Goal: Task Accomplishment & Management: Use online tool/utility

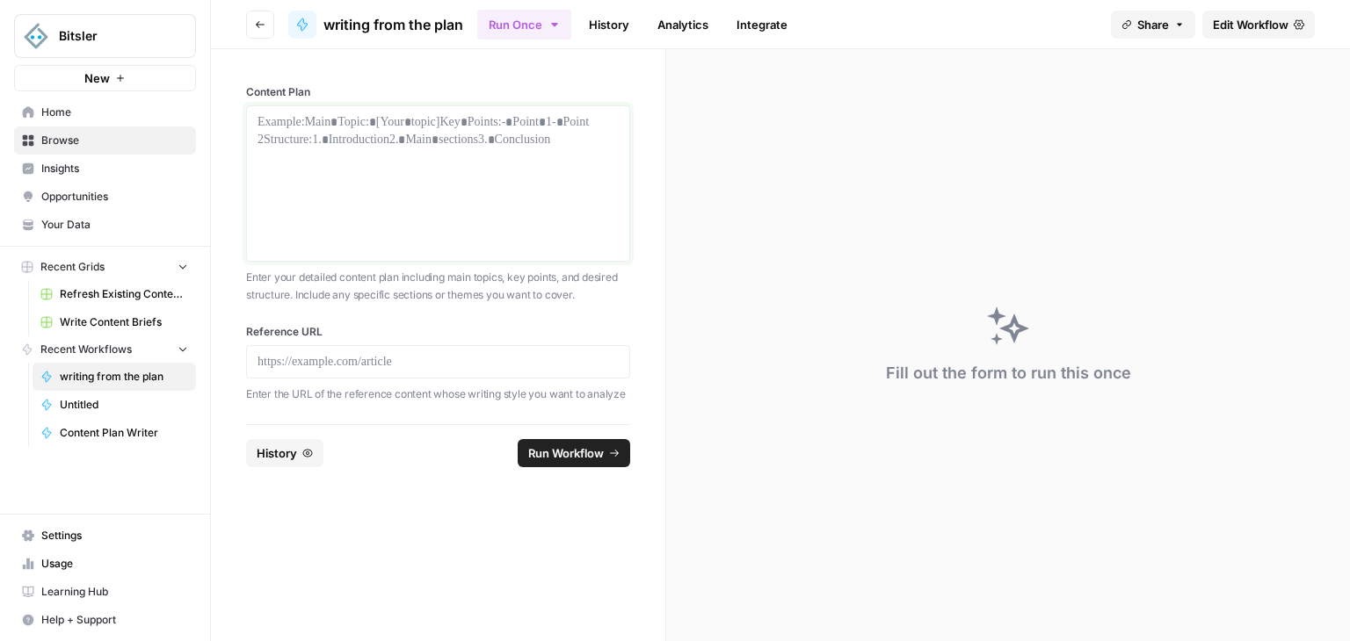
click at [380, 143] on div at bounding box center [437, 183] width 361 height 141
click at [406, 359] on p at bounding box center [437, 362] width 361 height 18
click at [538, 146] on div at bounding box center [437, 183] width 361 height 141
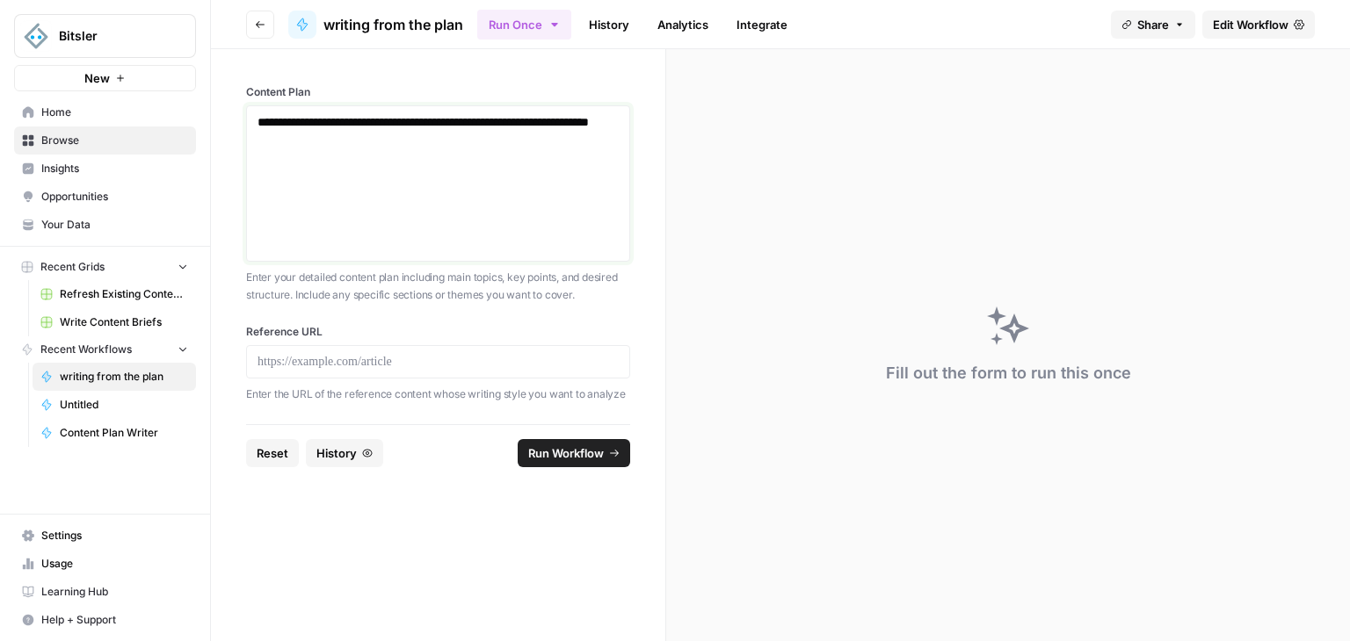
click at [327, 116] on p "**********" at bounding box center [438, 130] width 362 height 35
click at [328, 134] on p "**********" at bounding box center [438, 130] width 362 height 35
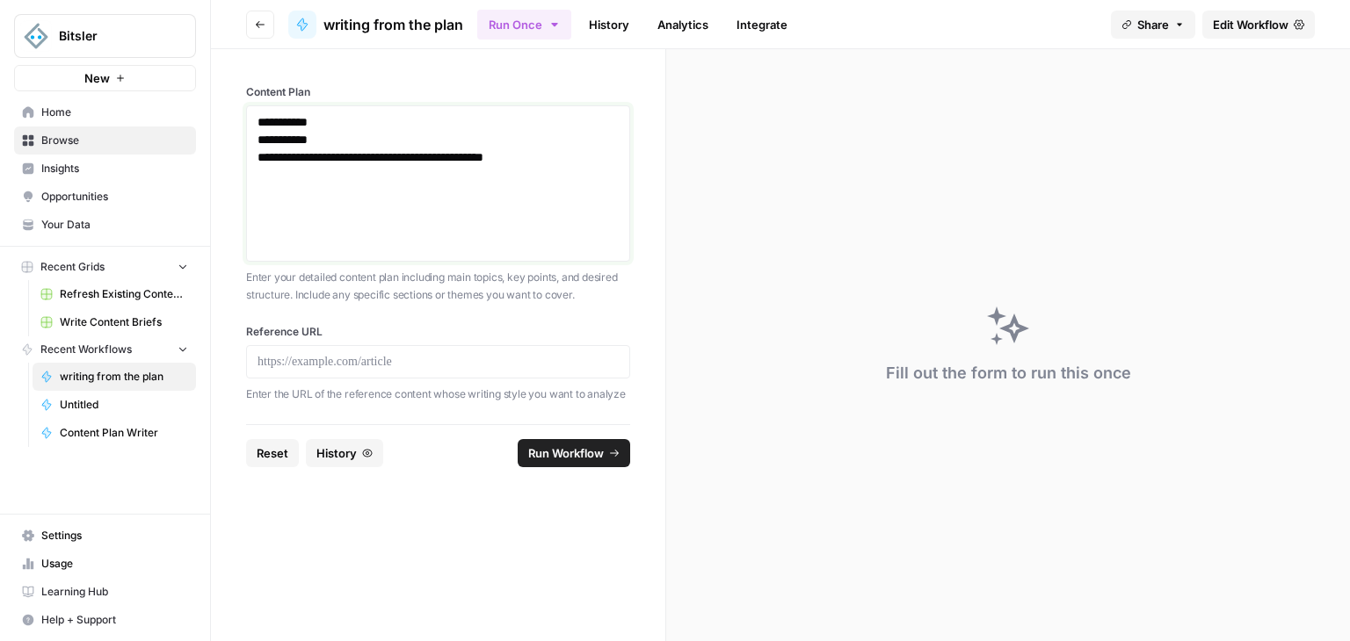
click at [320, 159] on p "**********" at bounding box center [438, 139] width 362 height 53
click at [330, 156] on p "**********" at bounding box center [438, 148] width 362 height 70
click at [319, 159] on p "**********" at bounding box center [438, 139] width 362 height 53
click at [301, 175] on p "**********" at bounding box center [438, 148] width 362 height 70
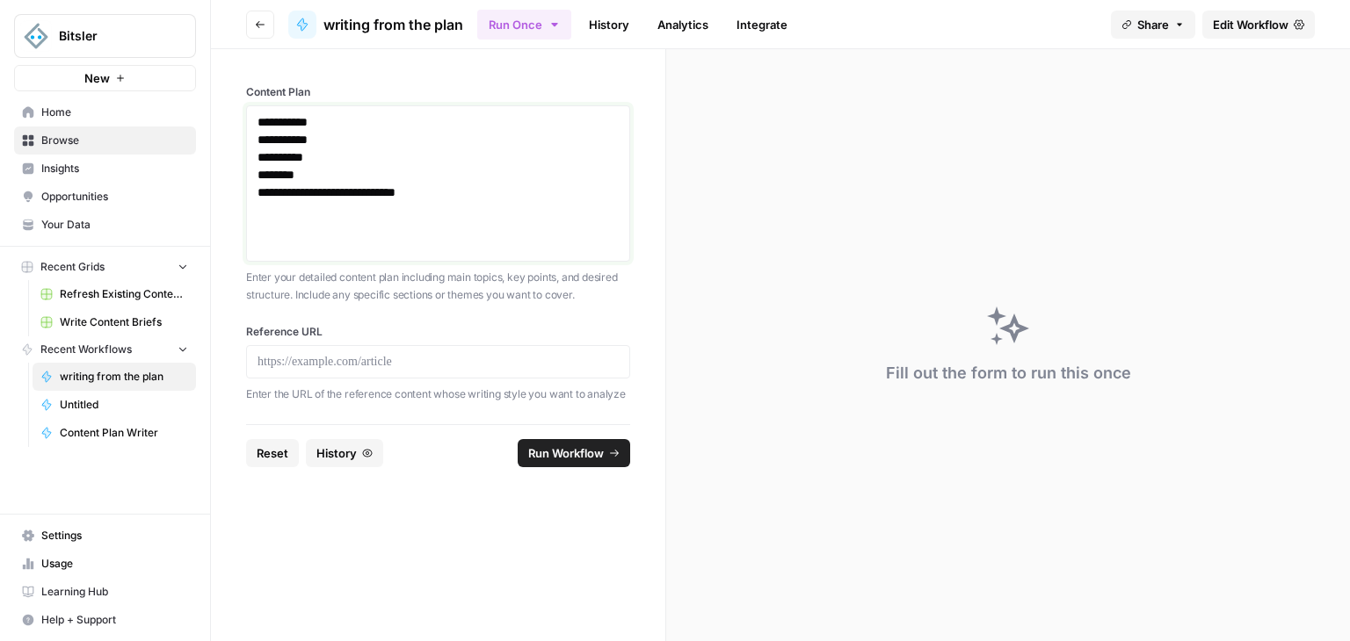
click at [359, 193] on p "**********" at bounding box center [438, 157] width 362 height 88
click at [373, 194] on p "**********" at bounding box center [438, 165] width 362 height 105
click at [402, 117] on p "**********" at bounding box center [438, 165] width 362 height 105
click at [417, 110] on div "**********" at bounding box center [438, 183] width 384 height 156
click at [358, 106] on div "**********" at bounding box center [438, 183] width 384 height 156
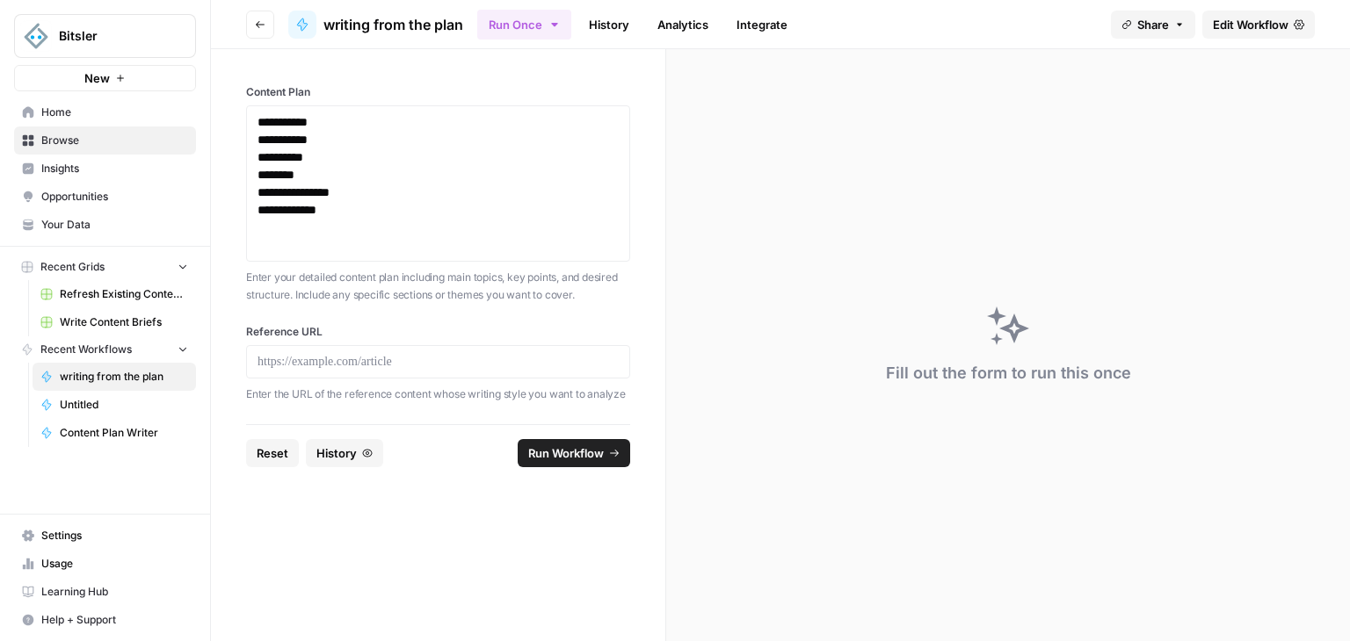
click at [358, 106] on div "**********" at bounding box center [438, 183] width 384 height 156
click at [341, 124] on p "**********" at bounding box center [438, 165] width 362 height 105
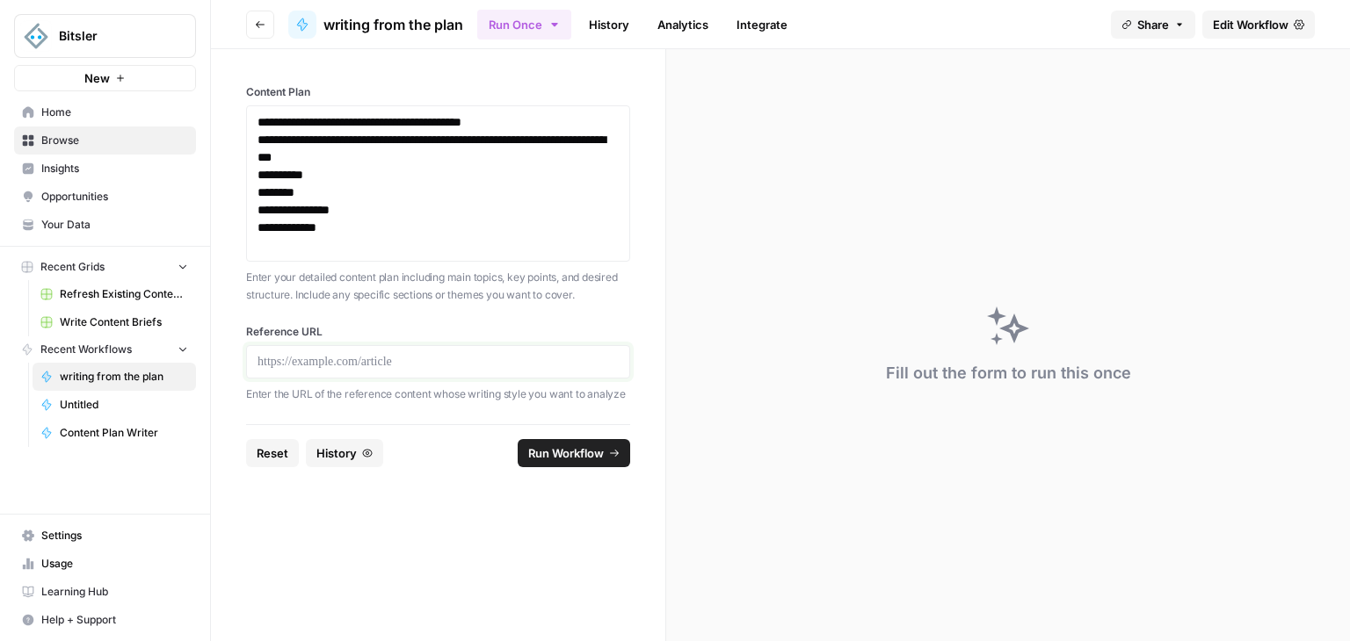
click at [552, 364] on p at bounding box center [438, 362] width 362 height 18
click at [583, 460] on span "Run Workflow" at bounding box center [566, 454] width 76 height 18
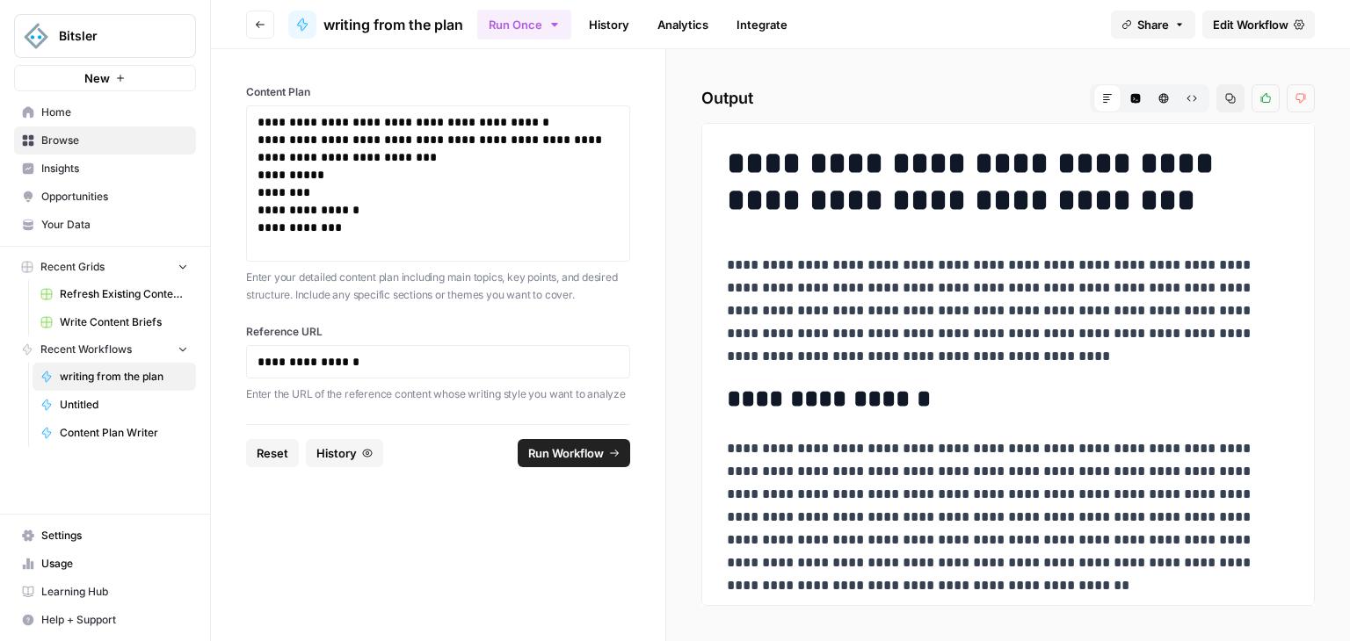
click at [1300, 147] on div "**********" at bounding box center [1007, 364] width 613 height 483
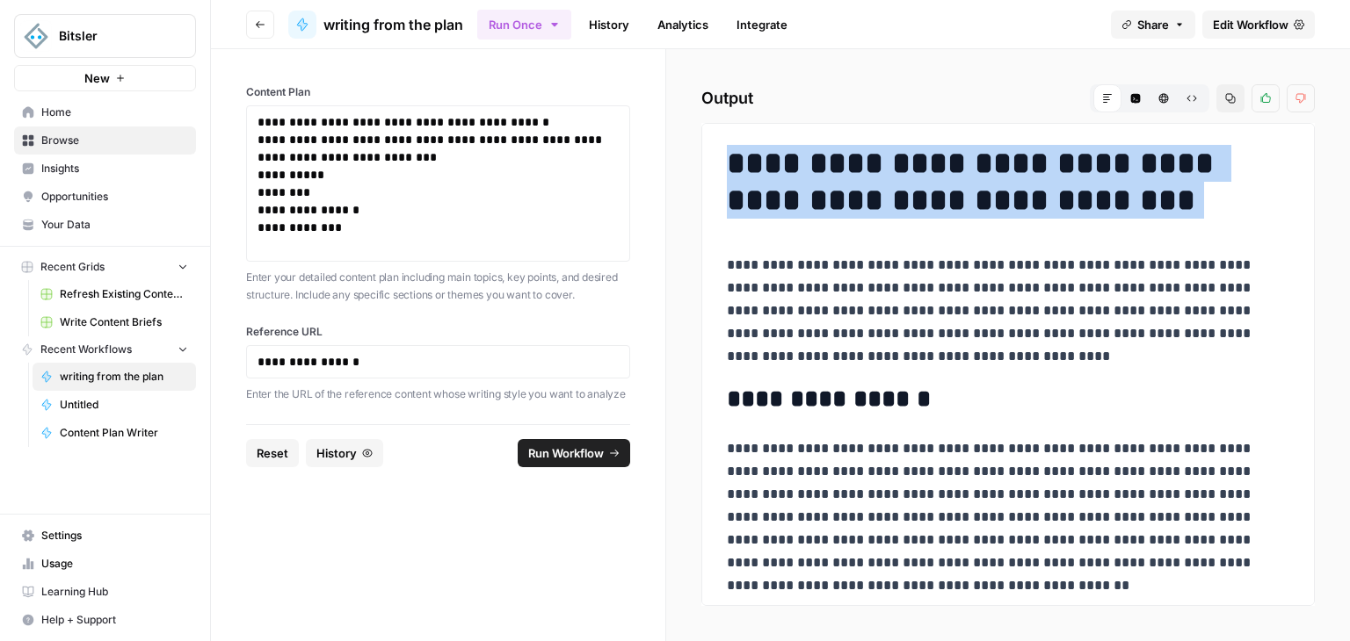
click at [1300, 147] on div "**********" at bounding box center [1007, 364] width 613 height 483
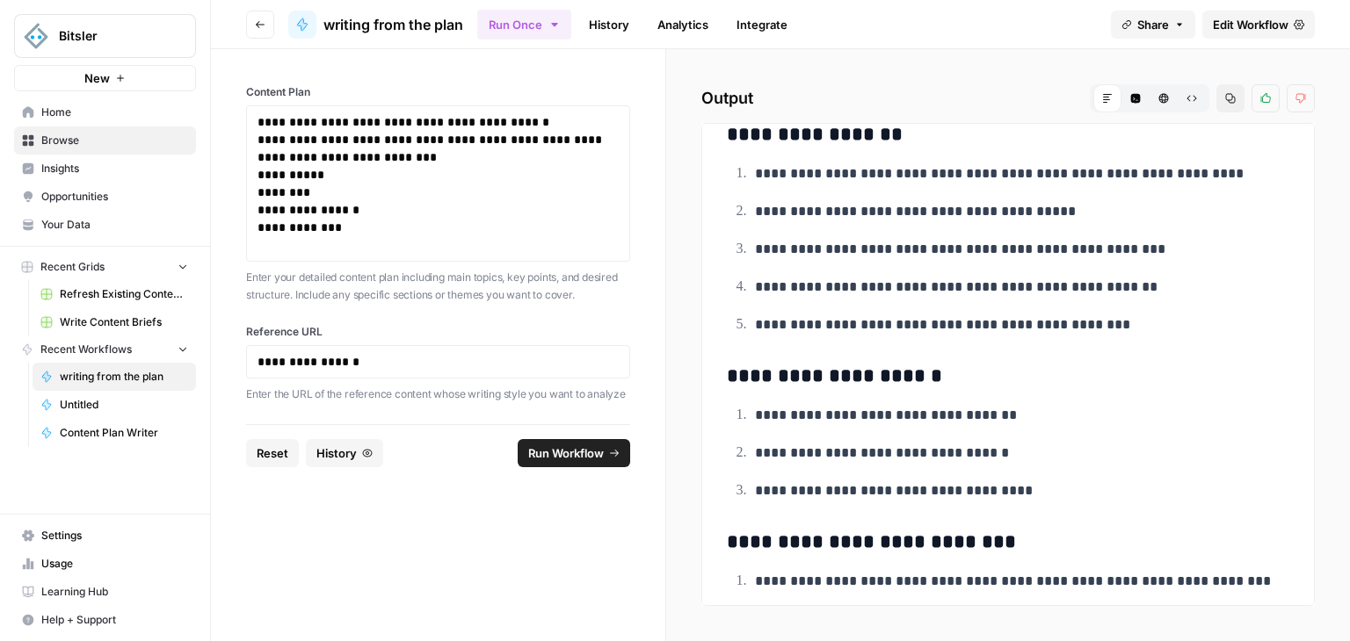
scroll to position [3230, 0]
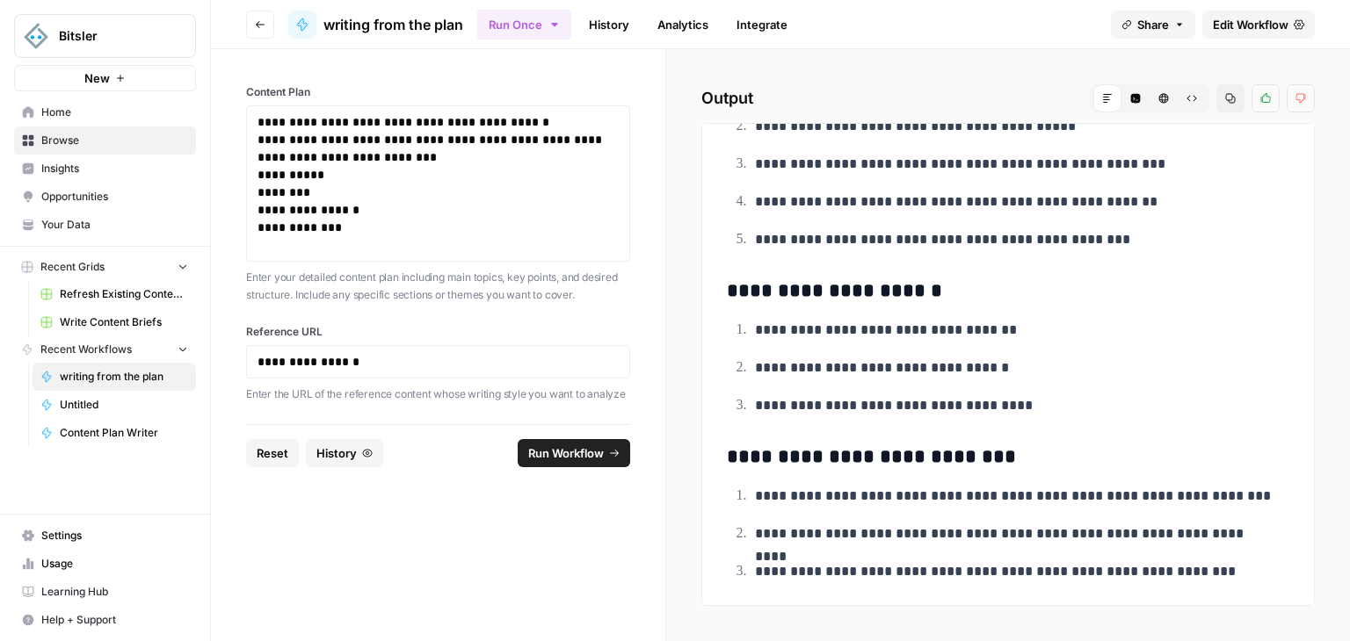
click at [105, 321] on span "Write Content Briefs" at bounding box center [124, 323] width 128 height 16
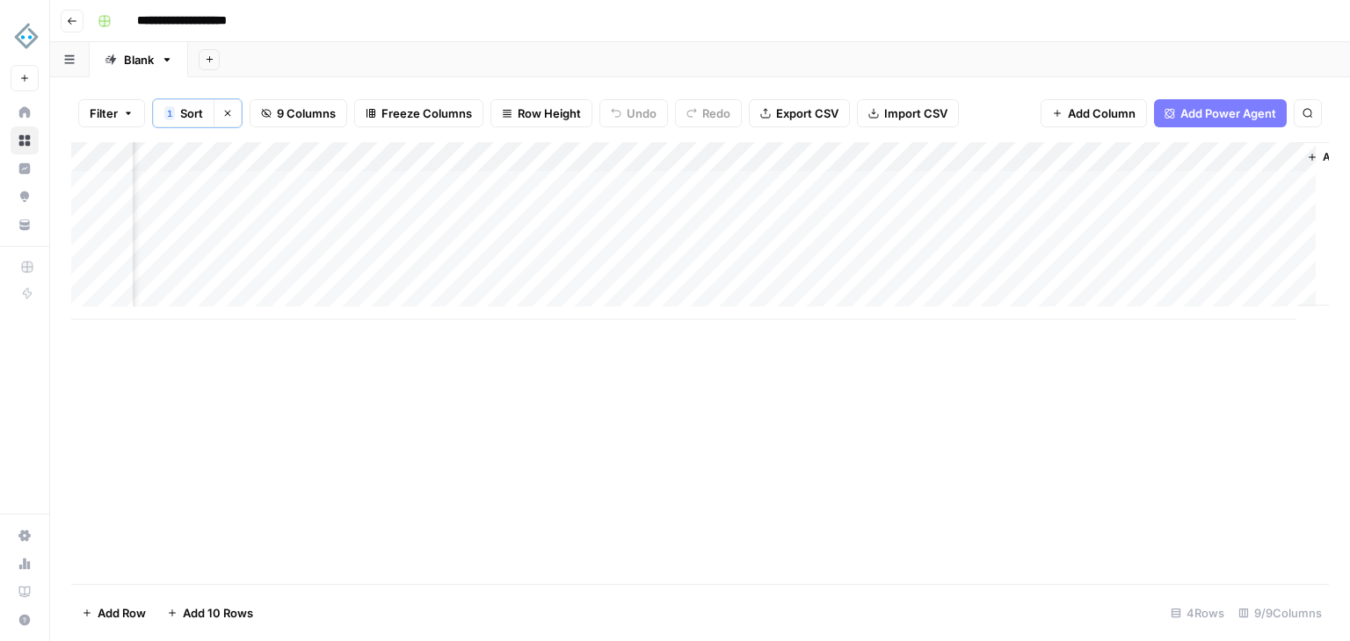
scroll to position [0, 853]
click at [1251, 296] on div "Add Column" at bounding box center [1297, 223] width 97 height 163
click at [890, 192] on div "Add Column" at bounding box center [699, 230] width 1257 height 177
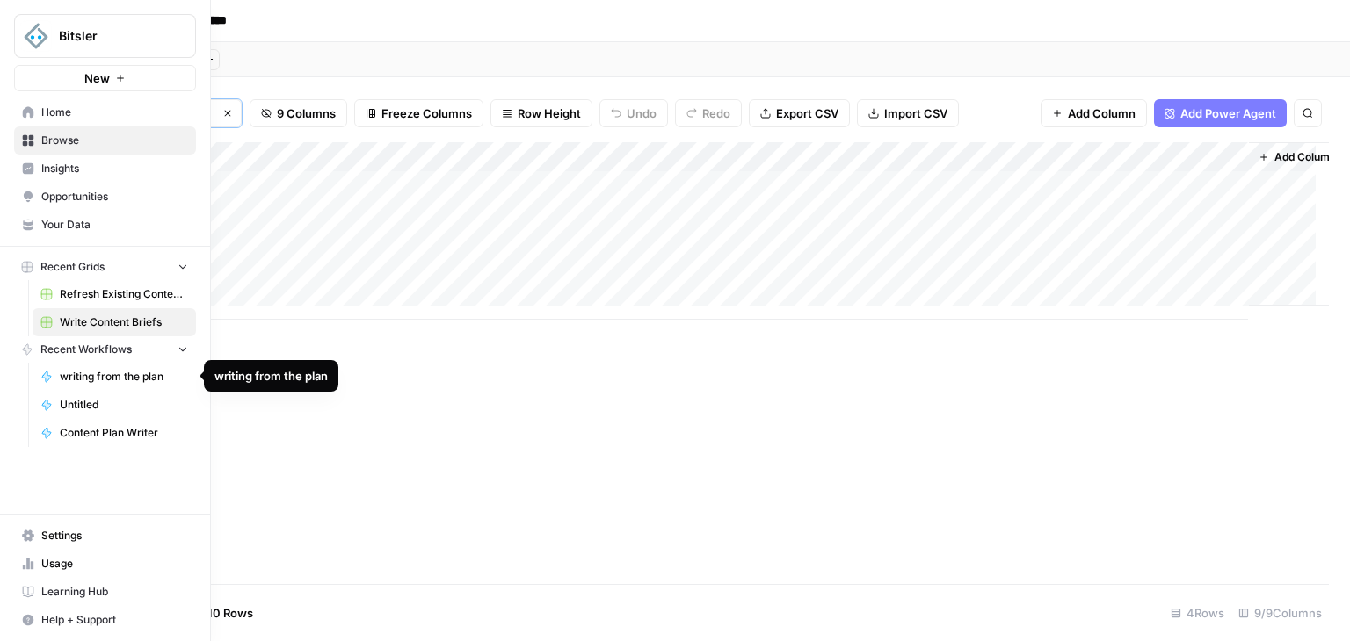
click at [137, 377] on span "writing from the plan" at bounding box center [124, 377] width 128 height 16
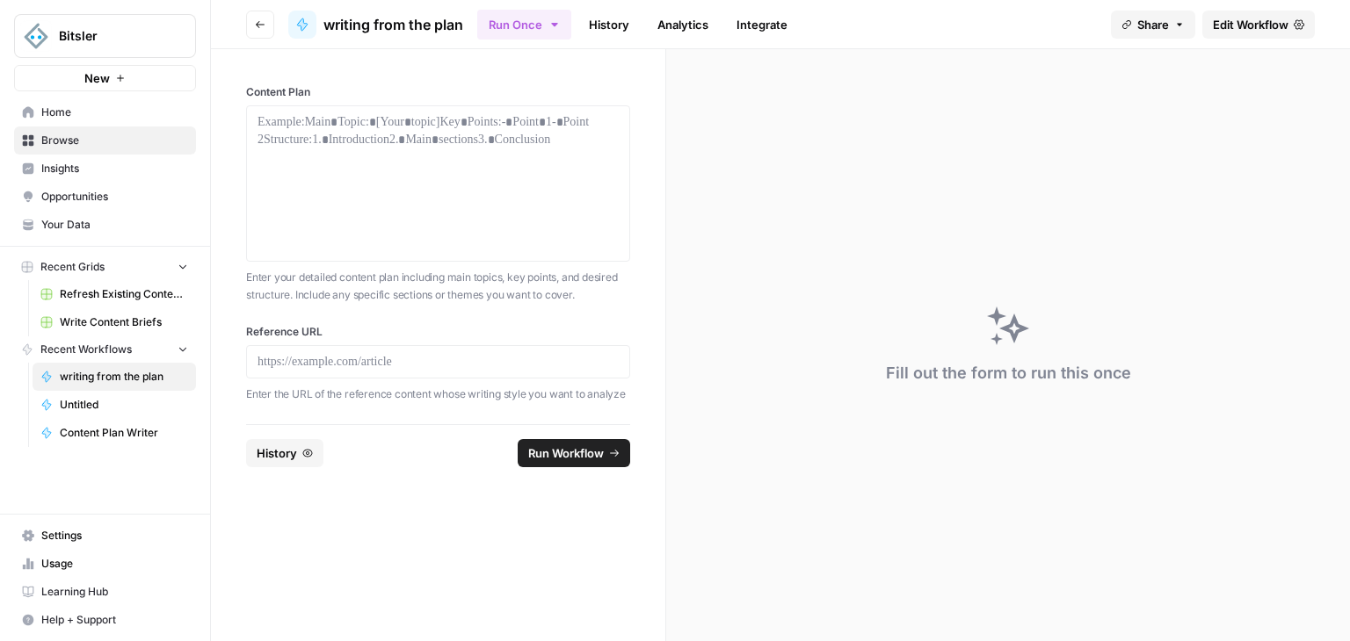
click at [286, 446] on span "History" at bounding box center [277, 454] width 40 height 18
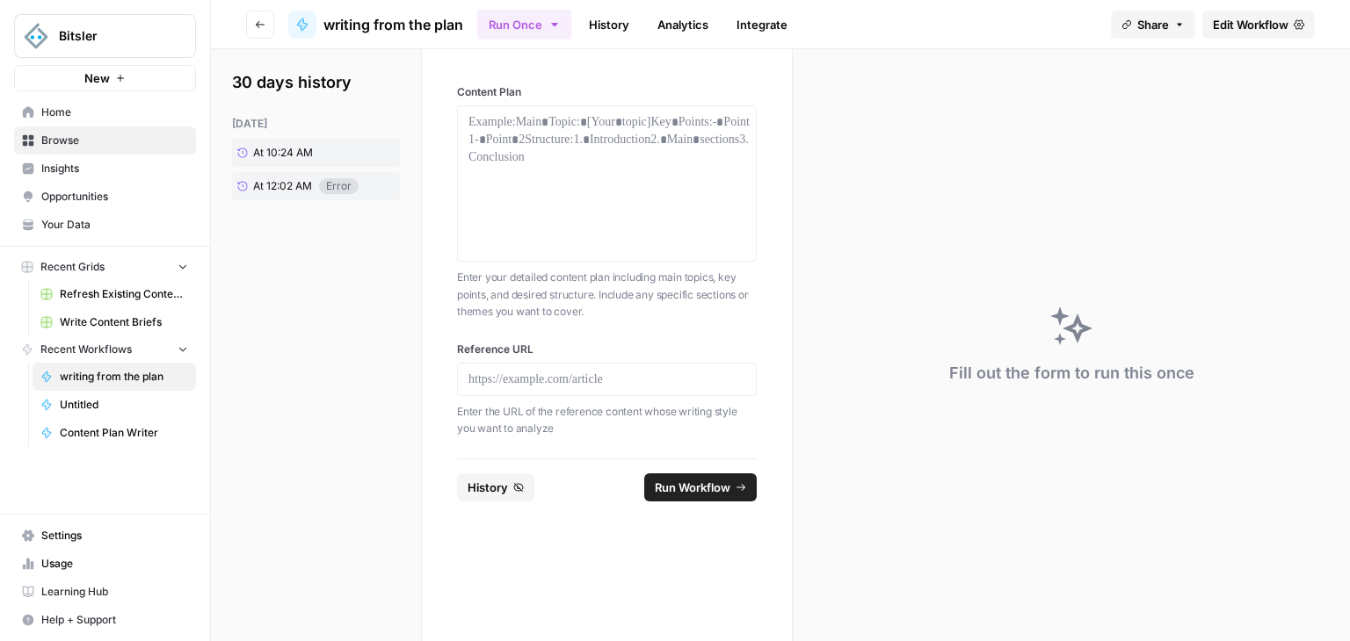
click at [1244, 29] on span "Edit Workflow" at bounding box center [1251, 25] width 76 height 18
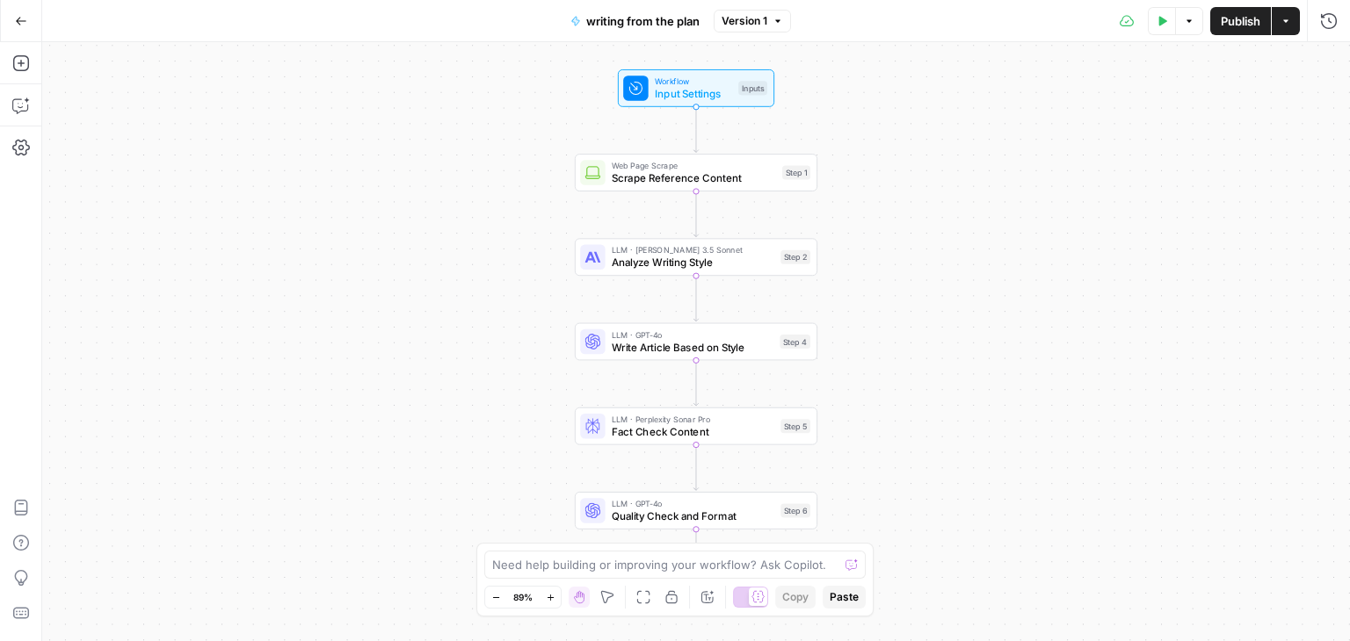
click at [655, 80] on span "Workflow" at bounding box center [693, 81] width 77 height 12
click at [22, 15] on icon "button" at bounding box center [21, 21] width 12 height 12
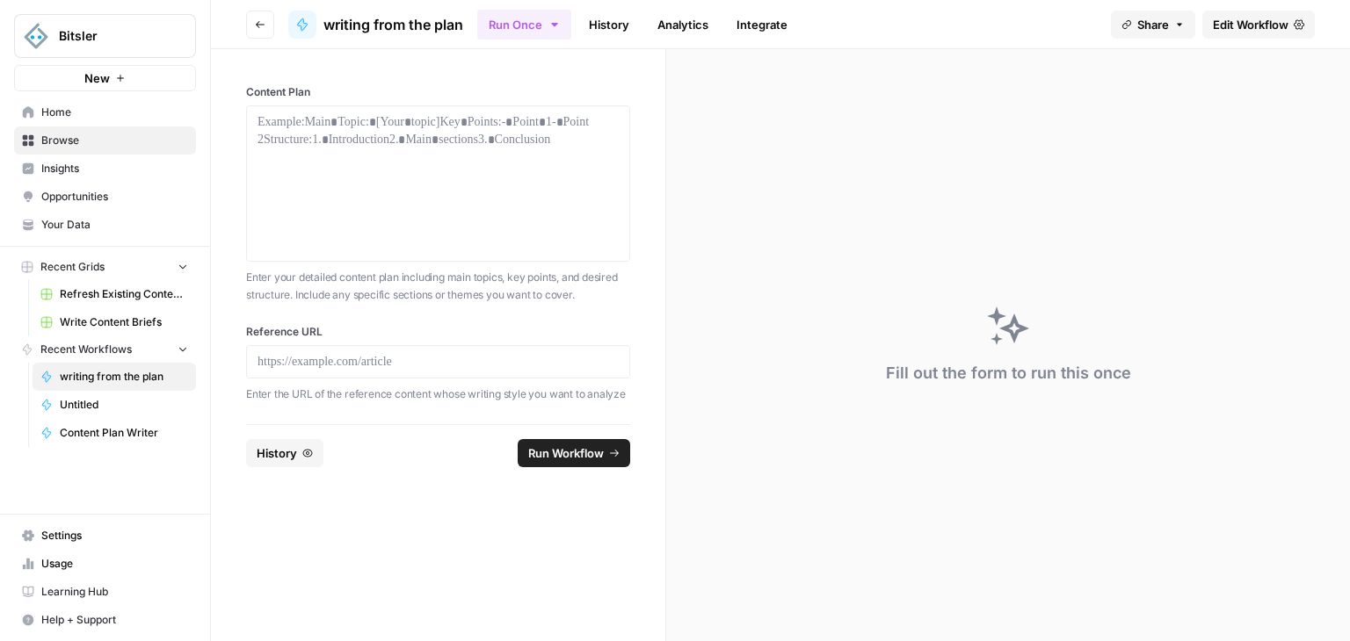
click at [102, 298] on span "Refresh Existing Content (12)" at bounding box center [124, 294] width 128 height 16
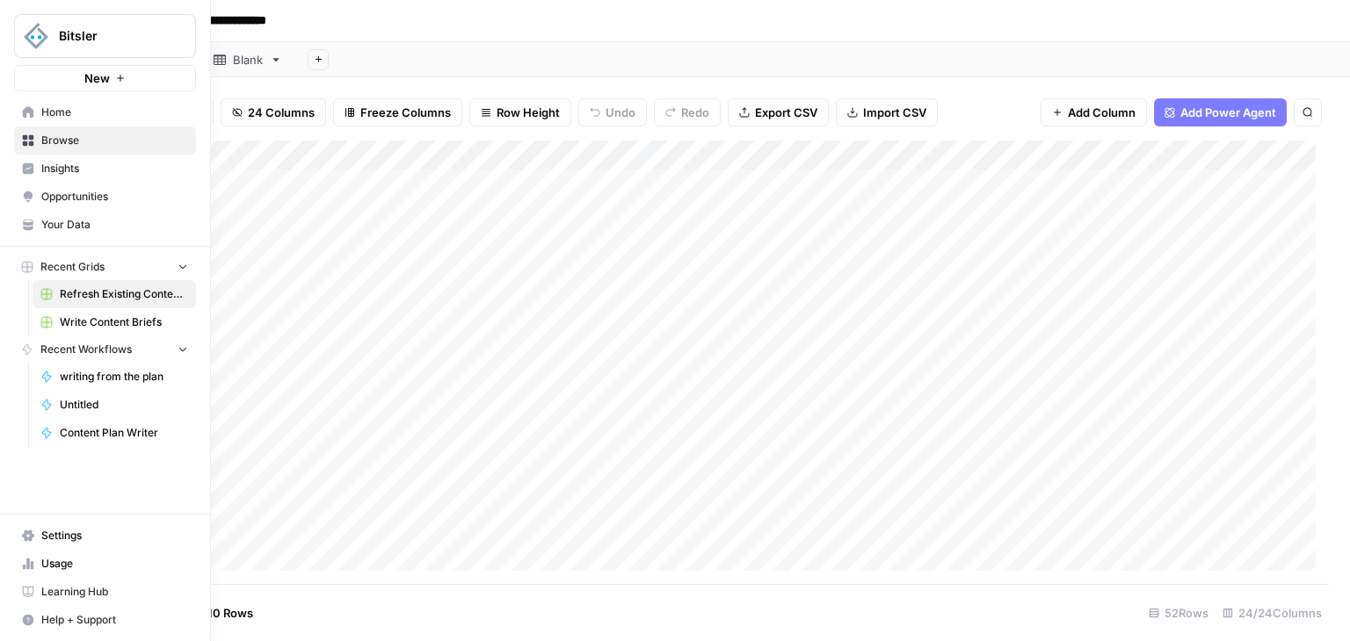
click at [72, 325] on span "Write Content Briefs" at bounding box center [124, 323] width 128 height 16
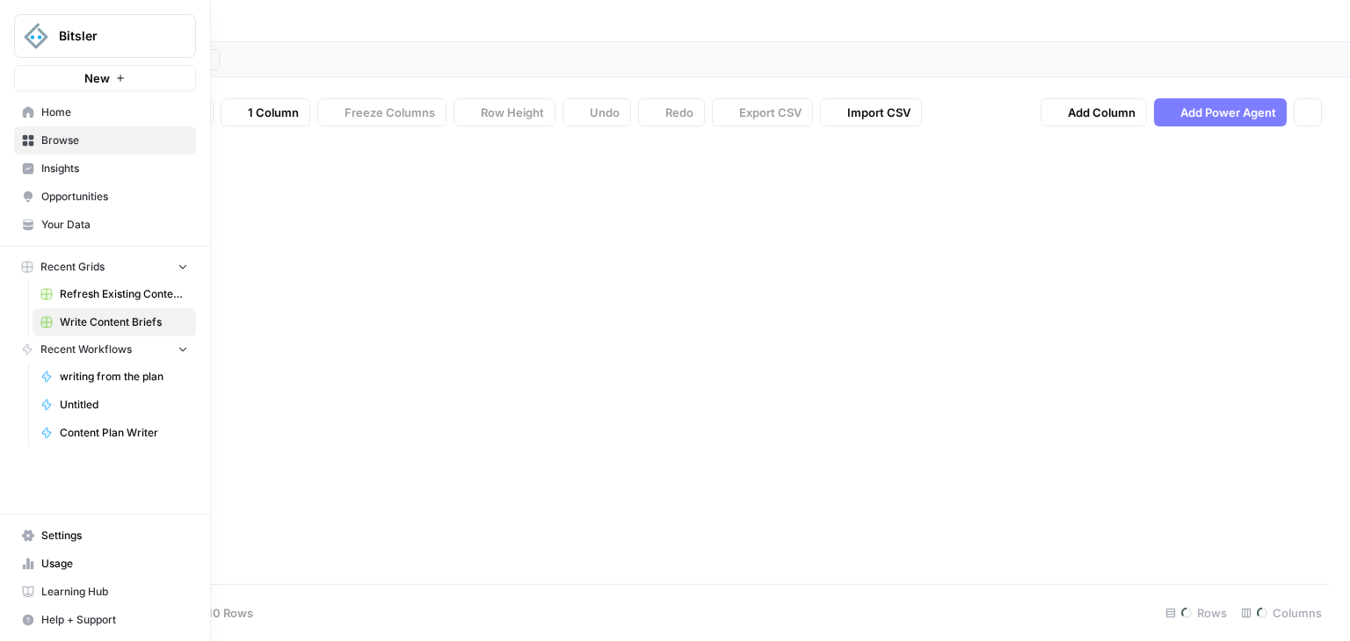
type input "**********"
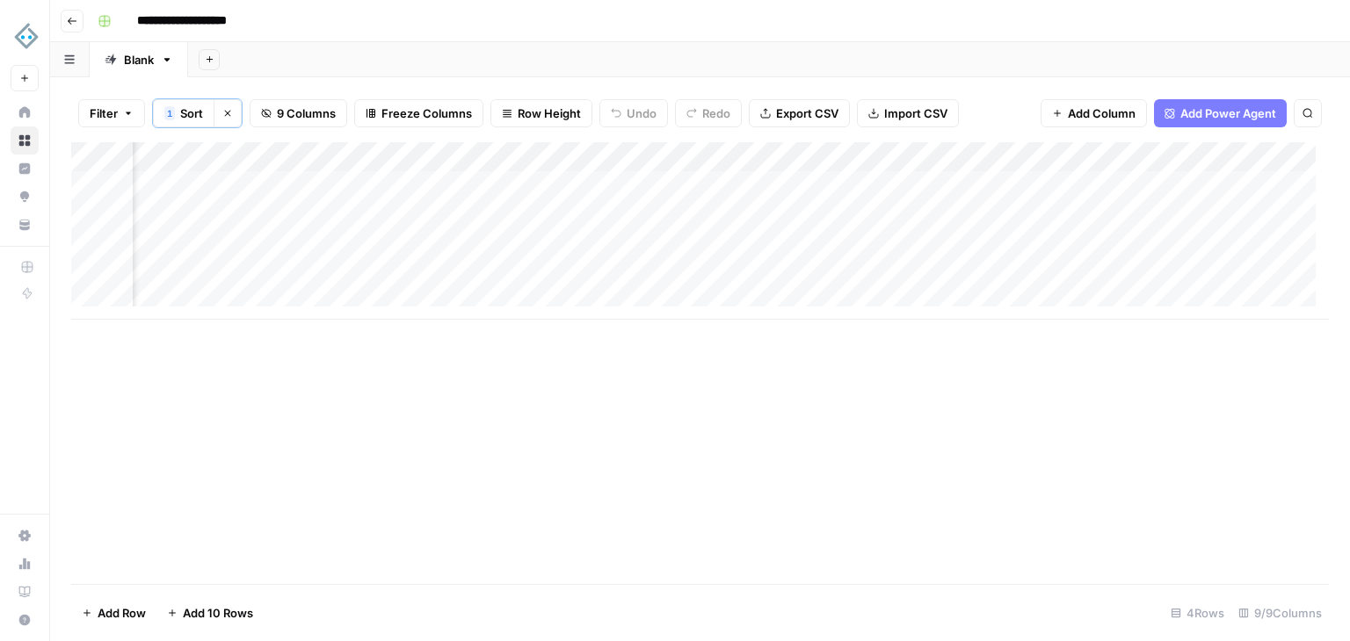
scroll to position [0, 264]
drag, startPoint x: 1014, startPoint y: 327, endPoint x: 1142, endPoint y: 327, distance: 128.3
click at [1142, 327] on div "Add Column" at bounding box center [699, 363] width 1257 height 442
drag, startPoint x: 892, startPoint y: 321, endPoint x: 927, endPoint y: 321, distance: 35.1
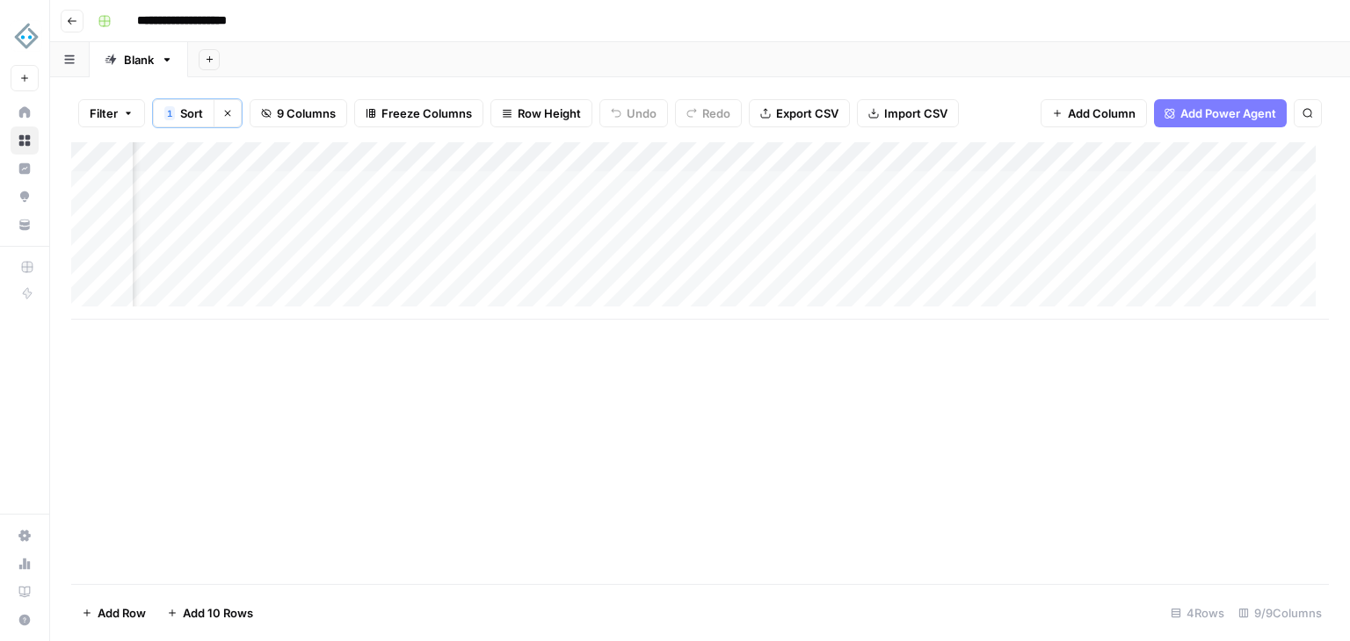
click at [895, 321] on div "Add Column" at bounding box center [699, 363] width 1257 height 442
drag, startPoint x: 927, startPoint y: 321, endPoint x: 1048, endPoint y: 312, distance: 121.6
click at [1048, 312] on div "Add Column" at bounding box center [699, 363] width 1257 height 442
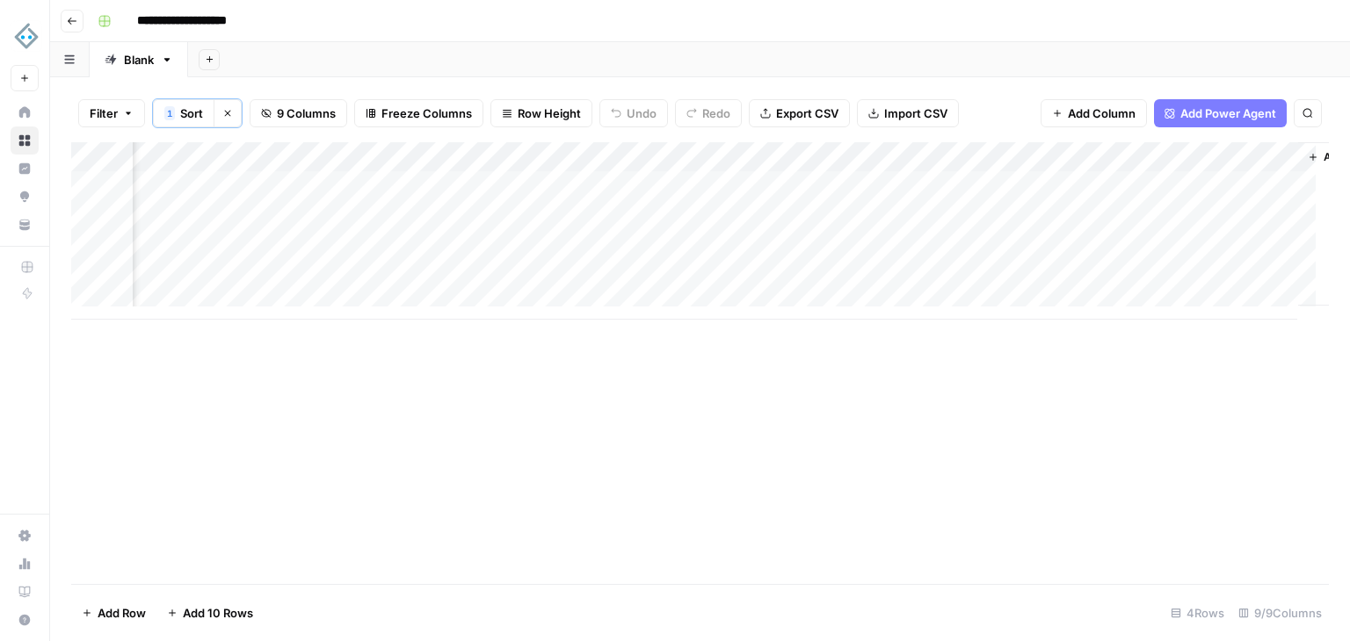
click at [952, 184] on div "Add Column" at bounding box center [699, 230] width 1257 height 177
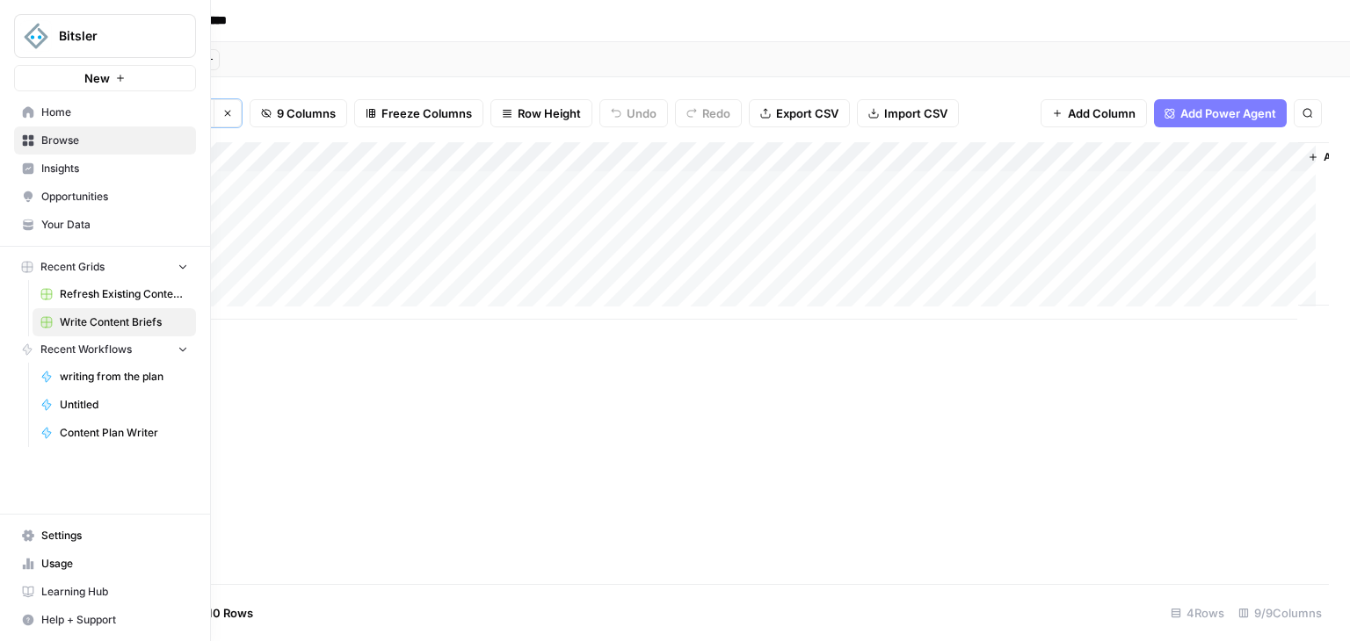
click at [107, 429] on span "Content Plan Writer" at bounding box center [124, 433] width 128 height 16
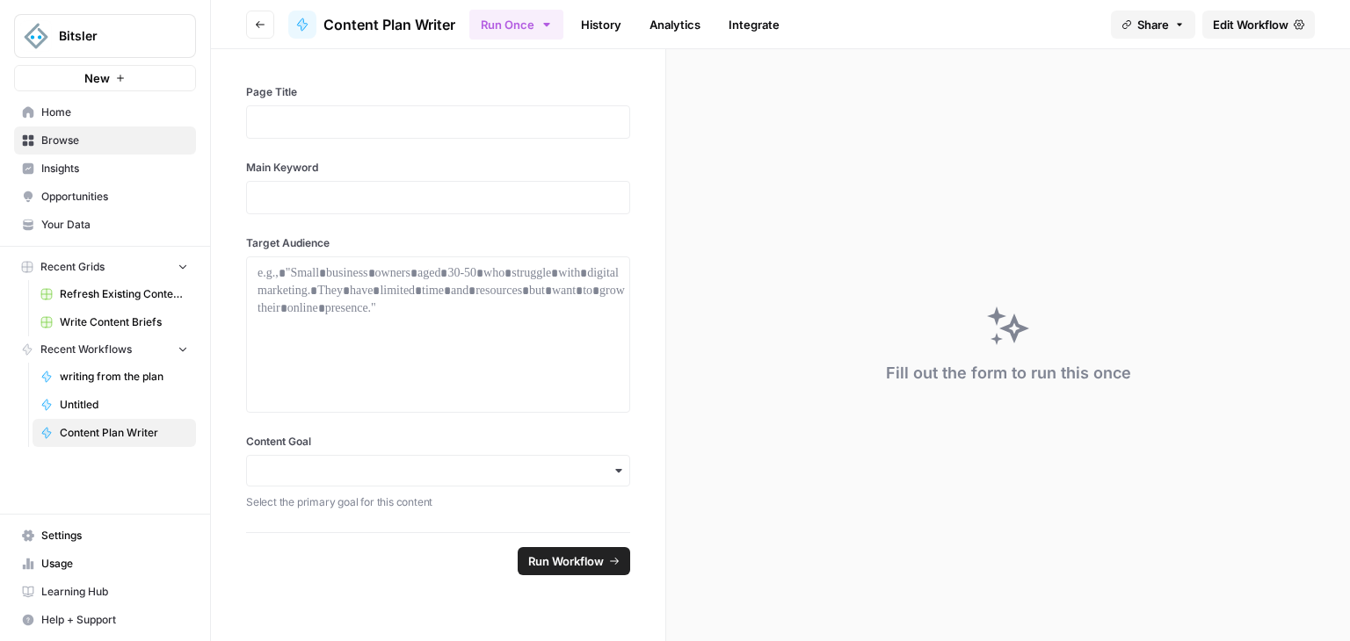
click at [1249, 33] on span "Edit Workflow" at bounding box center [1251, 25] width 76 height 18
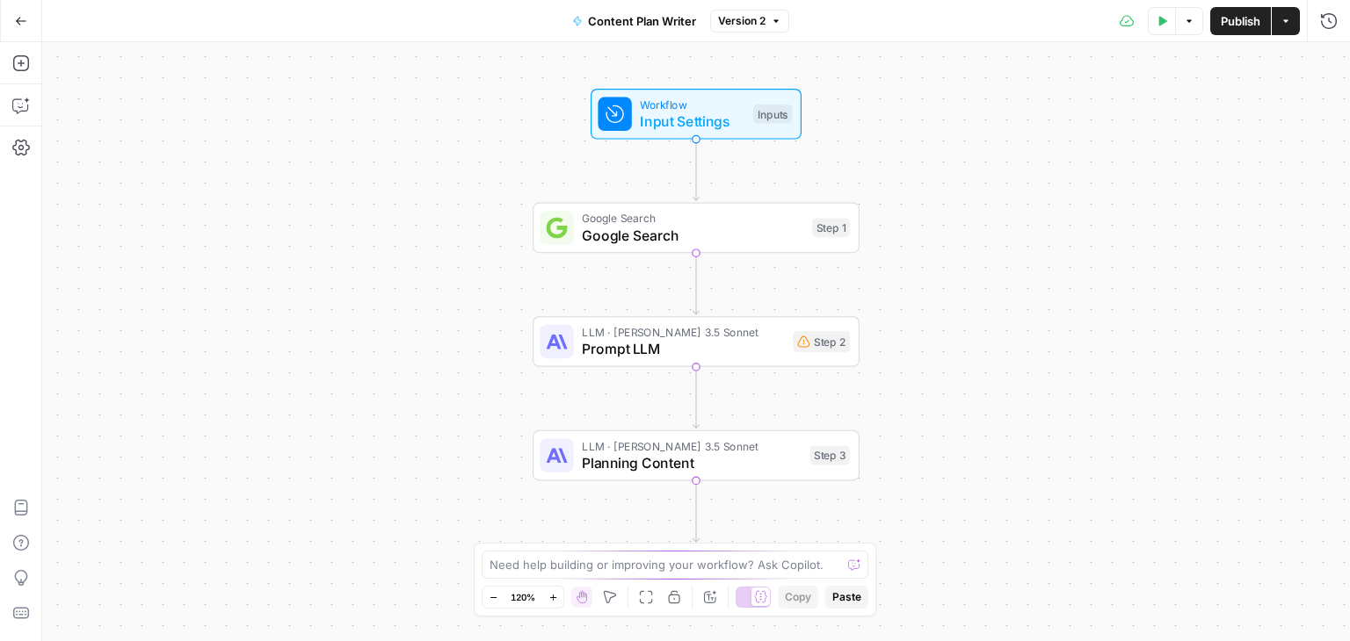
click at [671, 119] on span "Input Settings" at bounding box center [692, 121] width 105 height 21
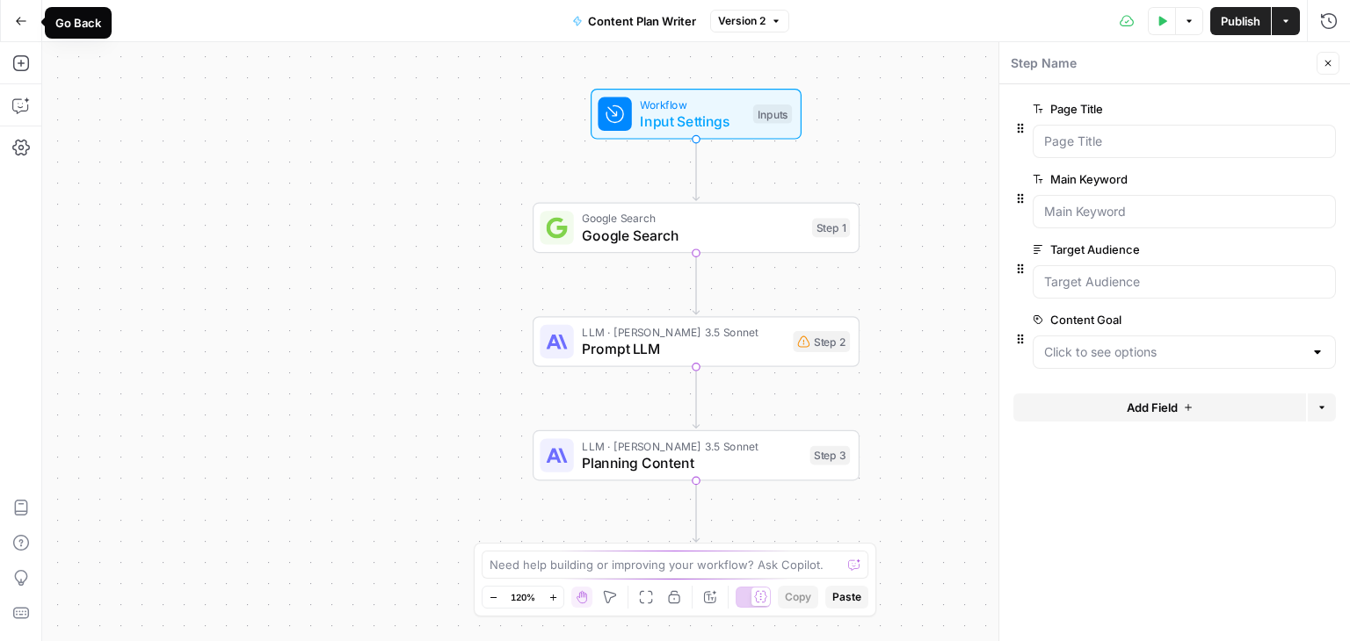
click at [20, 24] on icon "button" at bounding box center [21, 21] width 12 height 12
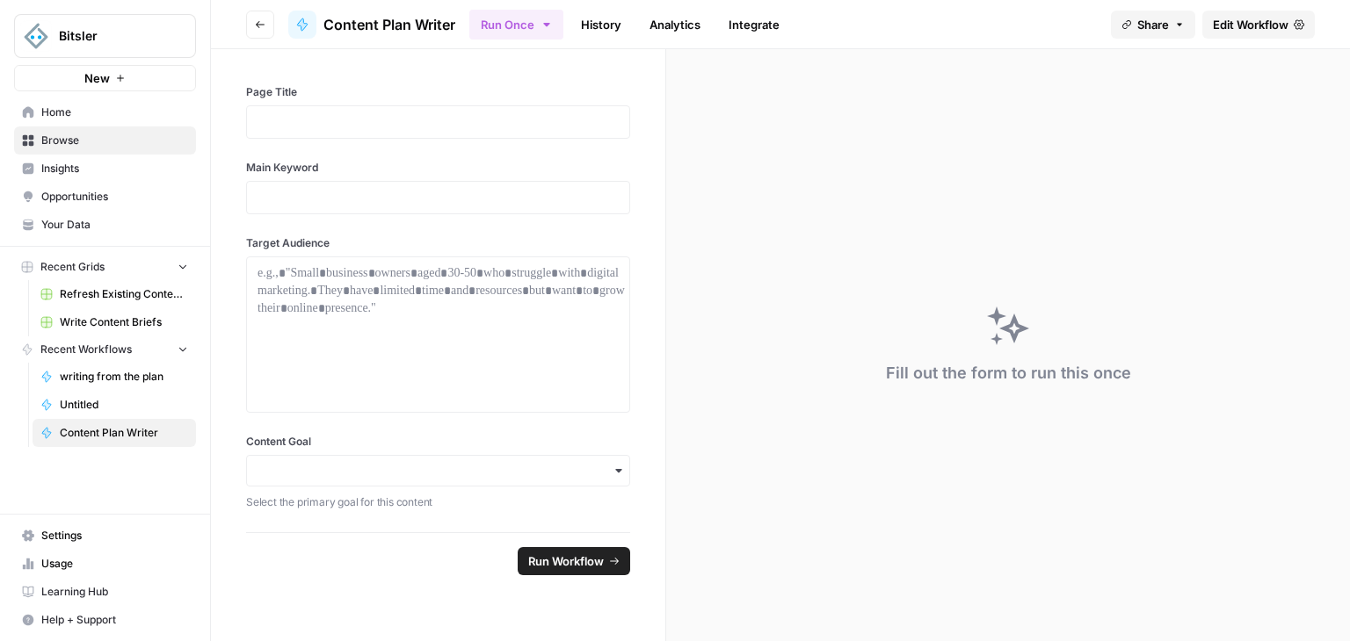
click at [83, 381] on span "writing from the plan" at bounding box center [124, 377] width 128 height 16
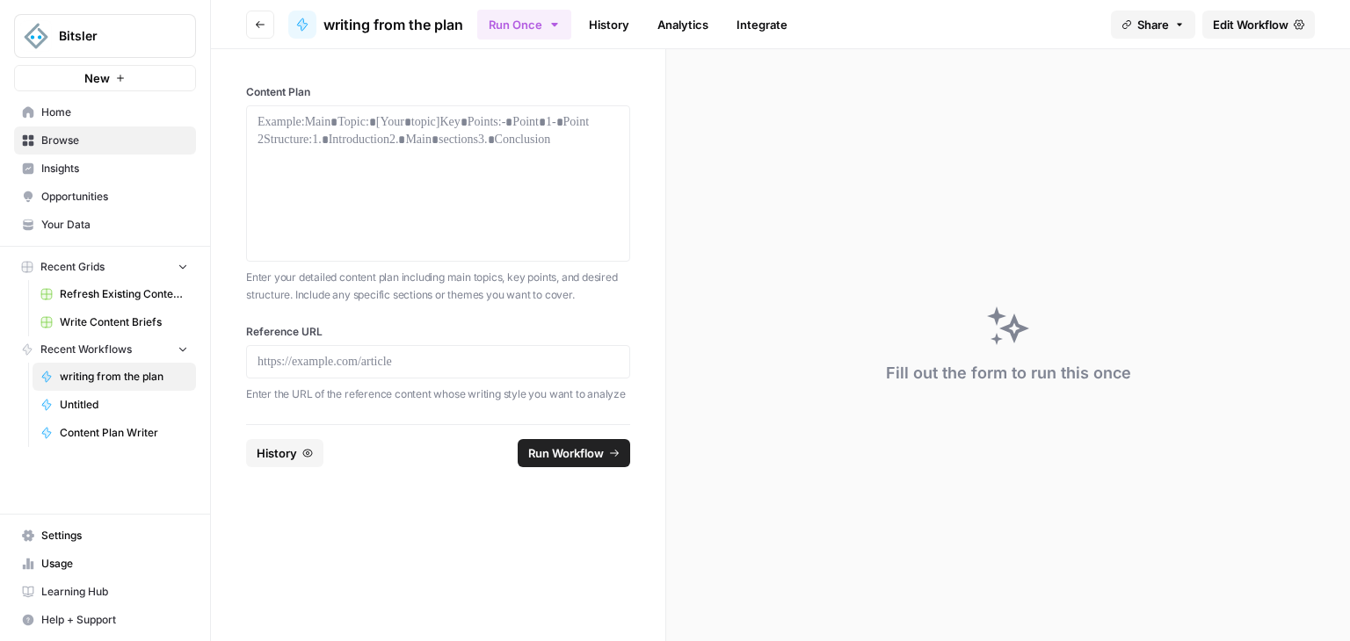
click at [1230, 25] on span "Edit Workflow" at bounding box center [1251, 25] width 76 height 18
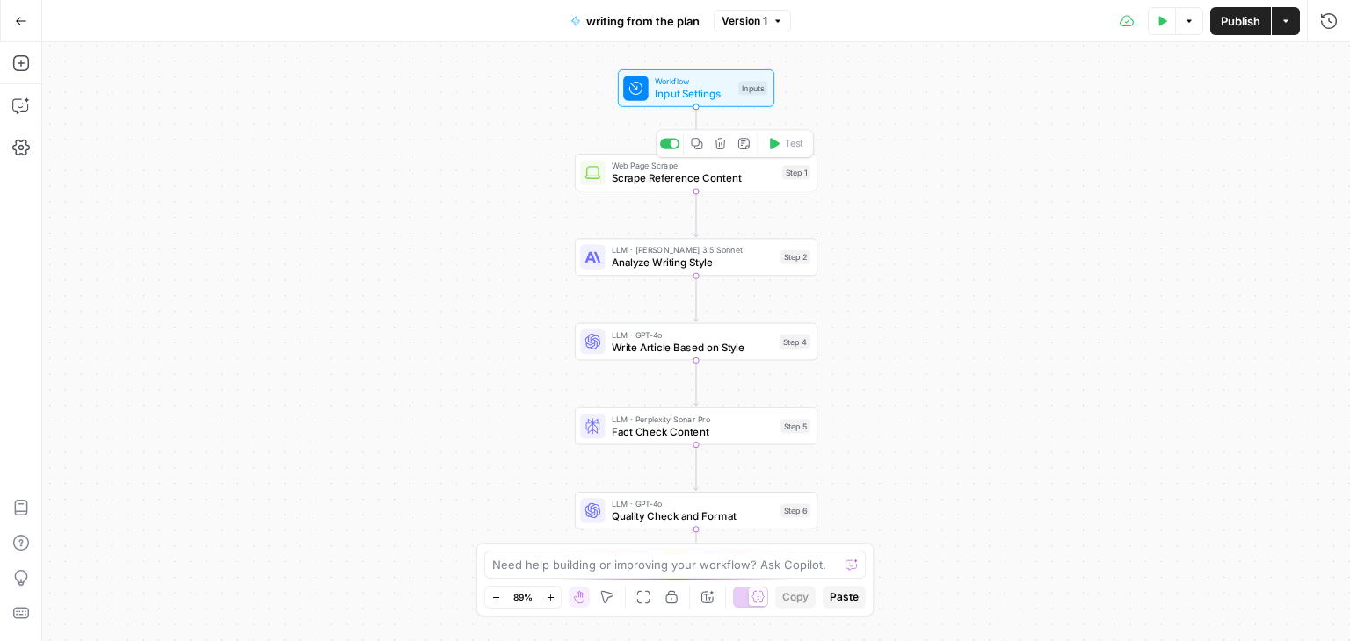
click at [659, 173] on span "Scrape Reference Content" at bounding box center [694, 178] width 164 height 16
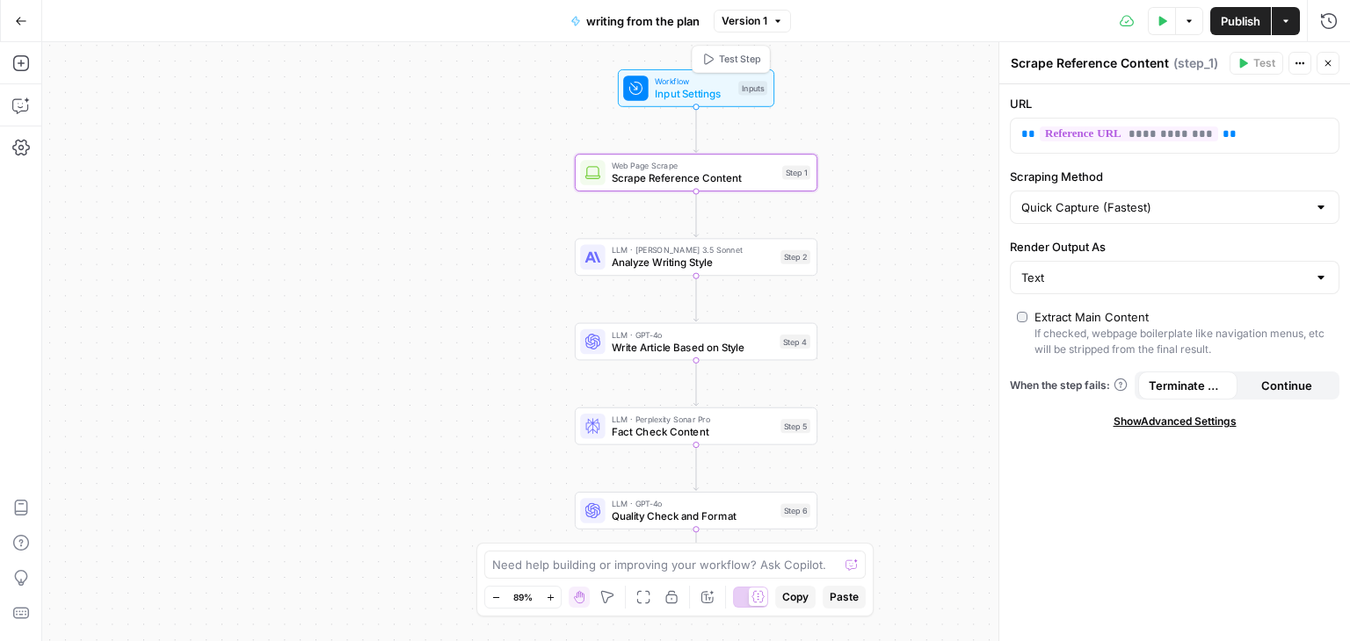
click at [684, 97] on span "Input Settings" at bounding box center [693, 94] width 77 height 16
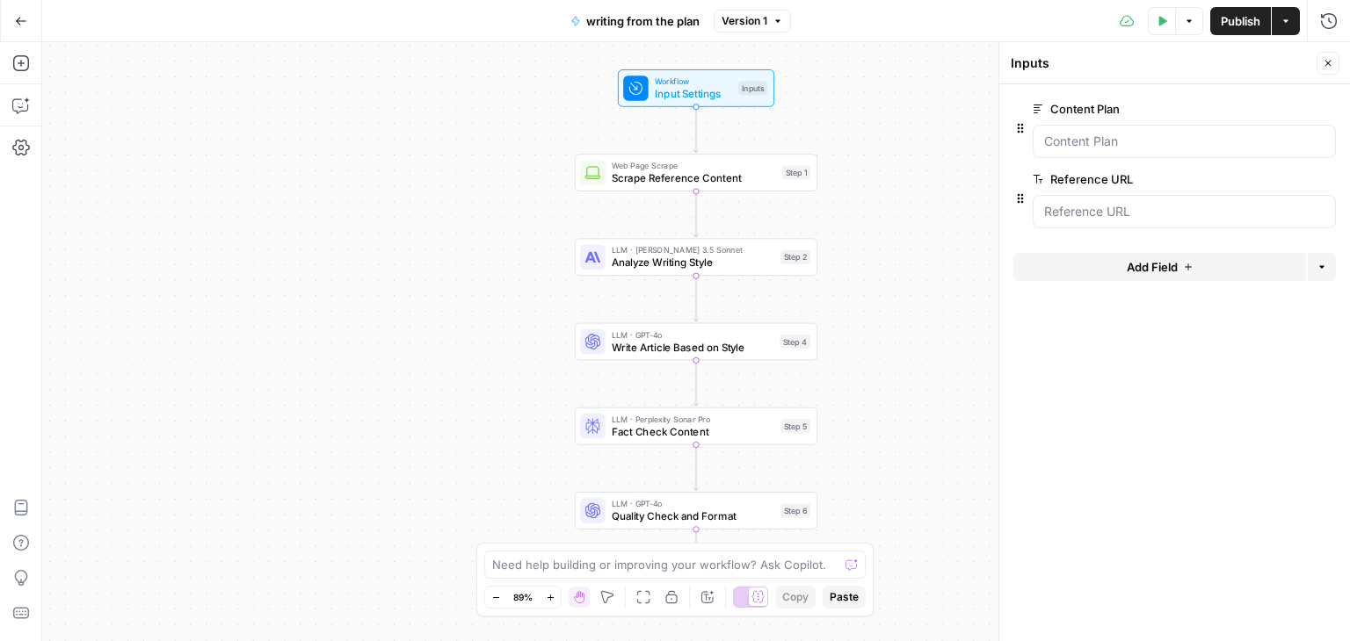
click at [1278, 111] on span "edit field" at bounding box center [1269, 109] width 39 height 14
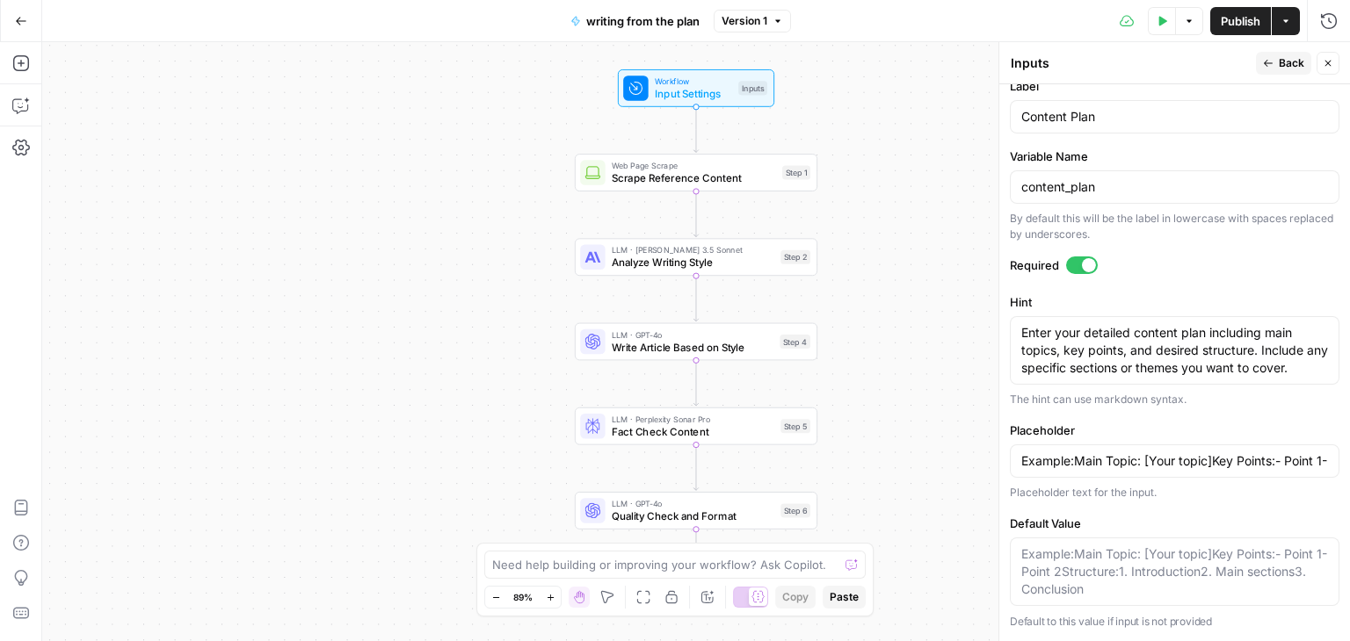
scroll to position [596, 0]
click at [18, 18] on icon "button" at bounding box center [21, 21] width 12 height 12
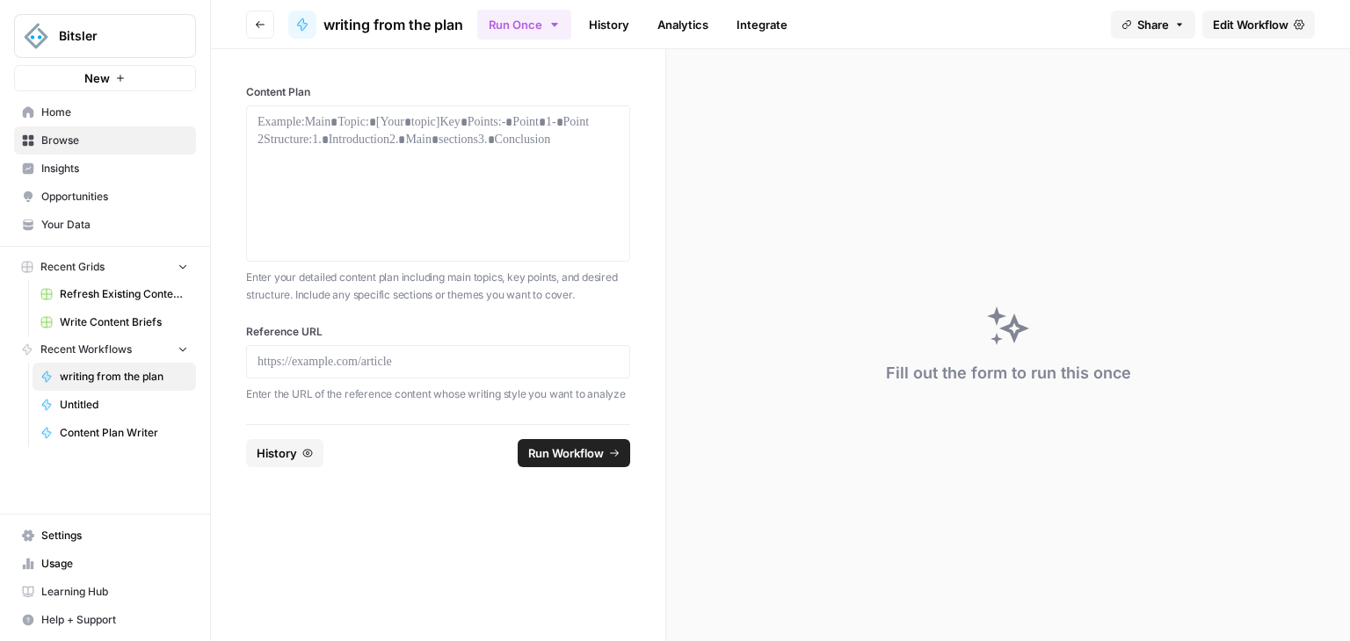
click at [86, 108] on span "Home" at bounding box center [114, 113] width 147 height 16
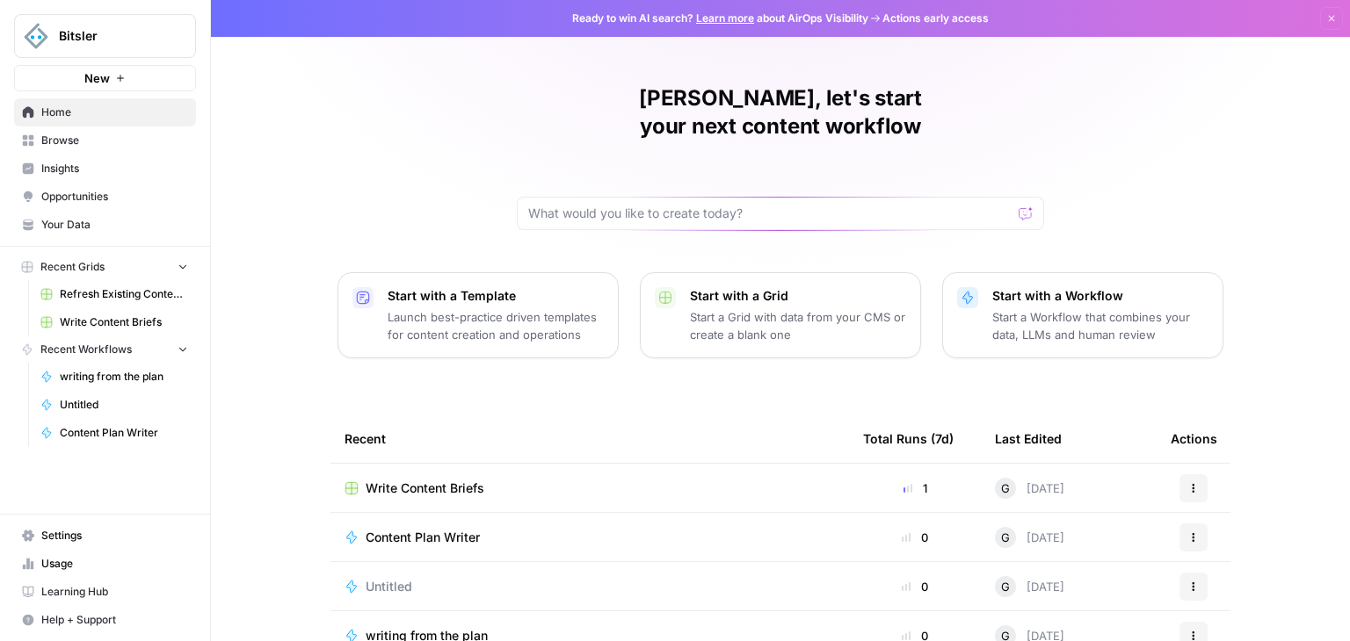
click at [419, 529] on span "Content Plan Writer" at bounding box center [423, 538] width 114 height 18
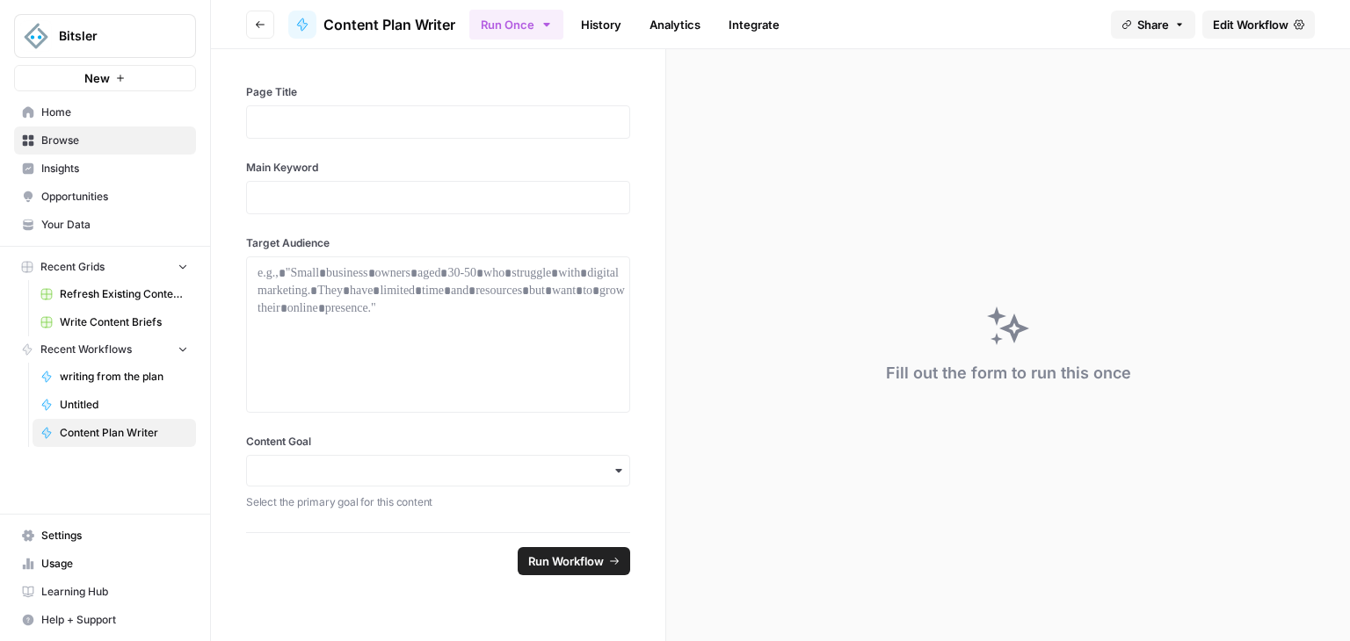
click at [91, 294] on span "Refresh Existing Content (12)" at bounding box center [124, 294] width 128 height 16
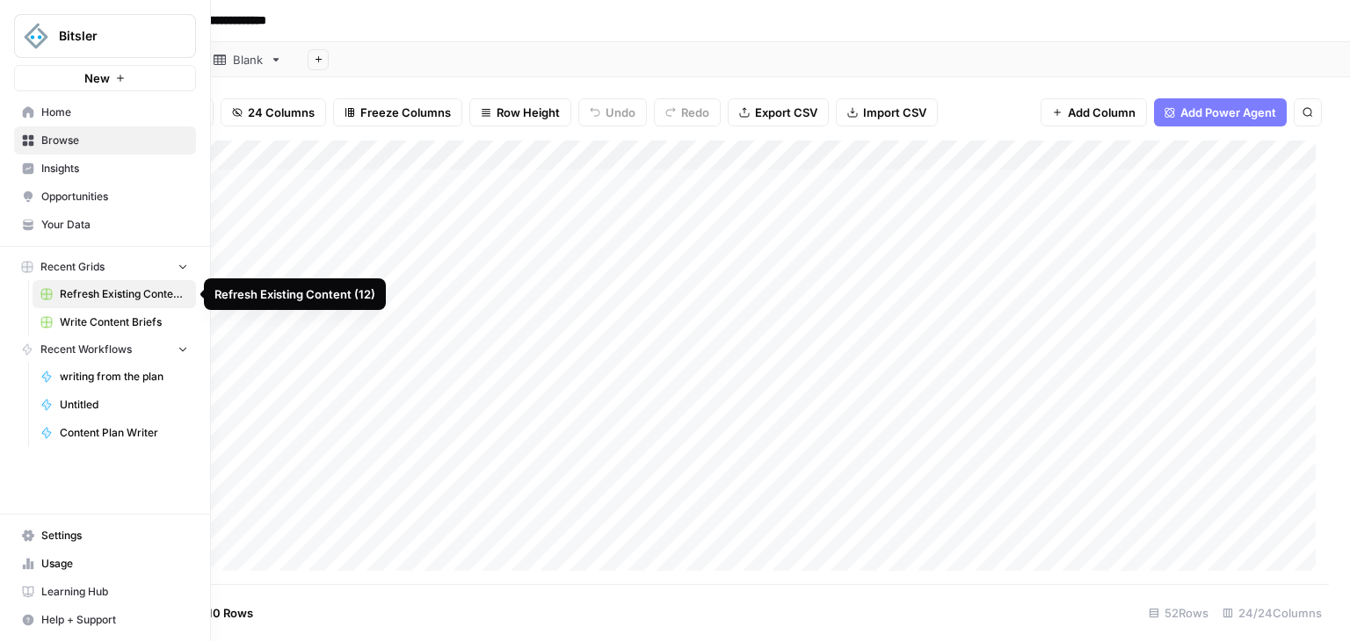
click at [84, 322] on span "Write Content Briefs" at bounding box center [124, 323] width 128 height 16
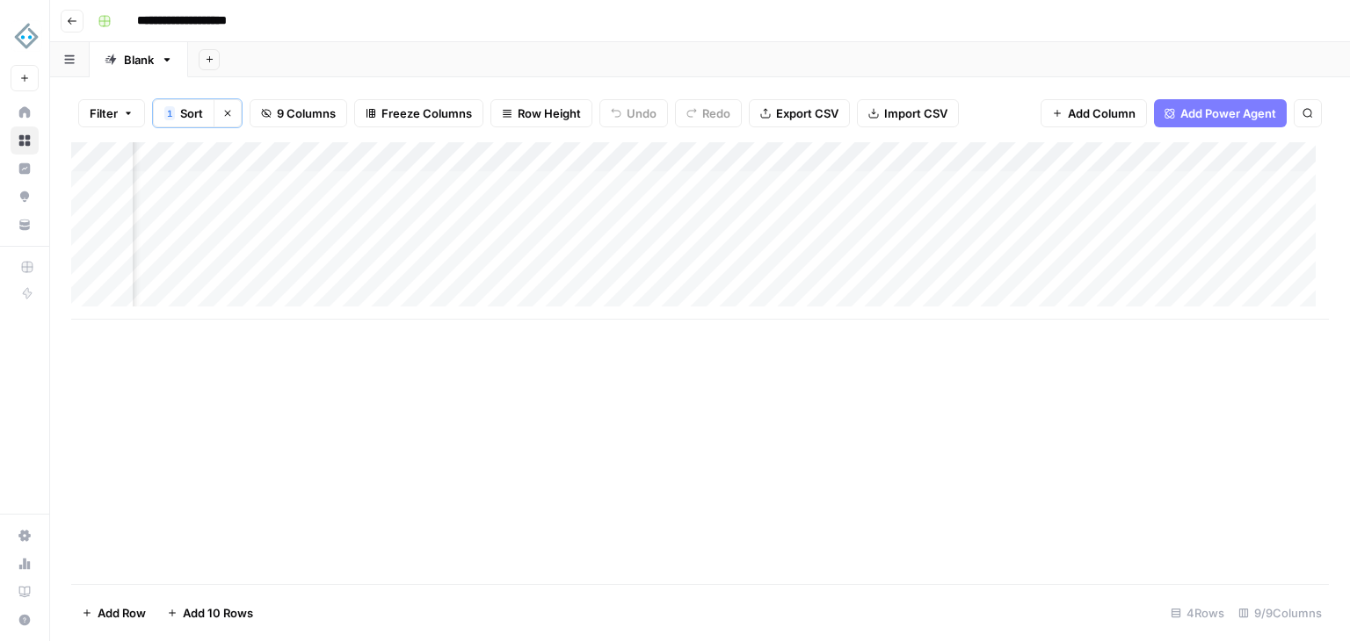
scroll to position [0, 592]
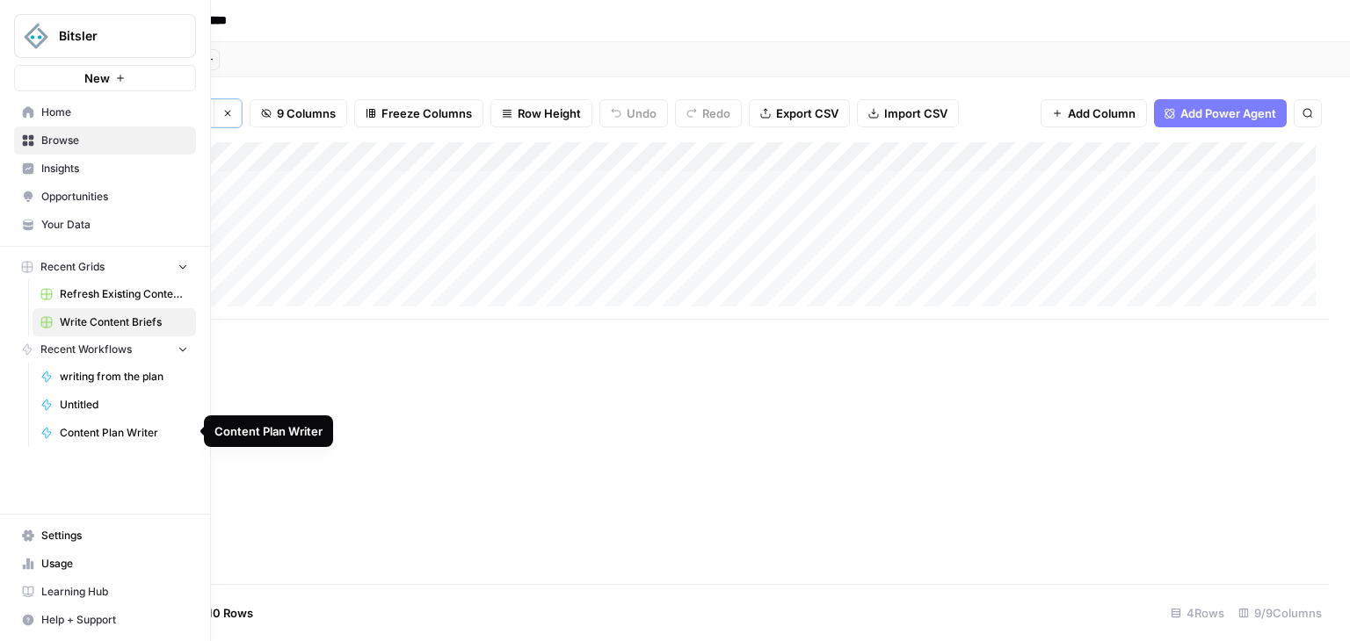
click at [126, 438] on span "Content Plan Writer" at bounding box center [124, 433] width 128 height 16
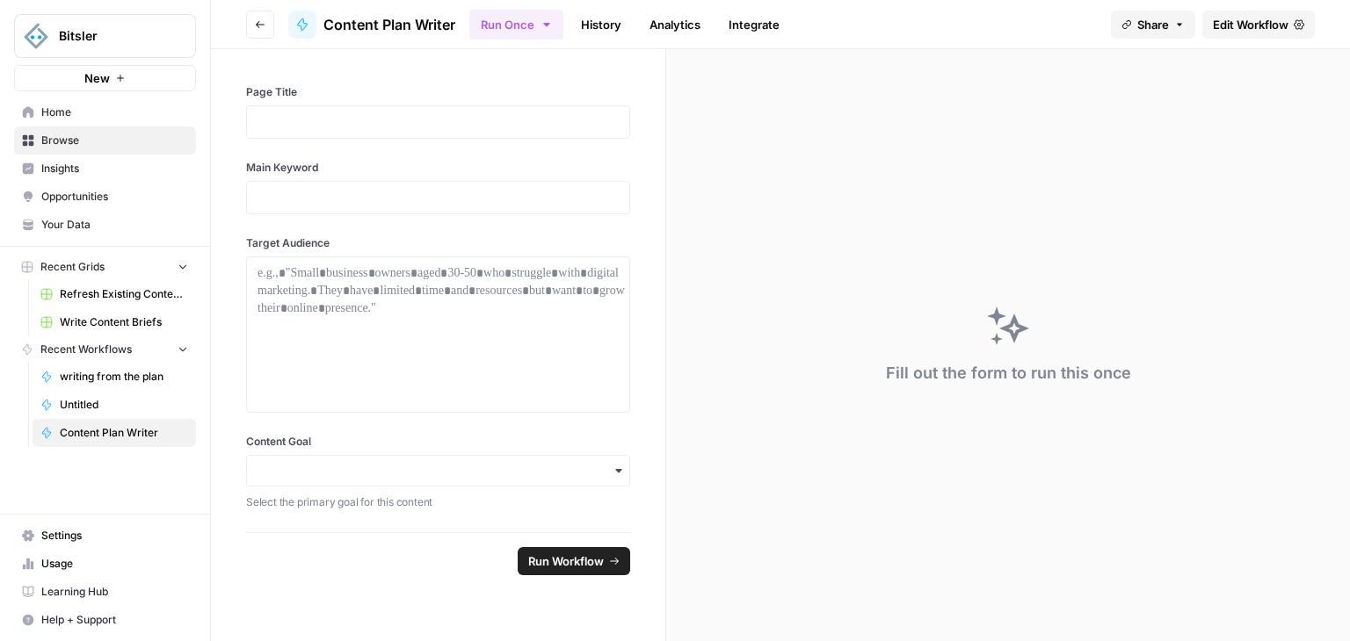
click at [1243, 16] on span "Edit Workflow" at bounding box center [1251, 25] width 76 height 18
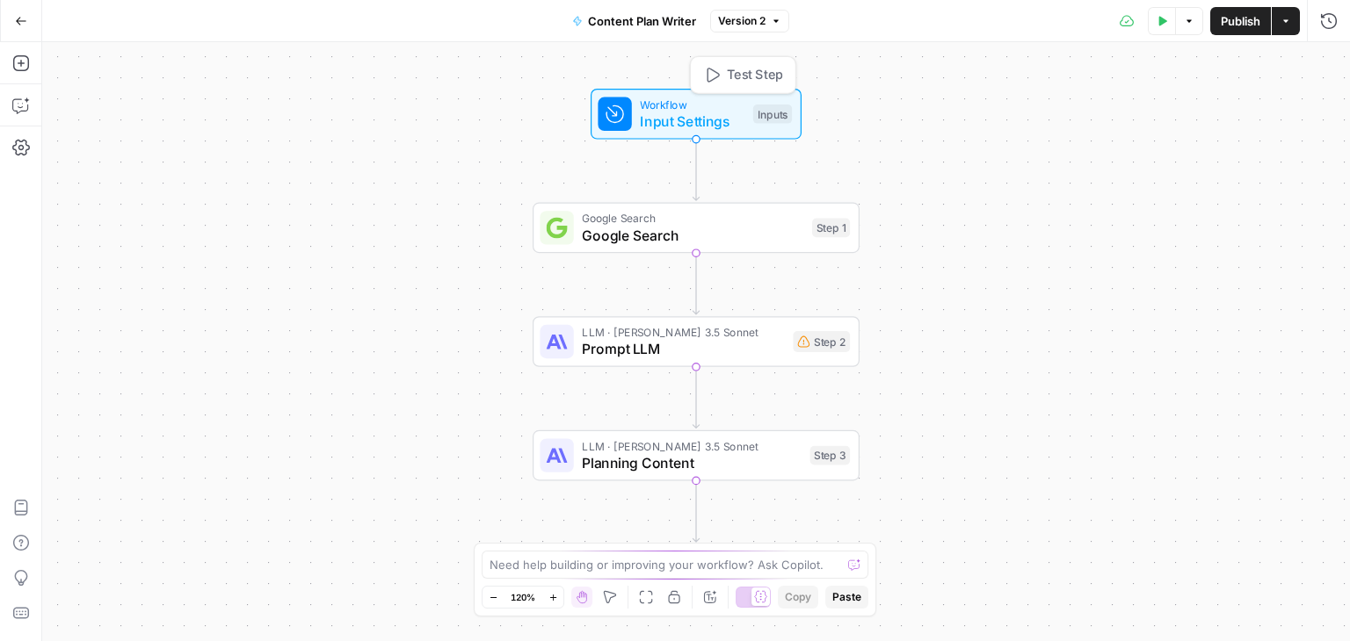
click at [713, 108] on span "Workflow" at bounding box center [692, 104] width 105 height 17
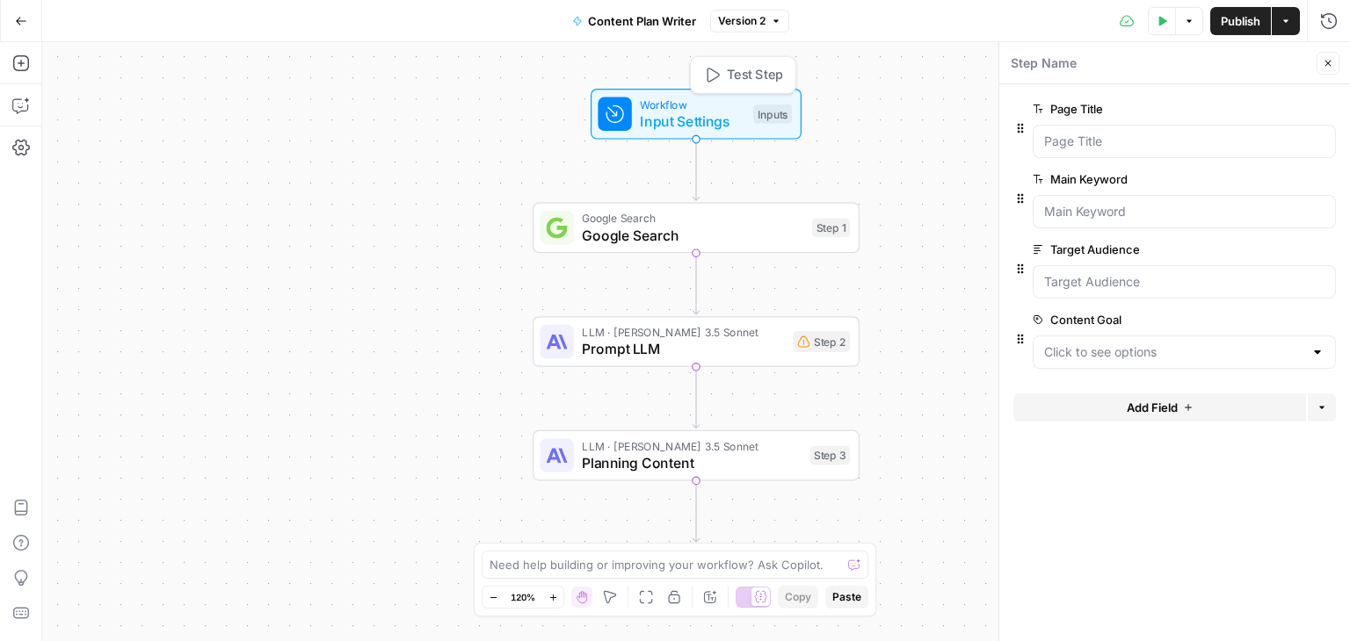
click at [701, 115] on span "Input Settings" at bounding box center [692, 121] width 105 height 21
click at [18, 11] on button "Go Back" at bounding box center [21, 21] width 32 height 32
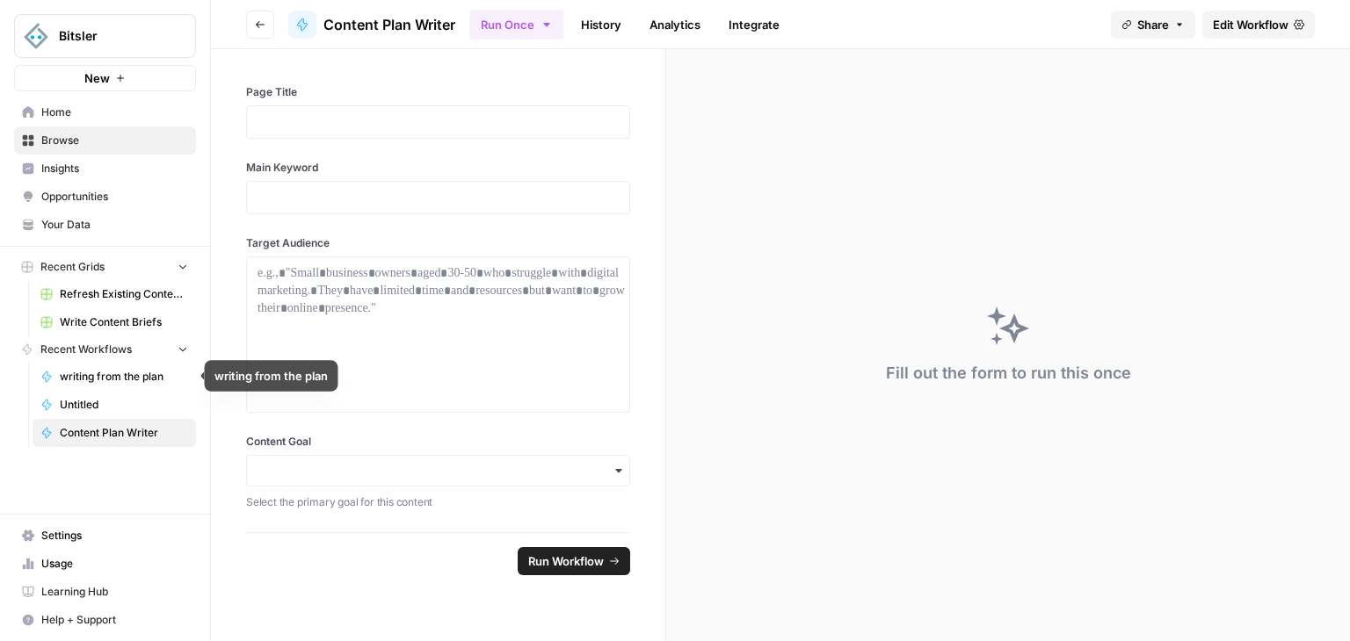
click at [100, 379] on span "writing from the plan" at bounding box center [124, 377] width 128 height 16
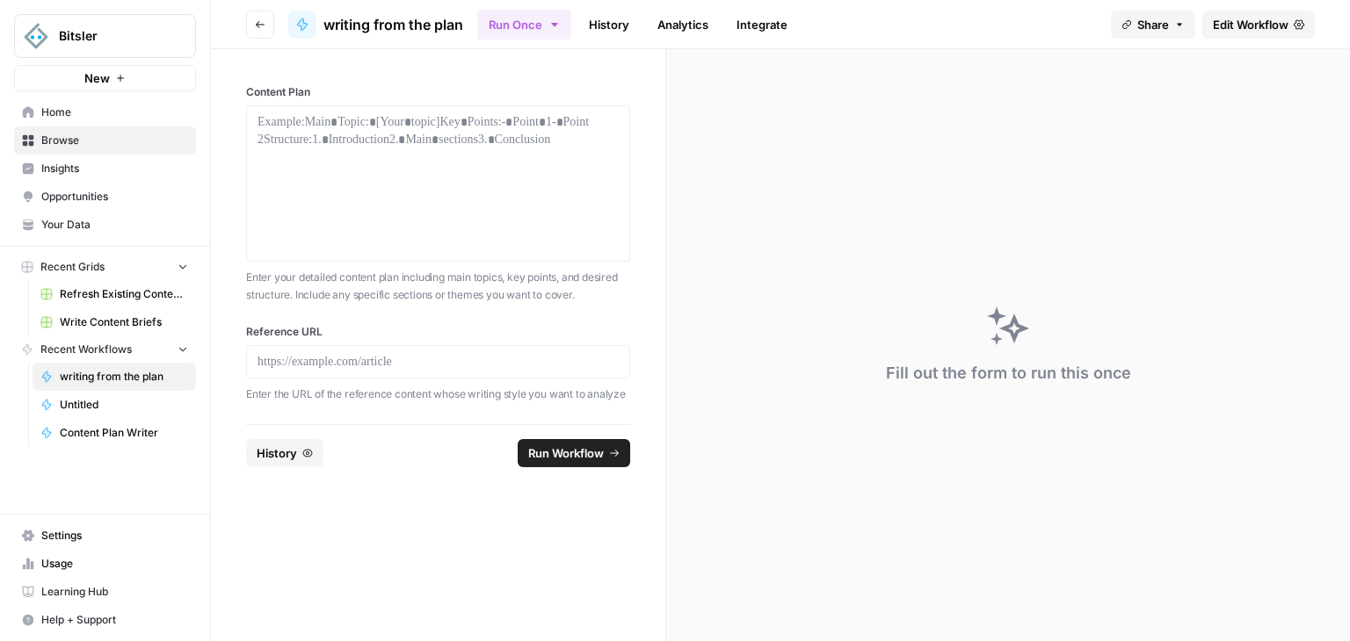
click at [1242, 26] on span "Edit Workflow" at bounding box center [1251, 25] width 76 height 18
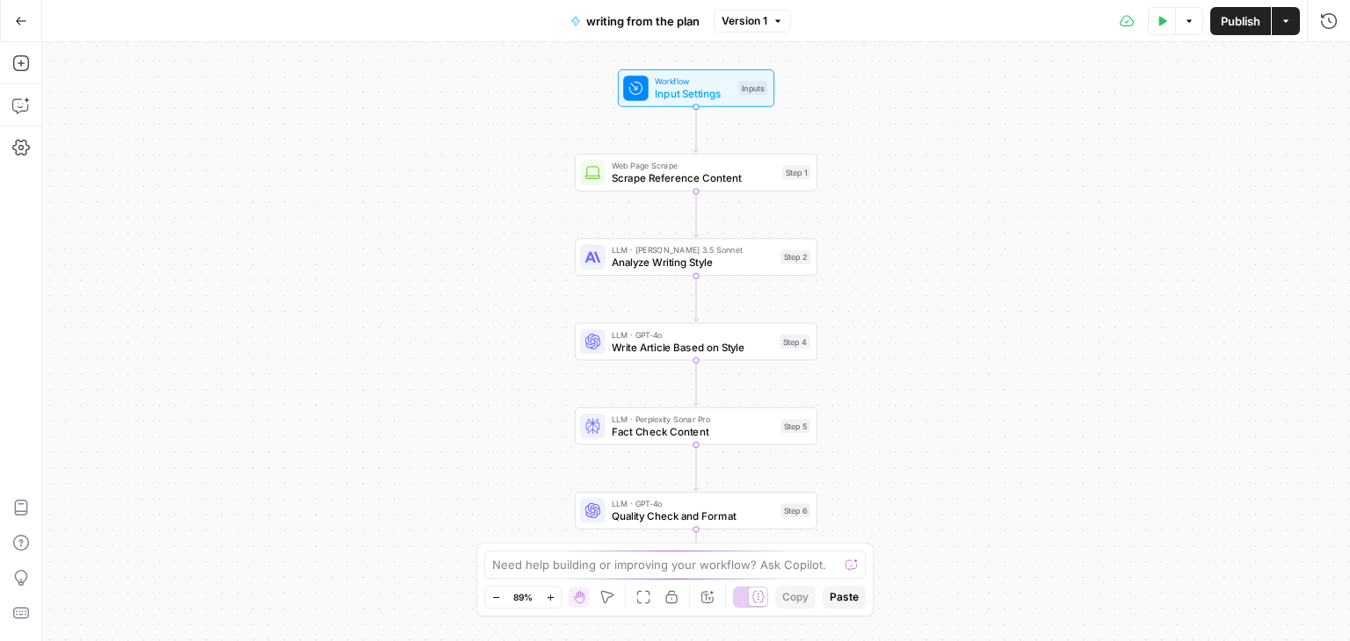
click at [705, 86] on span "Input Settings" at bounding box center [693, 94] width 77 height 16
click at [28, 17] on button "Go Back" at bounding box center [21, 21] width 32 height 32
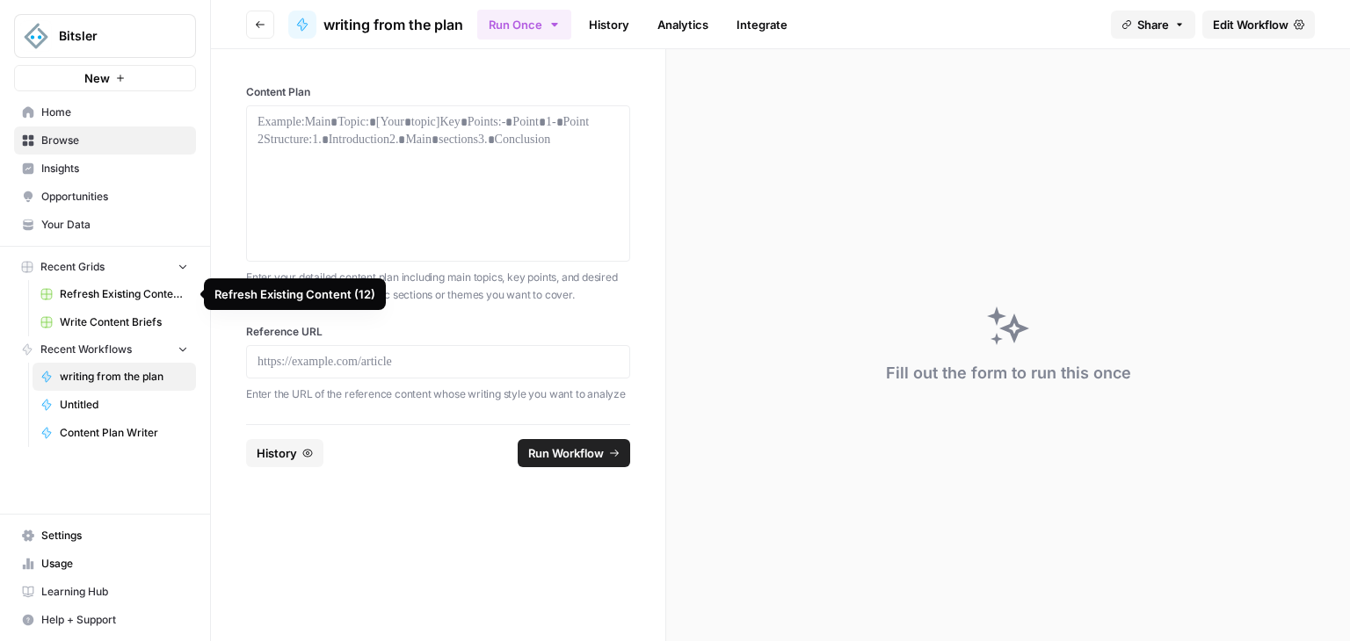
click at [94, 302] on link "Refresh Existing Content (12)" at bounding box center [114, 294] width 163 height 28
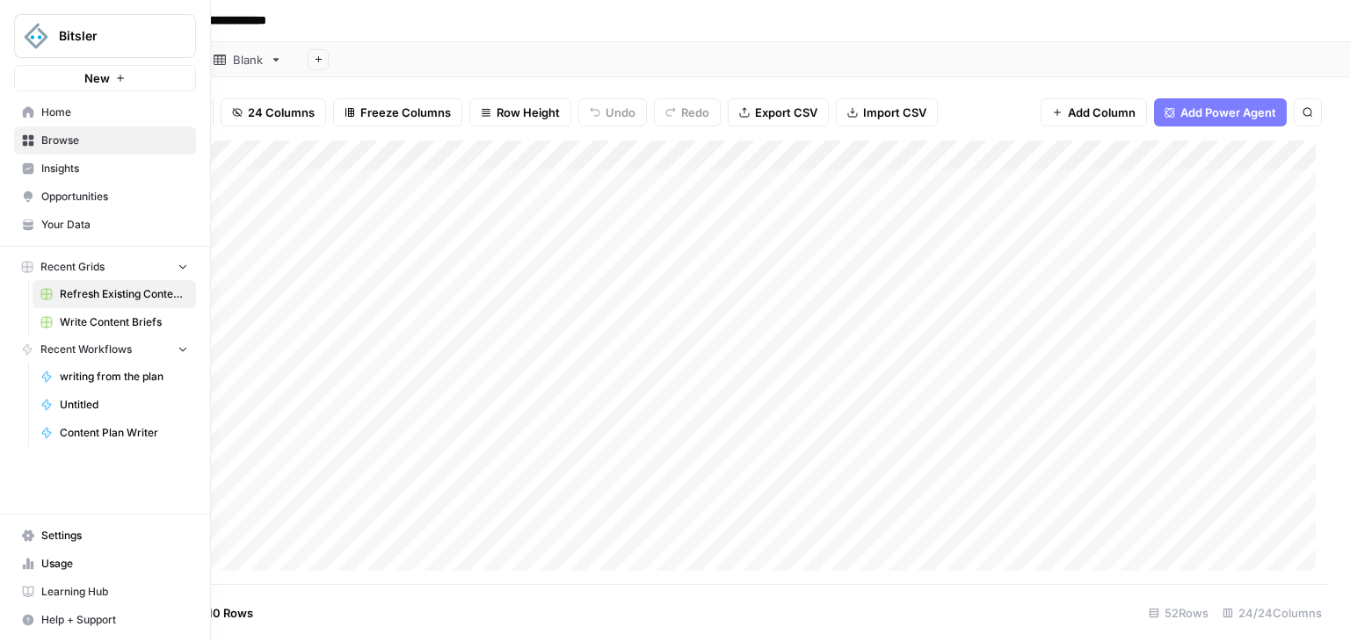
click at [65, 319] on span "Write Content Briefs" at bounding box center [124, 323] width 128 height 16
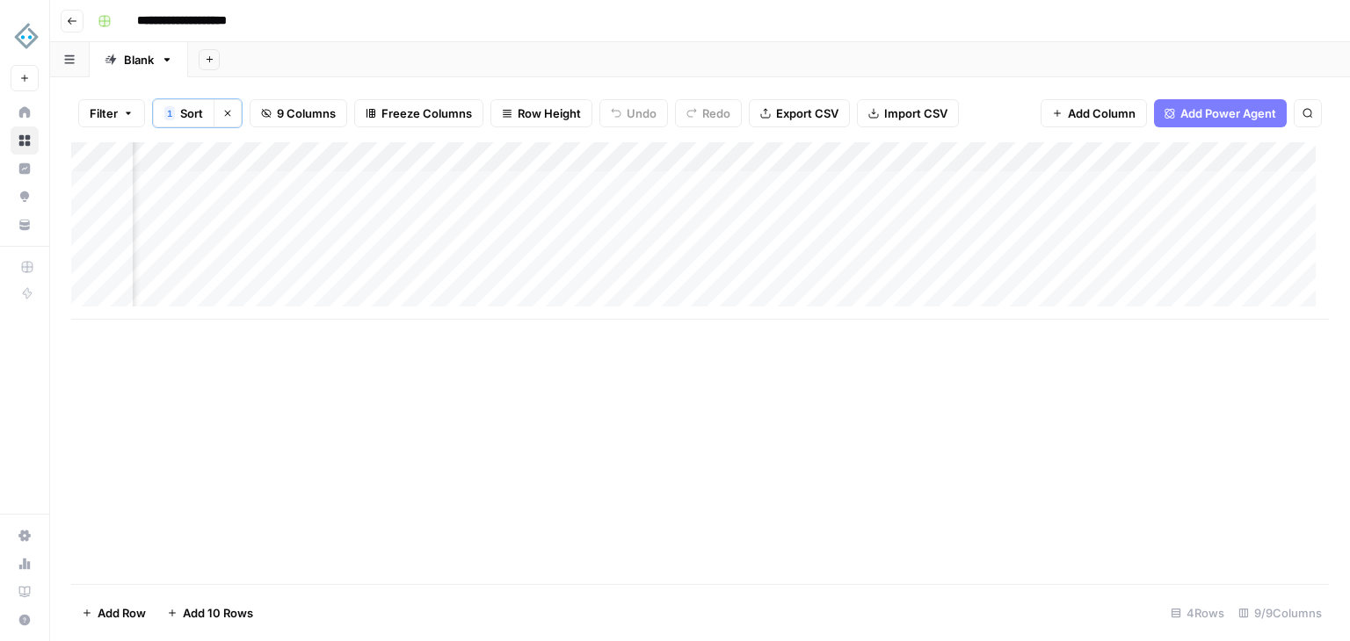
scroll to position [0, 213]
drag, startPoint x: 885, startPoint y: 328, endPoint x: 977, endPoint y: 328, distance: 92.3
click at [977, 328] on div "Add Column" at bounding box center [699, 363] width 1257 height 442
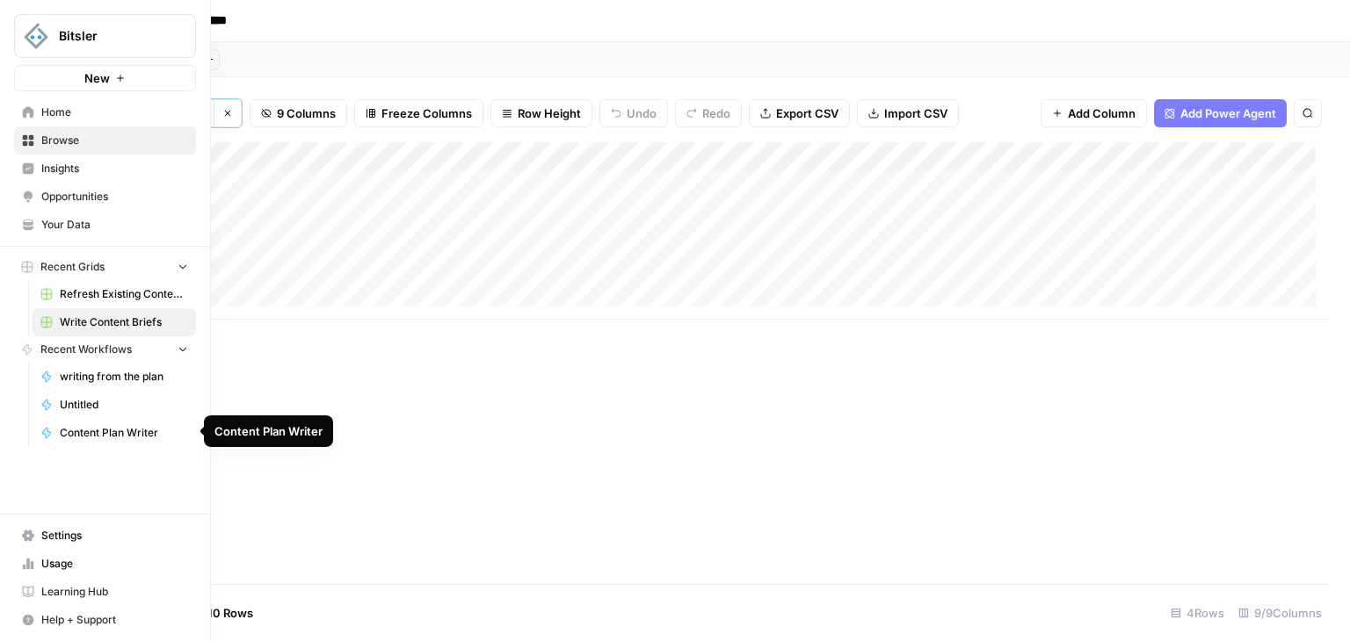
click at [121, 365] on link "writing from the plan" at bounding box center [114, 377] width 163 height 28
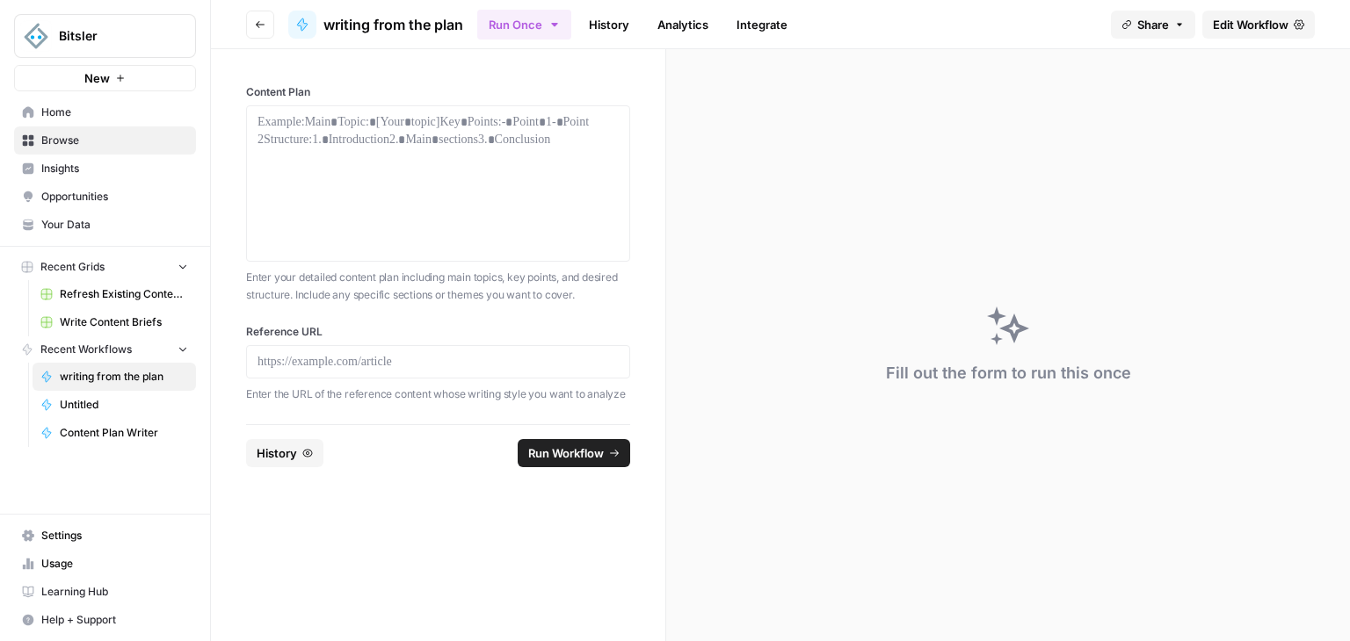
click at [1243, 21] on span "Edit Workflow" at bounding box center [1251, 25] width 76 height 18
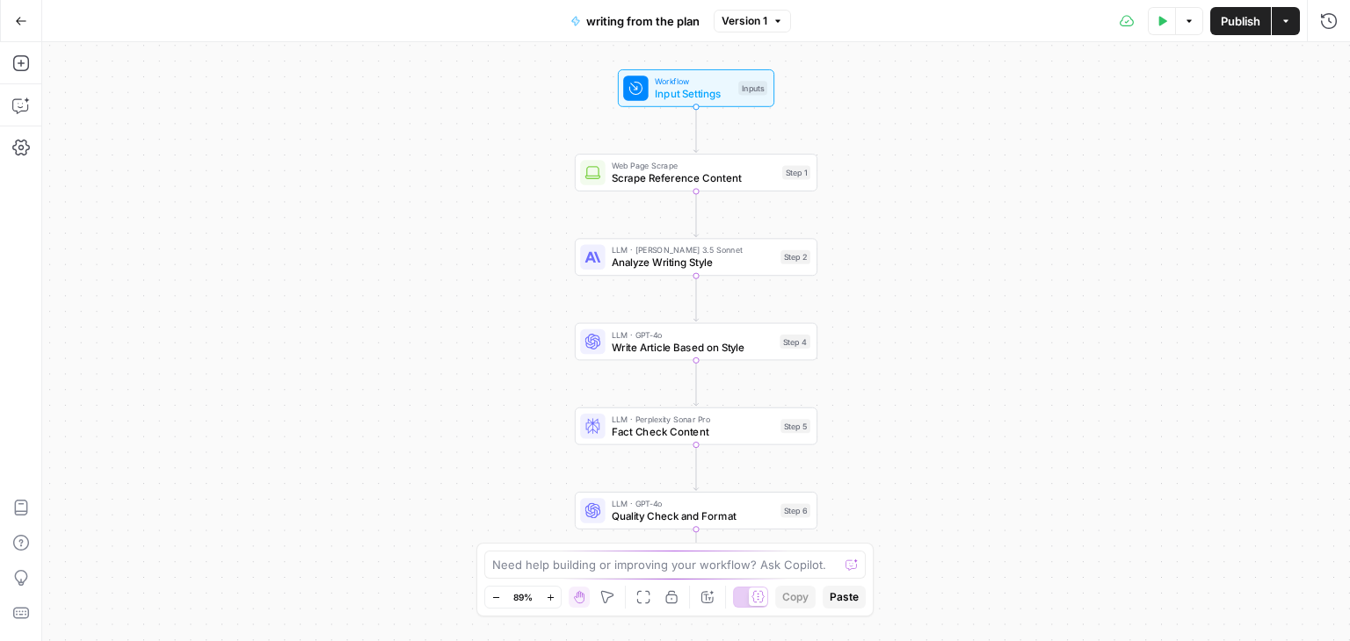
click at [694, 89] on span "Input Settings" at bounding box center [693, 94] width 77 height 16
click at [1286, 110] on span "edit field" at bounding box center [1269, 109] width 39 height 14
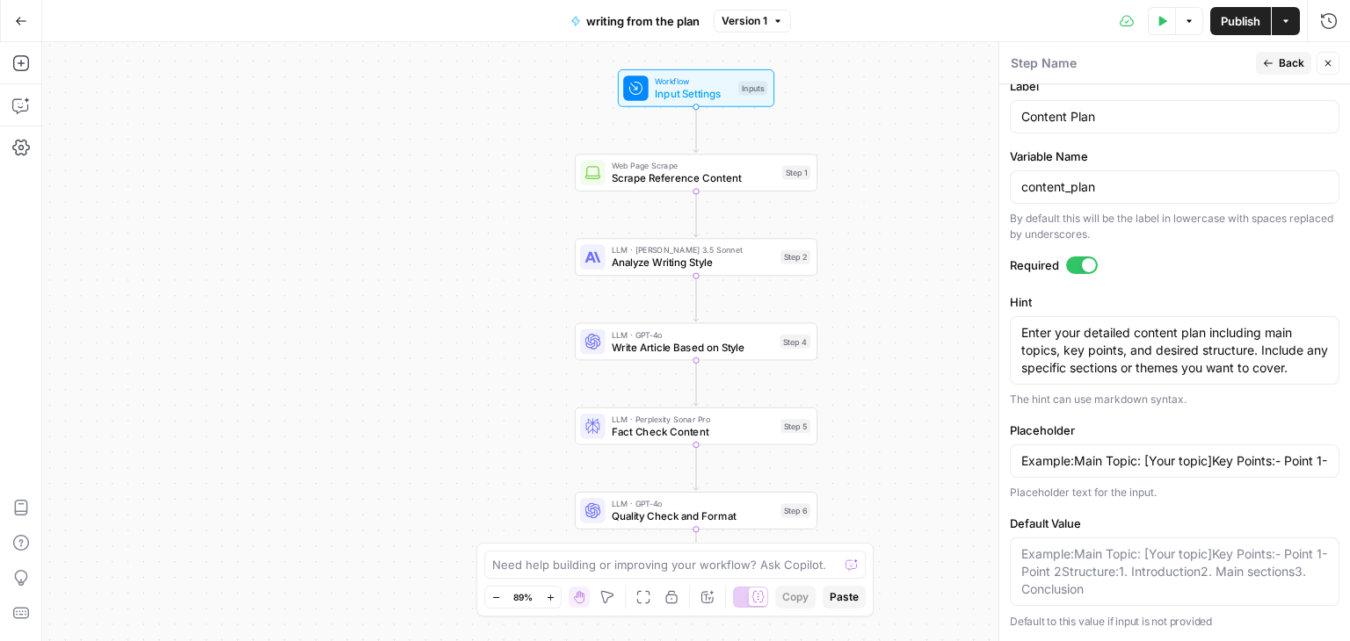
scroll to position [596, 0]
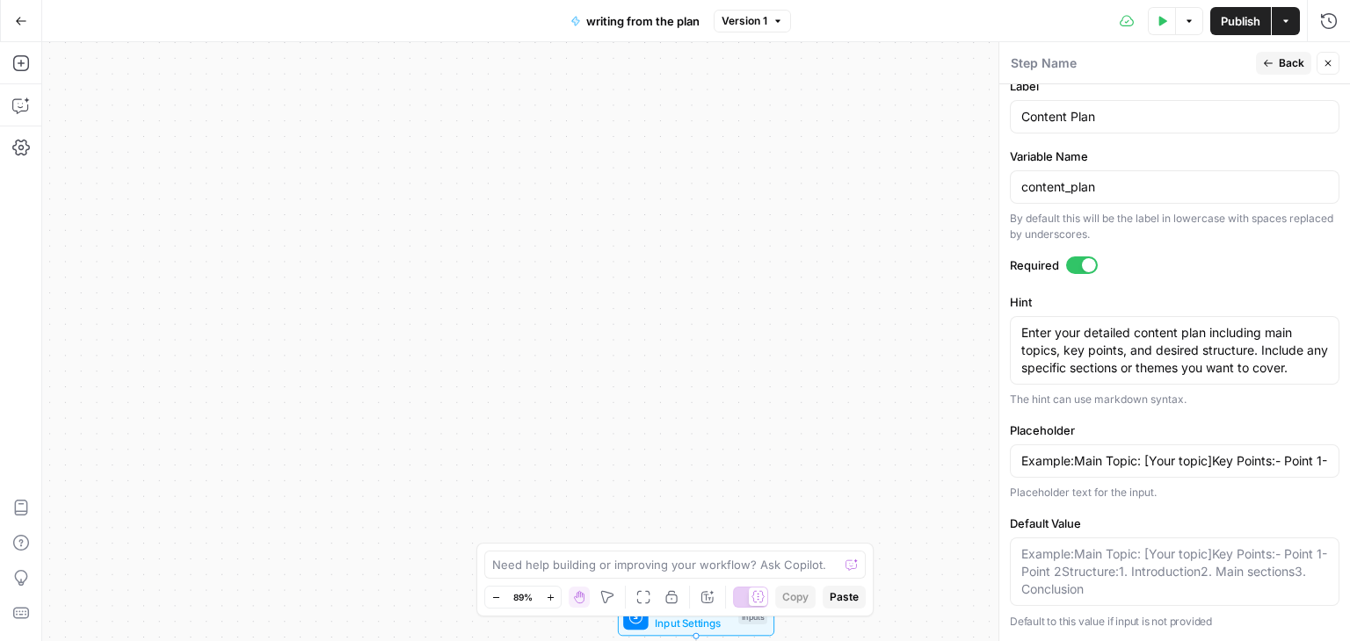
click at [29, 15] on button "Go Back" at bounding box center [21, 21] width 32 height 32
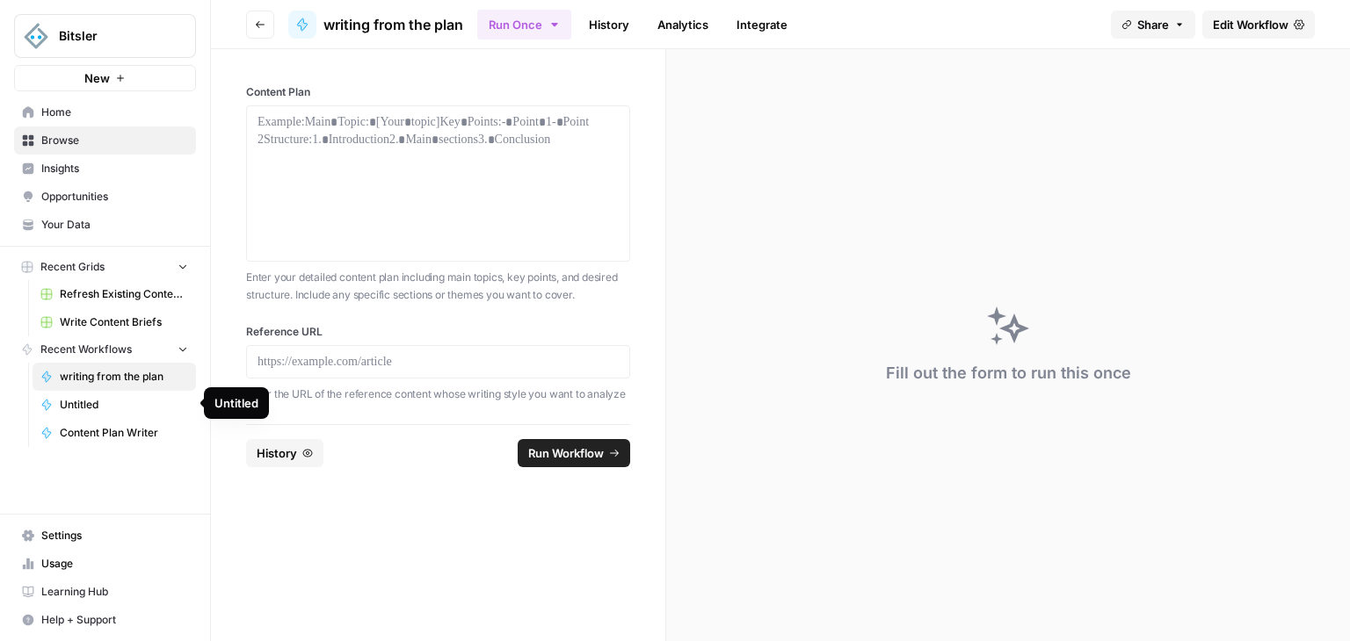
click at [149, 439] on link "Content Plan Writer" at bounding box center [114, 433] width 163 height 28
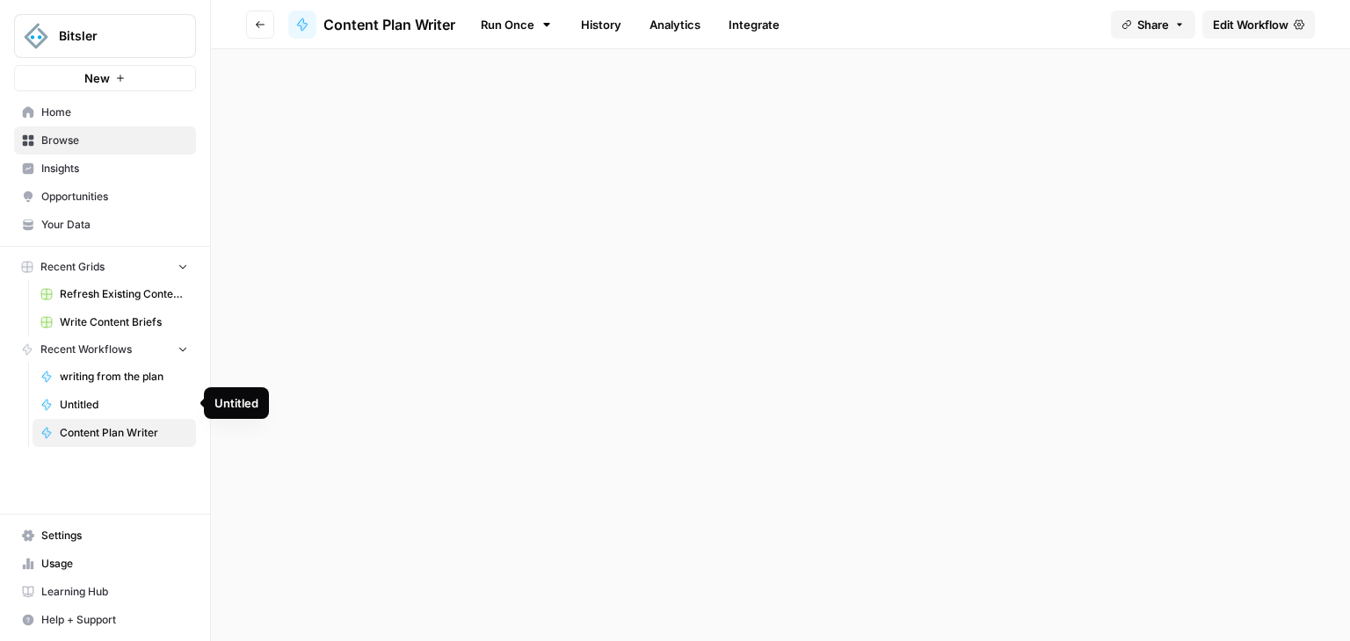
click at [149, 439] on link "Content Plan Writer" at bounding box center [114, 433] width 163 height 28
click at [100, 437] on span "Content Plan Writer" at bounding box center [124, 433] width 128 height 16
click at [81, 407] on span "Untitled" at bounding box center [124, 405] width 128 height 16
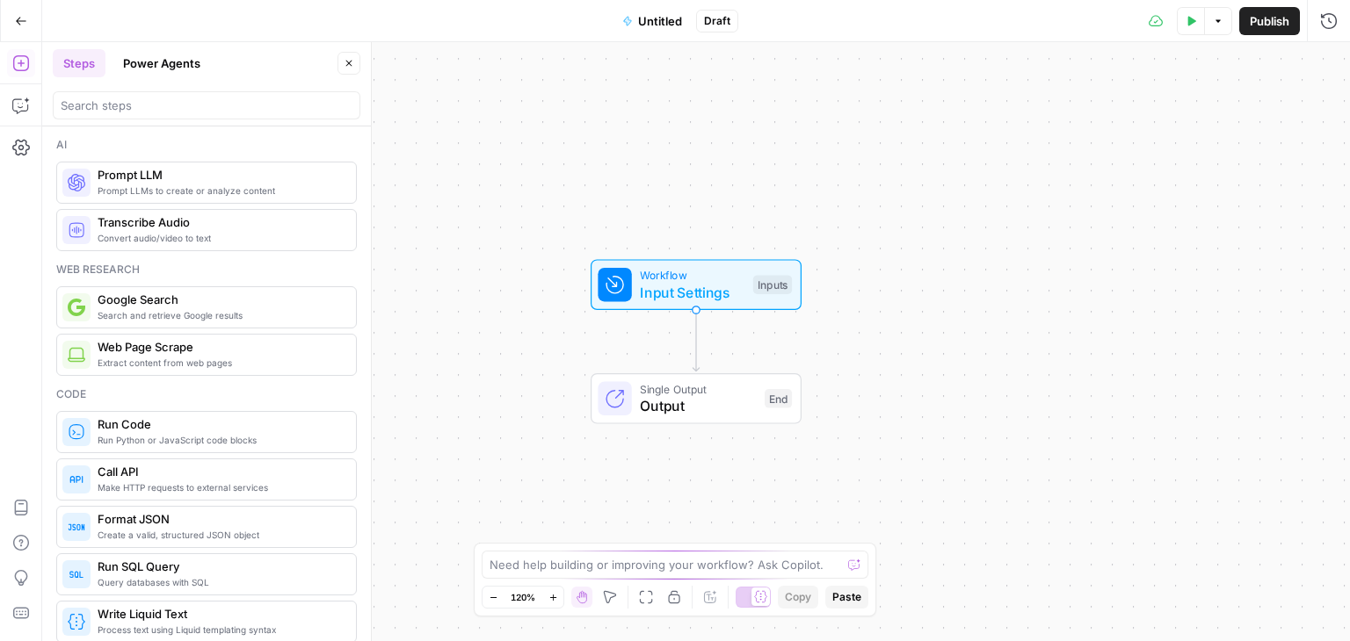
click at [24, 16] on icon "button" at bounding box center [21, 21] width 12 height 12
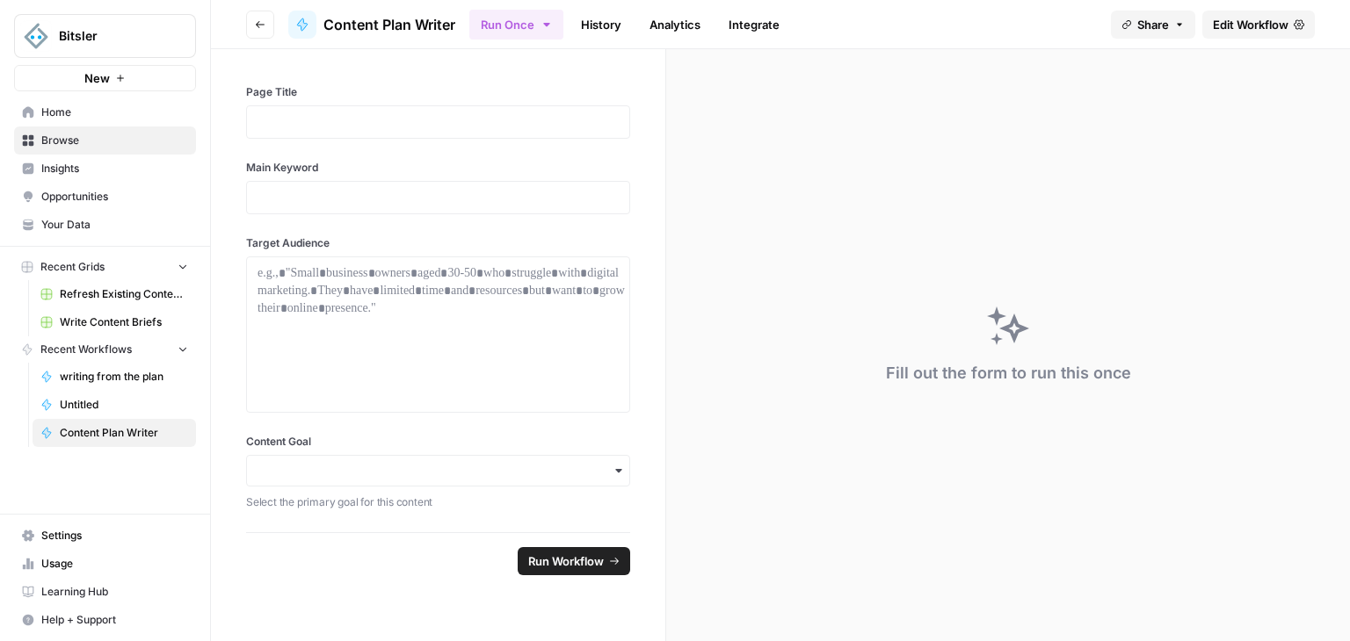
click at [96, 428] on span "Content Plan Writer" at bounding box center [124, 433] width 128 height 16
click at [1232, 27] on span "Edit Workflow" at bounding box center [1251, 25] width 76 height 18
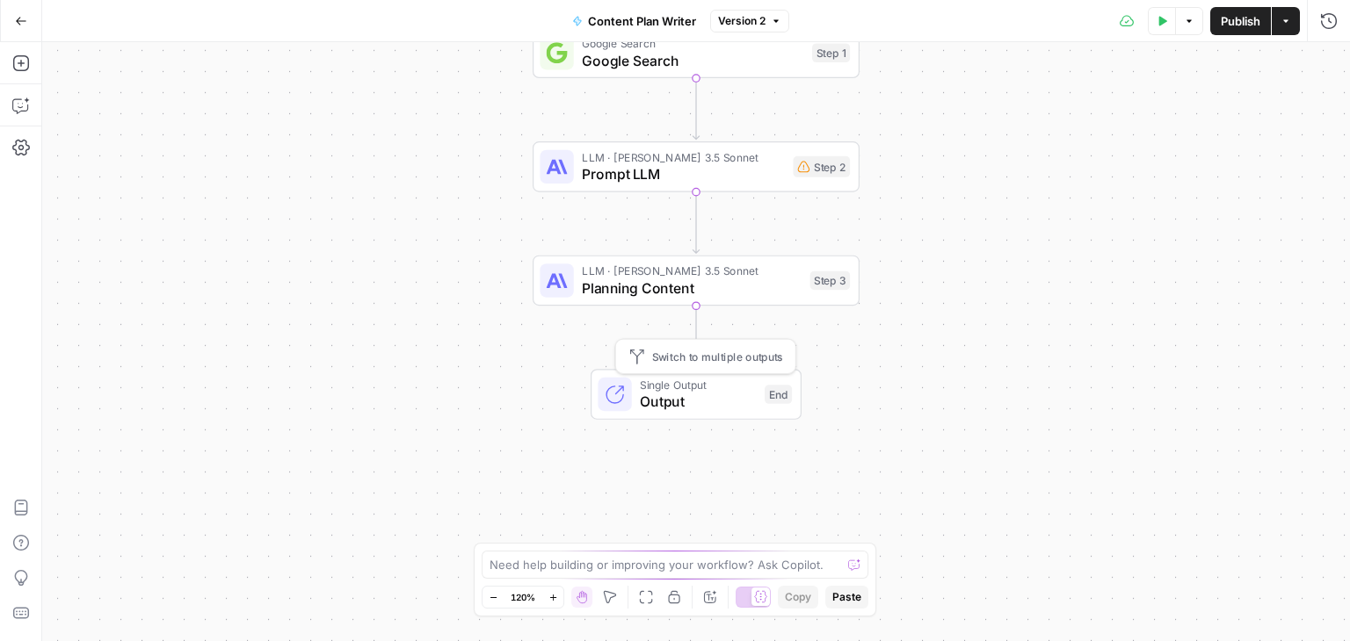
click at [693, 393] on span "Output" at bounding box center [698, 401] width 116 height 21
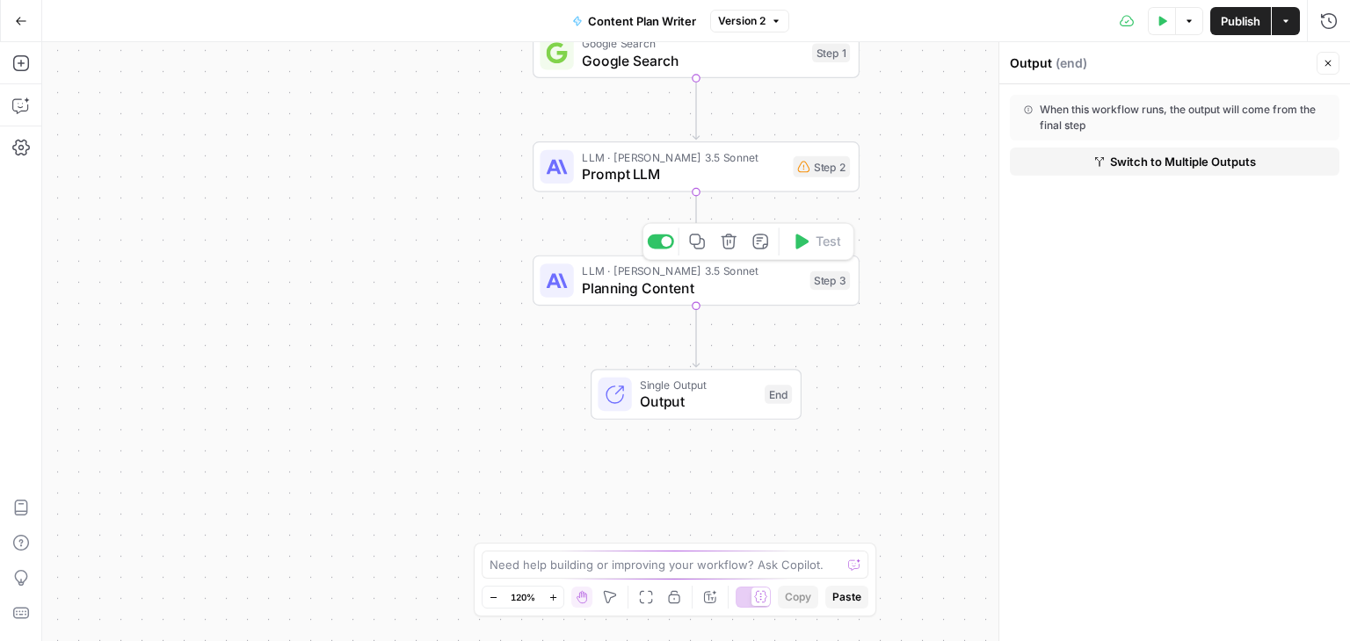
click at [624, 288] on span "Planning Content" at bounding box center [692, 288] width 220 height 21
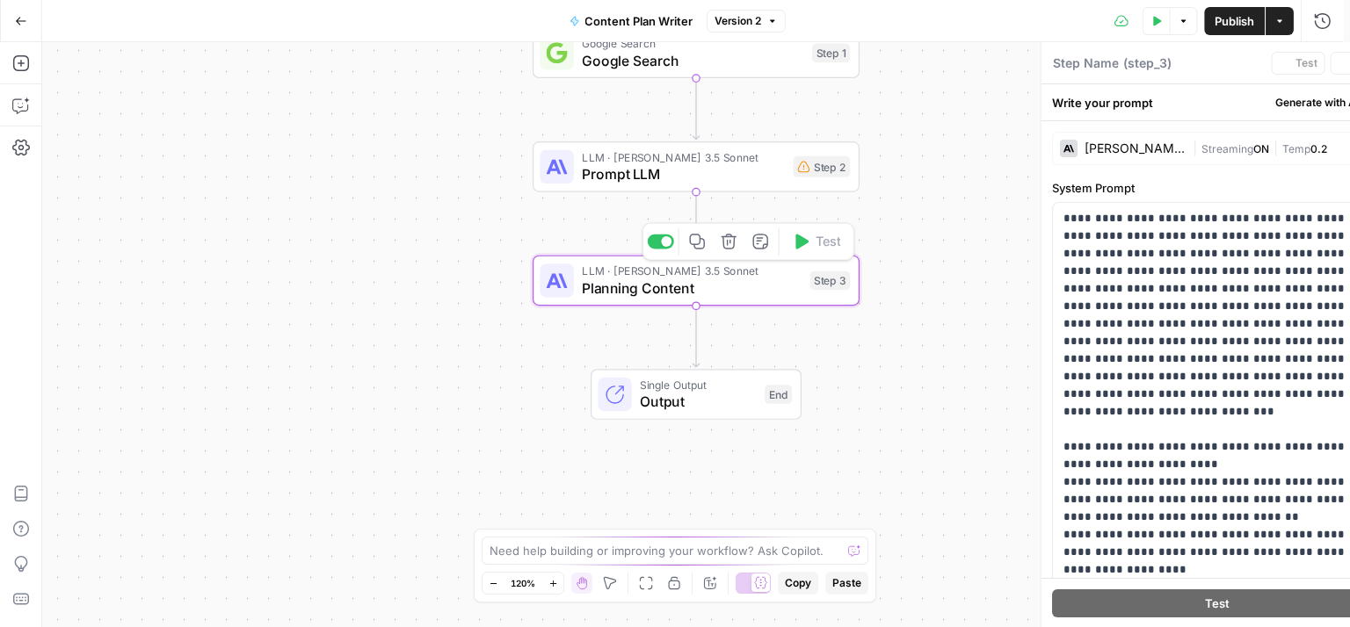
type textarea "Planning Content"
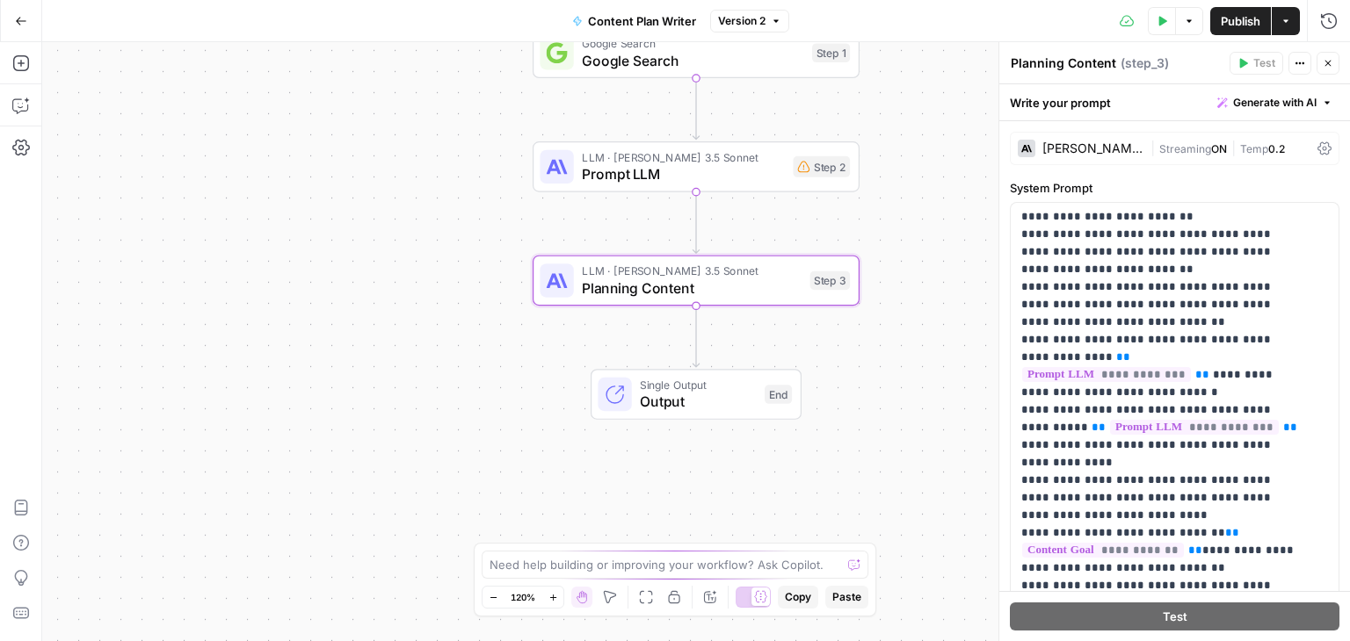
scroll to position [704, 0]
click at [795, 175] on div "Step 2" at bounding box center [821, 166] width 57 height 21
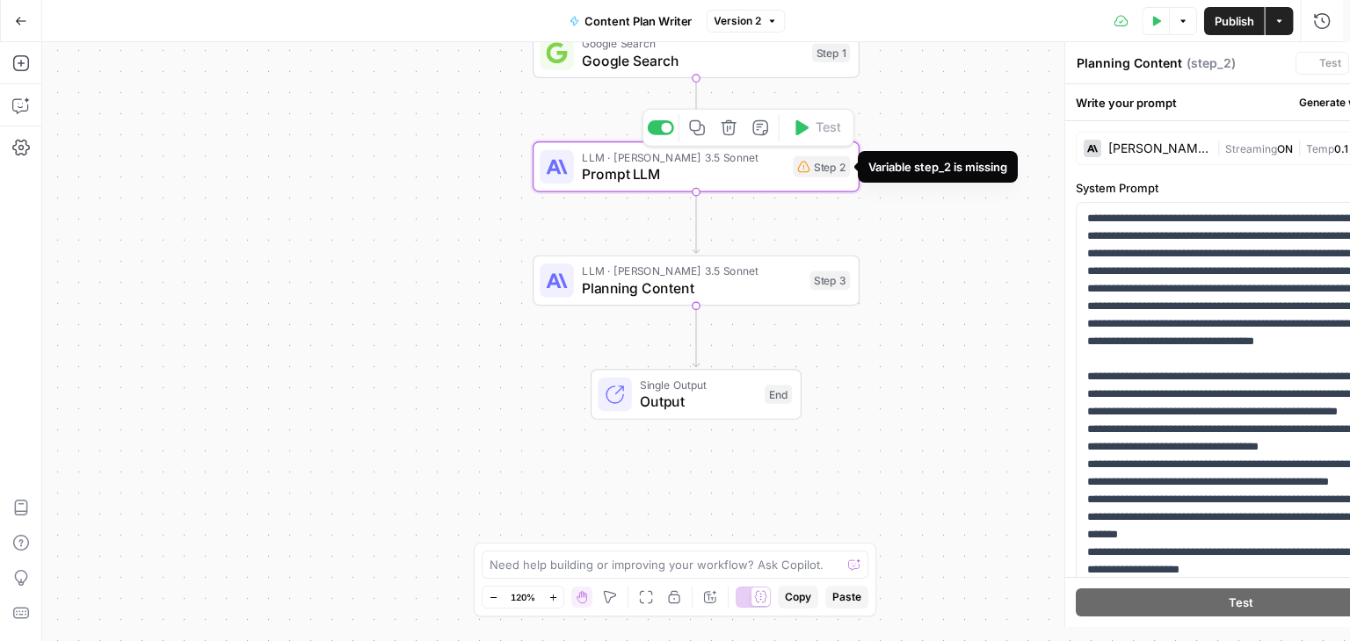
type textarea "Prompt LLM"
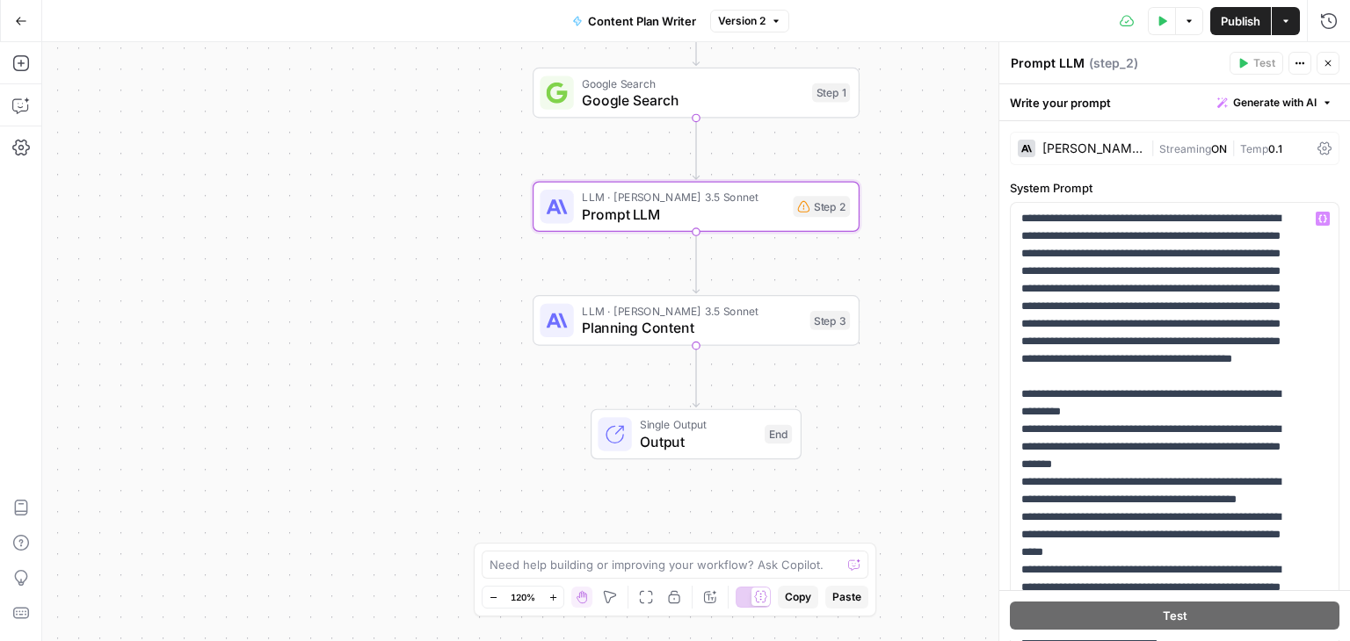
scroll to position [0, 0]
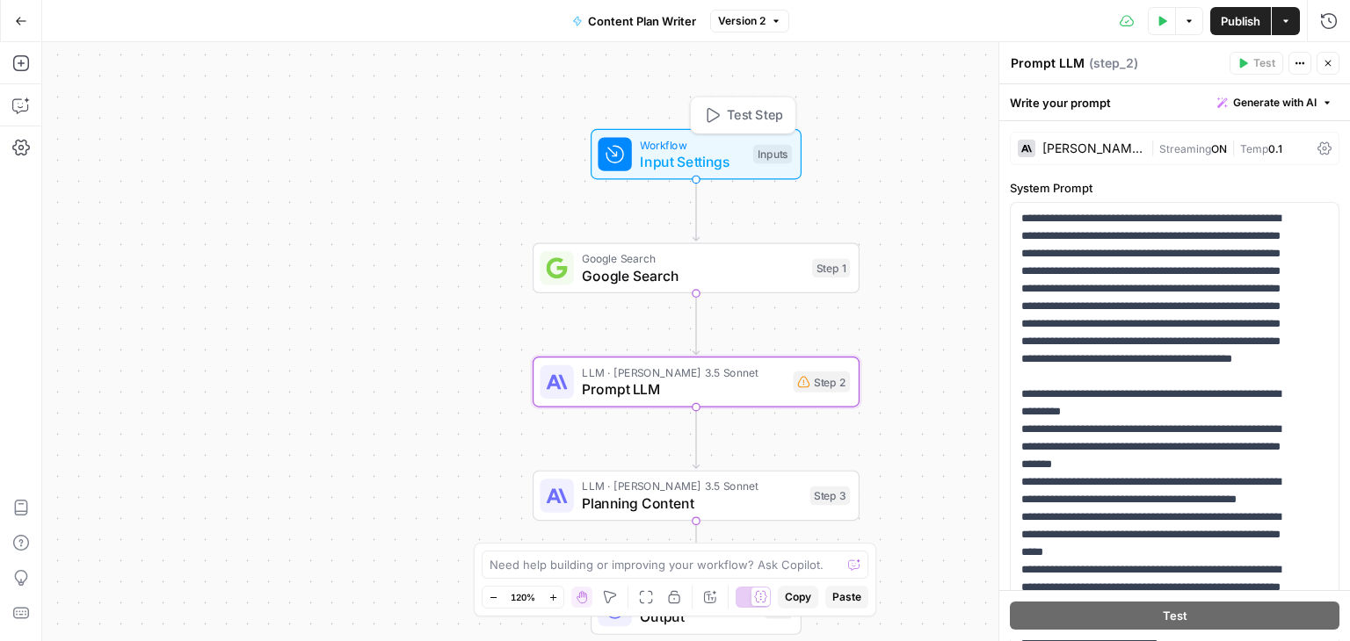
click at [638, 161] on div "Workflow Input Settings Inputs Test Step" at bounding box center [694, 154] width 194 height 36
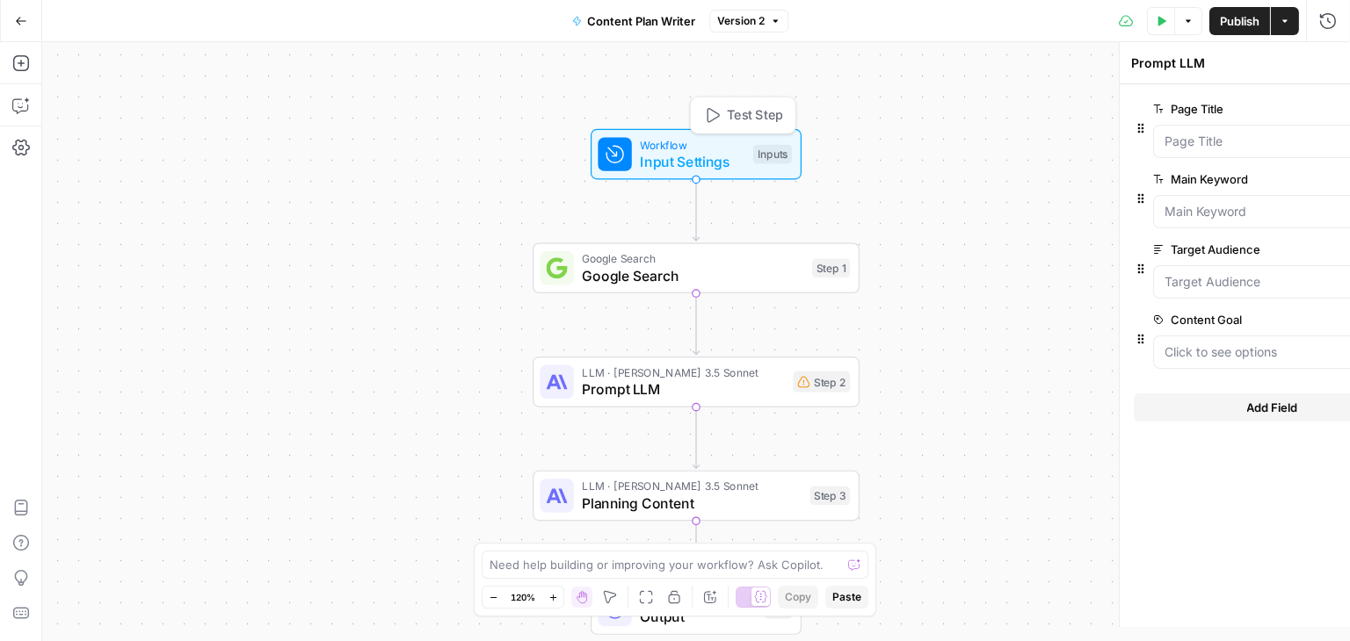
type textarea "Inputs"
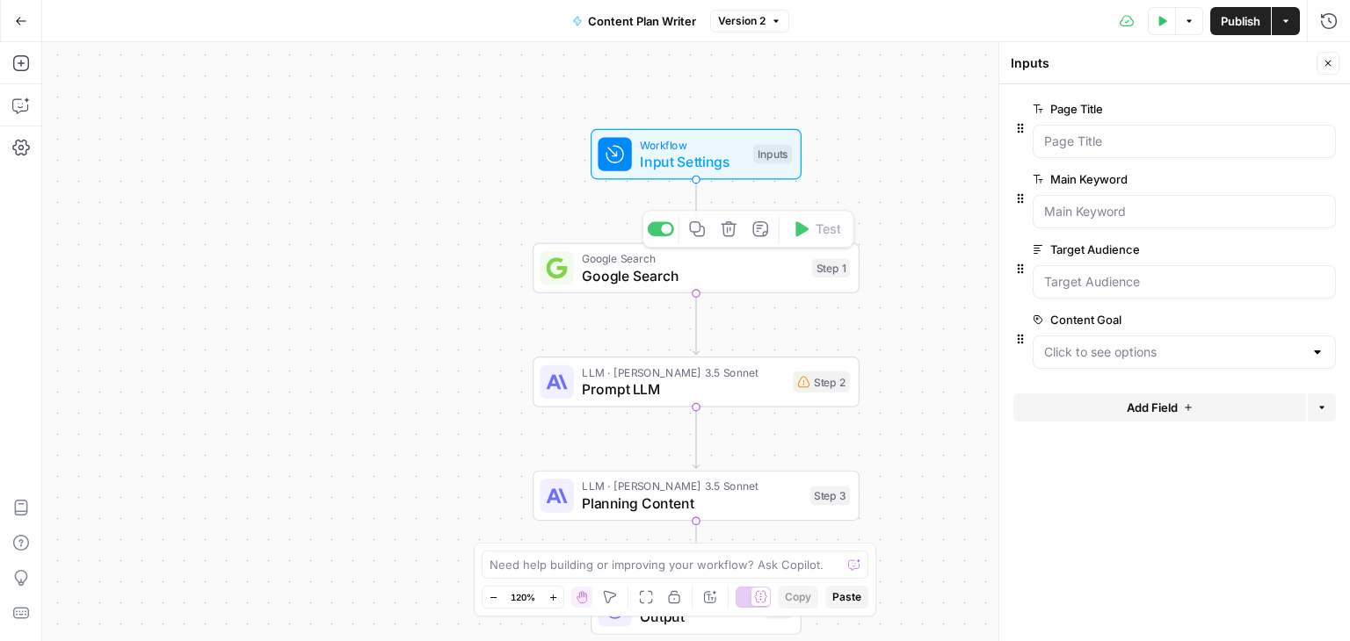
click at [605, 272] on span "Google Search" at bounding box center [692, 275] width 221 height 21
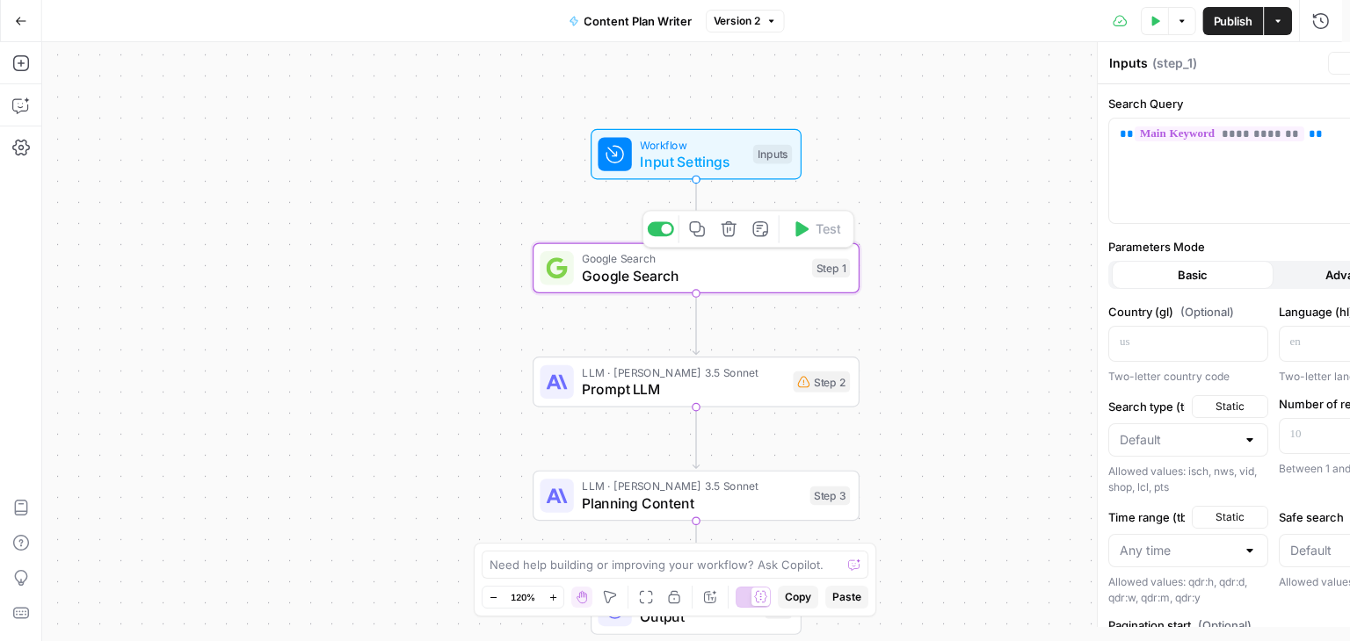
type textarea "Google Search"
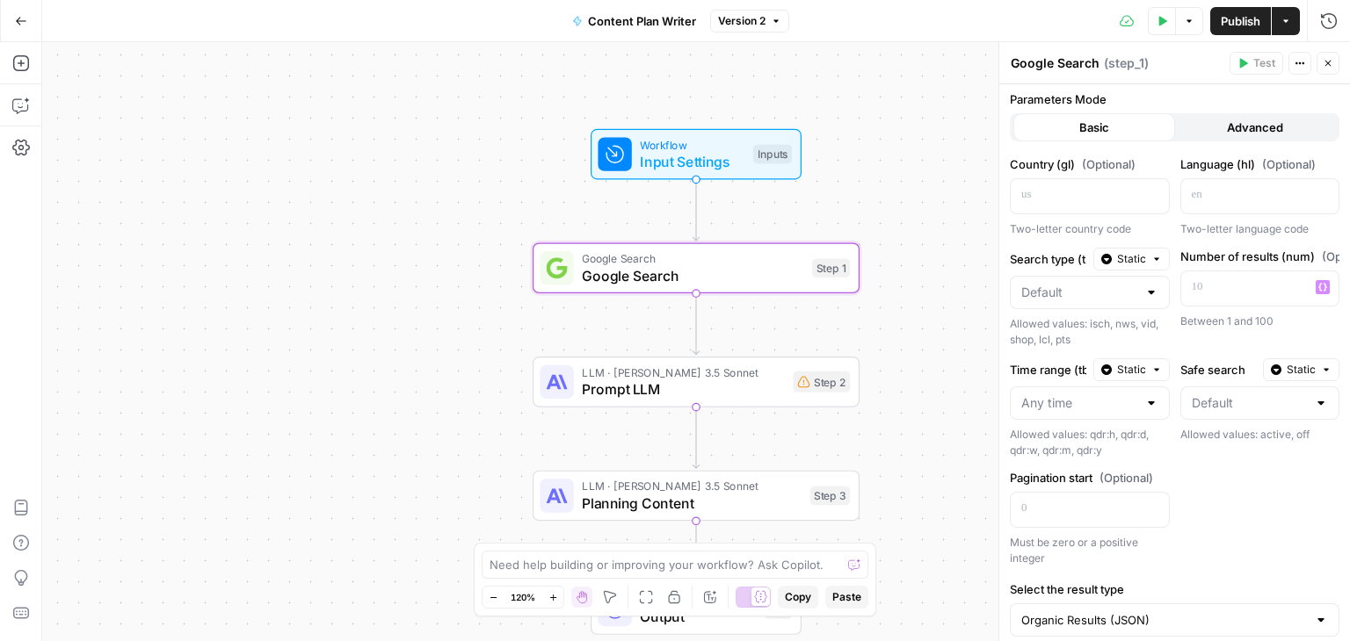
scroll to position [193, 0]
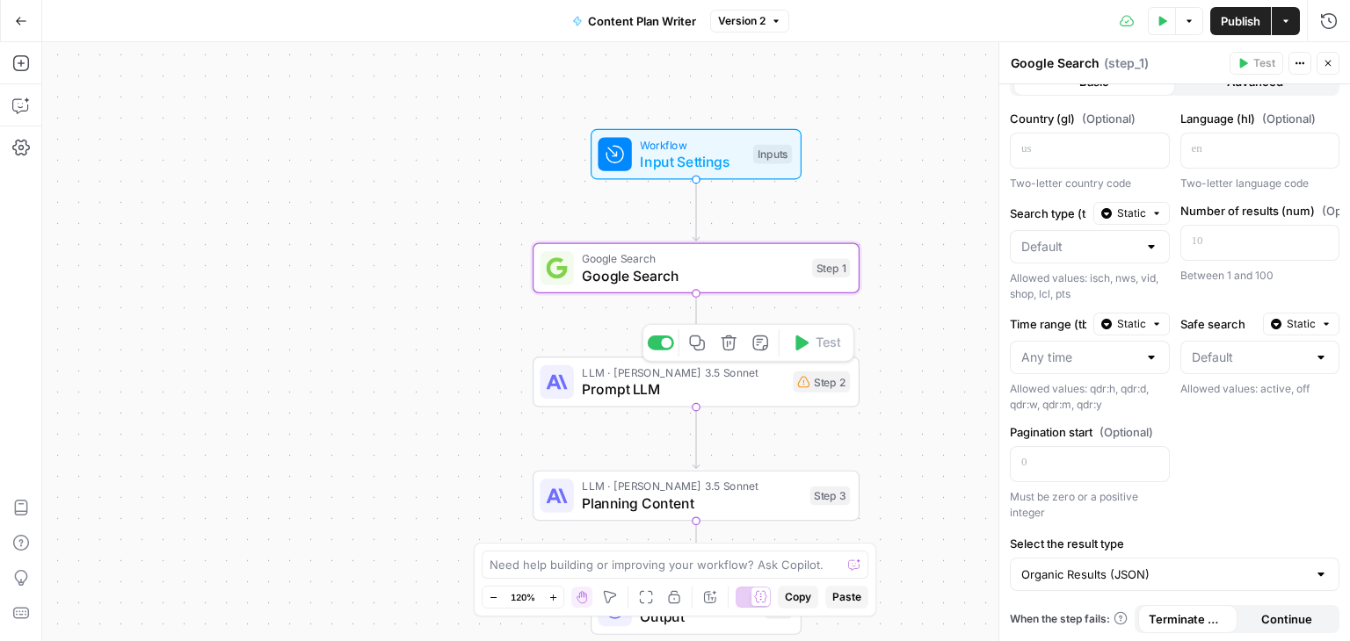
click at [590, 387] on span "Prompt LLM" at bounding box center [683, 389] width 202 height 21
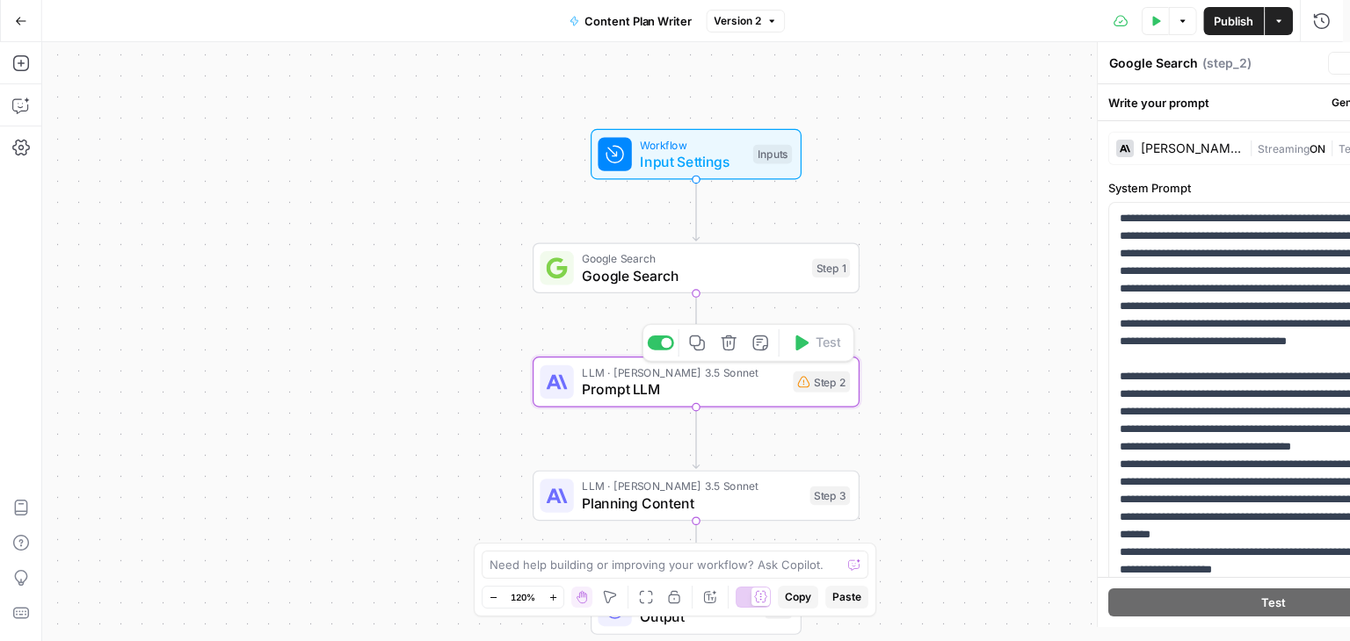
type textarea "Prompt LLM"
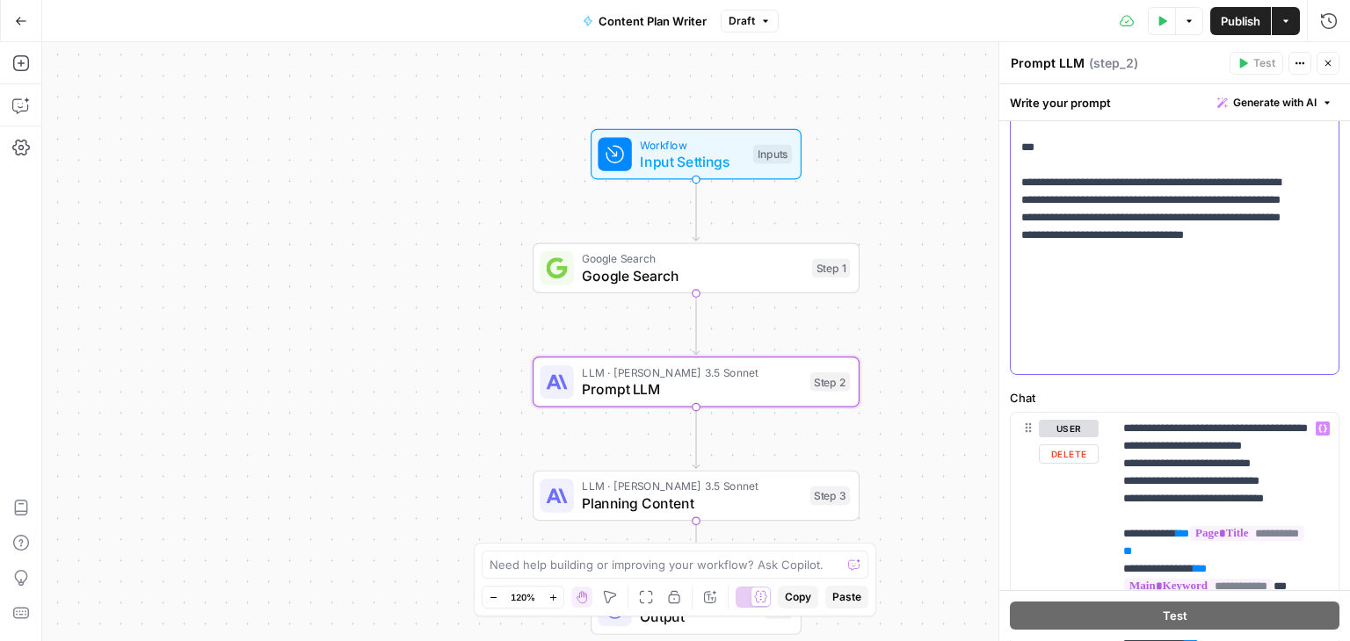
scroll to position [561, 0]
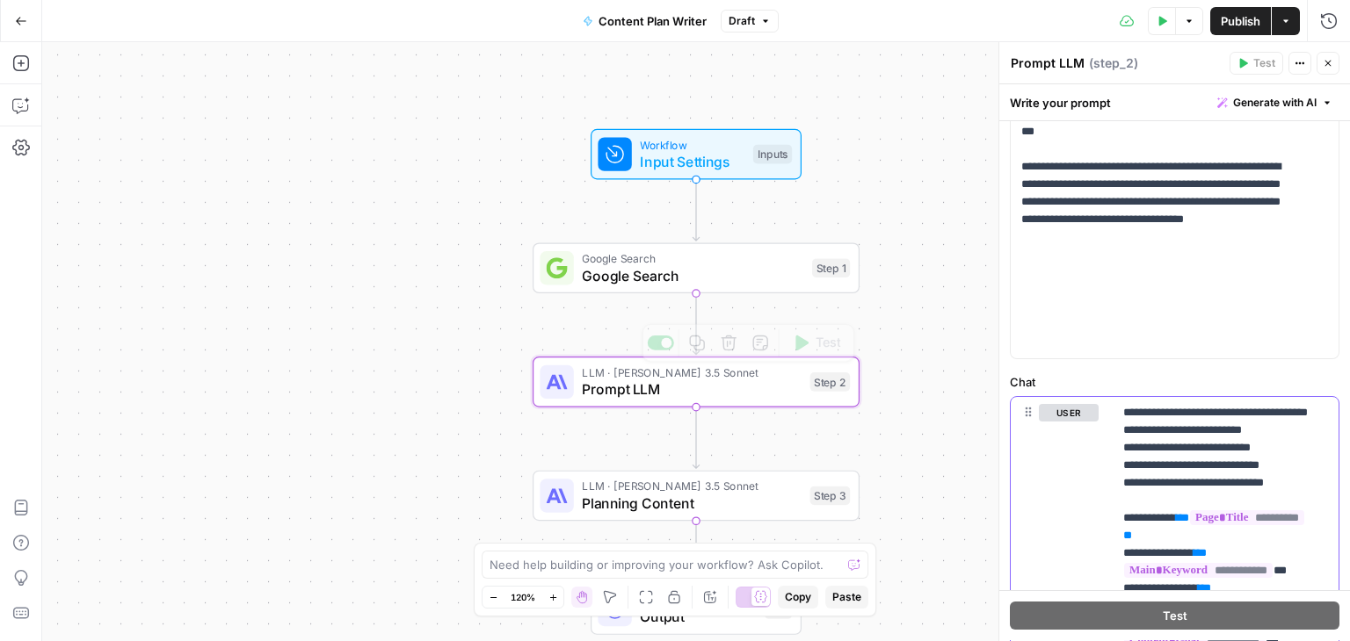
click at [1146, 497] on p "**********" at bounding box center [1219, 615] width 192 height 422
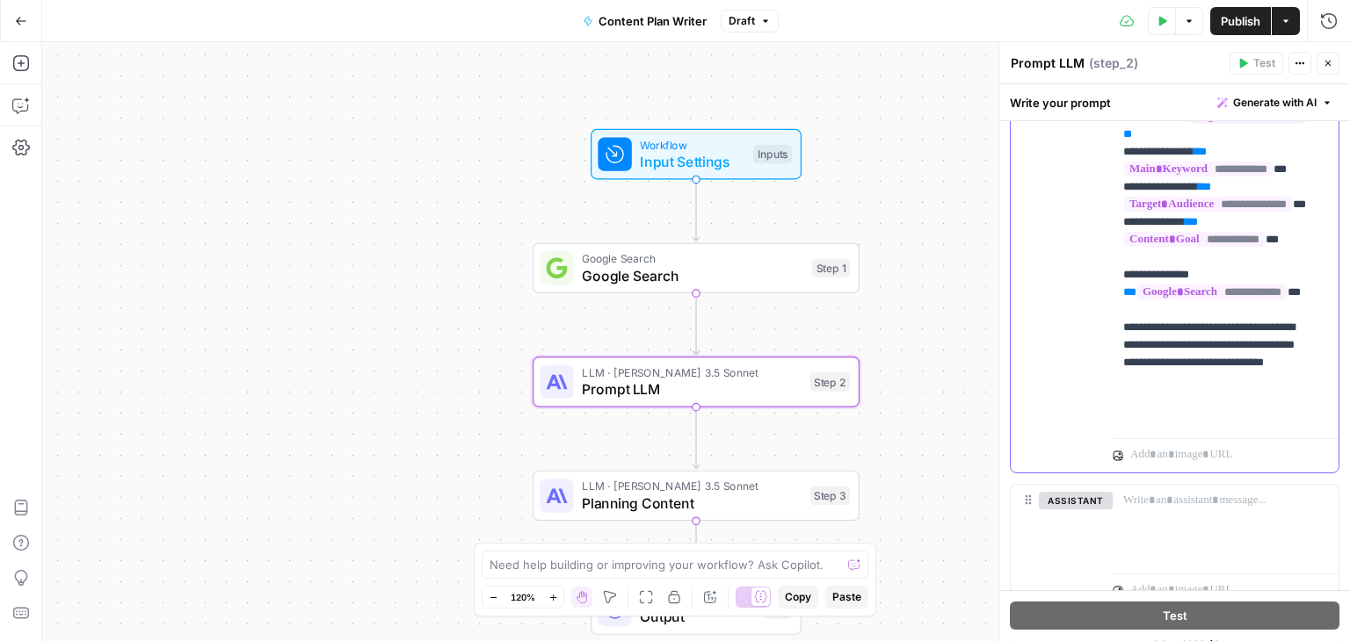
scroll to position [1029, 0]
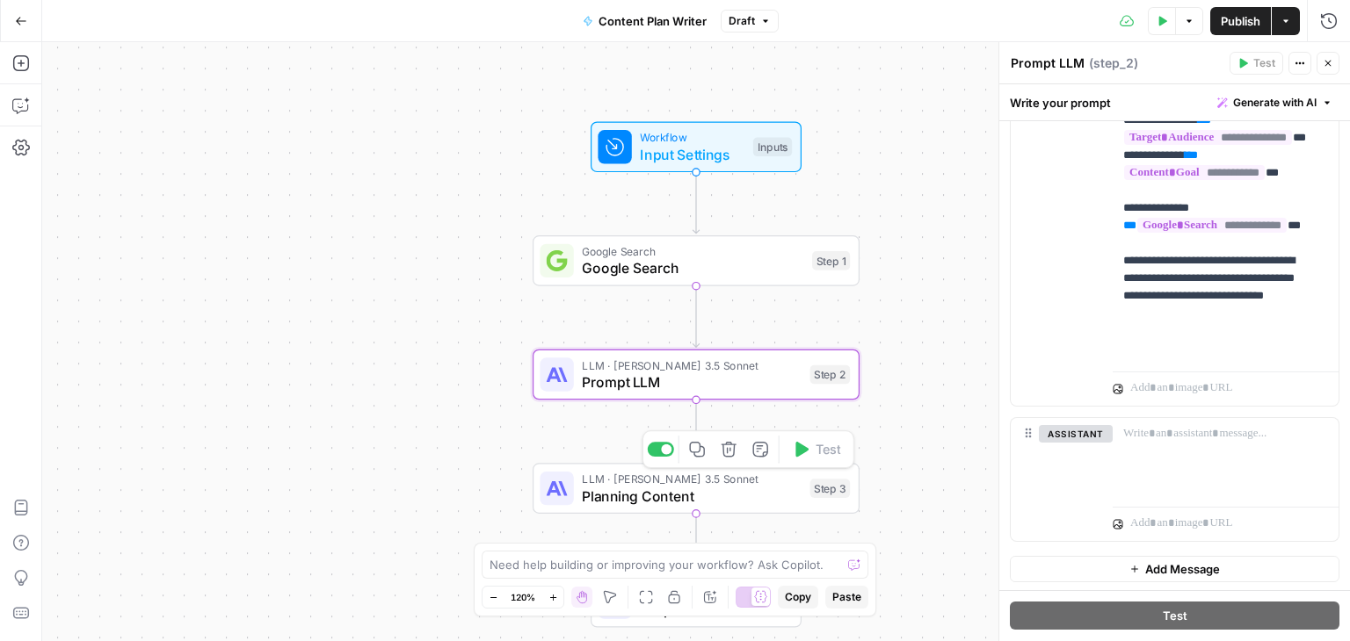
click at [617, 496] on span "Planning Content" at bounding box center [692, 496] width 220 height 21
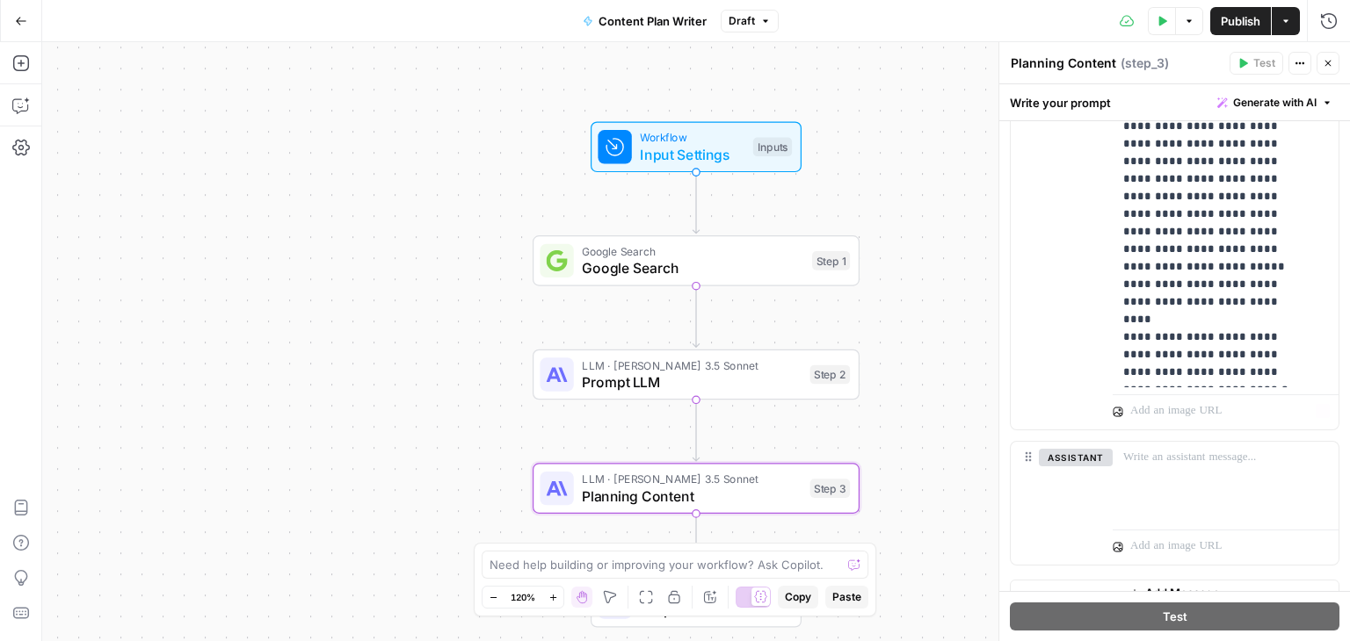
scroll to position [1308, 0]
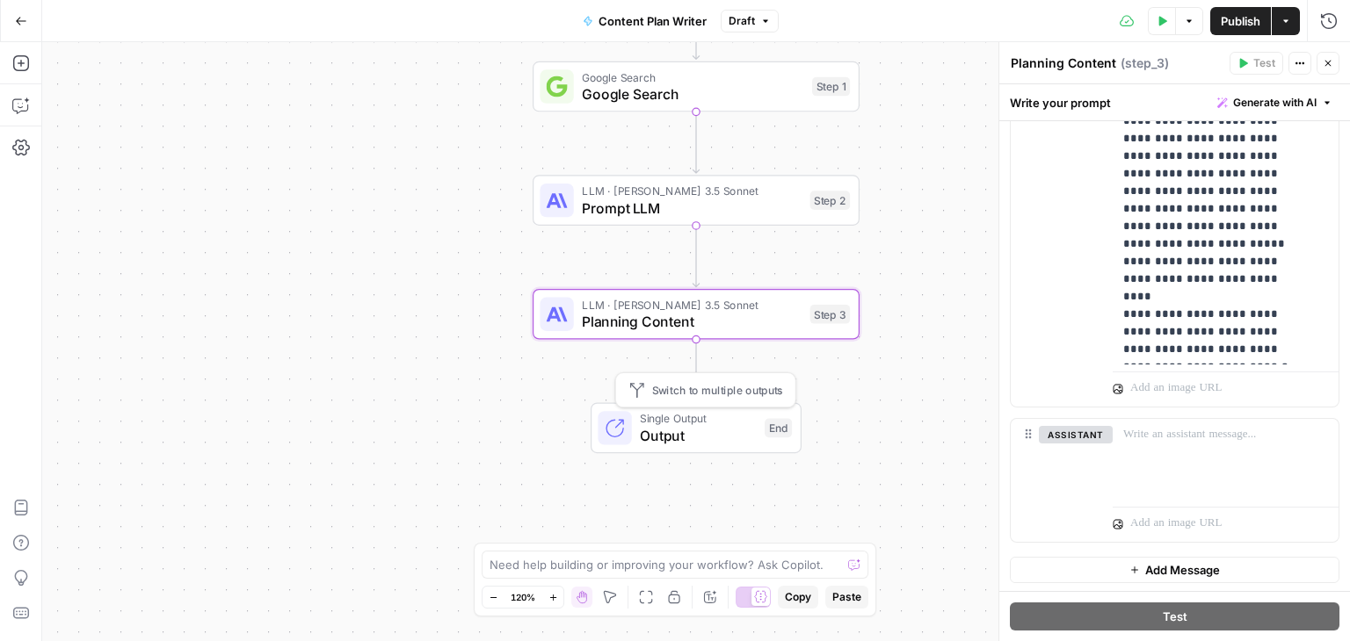
click at [682, 435] on span "Output" at bounding box center [698, 435] width 116 height 21
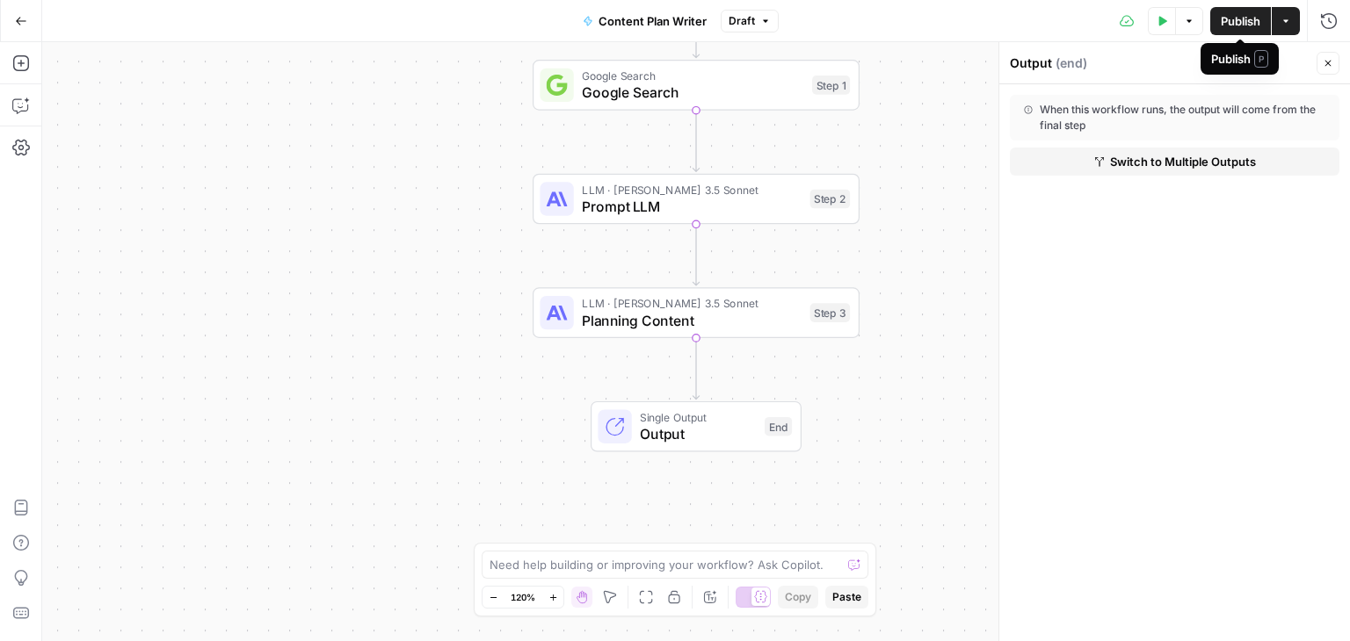
click at [1225, 21] on span "Publish" at bounding box center [1240, 21] width 40 height 18
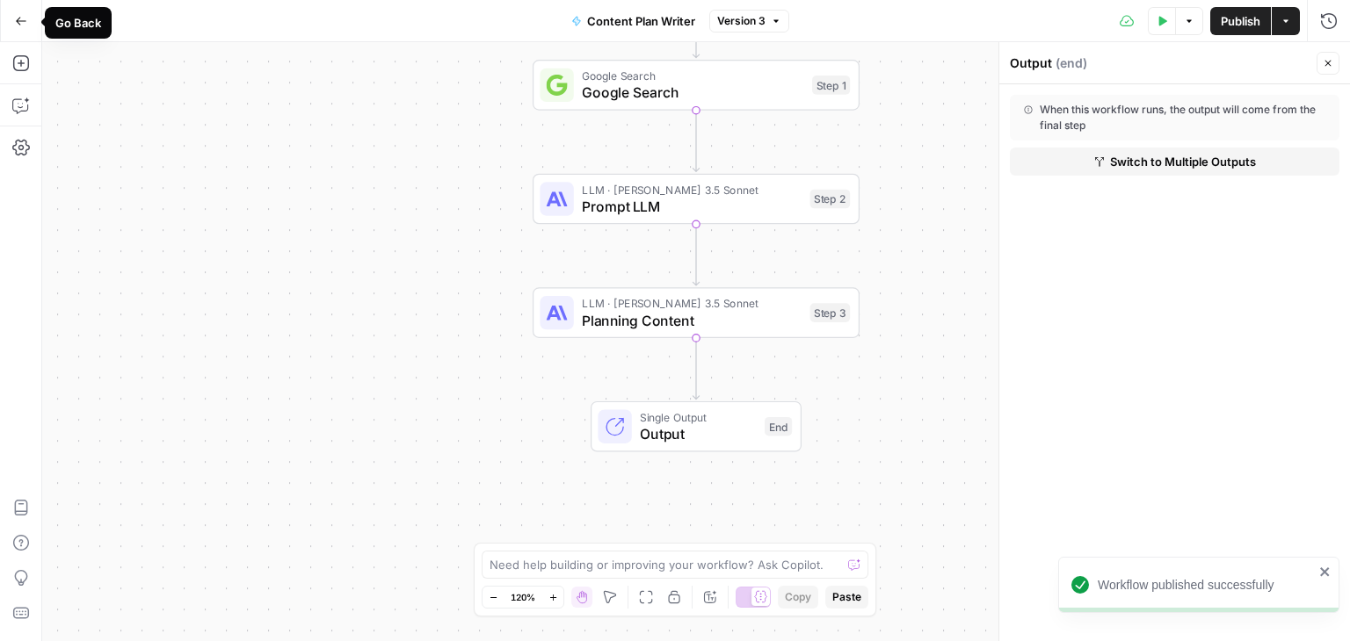
click at [15, 22] on icon "button" at bounding box center [21, 21] width 12 height 12
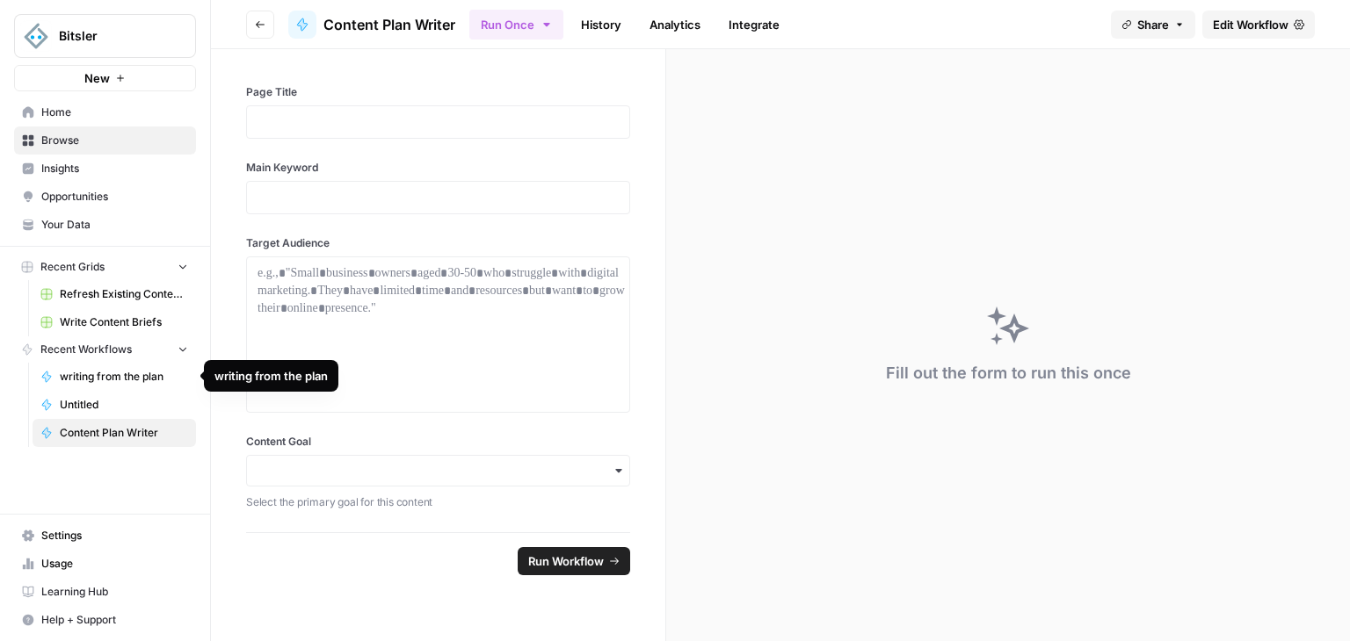
click at [118, 373] on span "writing from the plan" at bounding box center [124, 377] width 128 height 16
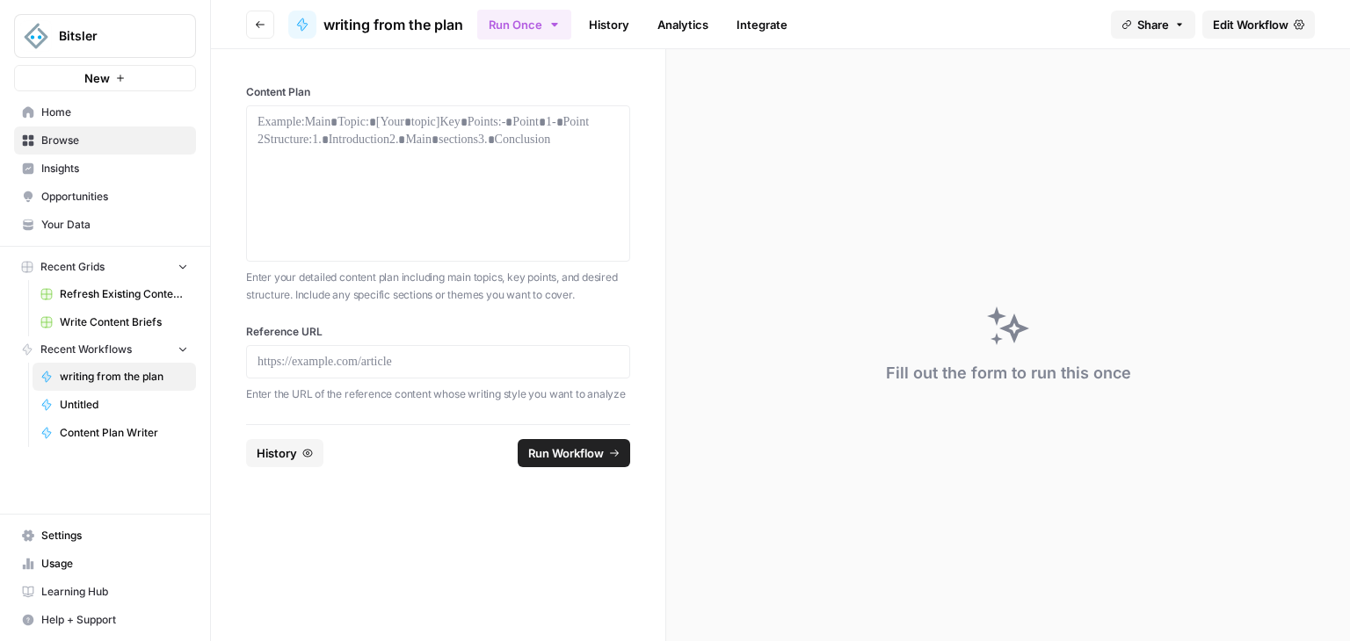
click at [1268, 25] on span "Edit Workflow" at bounding box center [1251, 25] width 76 height 18
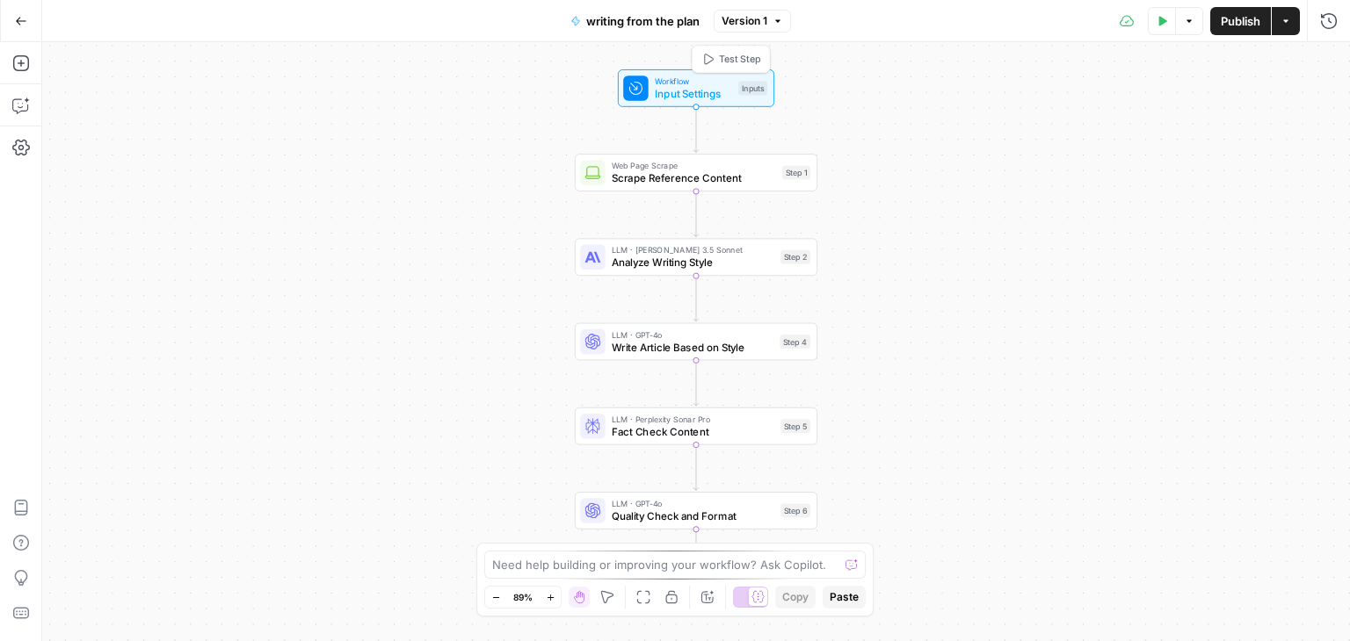
click at [680, 81] on span "Workflow" at bounding box center [693, 81] width 77 height 12
click at [1269, 109] on span "edit field" at bounding box center [1269, 109] width 39 height 14
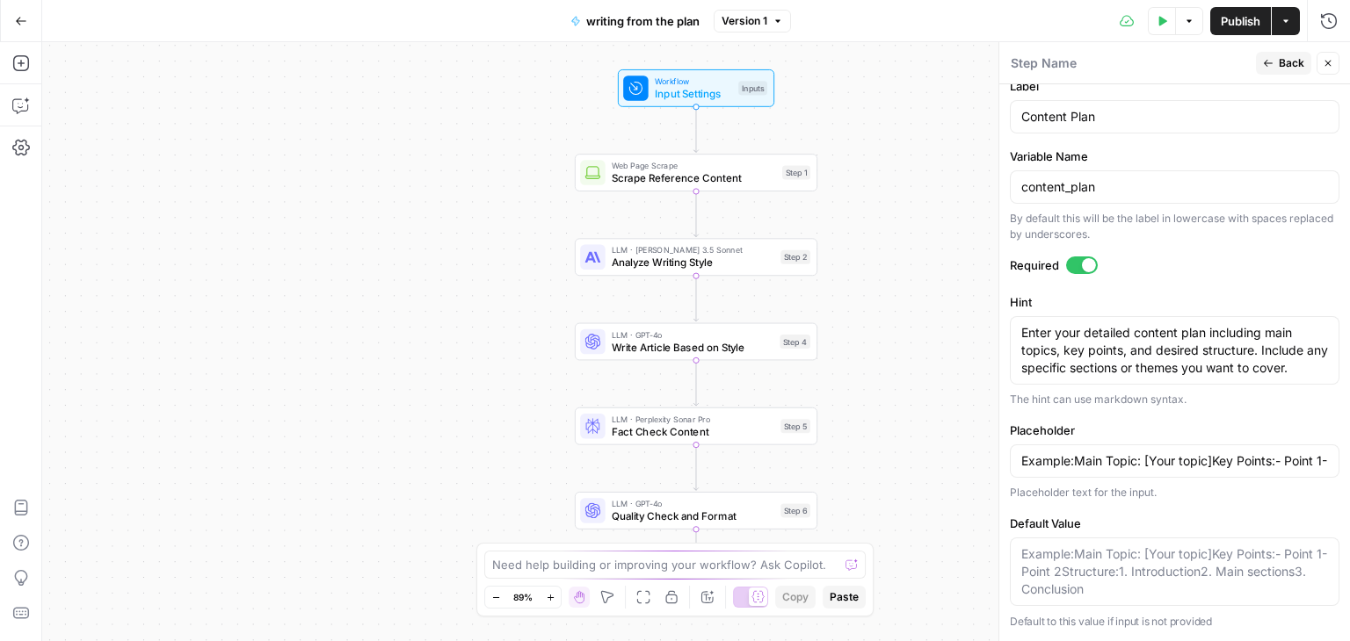
scroll to position [596, 0]
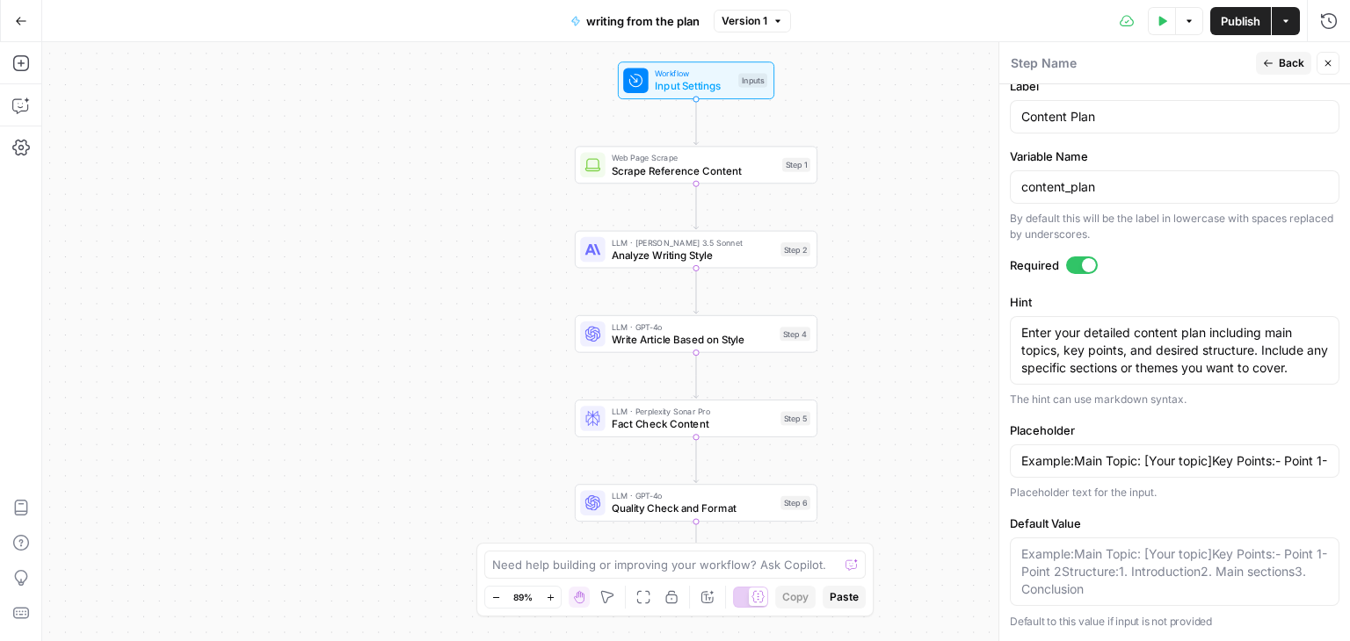
click at [629, 170] on span "Scrape Reference Content" at bounding box center [694, 171] width 164 height 16
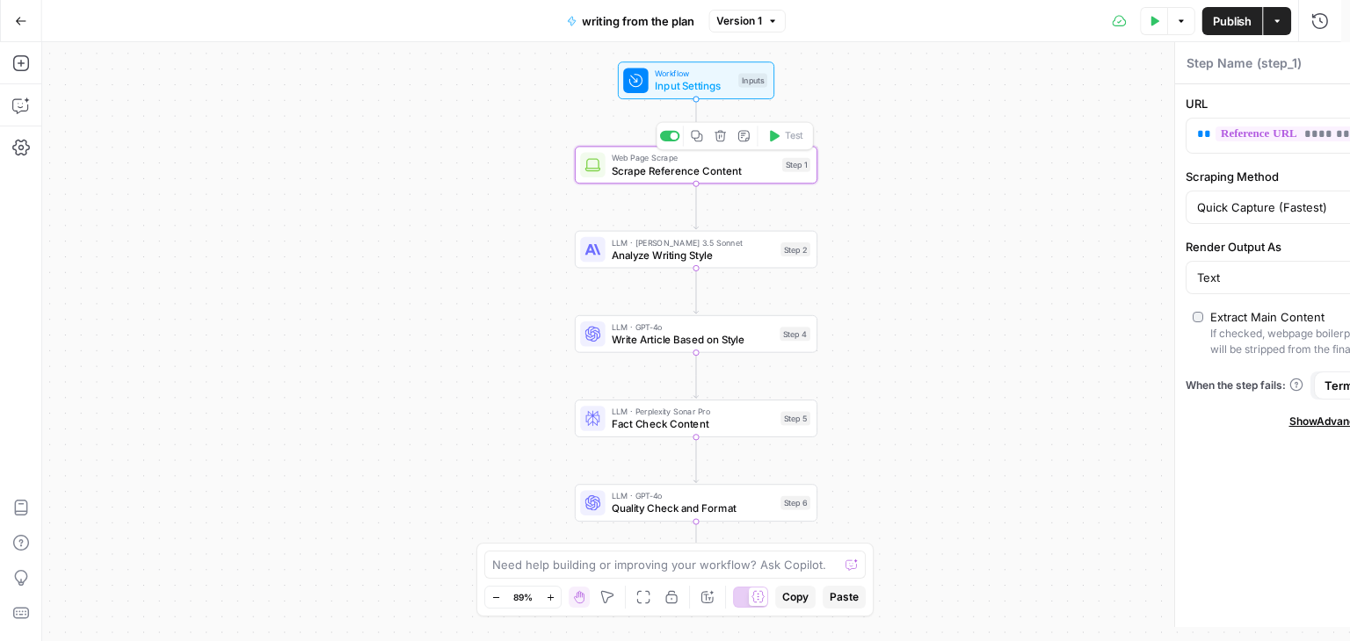
type textarea "Scrape Reference Content"
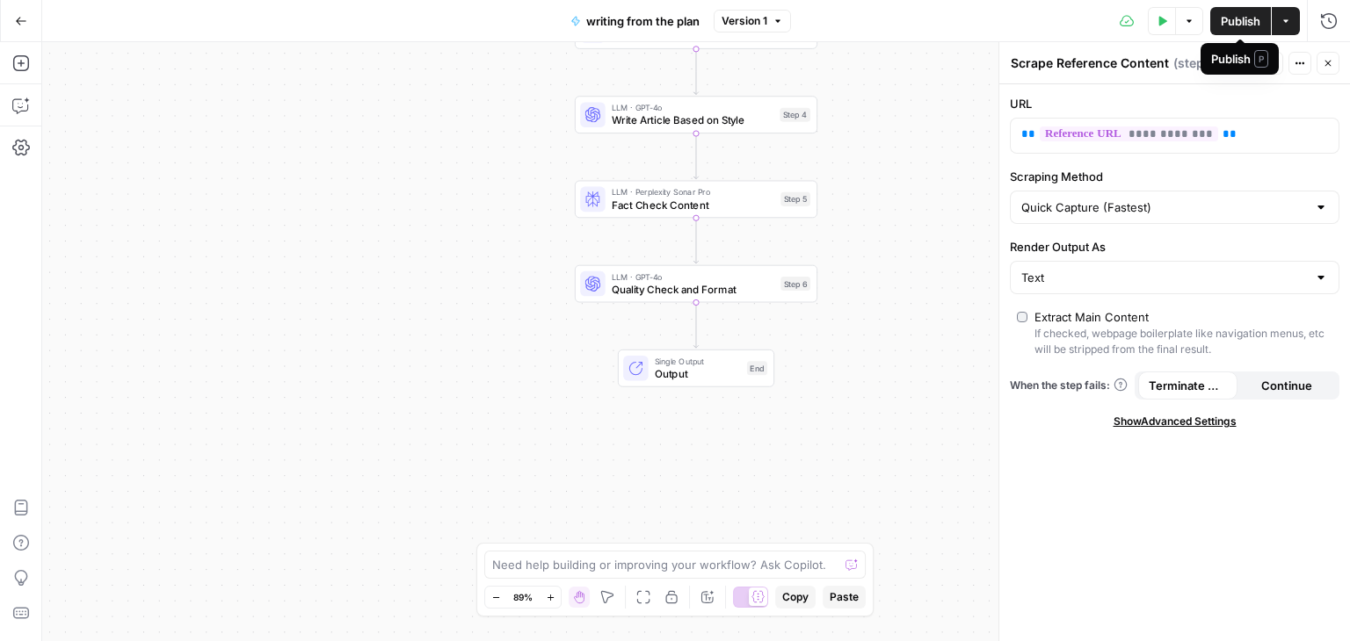
click at [1230, 19] on span "Publish" at bounding box center [1240, 21] width 40 height 18
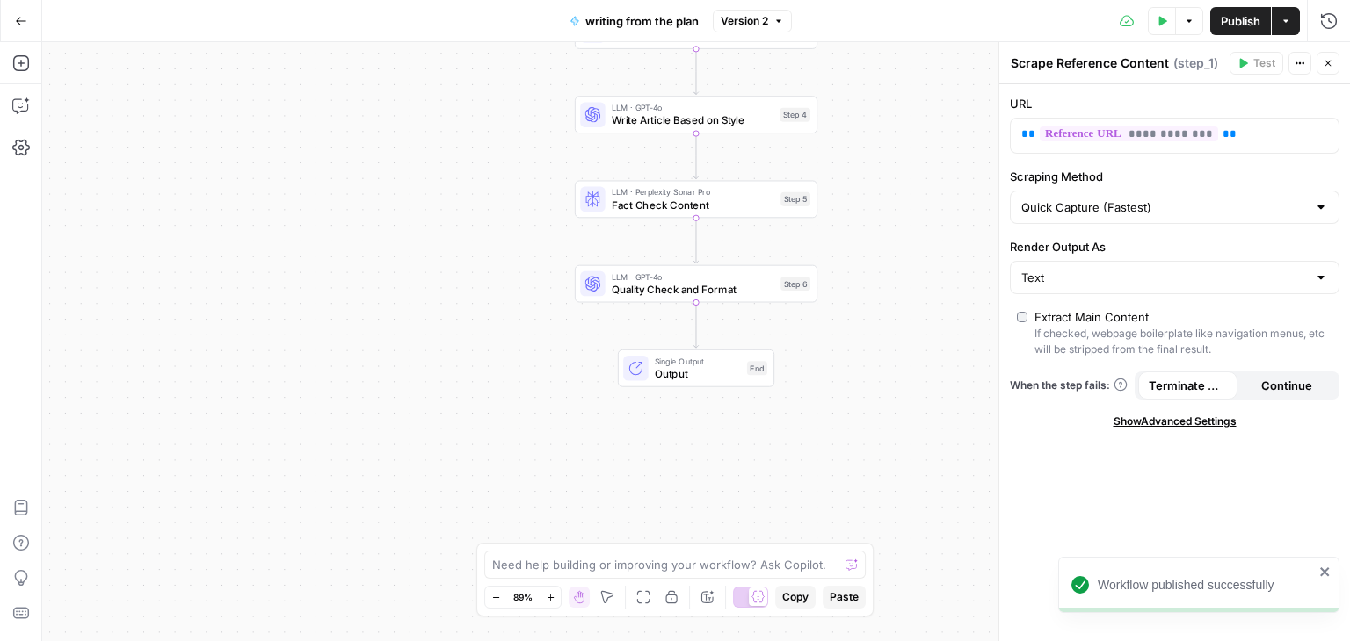
click at [27, 22] on button "Go Back" at bounding box center [21, 21] width 32 height 32
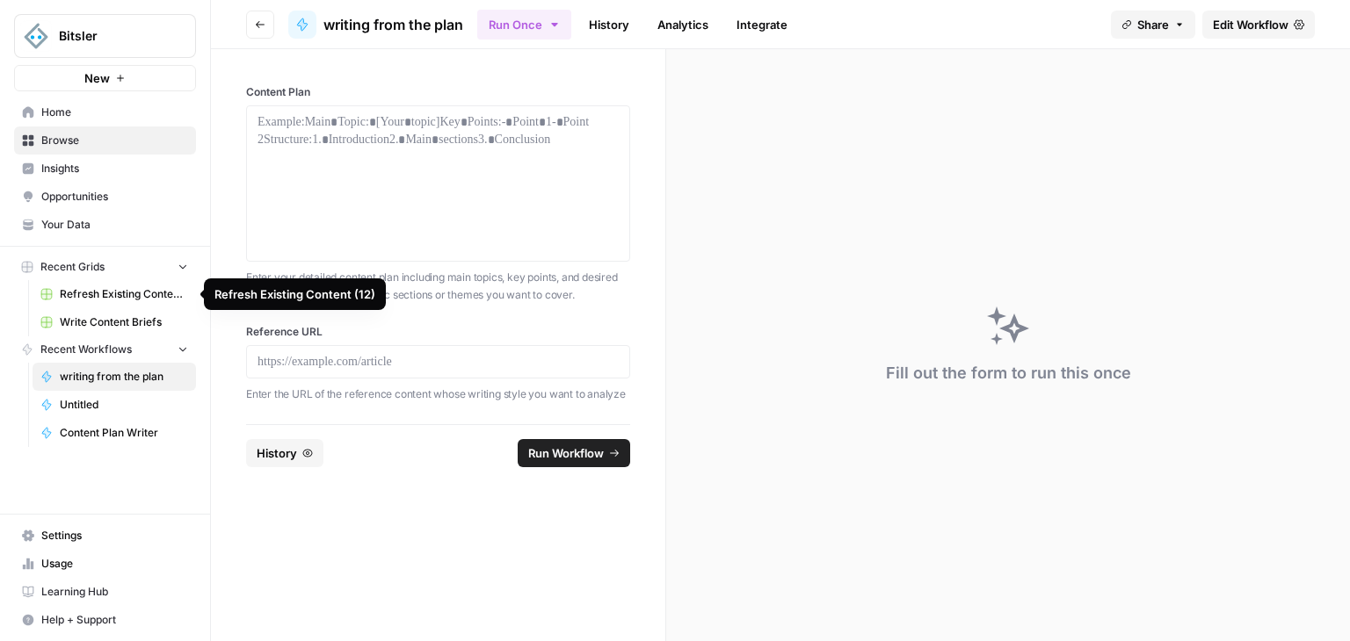
click at [125, 286] on span "Refresh Existing Content (12)" at bounding box center [124, 294] width 128 height 16
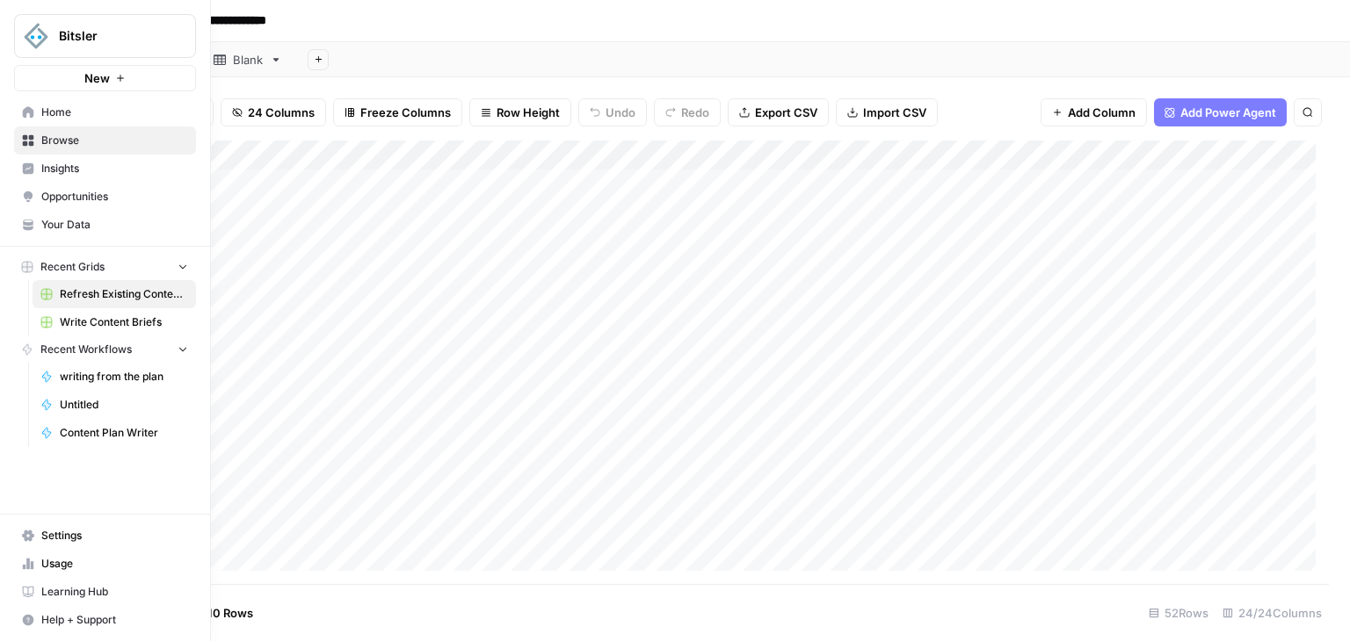
click at [113, 319] on span "Write Content Briefs" at bounding box center [124, 323] width 128 height 16
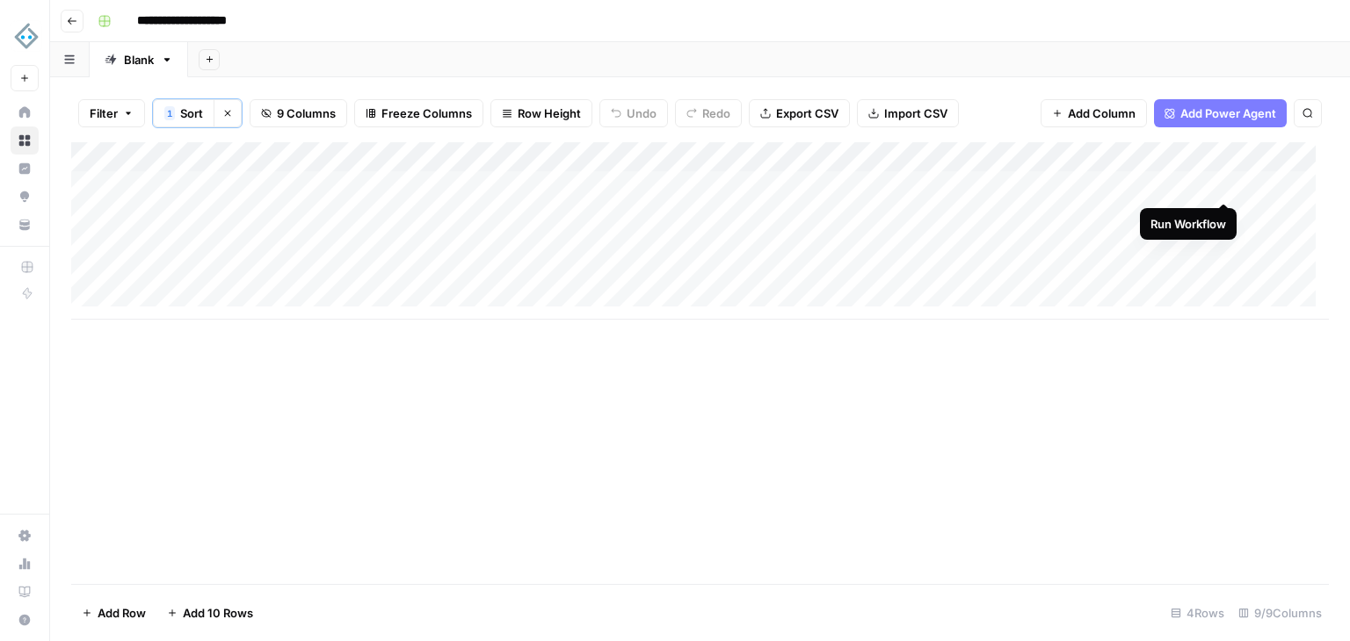
click at [1225, 187] on div "Add Column" at bounding box center [699, 230] width 1257 height 177
click at [774, 321] on div "Add Column" at bounding box center [699, 363] width 1257 height 442
click at [782, 322] on div "Add Column" at bounding box center [699, 363] width 1257 height 442
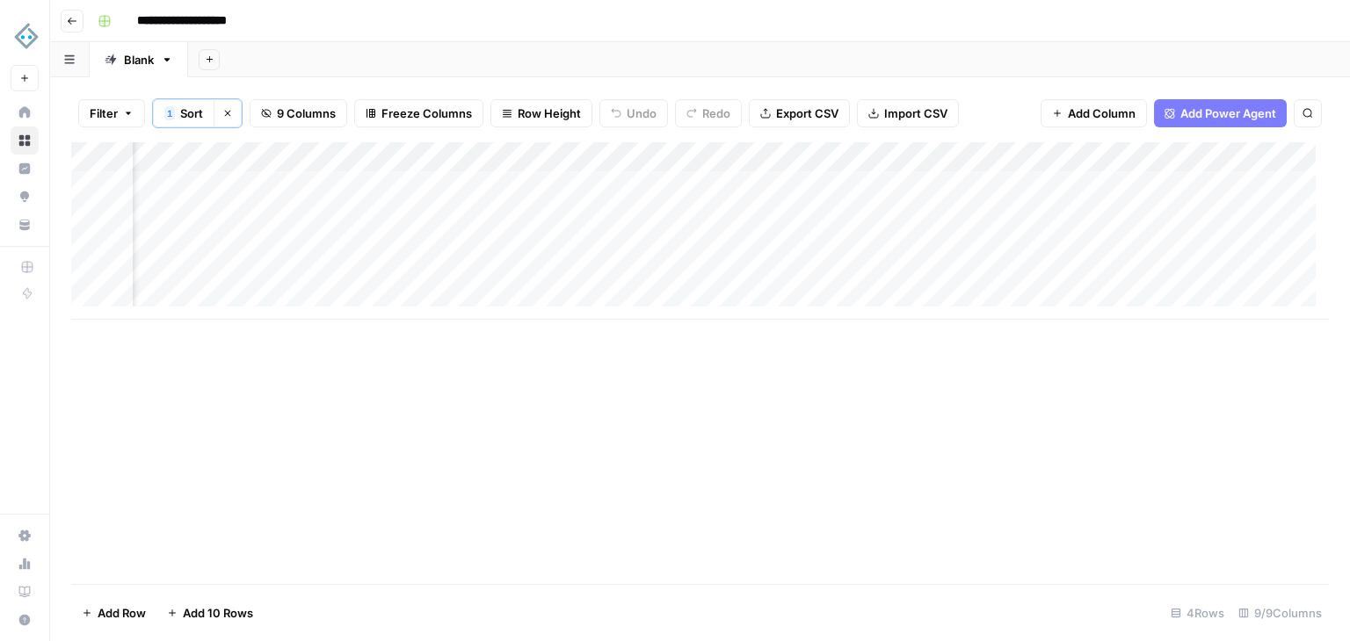
click at [1215, 154] on div "Add Column" at bounding box center [699, 230] width 1257 height 177
click at [1213, 201] on input "Output Plan" at bounding box center [1262, 199] width 178 height 18
type input "Output Content Plan"
drag, startPoint x: 939, startPoint y: 319, endPoint x: 966, endPoint y: 322, distance: 26.6
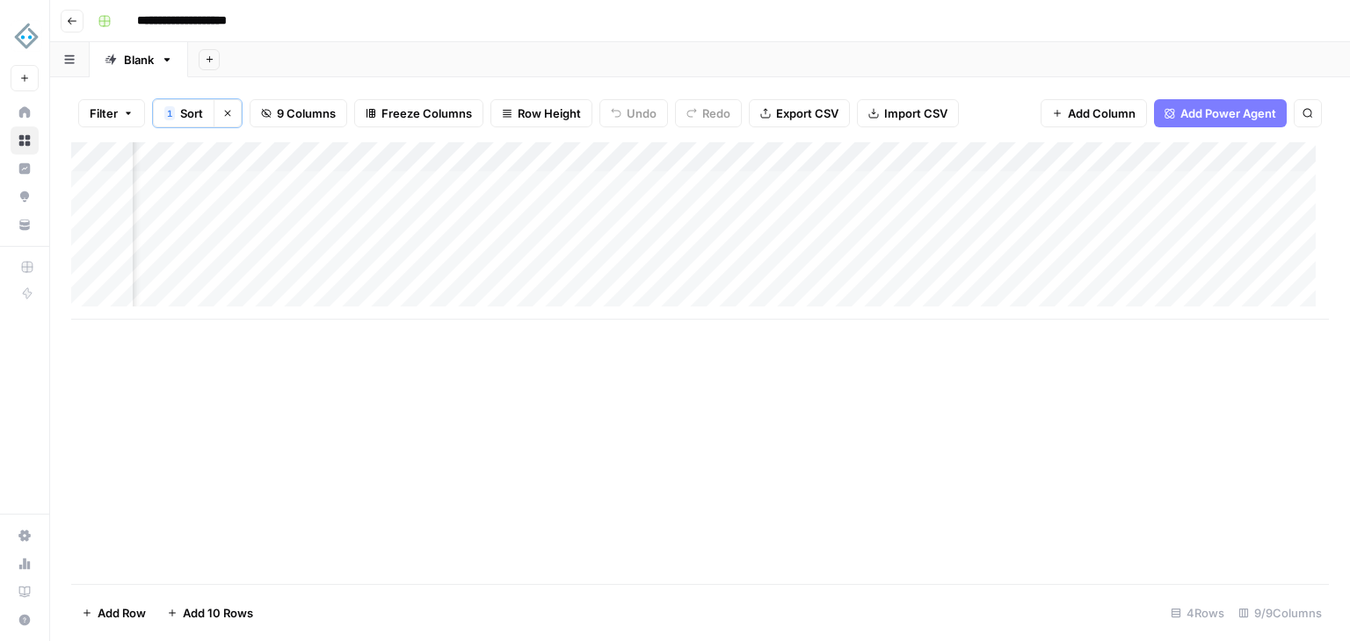
click at [945, 320] on div "Add Column" at bounding box center [699, 363] width 1257 height 442
drag, startPoint x: 977, startPoint y: 324, endPoint x: 1054, endPoint y: 334, distance: 77.9
click at [981, 324] on div "Add Column" at bounding box center [699, 363] width 1257 height 442
drag, startPoint x: 1054, startPoint y: 334, endPoint x: 1110, endPoint y: 337, distance: 55.5
click at [1110, 337] on div "Add Column" at bounding box center [699, 363] width 1257 height 442
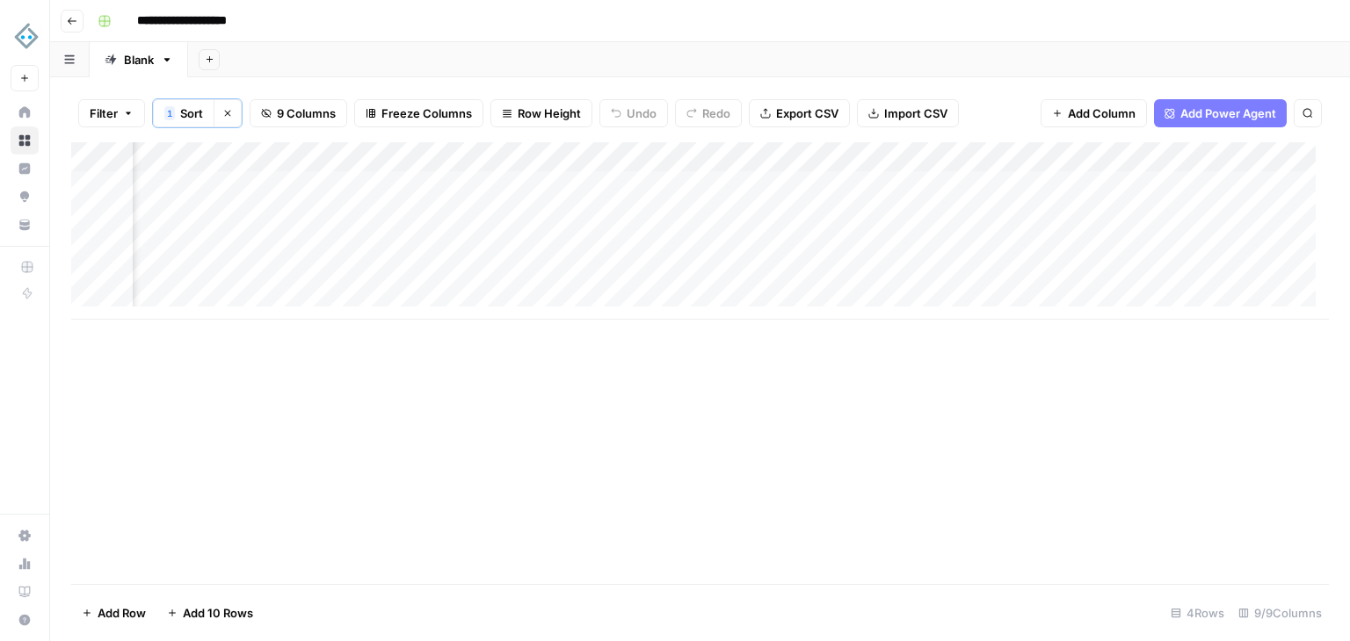
scroll to position [0, 884]
click at [527, 156] on div "Add Column" at bounding box center [699, 230] width 1257 height 177
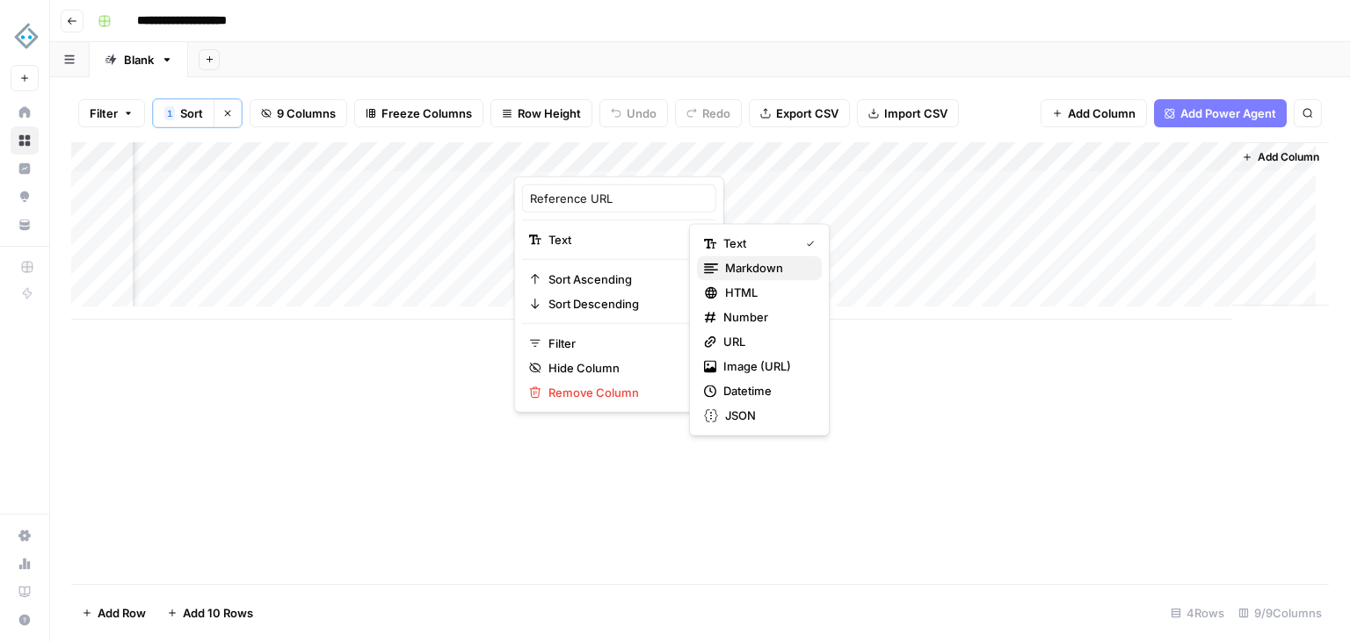
click at [742, 269] on span "Markdown" at bounding box center [766, 268] width 83 height 18
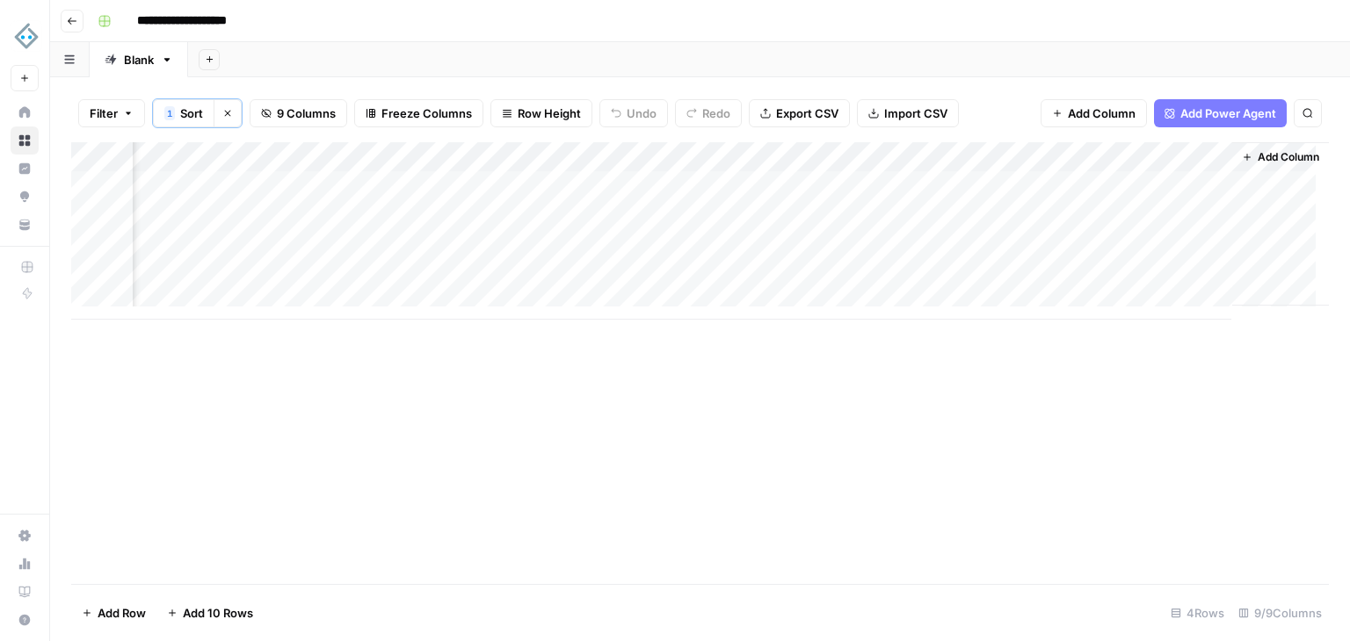
click at [608, 156] on div "Add Column" at bounding box center [699, 230] width 1257 height 177
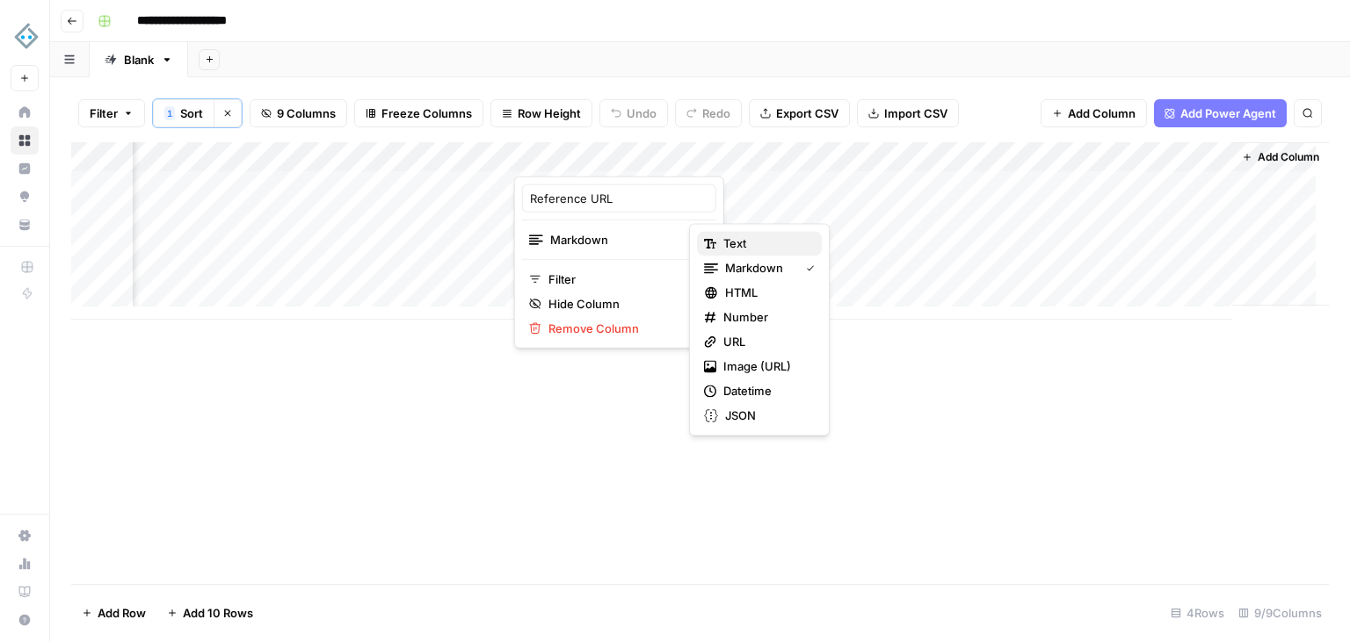
click at [725, 250] on span "Text" at bounding box center [765, 244] width 84 height 18
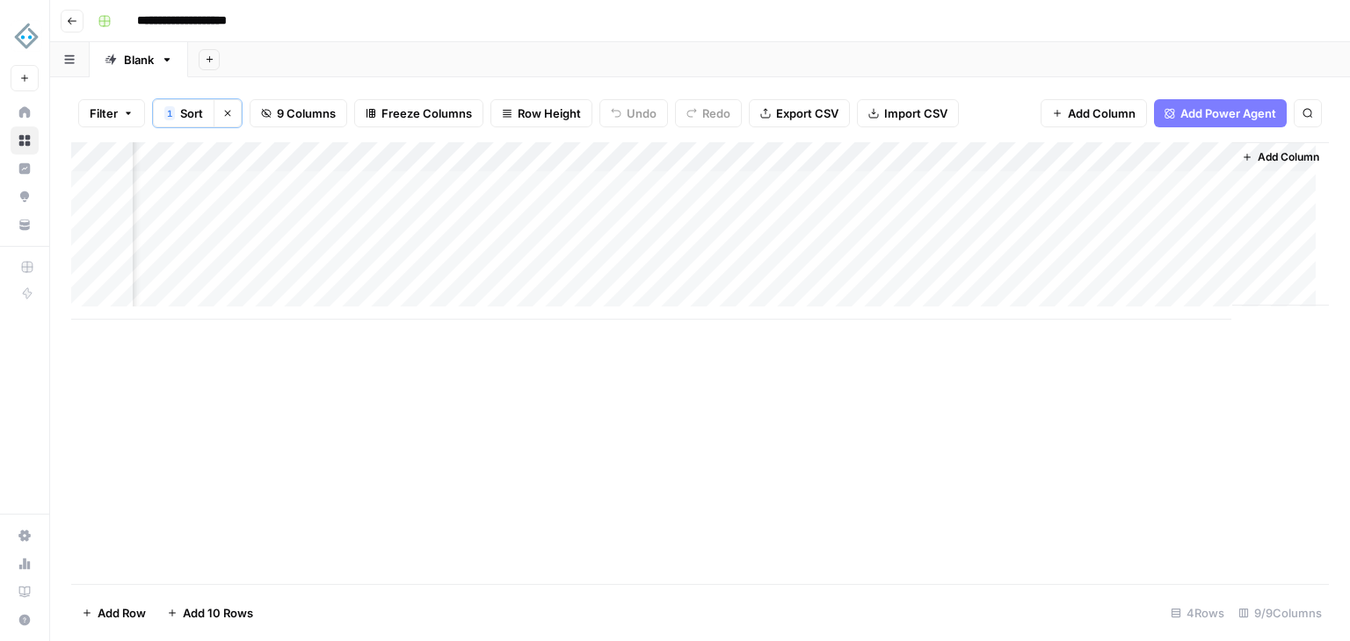
click at [1055, 157] on div "Add Column" at bounding box center [699, 230] width 1257 height 177
click at [1046, 190] on input "Output Article" at bounding box center [1069, 199] width 178 height 18
type input "Output"
click at [862, 183] on div "Add Column" at bounding box center [699, 230] width 1257 height 177
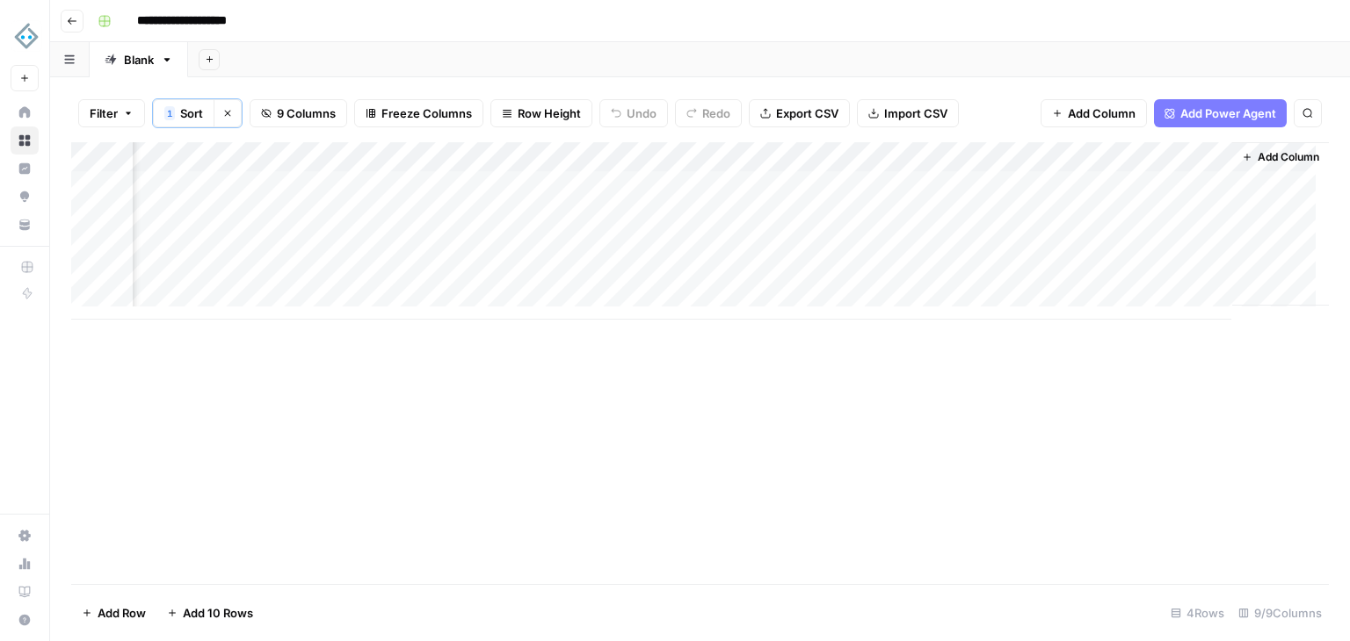
click at [1257, 154] on span "Add Column" at bounding box center [1288, 157] width 62 height 16
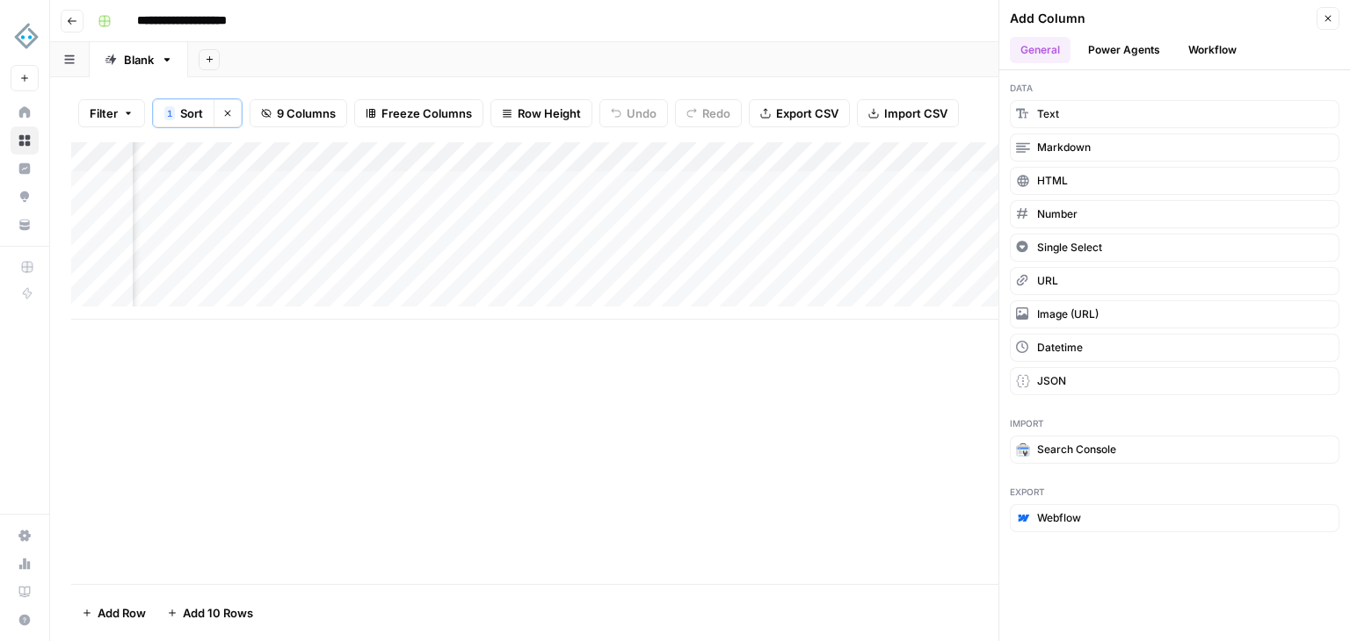
click at [1213, 57] on button "Workflow" at bounding box center [1211, 50] width 69 height 26
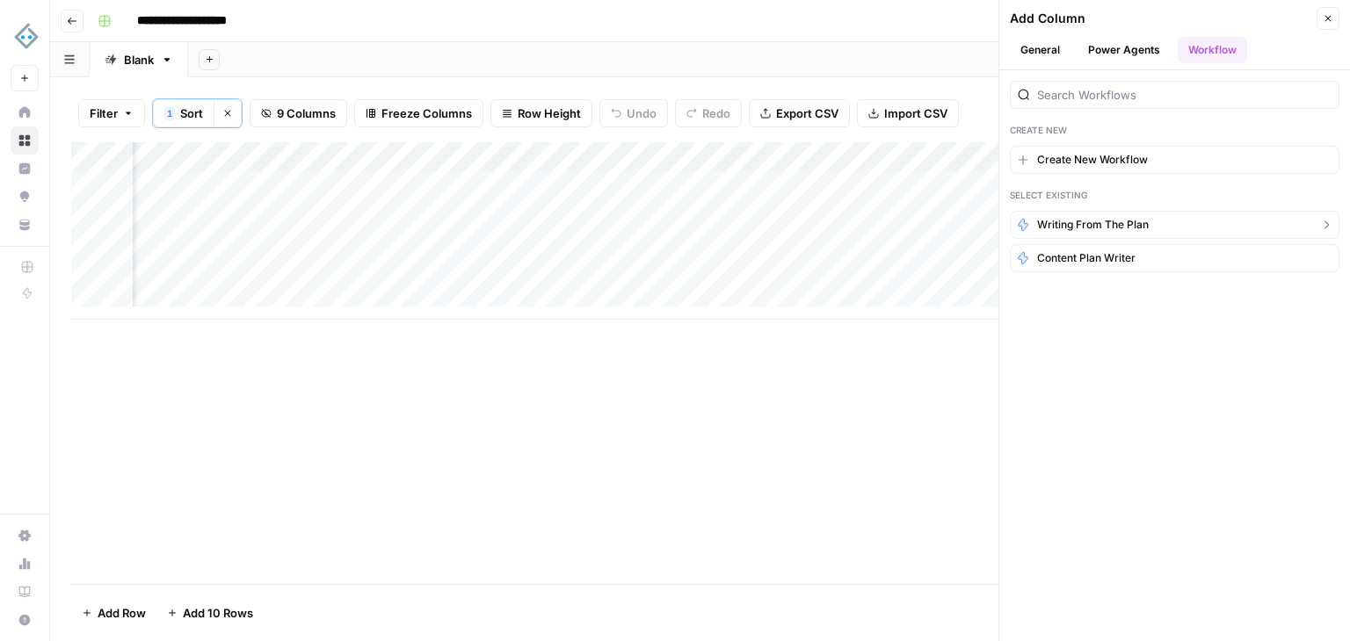
click at [1112, 228] on span "writing from the plan" at bounding box center [1093, 225] width 112 height 16
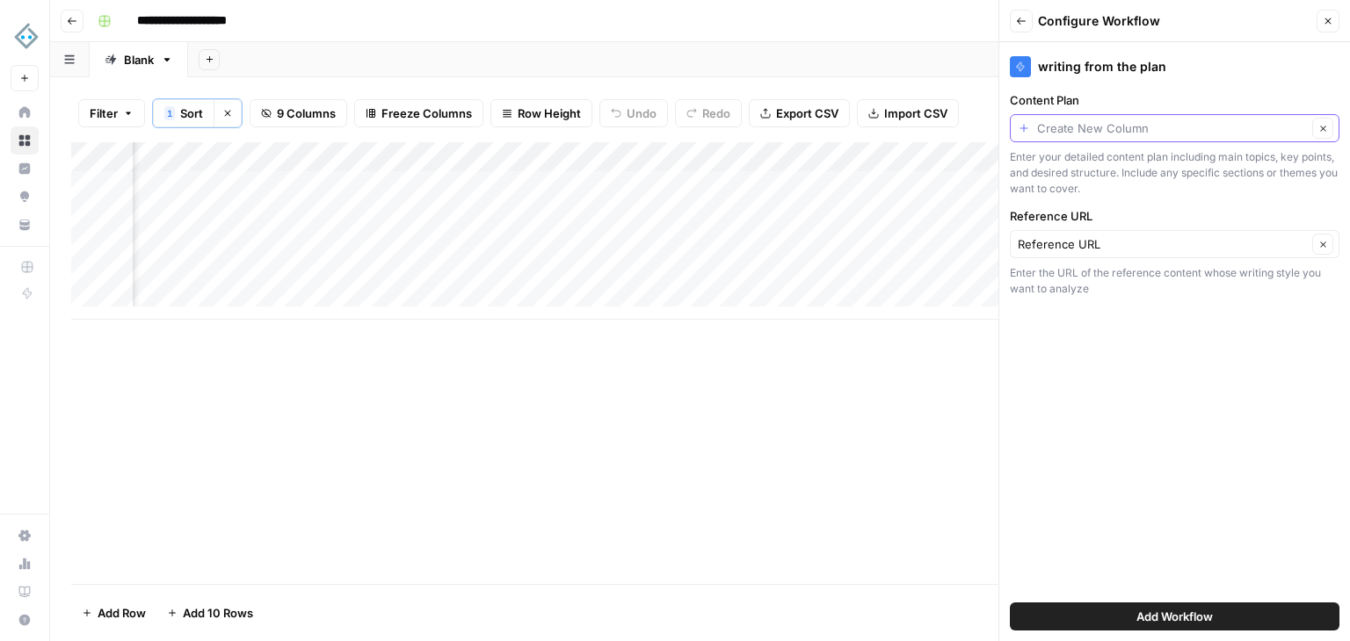
click at [1068, 125] on input "Content Plan" at bounding box center [1172, 128] width 270 height 18
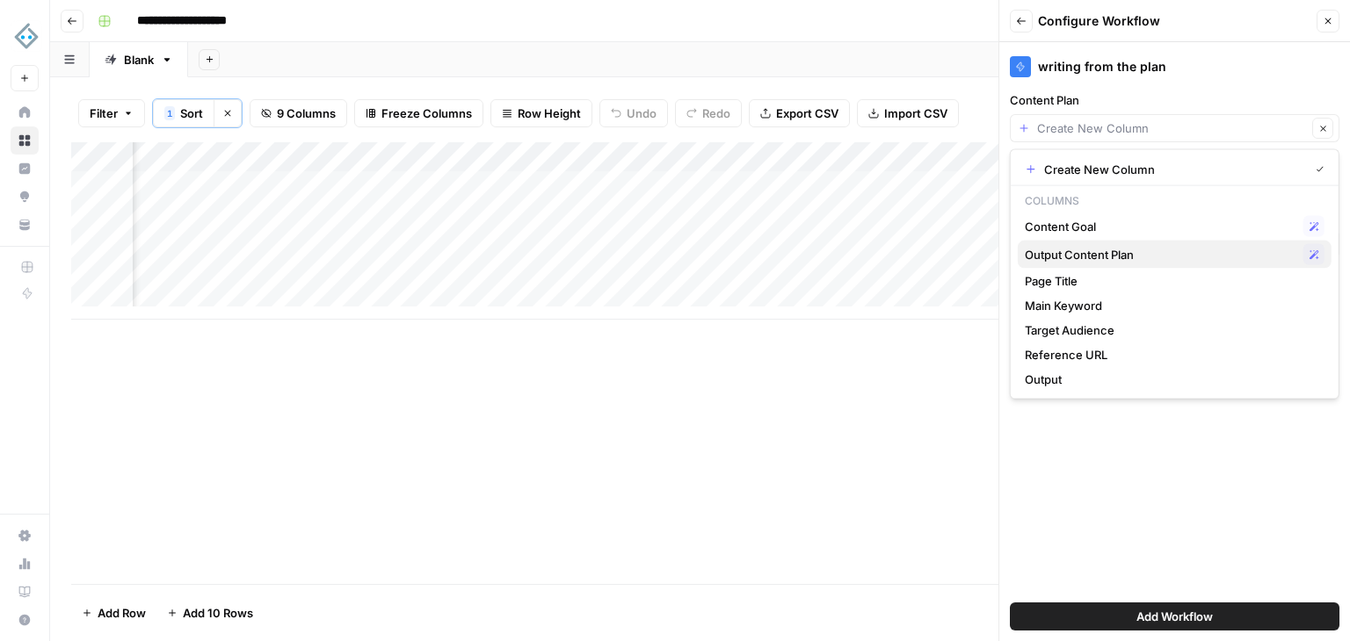
click at [1096, 253] on span "Output Content Plan" at bounding box center [1161, 255] width 272 height 18
type input "Output Content Plan"
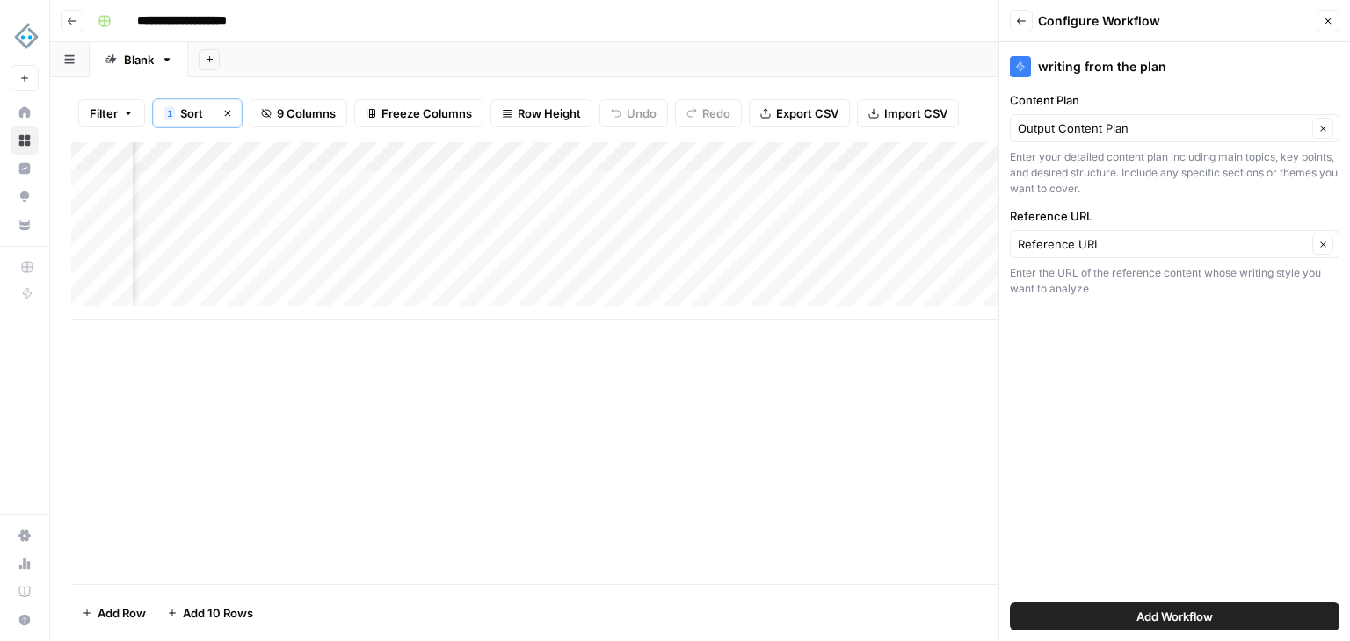
click at [1332, 22] on icon "button" at bounding box center [1327, 21] width 11 height 11
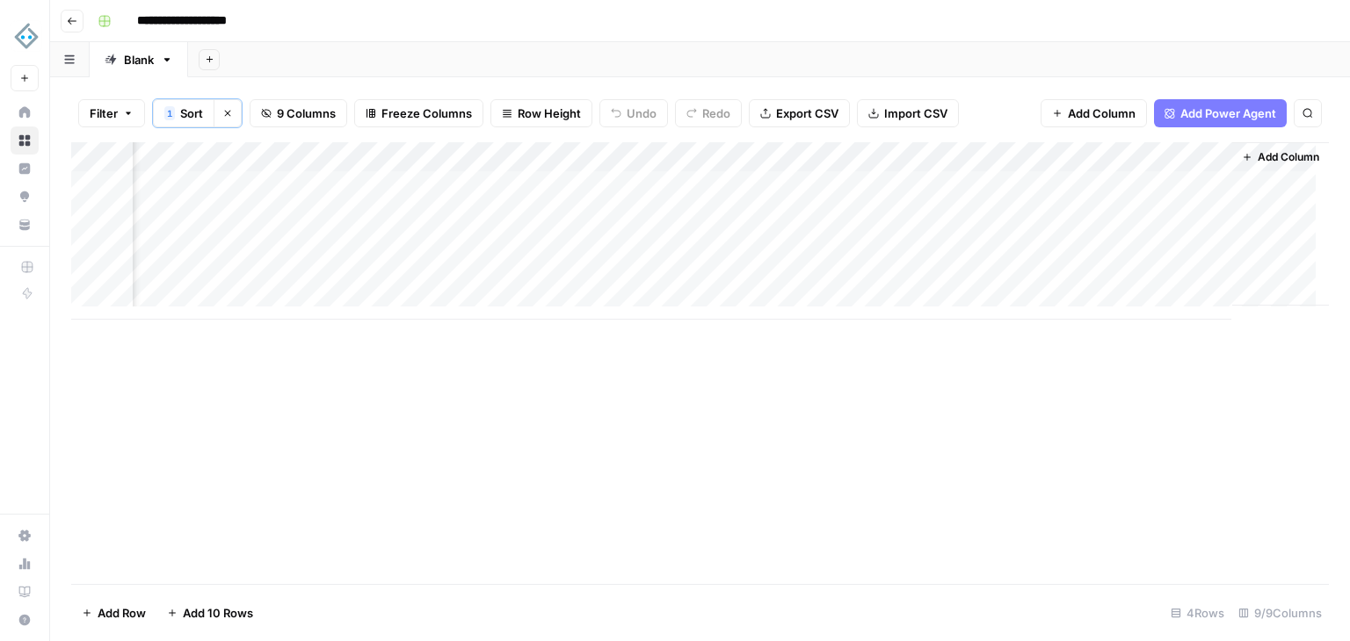
click at [893, 156] on div "Add Column" at bounding box center [699, 230] width 1257 height 177
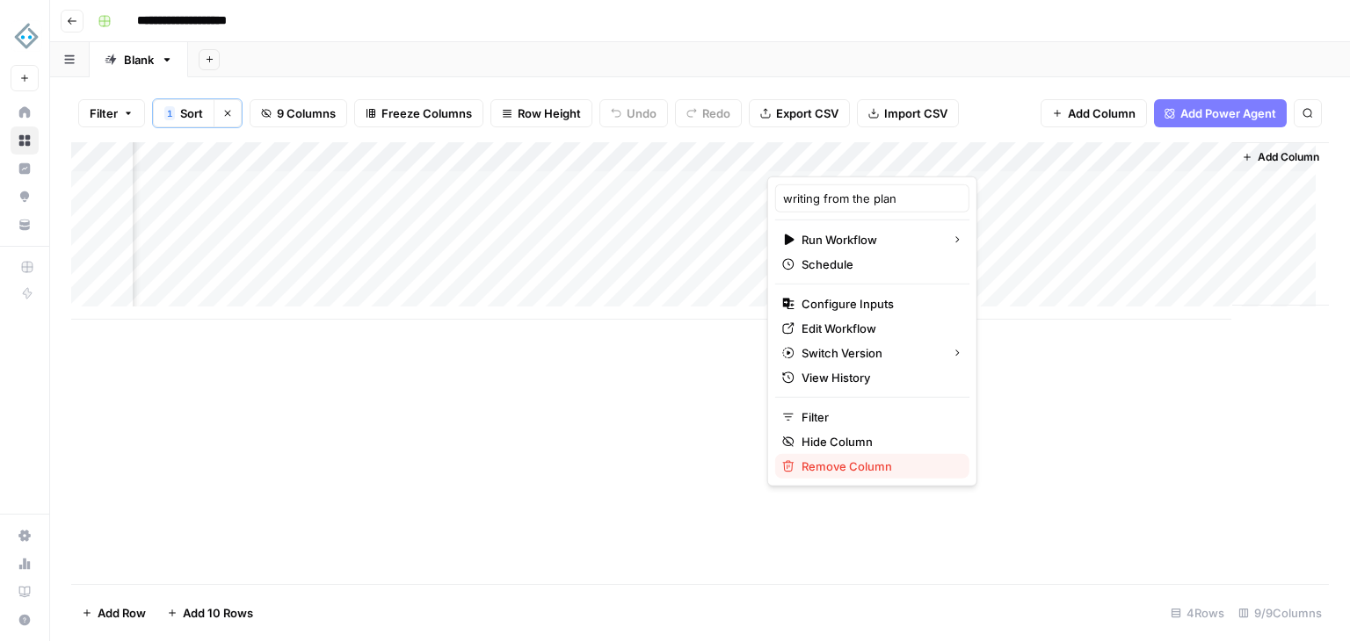
click at [862, 460] on span "Remove Column" at bounding box center [878, 467] width 154 height 18
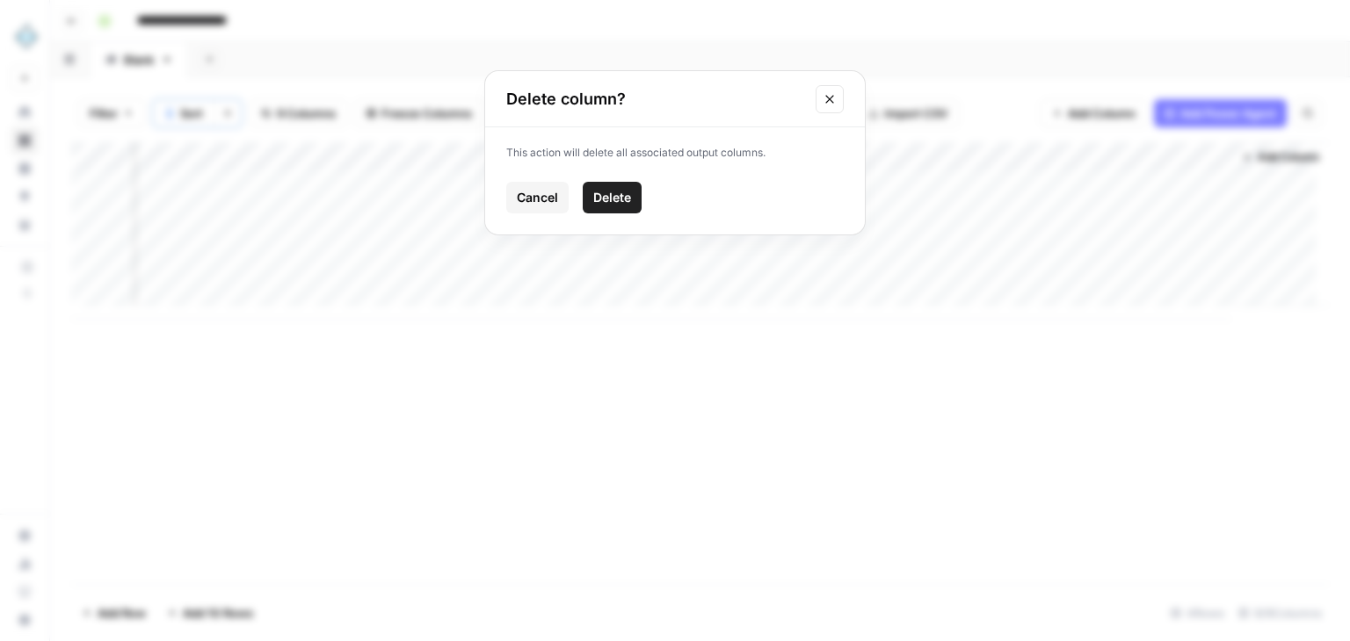
click at [616, 194] on span "Delete" at bounding box center [612, 198] width 38 height 18
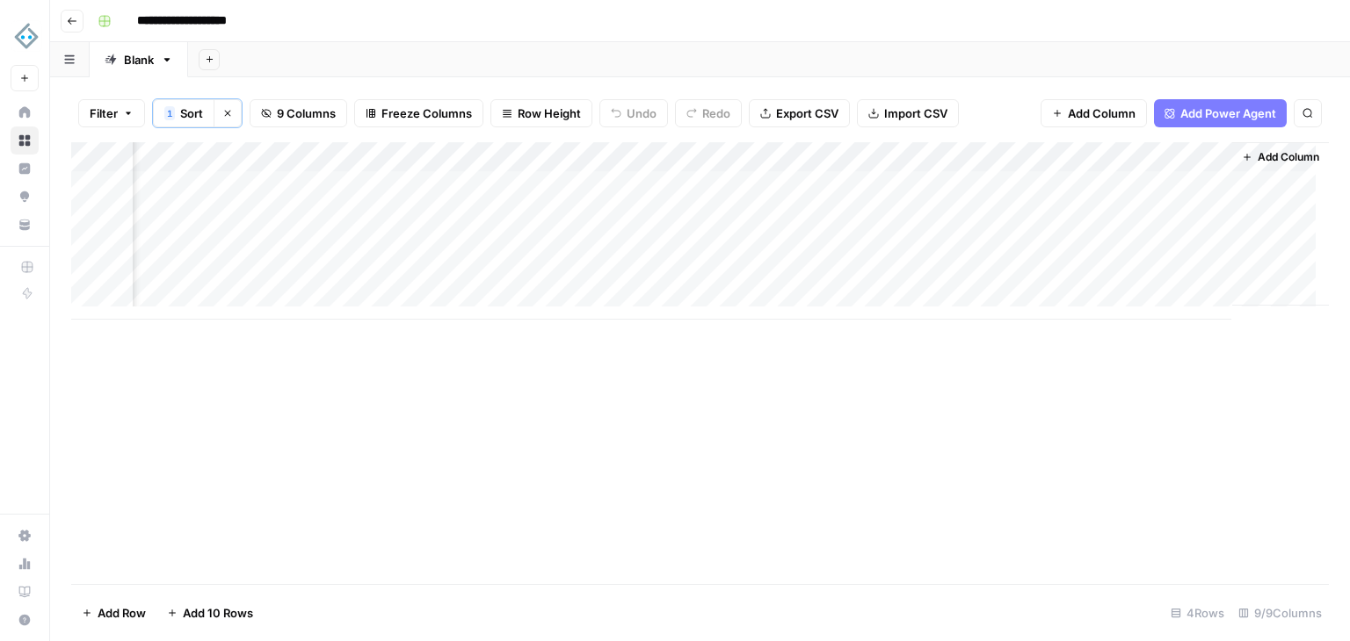
scroll to position [0, 687]
click at [1020, 163] on div "Add Column" at bounding box center [699, 230] width 1257 height 177
click at [1032, 328] on span "Remove Column" at bounding box center [1075, 329] width 154 height 18
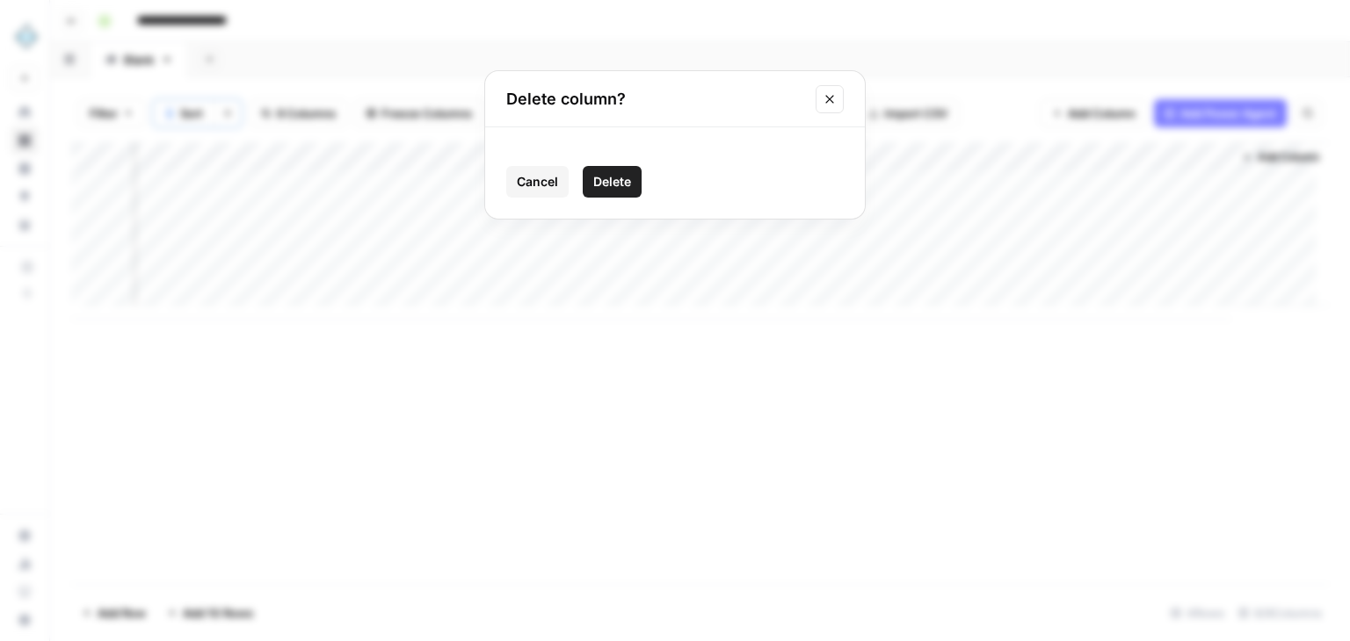
click at [625, 184] on span "Delete" at bounding box center [612, 182] width 38 height 18
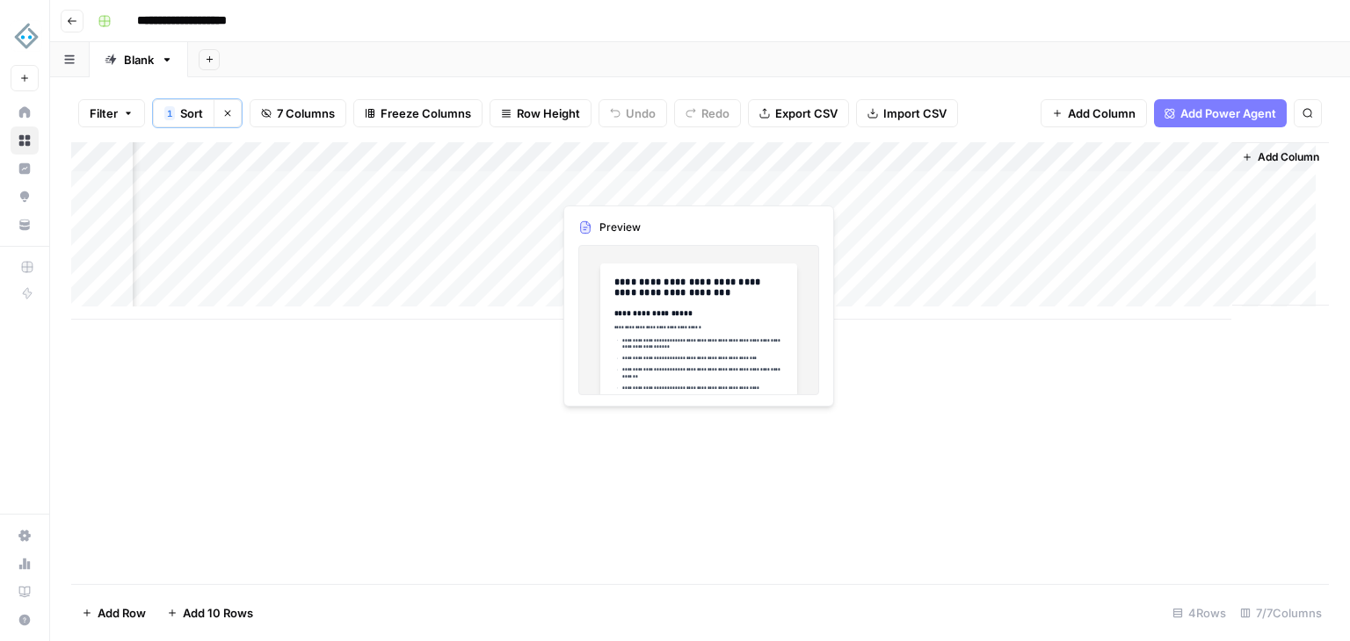
scroll to position [0, 434]
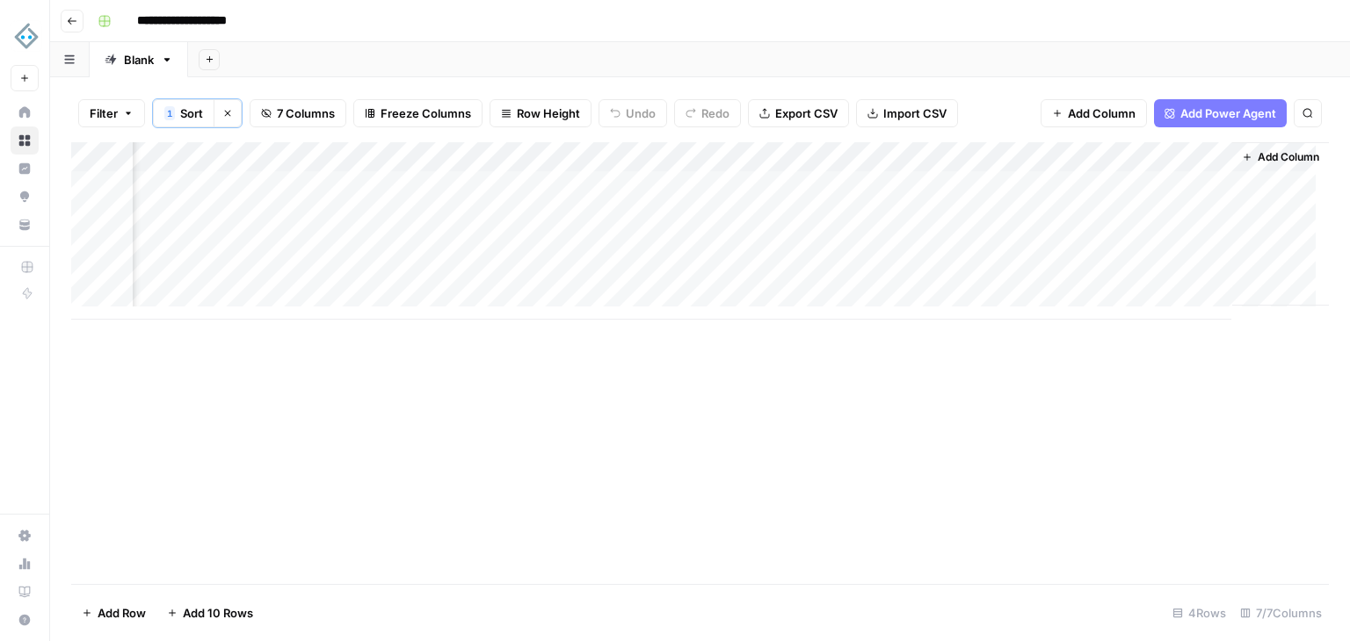
click at [1257, 151] on span "Add Column" at bounding box center [1288, 157] width 62 height 16
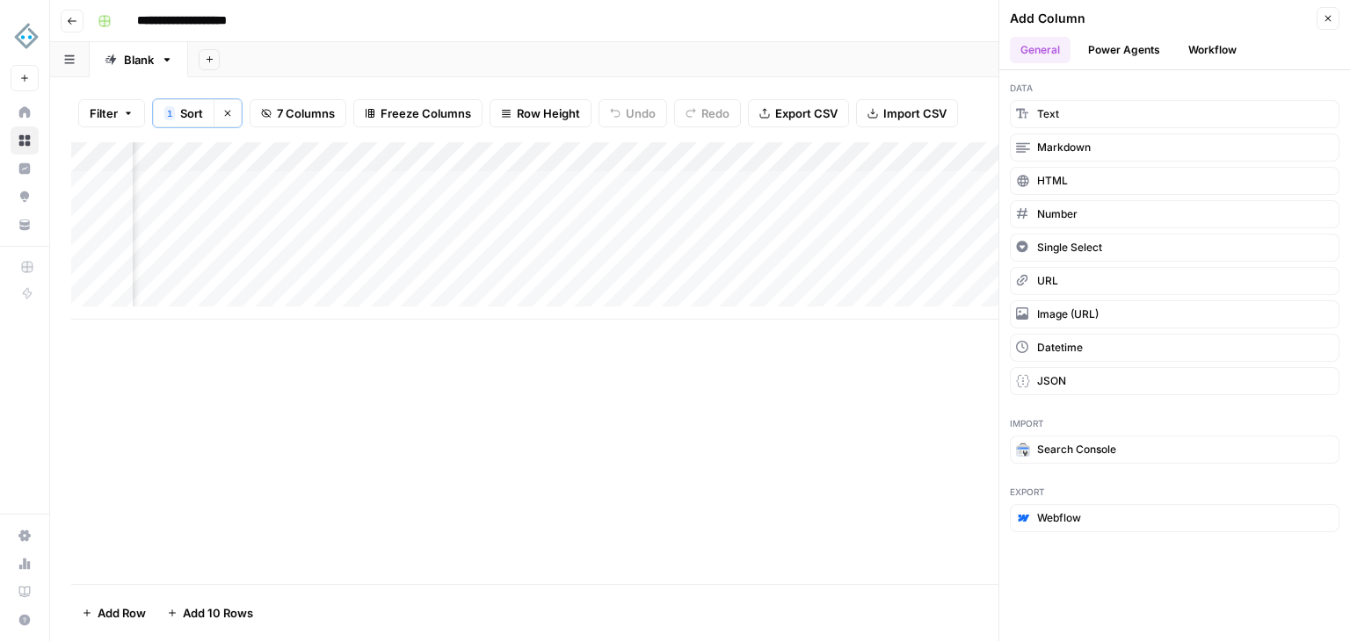
click at [1199, 48] on button "Workflow" at bounding box center [1211, 50] width 69 height 26
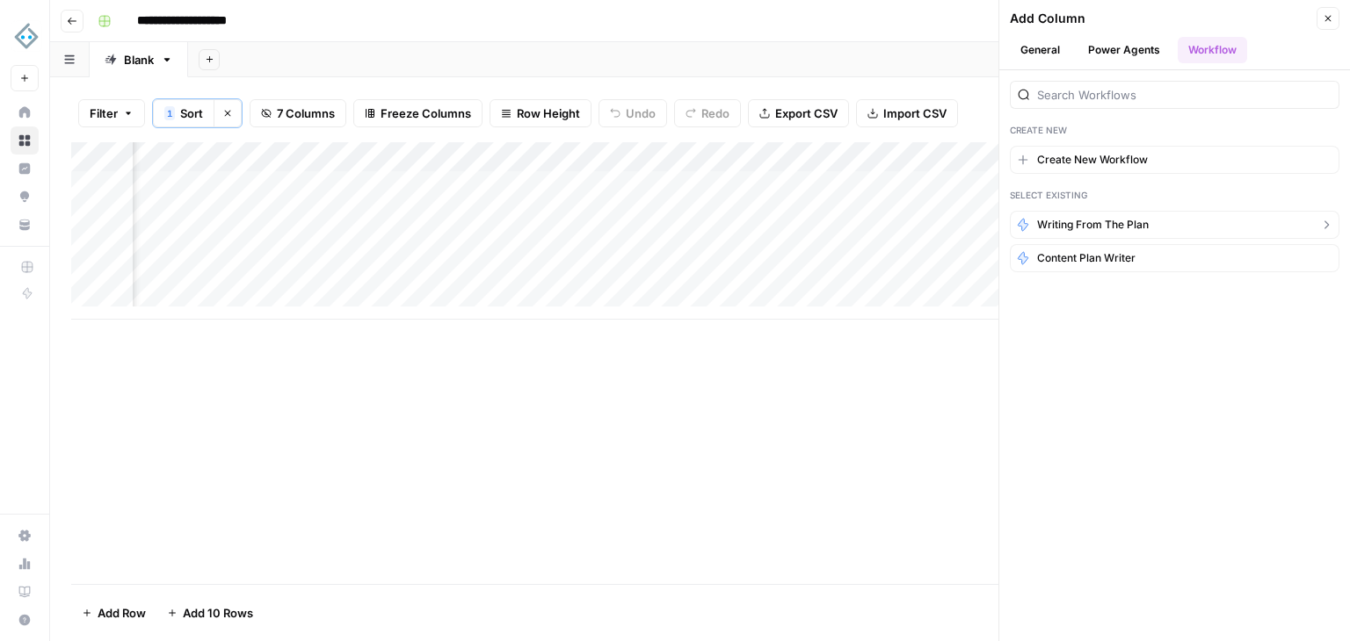
click at [1125, 221] on span "writing from the plan" at bounding box center [1093, 225] width 112 height 16
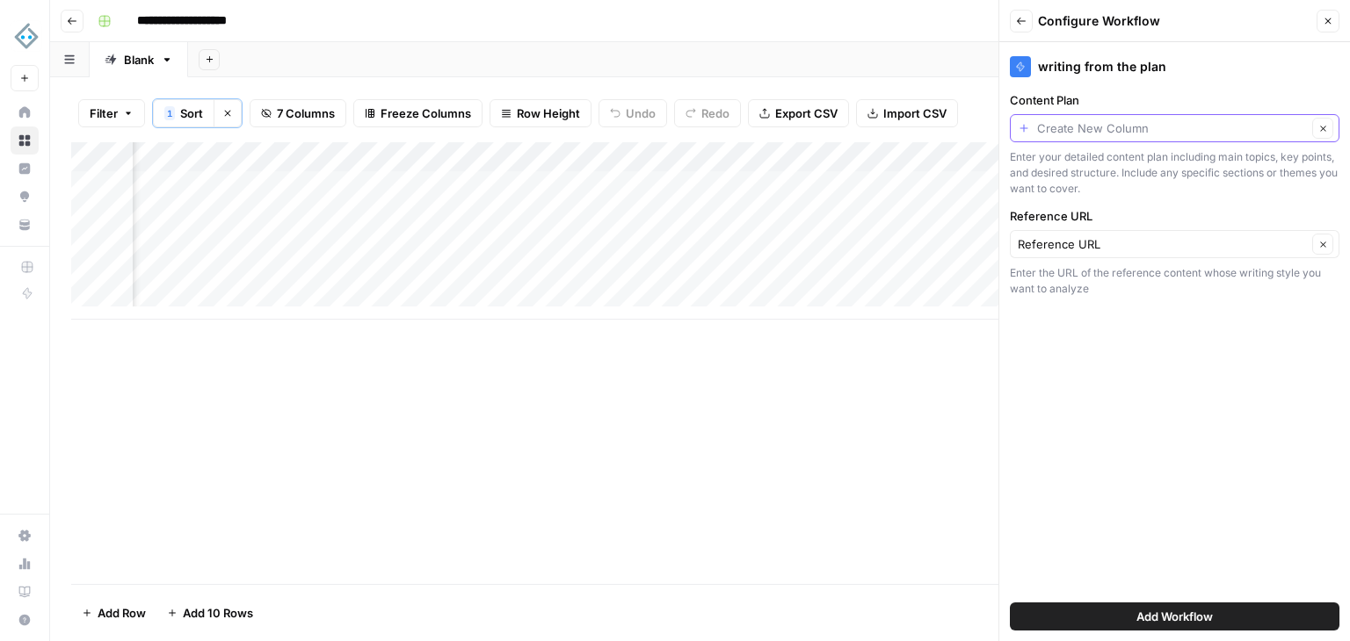
click at [1121, 126] on input "Content Plan" at bounding box center [1172, 128] width 270 height 18
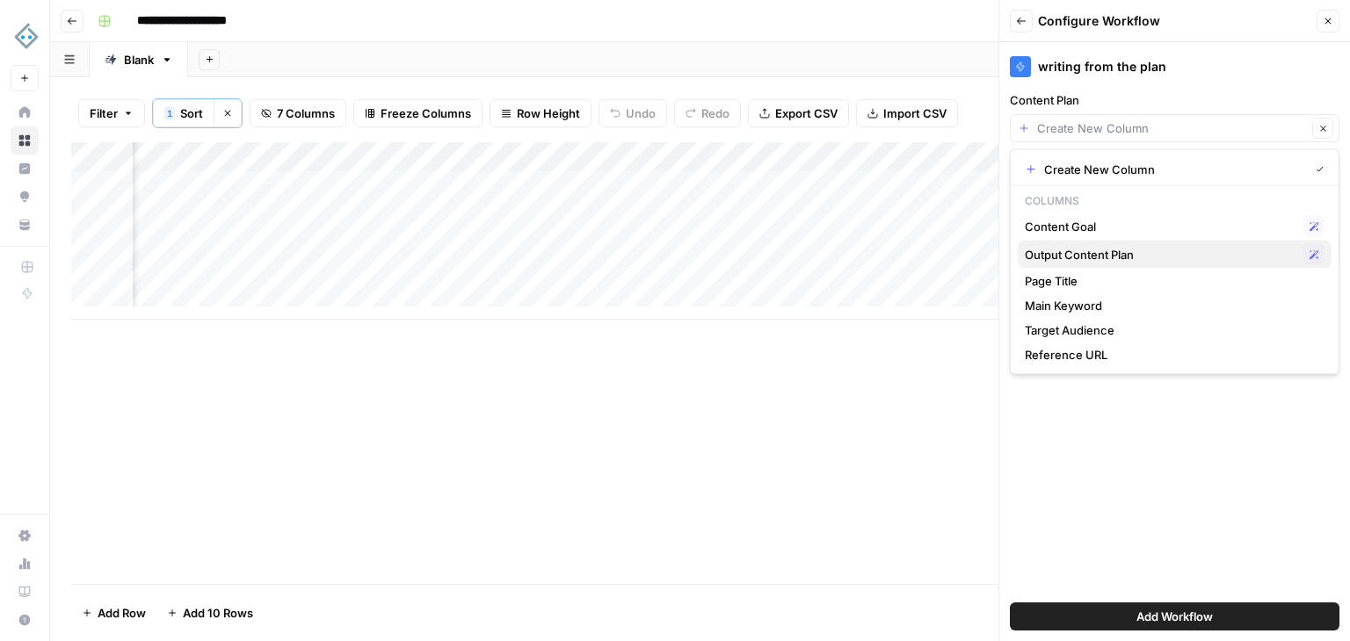
click at [1110, 253] on span "Output Content Plan" at bounding box center [1161, 255] width 272 height 18
type input "Output Content Plan"
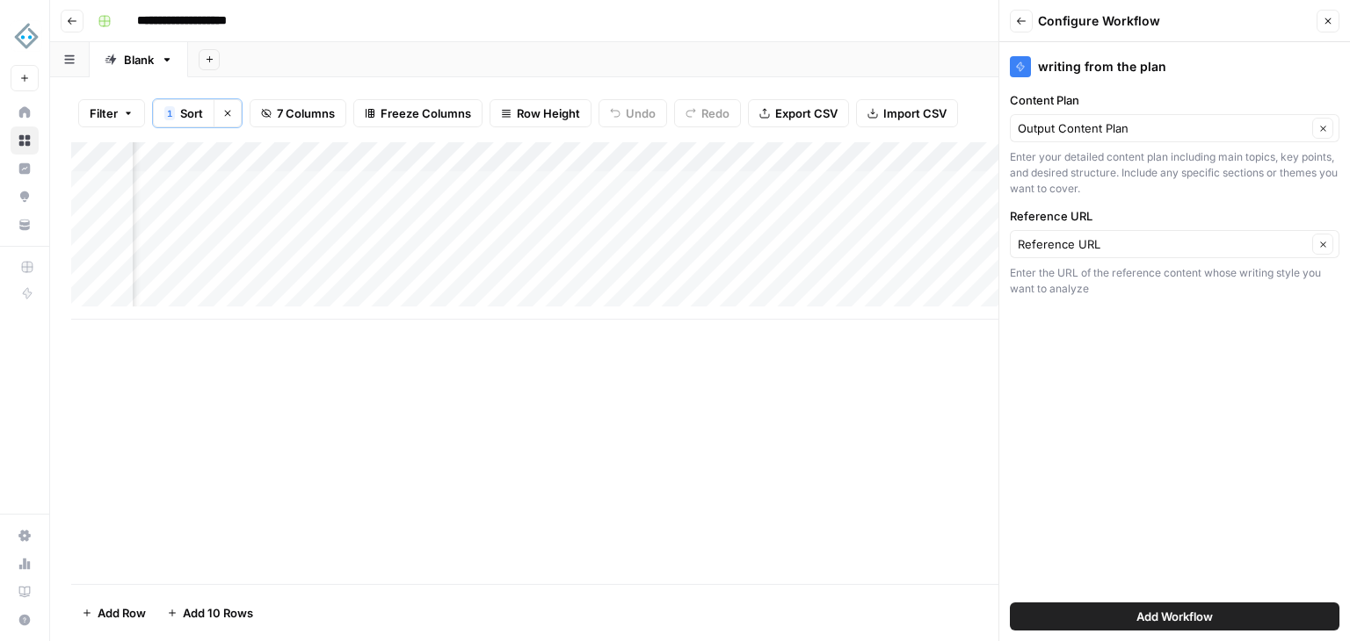
click at [1157, 612] on span "Add Workflow" at bounding box center [1174, 617] width 76 height 18
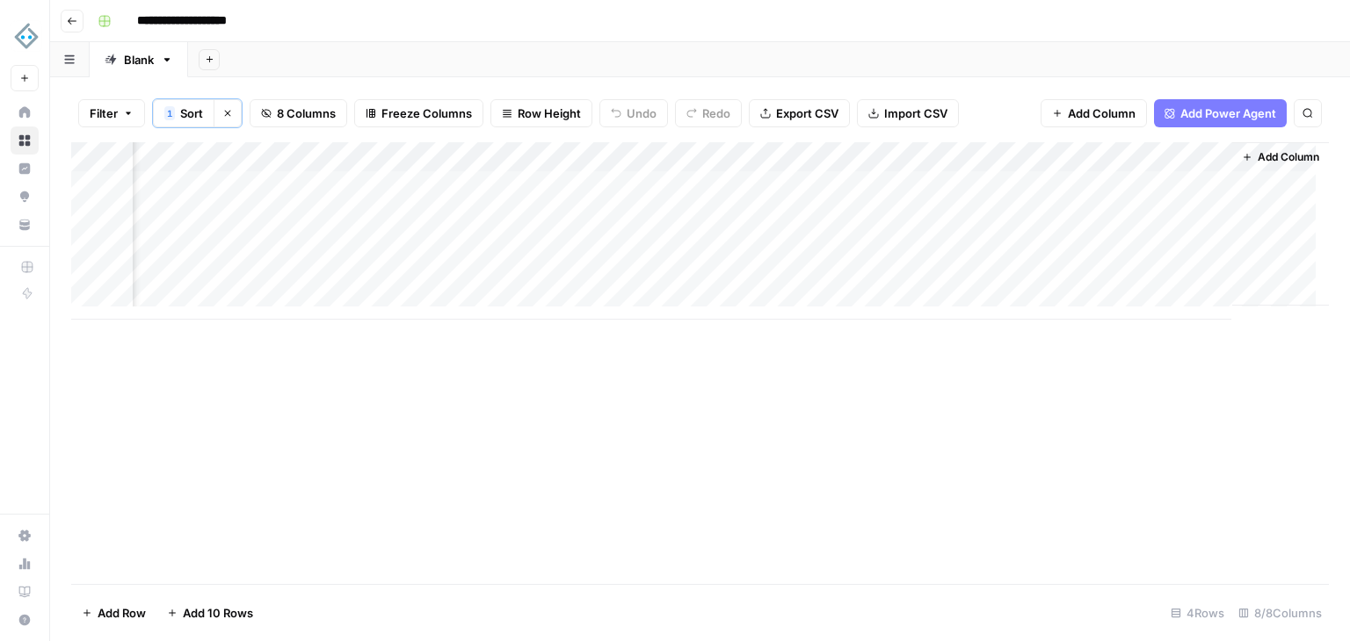
scroll to position [0, 631]
click at [1257, 153] on span "Add Column" at bounding box center [1288, 157] width 62 height 16
click at [1252, 153] on div "**********" at bounding box center [700, 320] width 1300 height 641
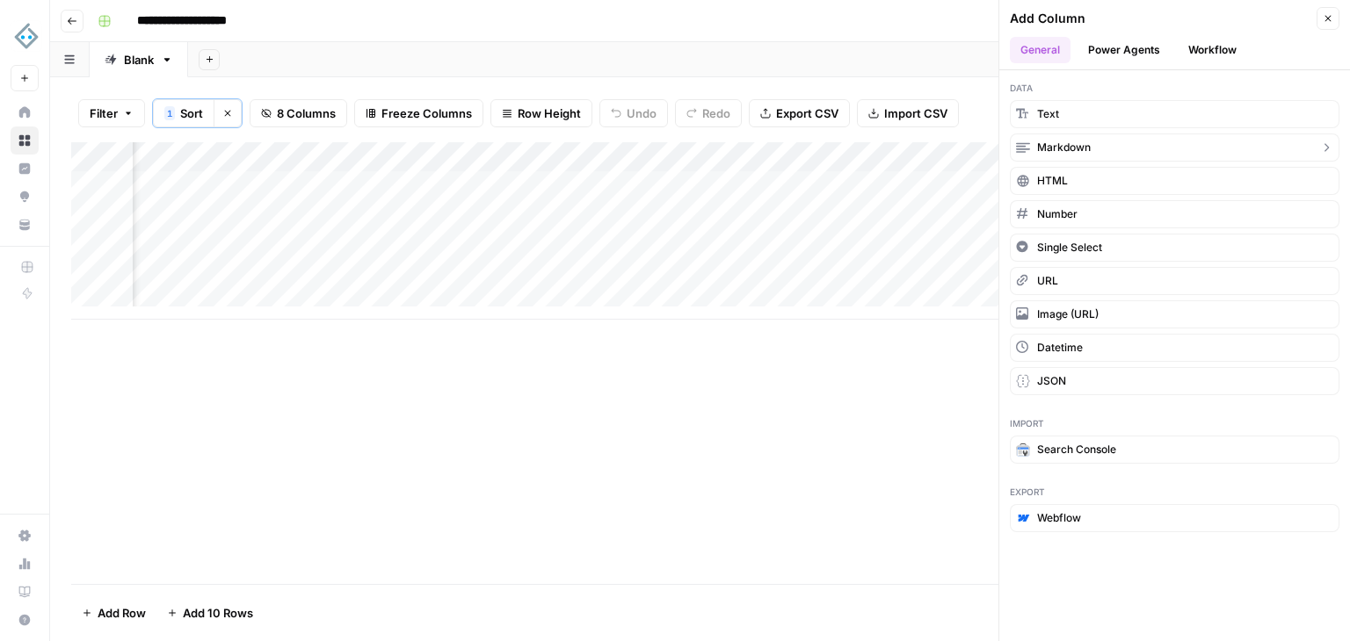
click at [1090, 148] on button "Markdown" at bounding box center [1175, 148] width 330 height 28
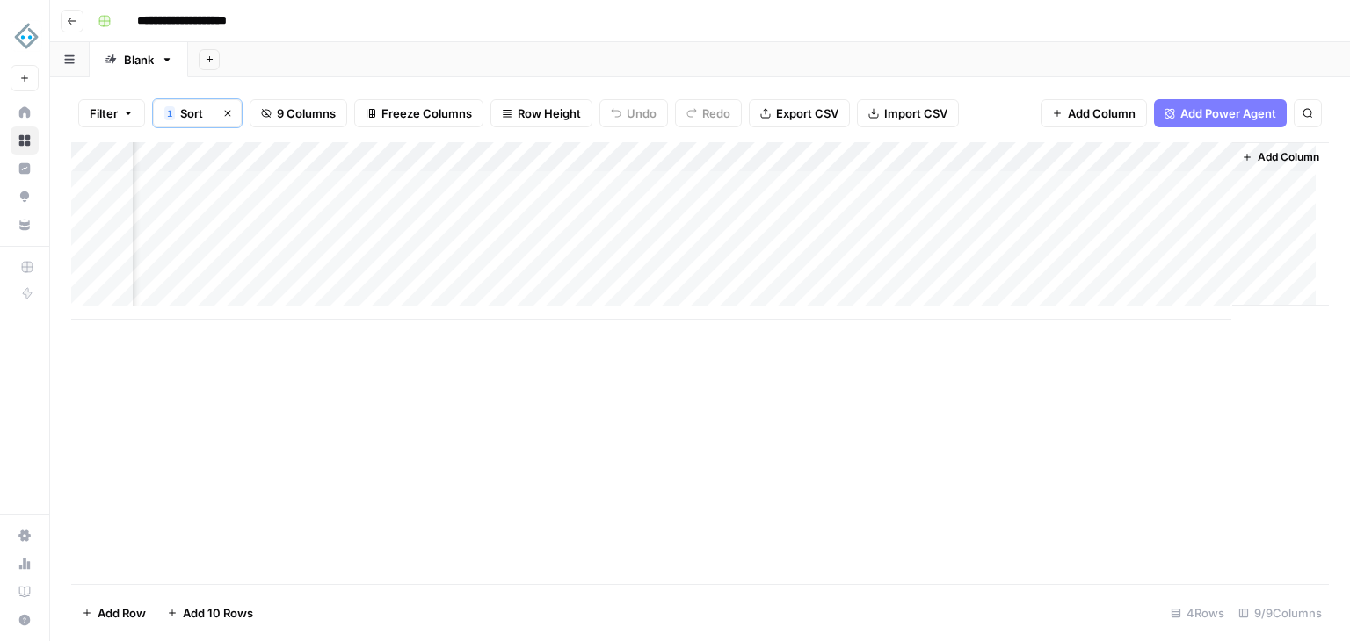
scroll to position [0, 884]
click at [1023, 151] on div "Add Column" at bounding box center [699, 230] width 1257 height 177
click at [1007, 205] on input "New Column" at bounding box center [1069, 199] width 178 height 18
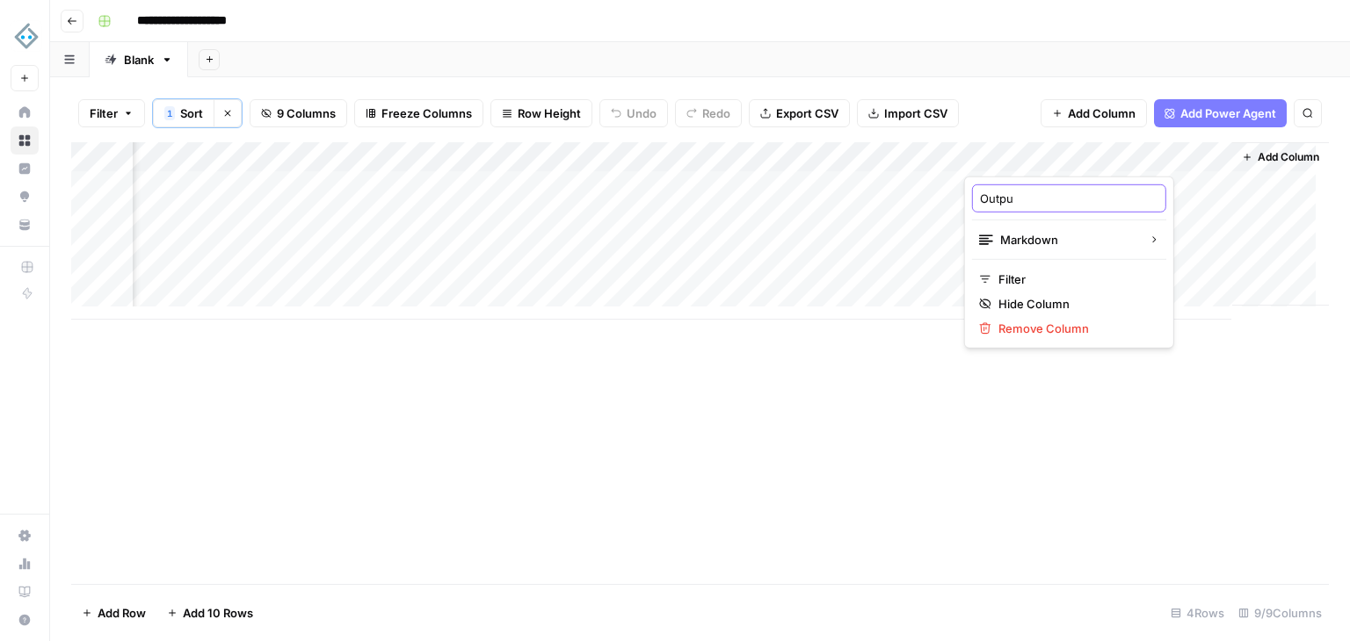
type input "Output"
click at [1273, 156] on span "Add Column" at bounding box center [1288, 157] width 62 height 16
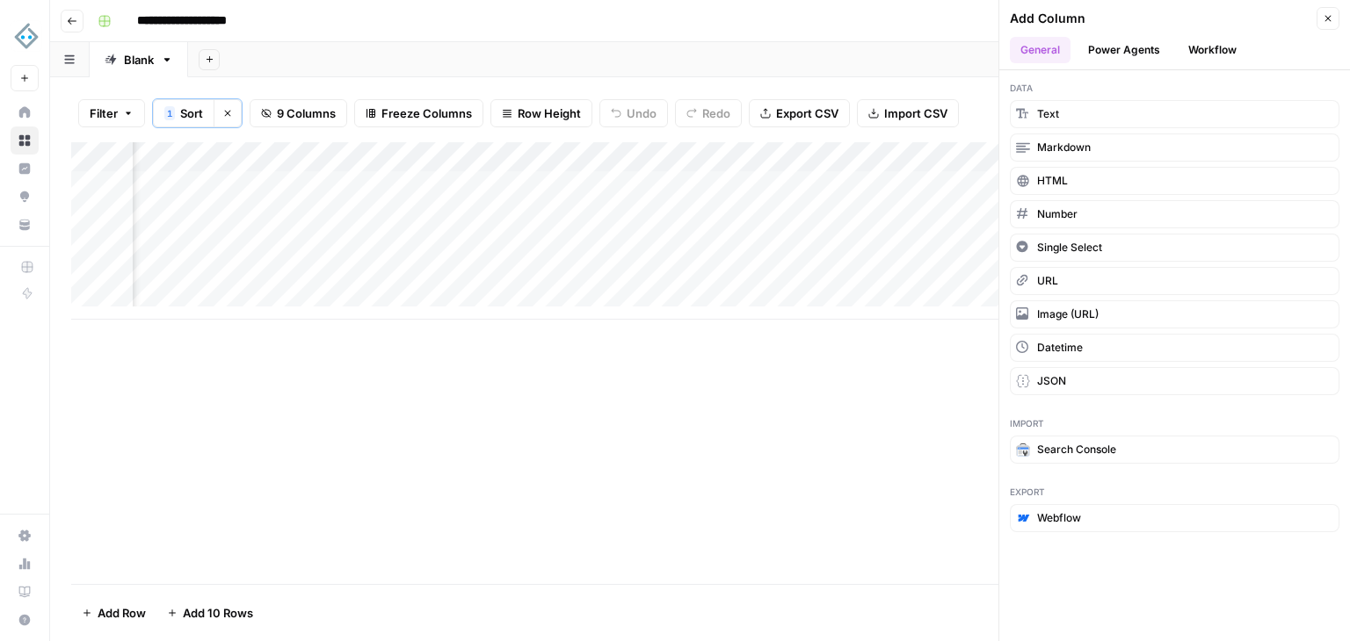
click at [1093, 127] on div "Data Text Markdown HTML Number Single Select URL Image (URL) Datetime JSON" at bounding box center [1174, 238] width 351 height 336
click at [1094, 117] on button "Text" at bounding box center [1175, 114] width 330 height 28
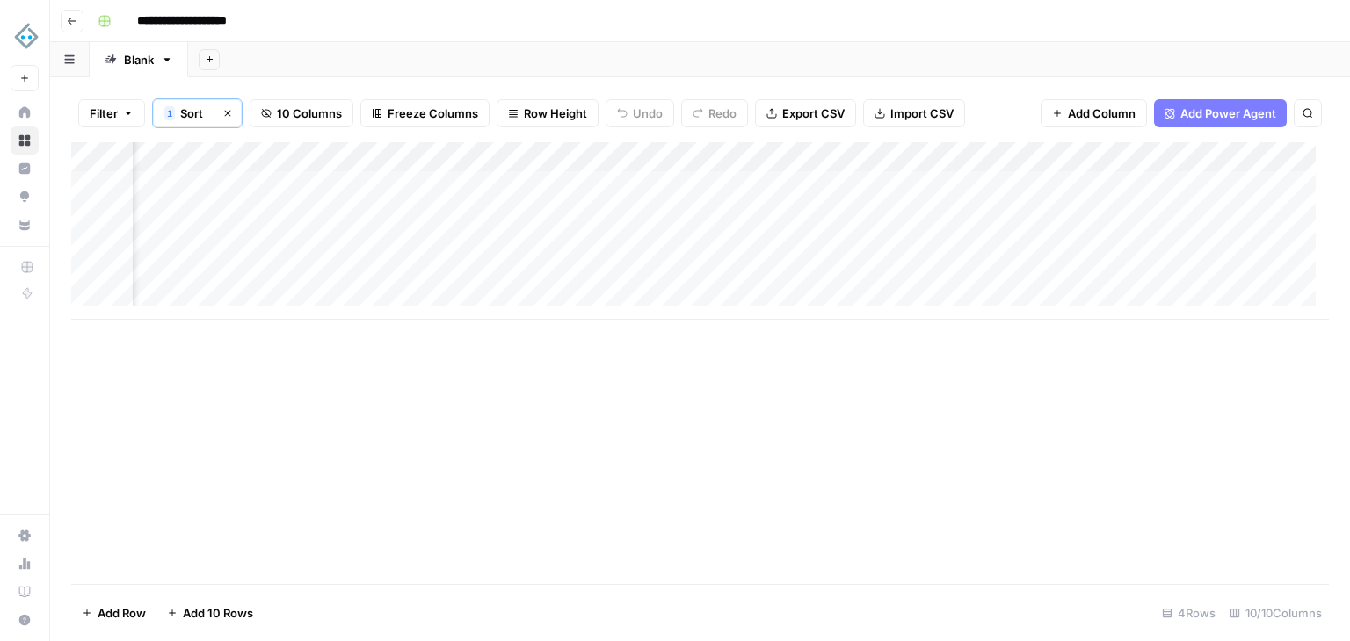
scroll to position [0, 677]
click at [1075, 184] on div "Add Column" at bounding box center [699, 230] width 1257 height 177
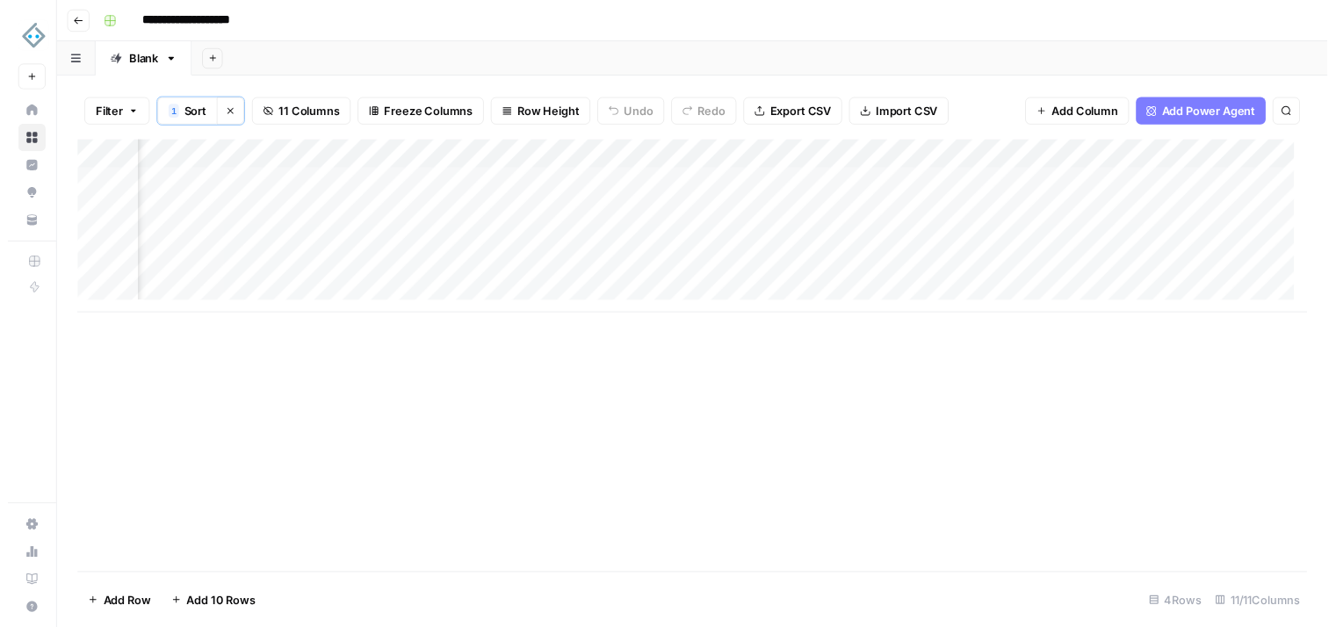
scroll to position [0, 1121]
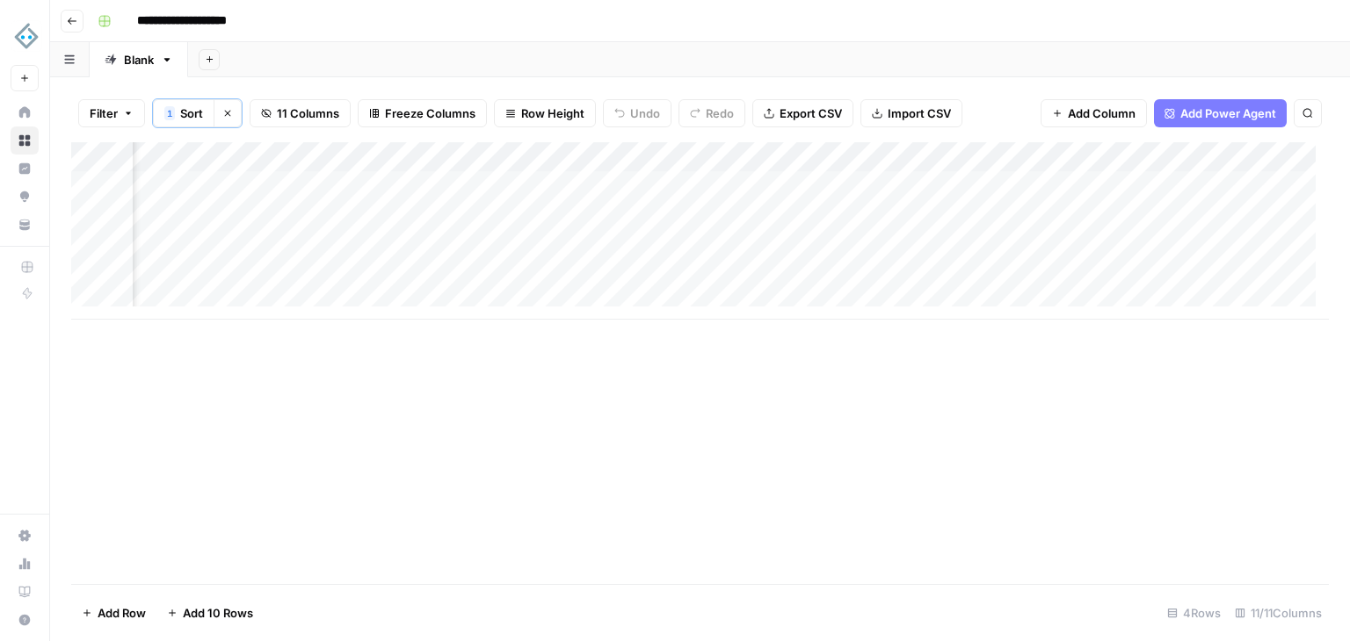
click at [861, 215] on div "Add Column" at bounding box center [699, 230] width 1257 height 177
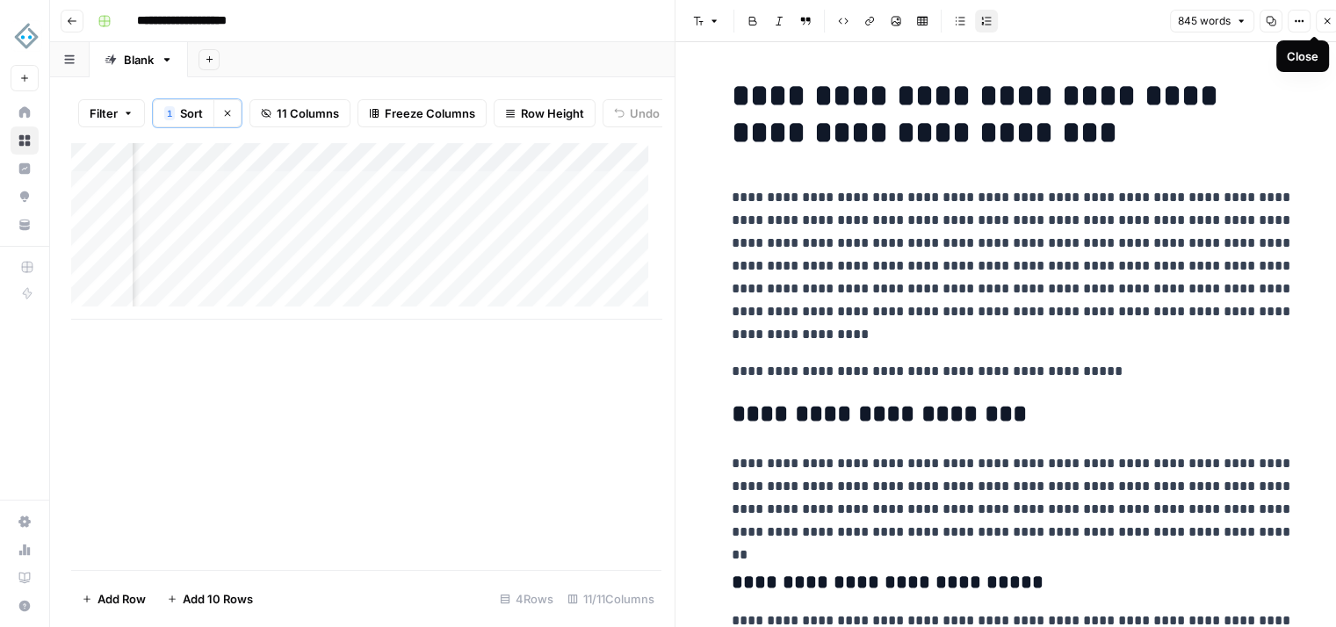
click at [1330, 27] on button "Close" at bounding box center [1327, 21] width 23 height 23
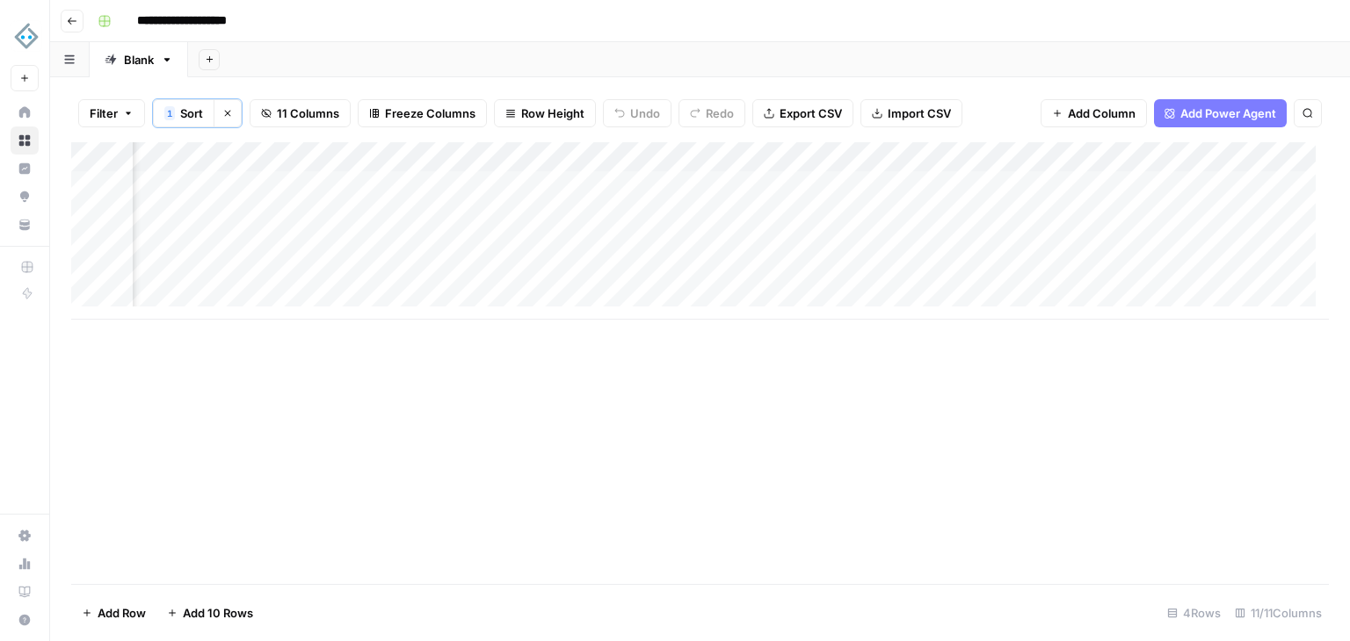
click at [1128, 160] on div "Add Column" at bounding box center [699, 230] width 1257 height 177
click at [960, 328] on span "Remove Column" at bounding box center [995, 329] width 154 height 18
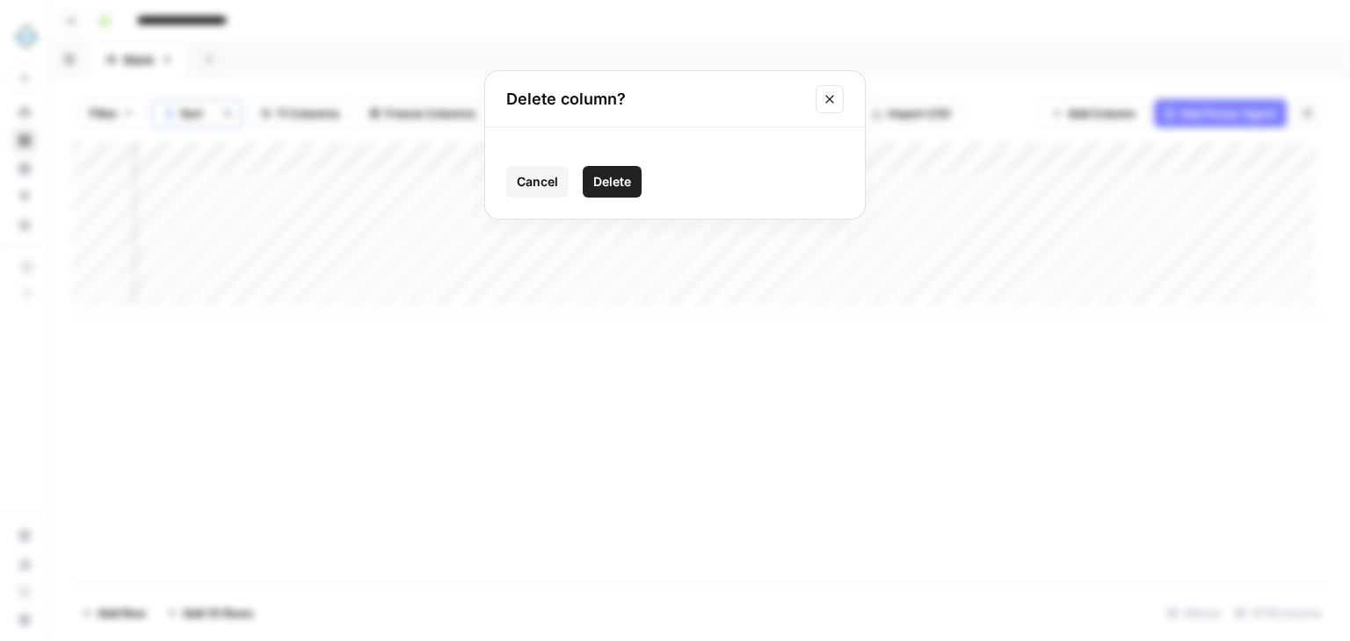
click at [613, 184] on span "Delete" at bounding box center [612, 182] width 38 height 18
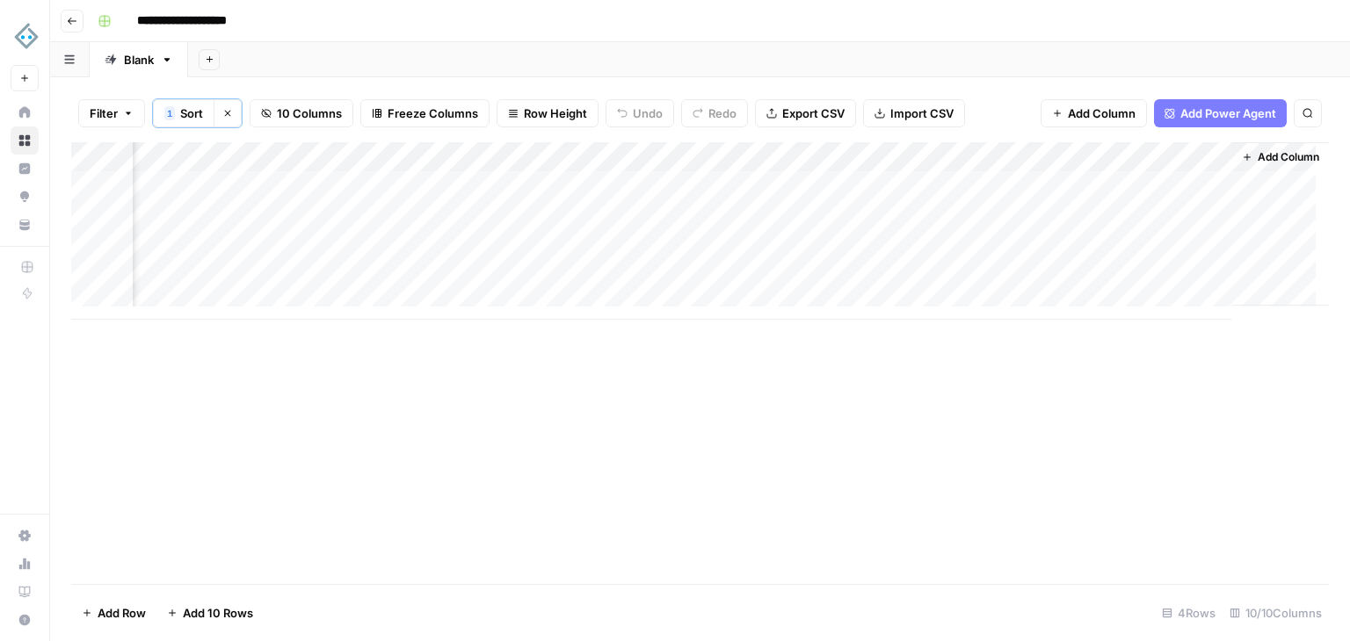
scroll to position [0, 1042]
click at [888, 166] on div "Add Column" at bounding box center [699, 230] width 1257 height 177
click at [894, 205] on input "Output (1)" at bounding box center [911, 199] width 178 height 18
type input "Output"
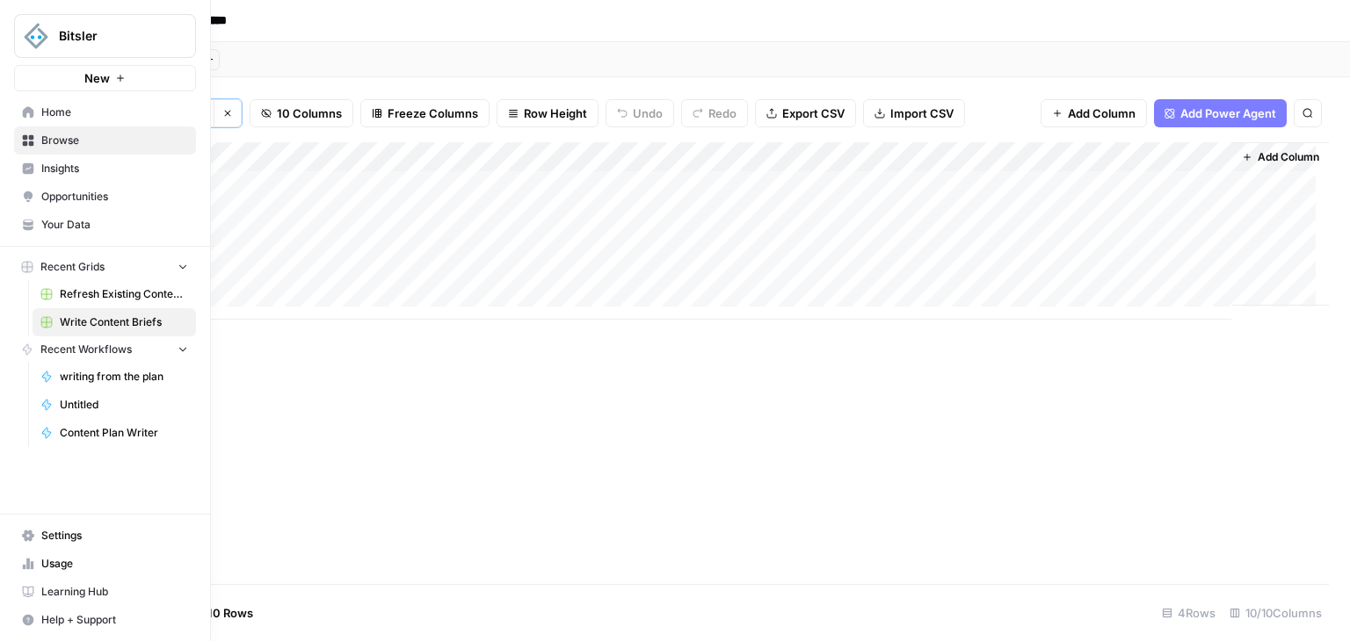
click at [74, 143] on span "Browse" at bounding box center [114, 141] width 147 height 16
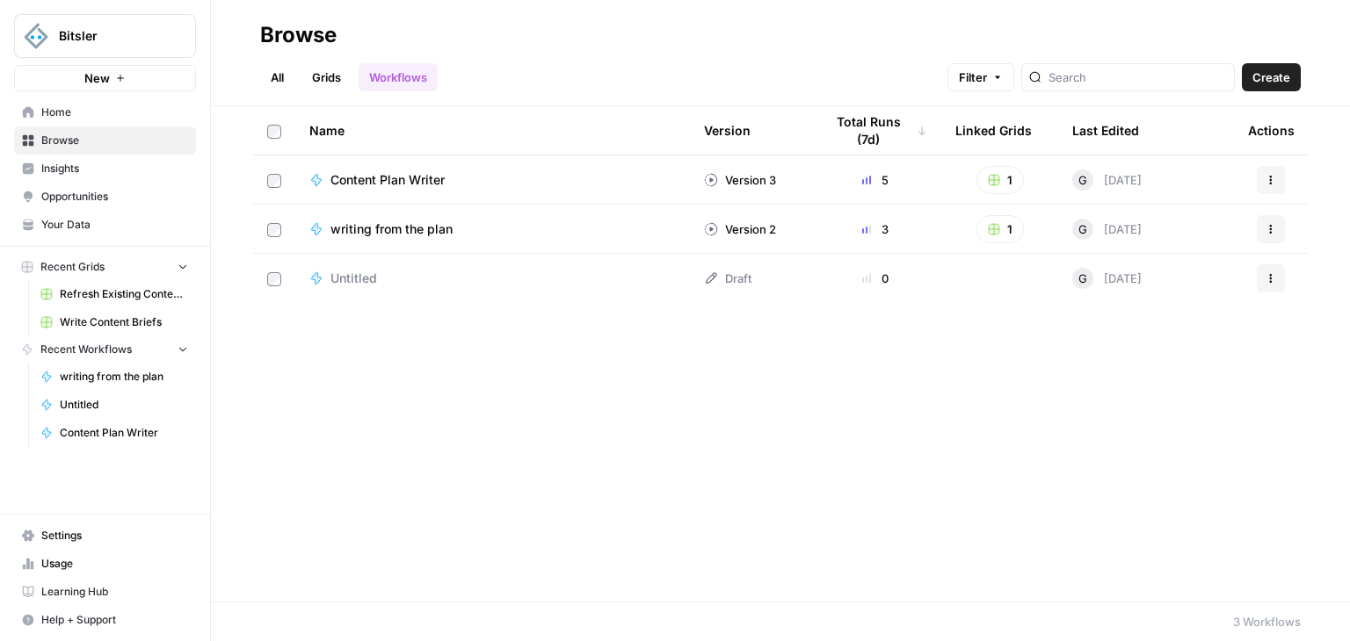
click at [1269, 70] on span "Create" at bounding box center [1271, 78] width 38 height 18
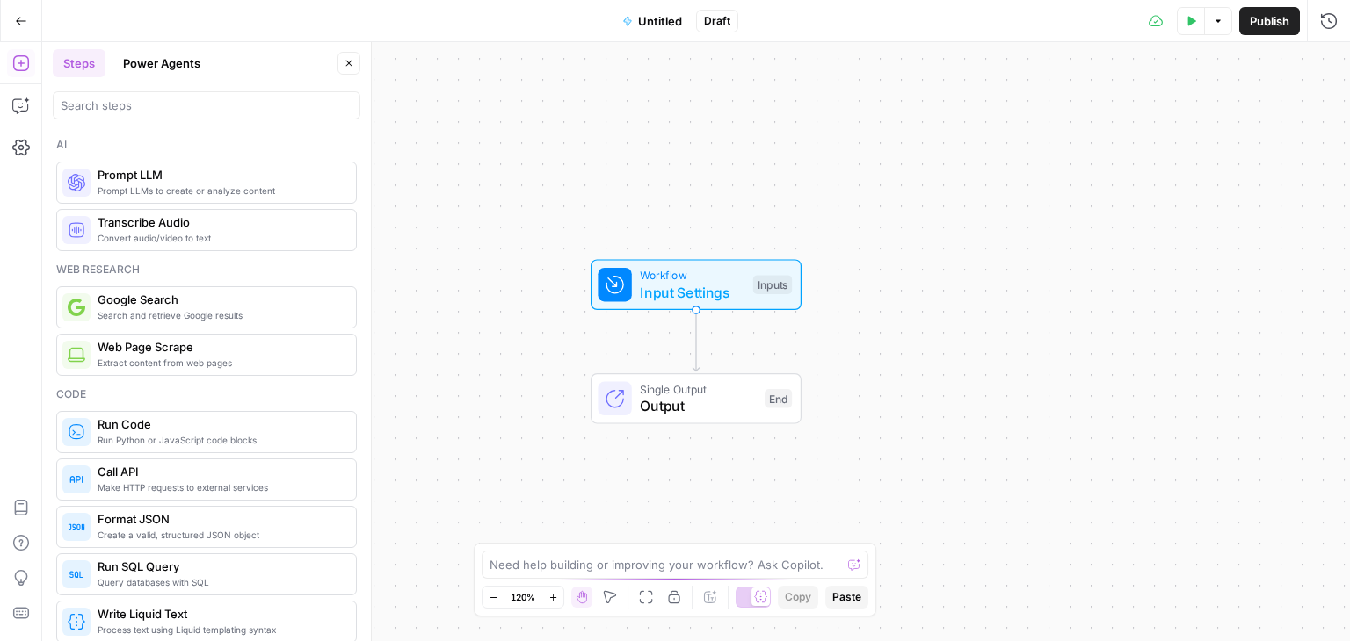
click at [677, 293] on span "Input Settings" at bounding box center [692, 292] width 105 height 21
click at [1122, 116] on button "Add Field" at bounding box center [1159, 119] width 293 height 28
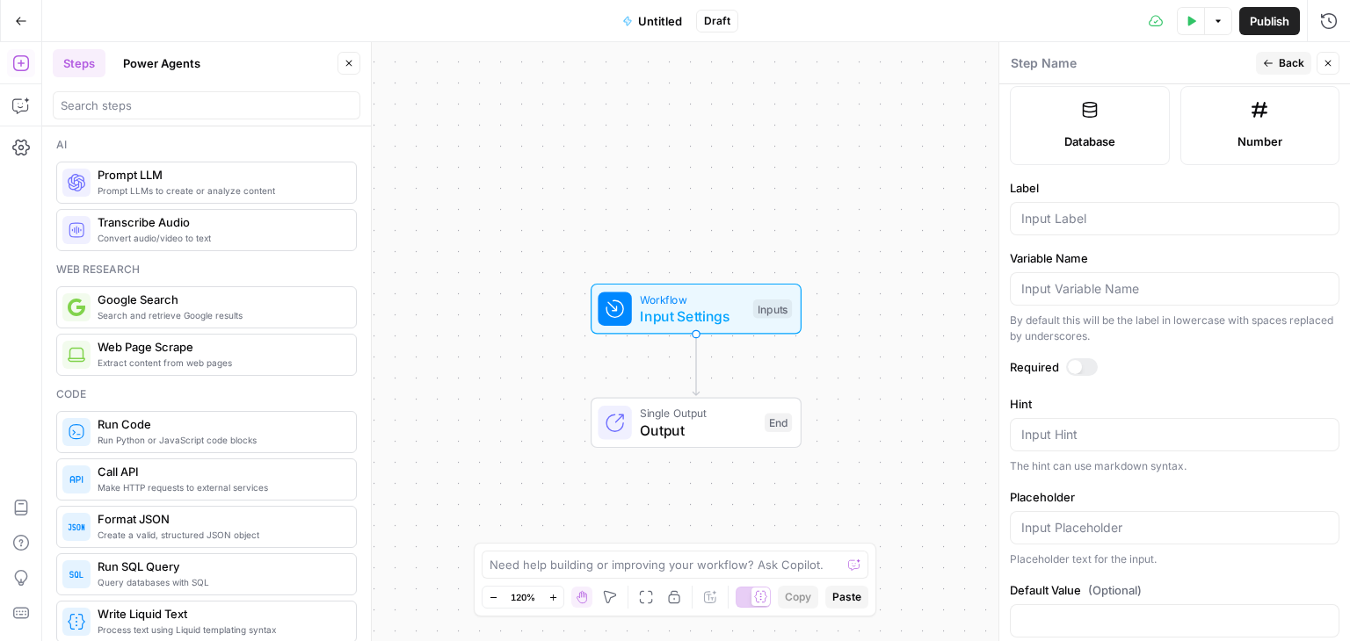
scroll to position [507, 0]
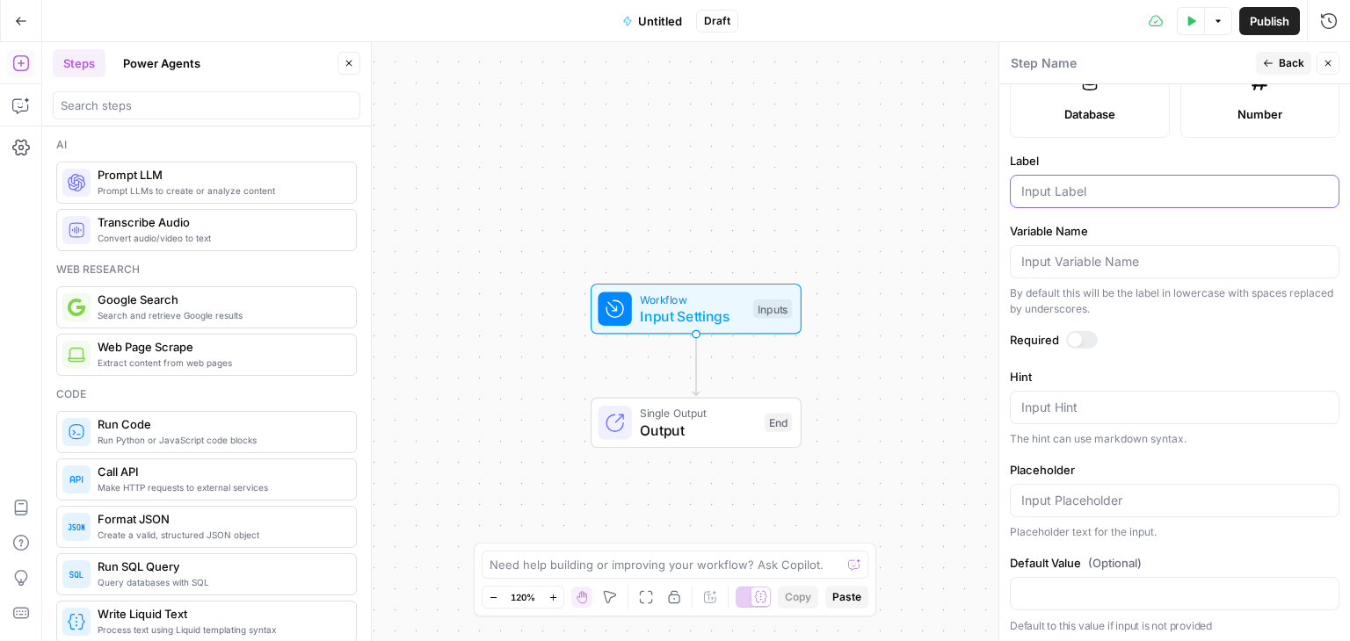
click at [1091, 183] on input "Label" at bounding box center [1174, 192] width 307 height 18
paste input "Article Title"
type input "Article Title"
click at [1081, 336] on div at bounding box center [1082, 340] width 32 height 18
click at [705, 310] on span "Input Settings" at bounding box center [692, 316] width 105 height 21
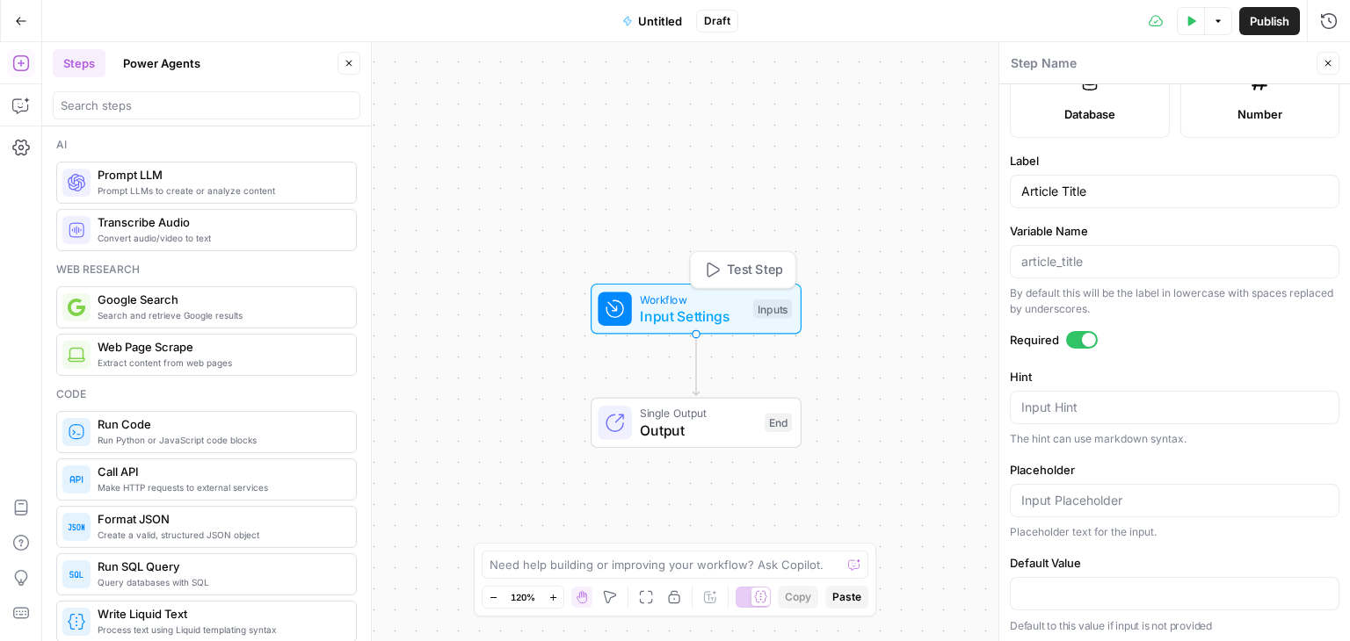
click at [881, 315] on div "Workflow Input Settings Inputs Test Step Single Output Output End" at bounding box center [695, 341] width 1307 height 599
click at [1332, 63] on span "Close" at bounding box center [1332, 63] width 1 height 1
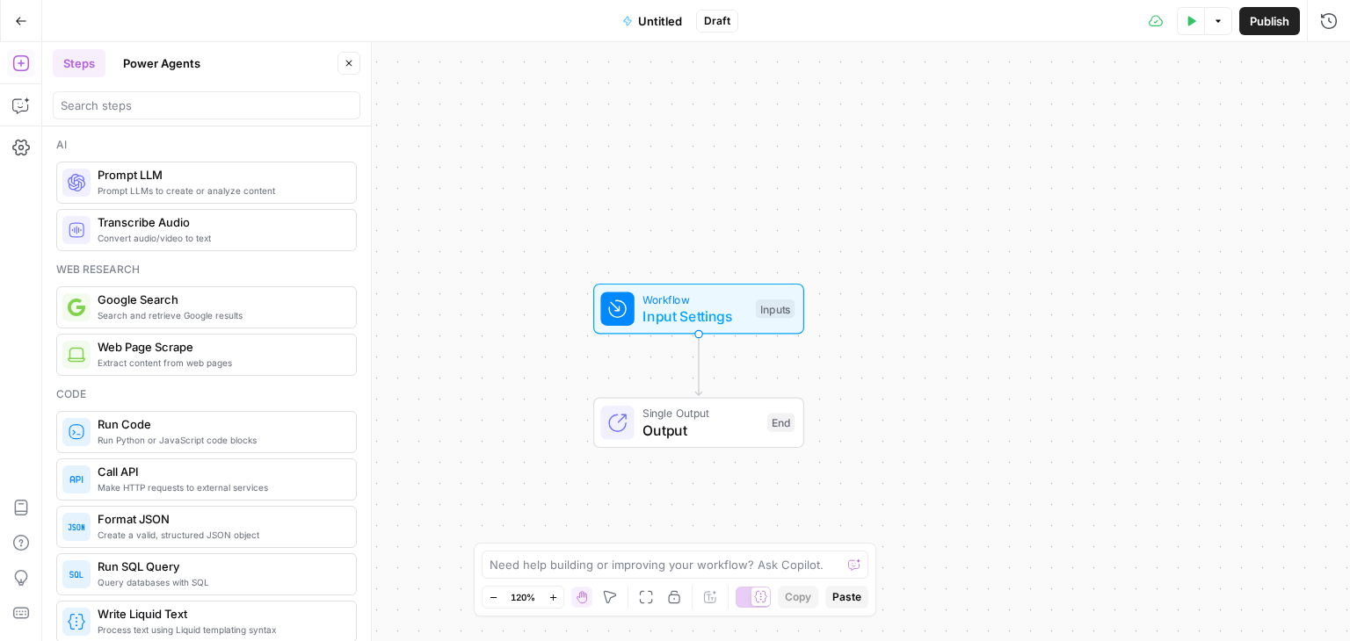
click at [692, 311] on span "Input Settings" at bounding box center [694, 316] width 105 height 21
click at [1170, 199] on span "Add Field" at bounding box center [1151, 197] width 51 height 18
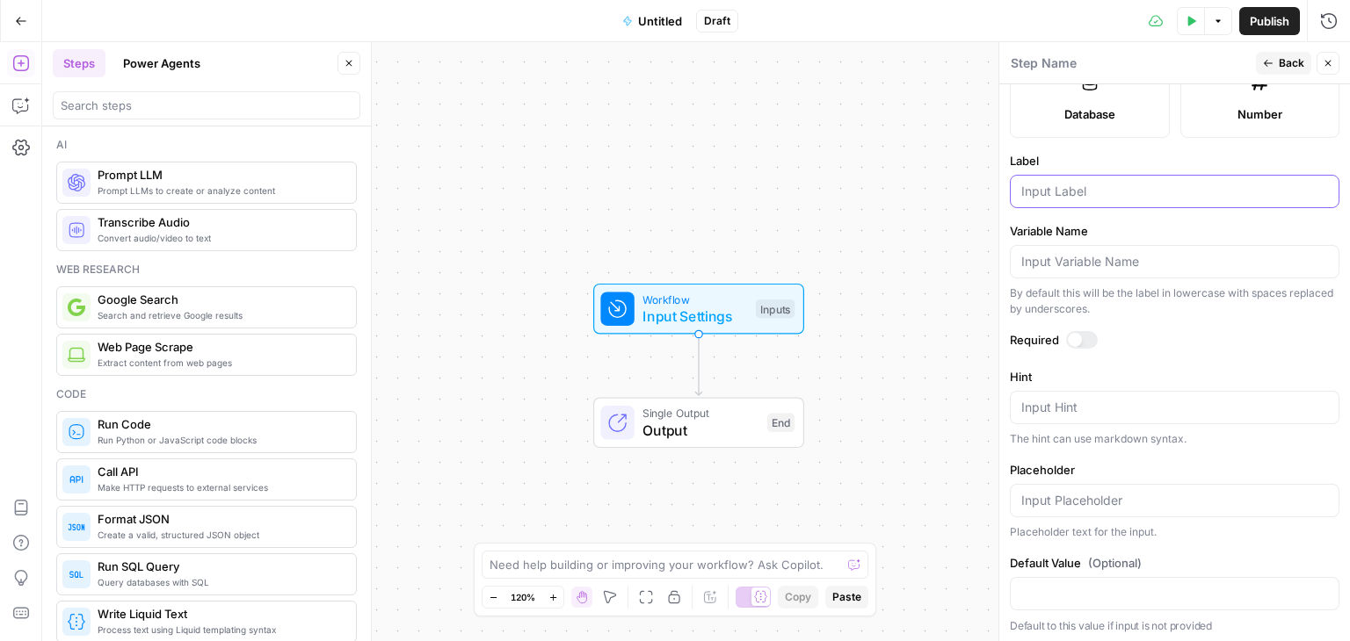
click at [1133, 191] on input "Label" at bounding box center [1174, 192] width 307 height 18
paste input "Article Intent"
type input "Article Intent"
click at [1083, 331] on div at bounding box center [1082, 340] width 32 height 18
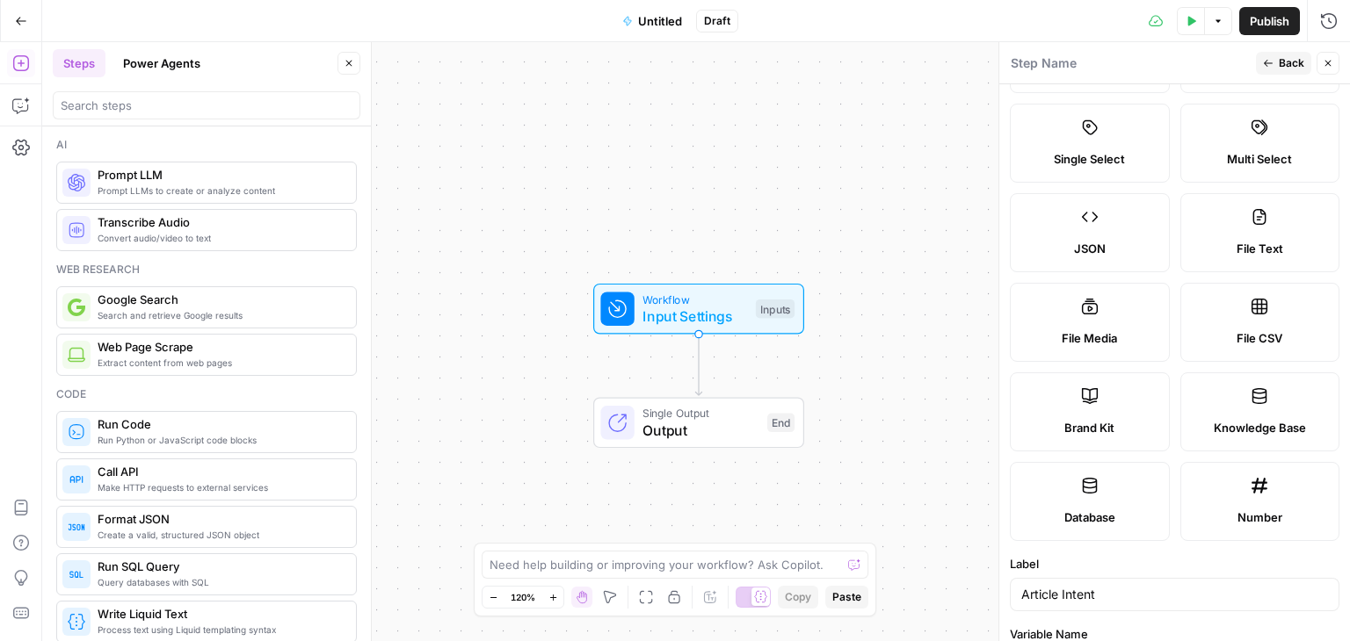
scroll to position [102, 0]
click at [1272, 59] on icon "button" at bounding box center [1268, 63] width 11 height 11
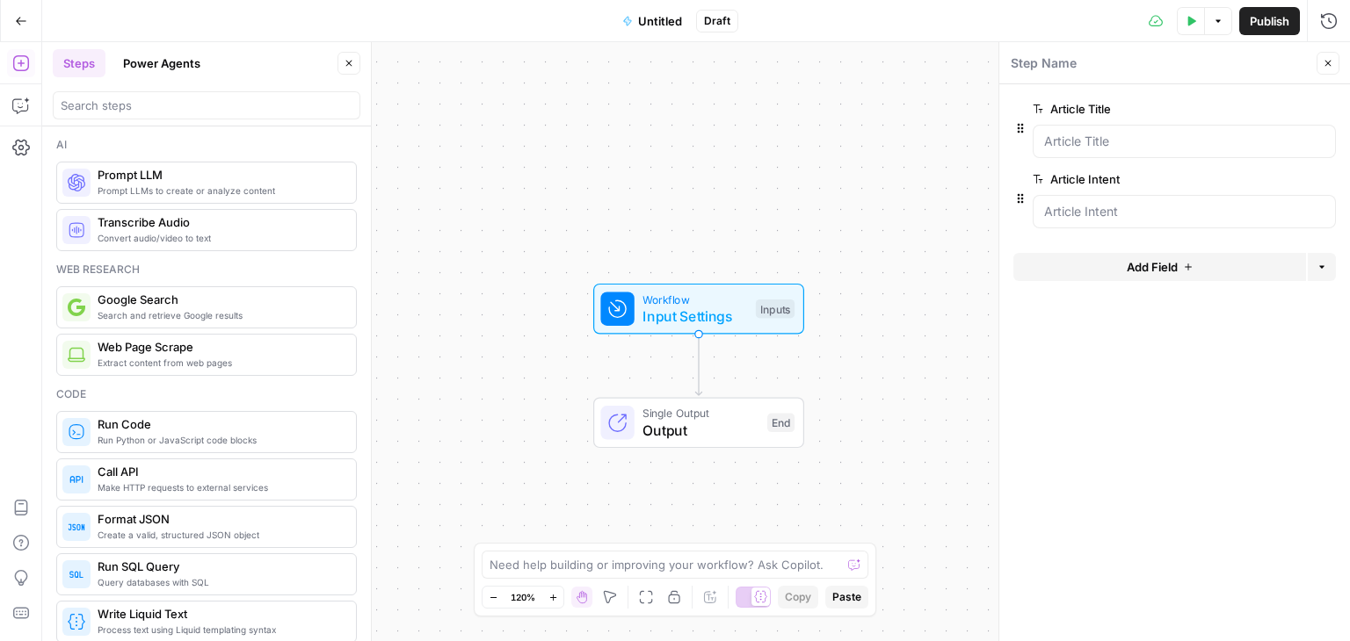
click at [1213, 269] on button "Add Field" at bounding box center [1159, 267] width 293 height 28
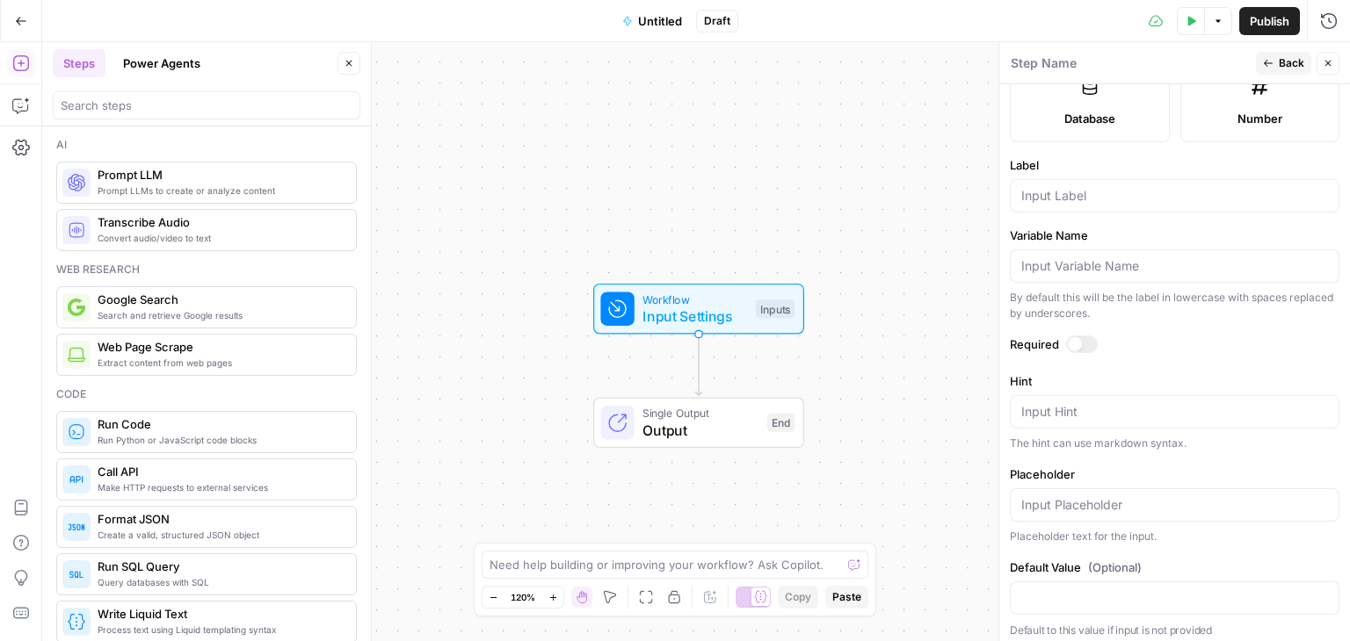
scroll to position [507, 0]
click at [1098, 184] on input "Label" at bounding box center [1174, 192] width 307 height 18
paste input "Word Count Range"
type input "Word Count Range"
click at [1083, 339] on div at bounding box center [1082, 340] width 32 height 18
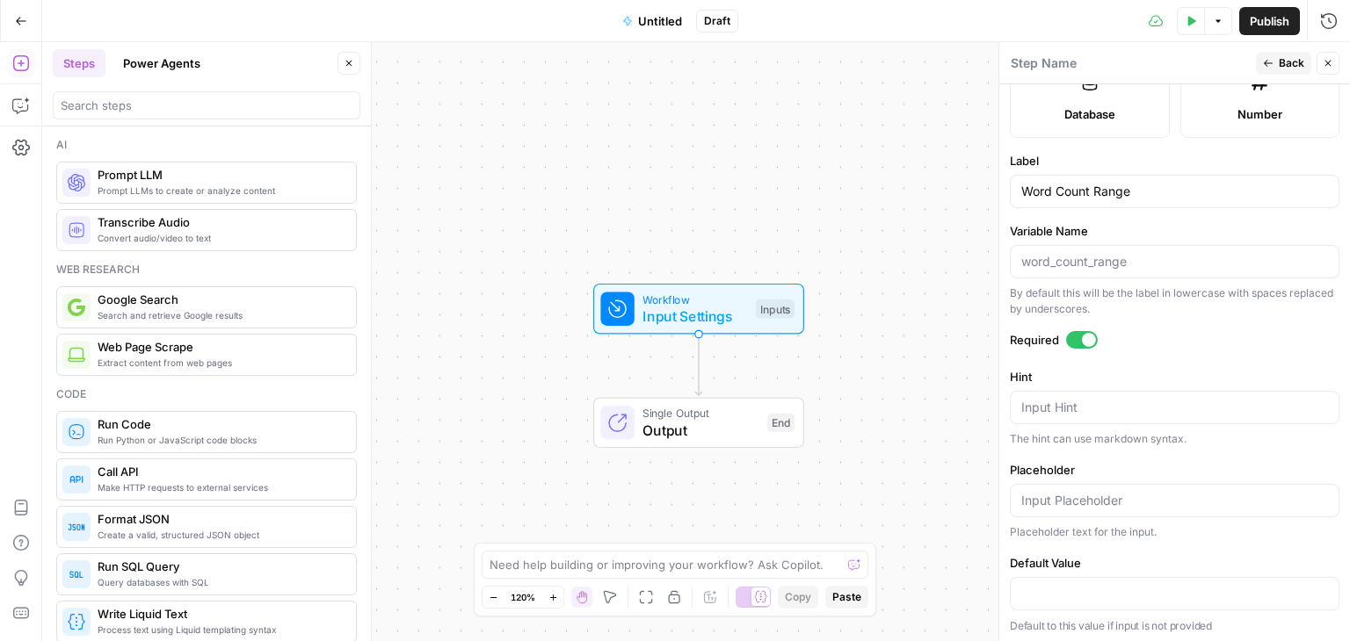
click at [1272, 64] on div "Publish P" at bounding box center [1268, 59] width 56 height 18
click at [1274, 56] on button "Back" at bounding box center [1283, 63] width 55 height 23
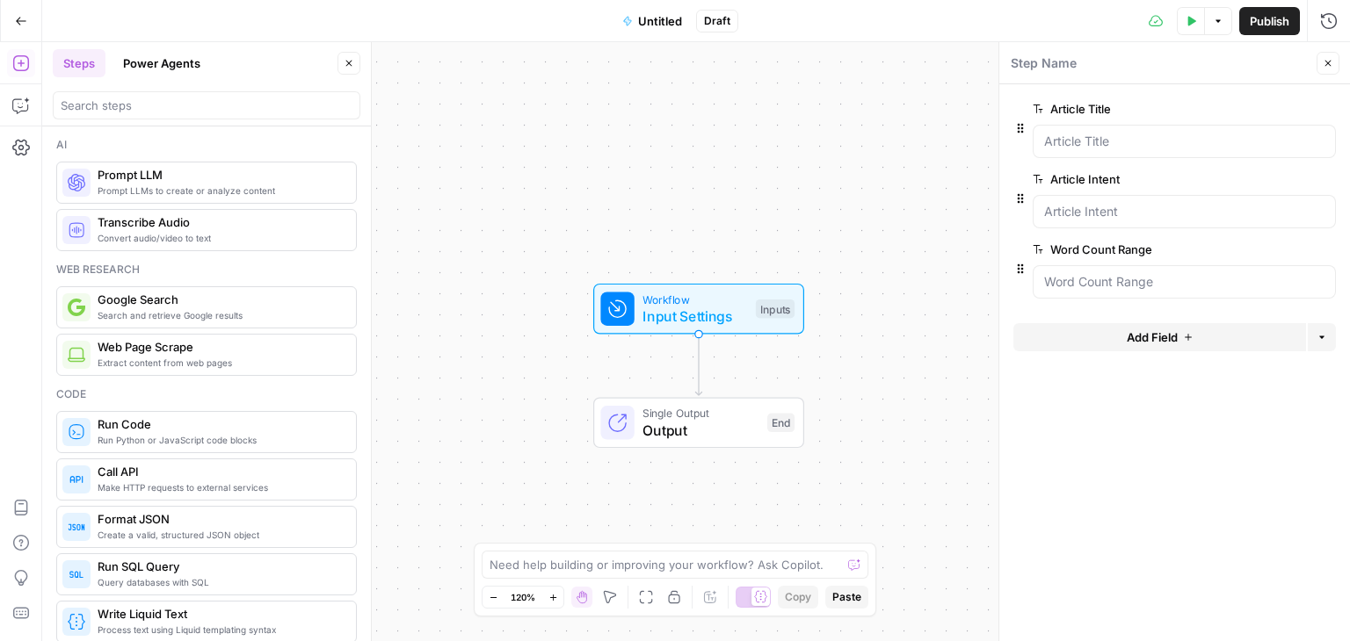
click at [1145, 331] on span "Add Field" at bounding box center [1151, 338] width 51 height 18
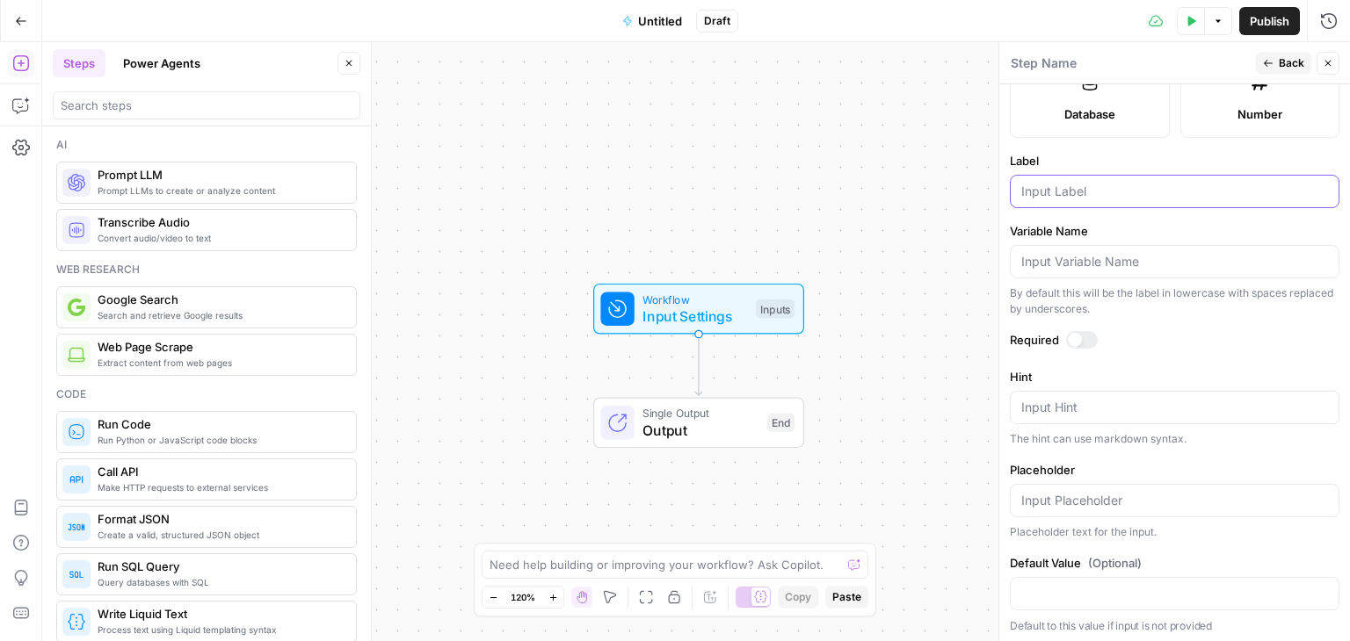
click at [1063, 192] on input "Label" at bounding box center [1174, 192] width 307 height 18
type input "Tone"
click at [1079, 333] on div at bounding box center [1075, 340] width 14 height 14
click at [1136, 492] on input "Placeholder" at bounding box center [1174, 501] width 307 height 18
paste input "Professional, Friendly ..."
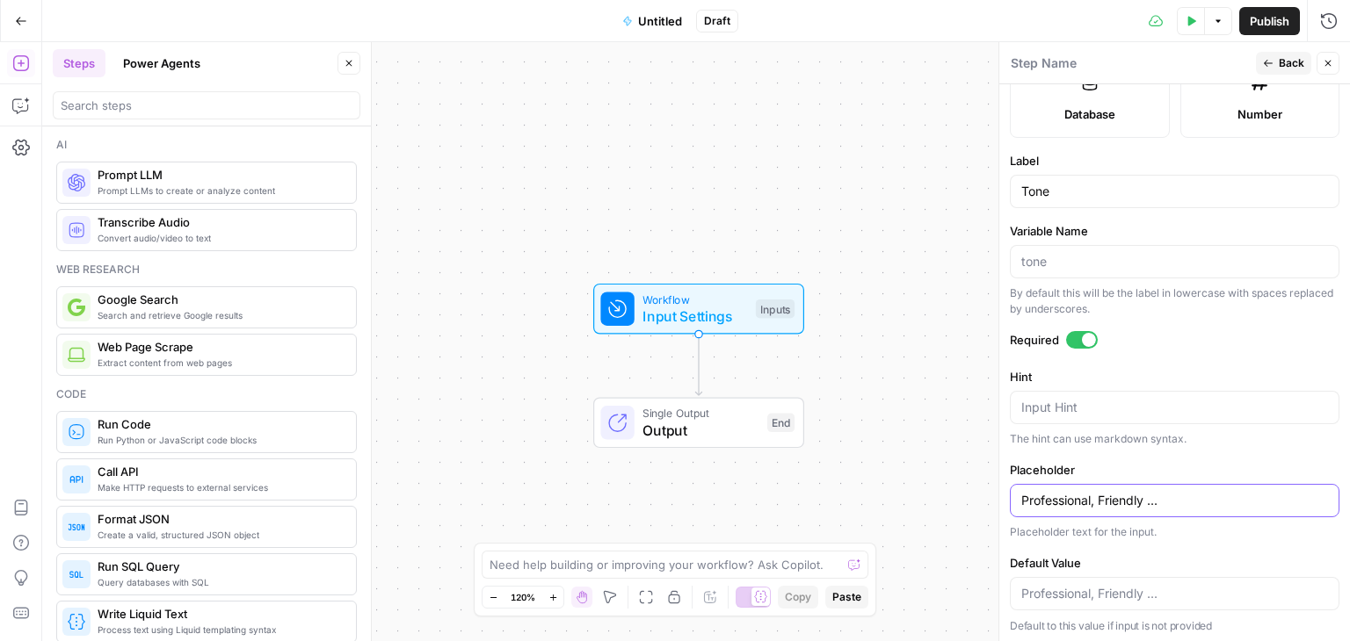
type input "Professional, Friendly ..."
click at [1281, 60] on span "Back" at bounding box center [1290, 63] width 25 height 16
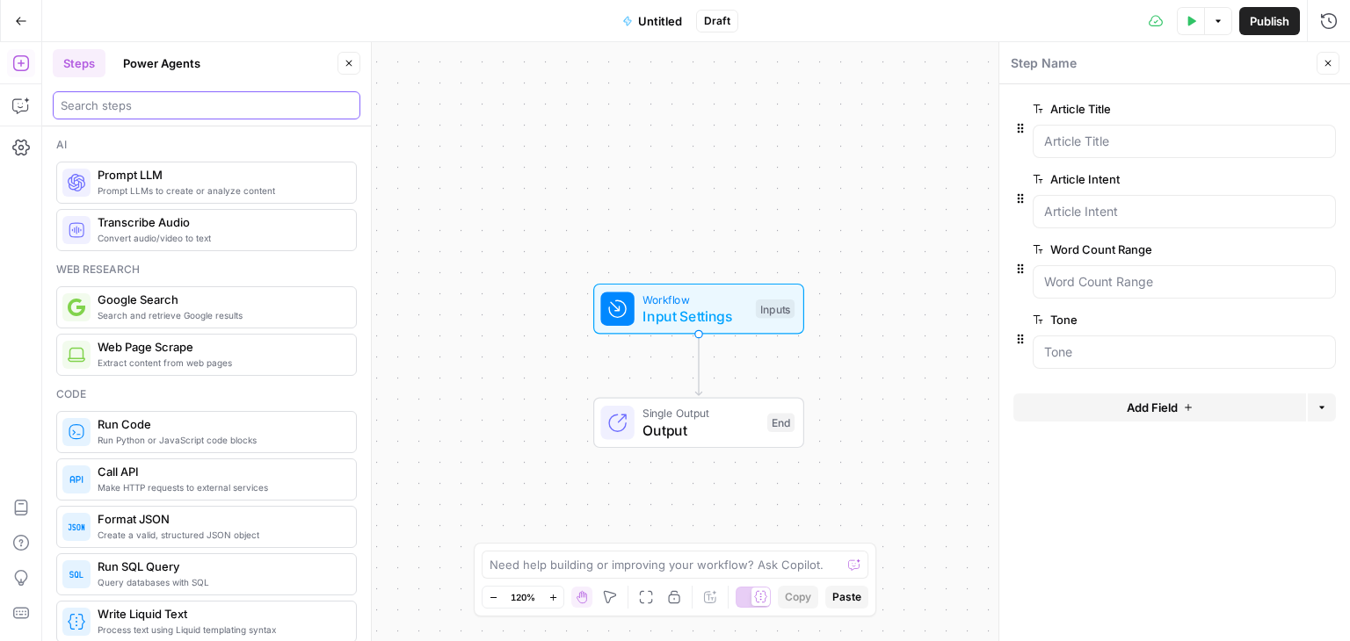
click at [156, 106] on input "search" at bounding box center [207, 106] width 292 height 18
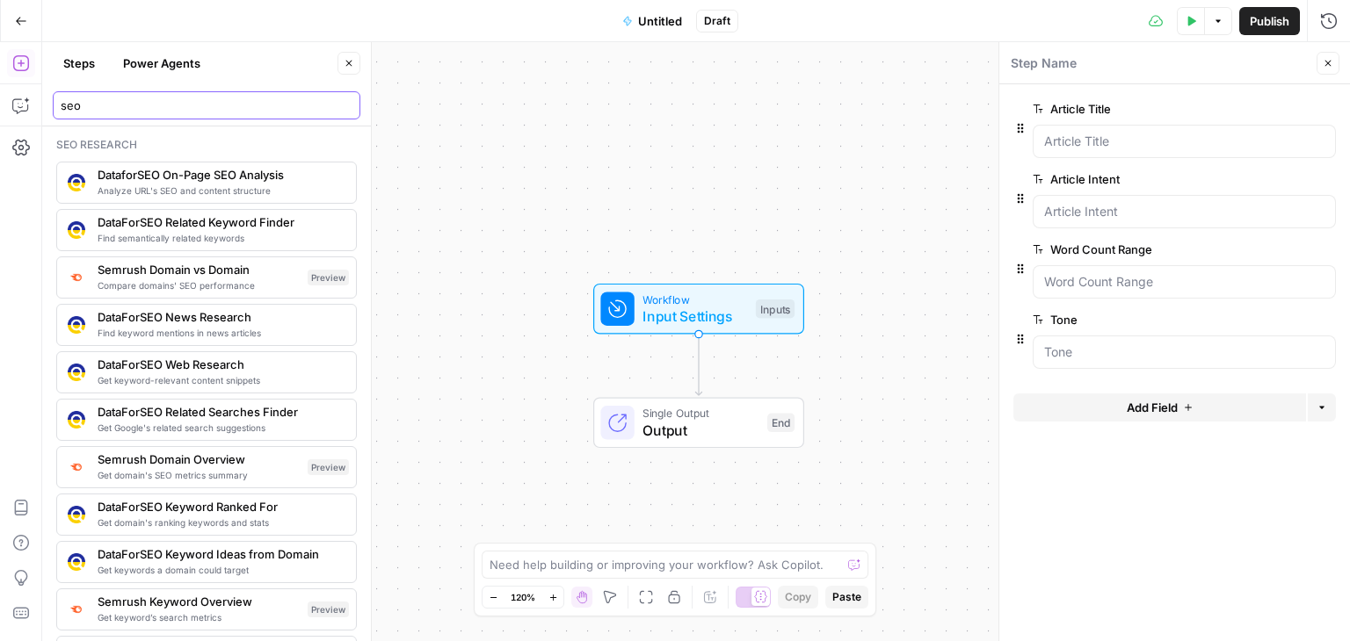
type input "seo"
click at [214, 222] on span "DataForSEO Related Keyword Finder" at bounding box center [220, 223] width 244 height 18
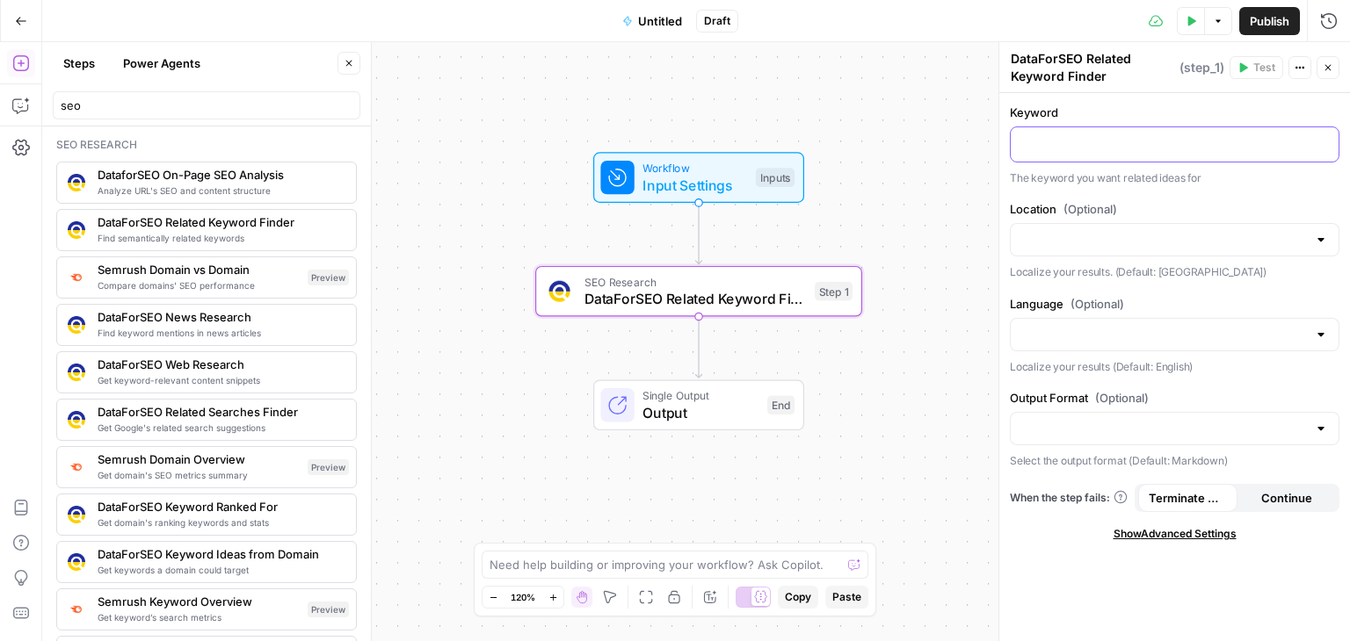
click at [1069, 157] on div at bounding box center [1174, 144] width 328 height 34
click at [1103, 344] on div at bounding box center [1175, 334] width 330 height 33
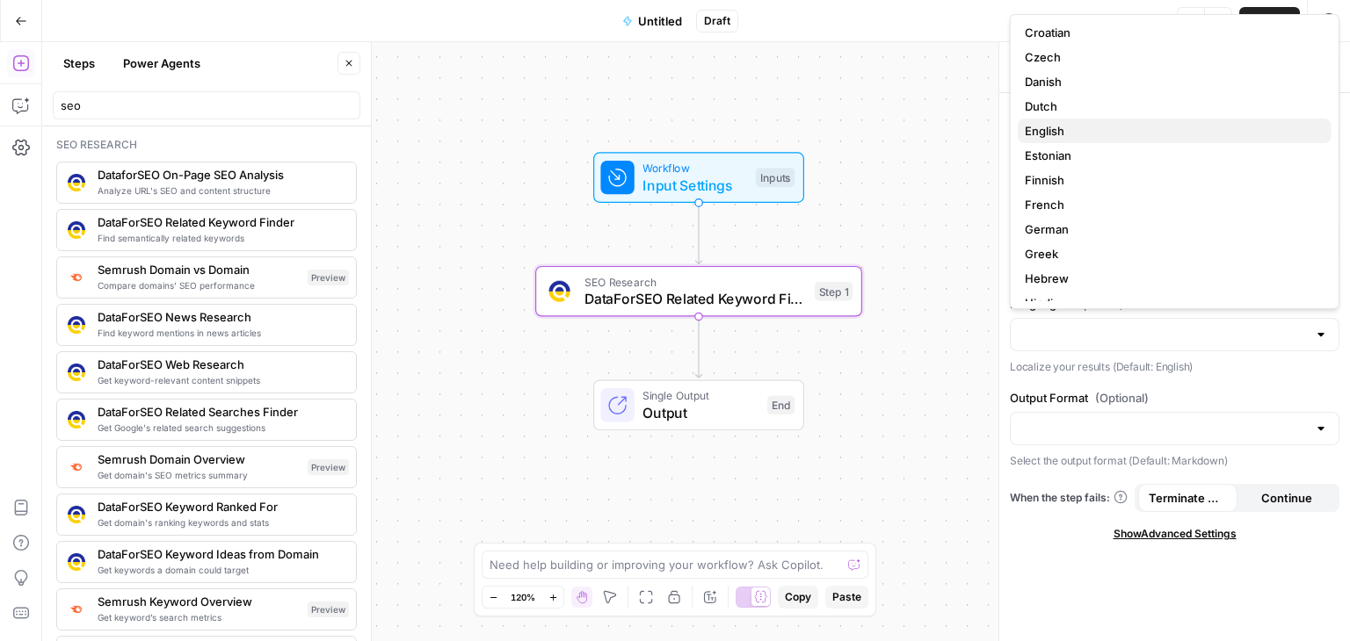
scroll to position [175, 0]
click at [1083, 134] on span "English" at bounding box center [1171, 130] width 293 height 18
type input "English"
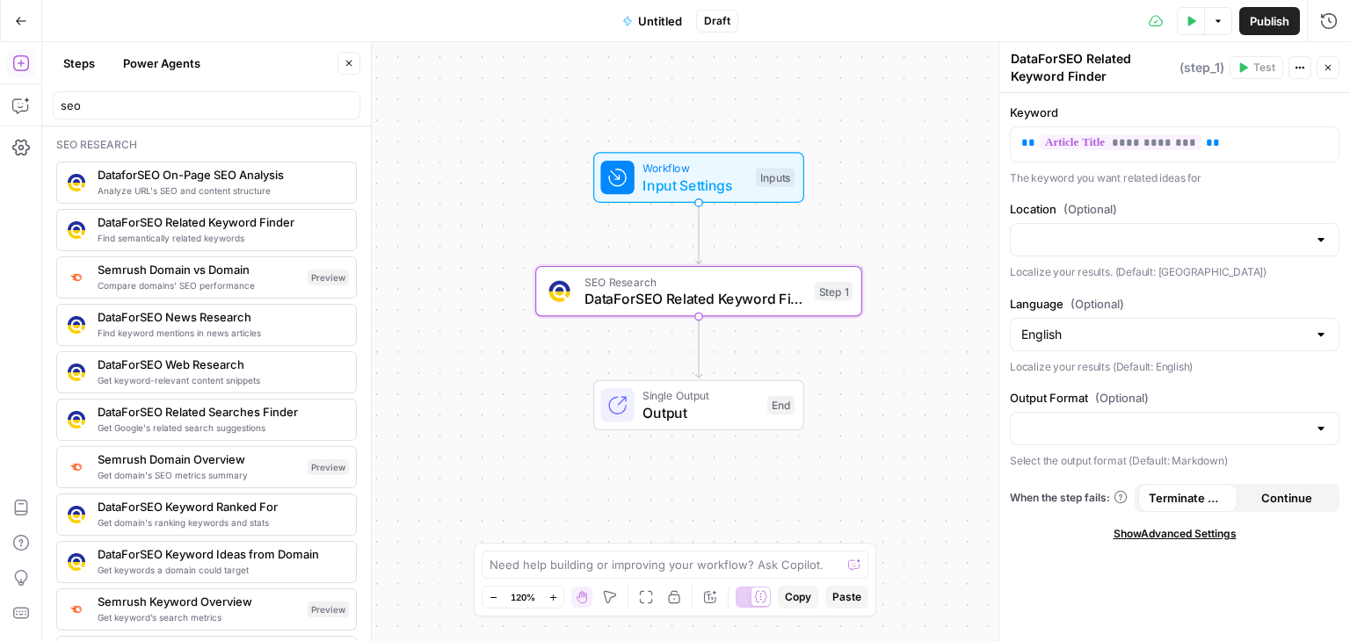
click at [1189, 416] on div at bounding box center [1175, 428] width 330 height 33
click at [1170, 474] on span "JSON" at bounding box center [1171, 471] width 293 height 18
type input "JSON"
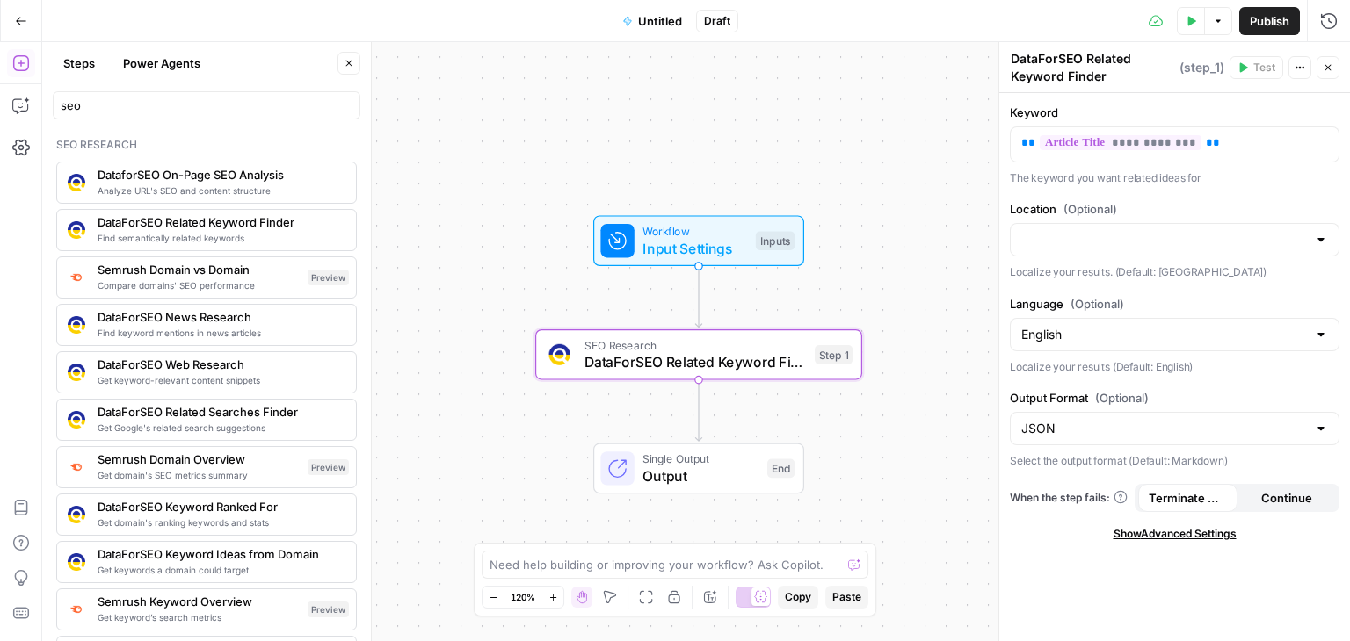
click at [888, 189] on div "Workflow Input Settings Inputs SEO Research DataForSEO Related Keyword Finder S…" at bounding box center [695, 341] width 1307 height 599
click at [689, 457] on span "Single Output" at bounding box center [700, 459] width 116 height 17
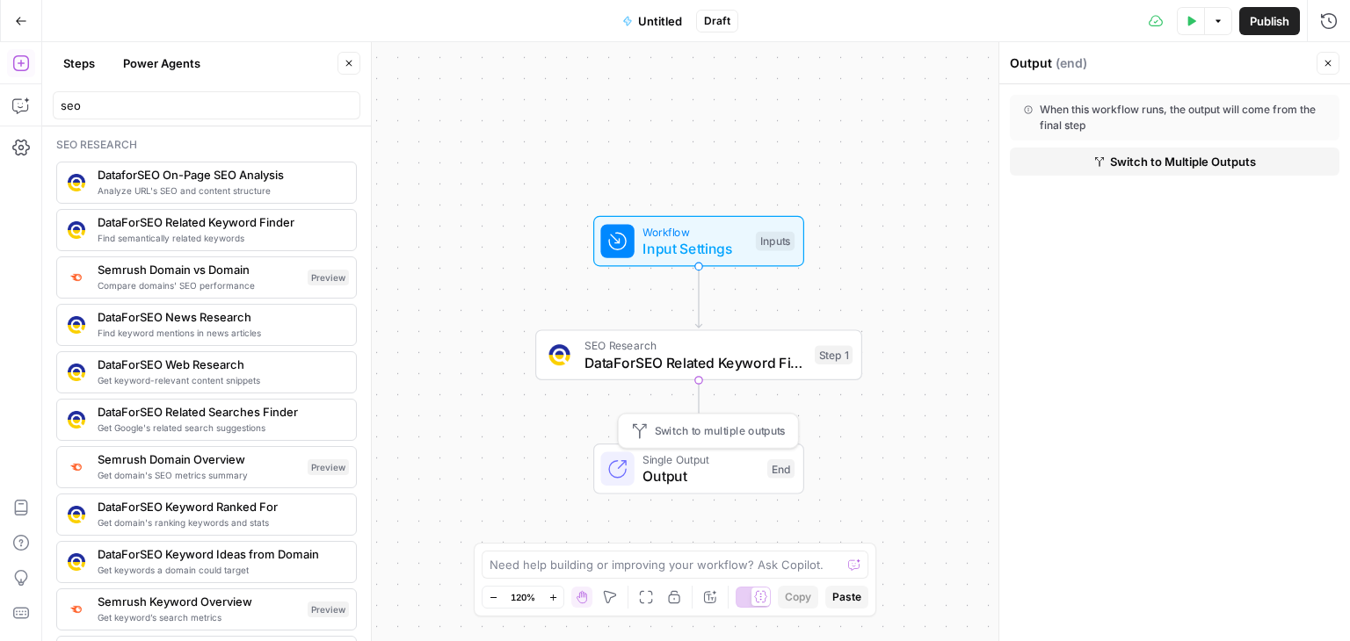
click at [668, 363] on span "DataForSEO Related Keyword Finder" at bounding box center [694, 362] width 221 height 21
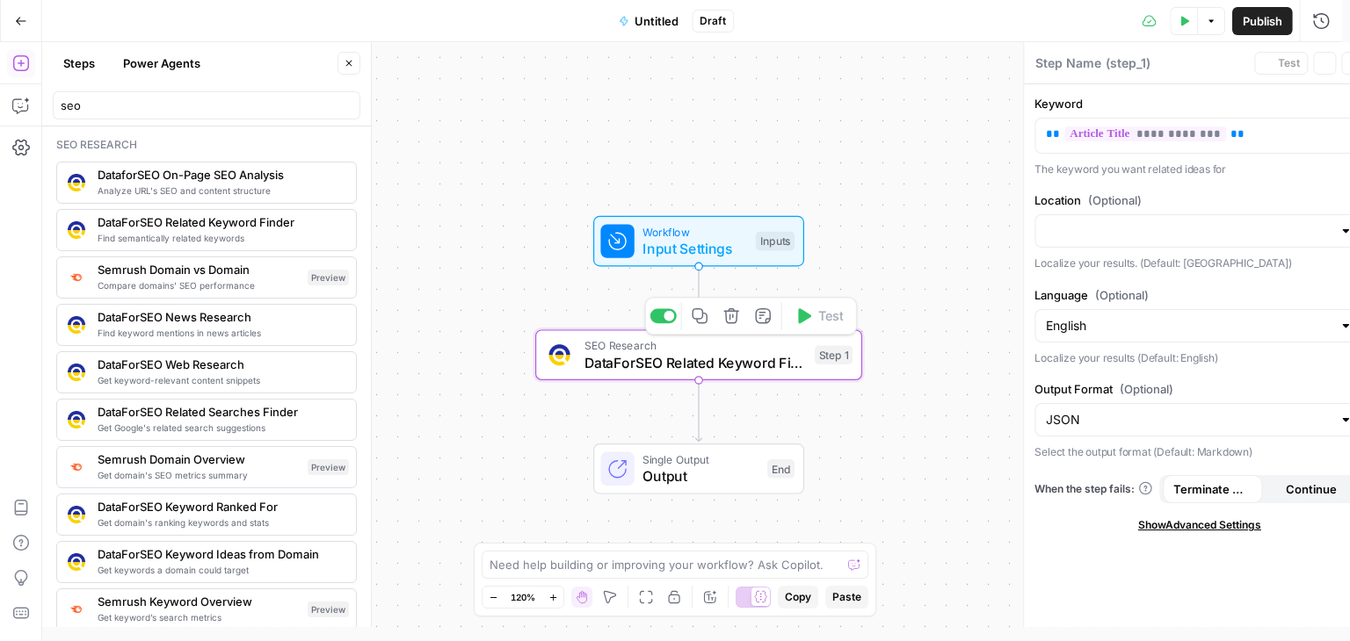
type textarea "DataForSEO Related Keyword Finder"
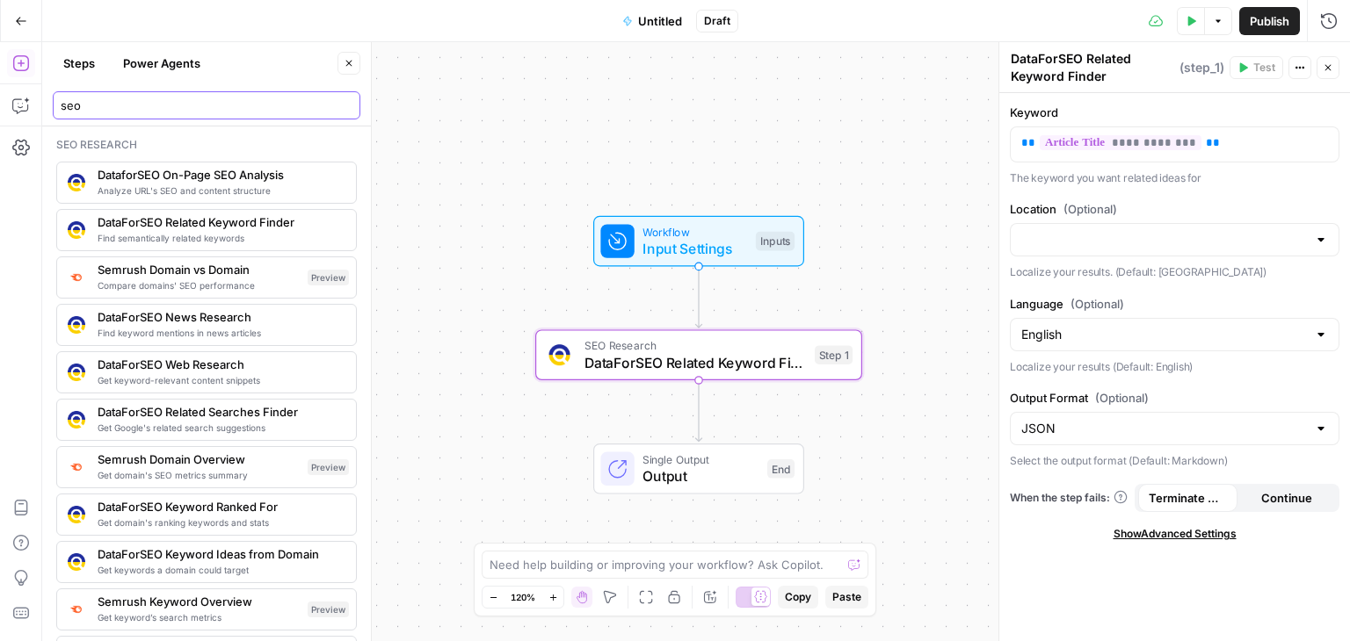
click at [88, 112] on input "seo" at bounding box center [207, 106] width 292 height 18
click at [350, 105] on input "seo" at bounding box center [207, 106] width 292 height 18
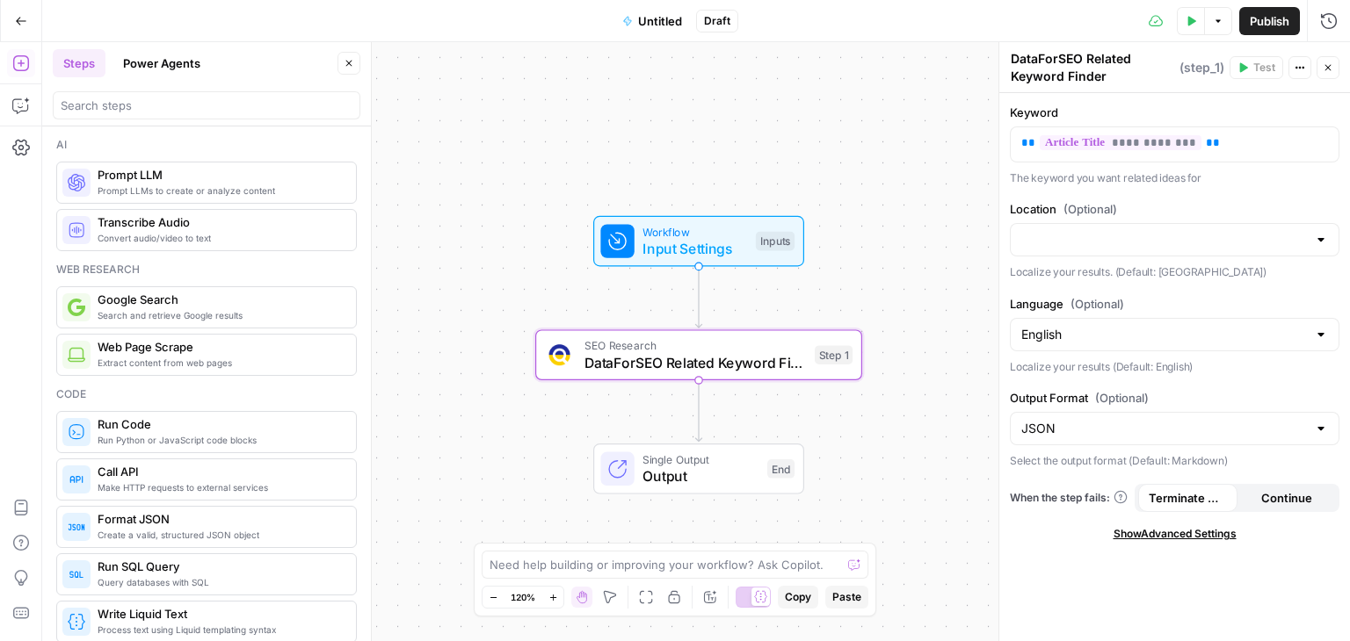
click at [171, 312] on span "Search and retrieve Google results" at bounding box center [220, 315] width 244 height 14
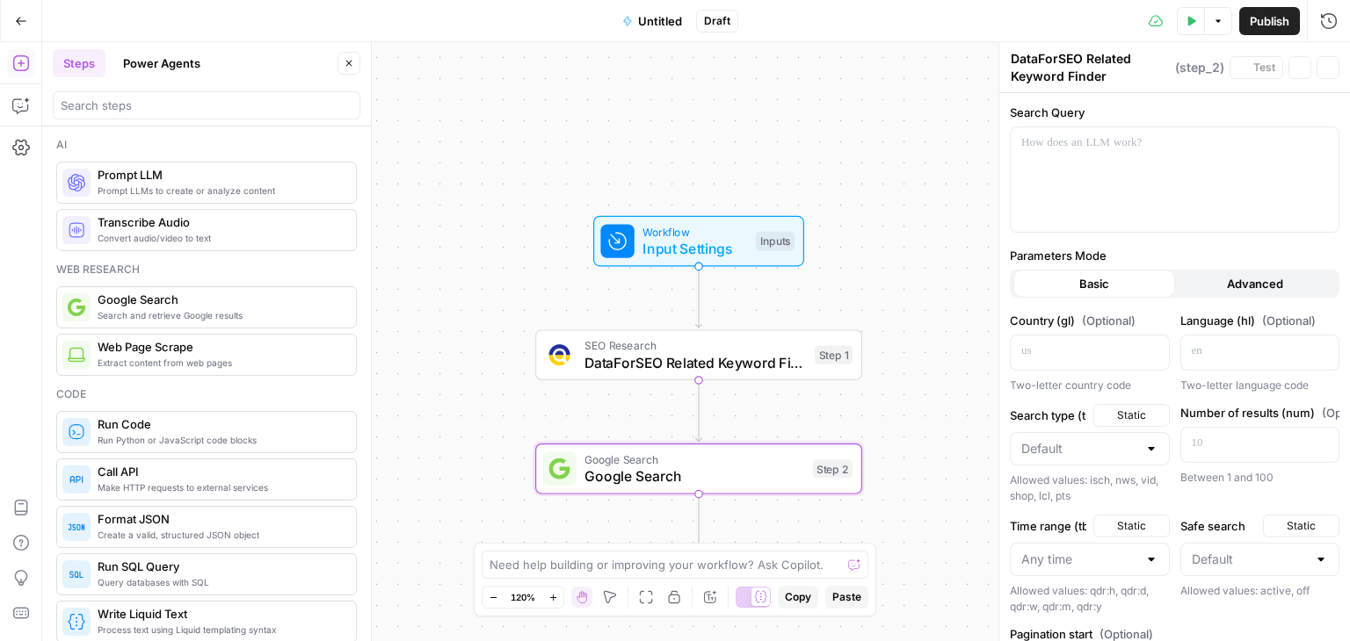
type textarea "Google Search"
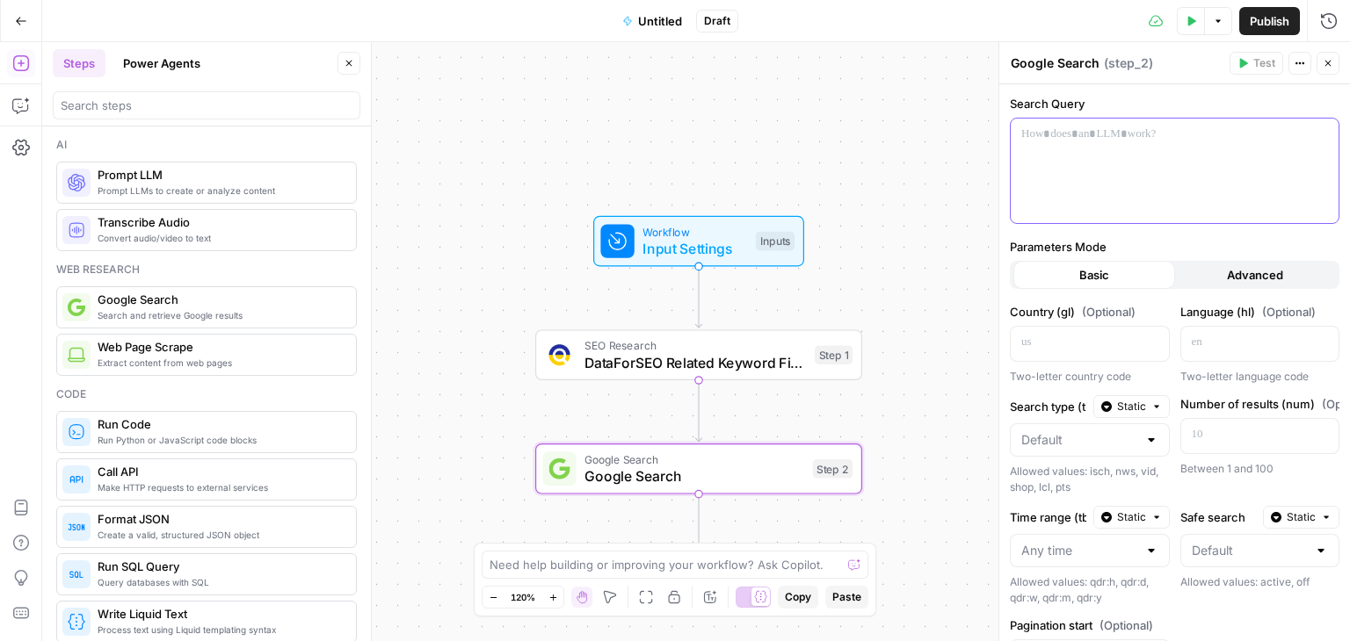
click at [1046, 176] on div at bounding box center [1174, 171] width 328 height 105
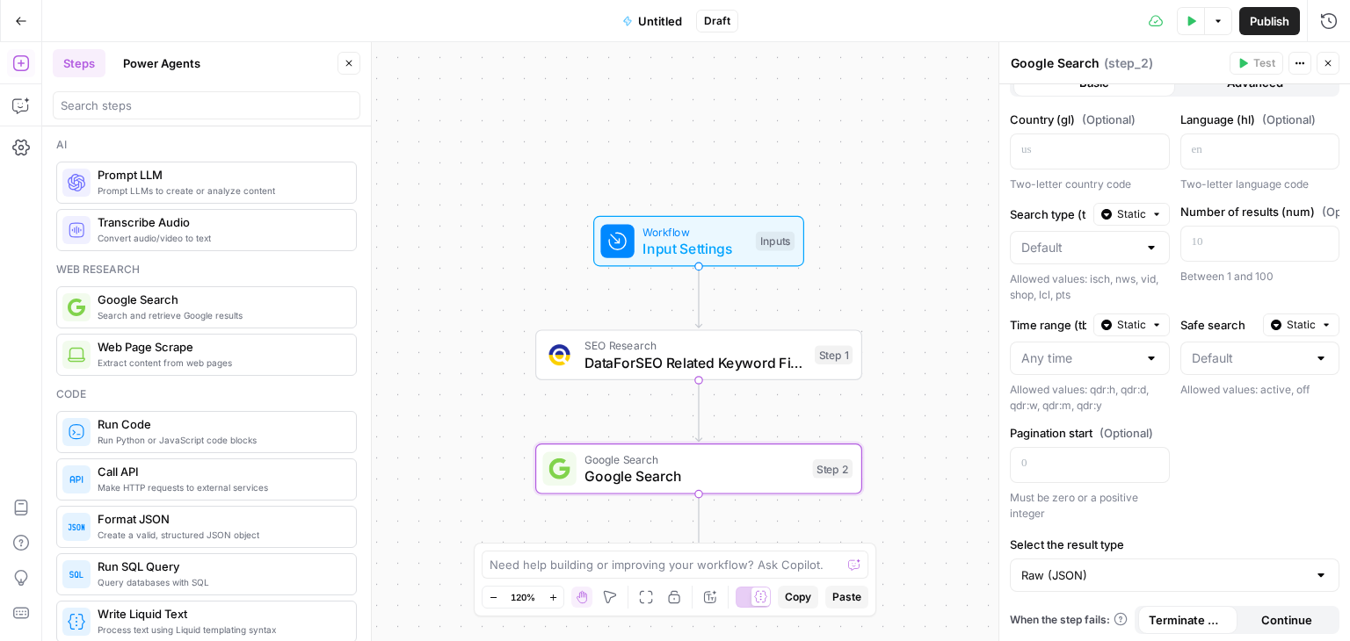
scroll to position [193, 0]
click at [1130, 567] on input "Select the result type" at bounding box center [1164, 575] width 286 height 18
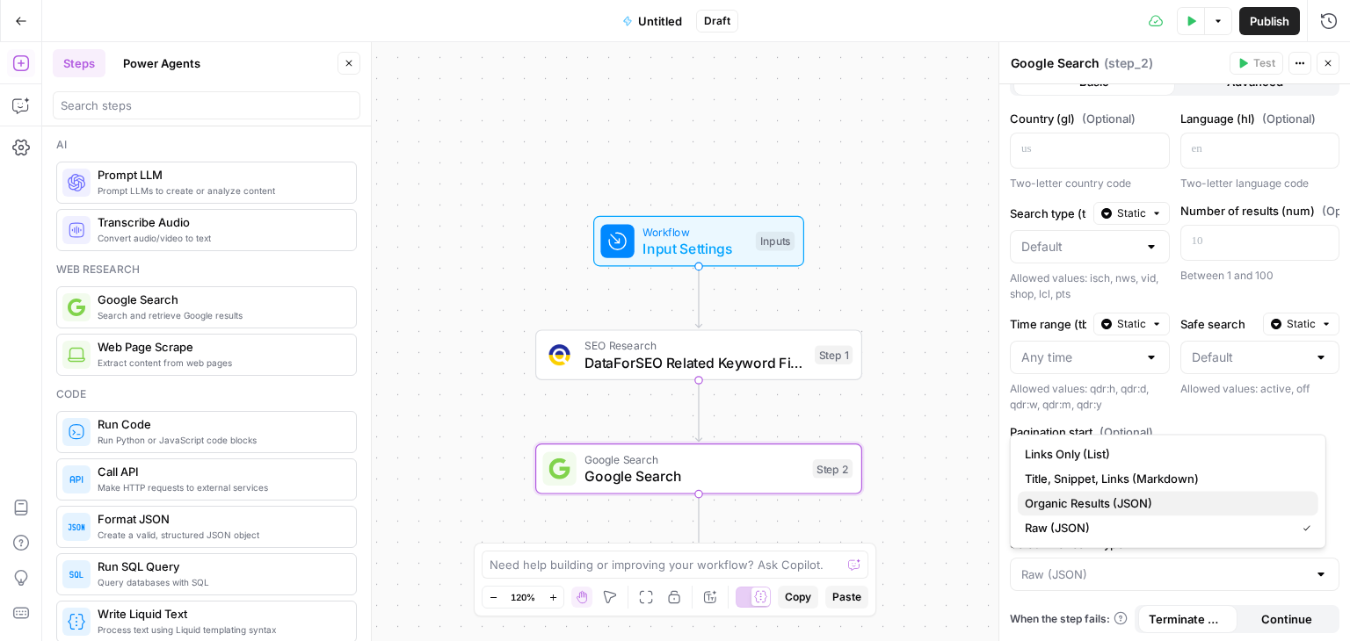
click at [1124, 507] on span "Organic Results (JSON)" at bounding box center [1164, 504] width 279 height 18
type input "Organic Results (JSON)"
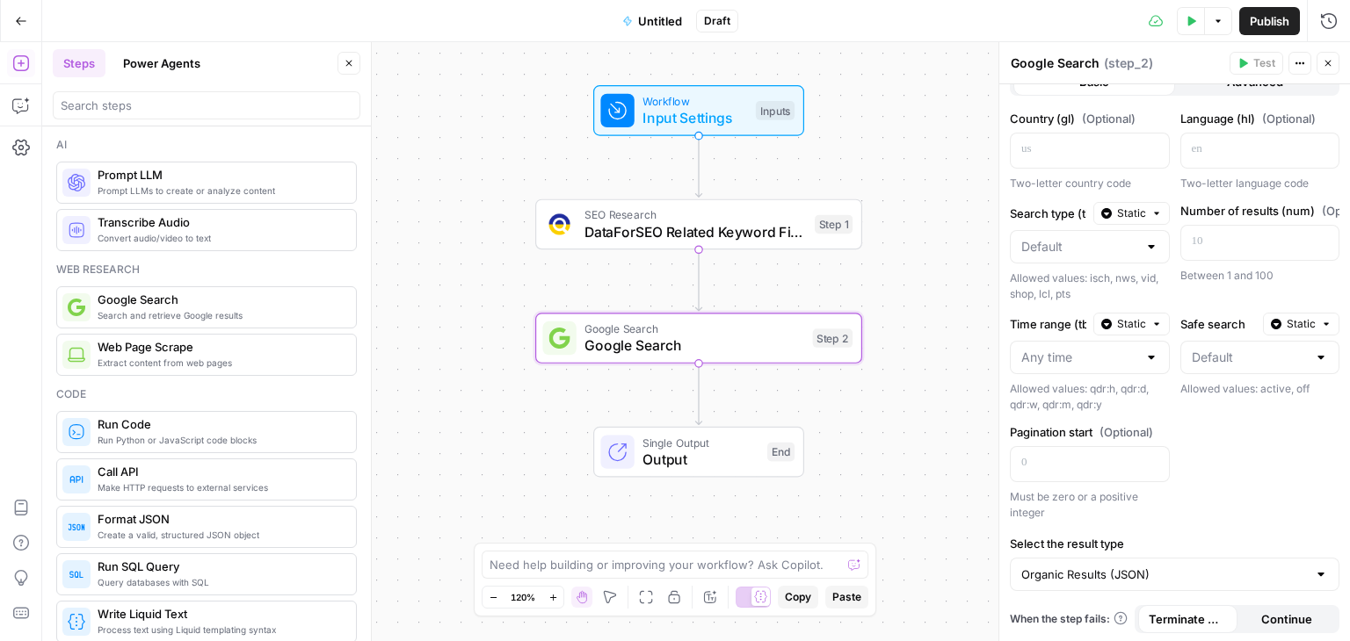
click at [131, 95] on div at bounding box center [207, 105] width 308 height 28
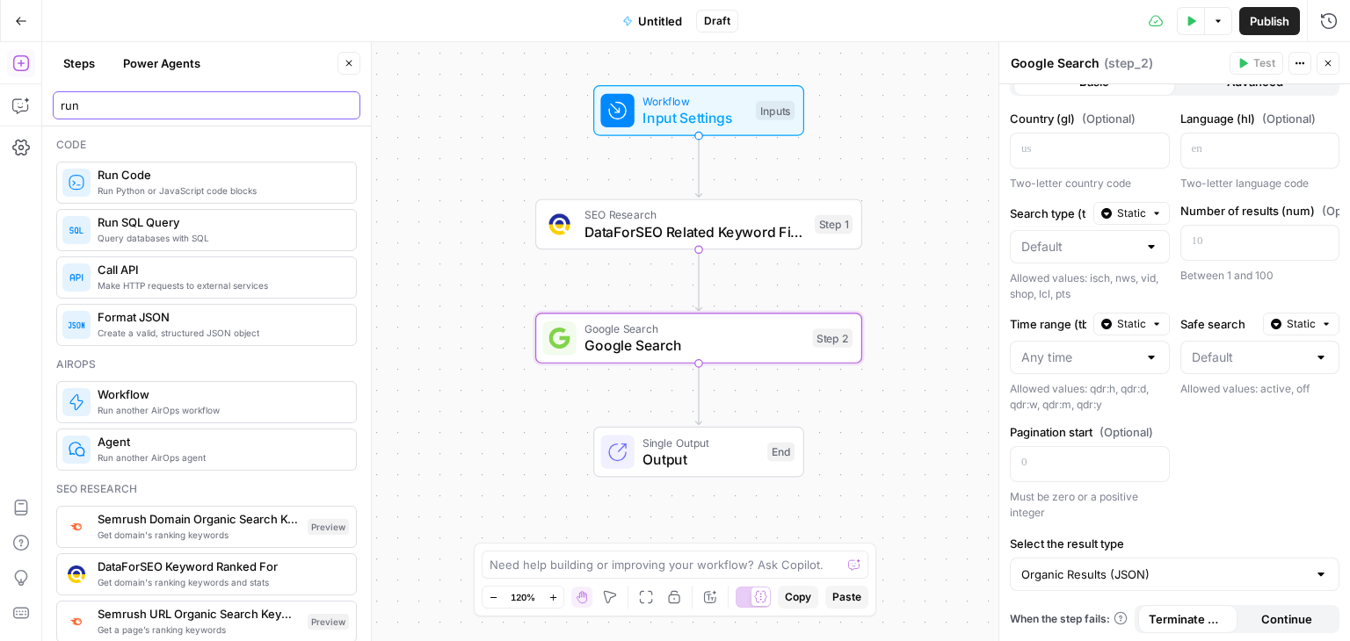
type input "run"
click at [155, 194] on span "Run Python or JavaScript code blocks" at bounding box center [220, 191] width 244 height 14
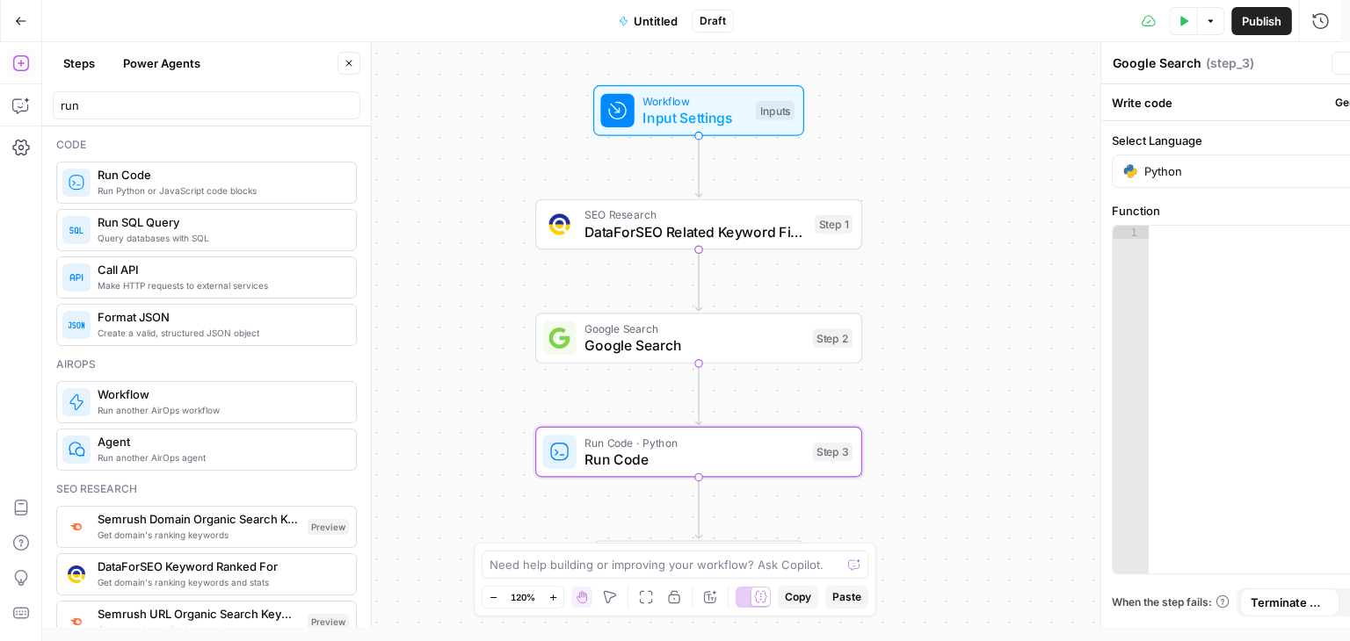
type textarea "Run Code"
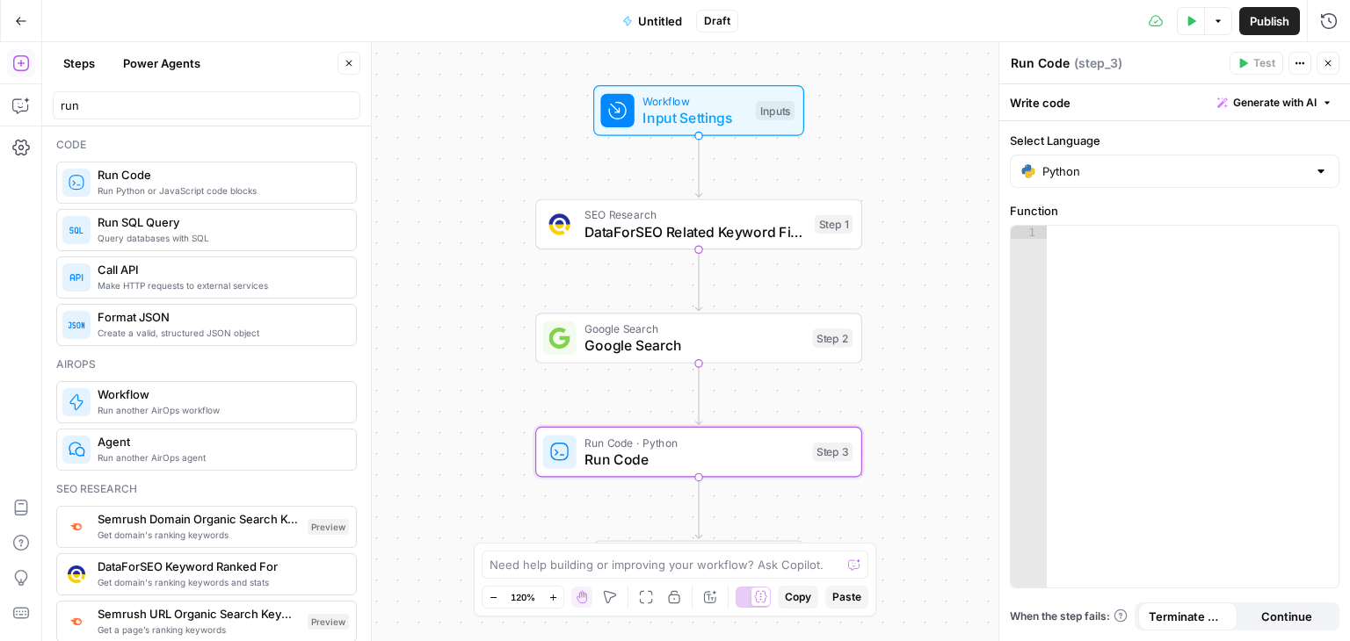
click at [1114, 285] on div at bounding box center [1192, 420] width 293 height 388
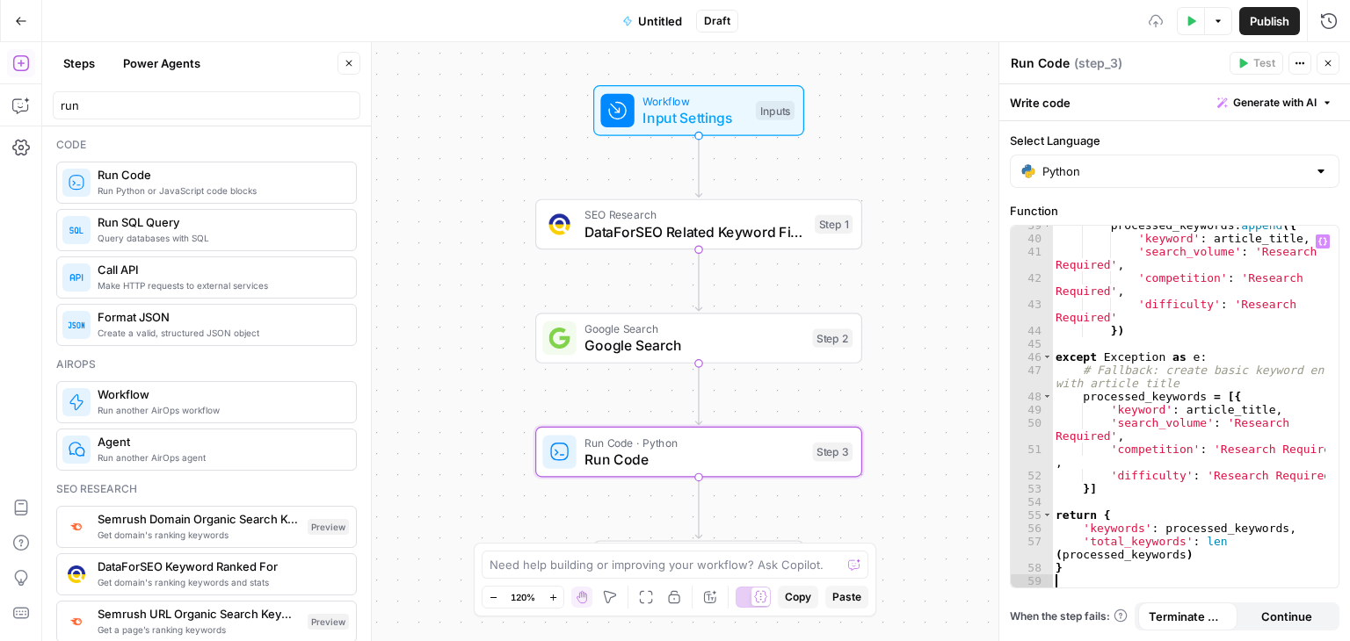
scroll to position [678, 0]
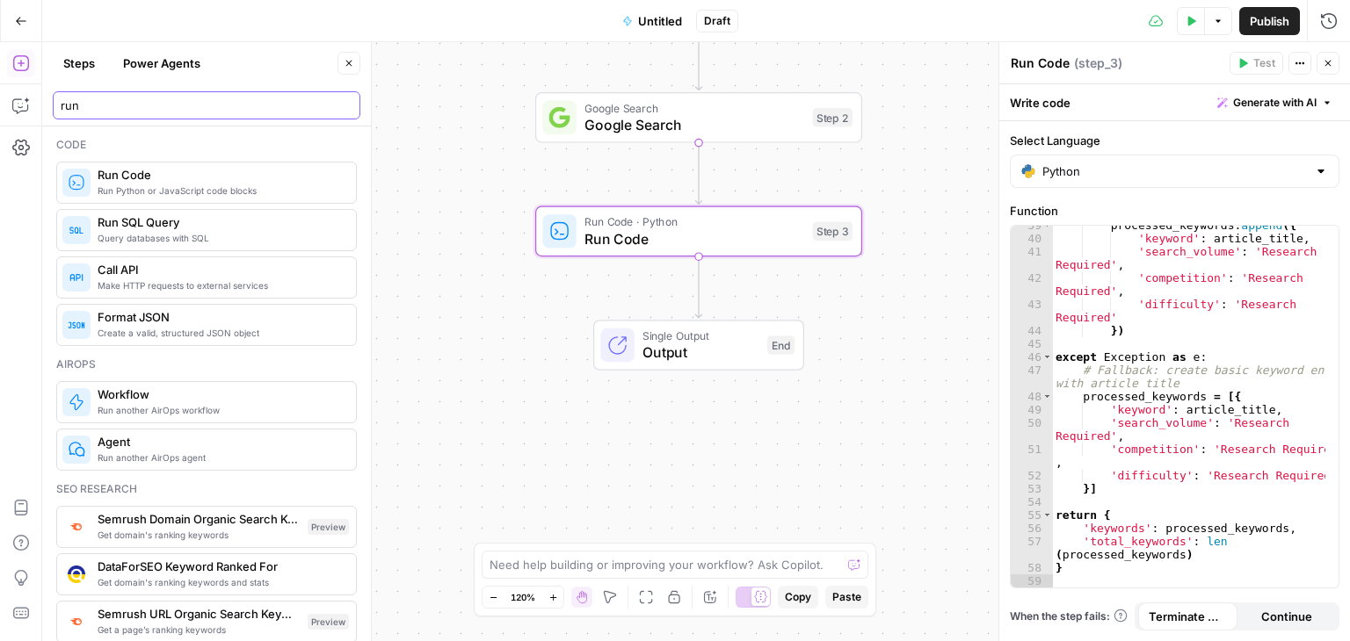
click at [170, 98] on input "run" at bounding box center [207, 106] width 292 height 18
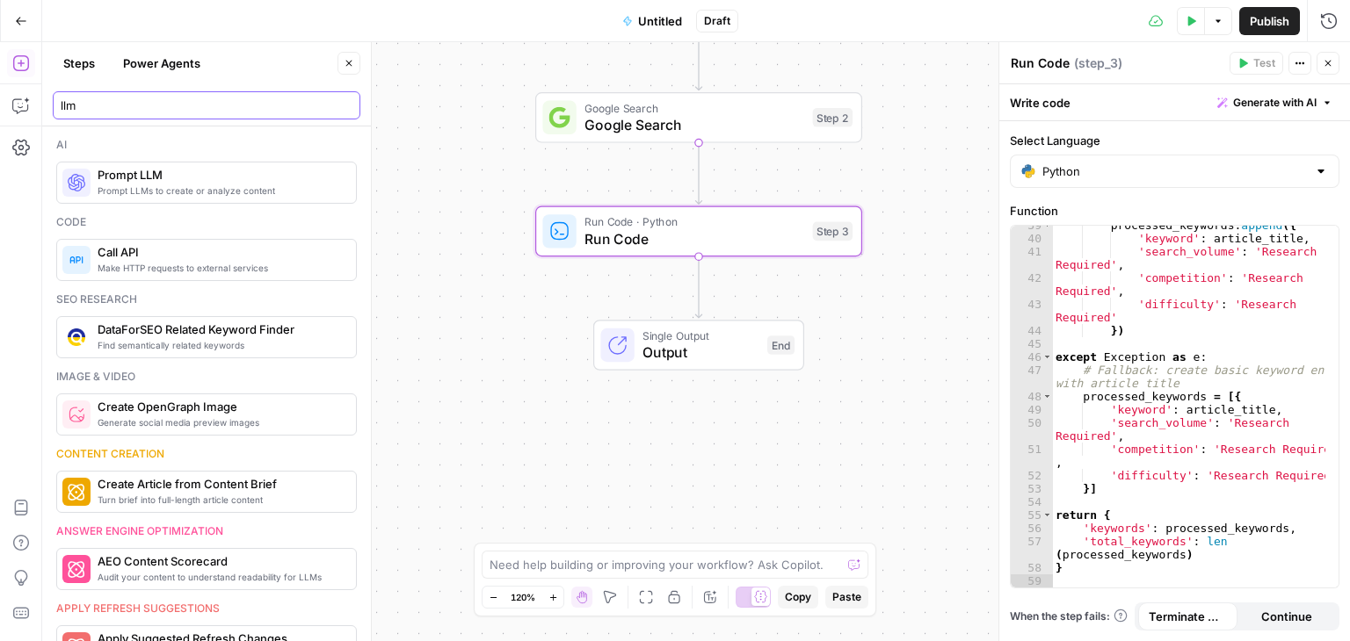
type input "llm"
click at [178, 180] on span "Prompt LLM" at bounding box center [220, 175] width 244 height 18
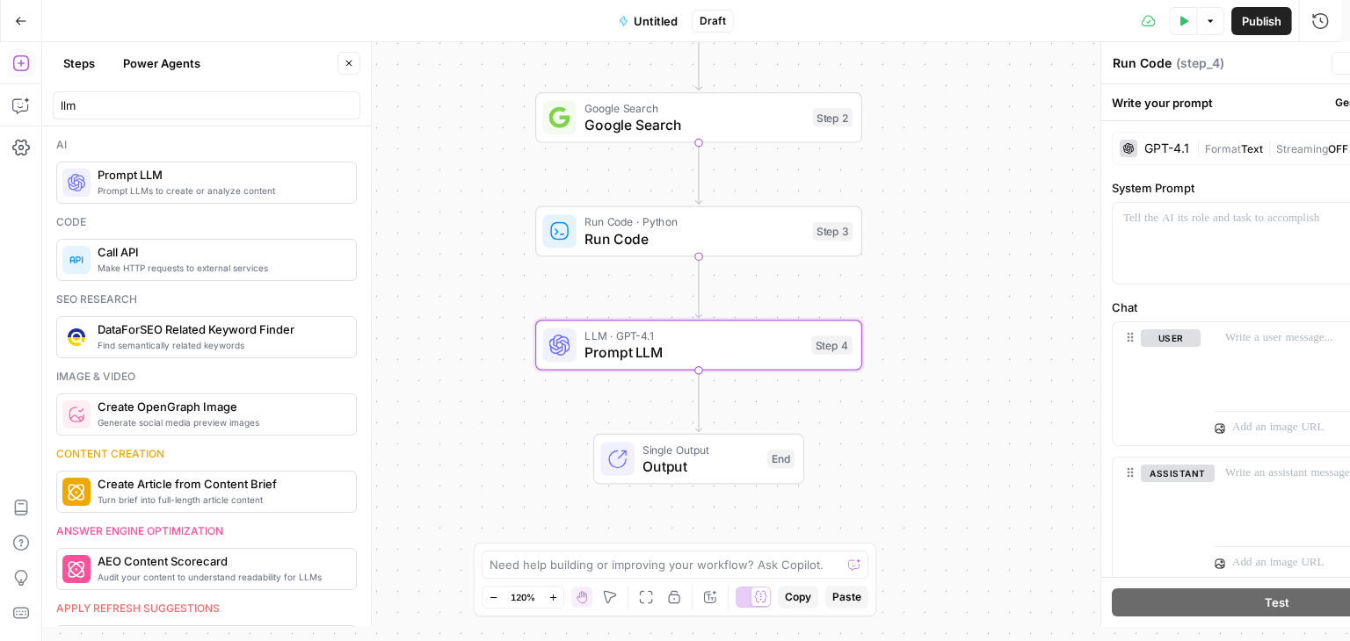
type textarea "Prompt LLM"
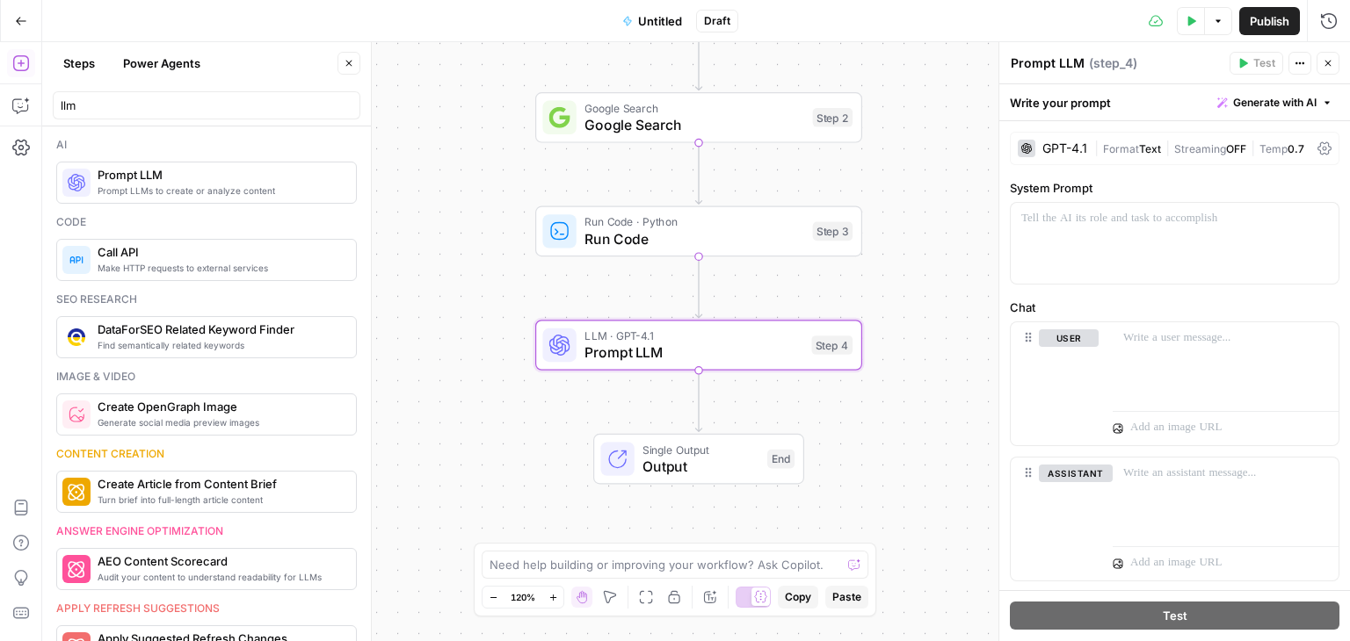
click at [1078, 148] on div "GPT-4.1" at bounding box center [1064, 148] width 45 height 12
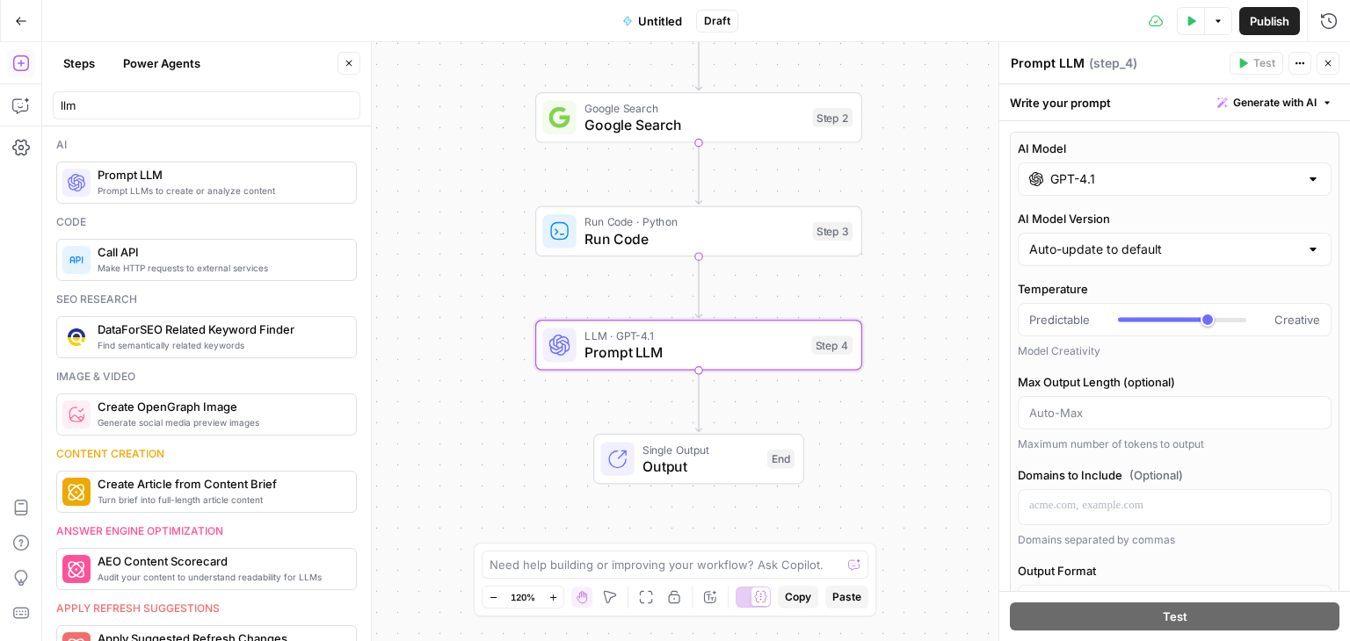
click at [1306, 182] on div at bounding box center [1313, 179] width 14 height 18
click at [1306, 180] on div at bounding box center [1313, 179] width 14 height 18
click at [1174, 179] on input "GPT-4.1" at bounding box center [1174, 179] width 249 height 18
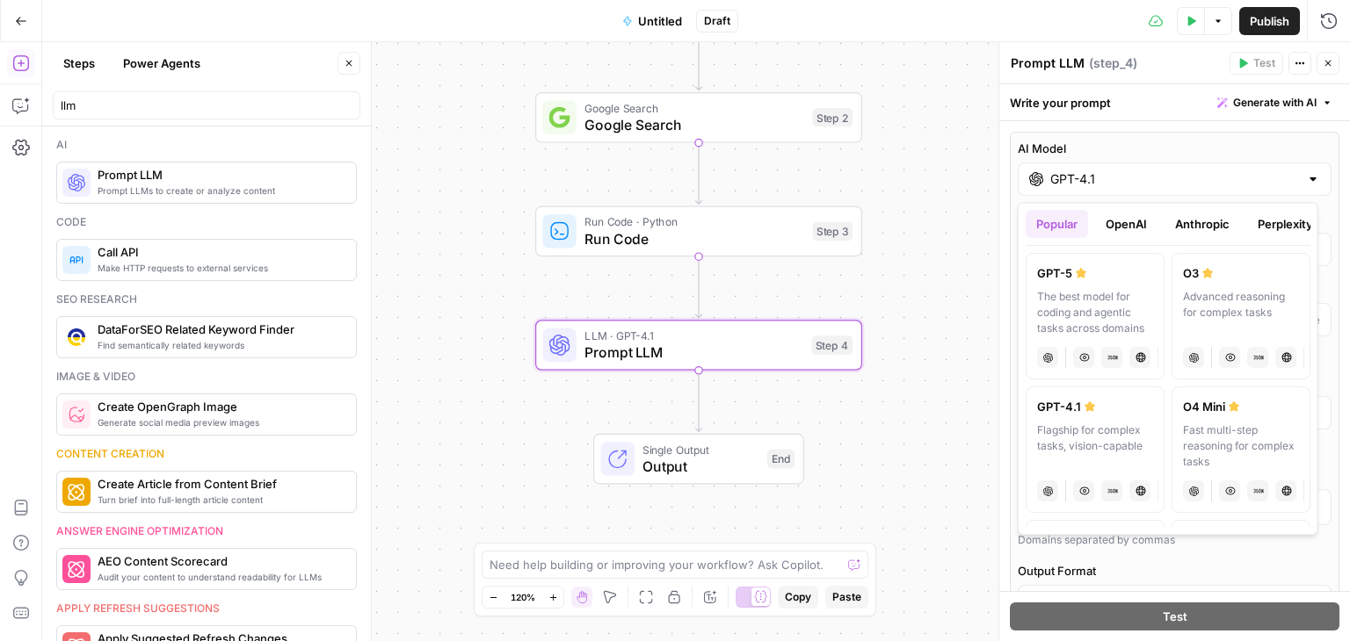
click at [1217, 141] on label "AI Model" at bounding box center [1175, 149] width 314 height 18
click at [1217, 170] on input "GPT-4.1" at bounding box center [1174, 179] width 249 height 18
click at [1217, 141] on label "AI Model" at bounding box center [1175, 149] width 314 height 18
click at [1217, 170] on input "GPT-4.1" at bounding box center [1174, 179] width 249 height 18
click at [1206, 228] on button "Anthropic" at bounding box center [1202, 224] width 76 height 28
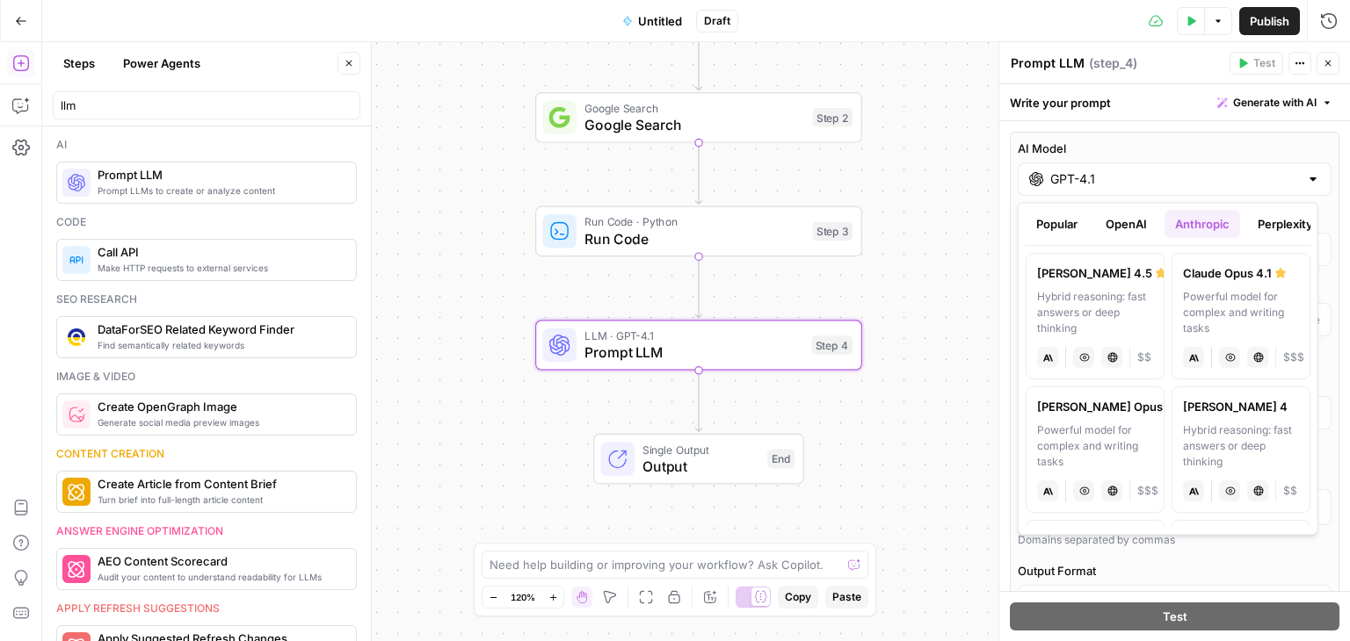
click at [1084, 283] on label "Claude Sonnet 4.5 Hybrid reasoning: fast answers or deep thinking anthropic Vis…" at bounding box center [1094, 316] width 139 height 127
type input "[PERSON_NAME] 4.5"
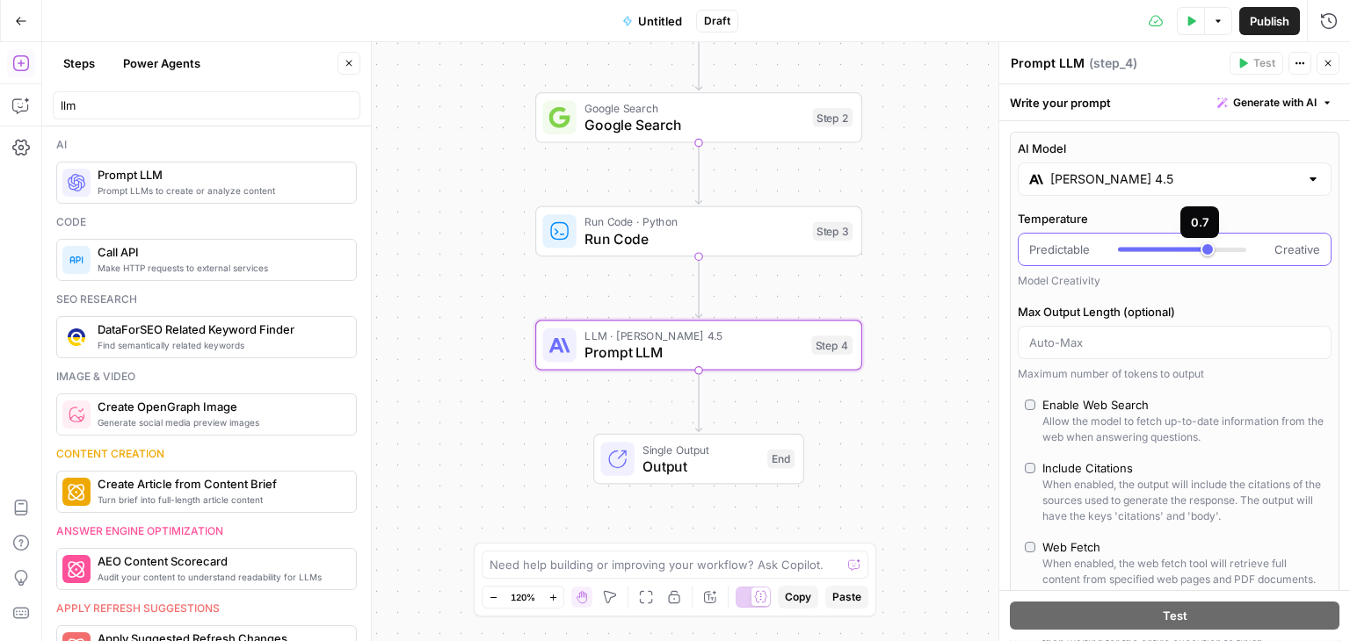
click at [1207, 249] on div at bounding box center [1182, 250] width 128 height 4
type input "*"
drag, startPoint x: 1227, startPoint y: 249, endPoint x: 1237, endPoint y: 249, distance: 10.5
click at [1237, 249] on div "Predictable Creative" at bounding box center [1174, 250] width 291 height 18
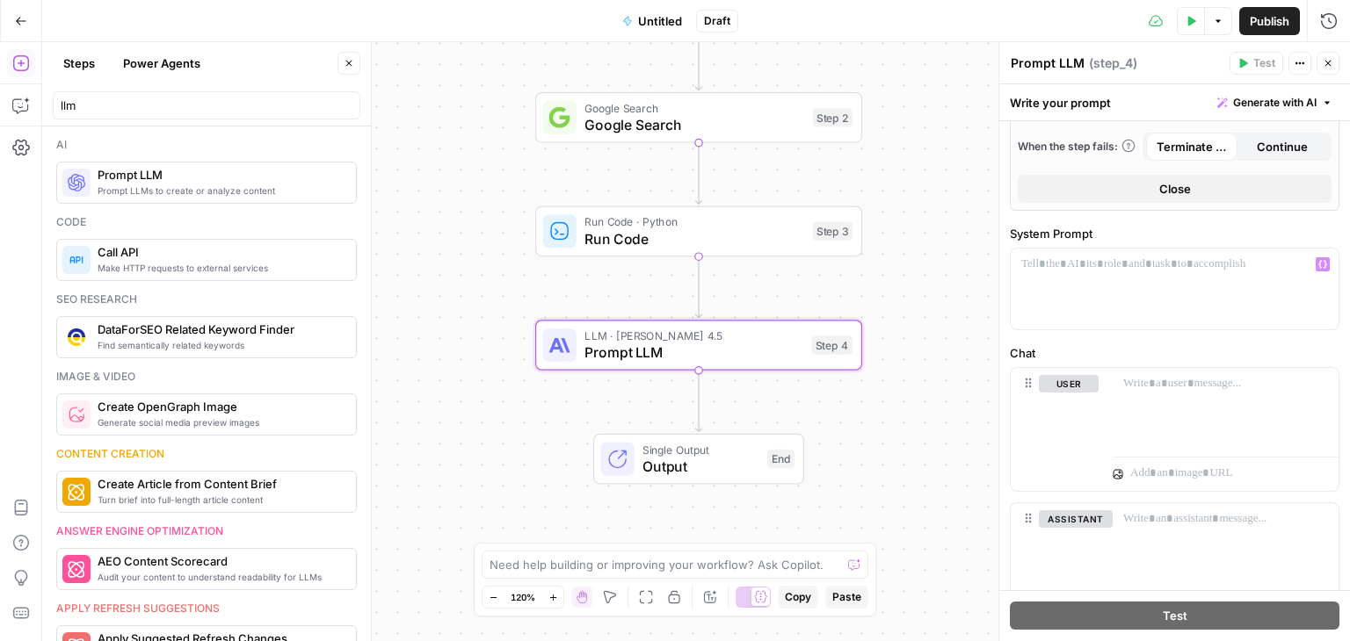
scroll to position [644, 0]
click at [1092, 288] on div at bounding box center [1174, 288] width 328 height 81
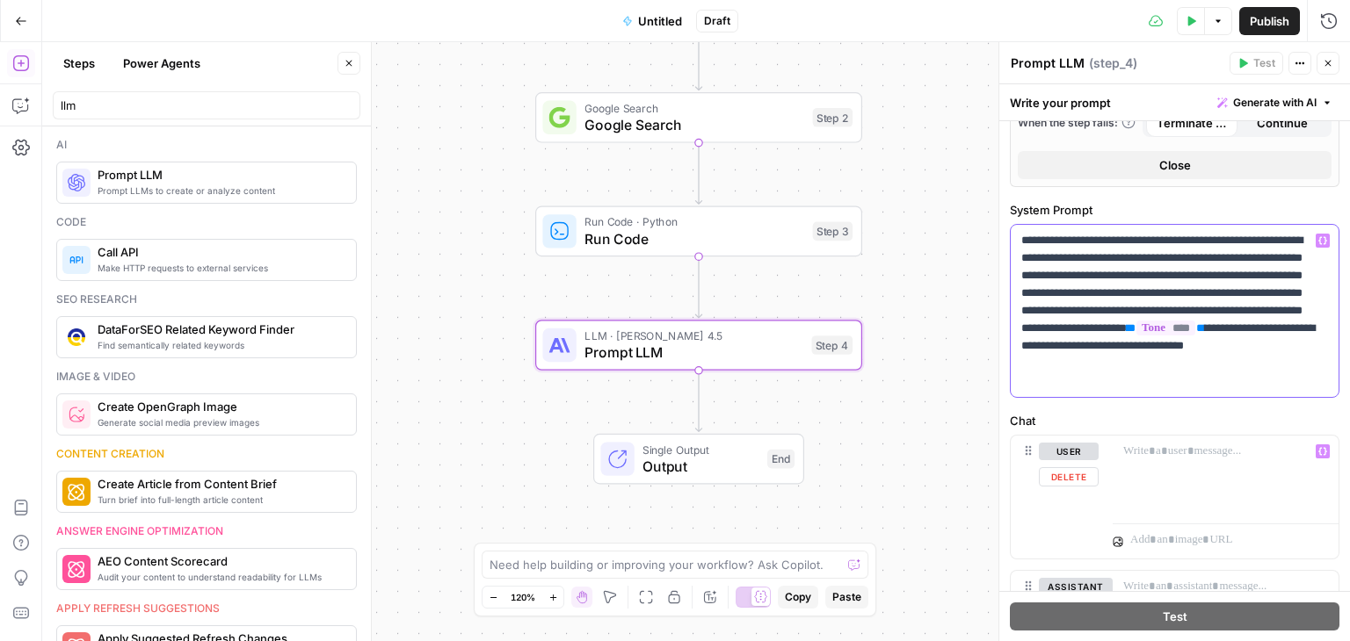
scroll to position [692, 0]
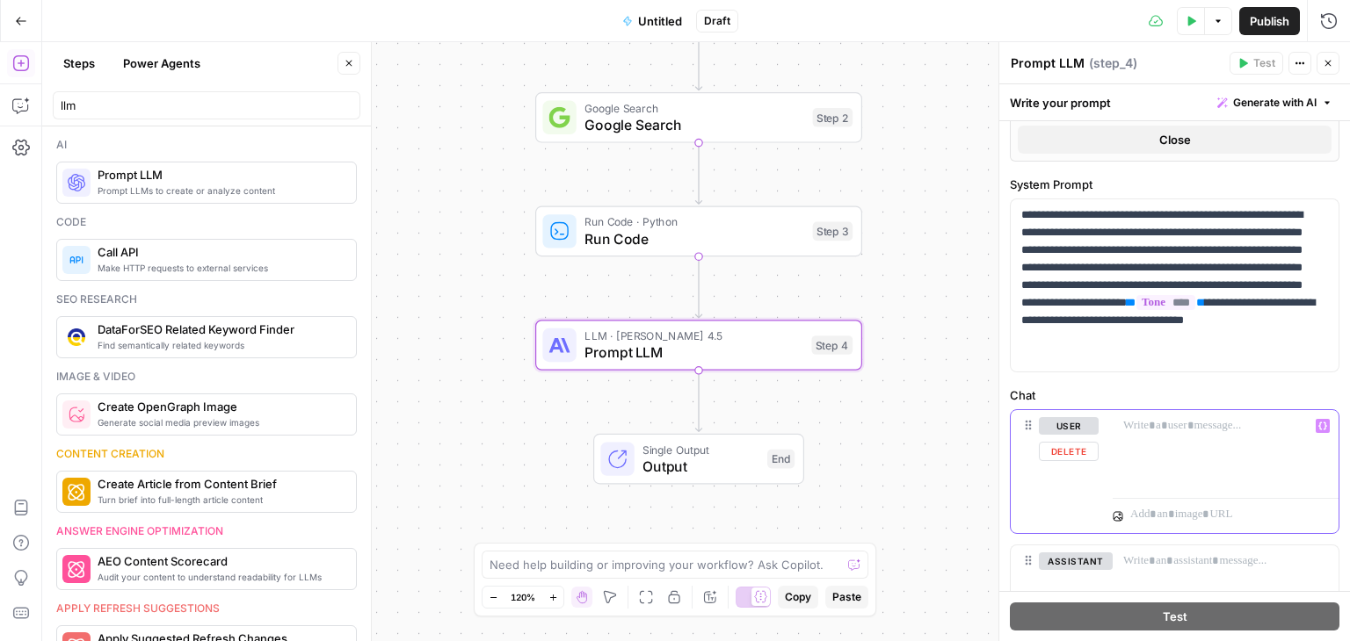
click at [1182, 435] on p at bounding box center [1225, 426] width 205 height 18
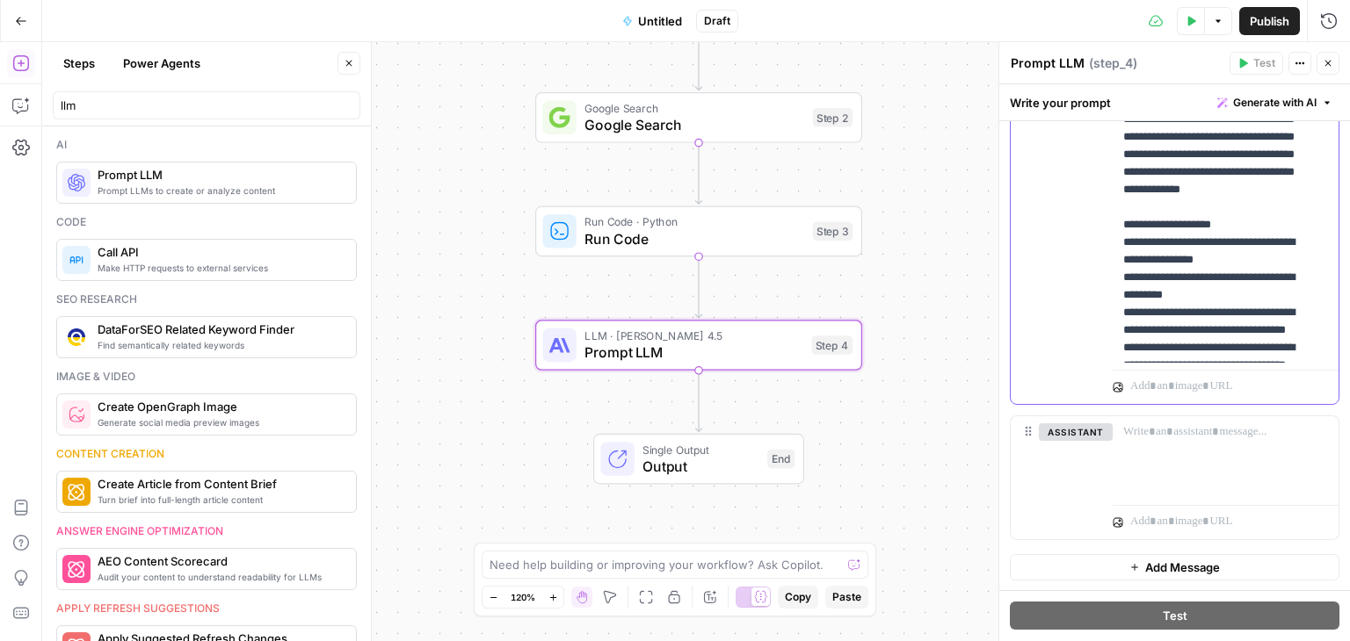
scroll to position [1469, 0]
click at [1259, 21] on span "Publish" at bounding box center [1269, 21] width 40 height 18
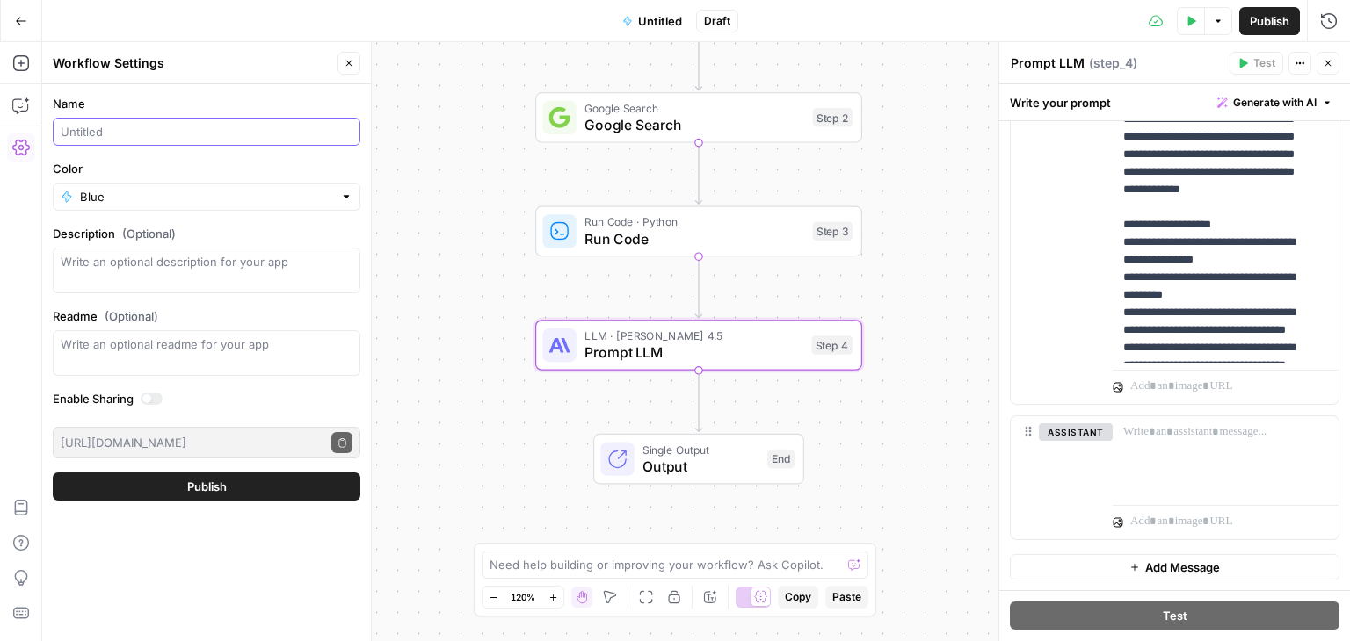
click at [185, 126] on input "Name" at bounding box center [207, 132] width 292 height 18
type input "content brief"
click at [228, 482] on button "Publish" at bounding box center [207, 487] width 308 height 28
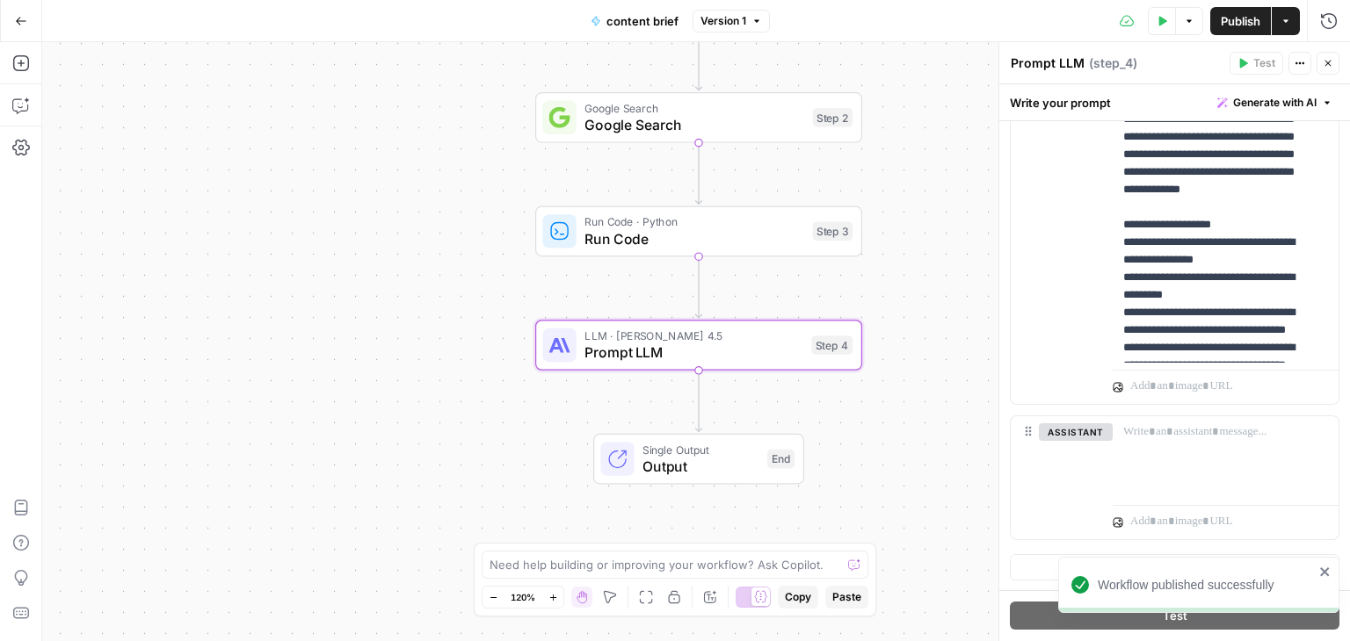
scroll to position [1468, 0]
click at [25, 20] on icon "button" at bounding box center [21, 21] width 11 height 8
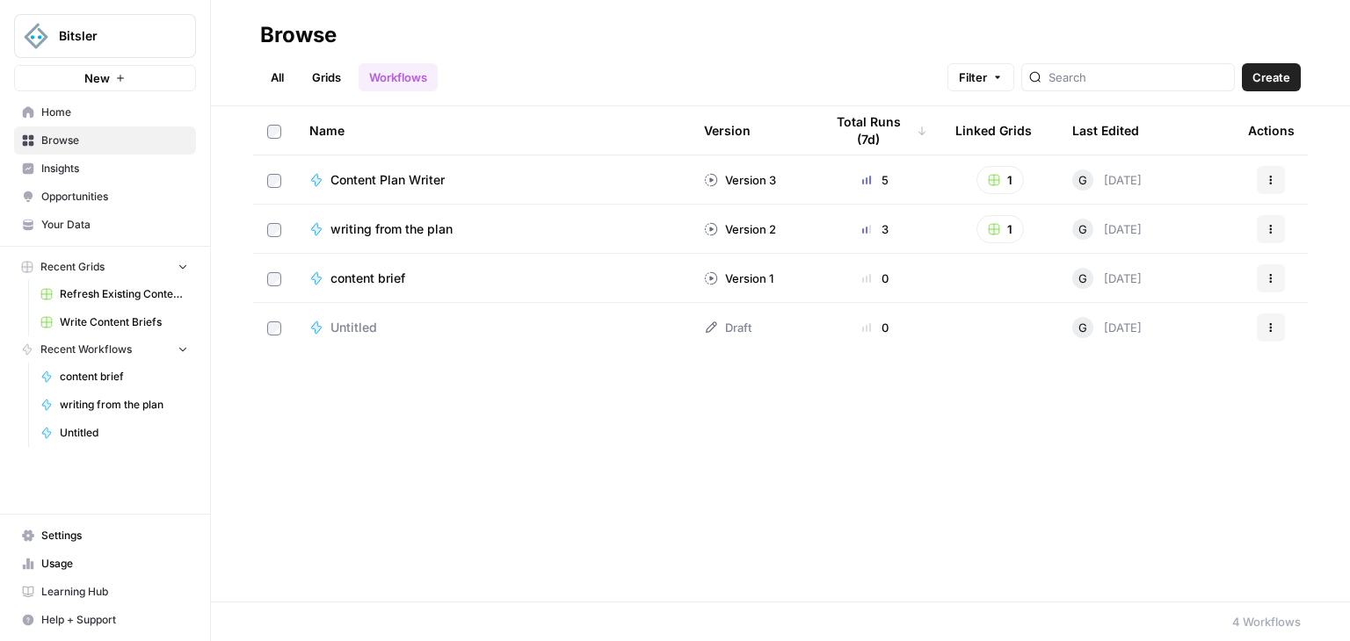
click at [63, 133] on span "Browse" at bounding box center [114, 141] width 147 height 16
click at [1262, 78] on span "Create" at bounding box center [1271, 78] width 38 height 18
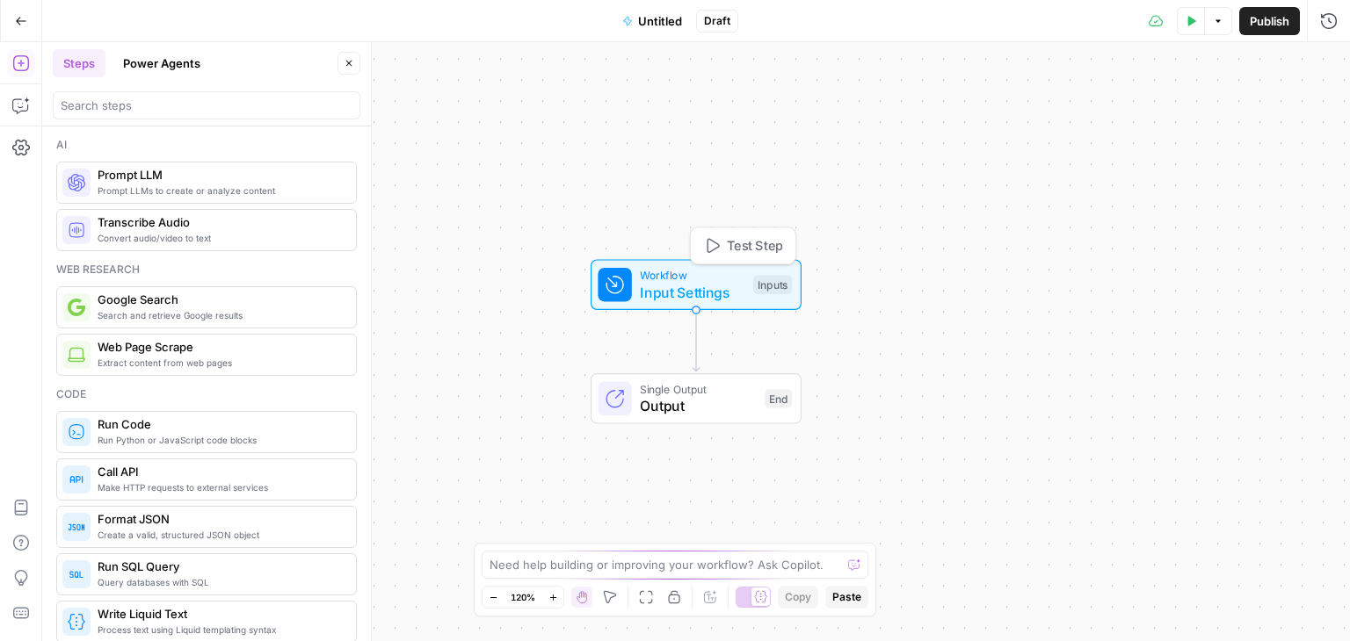
click at [655, 283] on span "Input Settings" at bounding box center [692, 292] width 105 height 21
click at [675, 289] on span "Input Settings" at bounding box center [692, 290] width 105 height 21
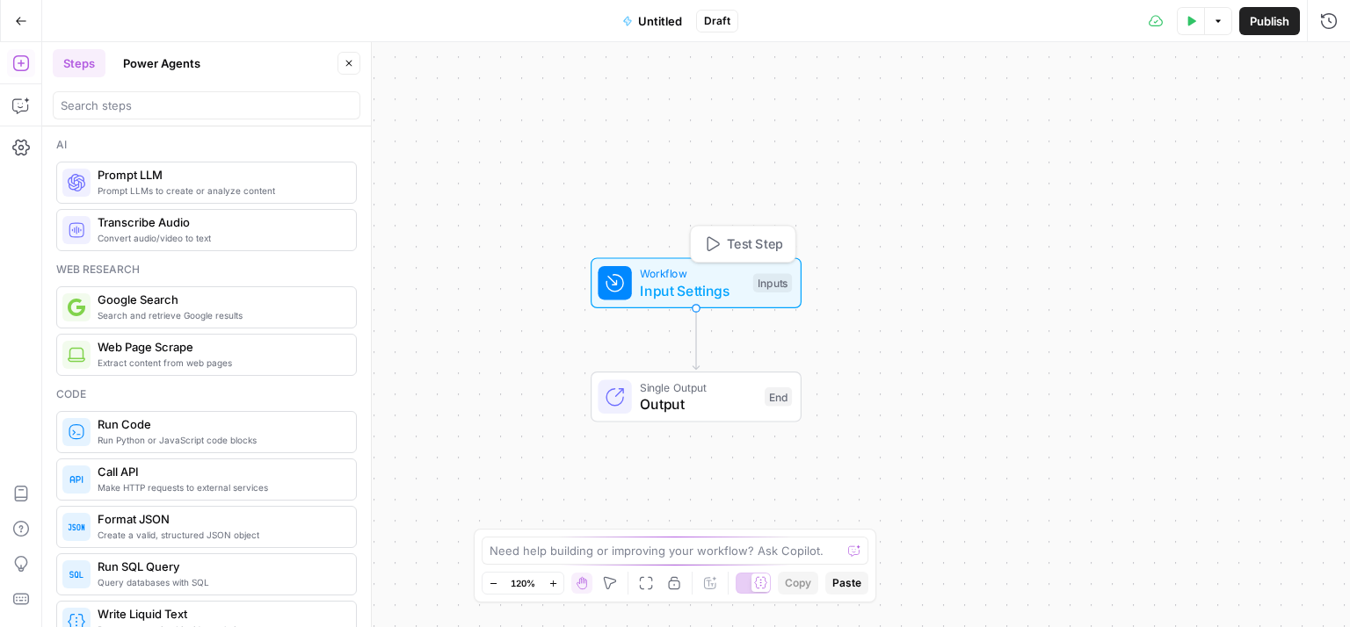
click at [675, 289] on span "Input Settings" at bounding box center [692, 290] width 105 height 21
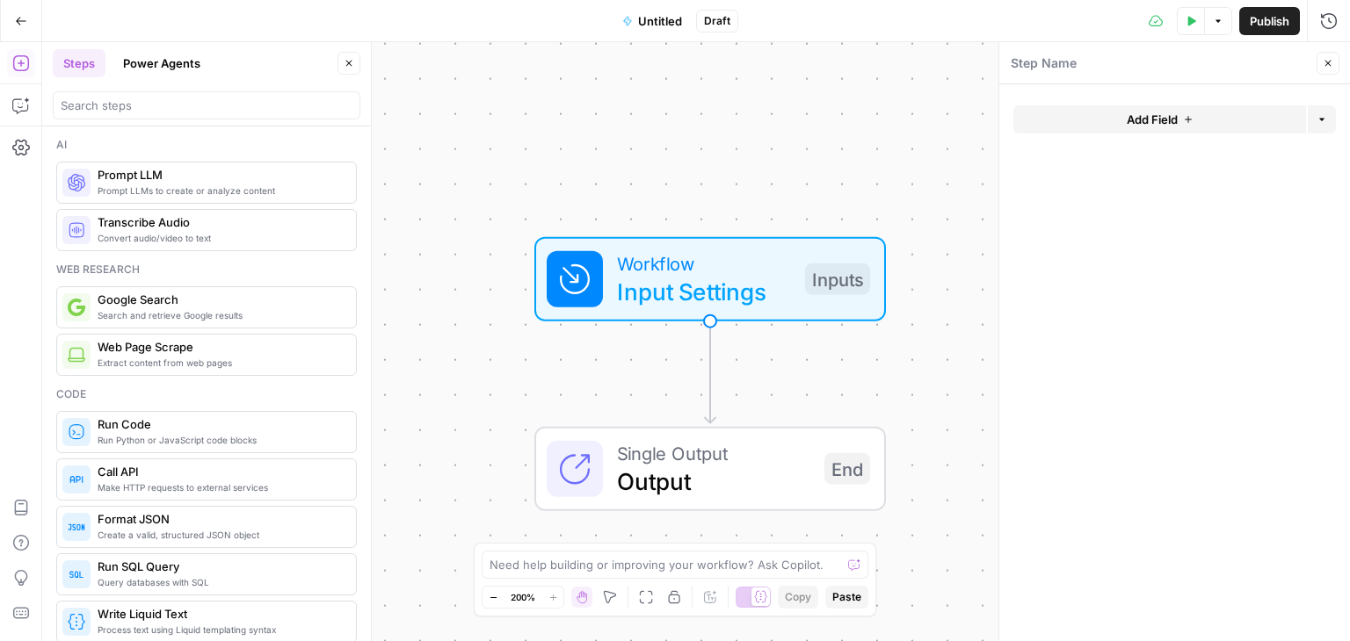
click at [1138, 121] on span "Add Field" at bounding box center [1151, 120] width 51 height 18
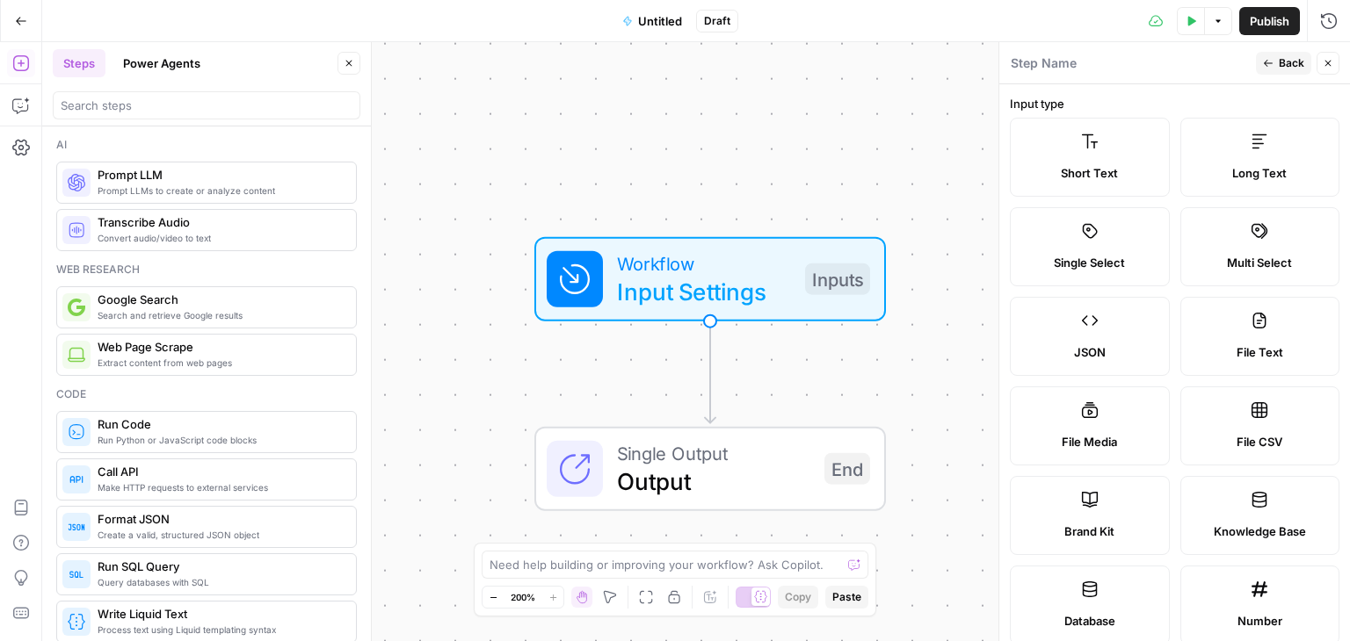
click at [1246, 153] on label "Long Text" at bounding box center [1260, 157] width 160 height 79
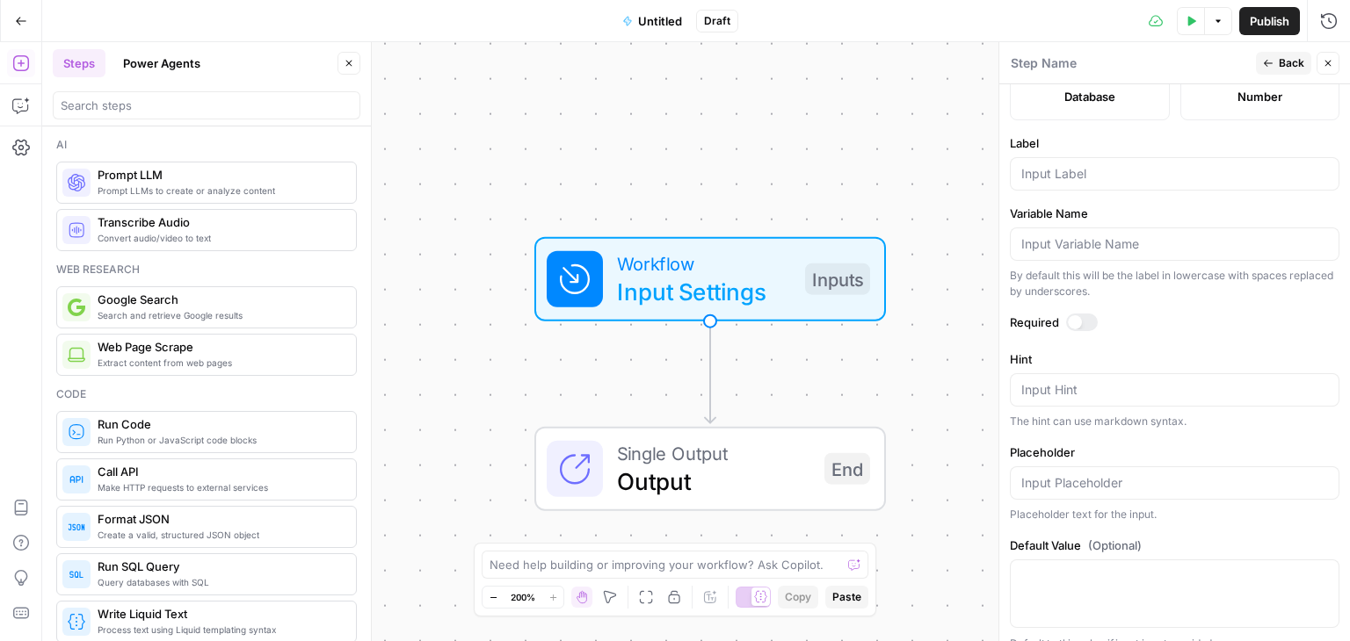
scroll to position [527, 0]
click at [1065, 148] on div "Label" at bounding box center [1175, 160] width 330 height 56
click at [1080, 175] on input "Label" at bounding box center [1174, 172] width 307 height 18
paste input "Article Brief"
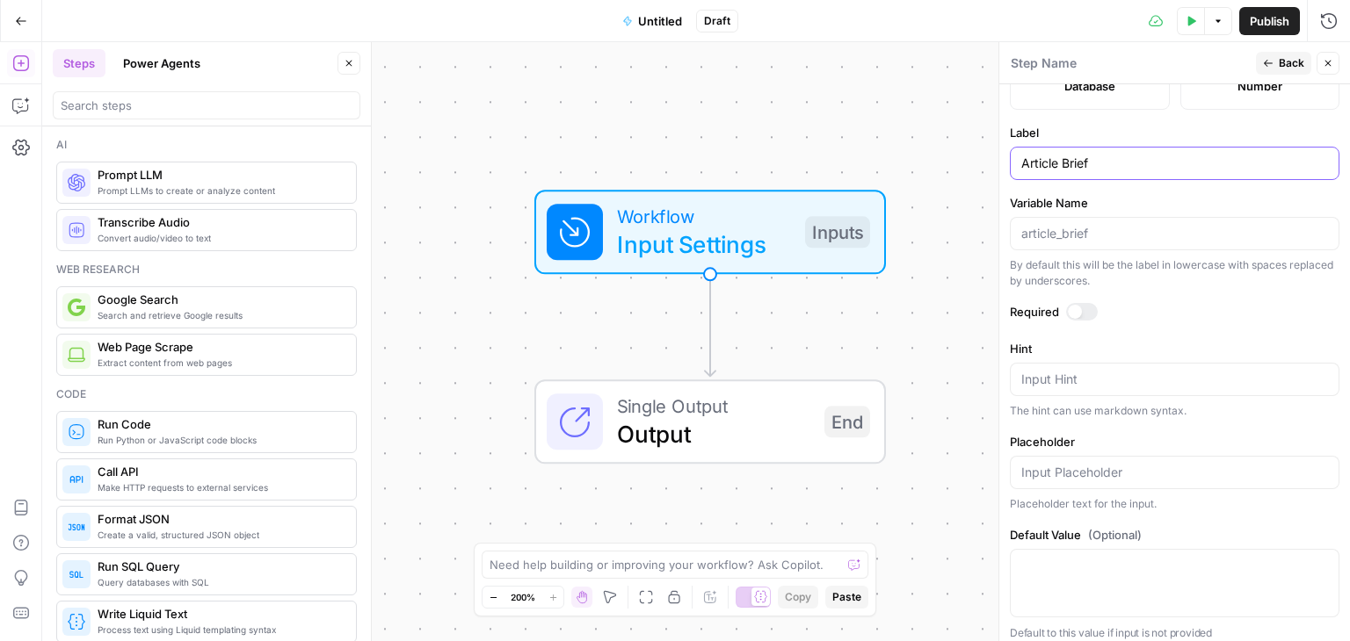
scroll to position [543, 0]
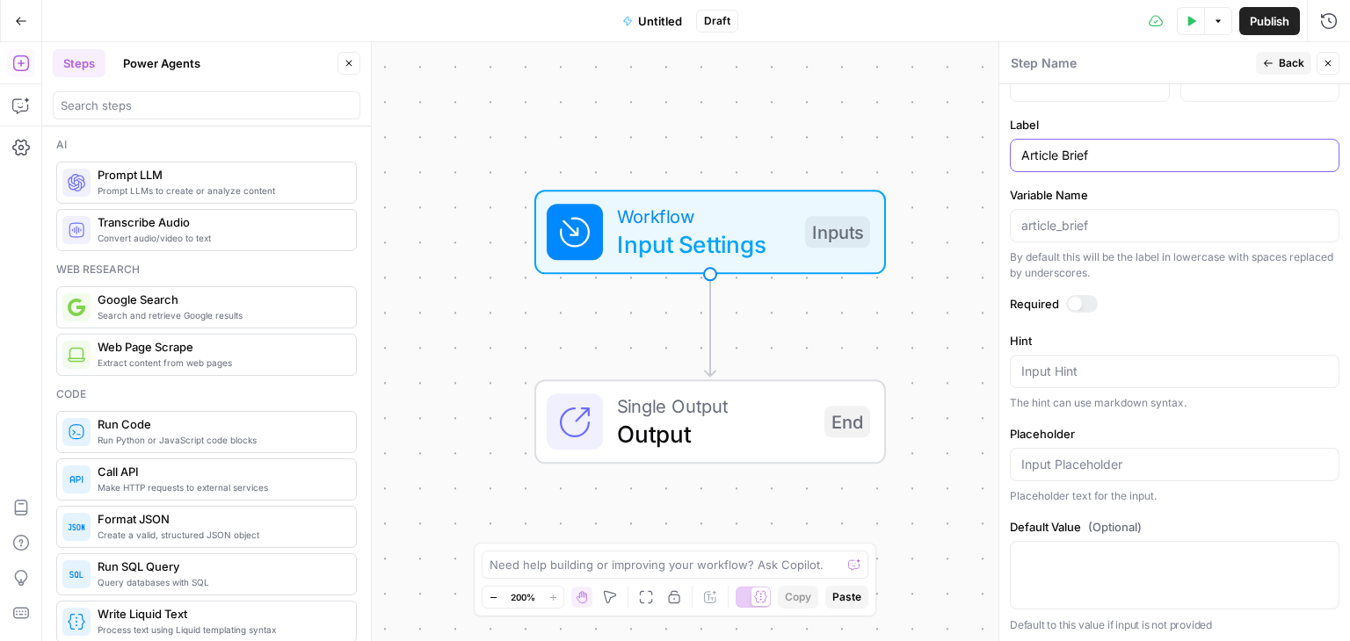
type input "Article Brief"
click at [1074, 303] on div at bounding box center [1075, 304] width 14 height 14
click at [1293, 61] on span "Back" at bounding box center [1290, 63] width 25 height 16
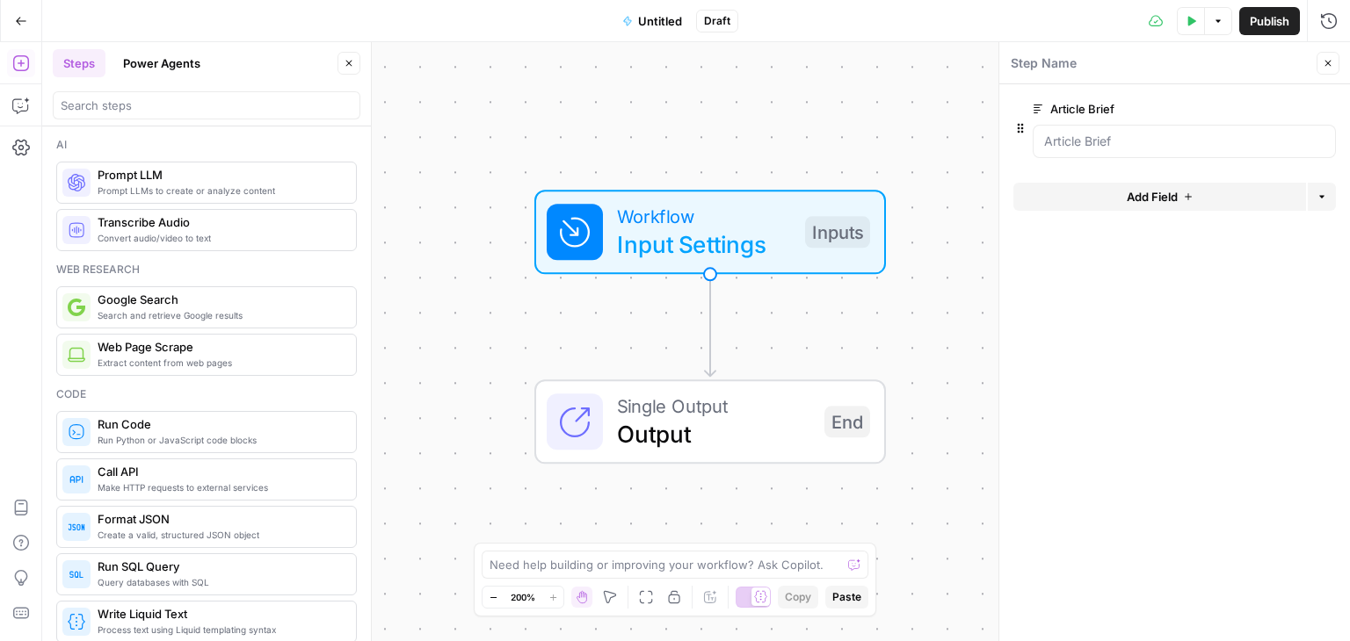
click at [1171, 199] on span "Add Field" at bounding box center [1151, 197] width 51 height 18
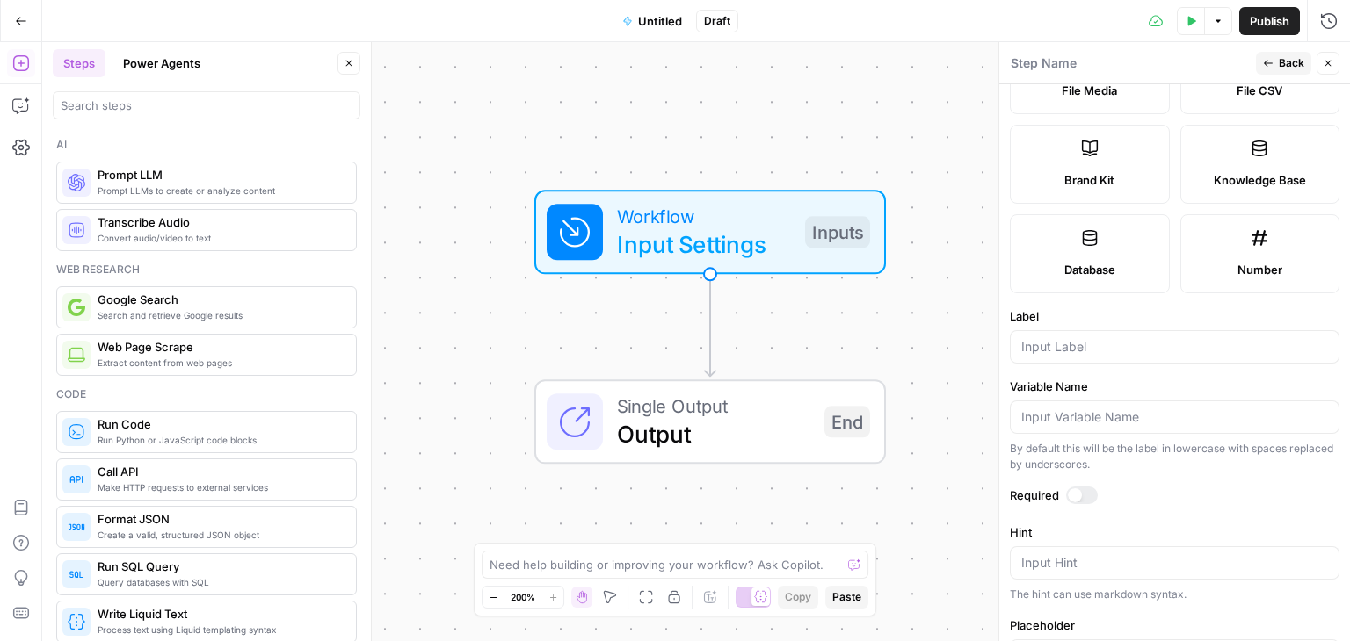
click at [1080, 173] on span "Brand Kit" at bounding box center [1089, 180] width 50 height 18
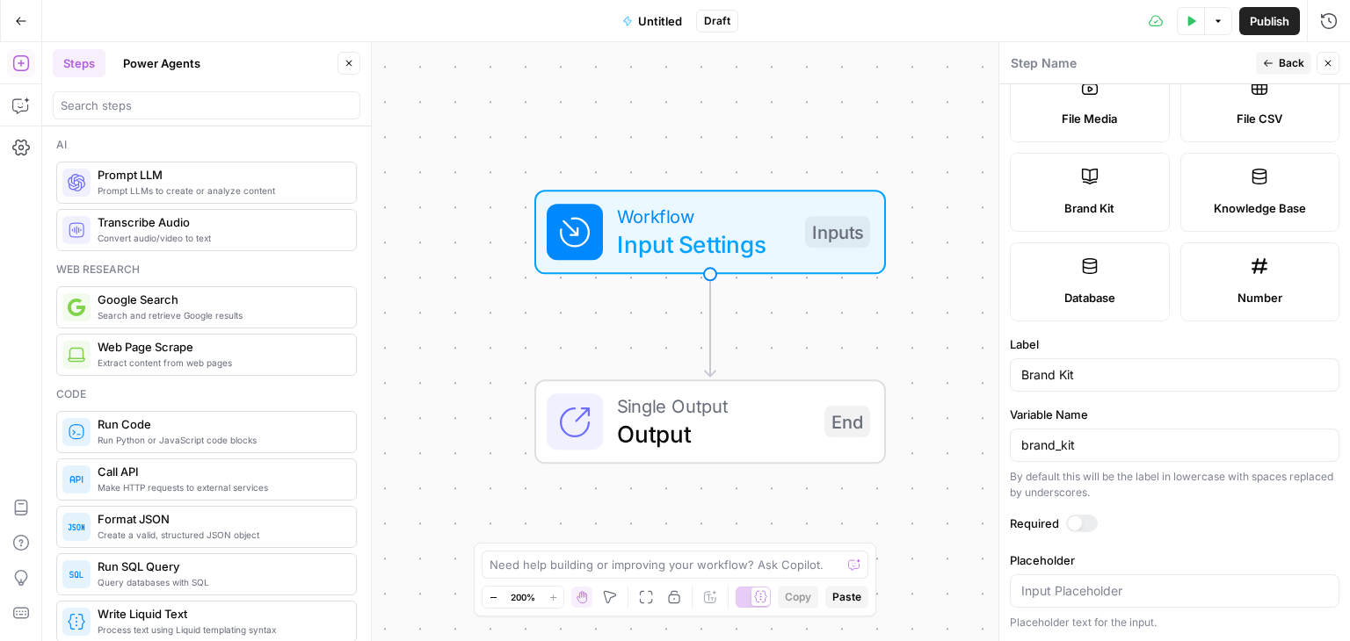
type input "Brand Kit"
type input "brand_kit"
click at [1281, 61] on span "Back" at bounding box center [1290, 63] width 25 height 16
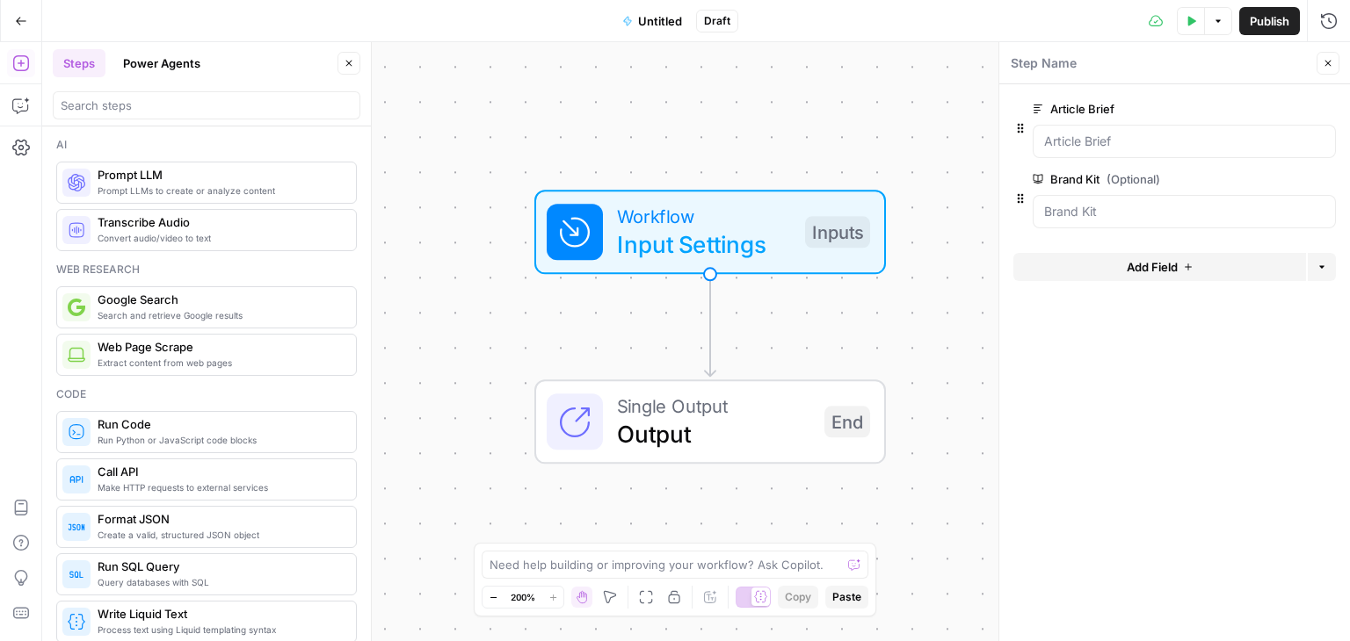
click at [1209, 267] on button "Add Field" at bounding box center [1159, 267] width 293 height 28
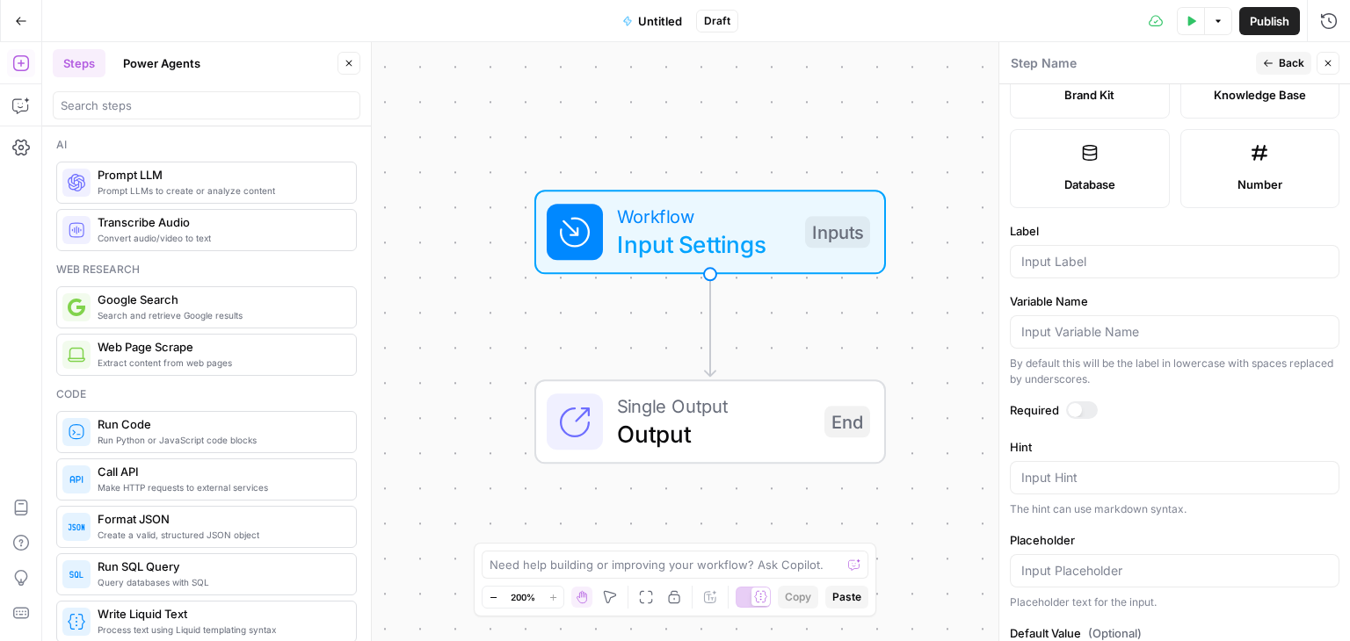
scroll to position [438, 0]
click at [1080, 245] on div at bounding box center [1175, 259] width 330 height 33
type input "word count ran"
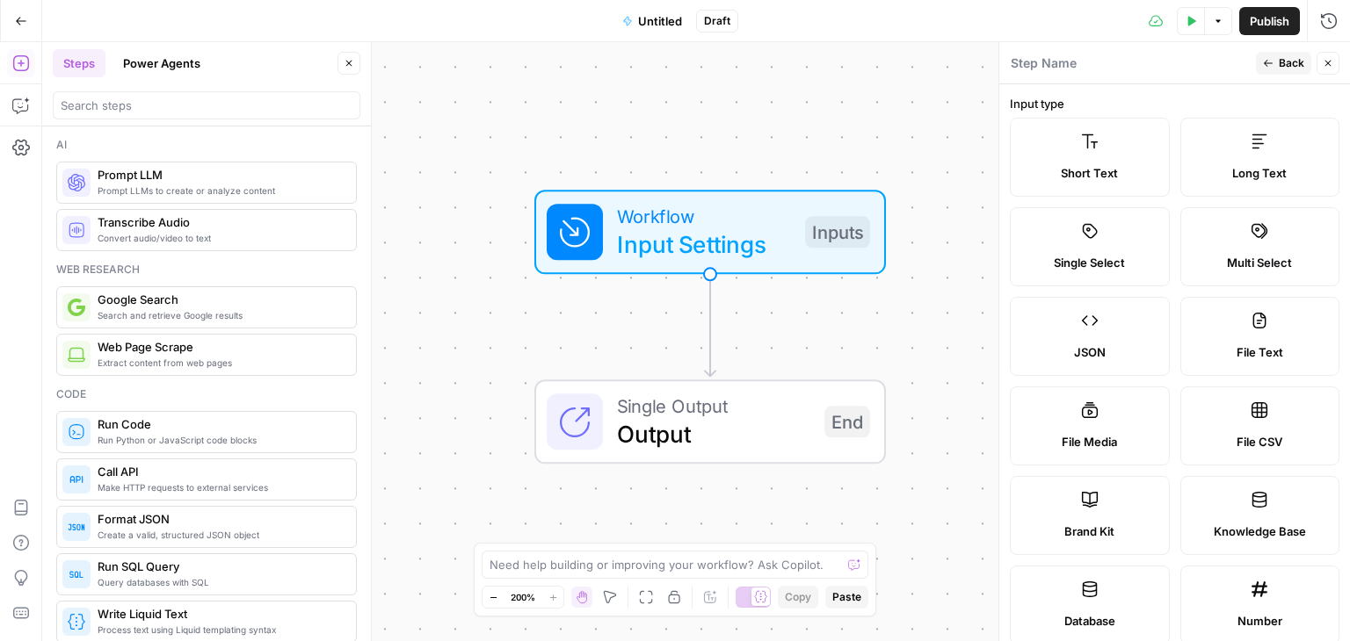
type input "word count range"
click at [1272, 58] on icon "button" at bounding box center [1268, 63] width 11 height 11
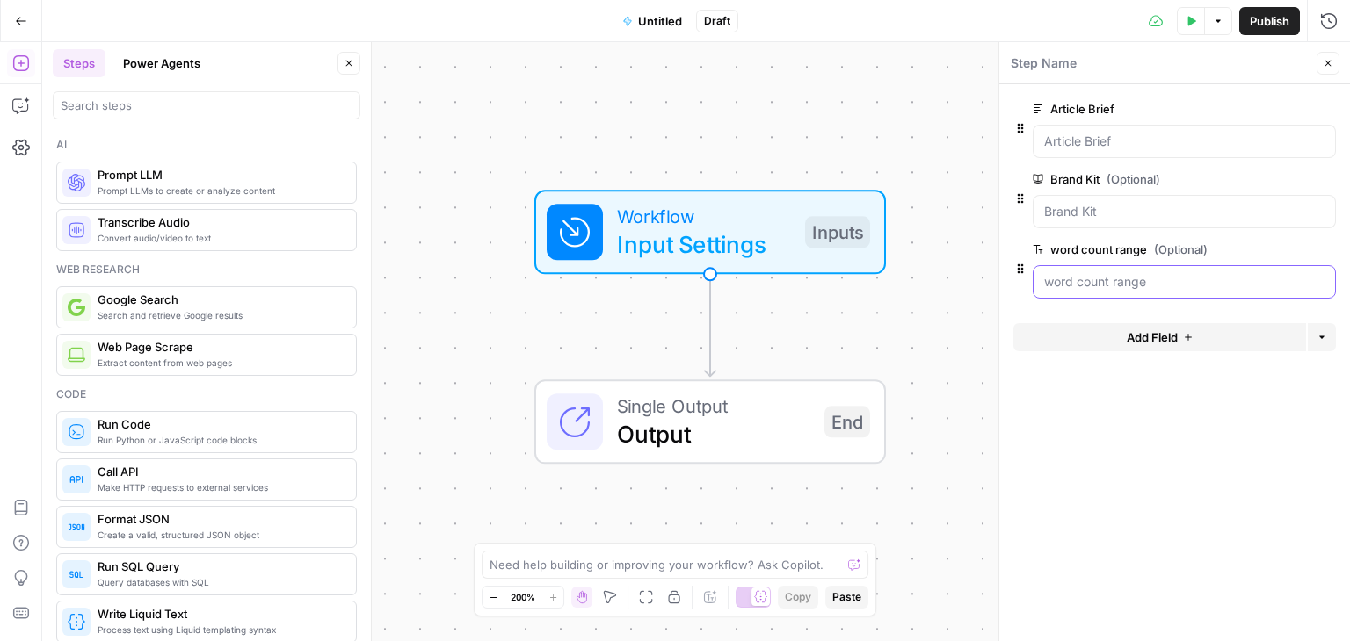
click at [1117, 284] on range "word count range (Optional)" at bounding box center [1184, 282] width 280 height 18
click at [1186, 344] on button "Add Field" at bounding box center [1159, 337] width 293 height 28
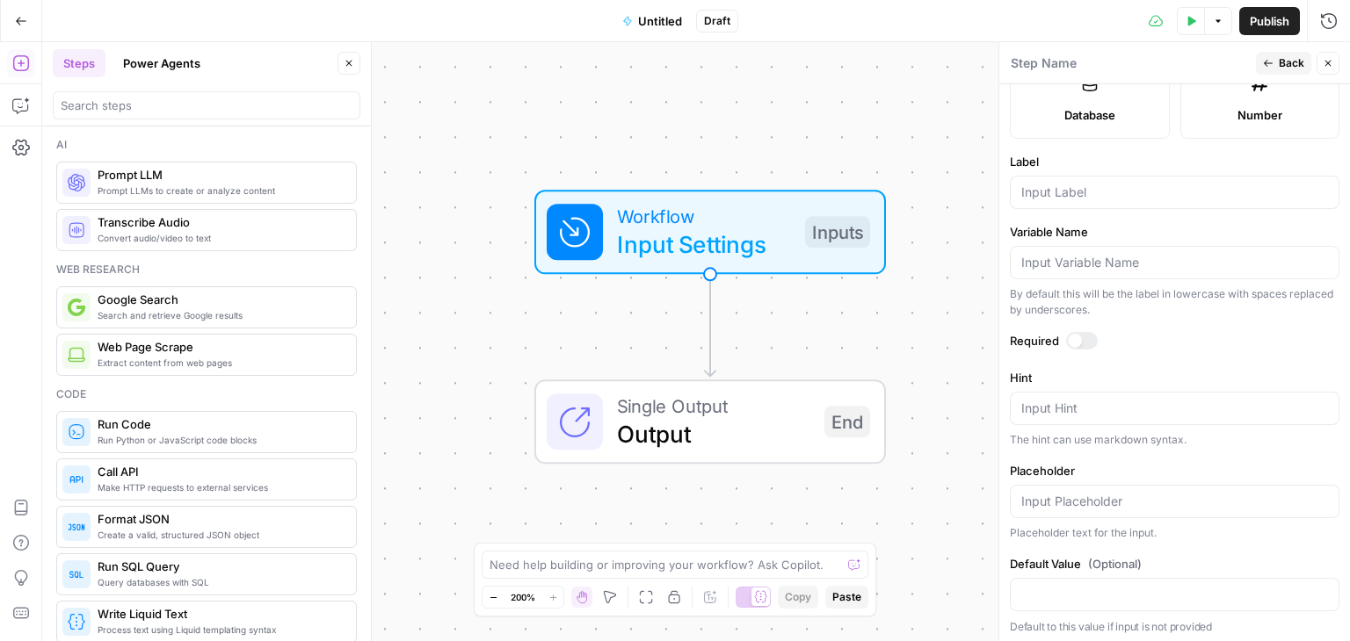
scroll to position [507, 0]
click at [1051, 183] on input "Label" at bounding box center [1174, 192] width 307 height 18
type input "tone"
click at [1074, 342] on div at bounding box center [1075, 340] width 14 height 14
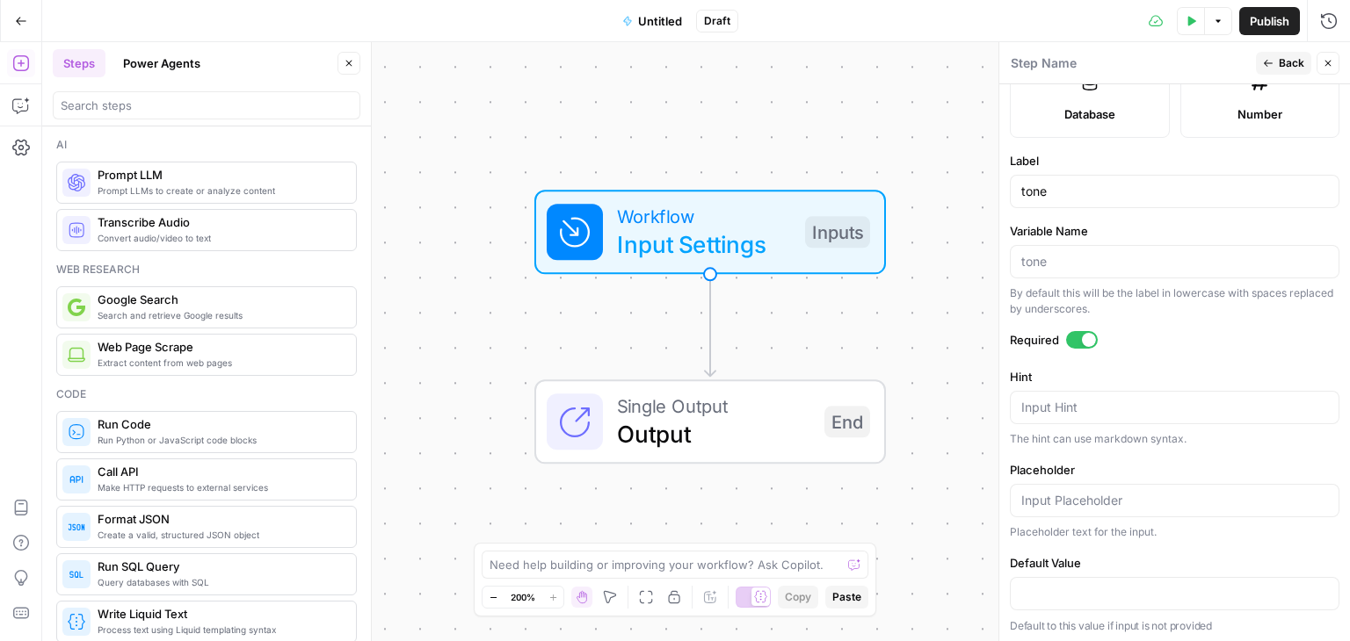
click at [1281, 60] on span "Back" at bounding box center [1290, 63] width 25 height 16
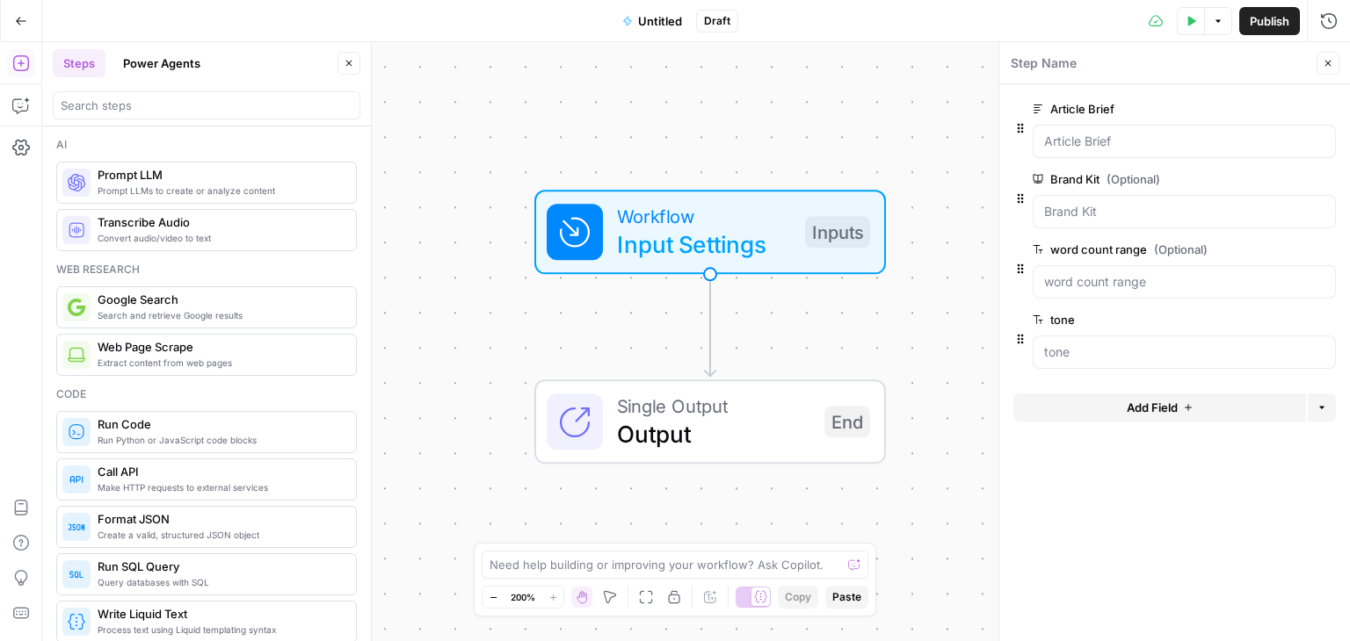
click at [1269, 246] on span "edit field" at bounding box center [1269, 250] width 39 height 14
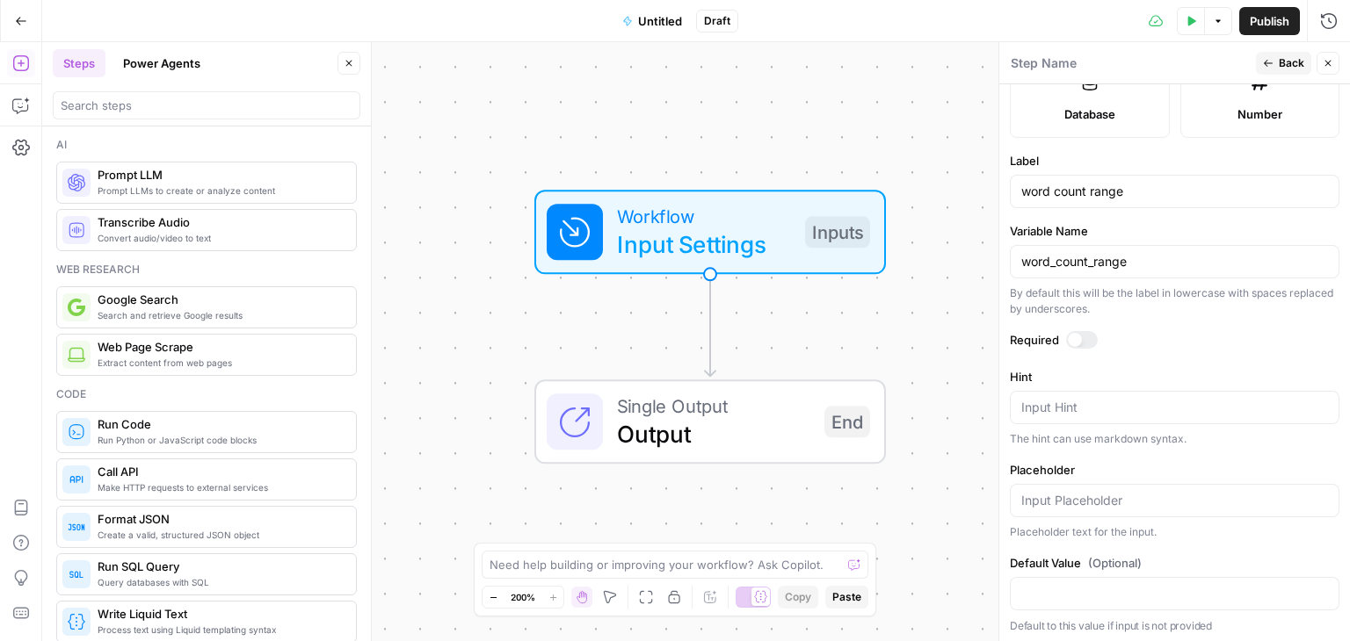
click at [1083, 333] on div at bounding box center [1082, 340] width 32 height 18
click at [1286, 56] on span "Back" at bounding box center [1290, 63] width 25 height 16
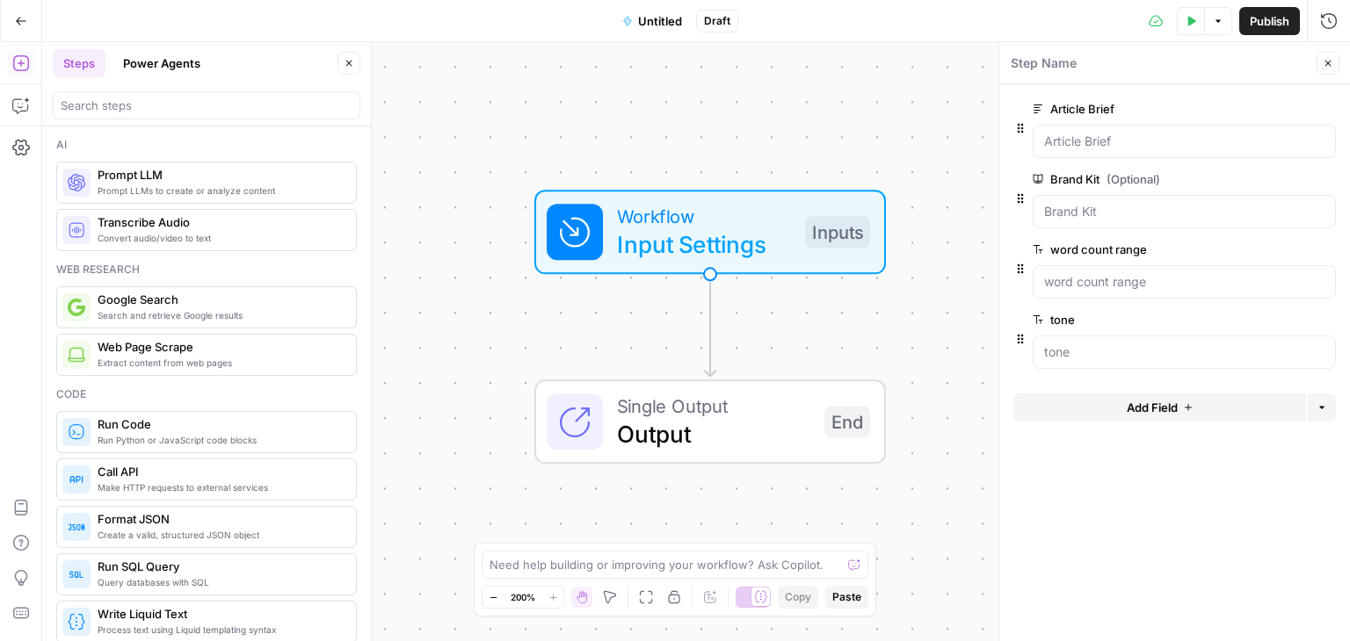
click at [1286, 170] on button "edit field" at bounding box center [1277, 179] width 68 height 21
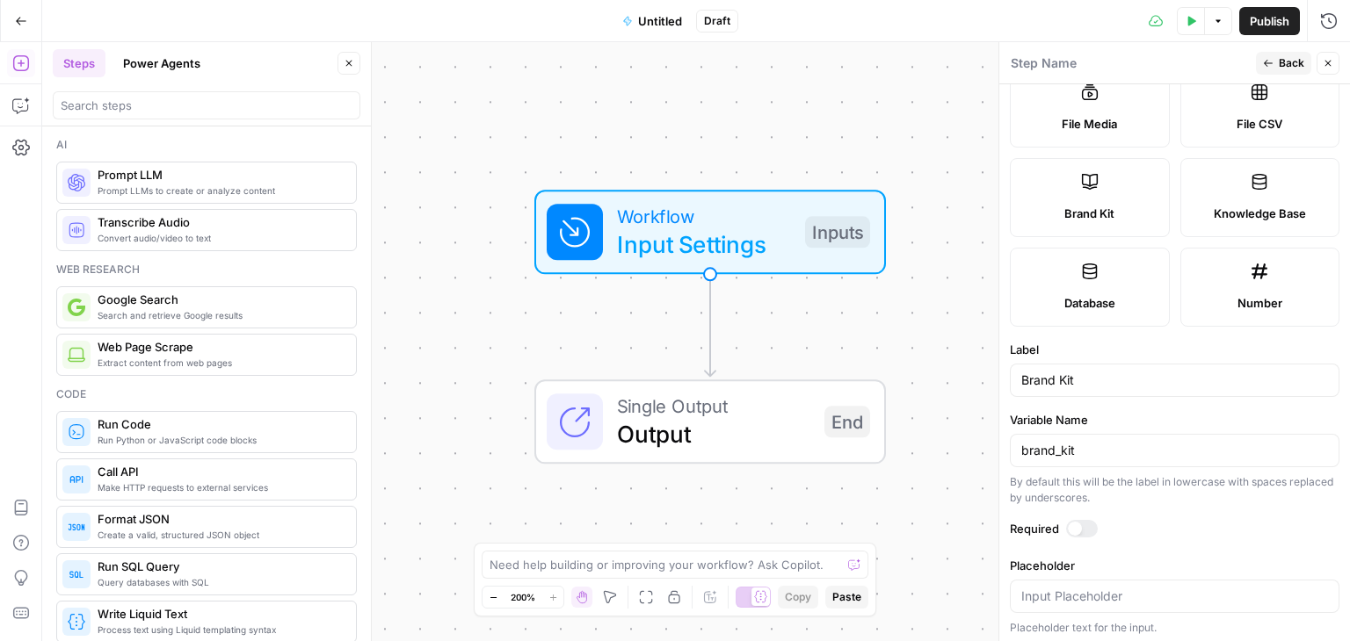
scroll to position [321, 0]
click at [1073, 522] on div at bounding box center [1075, 526] width 14 height 14
click at [128, 184] on span "Prompt LLMs to create or analyze content" at bounding box center [220, 191] width 244 height 14
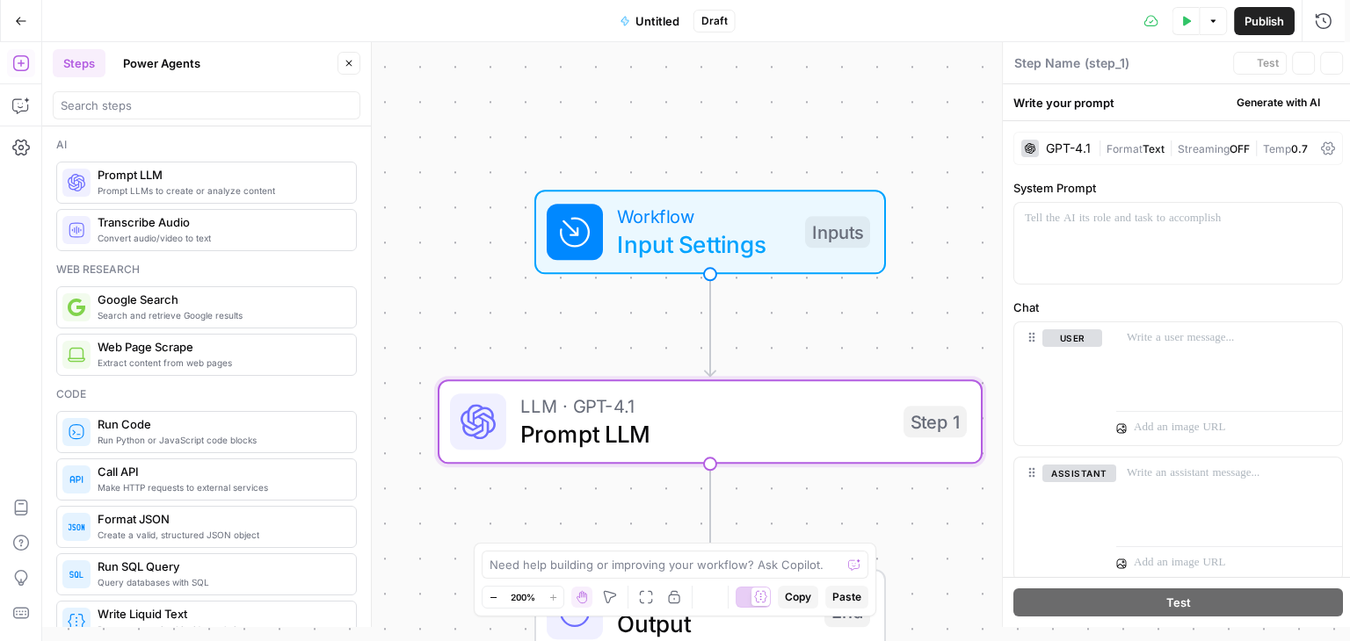
type textarea "Prompt LLM"
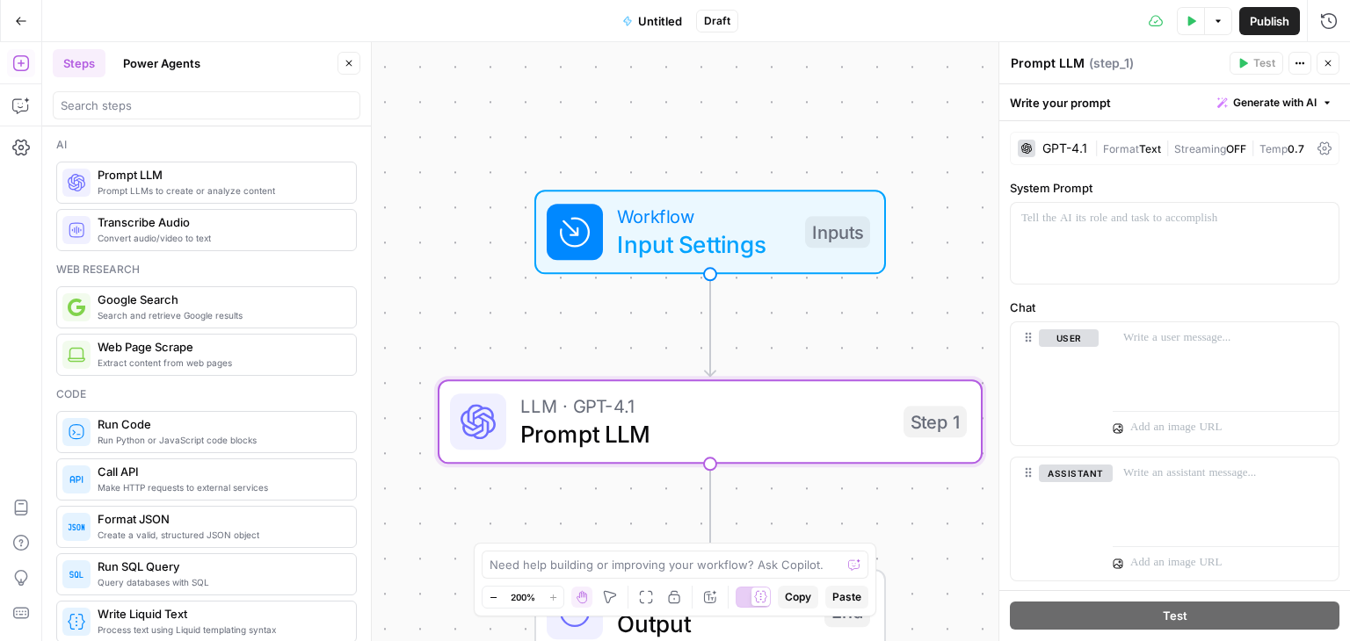
click at [1068, 148] on div "GPT-4.1" at bounding box center [1064, 148] width 45 height 12
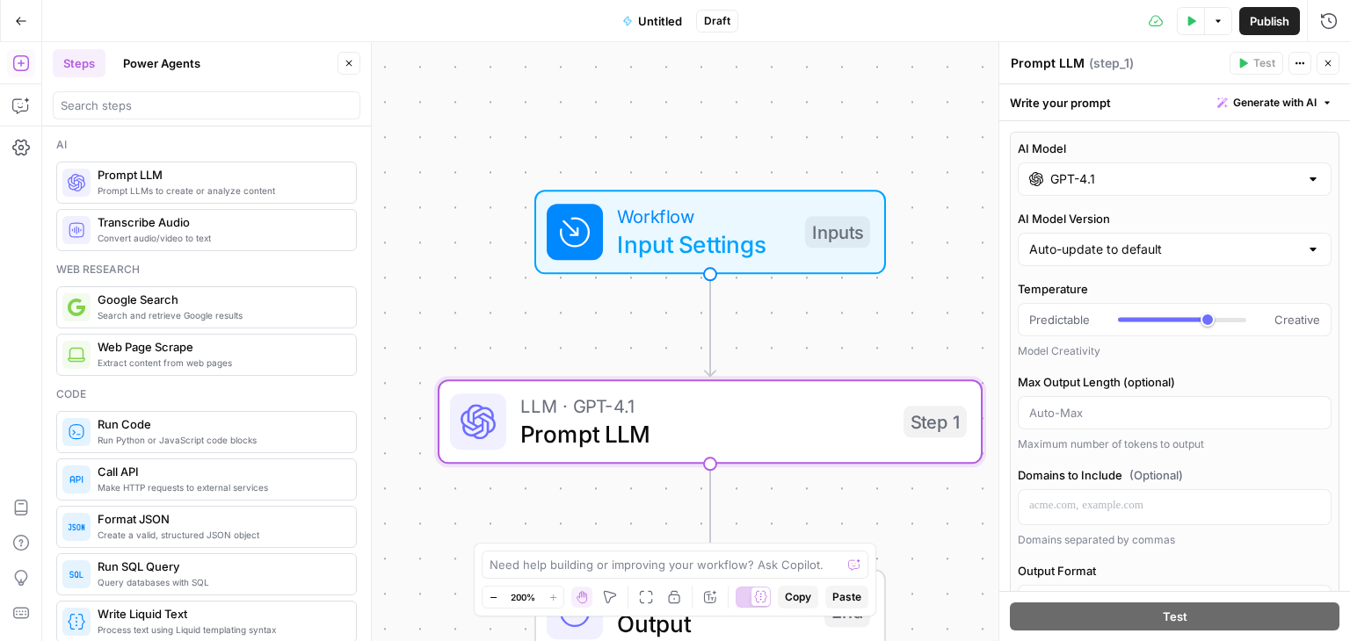
click at [1103, 180] on input "GPT-4.1" at bounding box center [1174, 179] width 249 height 18
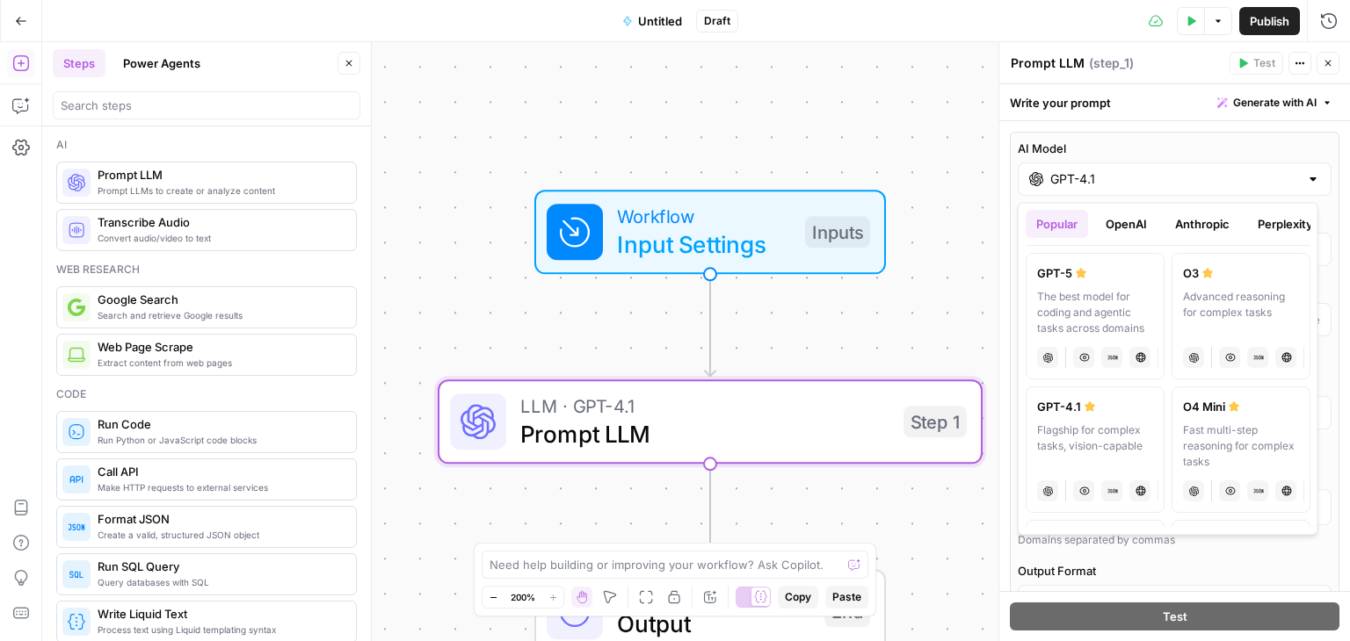
click at [1207, 221] on button "Anthropic" at bounding box center [1202, 224] width 76 height 28
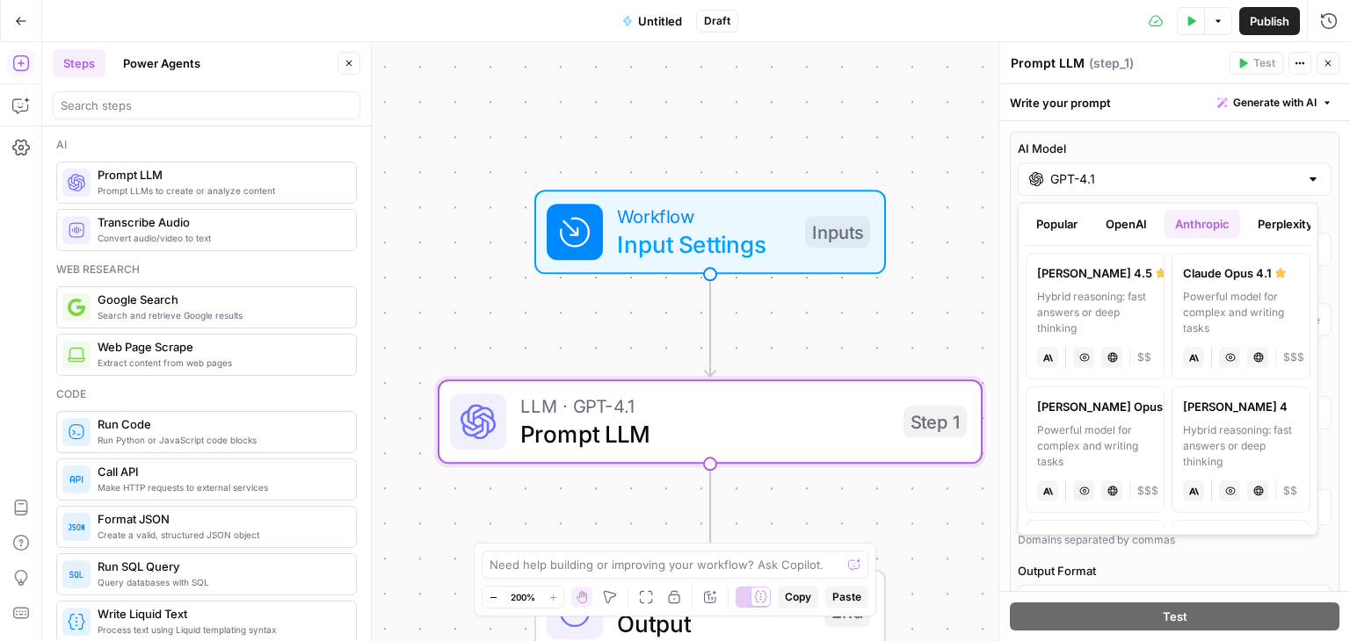
click at [1216, 303] on div "Powerful model for complex and writing tasks" at bounding box center [1241, 312] width 116 height 47
type input "Claude Opus 4.1"
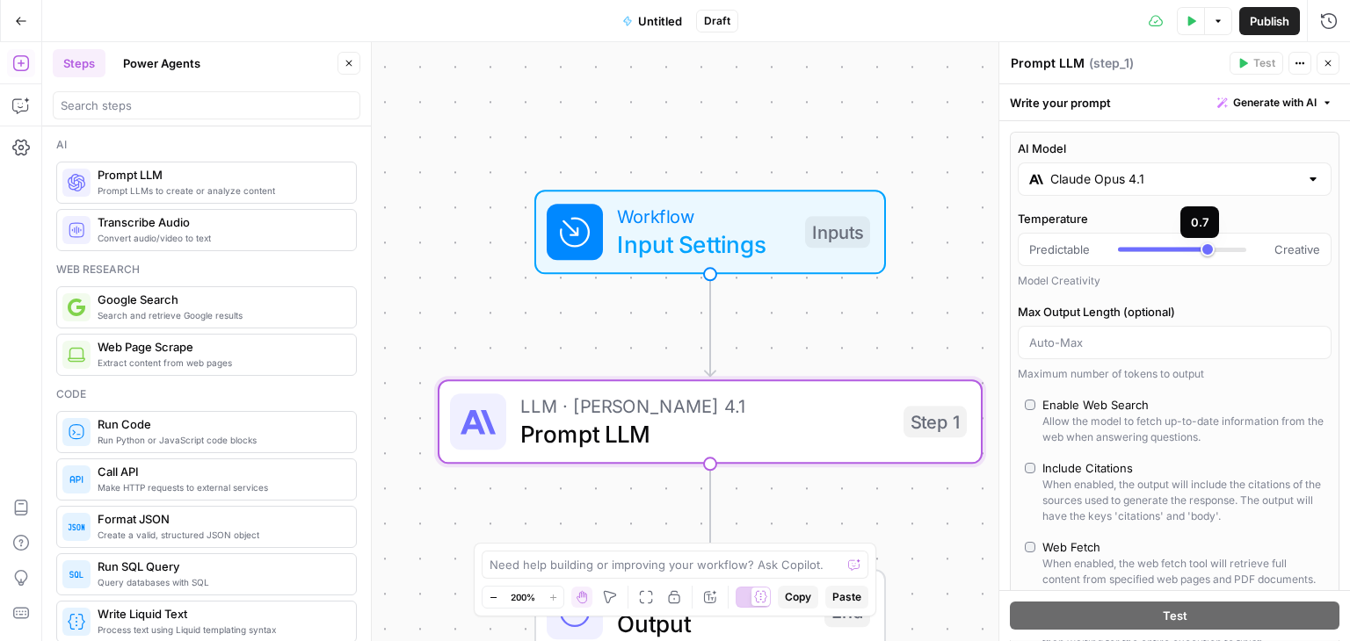
type input "*"
click at [1230, 246] on div at bounding box center [1182, 250] width 128 height 18
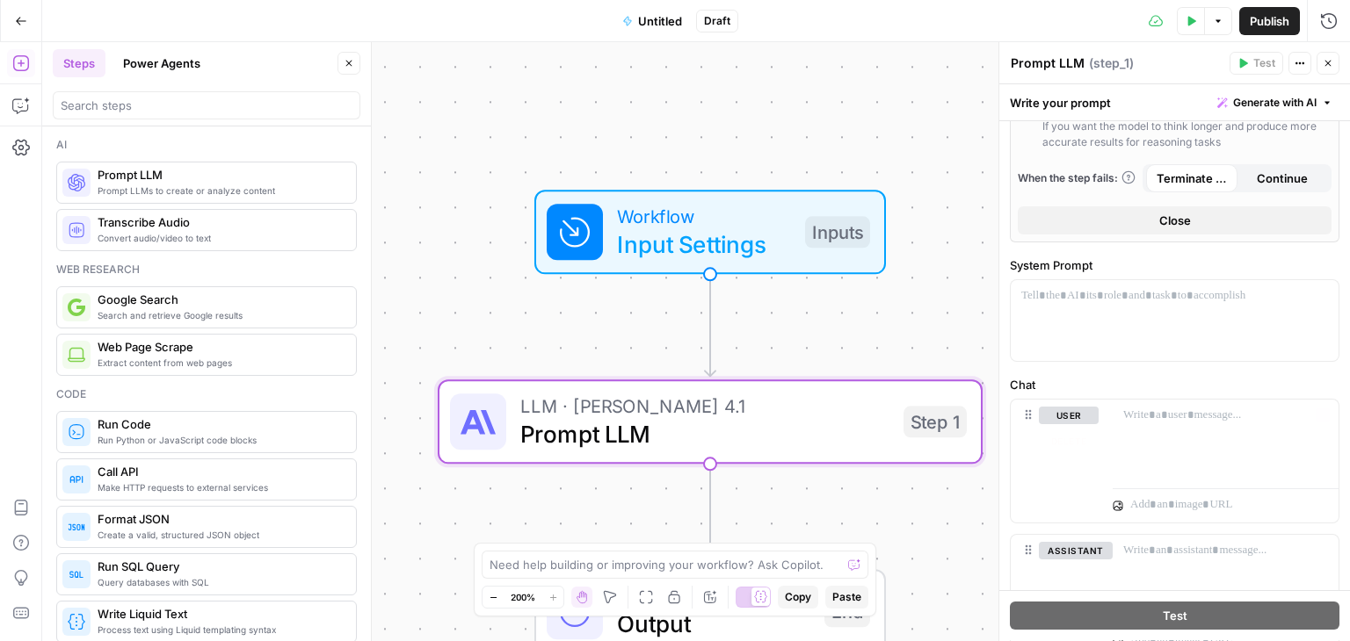
scroll to position [613, 0]
click at [1197, 303] on p at bounding box center [1174, 295] width 307 height 18
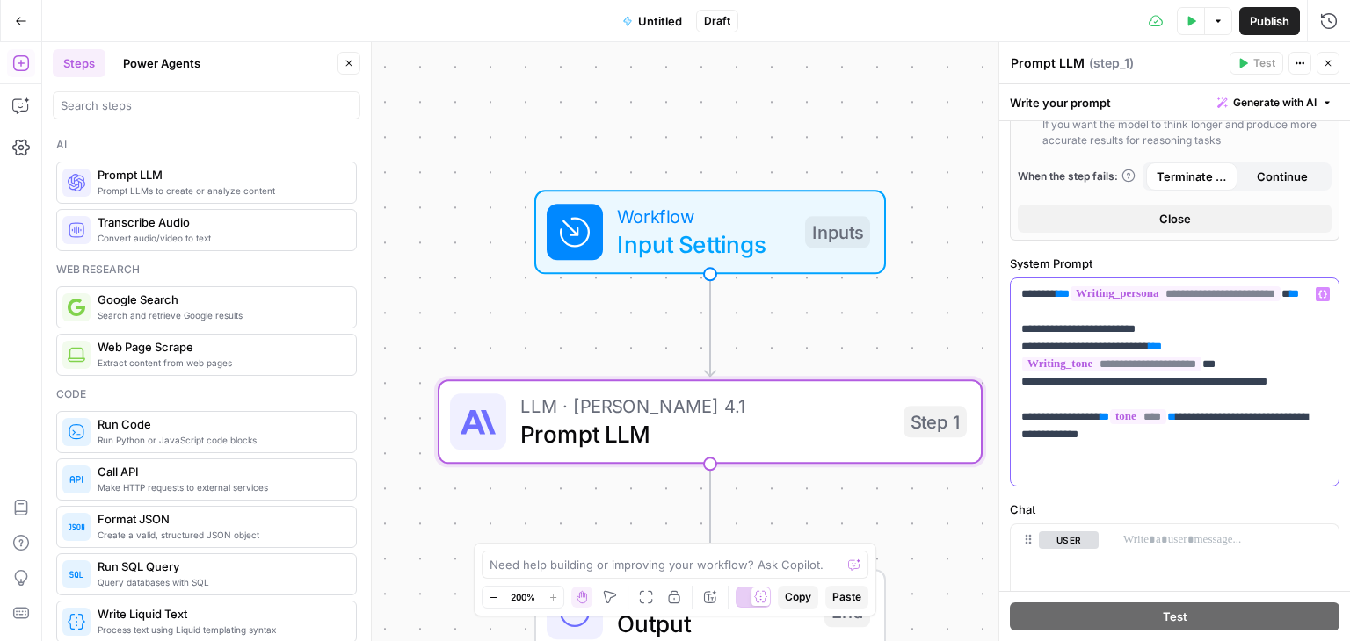
click at [1177, 366] on p "**********" at bounding box center [1167, 382] width 293 height 193
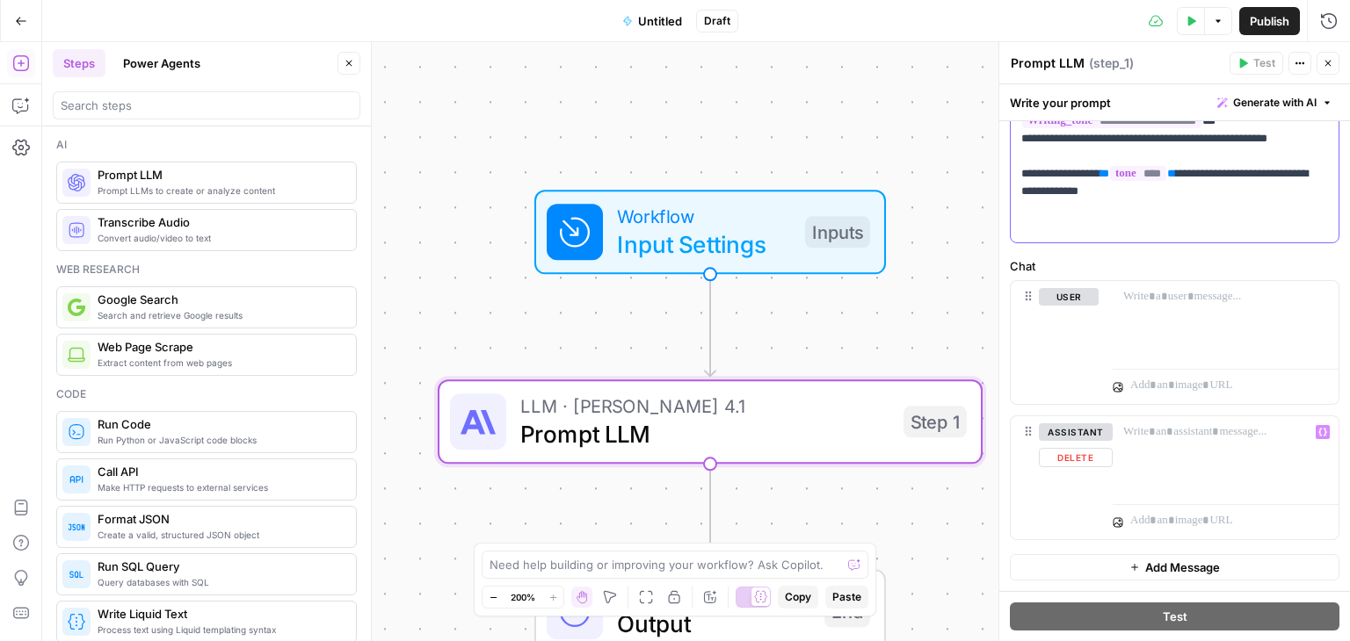
scroll to position [870, 0]
click at [1160, 314] on div at bounding box center [1225, 321] width 226 height 81
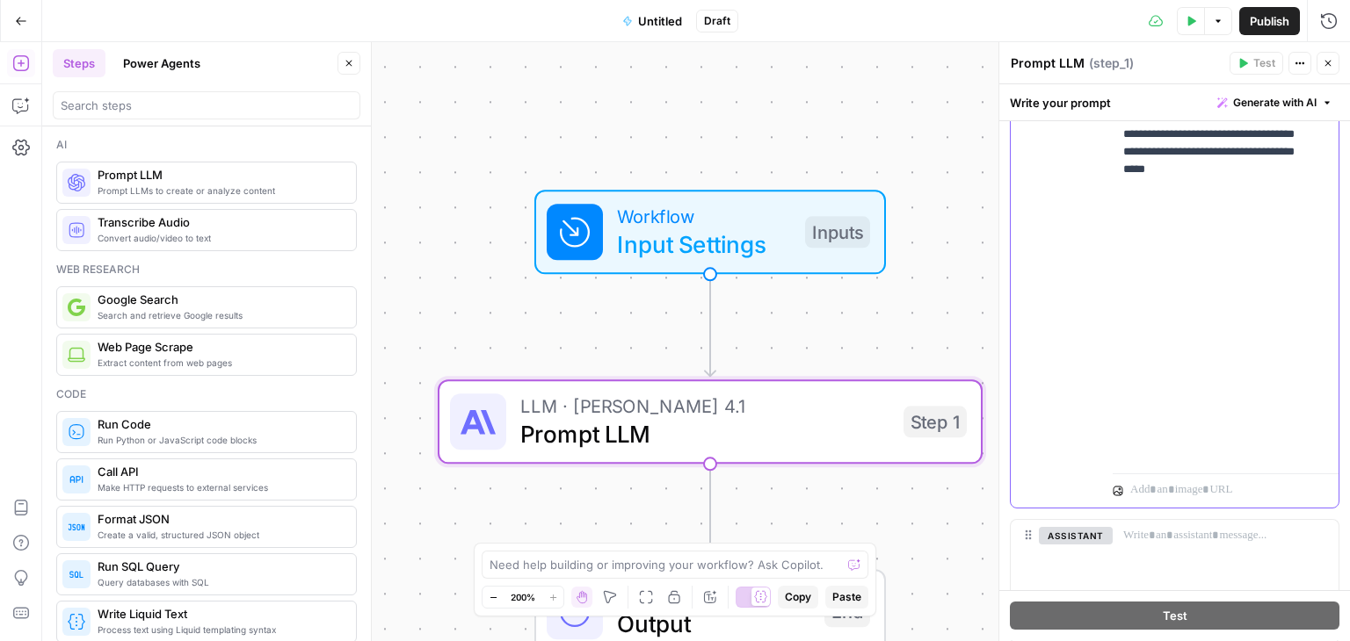
scroll to position [1504, 0]
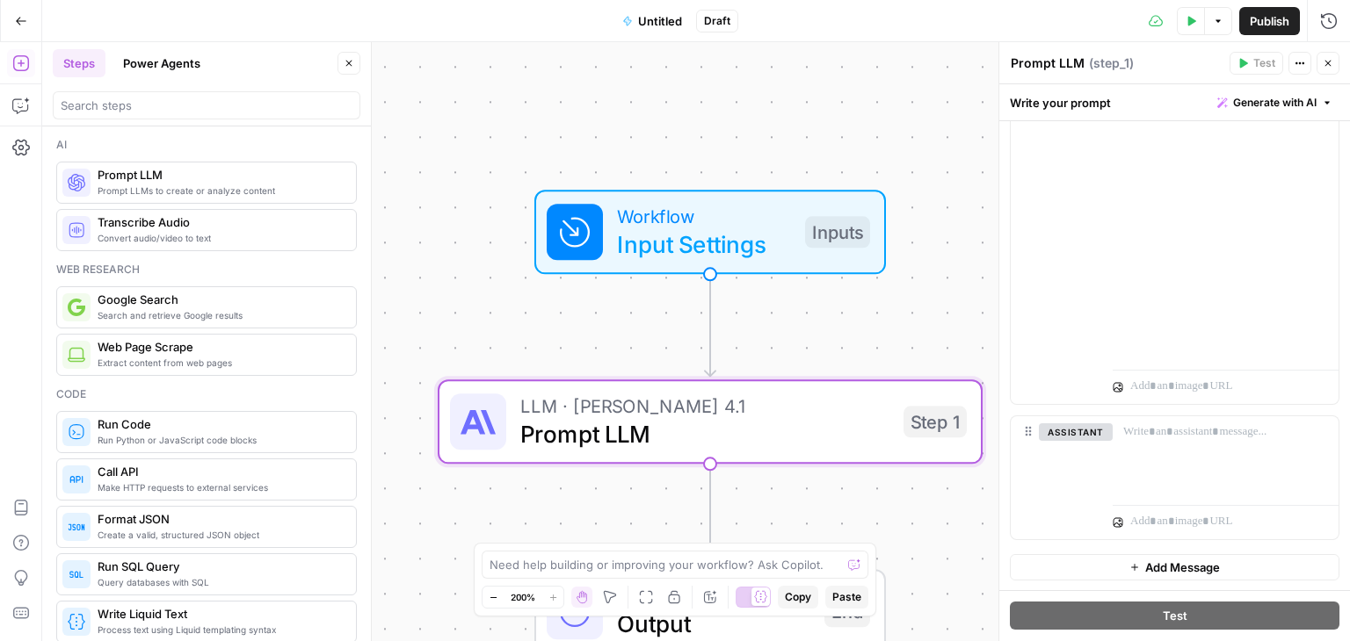
click at [1259, 18] on span "Publish" at bounding box center [1269, 21] width 40 height 18
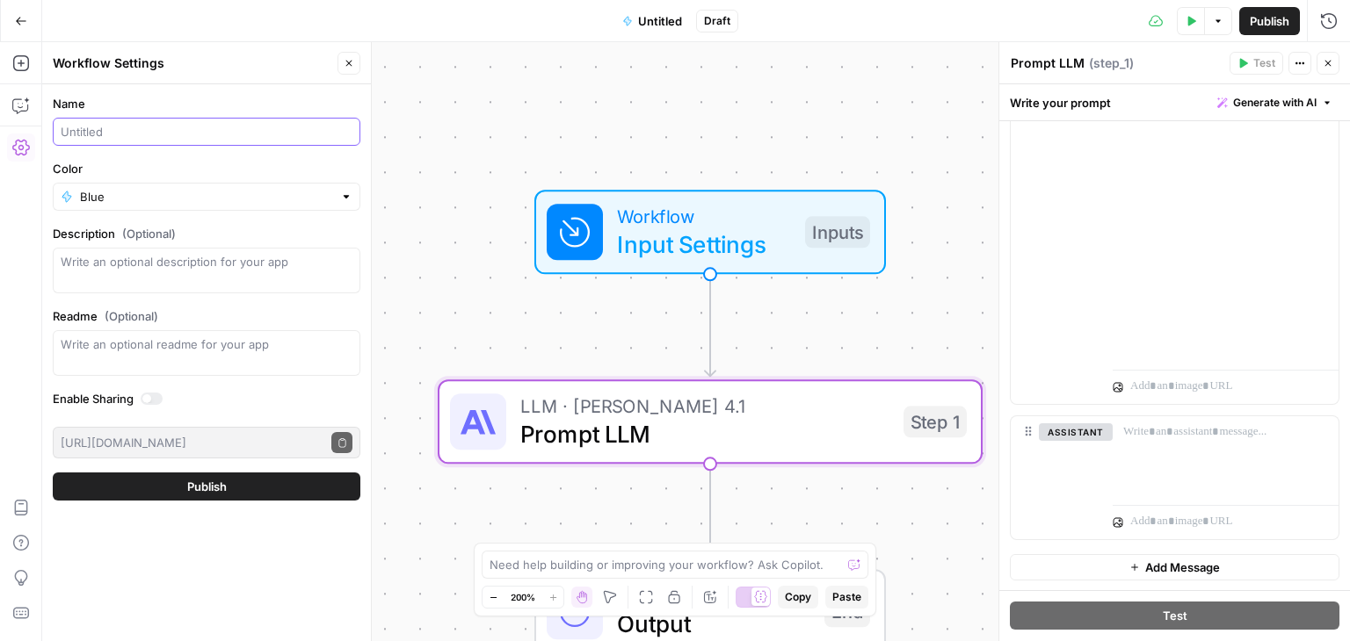
click at [115, 127] on input "Name" at bounding box center [207, 132] width 292 height 18
type input "author"
click at [226, 485] on span "Publish" at bounding box center [207, 487] width 40 height 18
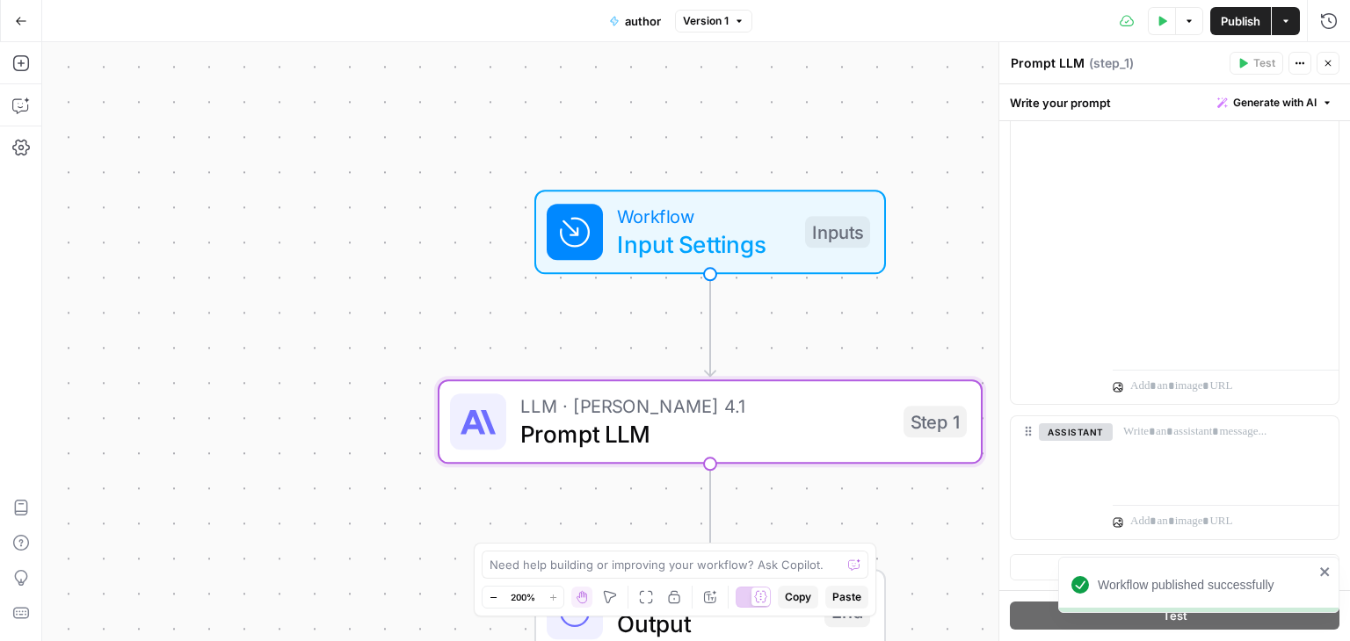
click at [28, 21] on button "Go Back" at bounding box center [21, 21] width 32 height 32
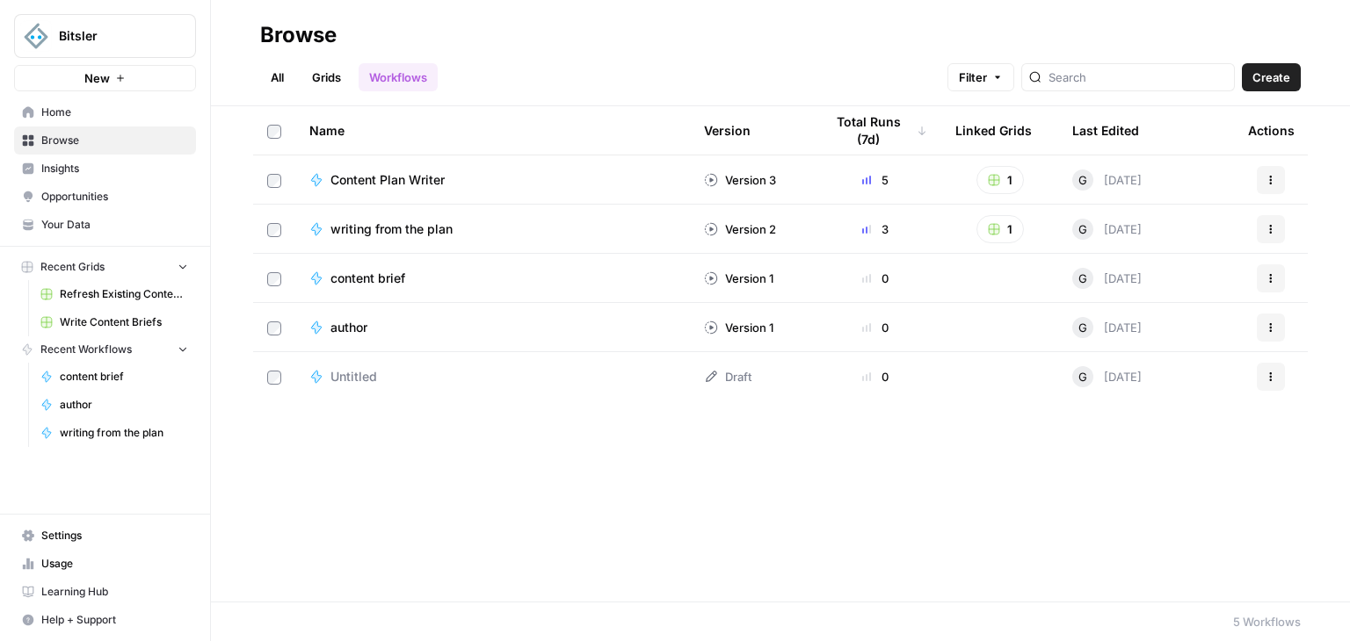
click at [1286, 76] on span "Create" at bounding box center [1271, 78] width 38 height 18
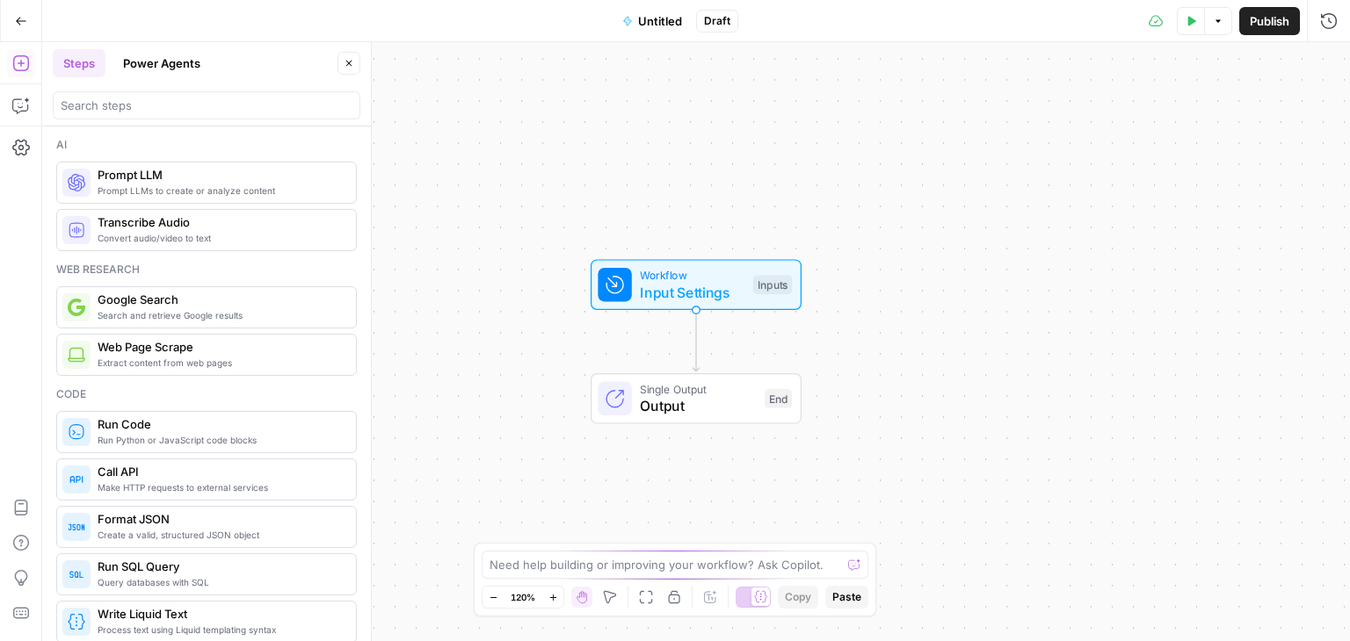
click at [699, 291] on span "Input Settings" at bounding box center [692, 292] width 105 height 21
click at [1142, 113] on span "Add Field" at bounding box center [1151, 120] width 51 height 18
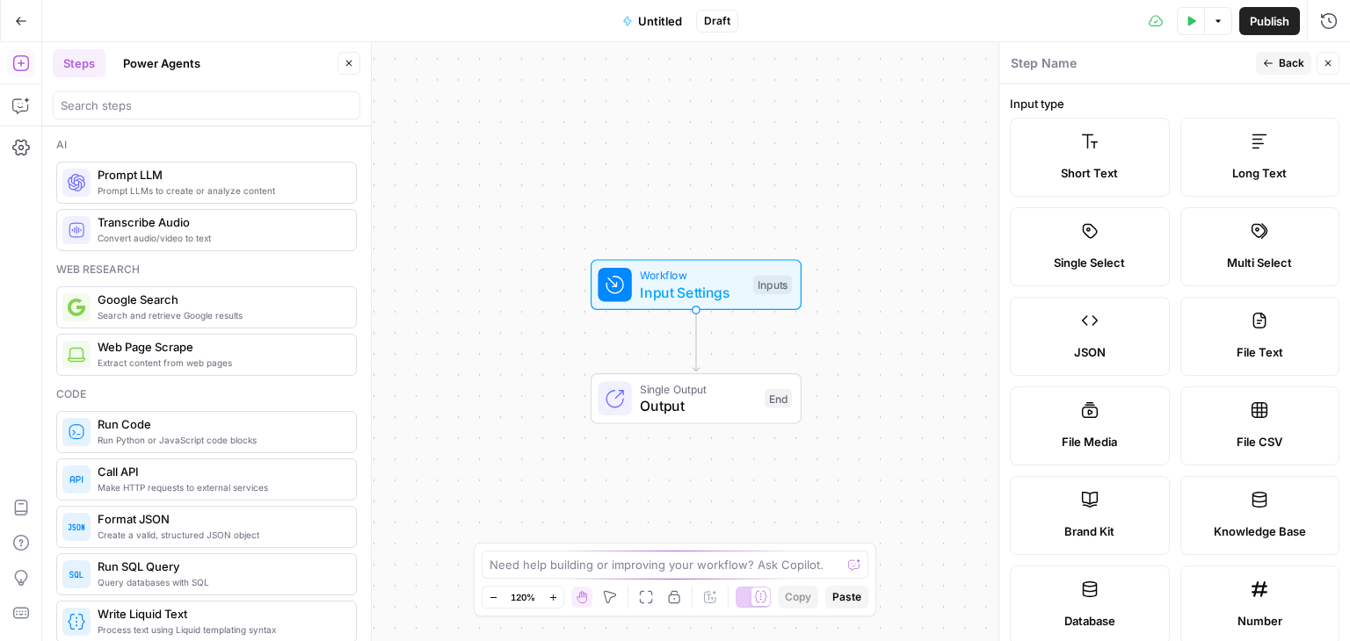
click at [1252, 148] on icon at bounding box center [1259, 141] width 15 height 14
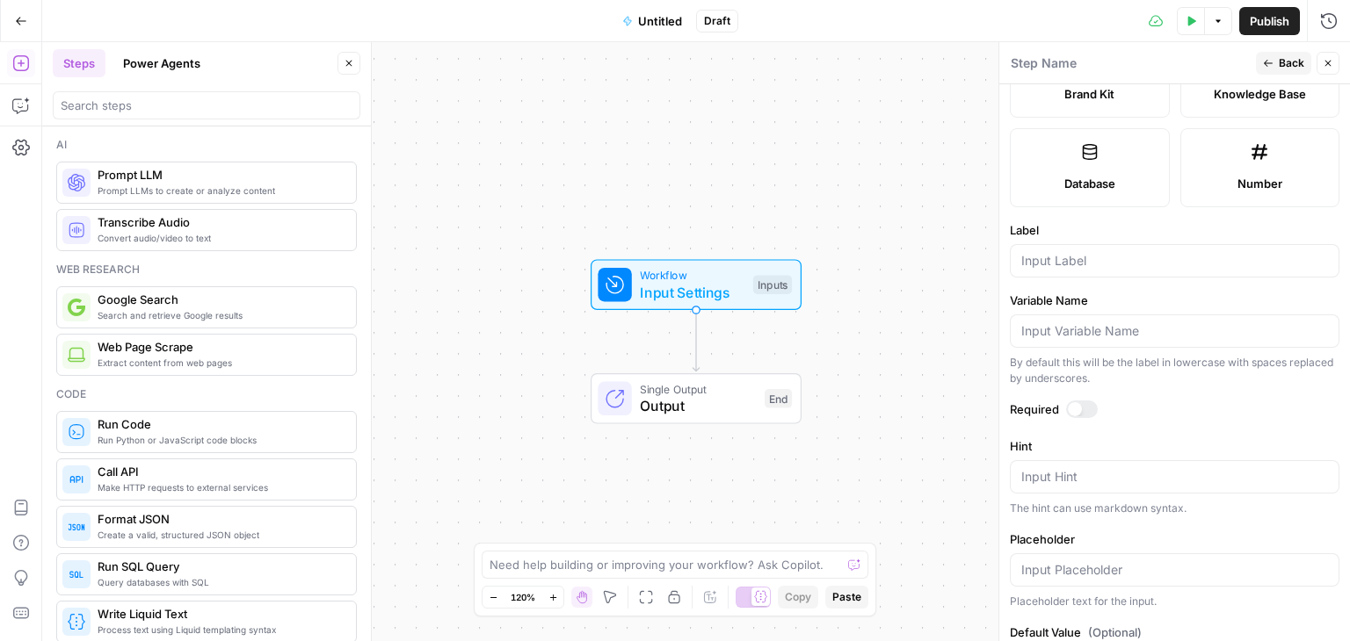
scroll to position [438, 0]
click at [1149, 267] on div at bounding box center [1175, 259] width 330 height 33
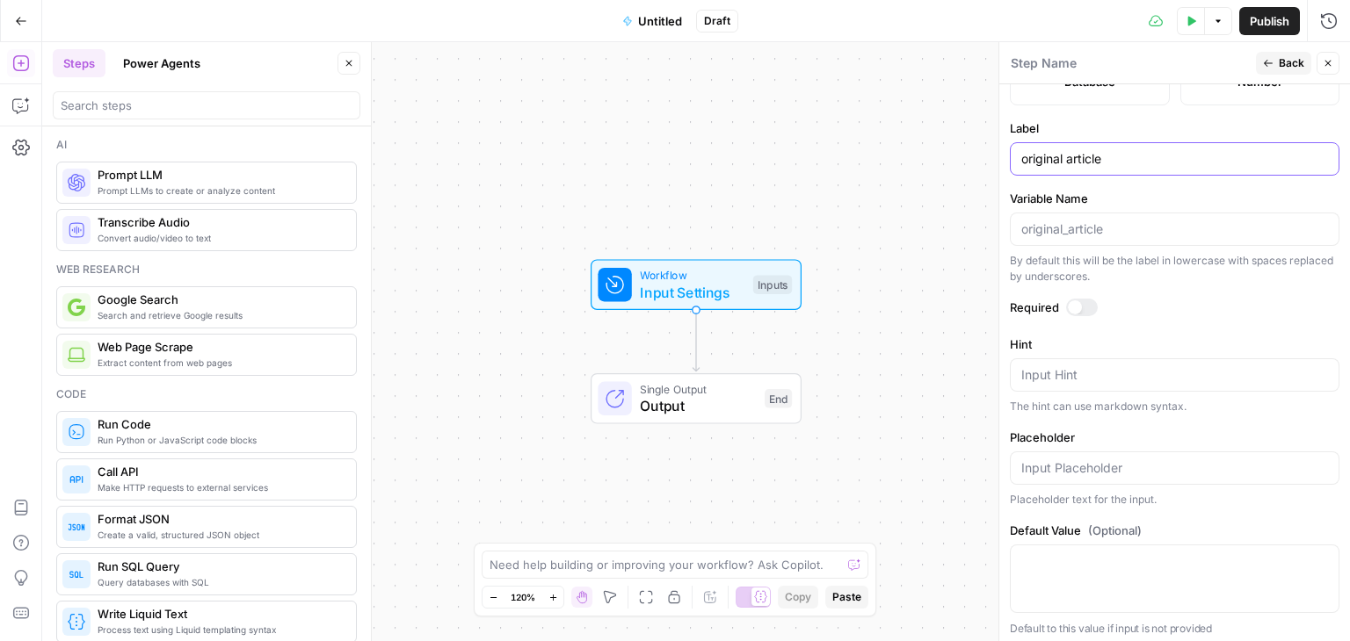
scroll to position [543, 0]
type input "original article"
click at [1081, 299] on div at bounding box center [1082, 304] width 32 height 18
click at [186, 191] on span "Prompt LLMs to create or analyze content" at bounding box center [220, 191] width 244 height 14
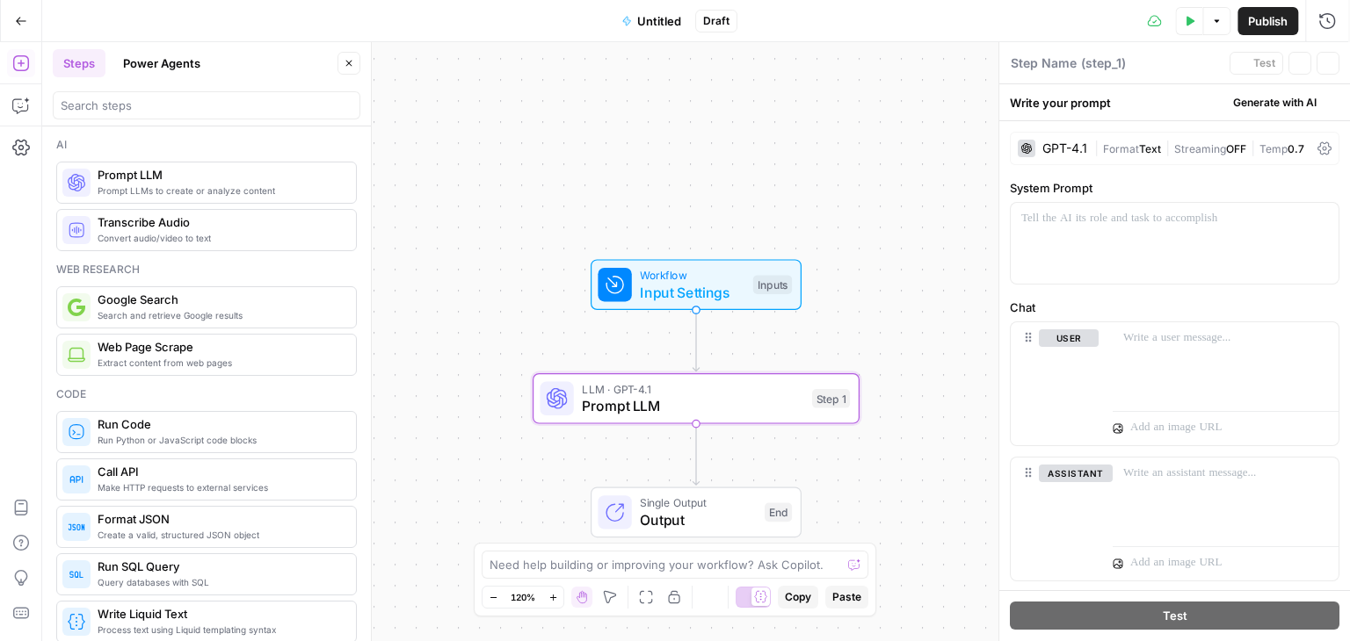
type textarea "Prompt LLM"
click at [713, 387] on span "LLM · GPT-4.1" at bounding box center [692, 388] width 221 height 17
click at [1063, 142] on div "GPT-4.1" at bounding box center [1064, 148] width 45 height 12
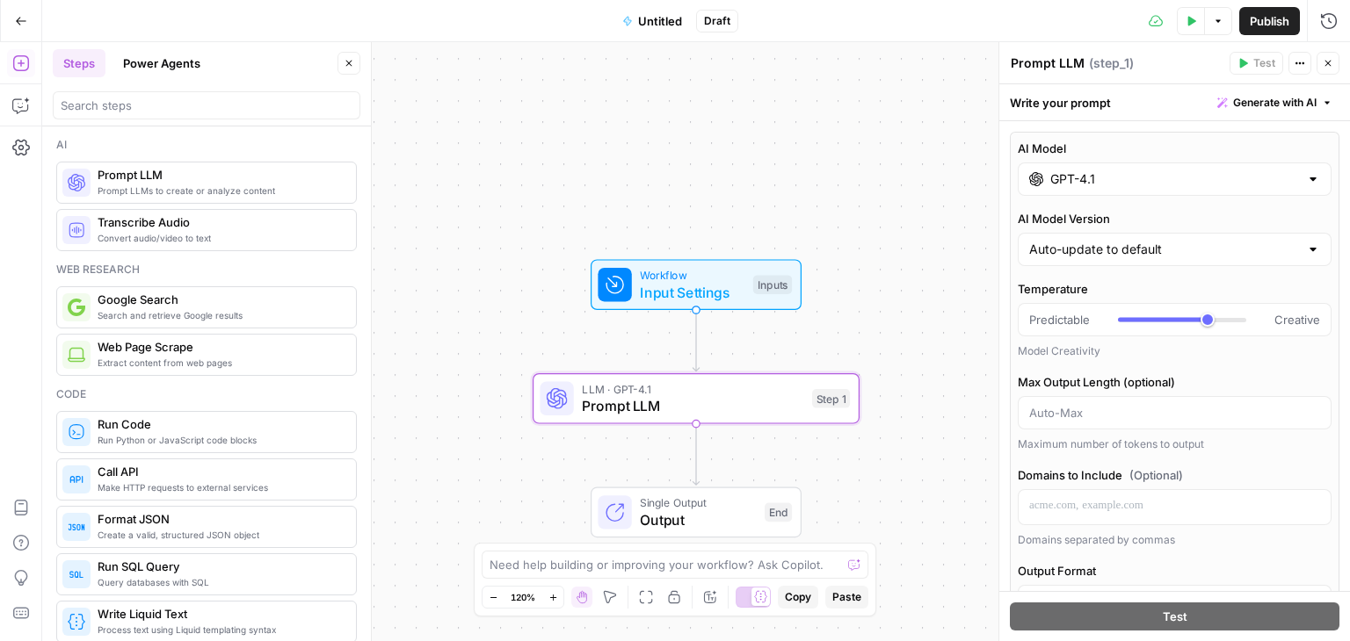
click at [1119, 184] on input "GPT-4.1" at bounding box center [1174, 179] width 249 height 18
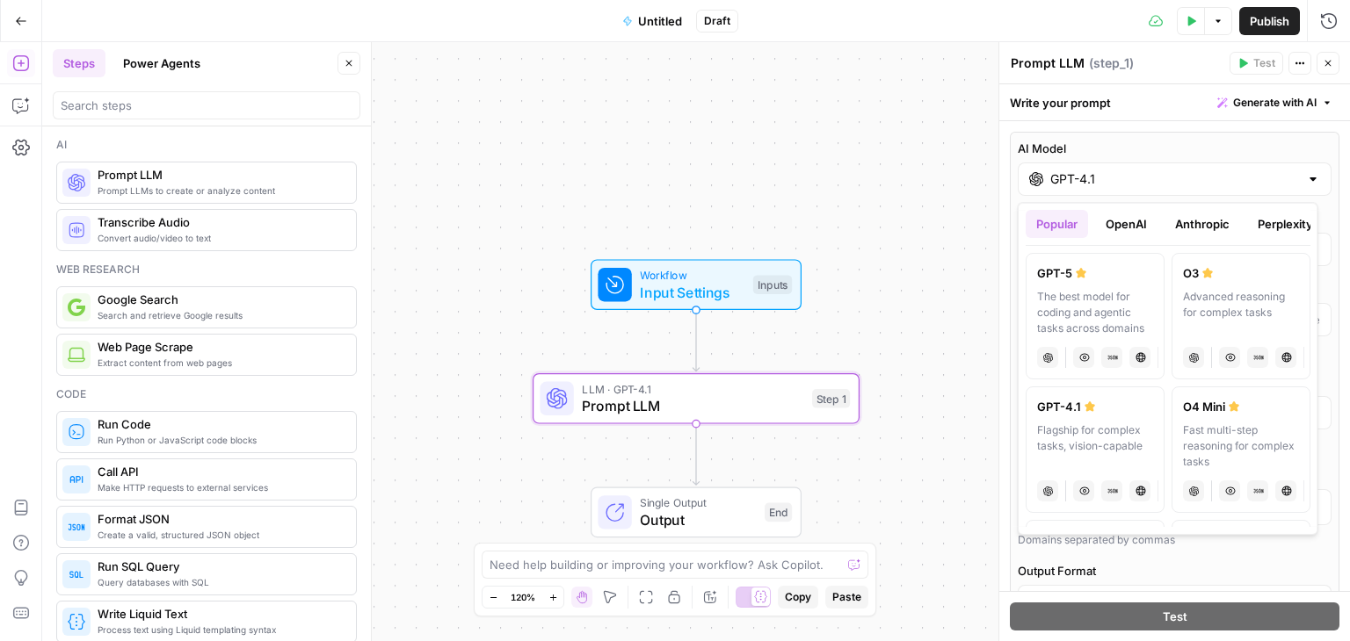
click at [1199, 227] on button "Anthropic" at bounding box center [1202, 224] width 76 height 28
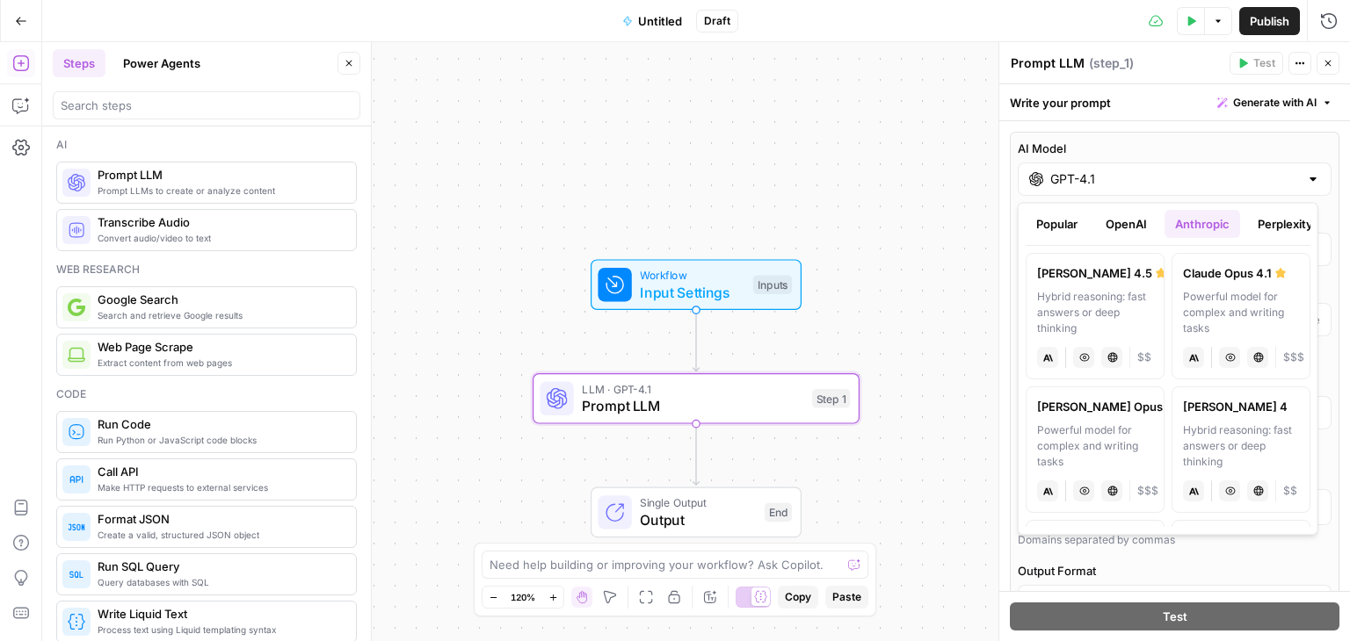
click at [1213, 271] on div "Claude Opus 4.1" at bounding box center [1241, 273] width 116 height 18
type input "Claude Opus 4.1"
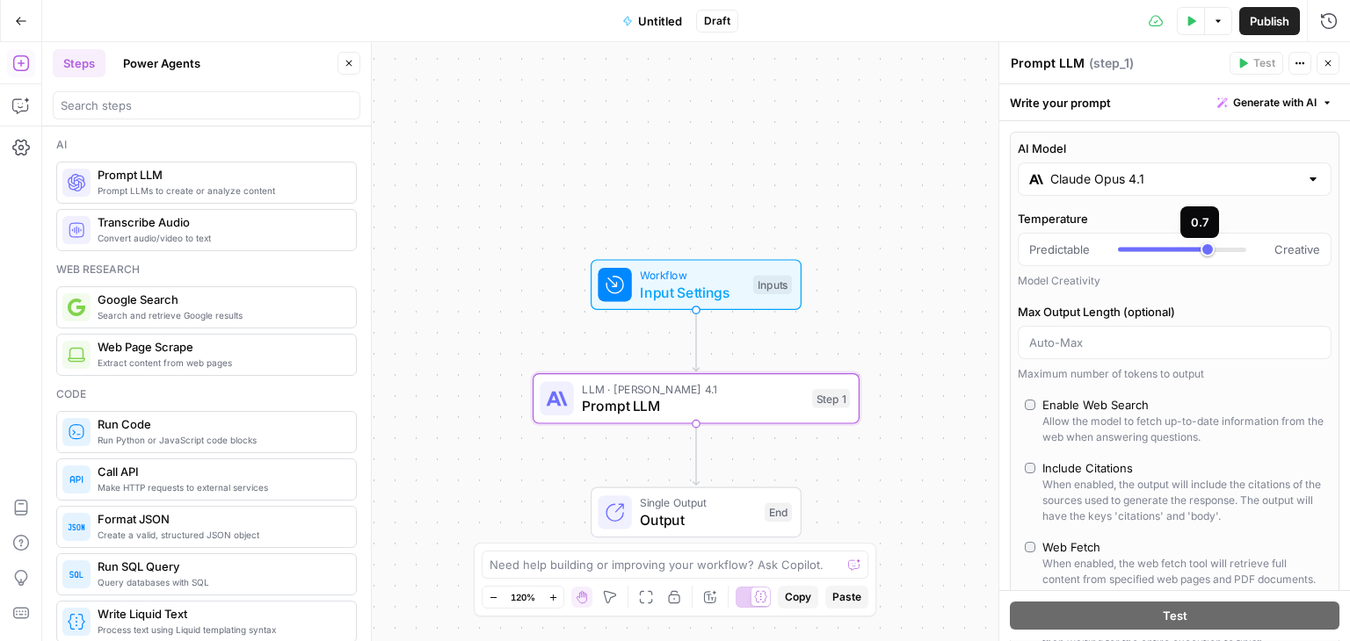
type input "***"
click at [1157, 250] on div at bounding box center [1182, 250] width 128 height 18
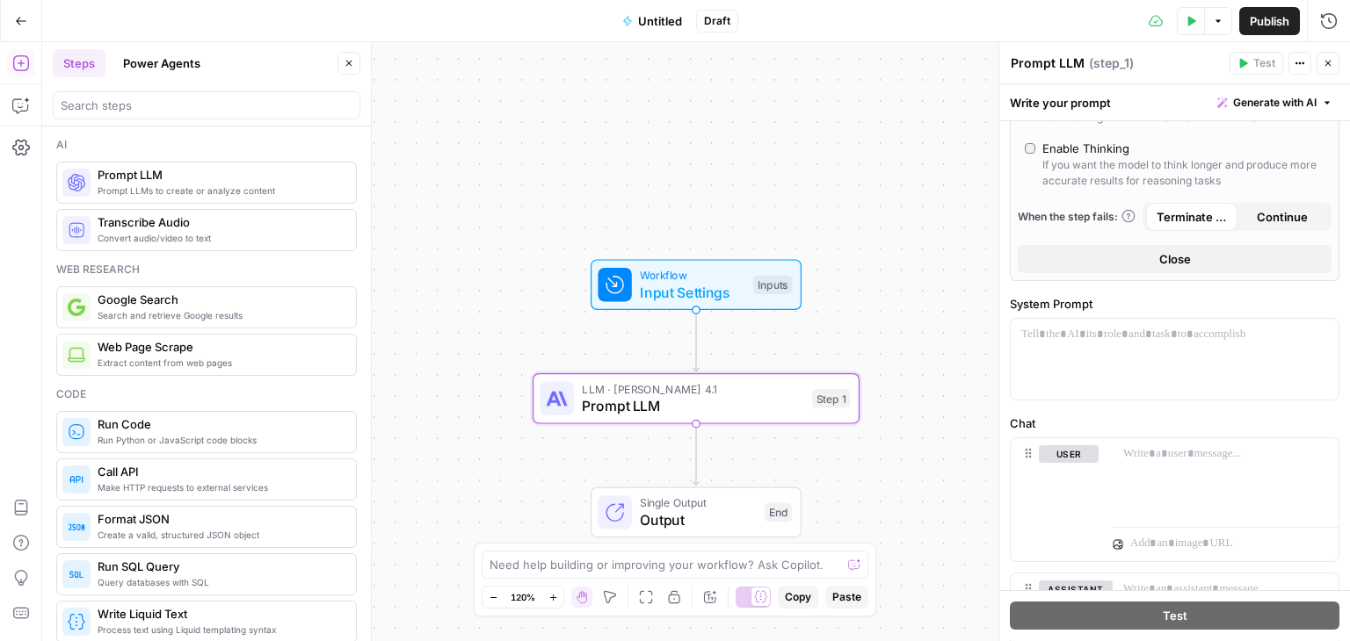
scroll to position [526, 0]
click at [1089, 343] on p at bounding box center [1174, 334] width 307 height 18
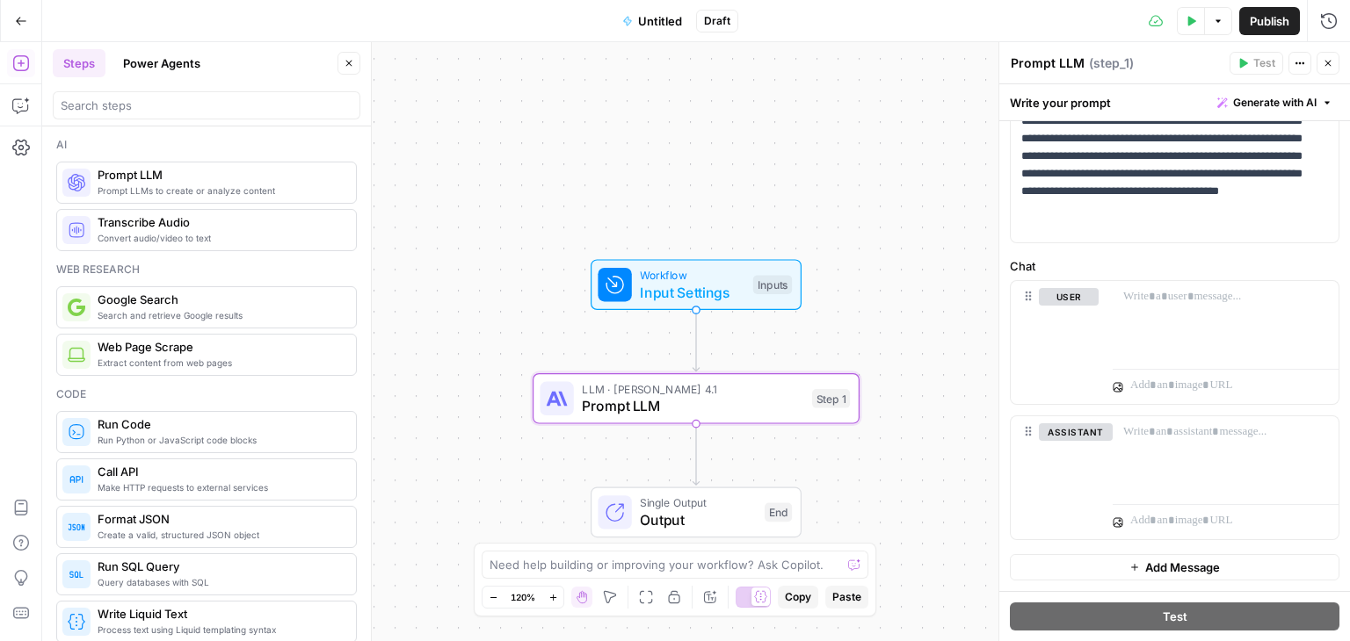
scroll to position [805, 0]
click at [1144, 307] on div at bounding box center [1225, 321] width 226 height 81
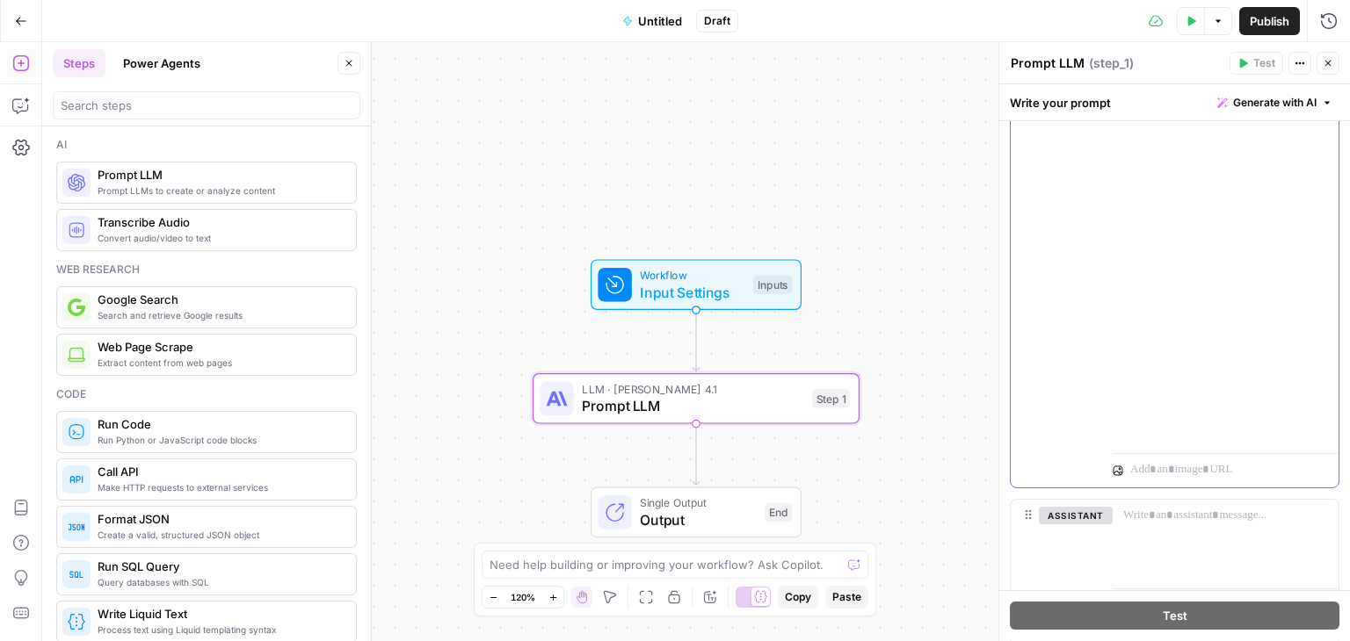
scroll to position [1439, 0]
click at [1262, 19] on span "Publish" at bounding box center [1269, 21] width 40 height 18
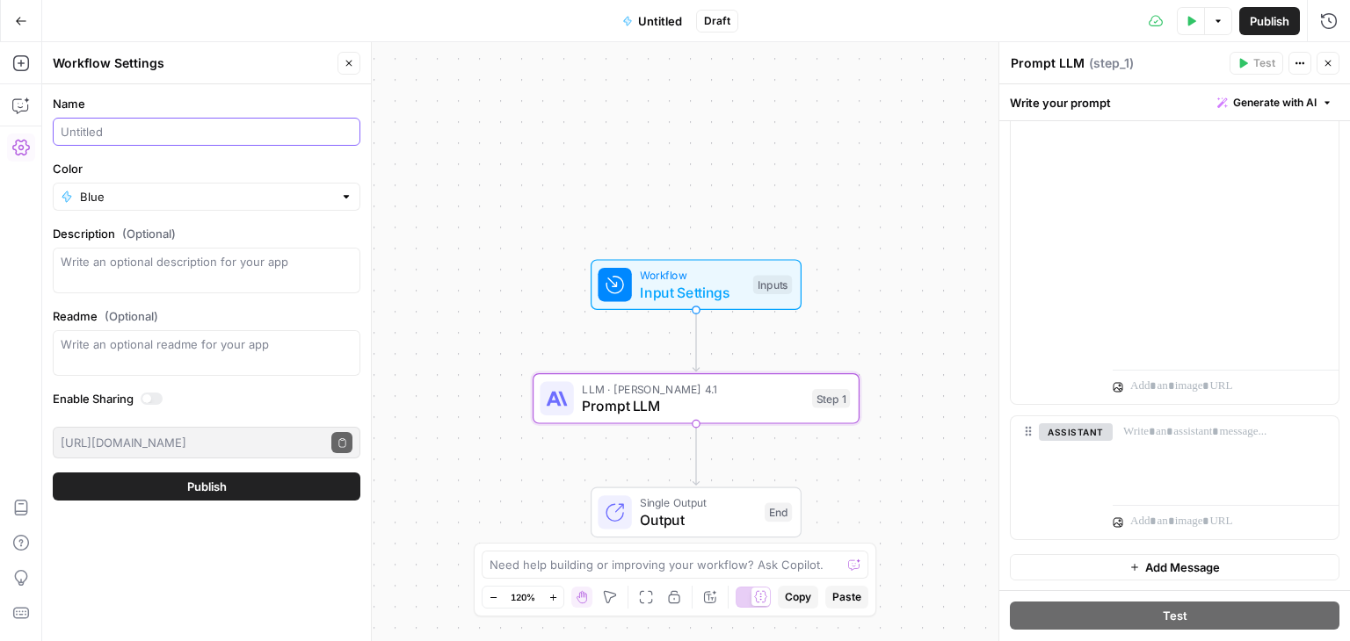
click at [120, 123] on input "Name" at bounding box center [207, 132] width 292 height 18
type input "Human - [PERSON_NAME]"
click at [248, 493] on button "Publish" at bounding box center [207, 487] width 308 height 28
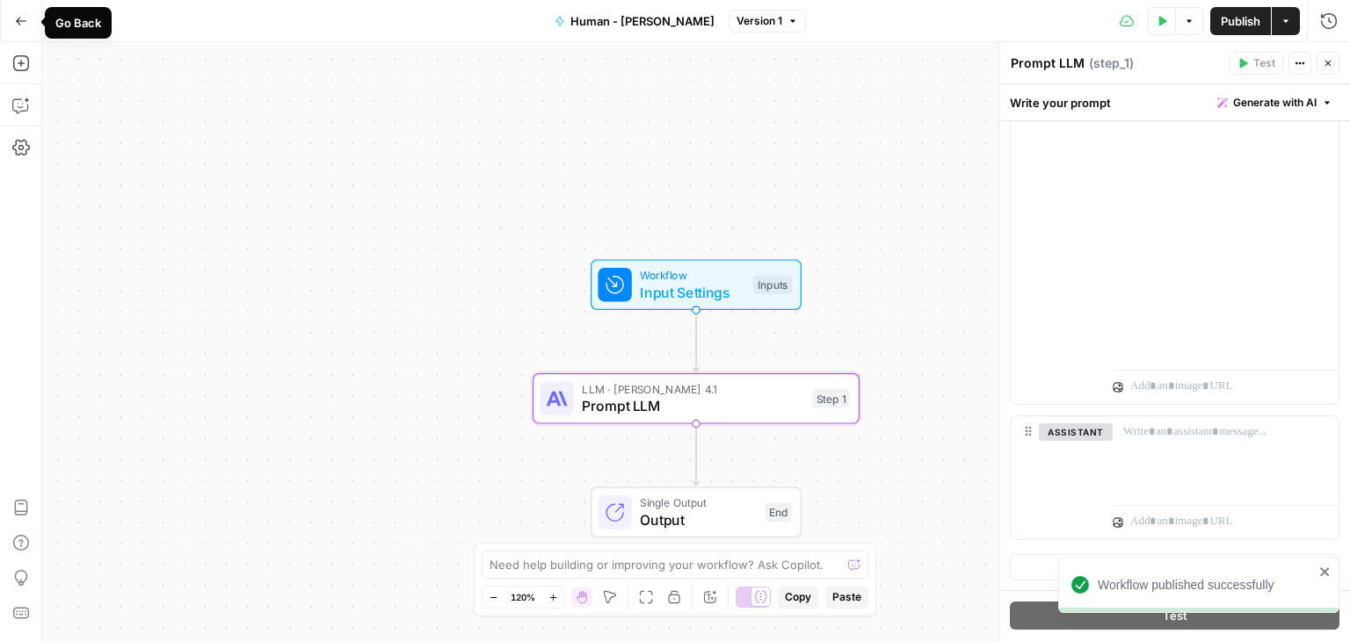
click at [31, 25] on button "Go Back" at bounding box center [21, 21] width 32 height 32
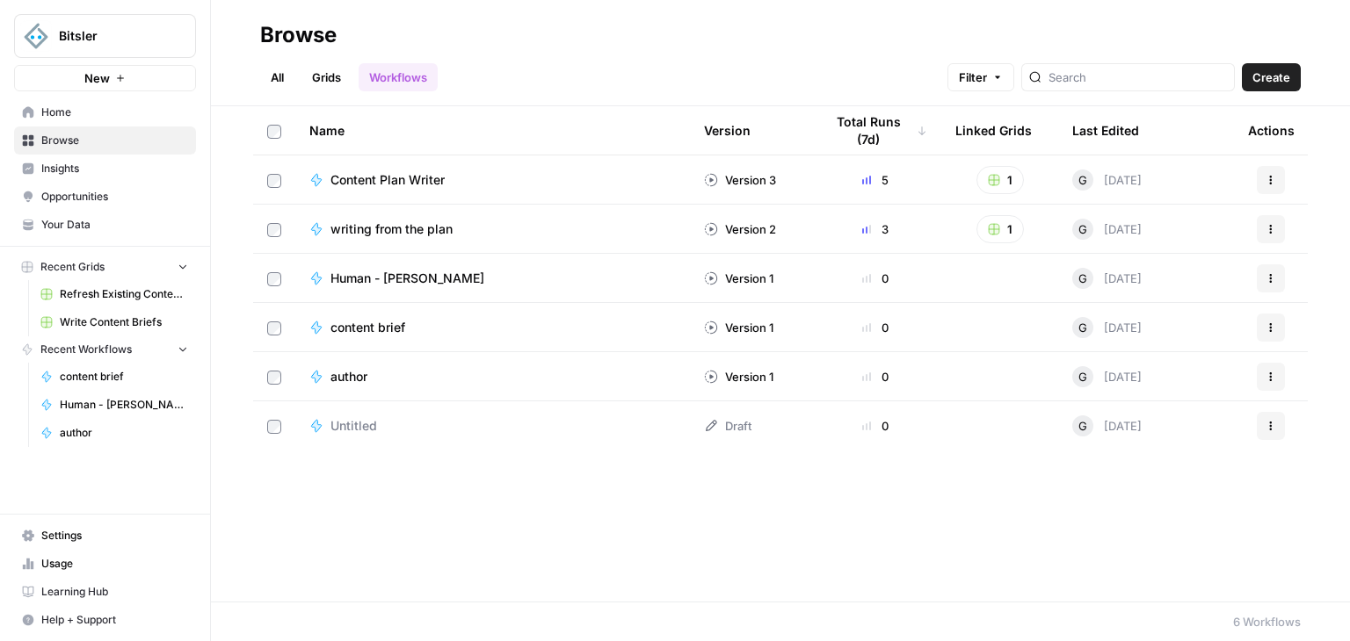
click at [1280, 86] on button "Create" at bounding box center [1271, 77] width 59 height 28
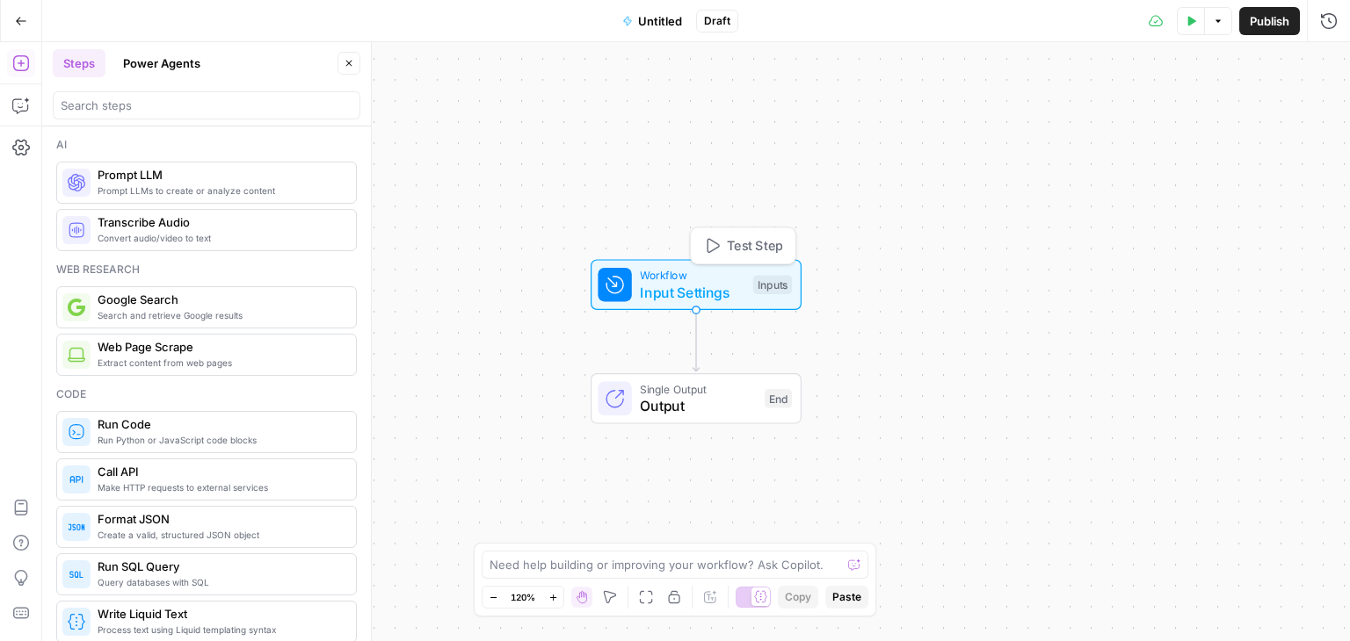
click at [671, 279] on span "Workflow" at bounding box center [692, 275] width 105 height 17
click at [1177, 127] on button "Add Field" at bounding box center [1159, 119] width 293 height 28
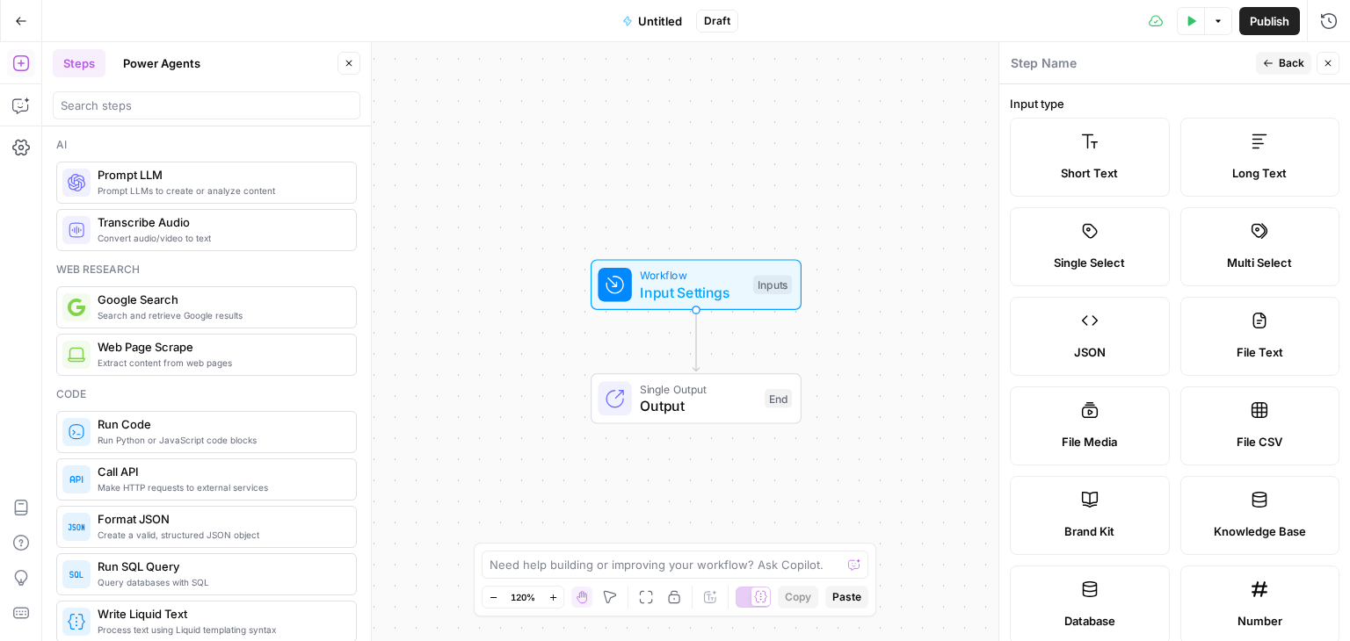
click at [1242, 170] on span "Long Text" at bounding box center [1259, 173] width 54 height 18
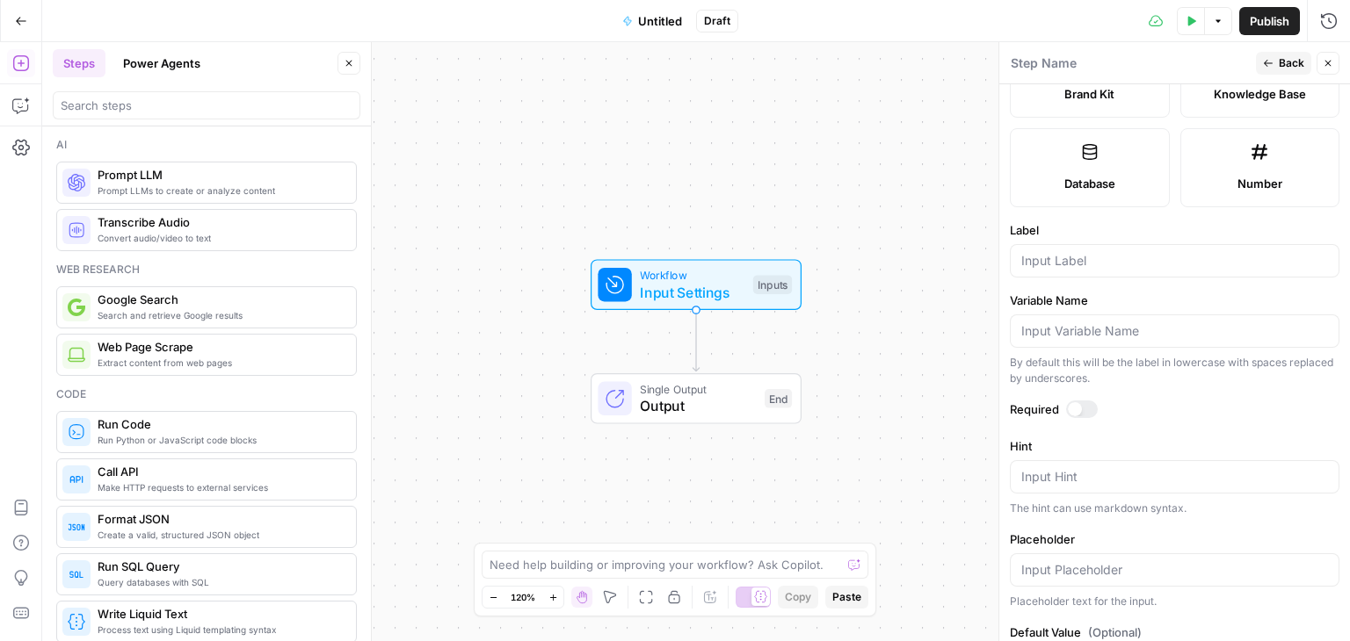
scroll to position [439, 0]
click at [1133, 250] on input "Label" at bounding box center [1174, 259] width 307 height 18
type input "Human Text Claude"
click at [1078, 402] on div at bounding box center [1075, 408] width 14 height 14
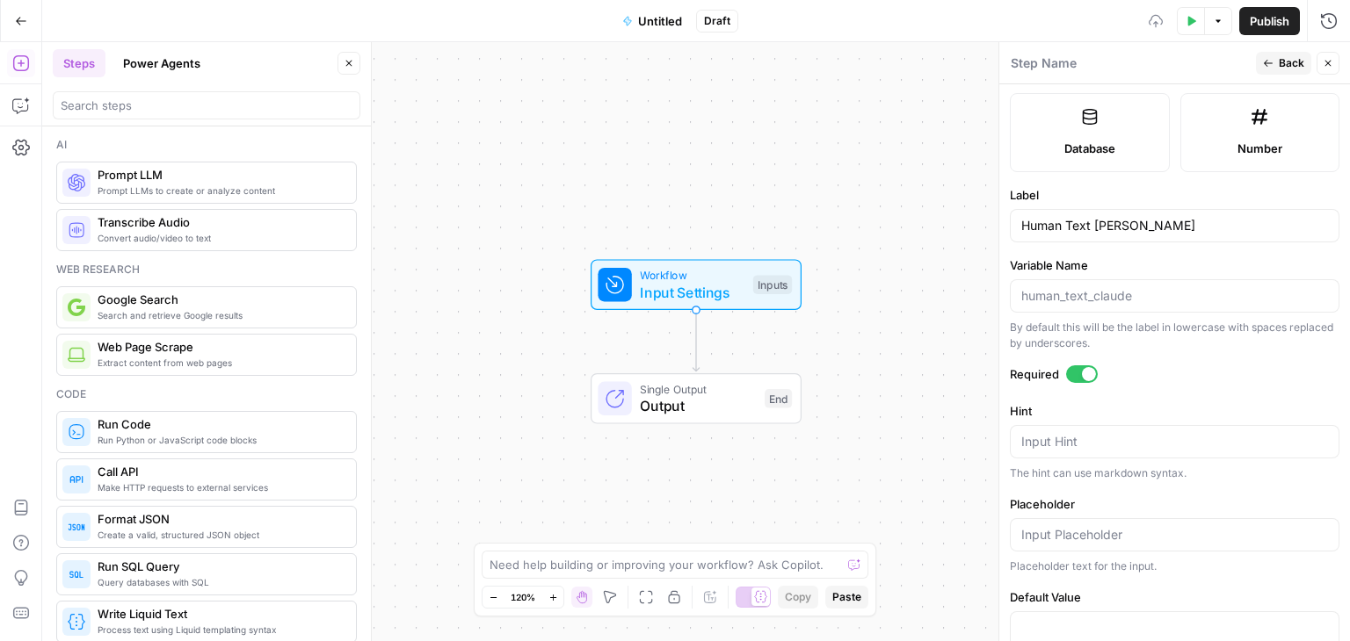
scroll to position [543, 0]
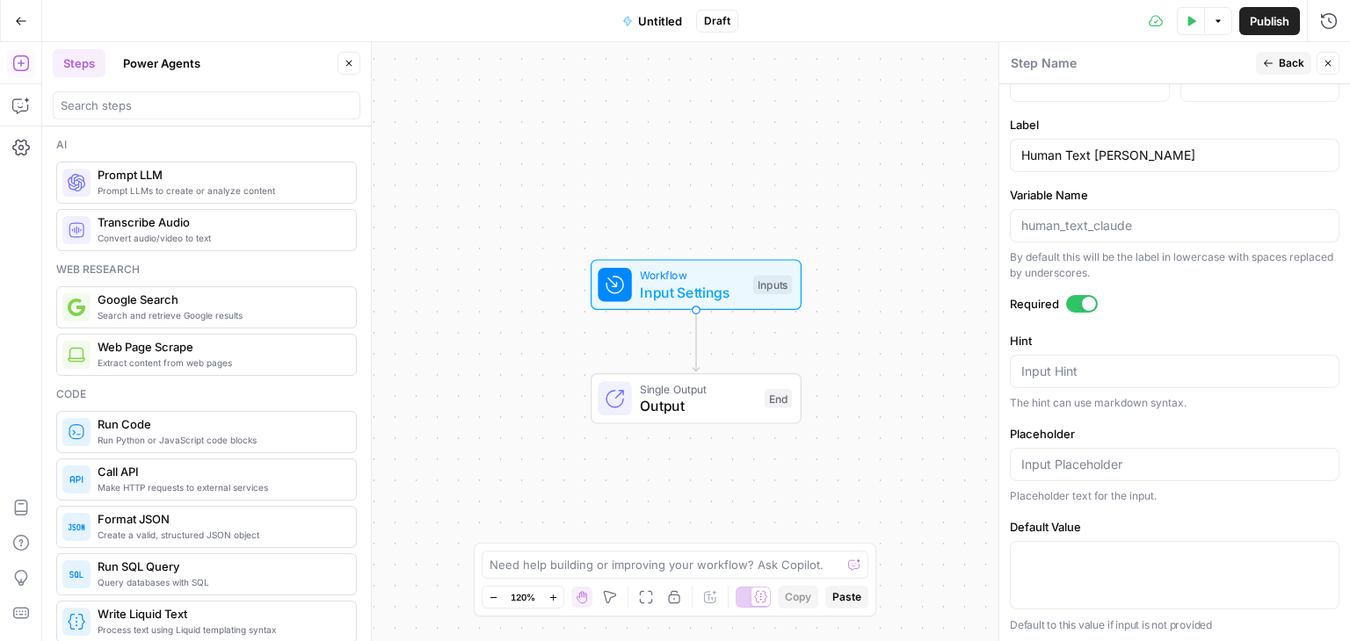
click at [135, 193] on span "Prompt LLMs to create or analyze content" at bounding box center [220, 191] width 244 height 14
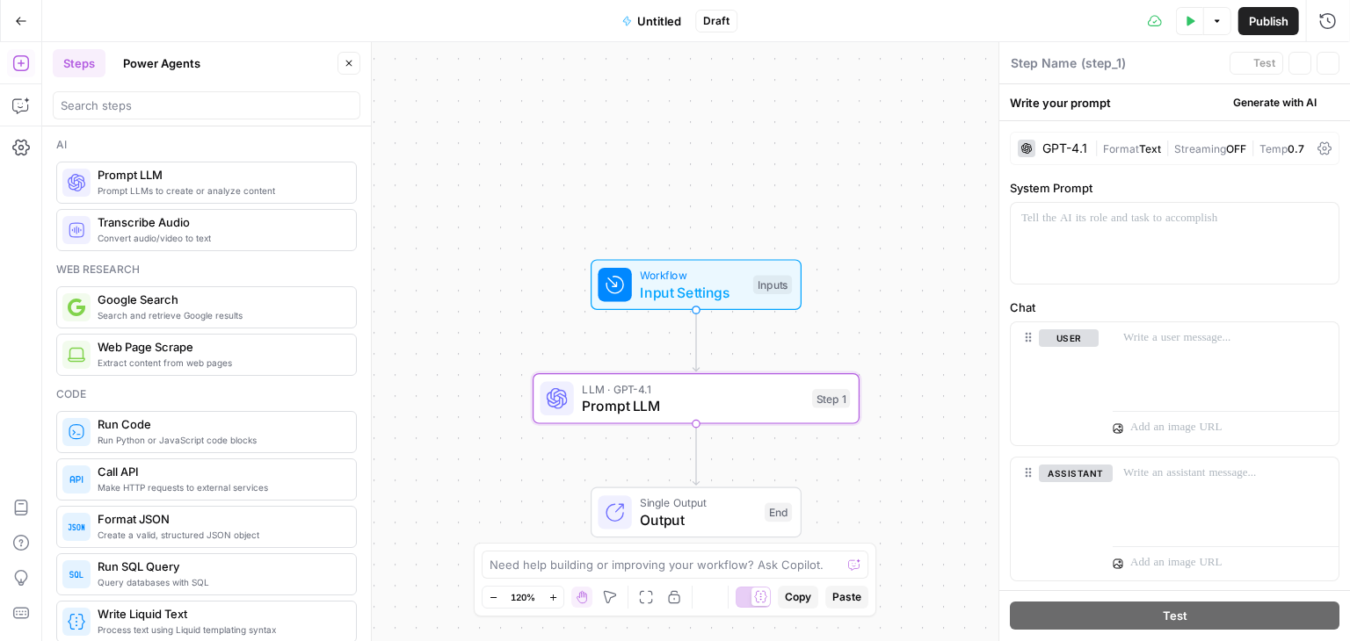
type textarea "Prompt LLM"
click at [1072, 145] on div "GPT-4.1" at bounding box center [1064, 148] width 45 height 12
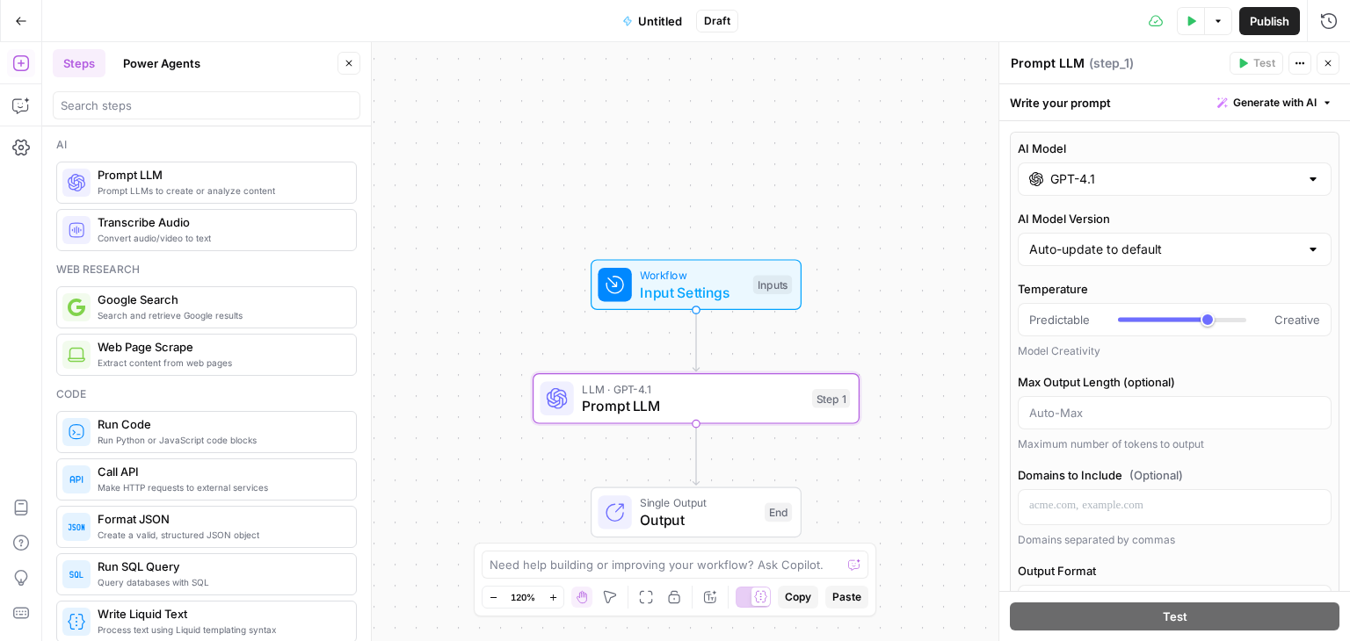
click at [1113, 177] on input "GPT-4.1" at bounding box center [1174, 179] width 249 height 18
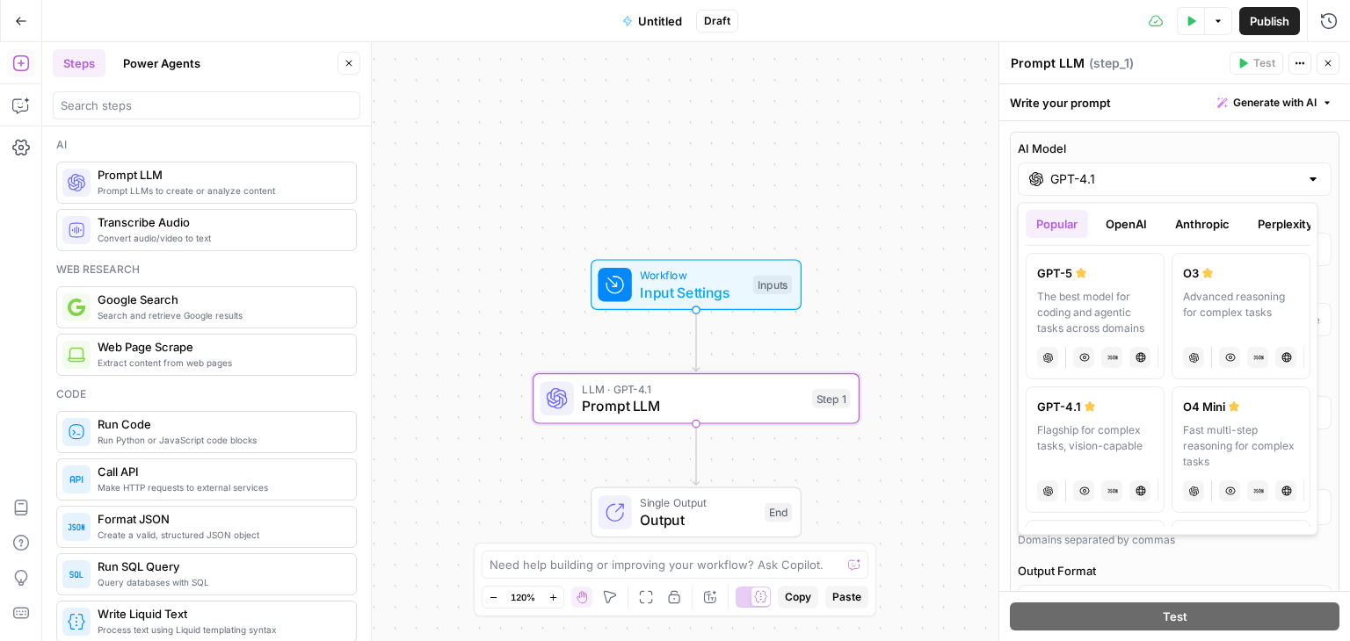
click at [1089, 278] on div "GPT-5" at bounding box center [1095, 273] width 116 height 18
type input "GPT-5"
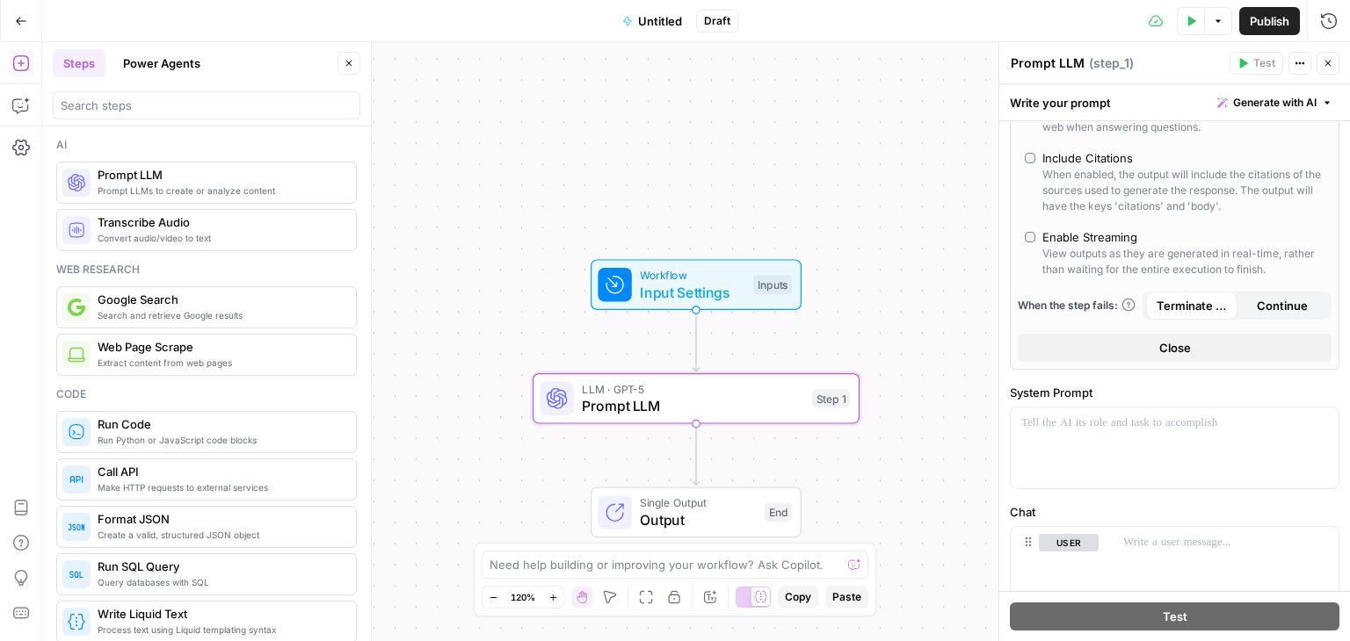
scroll to position [551, 0]
click at [1093, 419] on p at bounding box center [1174, 421] width 307 height 18
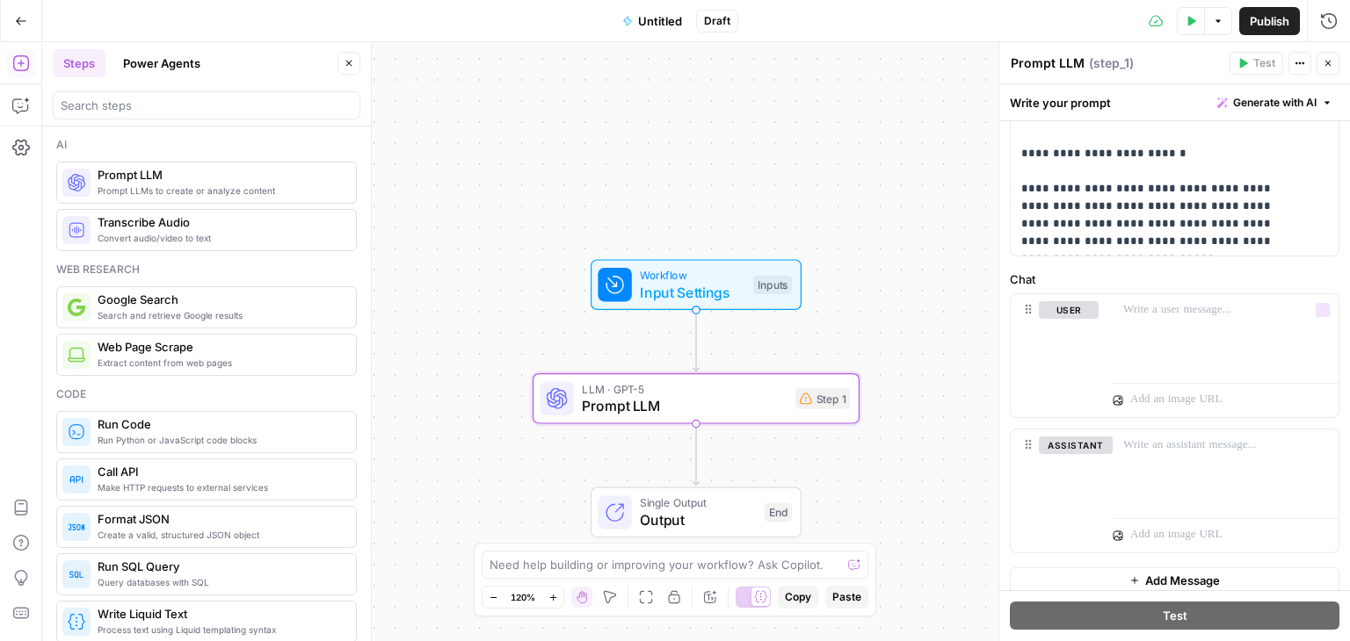
scroll to position [1425, 0]
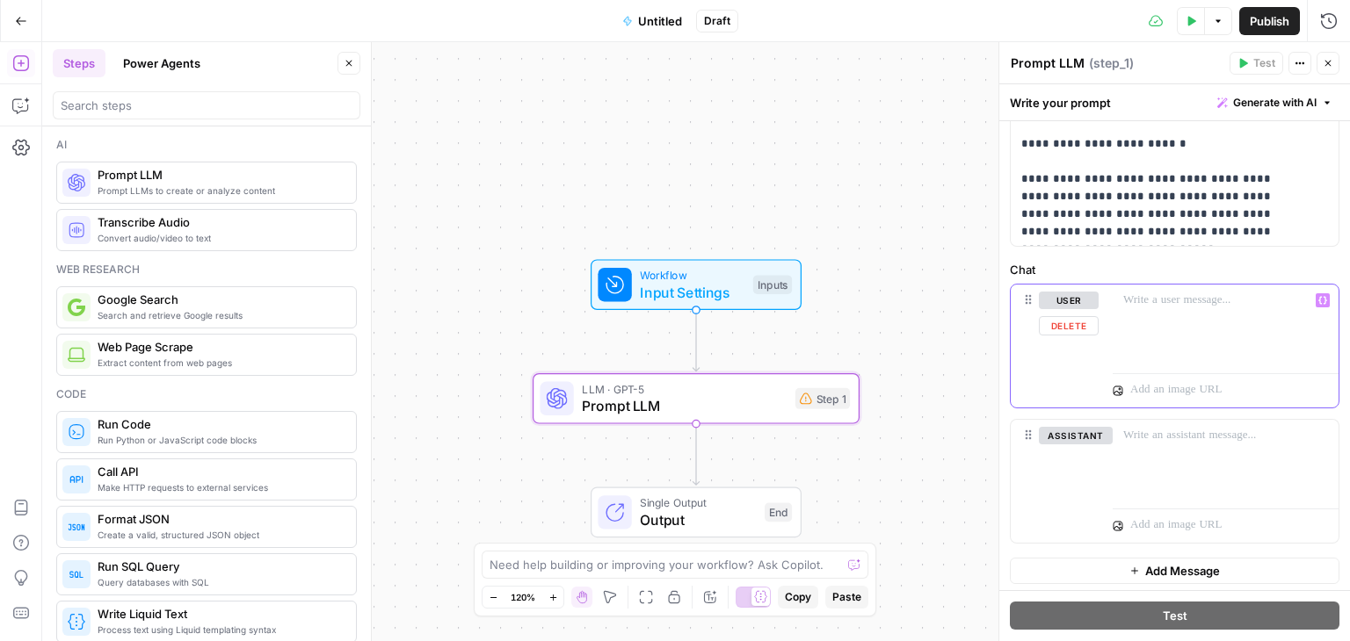
click at [1164, 321] on div at bounding box center [1225, 325] width 226 height 81
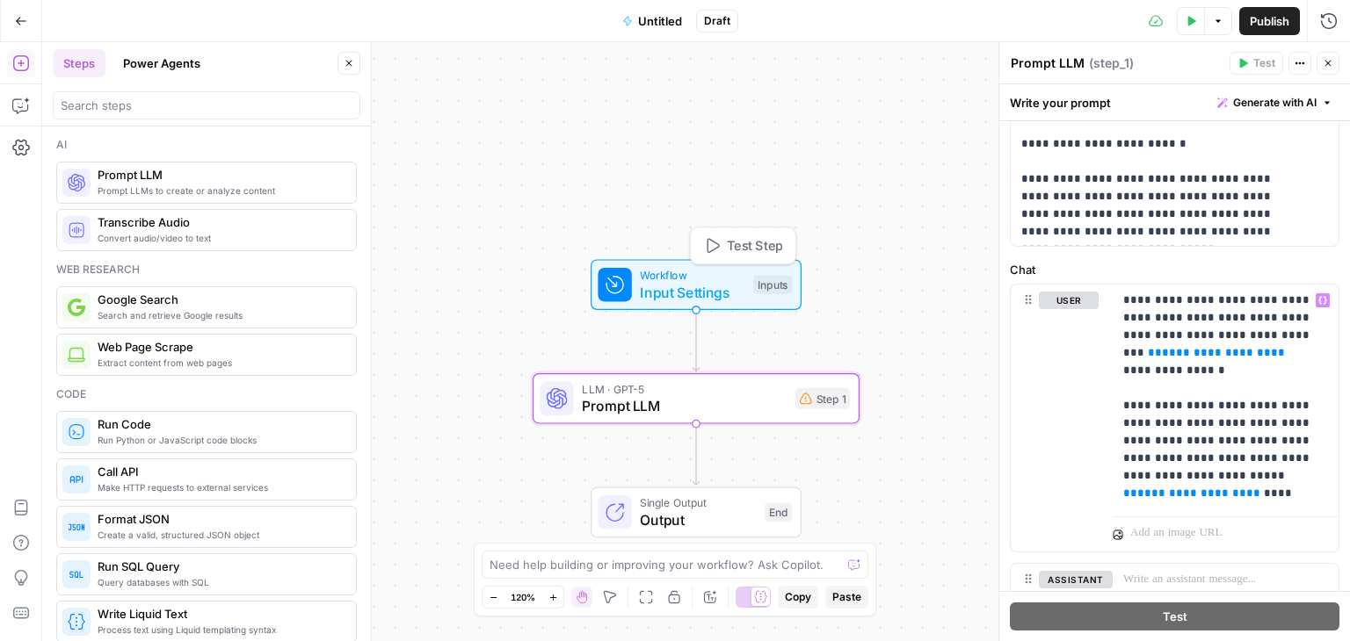
click at [673, 296] on span "Input Settings" at bounding box center [692, 292] width 105 height 21
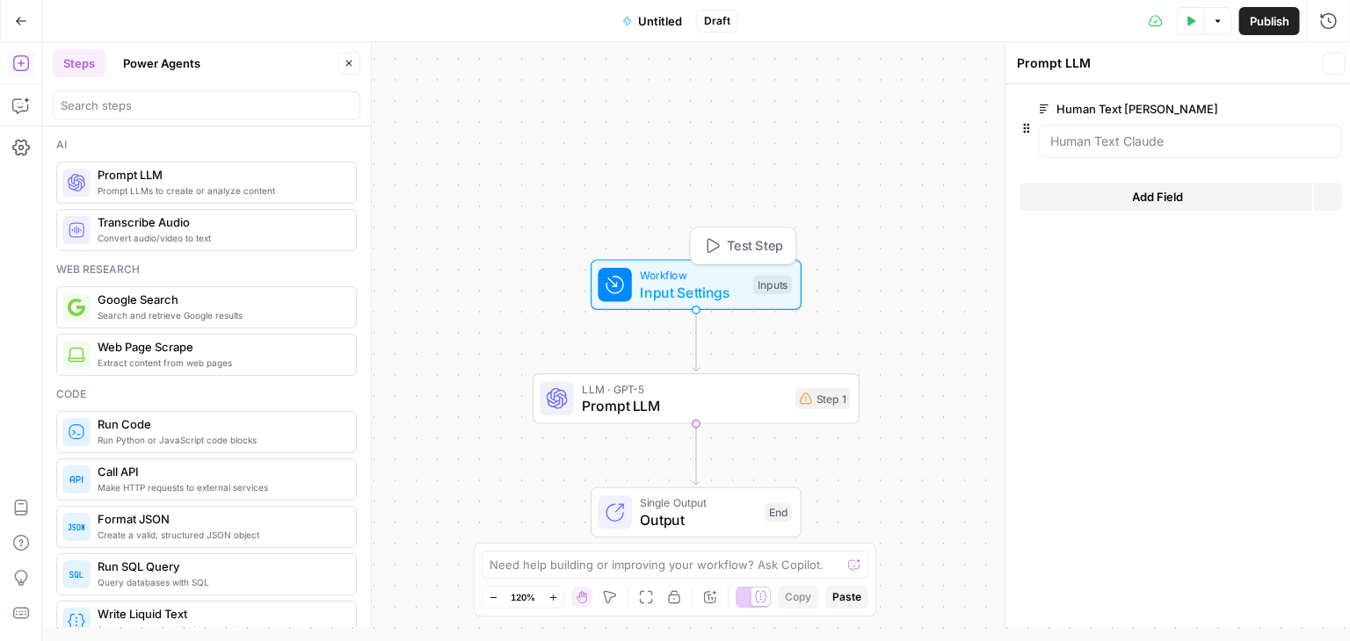
type textarea "Inputs"
click at [641, 407] on span "Prompt LLM" at bounding box center [684, 405] width 205 height 21
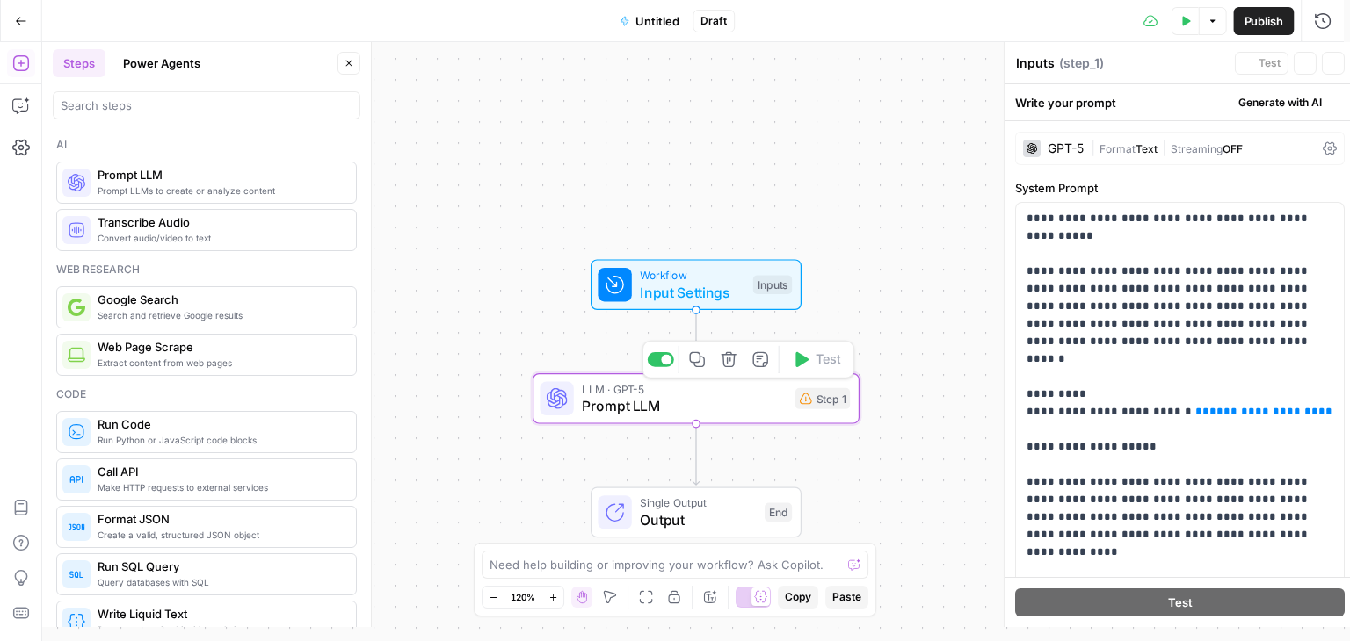
type textarea "Prompt LLM"
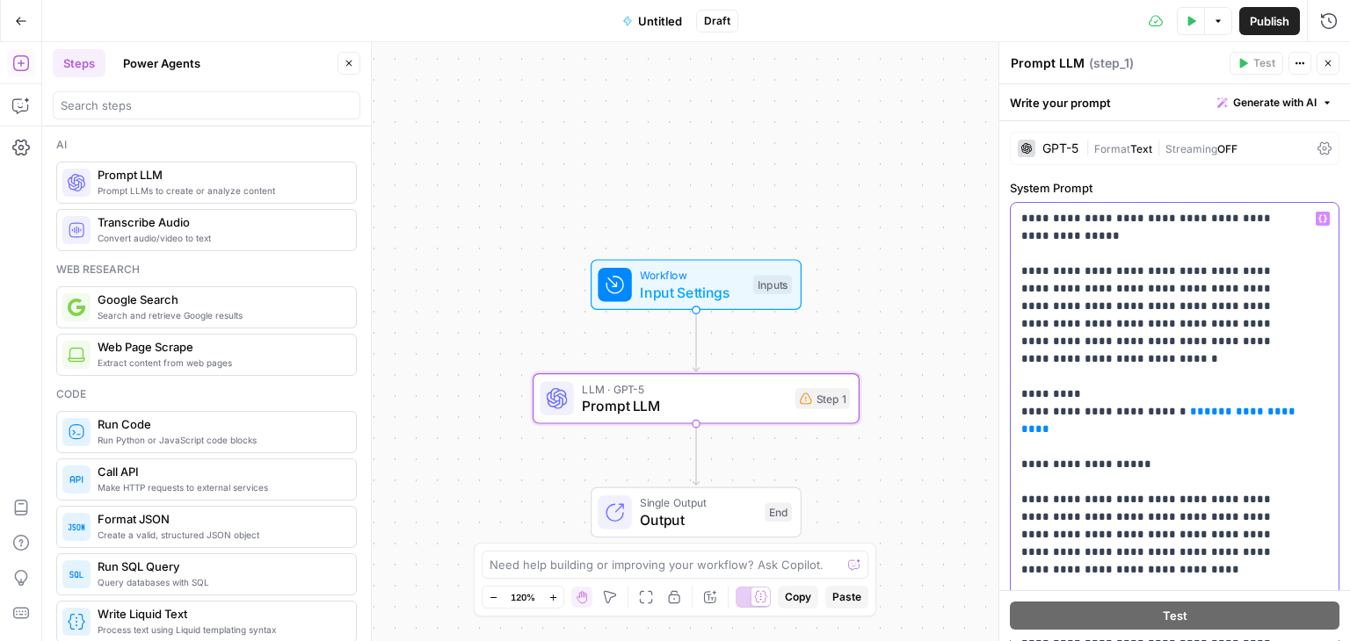
click at [1263, 406] on span "**********" at bounding box center [1160, 420] width 278 height 29
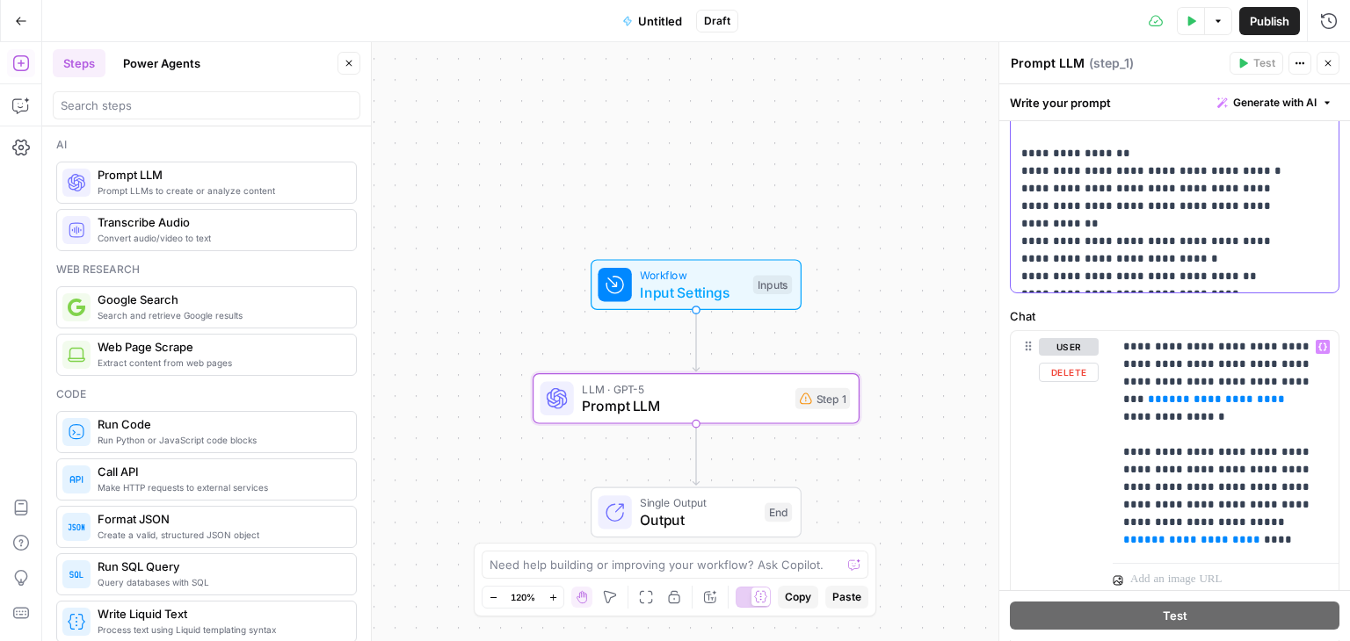
scroll to position [627, 0]
drag, startPoint x: 1153, startPoint y: 398, endPoint x: 1162, endPoint y: 398, distance: 9.7
click at [1162, 398] on span "**********" at bounding box center [1216, 398] width 109 height 11
drag, startPoint x: 1162, startPoint y: 398, endPoint x: 1212, endPoint y: 396, distance: 49.2
click at [1212, 396] on span "**********" at bounding box center [1216, 398] width 109 height 11
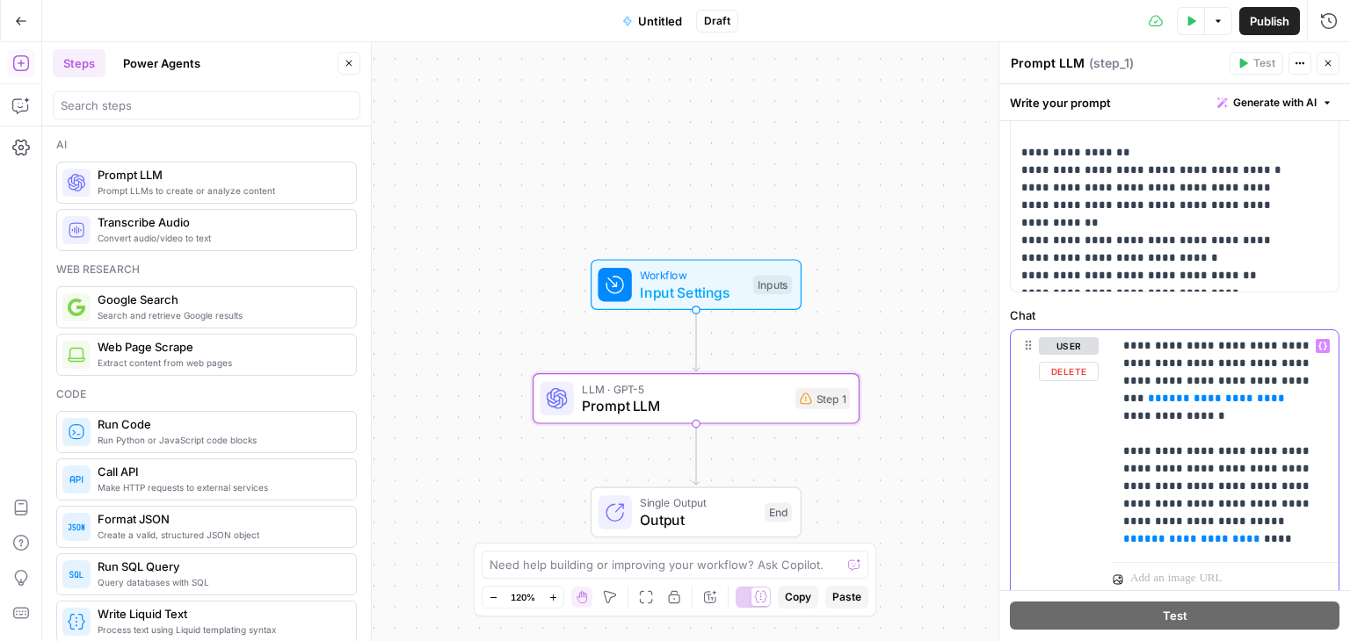
click at [1271, 401] on span "**" at bounding box center [1278, 398] width 14 height 11
drag, startPoint x: 1231, startPoint y: 401, endPoint x: 1197, endPoint y: 399, distance: 34.3
click at [1197, 399] on span "**********" at bounding box center [1216, 398] width 109 height 11
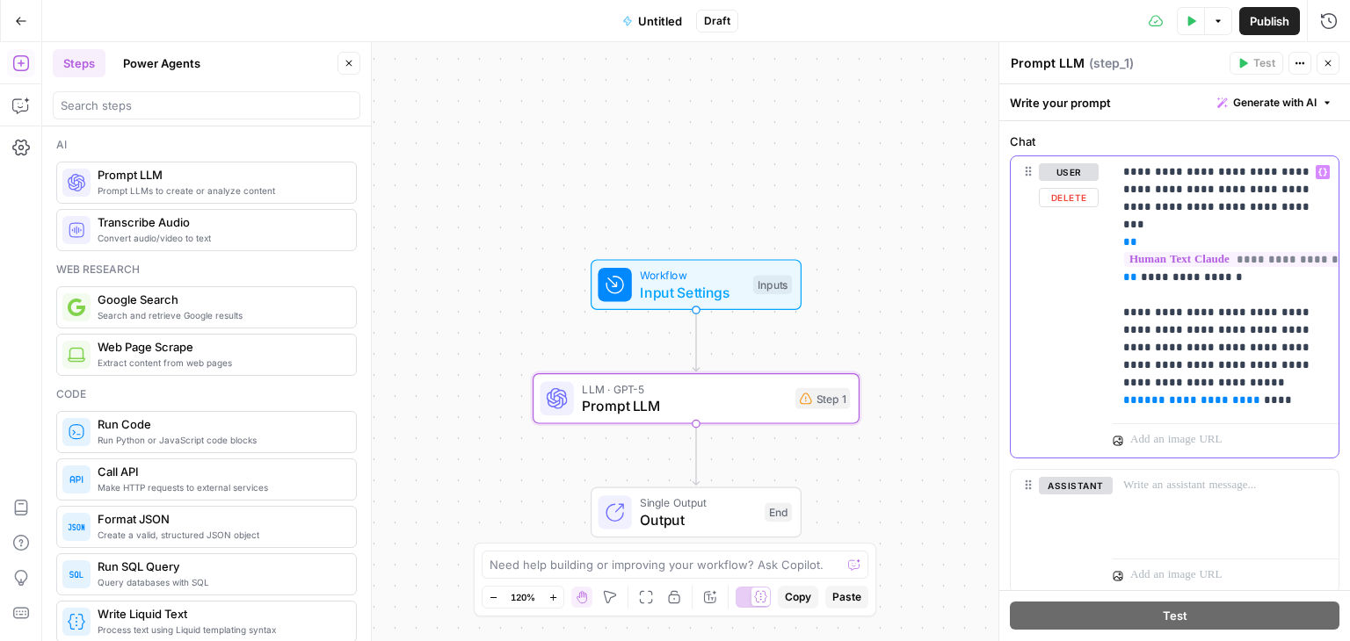
scroll to position [802, 0]
drag, startPoint x: 1133, startPoint y: 392, endPoint x: 1231, endPoint y: 400, distance: 97.9
click at [1231, 400] on span "**********" at bounding box center [1191, 399] width 109 height 11
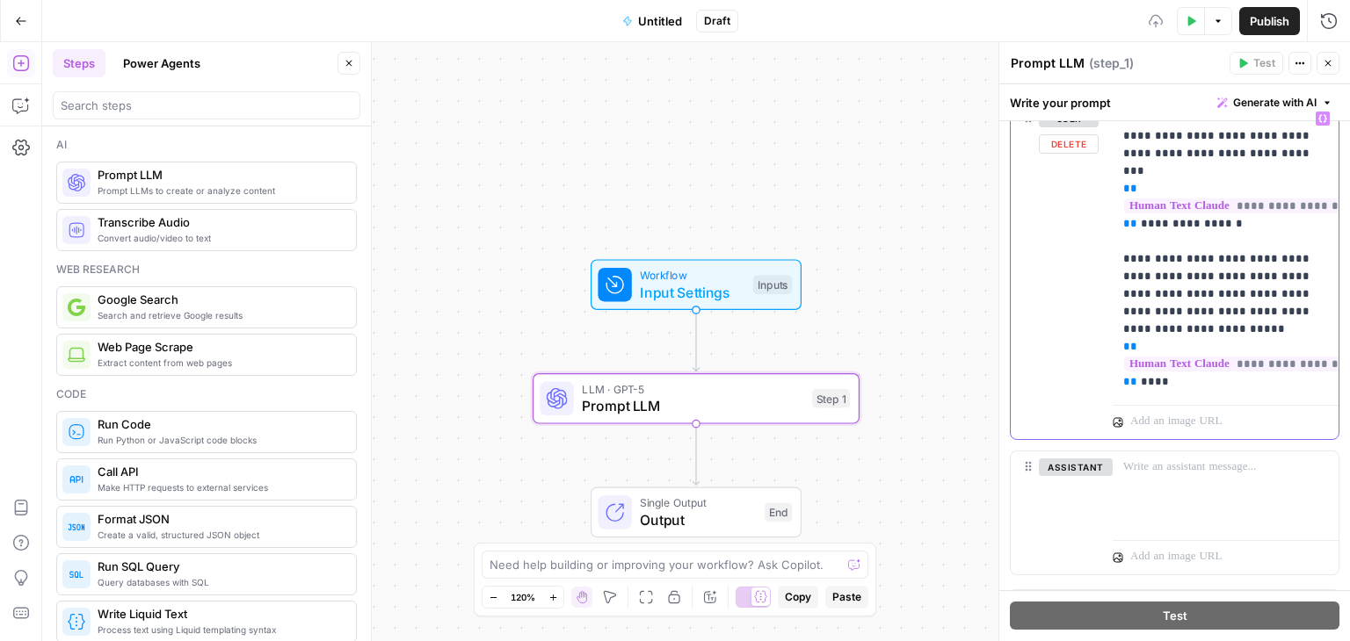
scroll to position [902, 0]
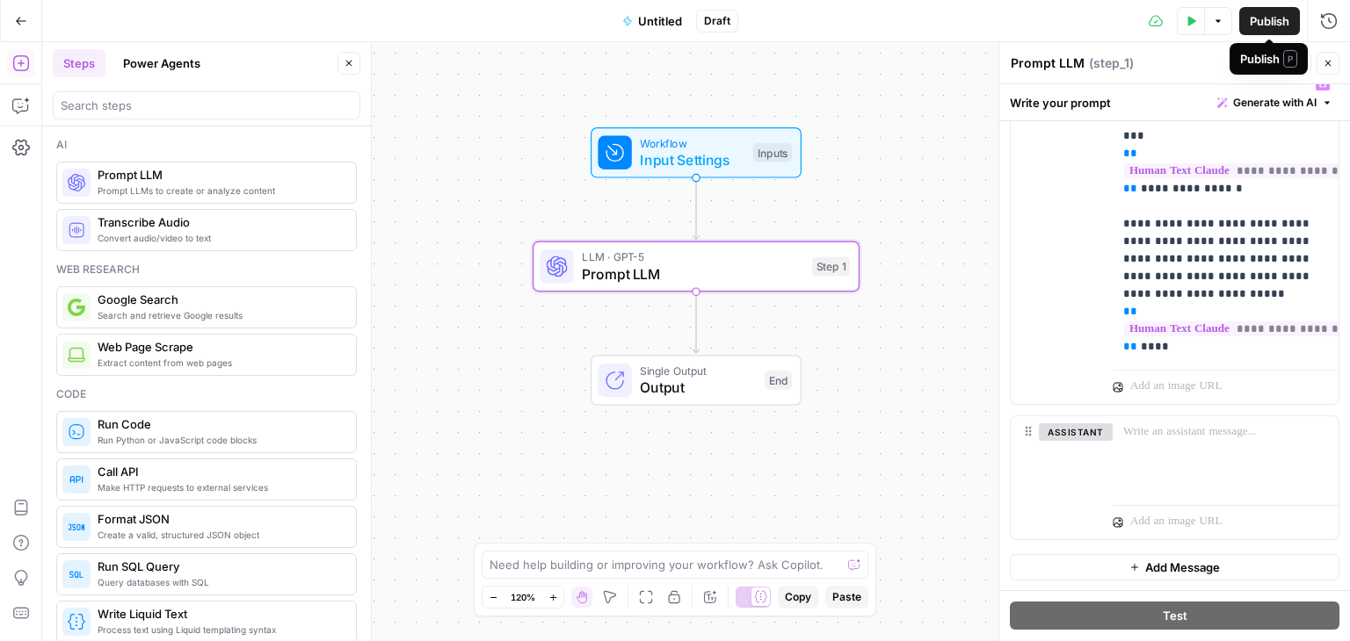
click at [1269, 27] on span "Publish" at bounding box center [1269, 21] width 40 height 18
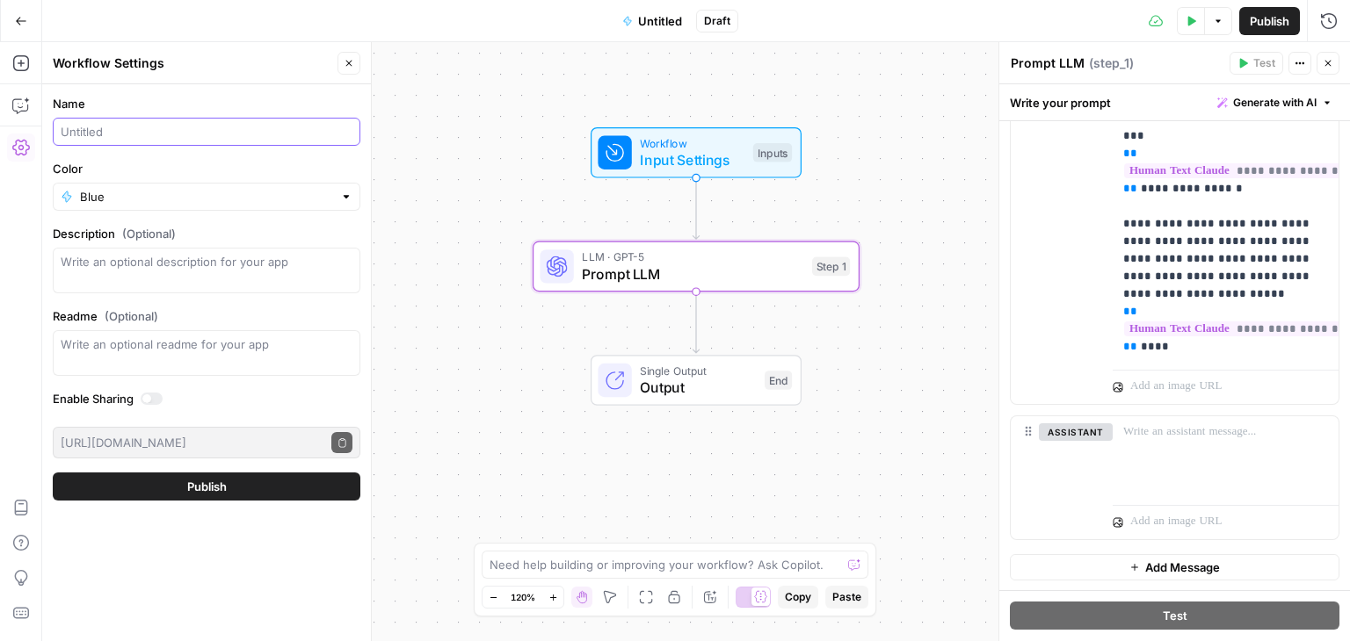
click at [76, 135] on input "Name" at bounding box center [207, 132] width 292 height 18
type input "Human - GPT"
click at [203, 489] on span "Publish" at bounding box center [207, 487] width 40 height 18
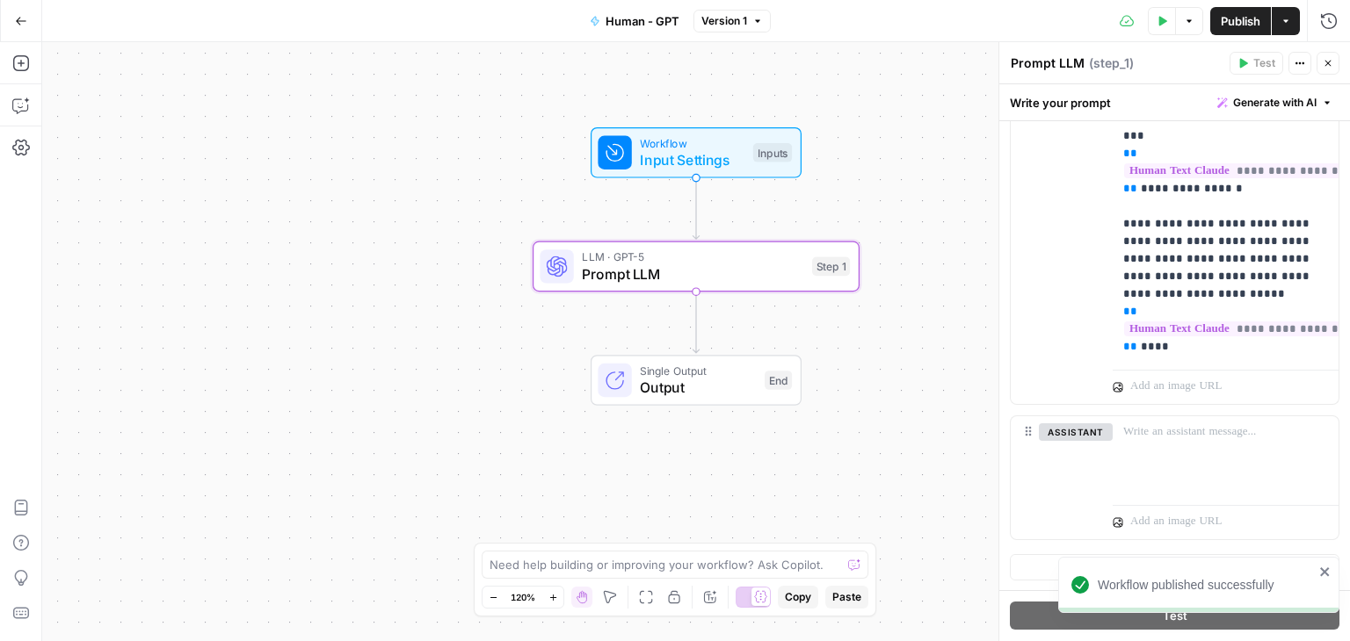
click at [13, 18] on button "Go Back" at bounding box center [21, 21] width 32 height 32
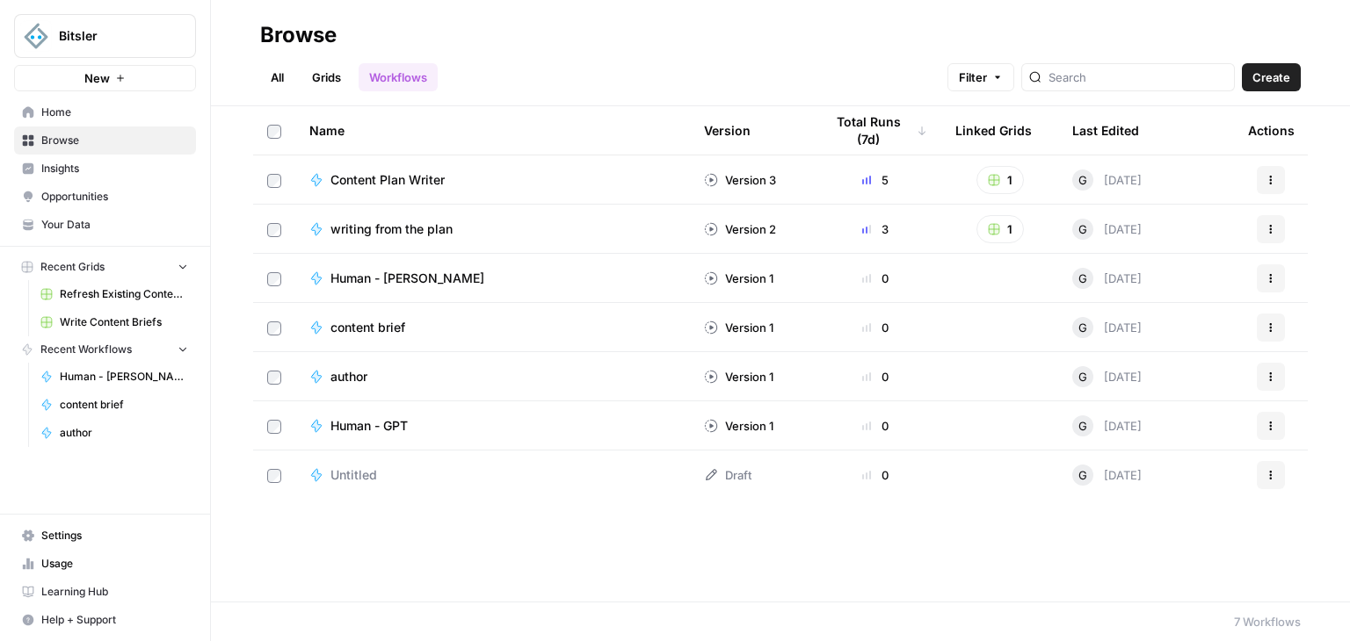
click at [326, 83] on link "Grids" at bounding box center [326, 77] width 50 height 28
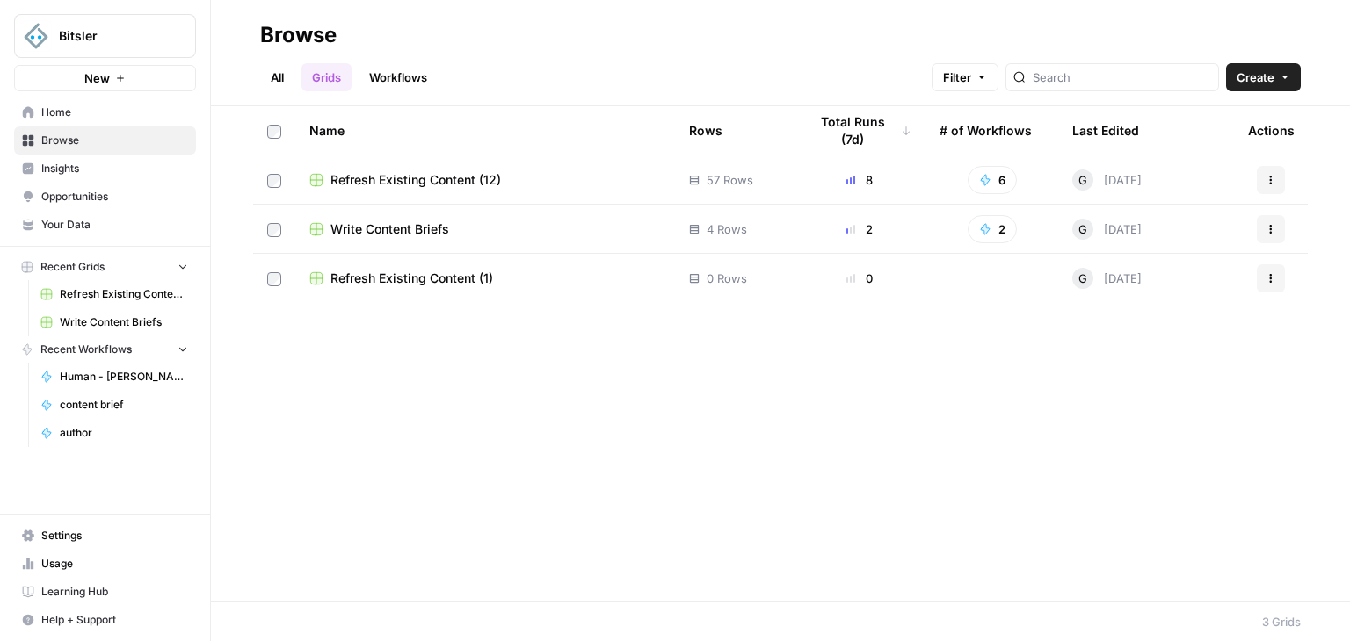
click at [1237, 87] on button "Create" at bounding box center [1263, 77] width 75 height 28
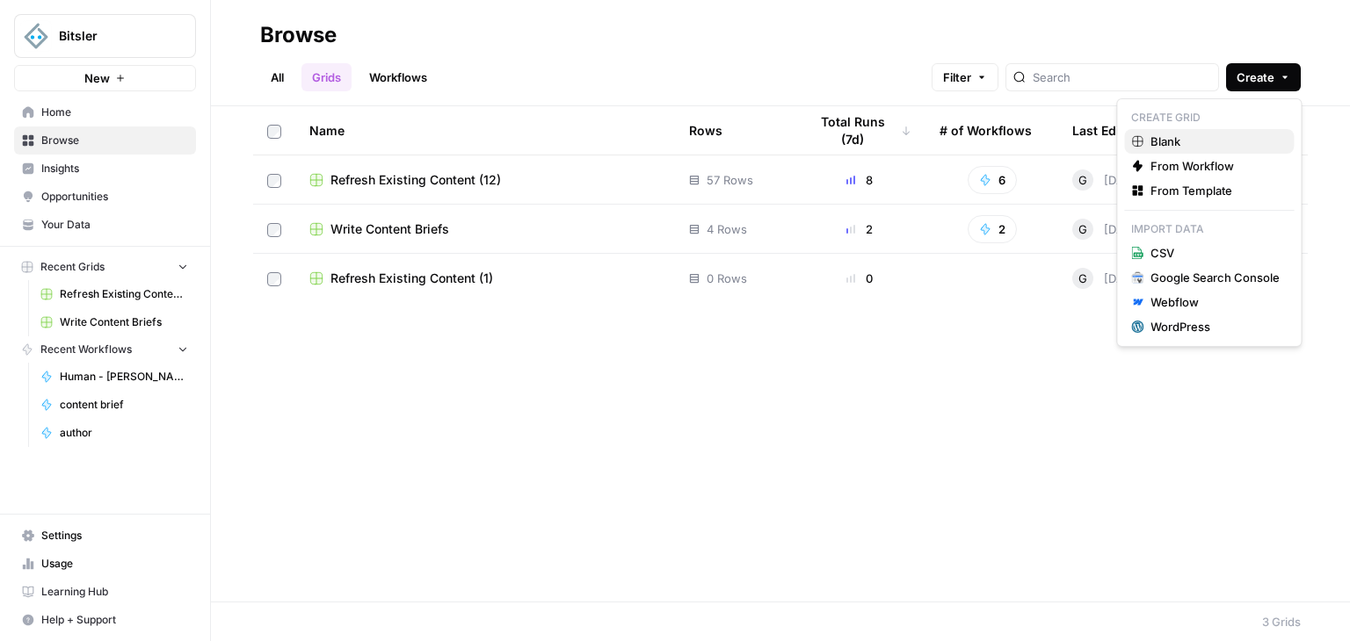
click at [1189, 141] on span "Blank" at bounding box center [1214, 142] width 129 height 18
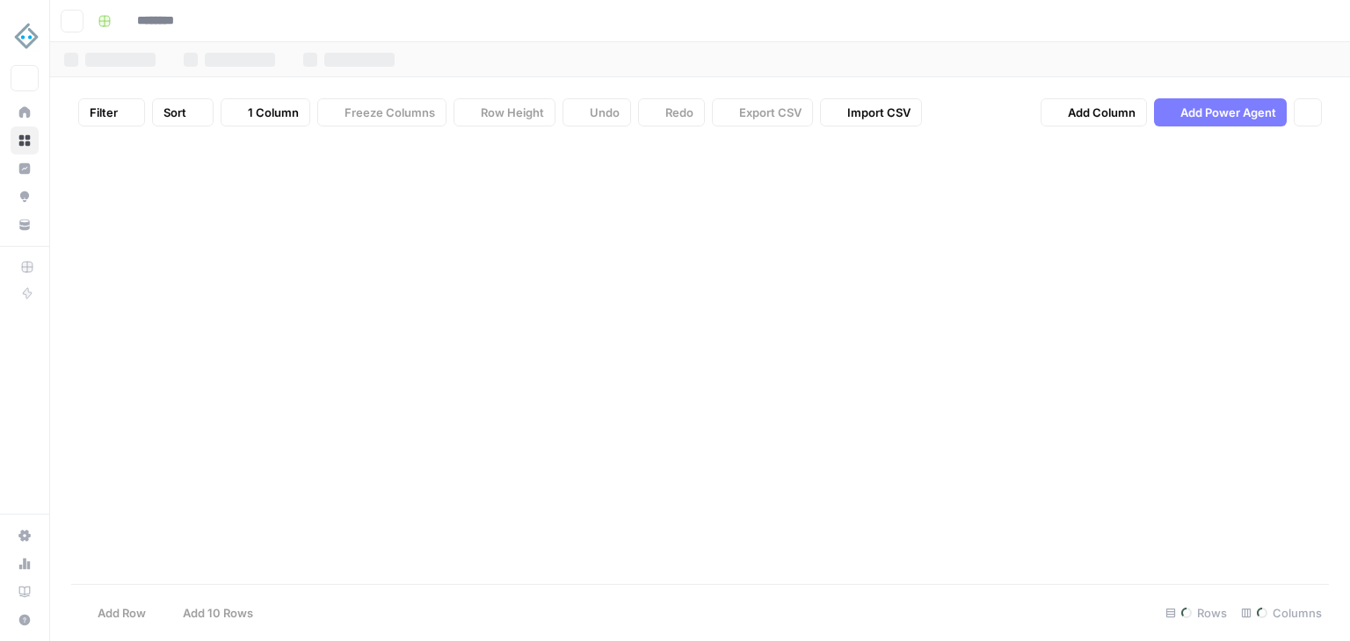
type input "********"
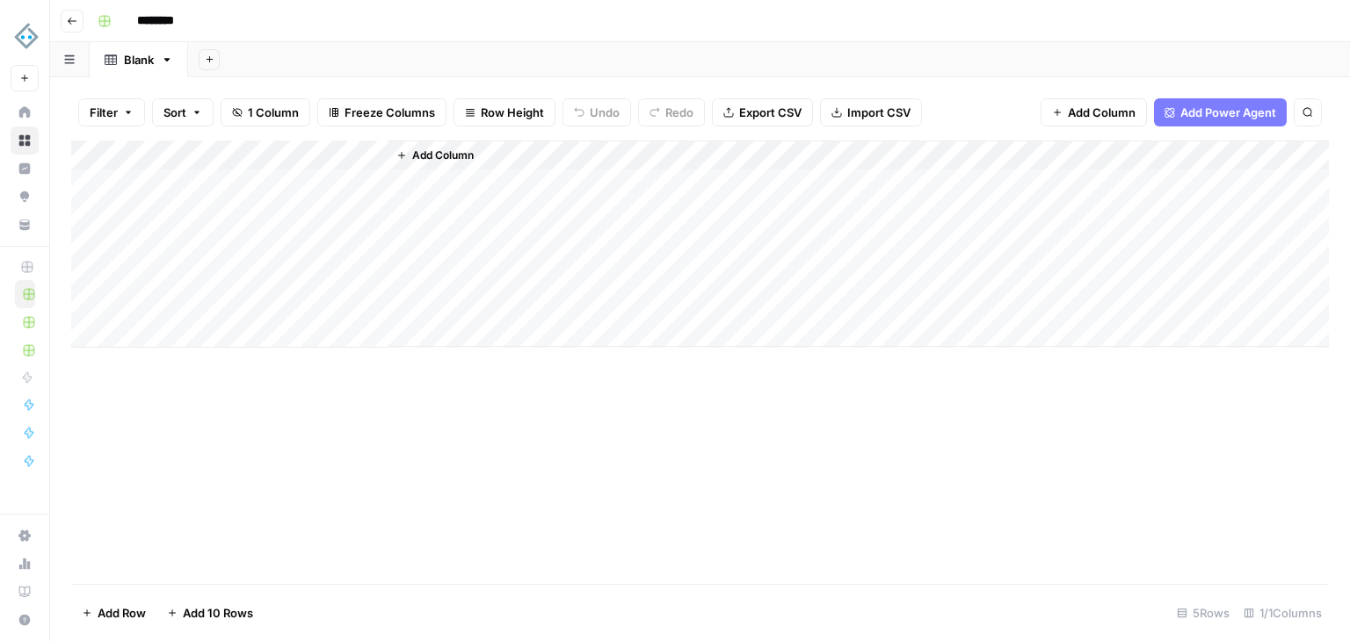
click at [440, 162] on span "Add Column" at bounding box center [443, 156] width 62 height 16
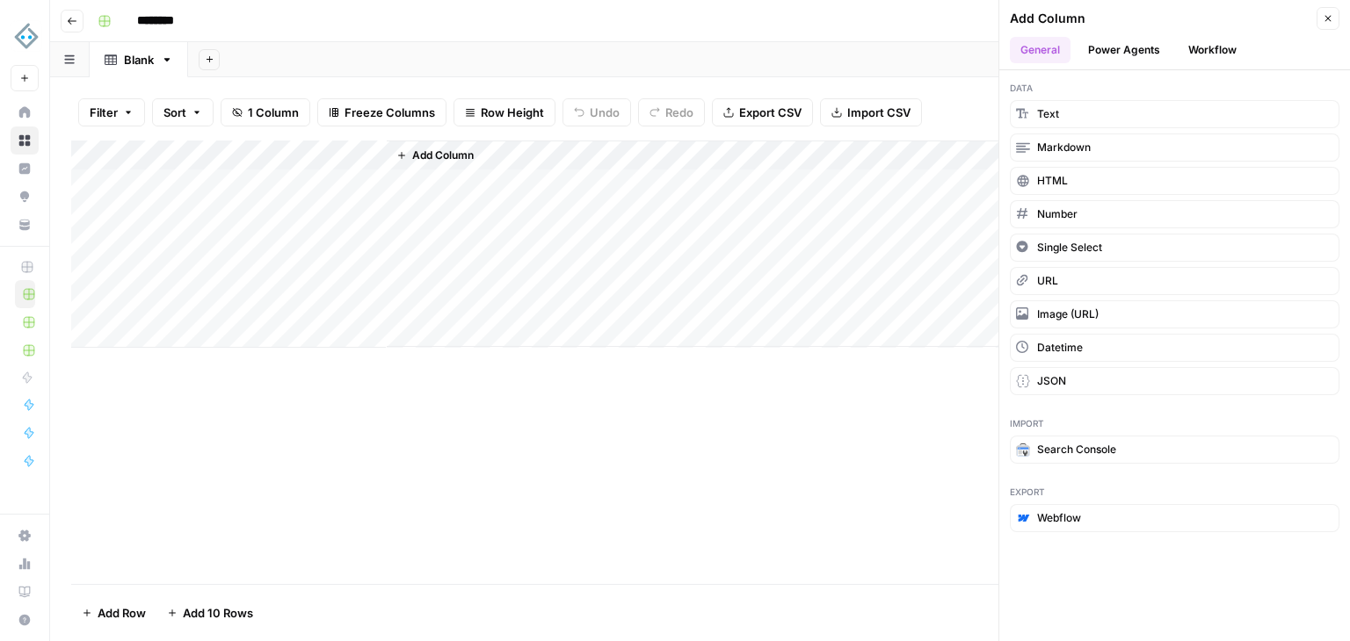
click at [1195, 59] on button "Workflow" at bounding box center [1211, 50] width 69 height 26
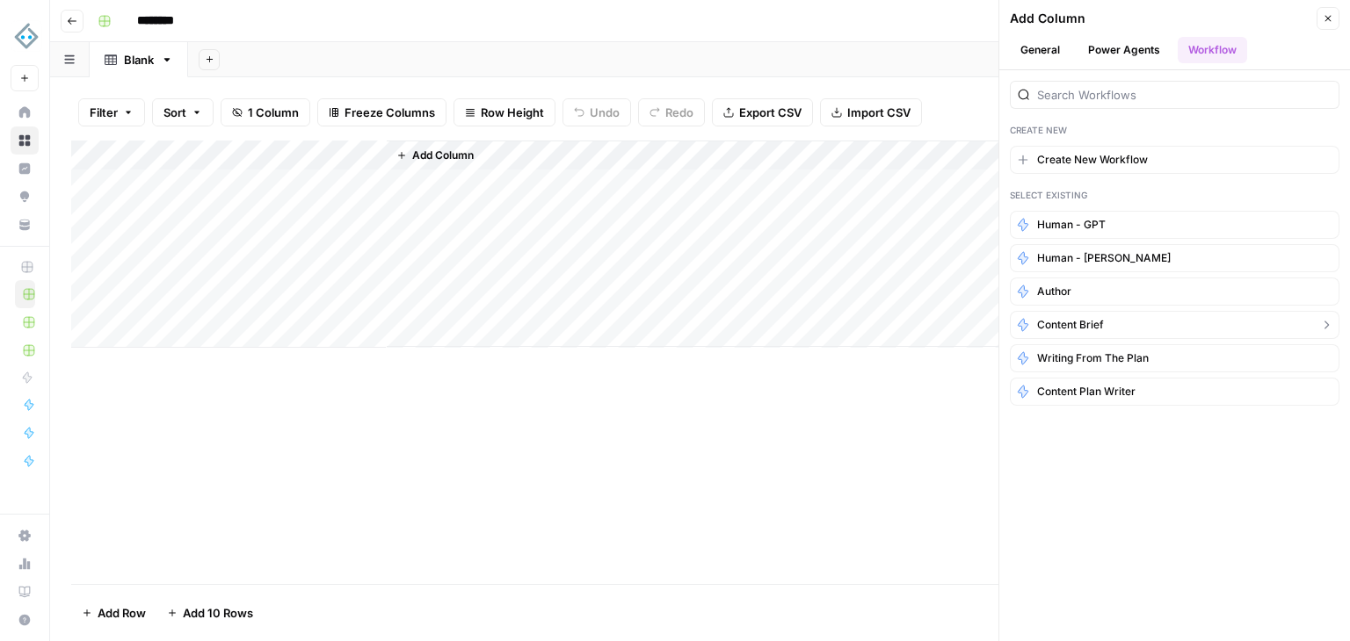
click at [1178, 326] on button "content brief" at bounding box center [1175, 325] width 330 height 28
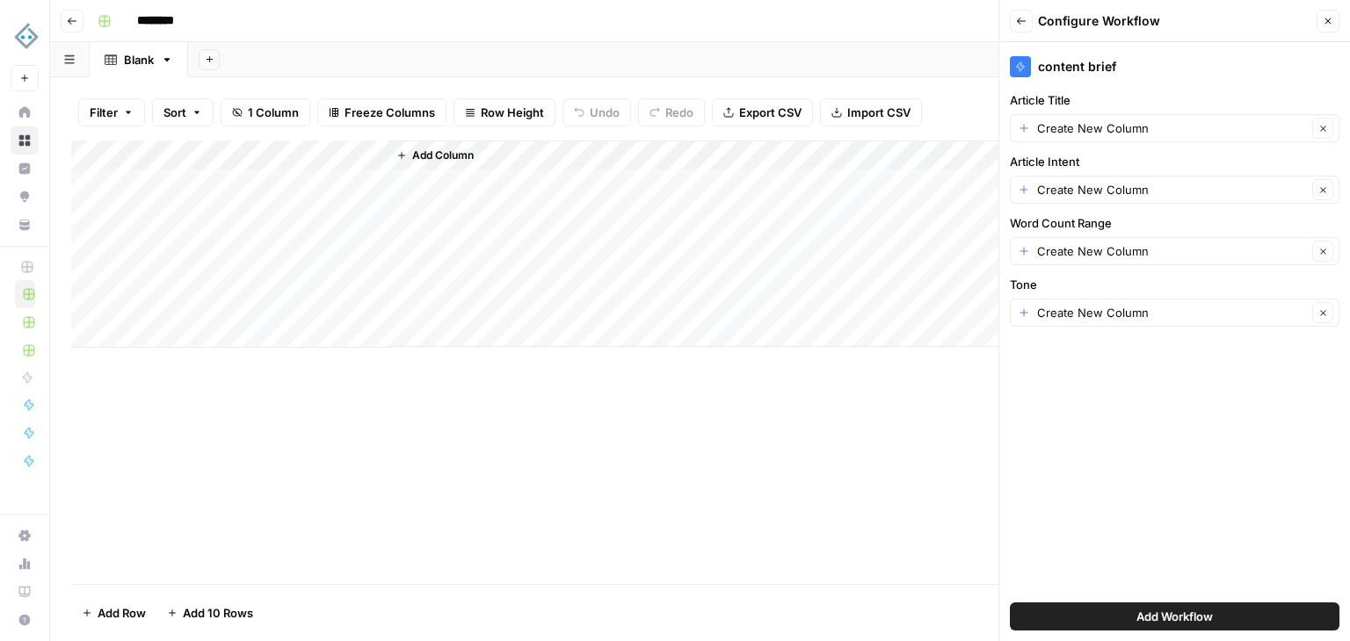
click at [1182, 616] on span "Add Workflow" at bounding box center [1174, 617] width 76 height 18
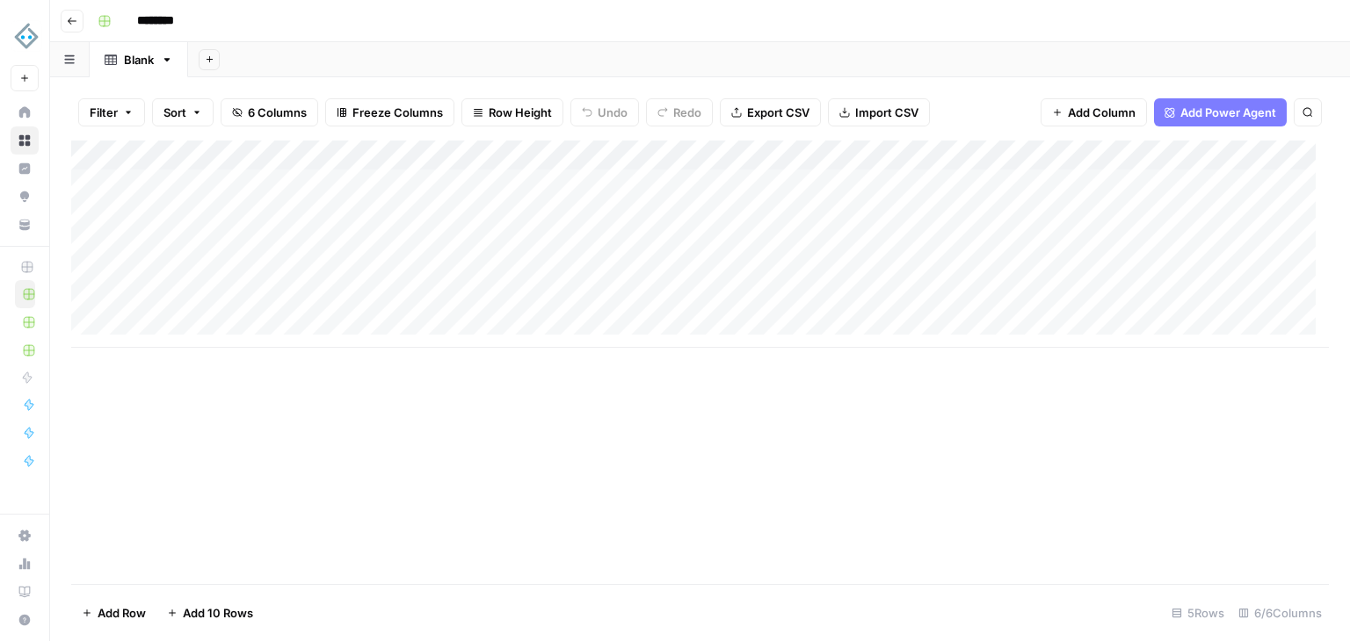
click at [341, 155] on div "Add Column" at bounding box center [699, 244] width 1257 height 207
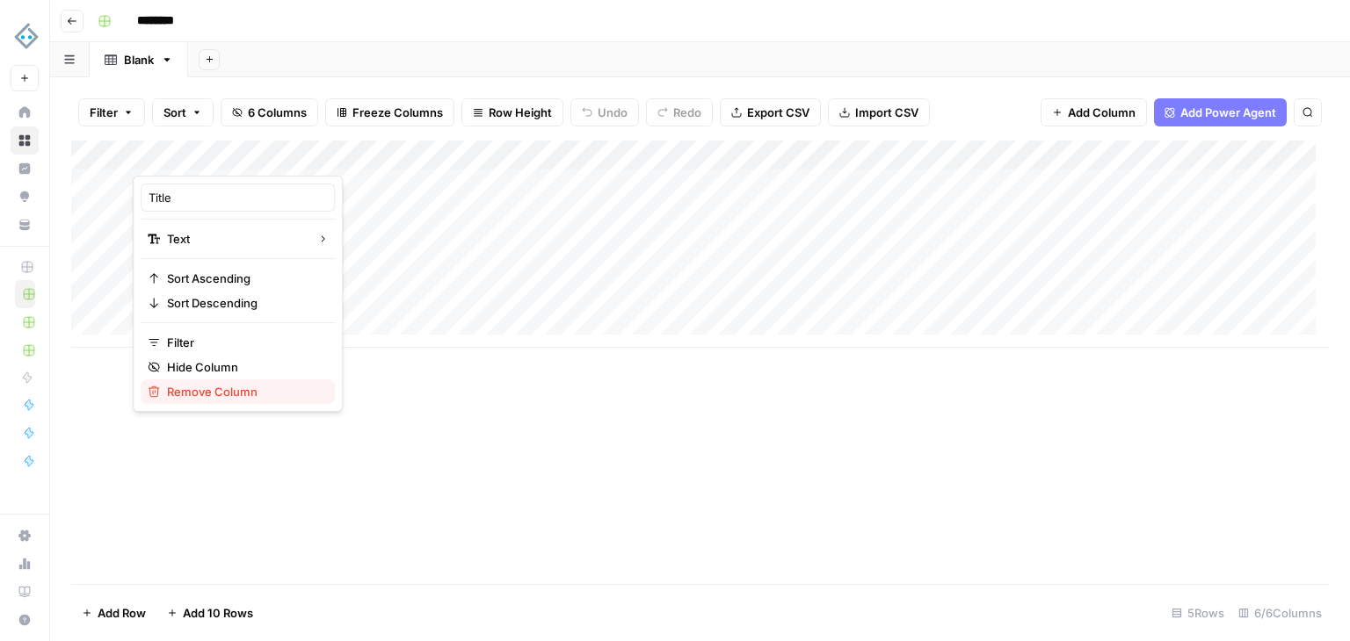
click at [258, 392] on span "Remove Column" at bounding box center [244, 392] width 154 height 18
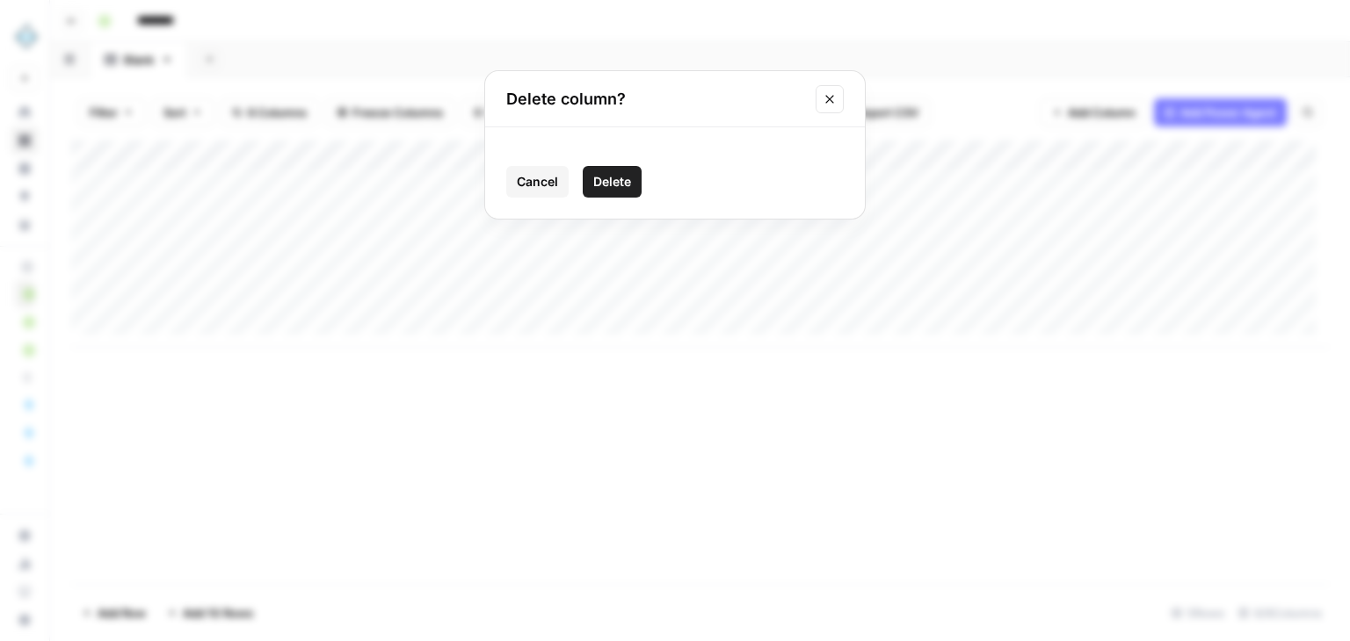
click at [626, 178] on span "Delete" at bounding box center [612, 182] width 38 height 18
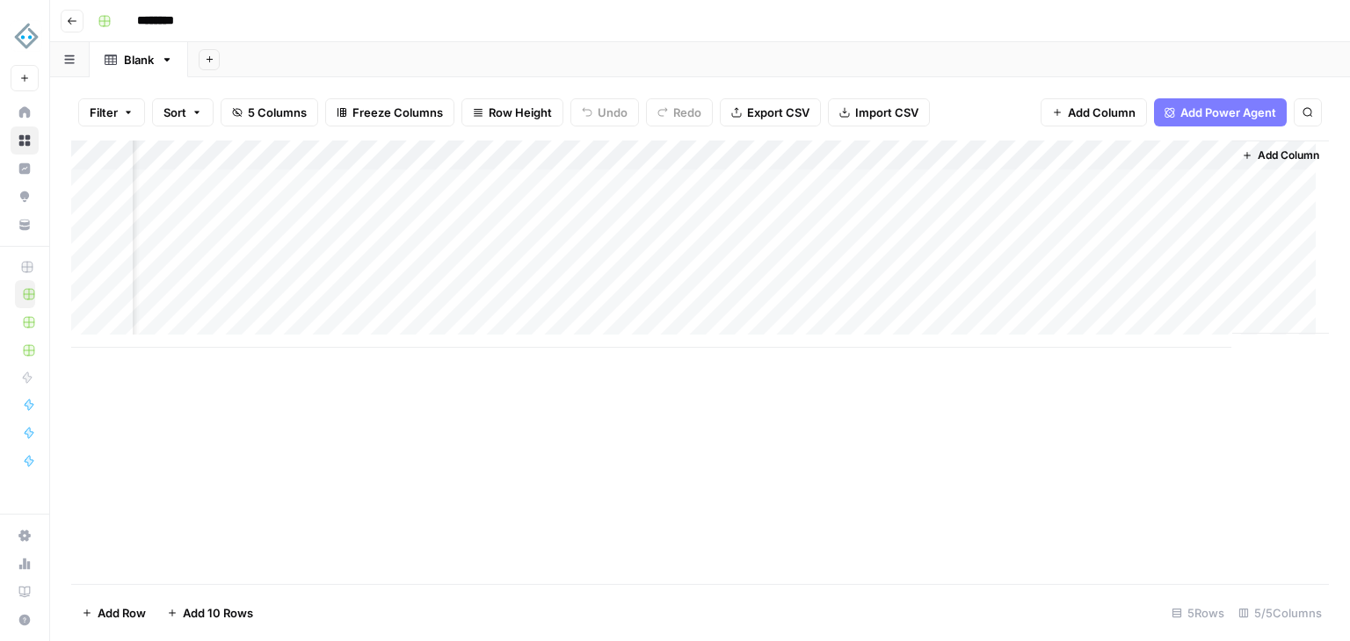
scroll to position [0, 86]
click at [1257, 151] on span "Add Column" at bounding box center [1288, 156] width 62 height 16
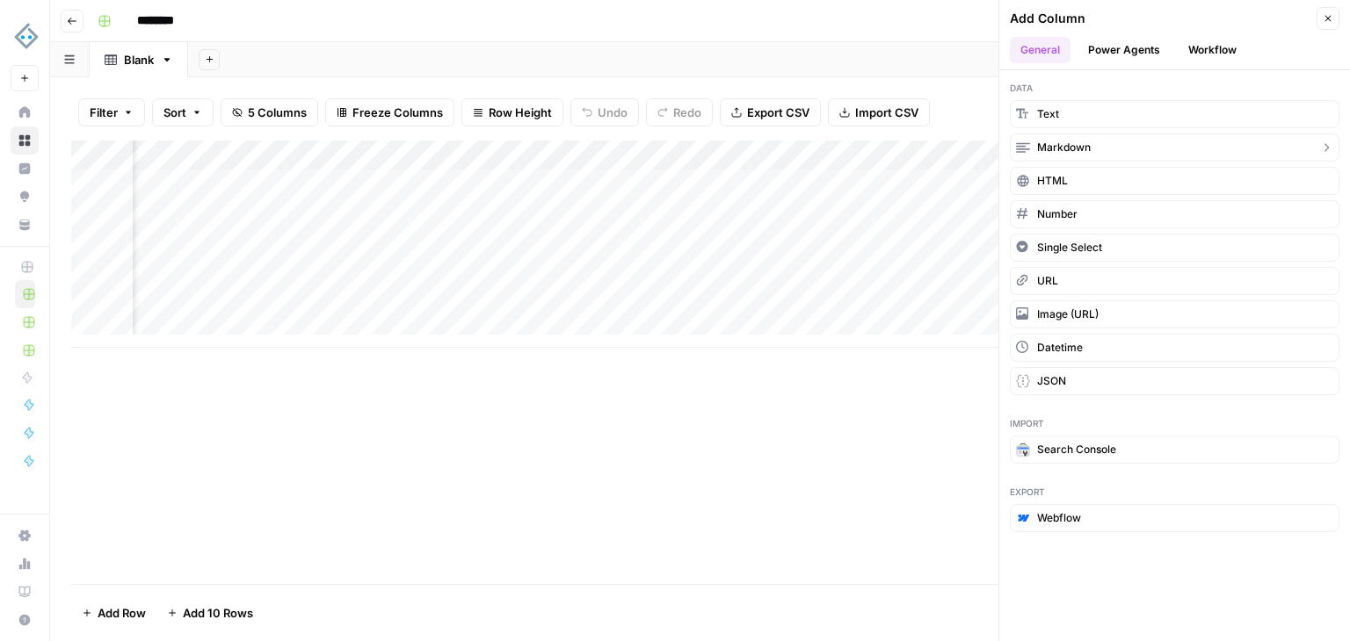
click at [1102, 153] on button "Markdown" at bounding box center [1175, 148] width 330 height 28
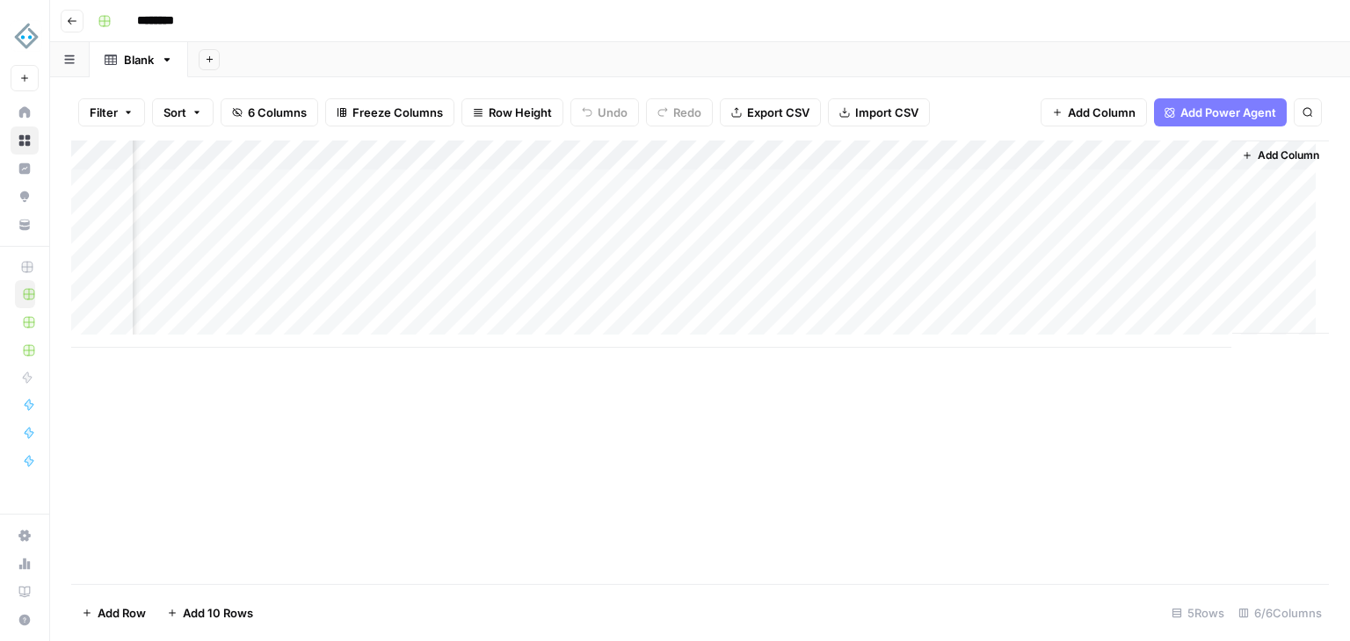
scroll to position [0, 339]
click at [1271, 150] on span "Add Column" at bounding box center [1288, 156] width 62 height 16
click at [1271, 149] on div "Go back ******** Blank Add Sheet Filter Sort 6 Columns Freeze Columns Row Heigh…" at bounding box center [700, 320] width 1300 height 641
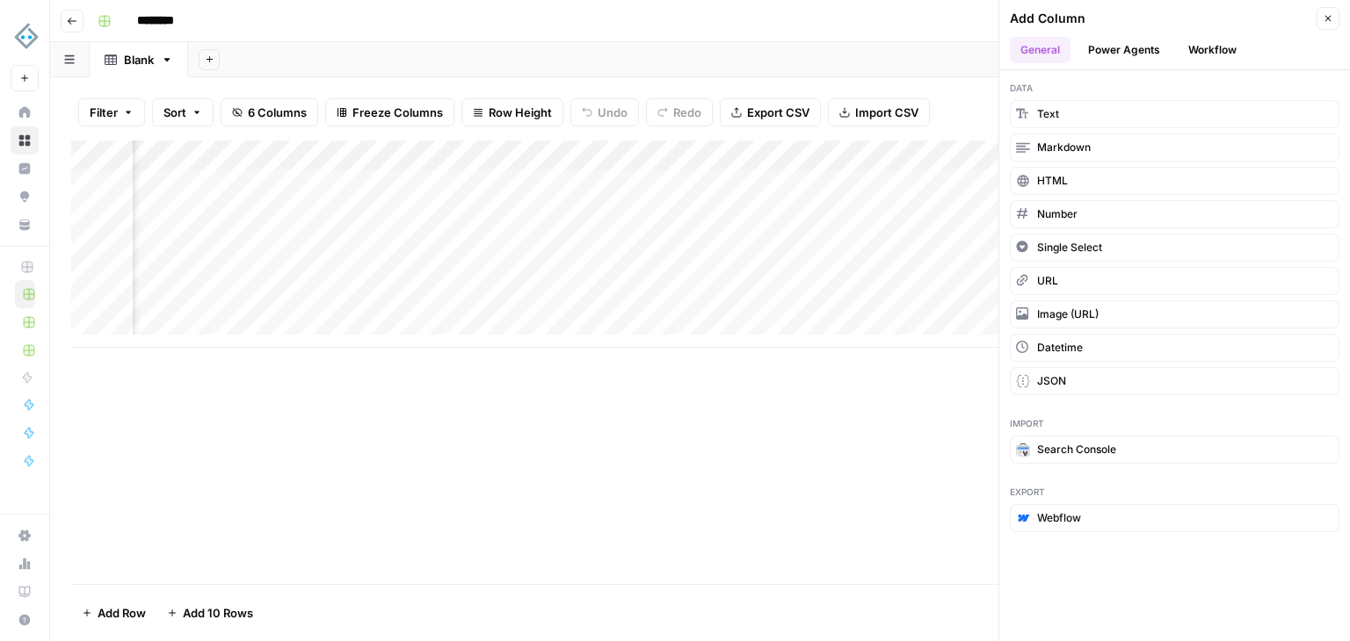
click at [1205, 49] on button "Workflow" at bounding box center [1211, 50] width 69 height 26
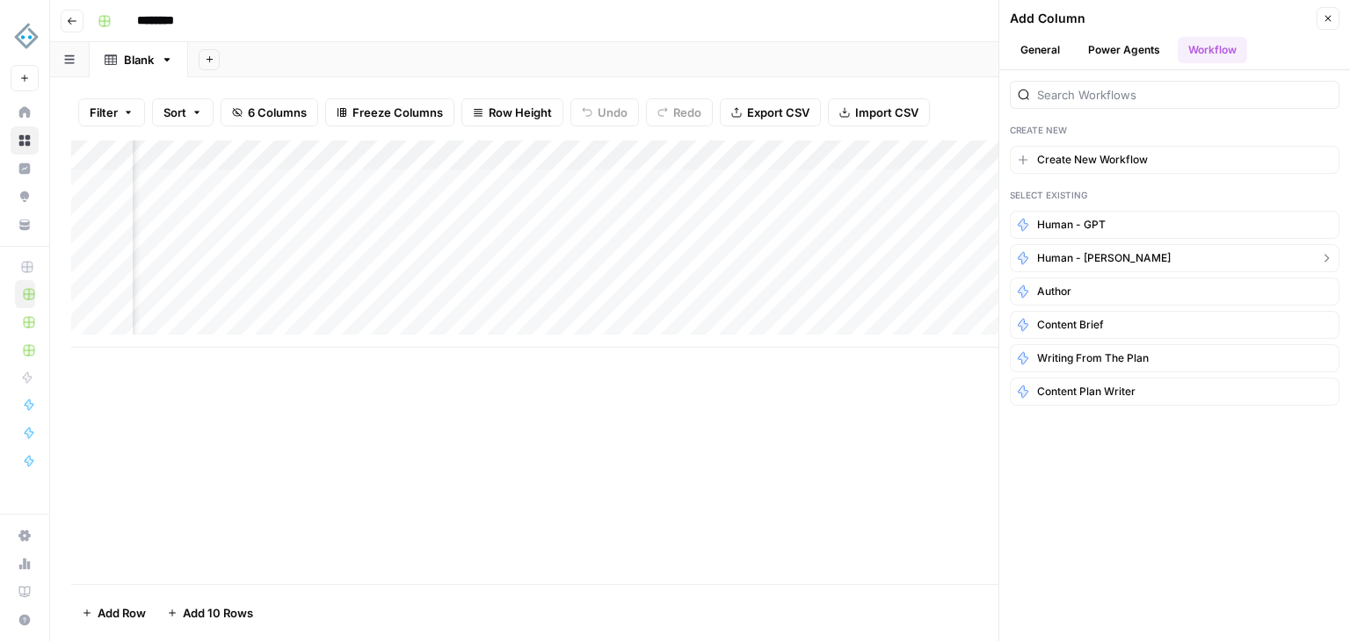
click at [1084, 261] on span "Human - [PERSON_NAME]" at bounding box center [1104, 258] width 134 height 16
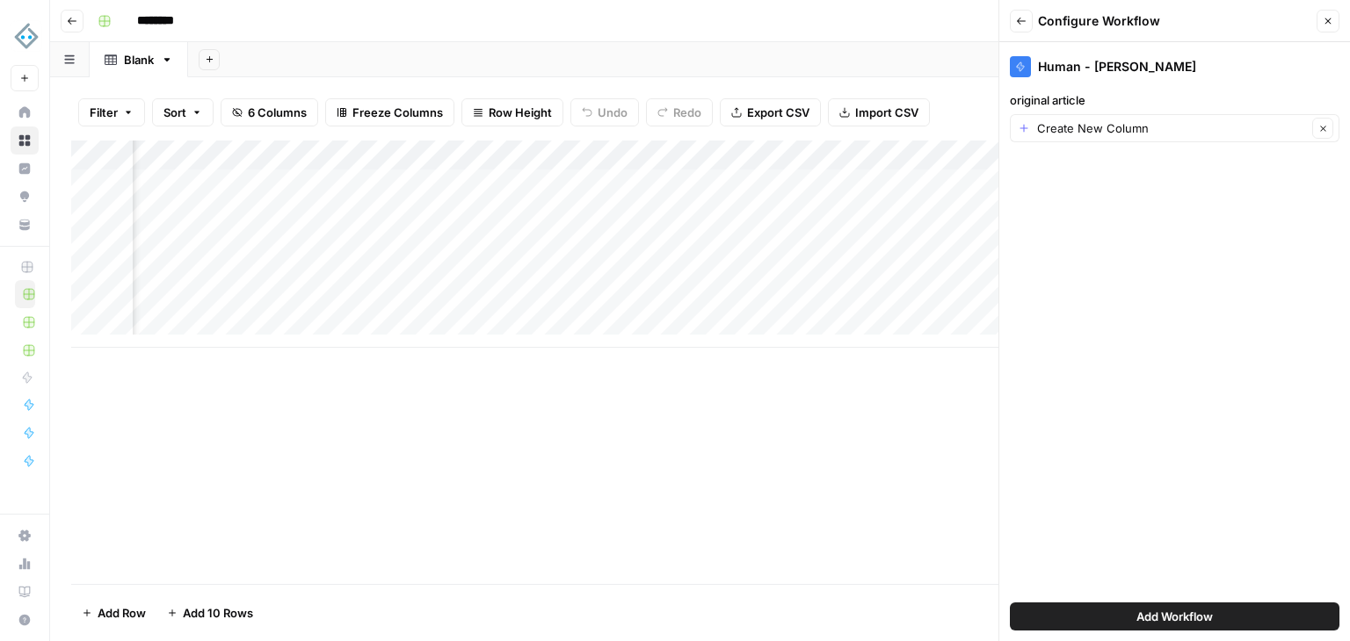
click at [1181, 613] on span "Add Workflow" at bounding box center [1174, 617] width 76 height 18
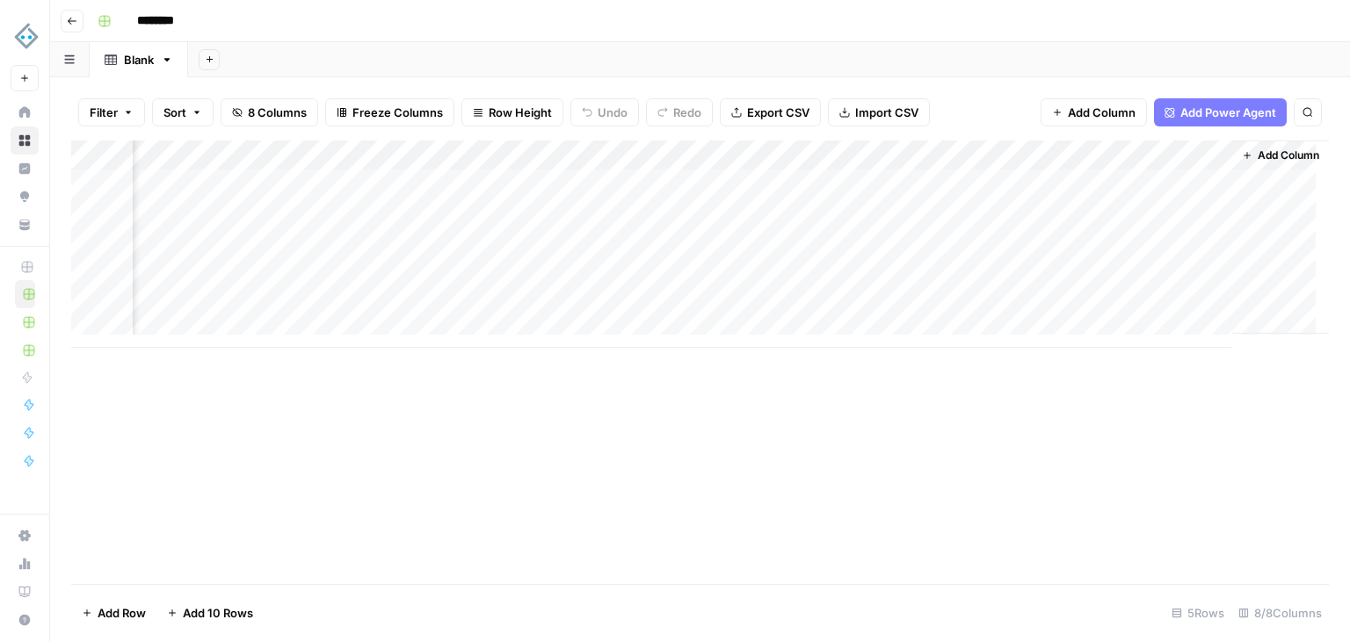
scroll to position [0, 765]
click at [777, 163] on div "Add Column" at bounding box center [699, 244] width 1257 height 207
click at [673, 327] on span "Remove Column" at bounding box center [649, 328] width 154 height 18
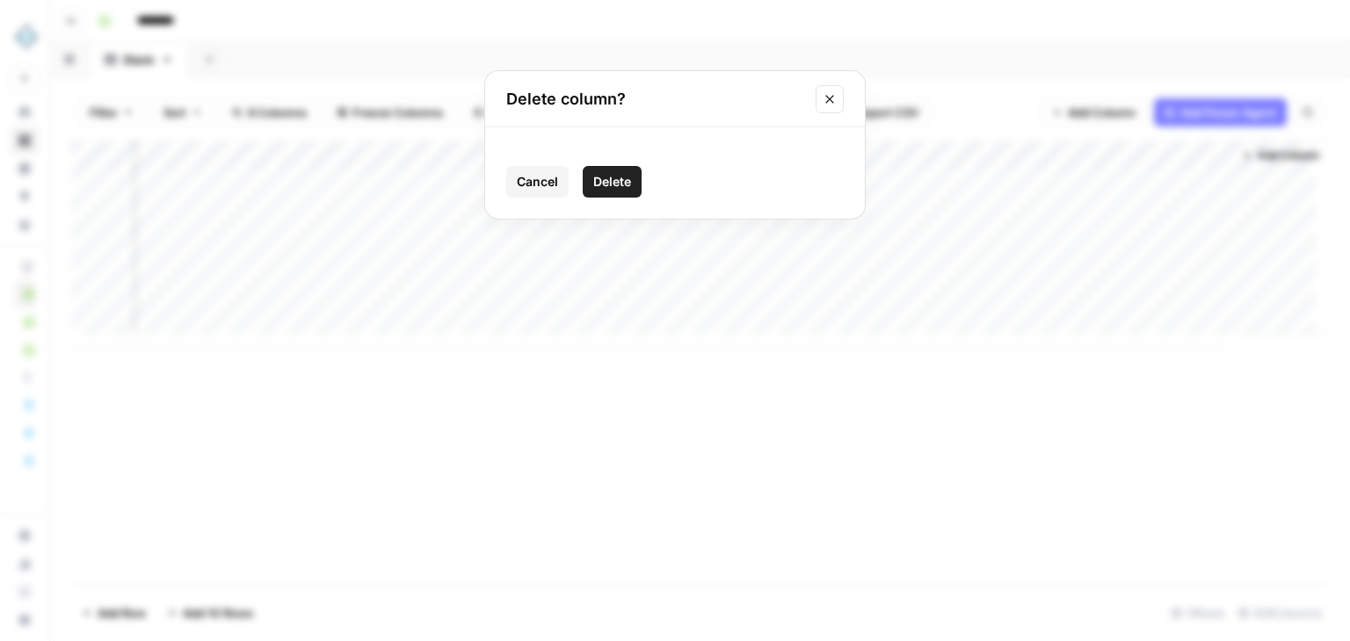
click at [619, 173] on span "Delete" at bounding box center [612, 182] width 38 height 18
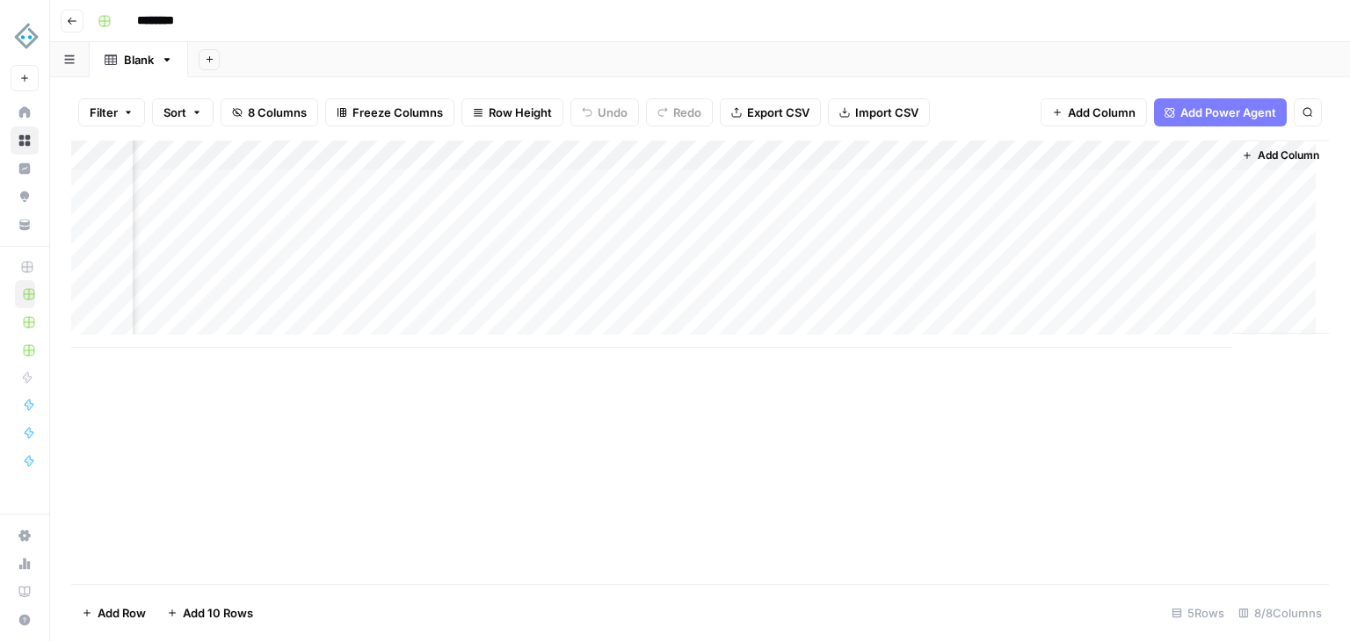
scroll to position [0, 512]
click at [1275, 153] on span "Add Column" at bounding box center [1288, 156] width 62 height 16
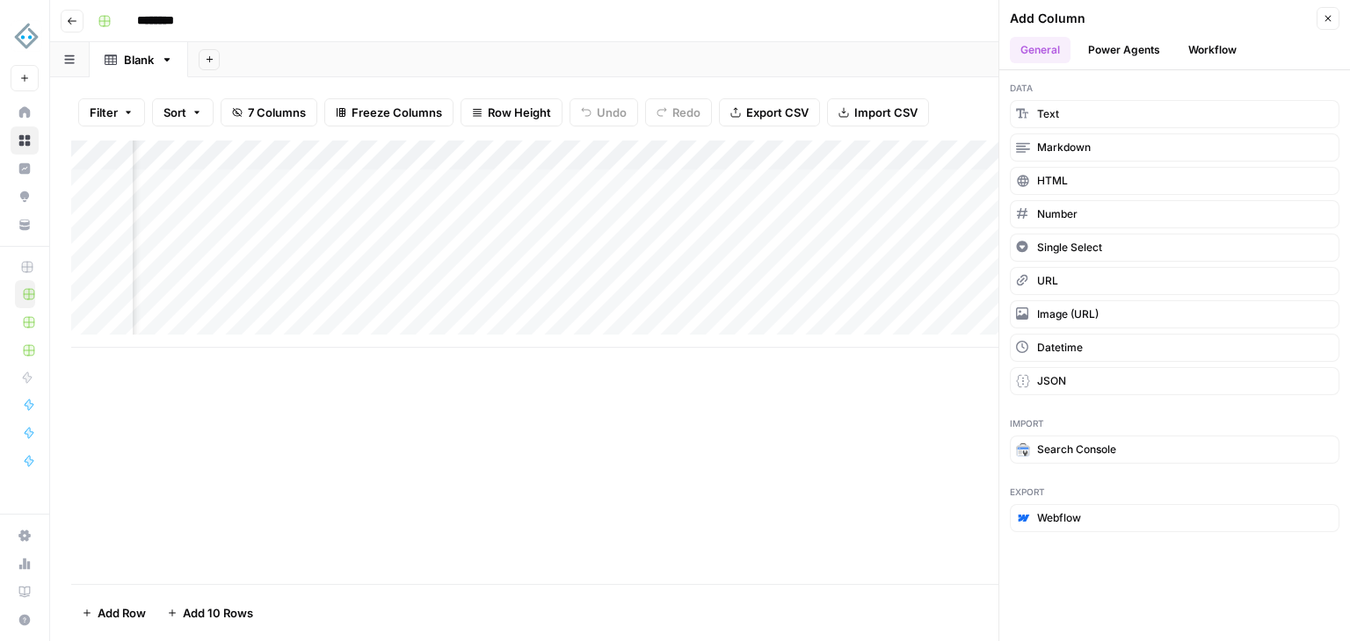
click at [1196, 47] on button "Workflow" at bounding box center [1211, 50] width 69 height 26
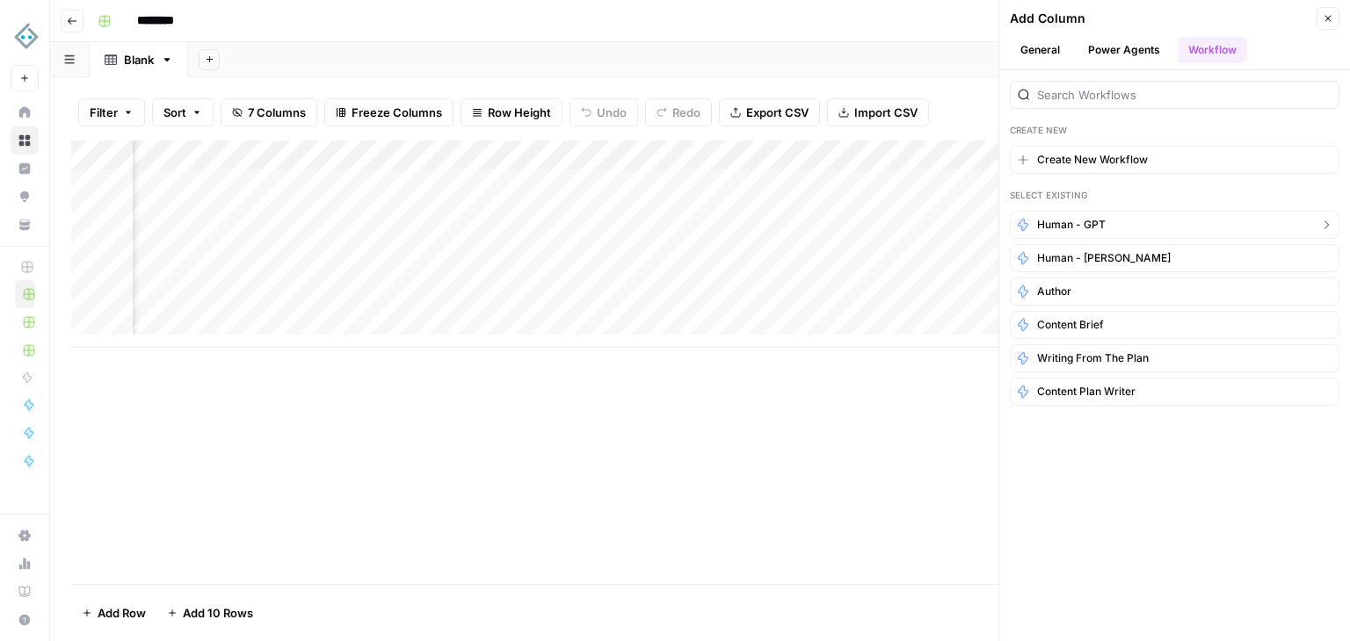
click at [1113, 221] on button "Human - GPT" at bounding box center [1175, 225] width 330 height 28
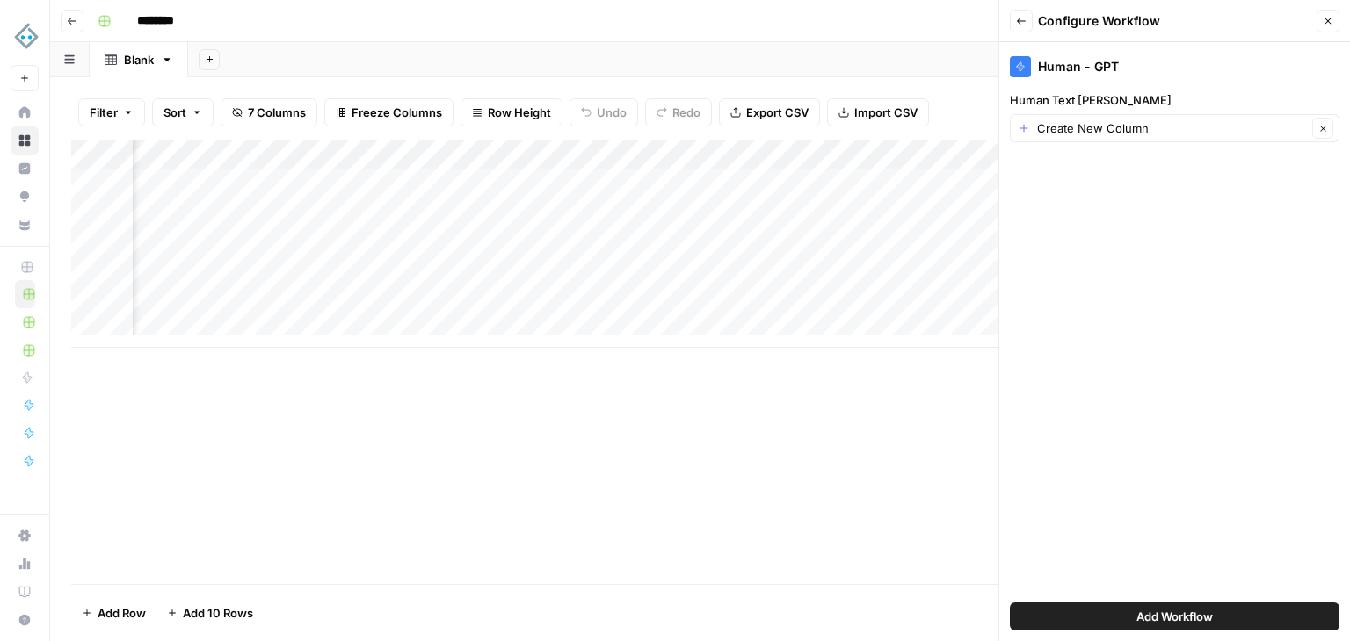
click at [1253, 611] on button "Add Workflow" at bounding box center [1175, 617] width 330 height 28
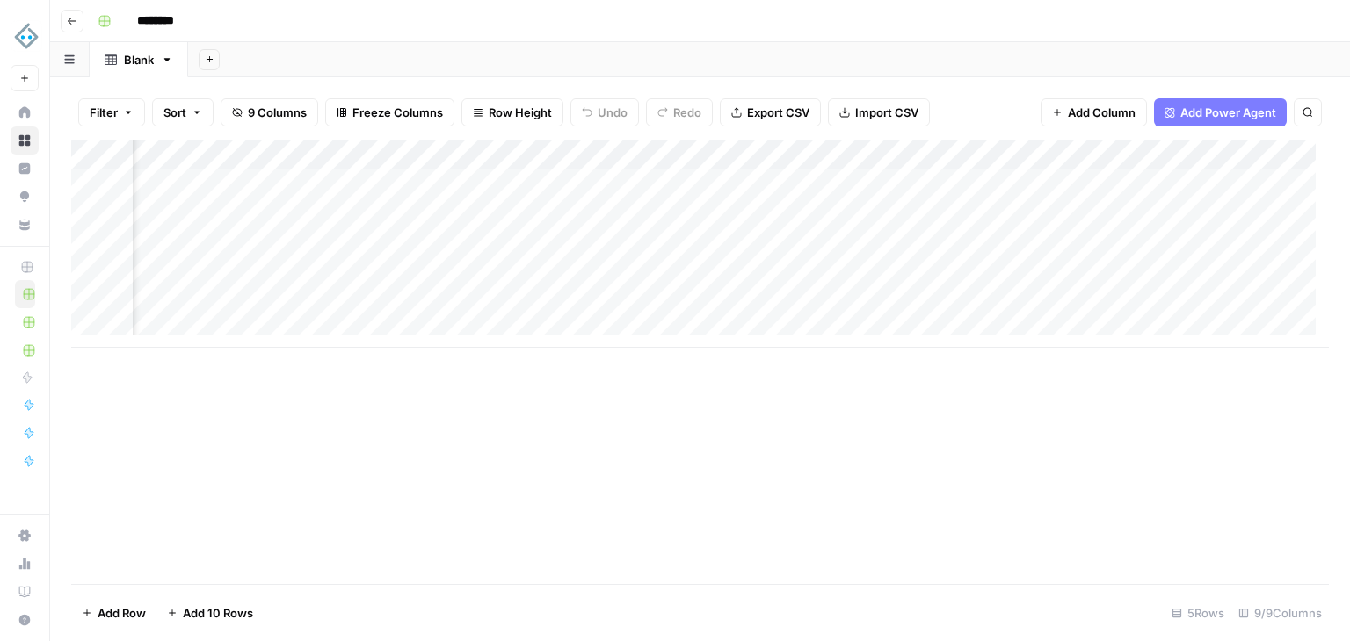
scroll to position [0, 0]
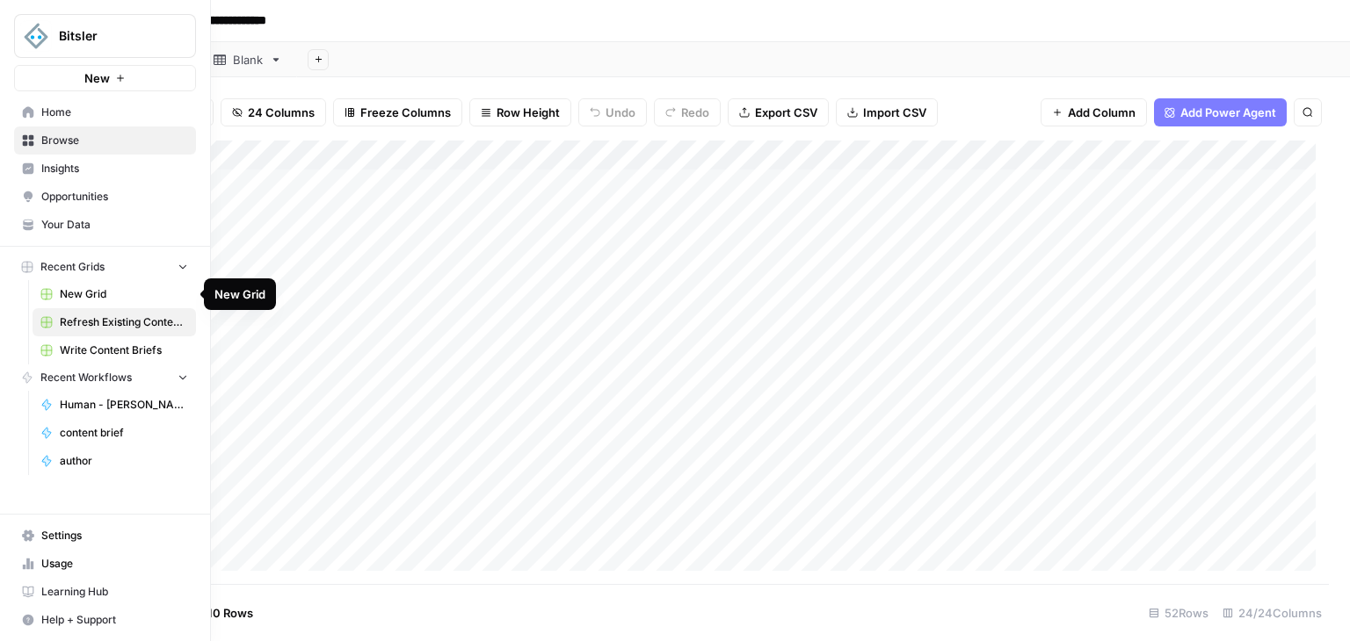
click at [113, 298] on span "New Grid" at bounding box center [124, 294] width 128 height 16
click at [91, 296] on span "New Grid" at bounding box center [124, 294] width 128 height 16
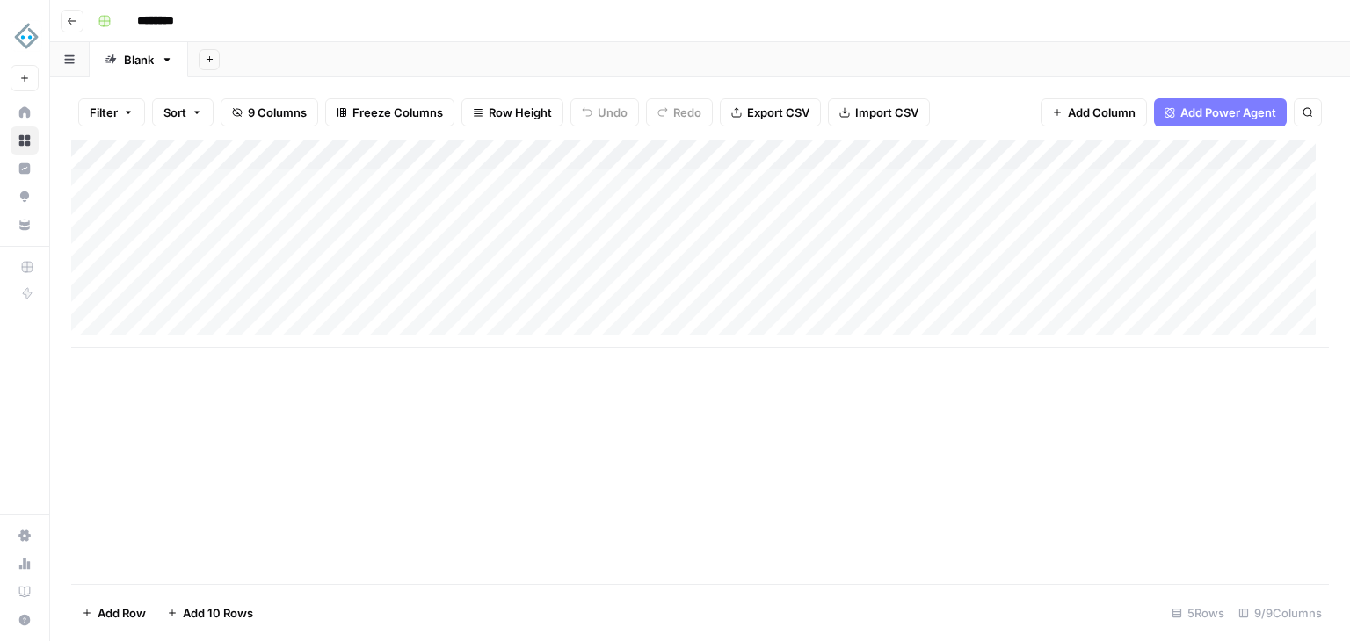
click at [156, 23] on input "********" at bounding box center [178, 21] width 98 height 28
click at [167, 21] on input "********" at bounding box center [178, 21] width 98 height 28
click at [167, 20] on input "********" at bounding box center [178, 21] width 98 height 28
type input "**********"
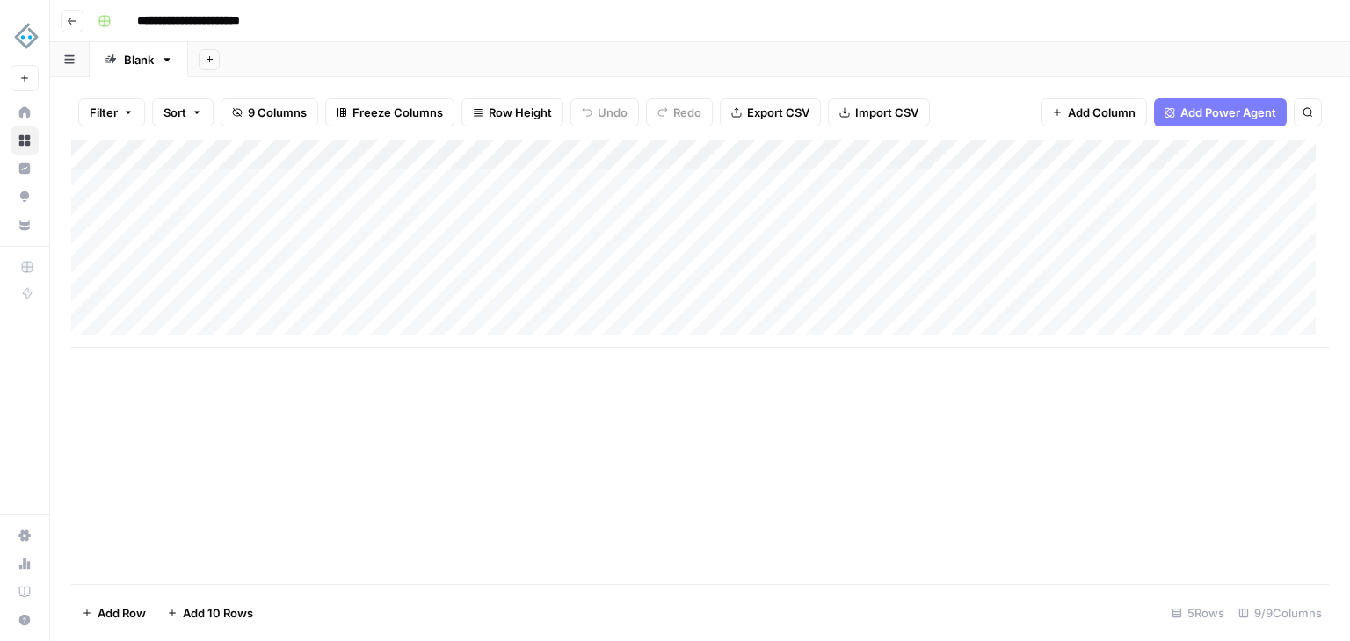
click at [262, 185] on div "Add Column" at bounding box center [699, 244] width 1257 height 207
click at [262, 185] on textarea at bounding box center [272, 185] width 281 height 25
click at [228, 181] on textarea "**********" at bounding box center [300, 185] width 336 height 25
click at [228, 182] on textarea "**********" at bounding box center [300, 185] width 336 height 25
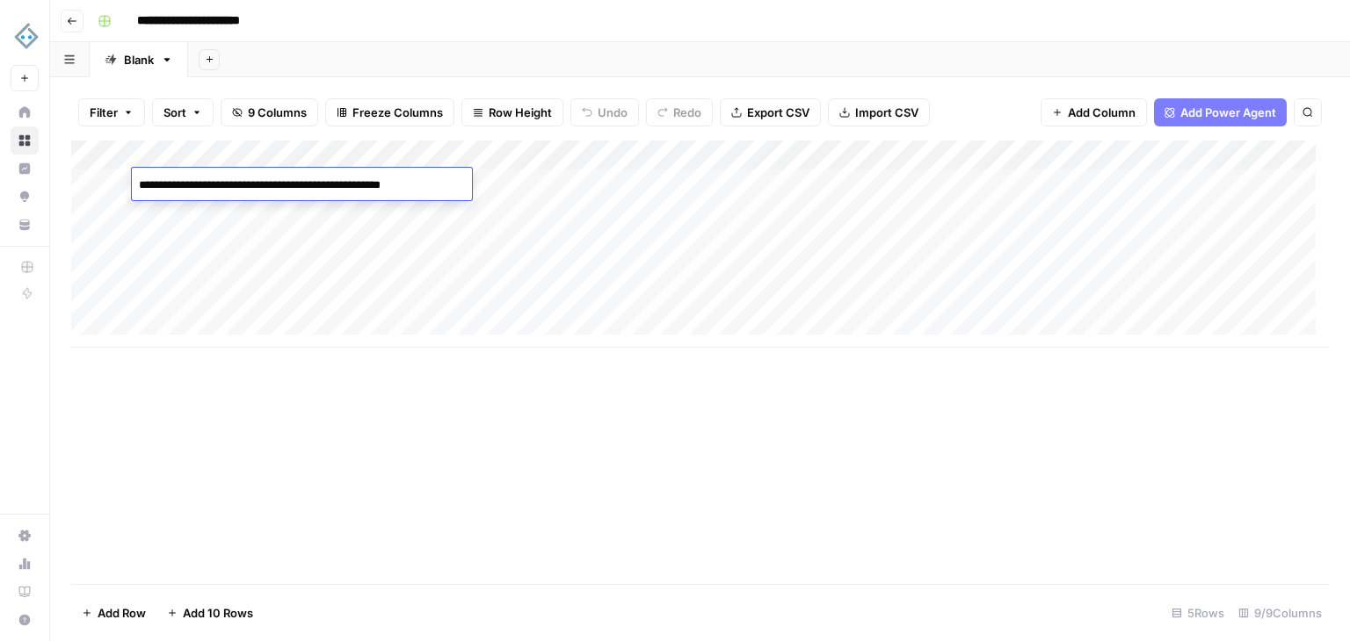
type textarea "**********"
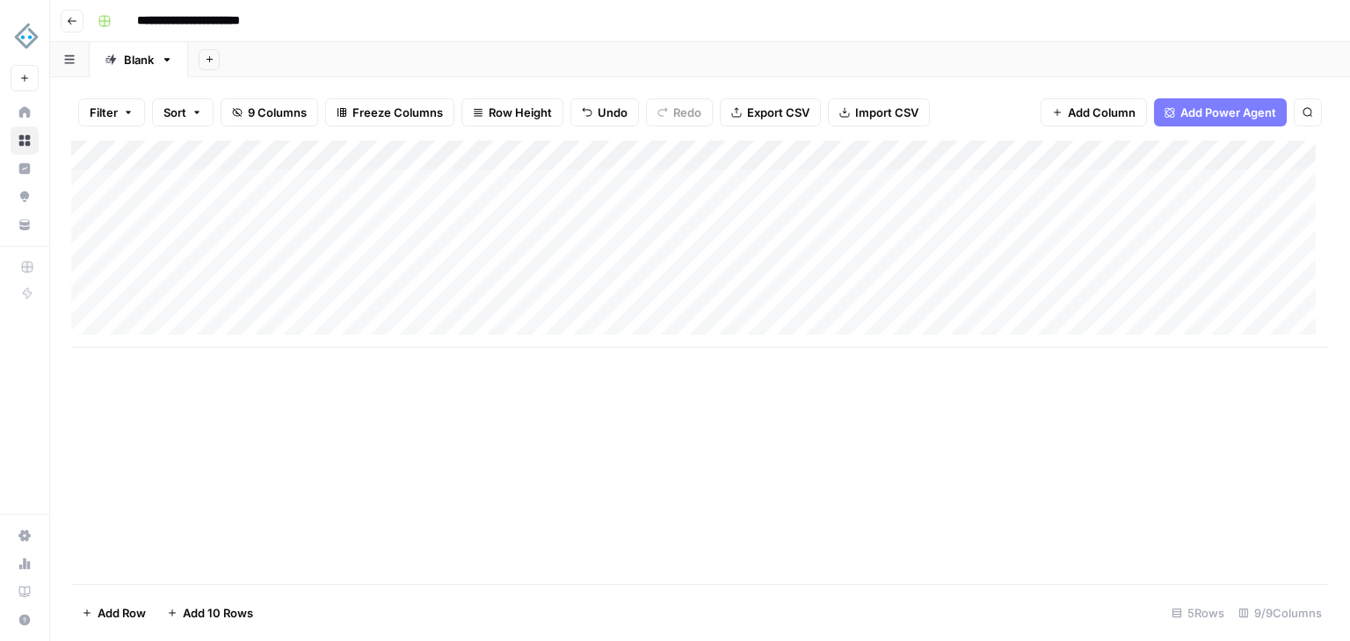
click at [425, 176] on div "Add Column" at bounding box center [699, 244] width 1257 height 207
click at [443, 183] on div "Add Column" at bounding box center [699, 244] width 1257 height 207
click at [443, 183] on textarea at bounding box center [525, 185] width 281 height 25
type textarea "**********"
click at [825, 180] on div "Add Column" at bounding box center [699, 244] width 1257 height 207
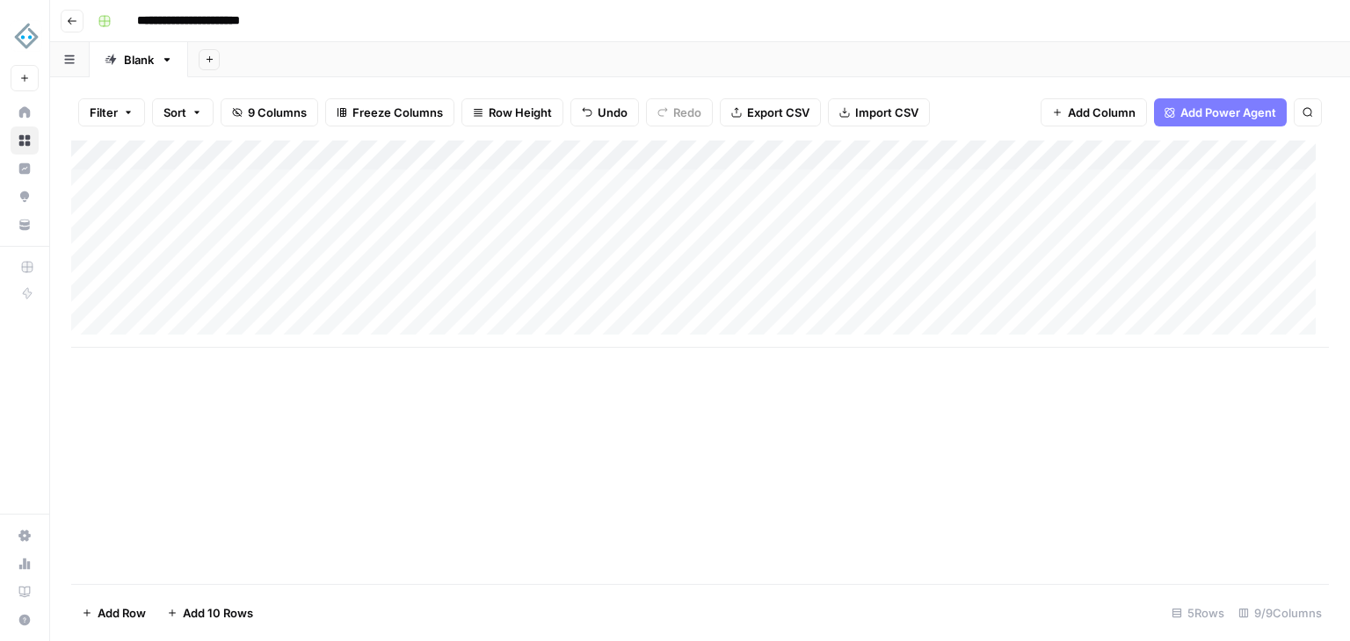
click at [808, 184] on div "Add Column" at bounding box center [699, 244] width 1257 height 207
click at [808, 184] on textarea at bounding box center [778, 185] width 281 height 25
type textarea "*********"
click at [932, 161] on div "Add Column" at bounding box center [699, 244] width 1257 height 207
click at [1078, 478] on div "Add Column" at bounding box center [699, 363] width 1257 height 444
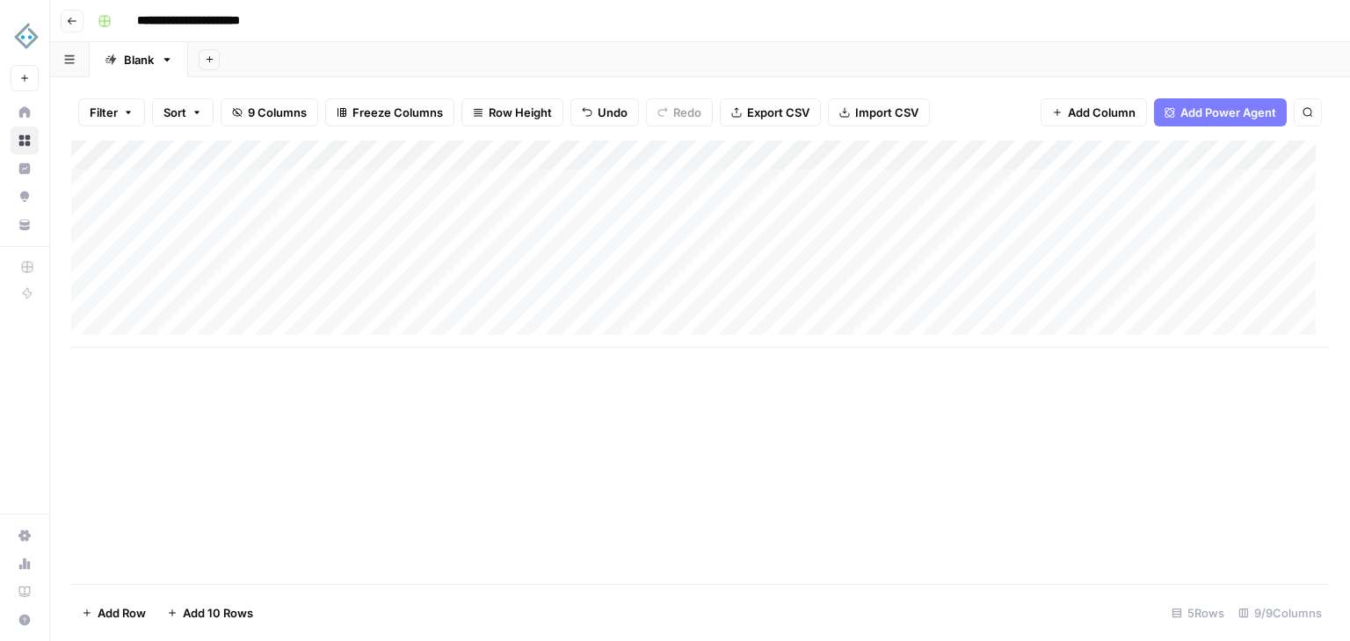
click at [1001, 193] on div "Add Column" at bounding box center [699, 244] width 1257 height 207
click at [988, 184] on div "Add Column" at bounding box center [699, 244] width 1257 height 207
type textarea "**********"
click at [179, 180] on div "Add Column" at bounding box center [699, 244] width 1257 height 207
click at [177, 180] on div "Add Column" at bounding box center [699, 244] width 1257 height 207
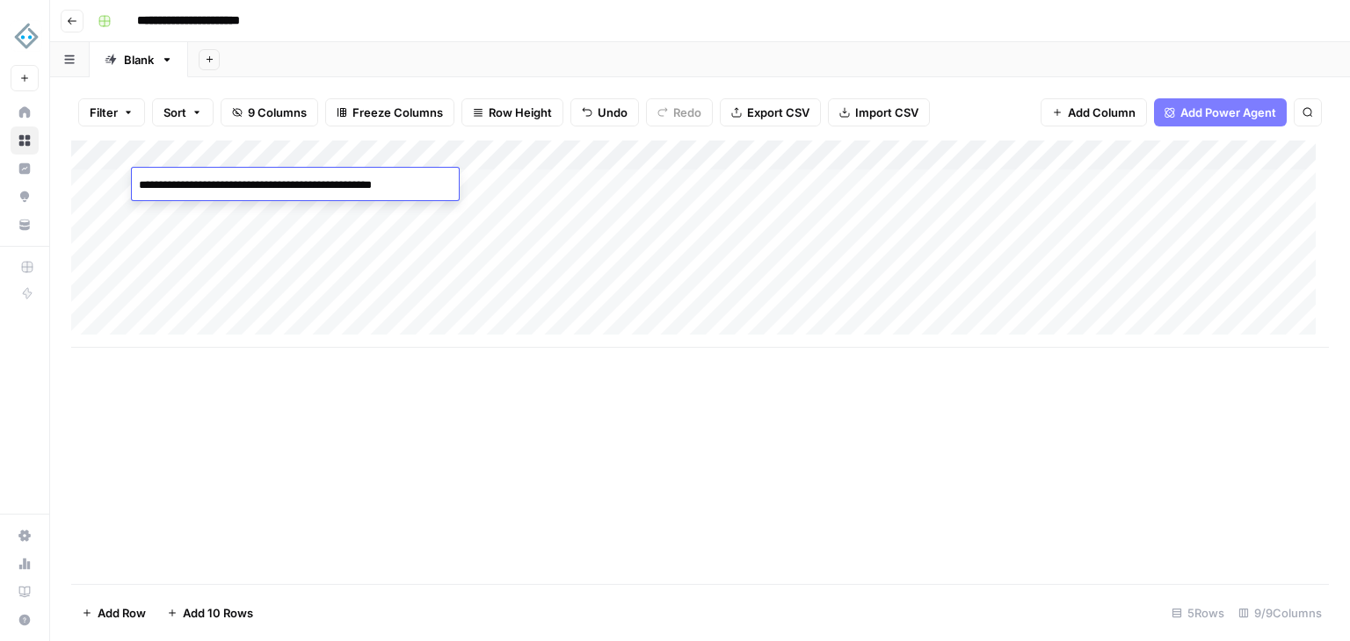
click at [177, 185] on textarea "**********" at bounding box center [293, 185] width 323 height 25
type textarea "**********"
click at [1223, 186] on div "Add Column" at bounding box center [699, 244] width 1257 height 207
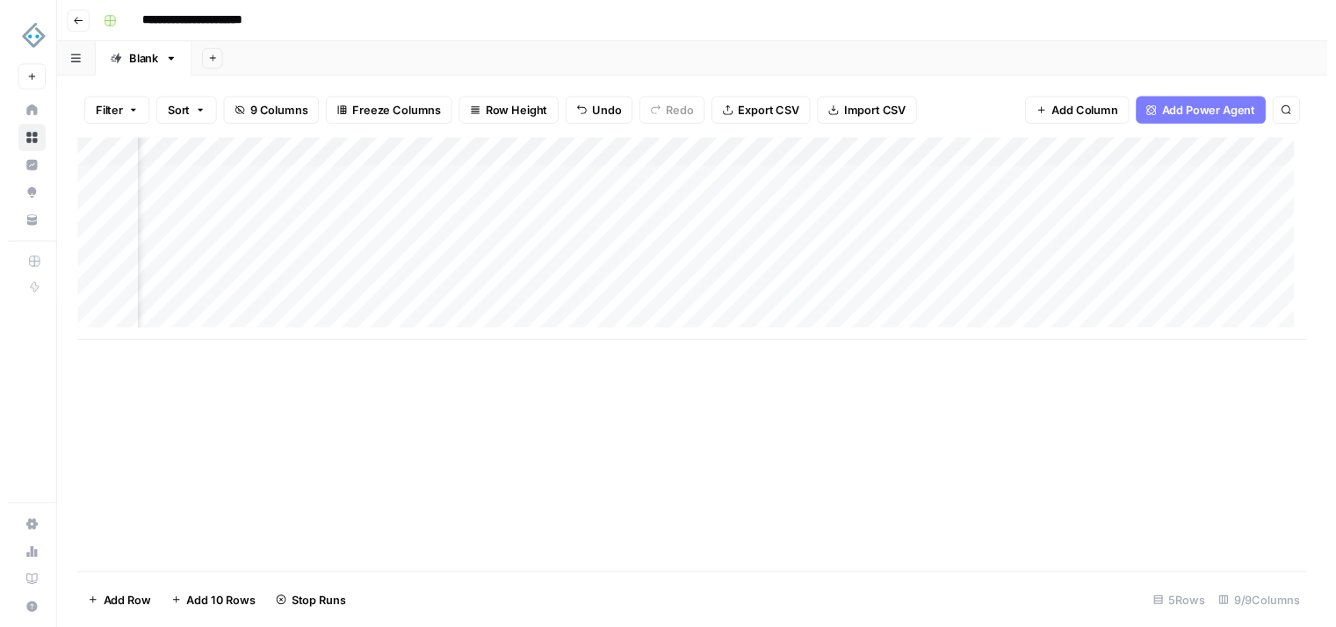
scroll to position [0, 923]
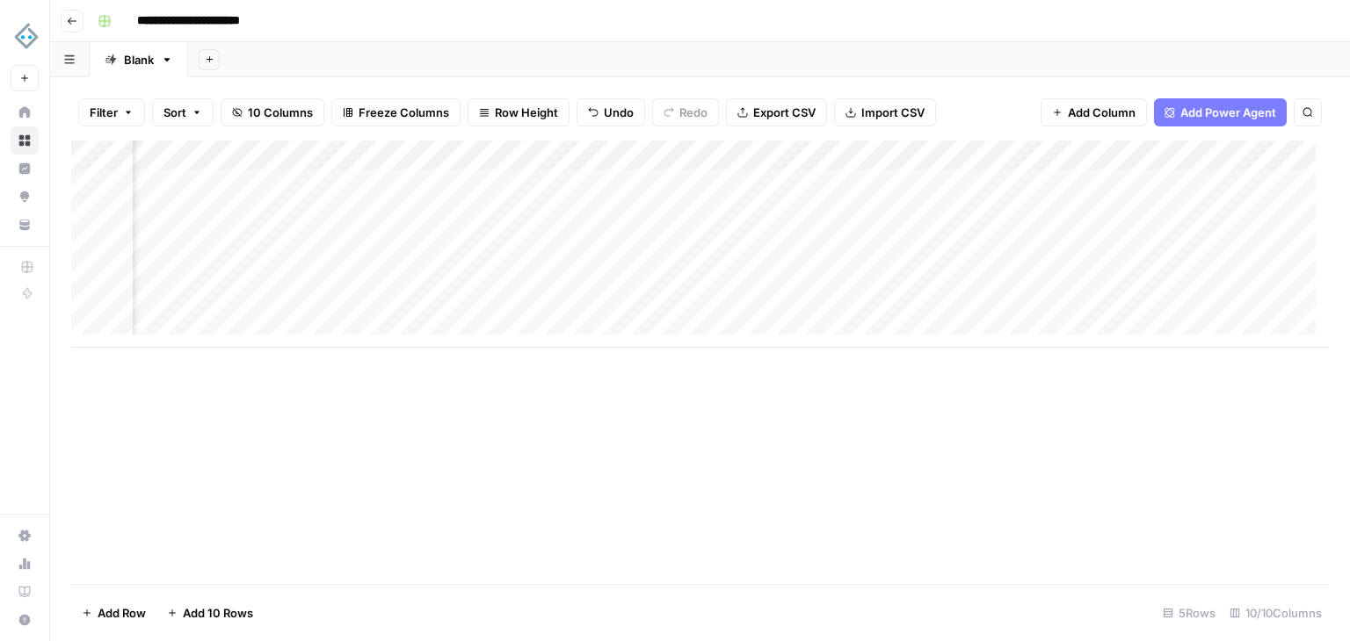
click at [520, 185] on div "Add Column" at bounding box center [699, 244] width 1257 height 207
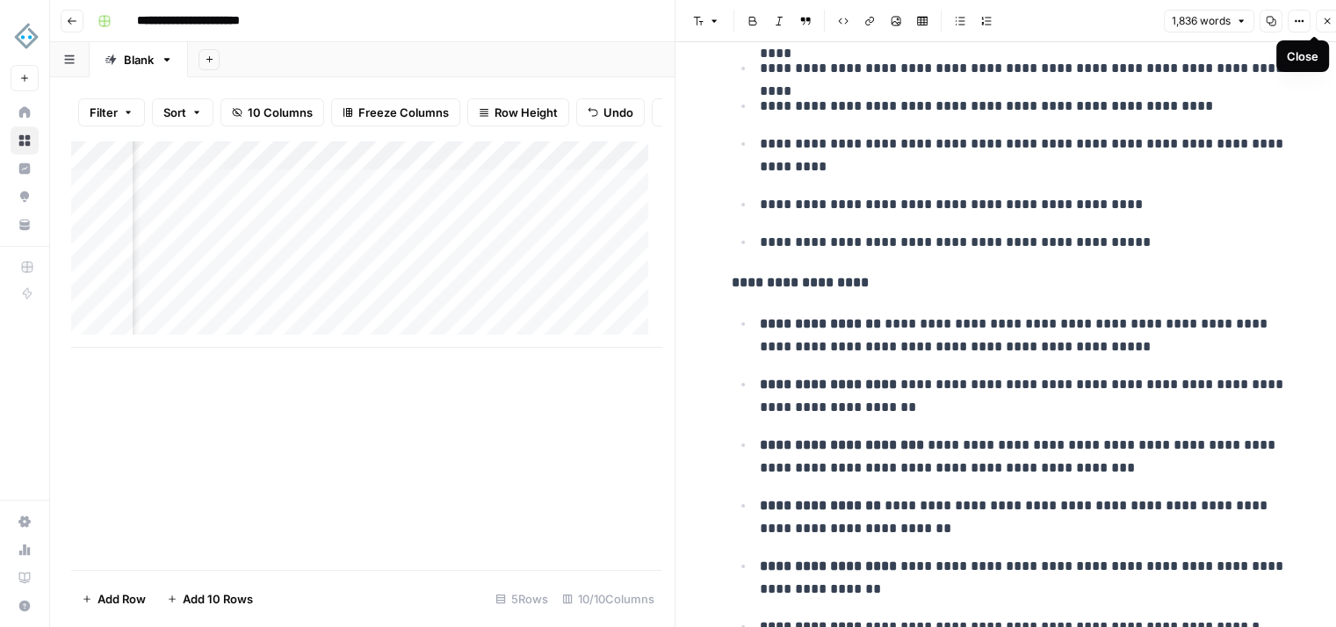
click at [1325, 29] on button "Close" at bounding box center [1327, 21] width 23 height 23
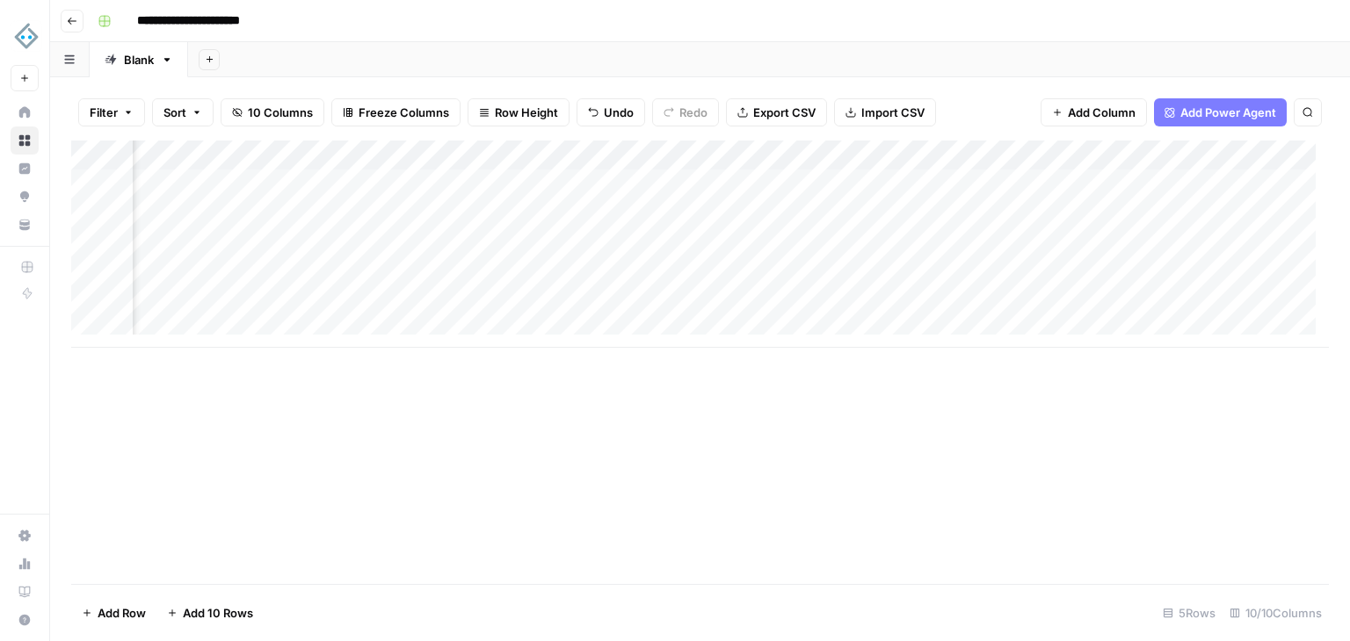
click at [486, 173] on div "Add Column" at bounding box center [699, 244] width 1257 height 207
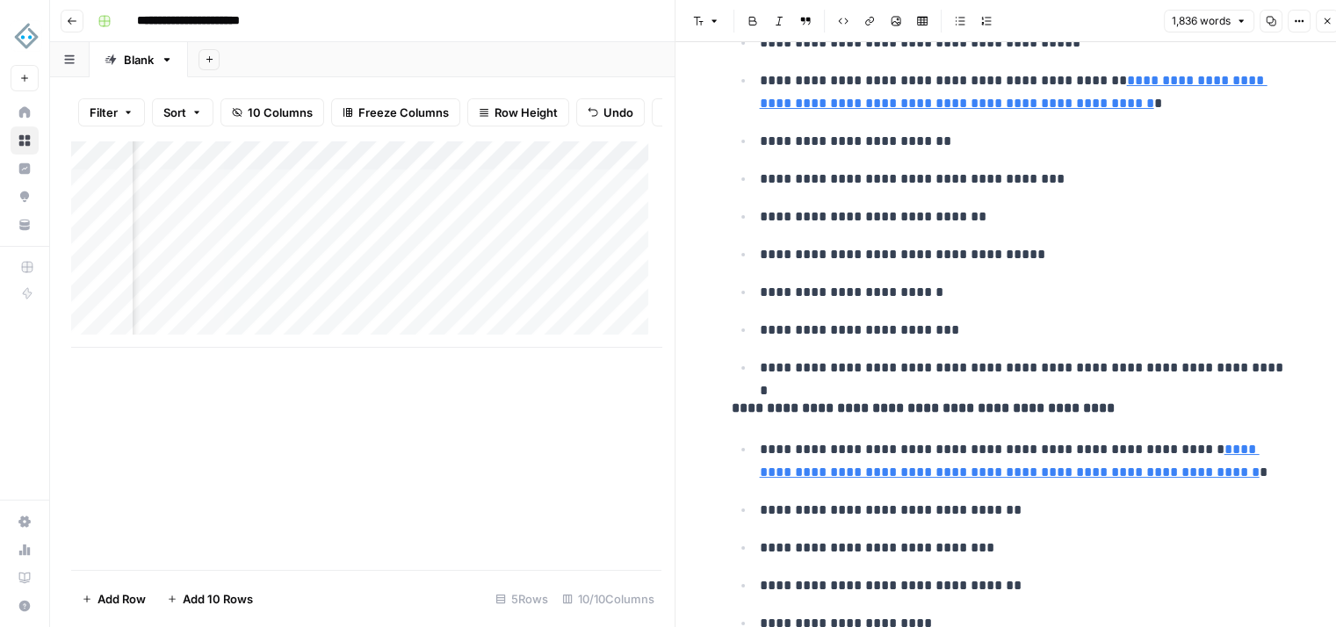
scroll to position [3427, 0]
click at [1304, 25] on icon "button" at bounding box center [1299, 21] width 11 height 11
click at [872, 206] on p "**********" at bounding box center [1027, 217] width 534 height 23
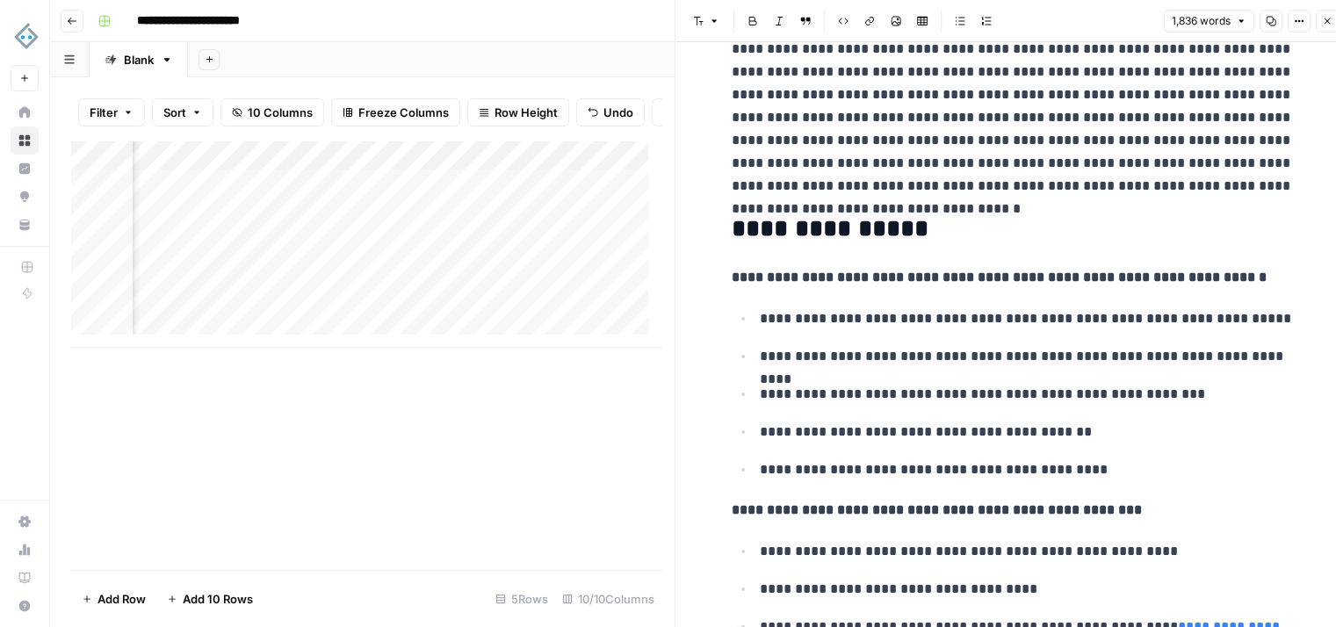
scroll to position [441, 0]
click at [1099, 275] on strong "**********" at bounding box center [999, 278] width 535 height 13
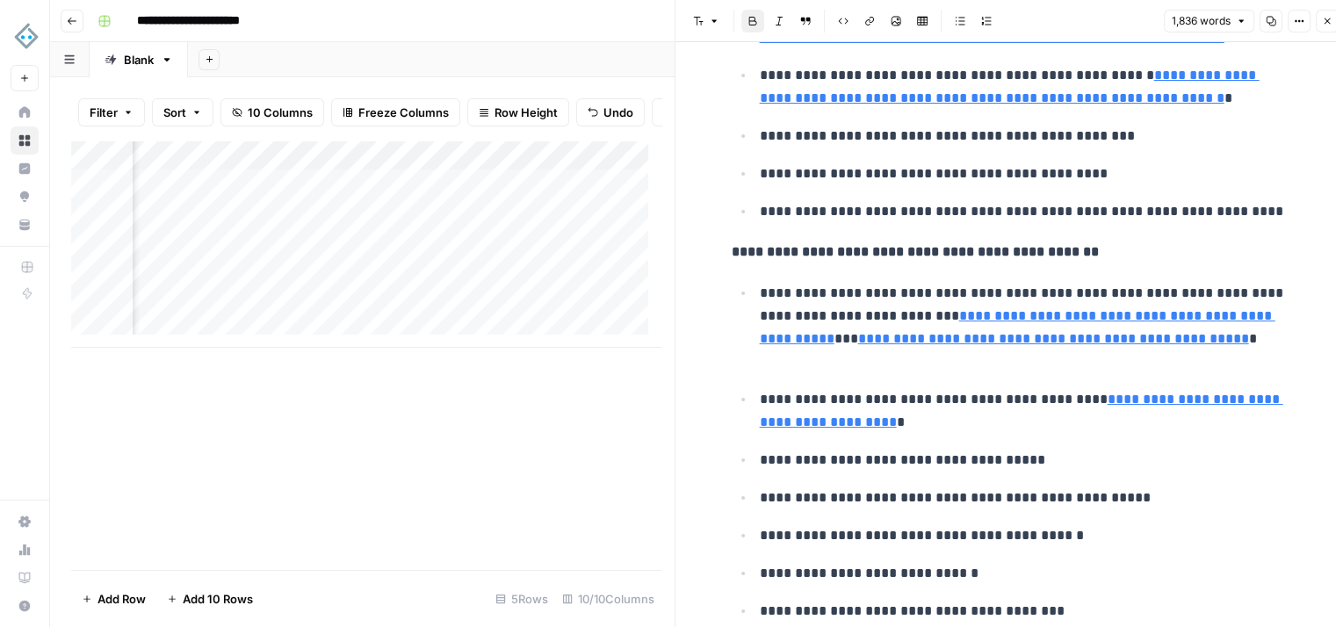
scroll to position [1054, 0]
click at [862, 313] on p "**********" at bounding box center [1027, 327] width 534 height 91
click at [856, 312] on p "**********" at bounding box center [1027, 327] width 534 height 91
click at [861, 312] on p "**********" at bounding box center [1027, 327] width 534 height 91
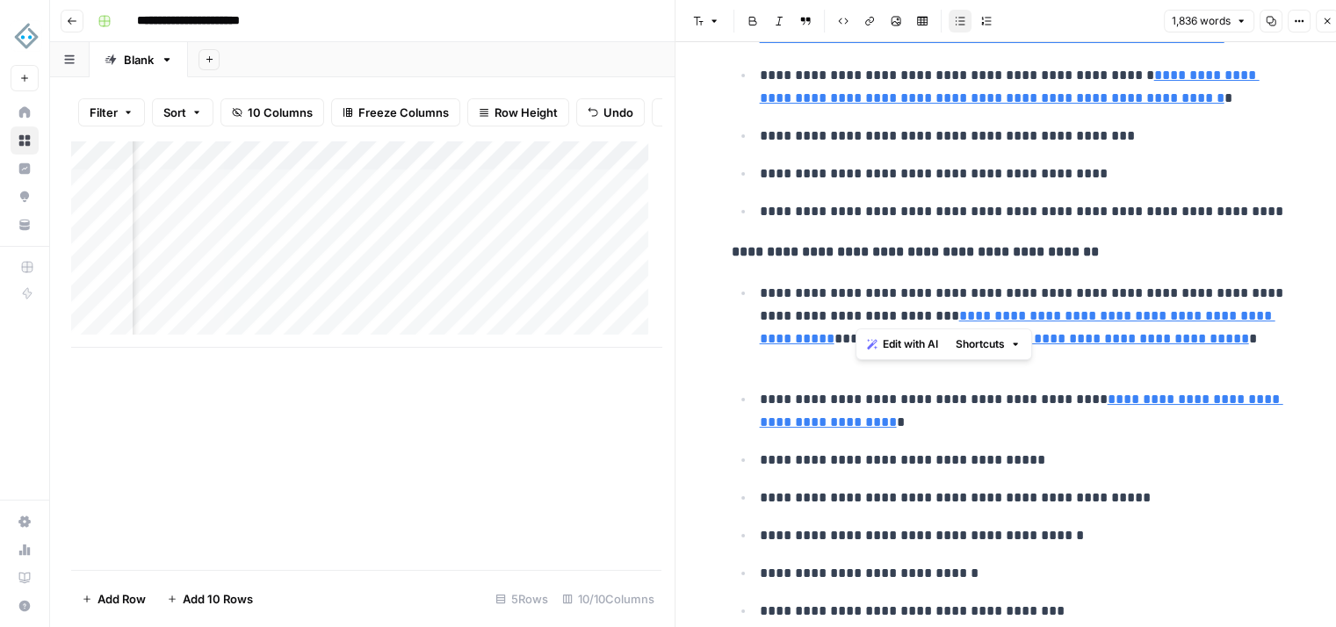
copy p "*"
click at [890, 311] on p "**********" at bounding box center [1027, 327] width 534 height 91
type input "£"
click at [1180, 296] on p "**********" at bounding box center [1027, 327] width 534 height 91
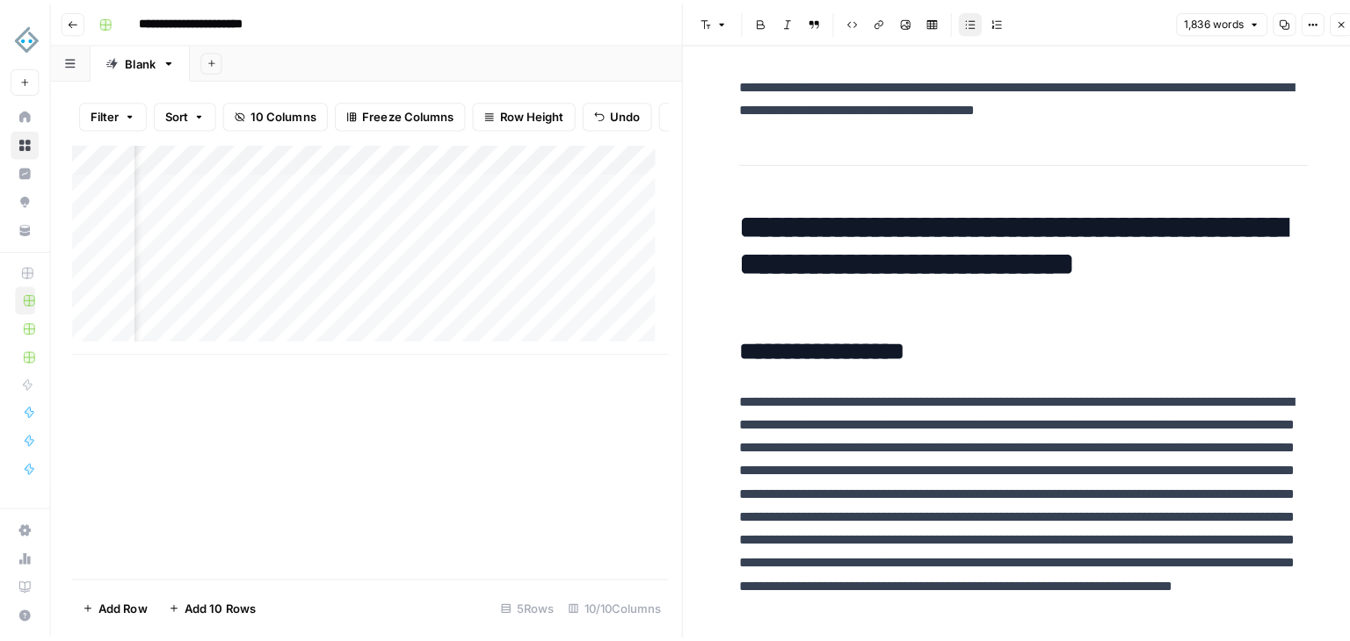
scroll to position [0, 0]
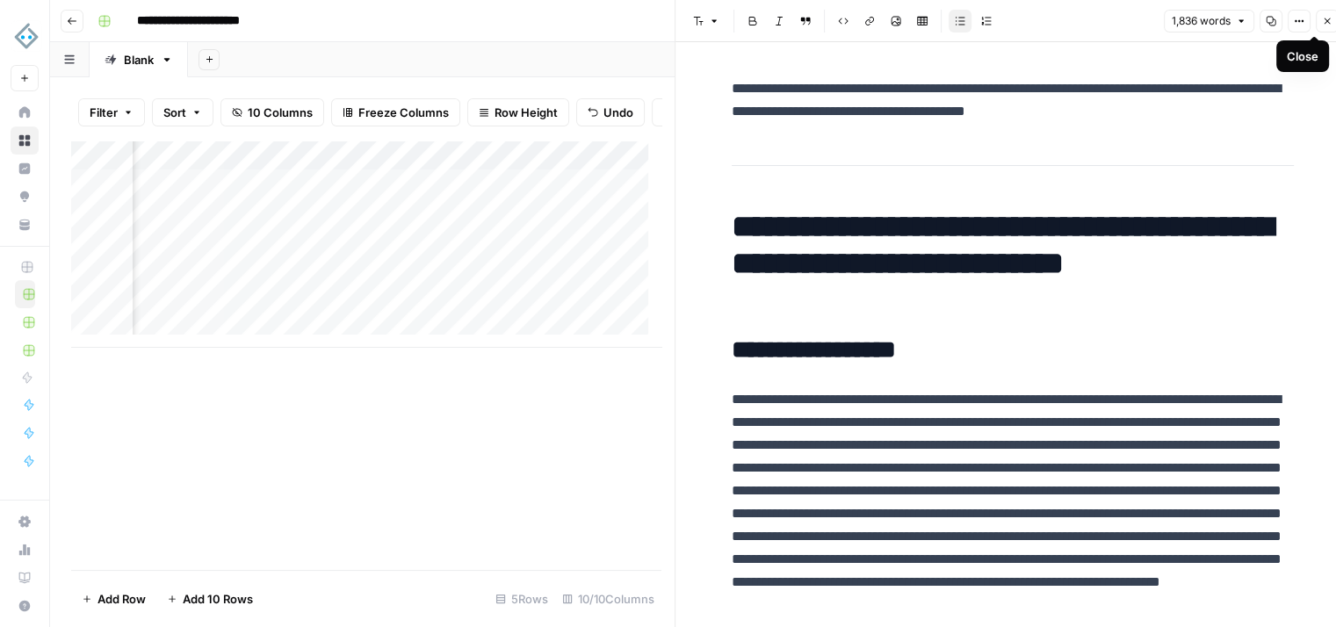
click at [1334, 25] on button "Close" at bounding box center [1327, 21] width 23 height 23
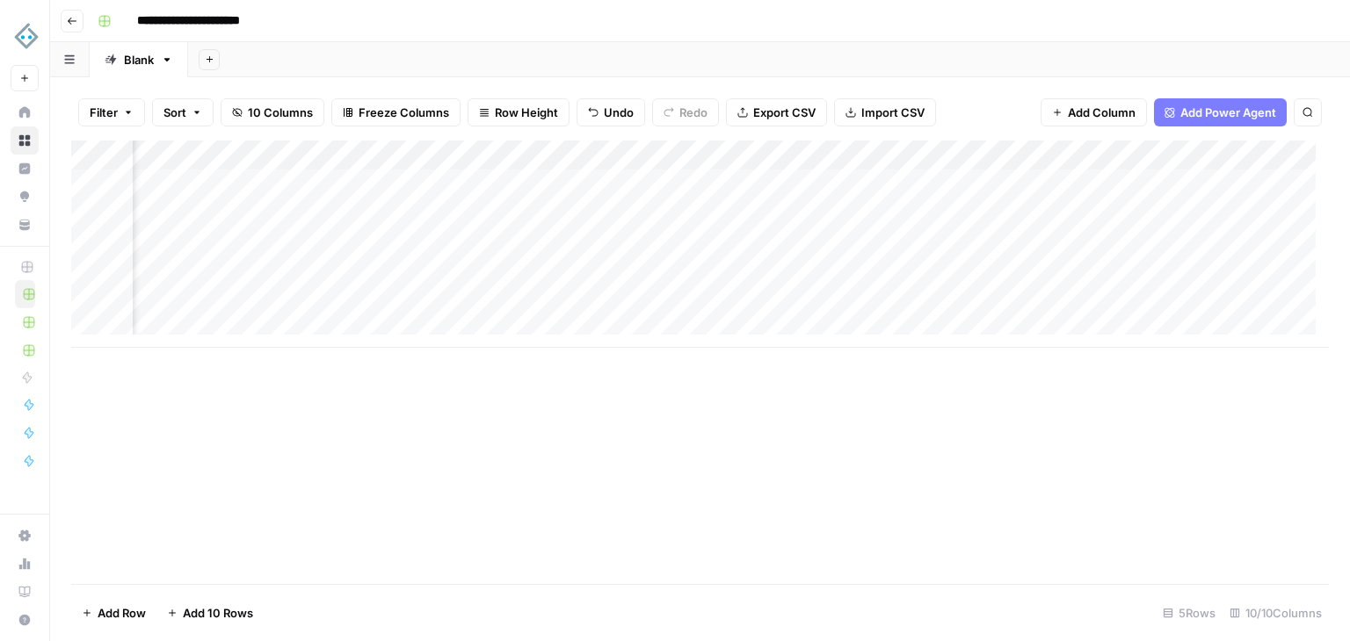
click at [879, 187] on div "Add Column" at bounding box center [699, 244] width 1257 height 207
click at [590, 180] on div "Add Column" at bounding box center [699, 244] width 1257 height 207
click at [630, 156] on div "Add Column" at bounding box center [699, 244] width 1257 height 207
click at [950, 158] on div "Add Column" at bounding box center [699, 244] width 1257 height 207
click at [893, 149] on div "Add Column" at bounding box center [699, 244] width 1257 height 207
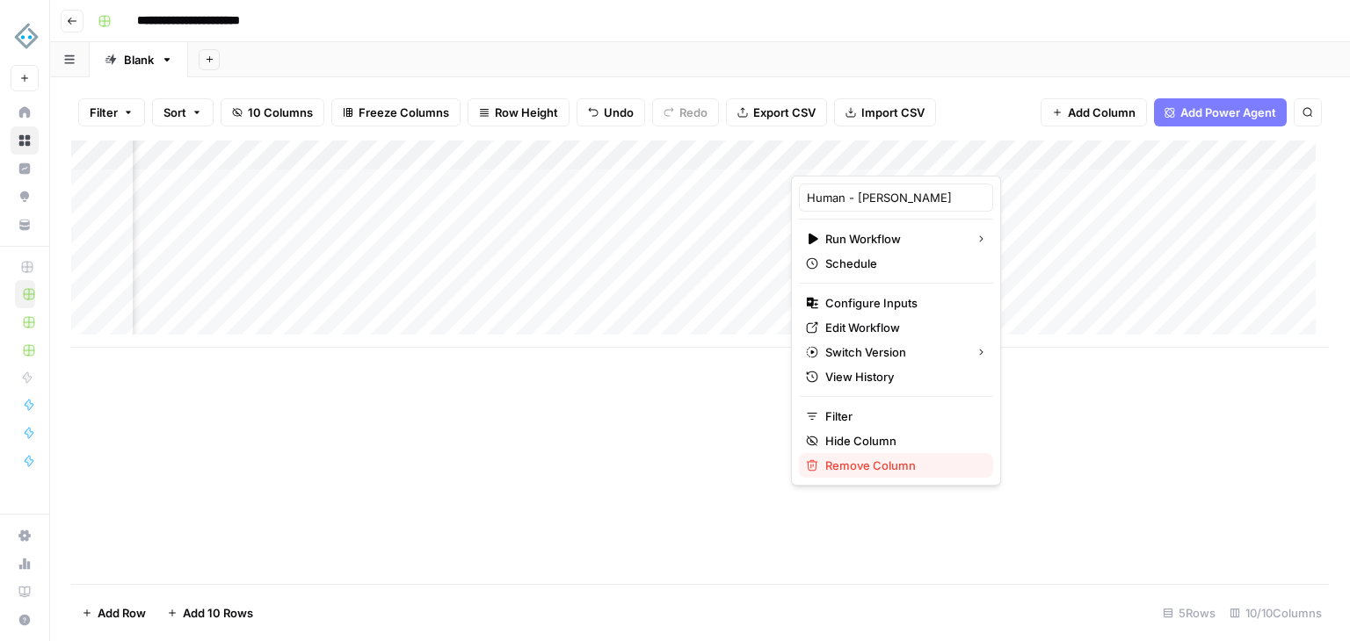
click at [887, 464] on span "Remove Column" at bounding box center [902, 466] width 154 height 18
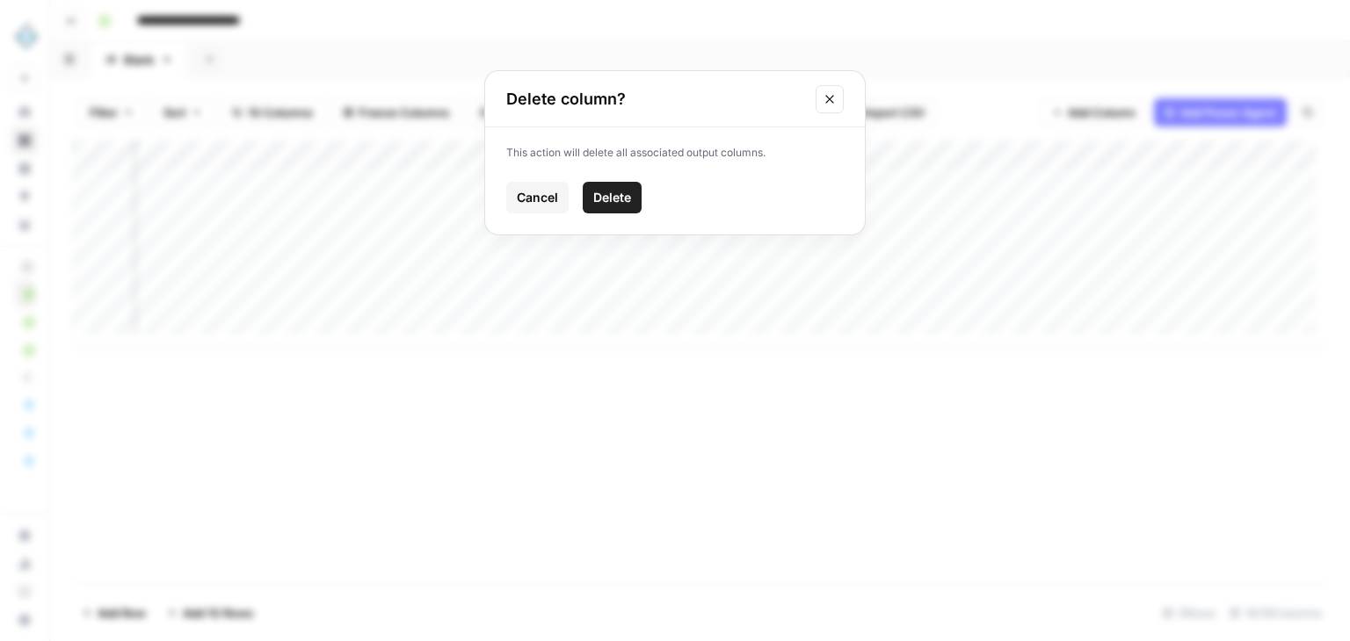
click at [626, 192] on span "Delete" at bounding box center [612, 198] width 38 height 18
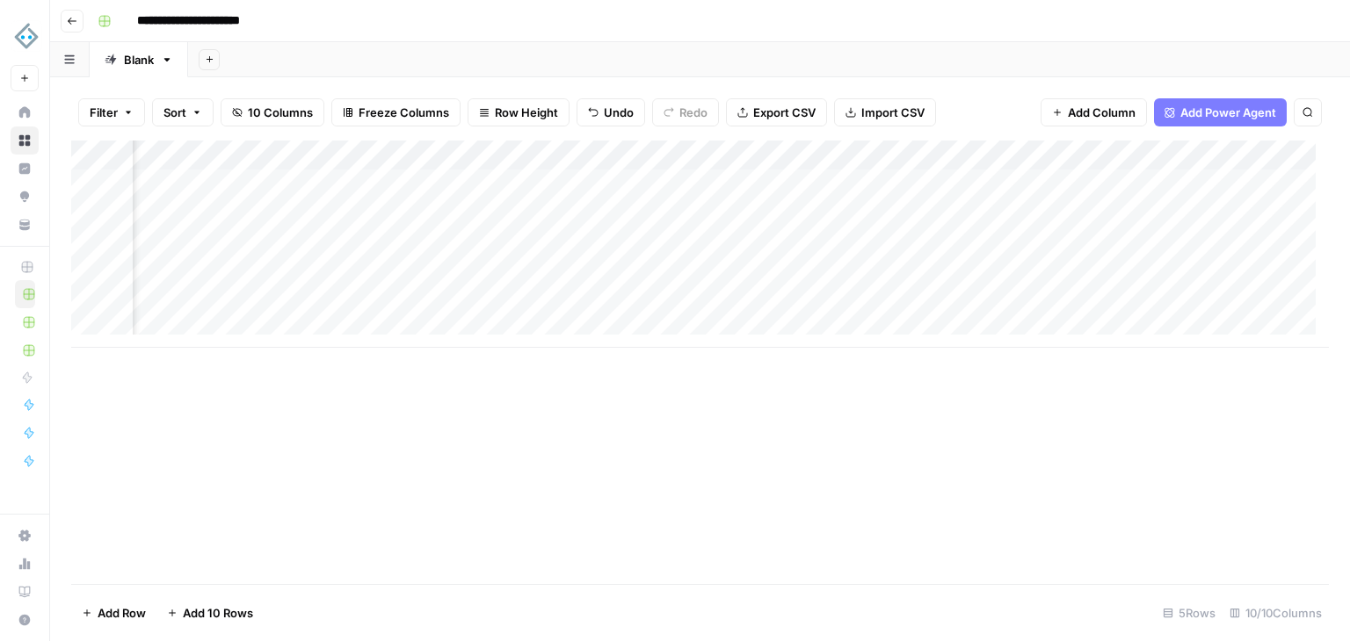
scroll to position [0, 909]
click at [959, 155] on div "Add Column" at bounding box center [699, 244] width 1257 height 207
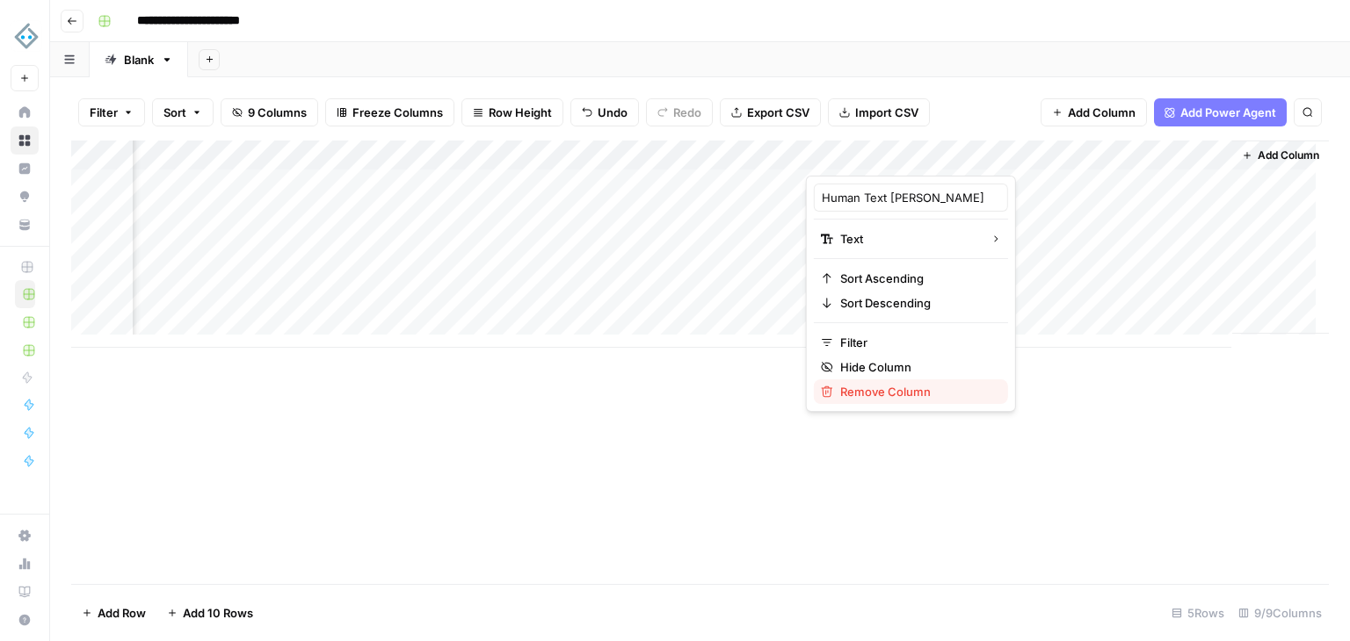
click at [915, 388] on span "Remove Column" at bounding box center [917, 392] width 154 height 18
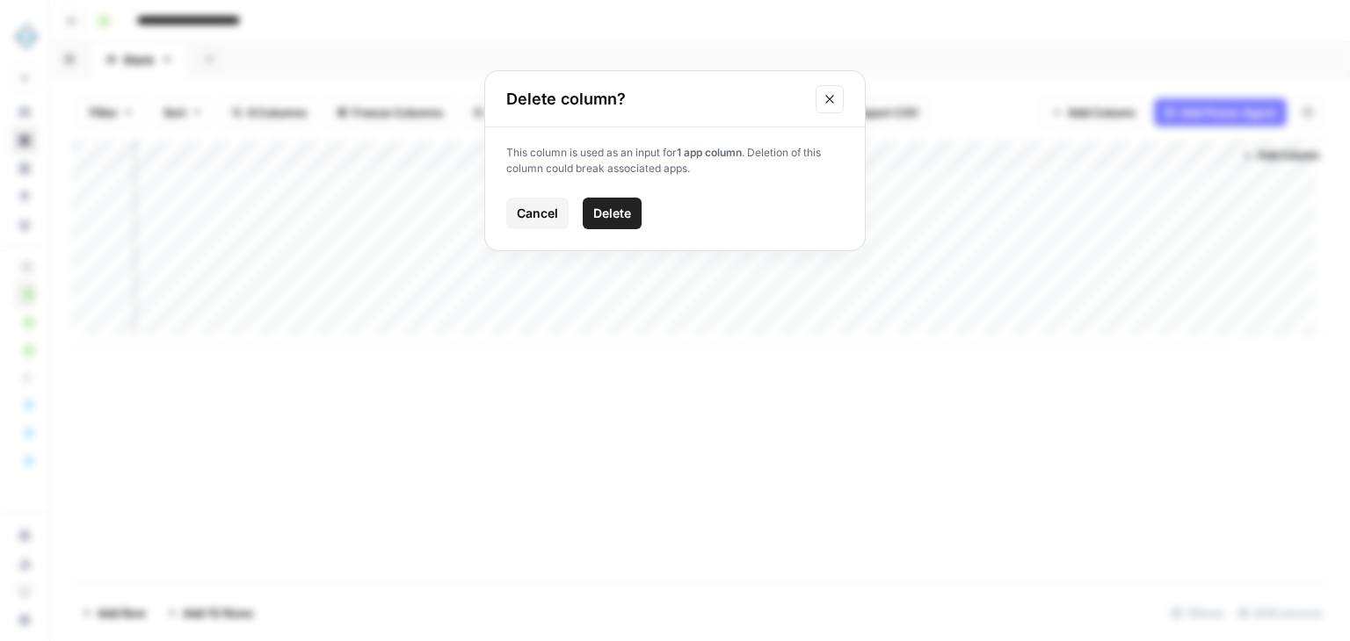
click at [619, 206] on span "Delete" at bounding box center [612, 214] width 38 height 18
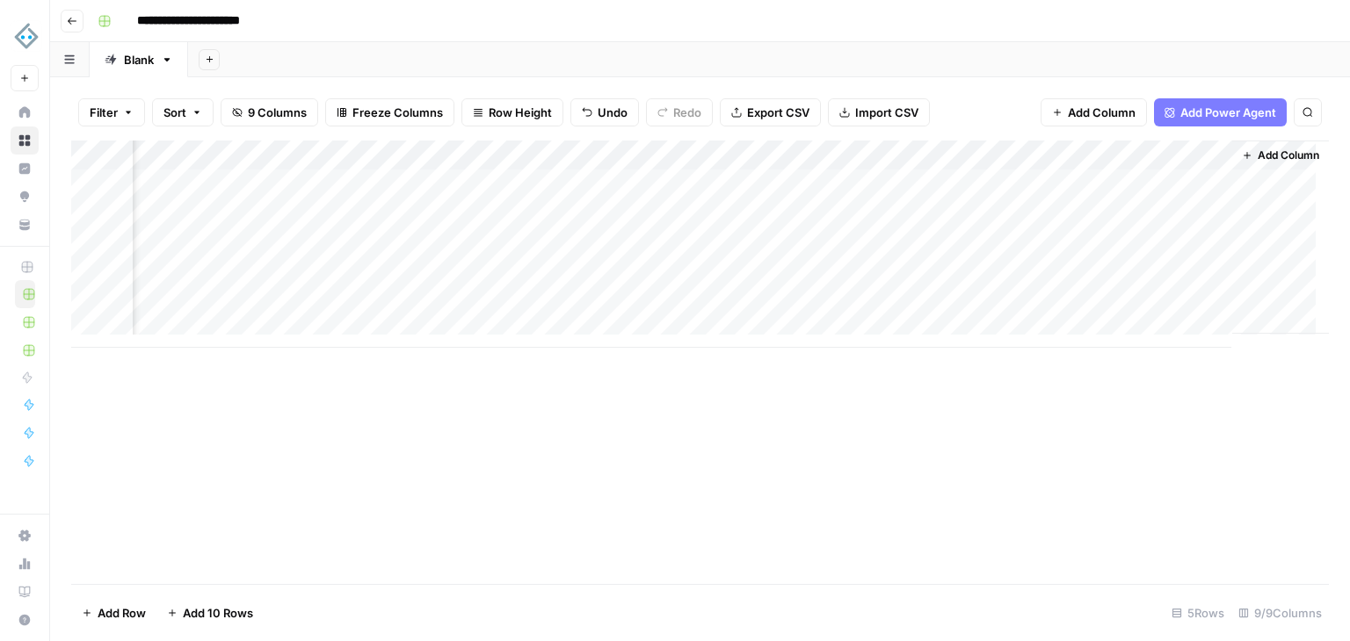
scroll to position [0, 655]
click at [1100, 154] on div "Add Column" at bounding box center [699, 244] width 1257 height 207
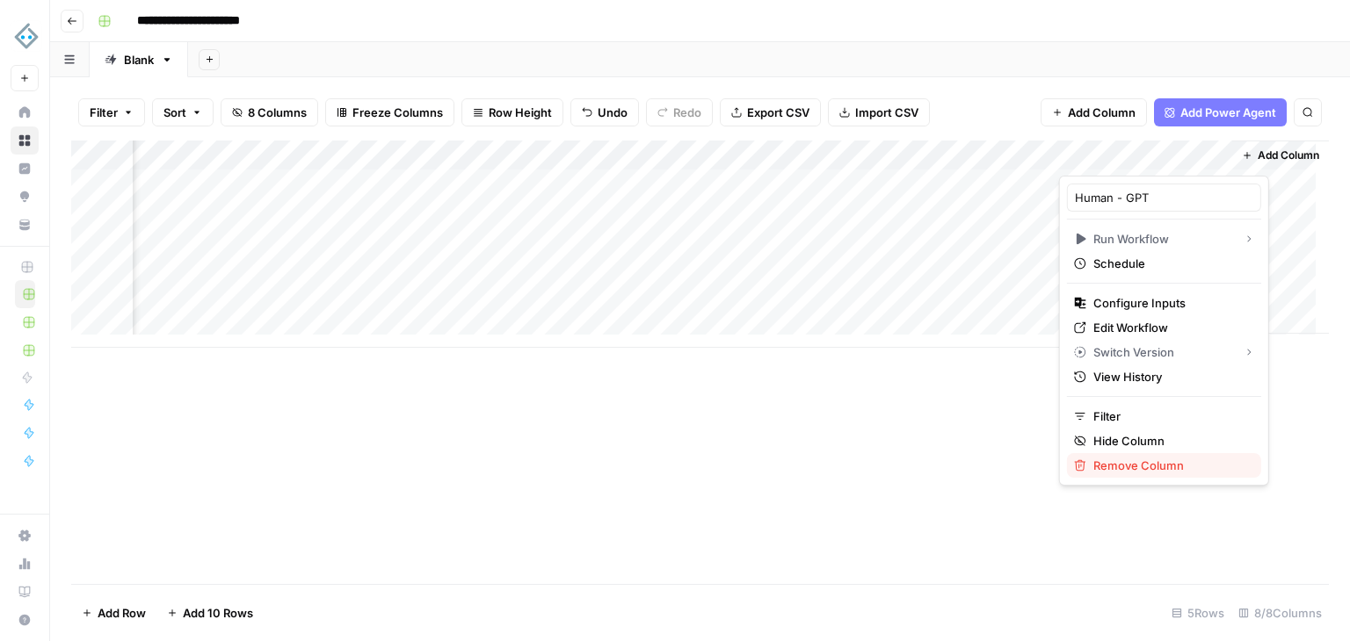
click at [1158, 467] on span "Remove Column" at bounding box center [1170, 466] width 154 height 18
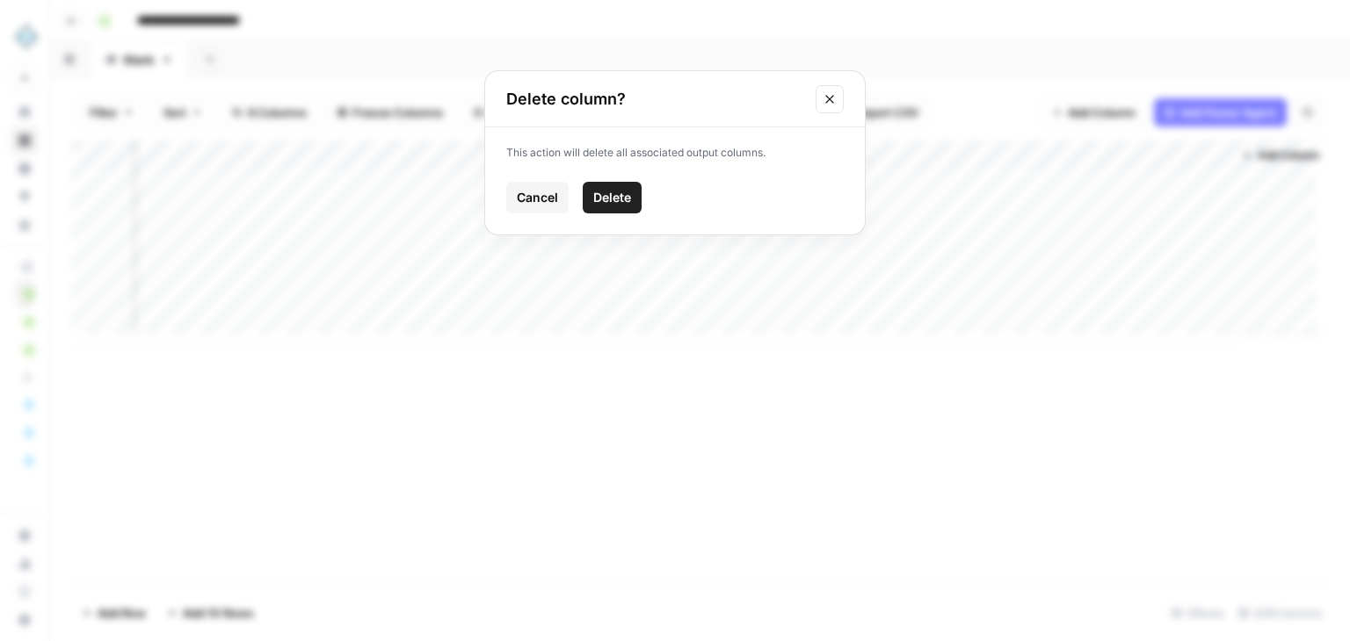
click at [631, 193] on span "Delete" at bounding box center [612, 198] width 38 height 18
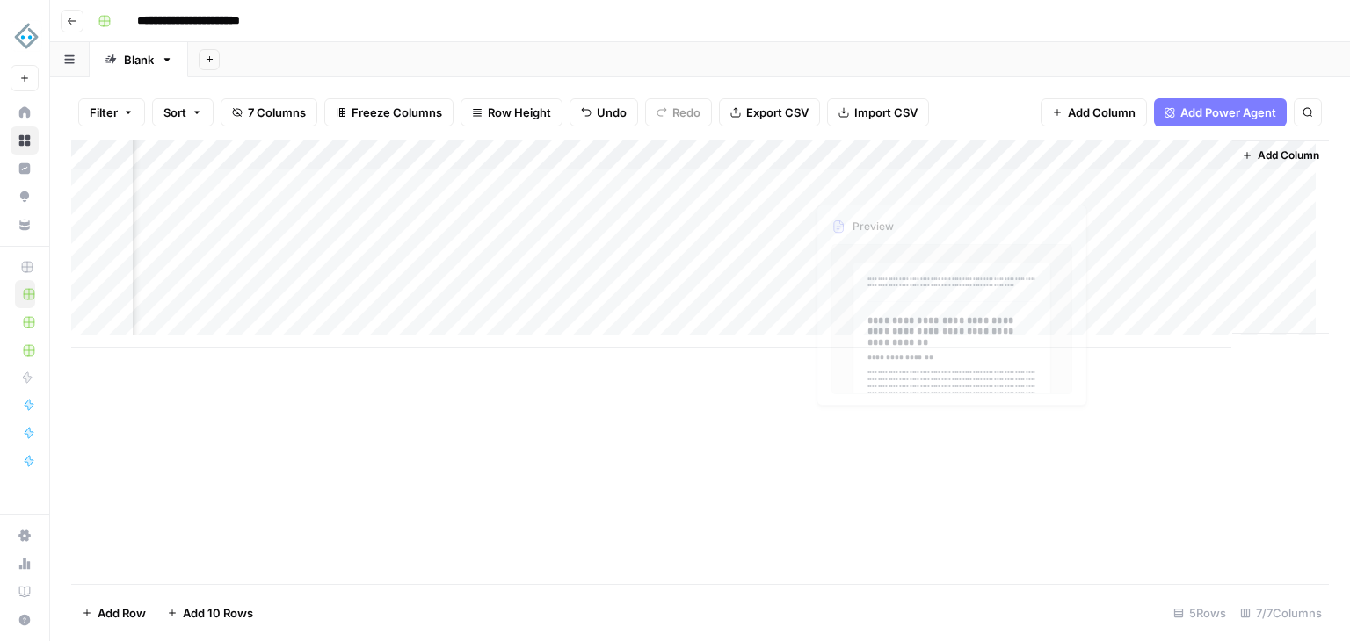
scroll to position [0, 497]
click at [1166, 148] on div "Add Column" at bounding box center [699, 244] width 1257 height 207
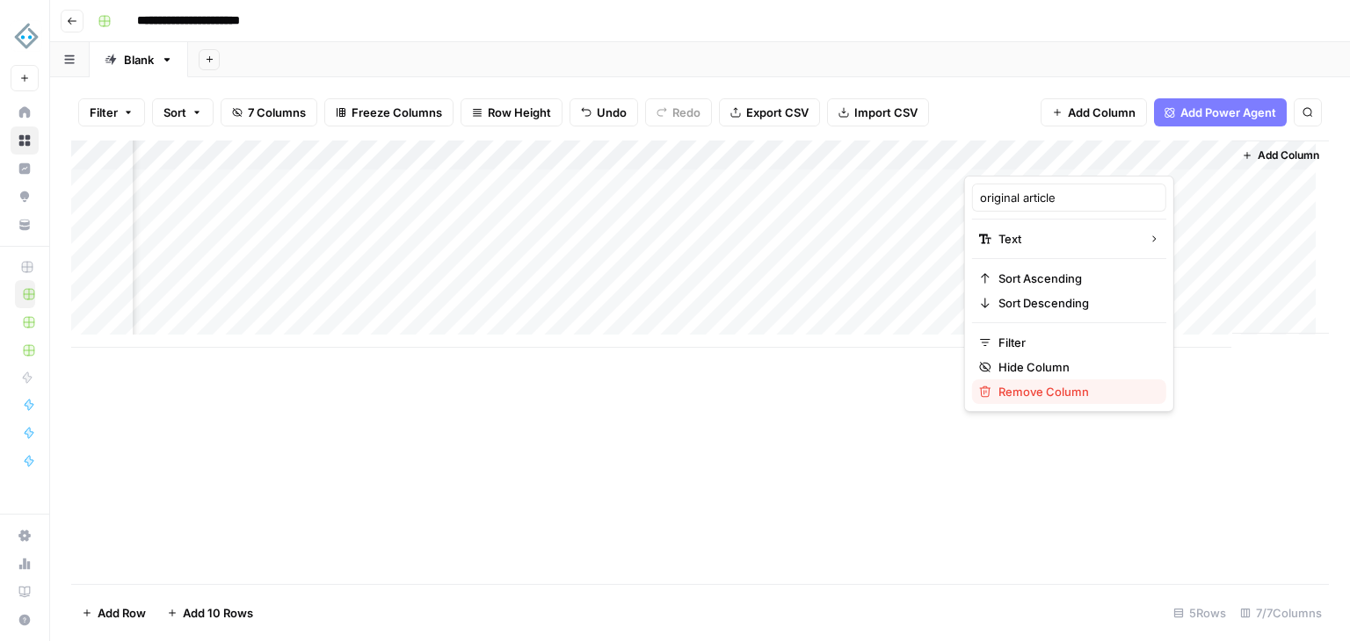
click at [1074, 386] on span "Remove Column" at bounding box center [1075, 392] width 154 height 18
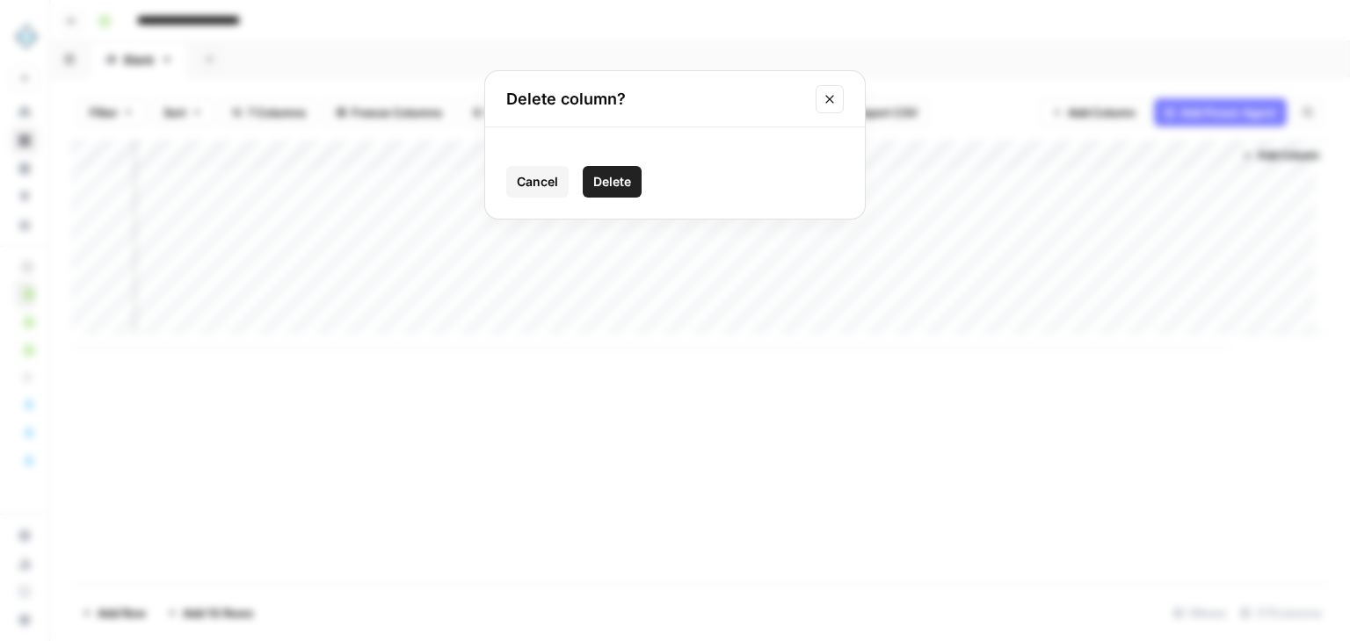
click at [628, 179] on span "Delete" at bounding box center [612, 182] width 38 height 18
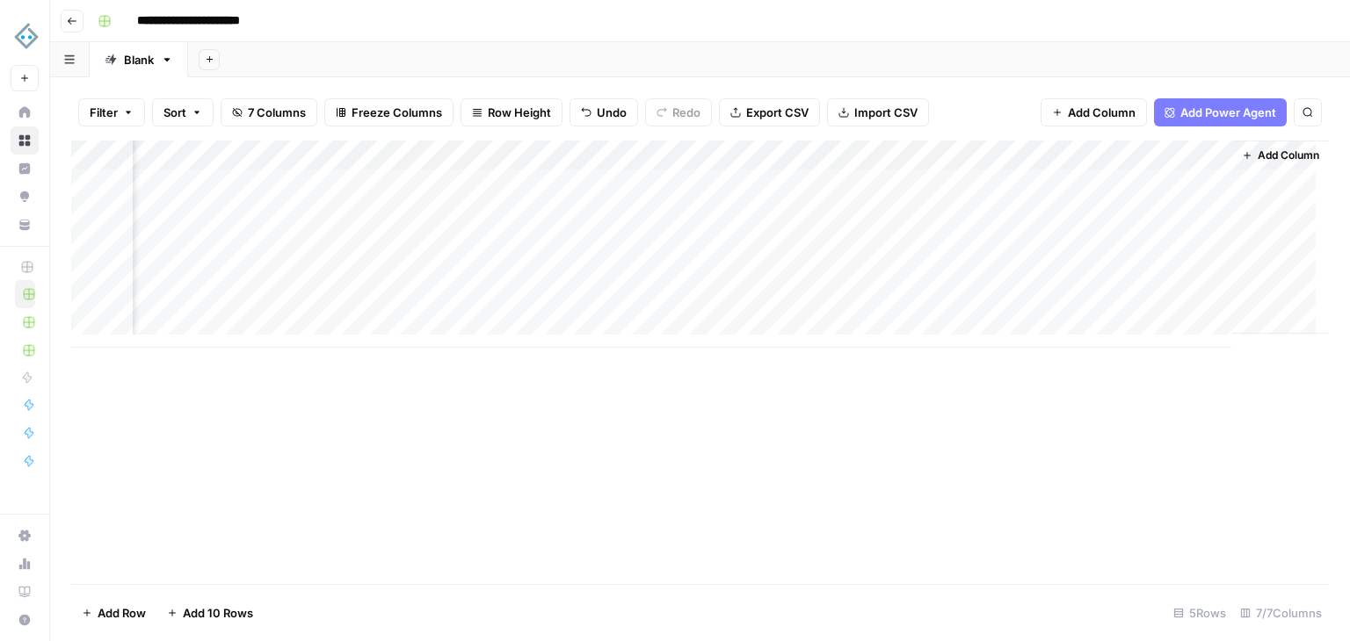
scroll to position [0, 244]
click at [1261, 159] on span "Add Column" at bounding box center [1288, 156] width 62 height 16
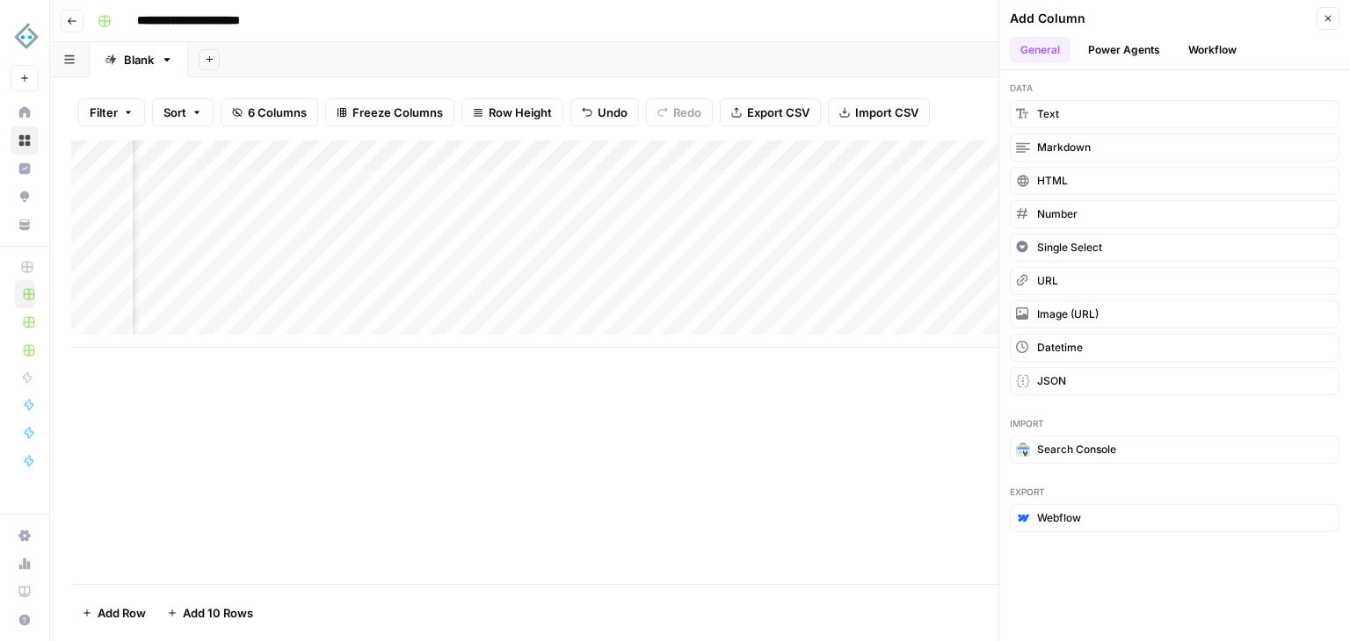
click at [1223, 47] on button "Workflow" at bounding box center [1211, 50] width 69 height 26
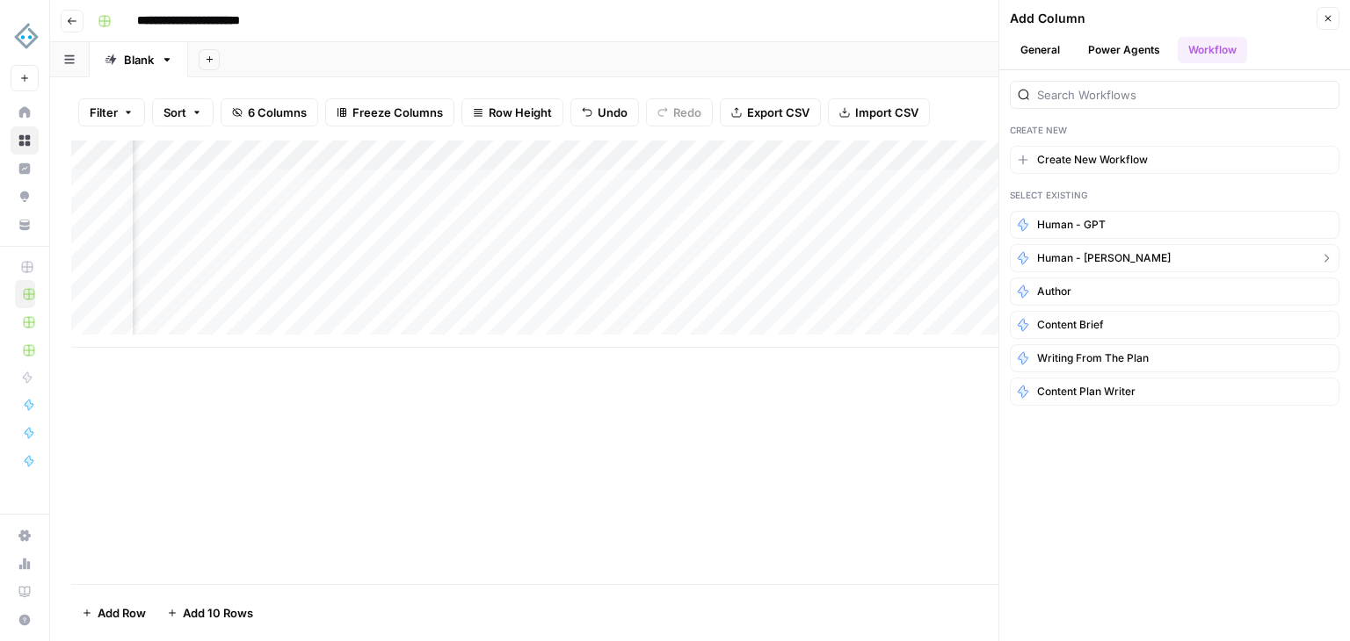
click at [1145, 255] on button "Human - [PERSON_NAME]" at bounding box center [1175, 258] width 330 height 28
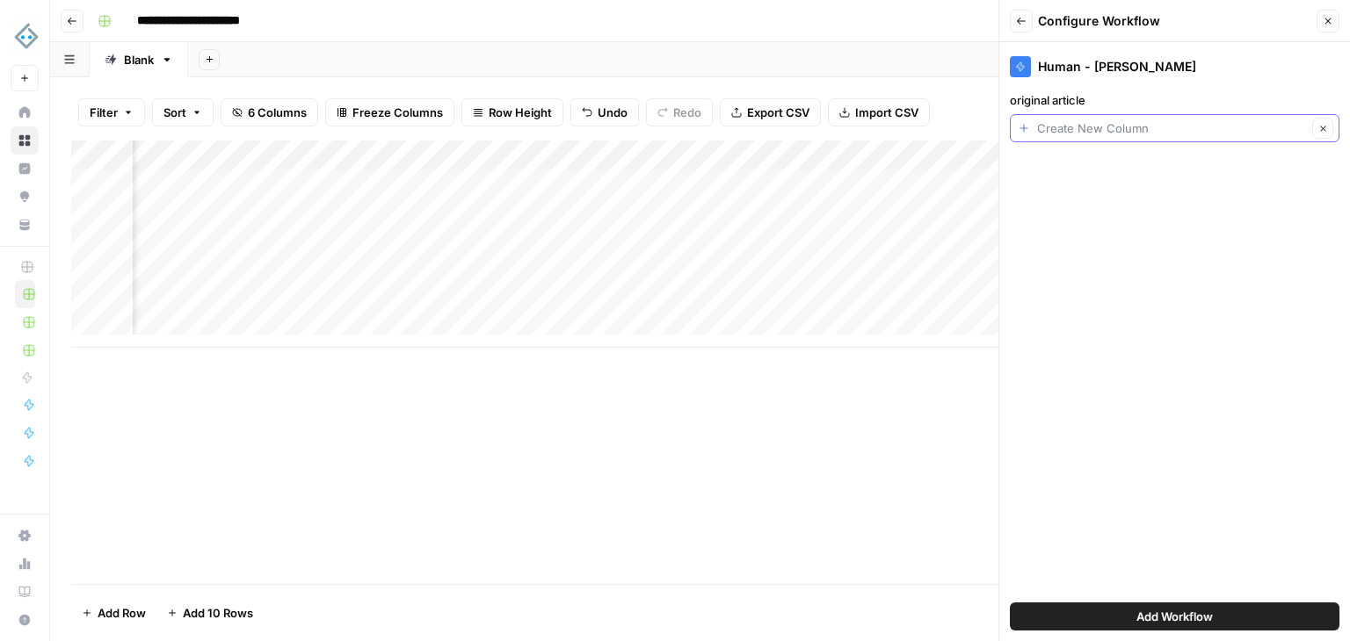
click at [1170, 134] on input "original article" at bounding box center [1172, 128] width 270 height 18
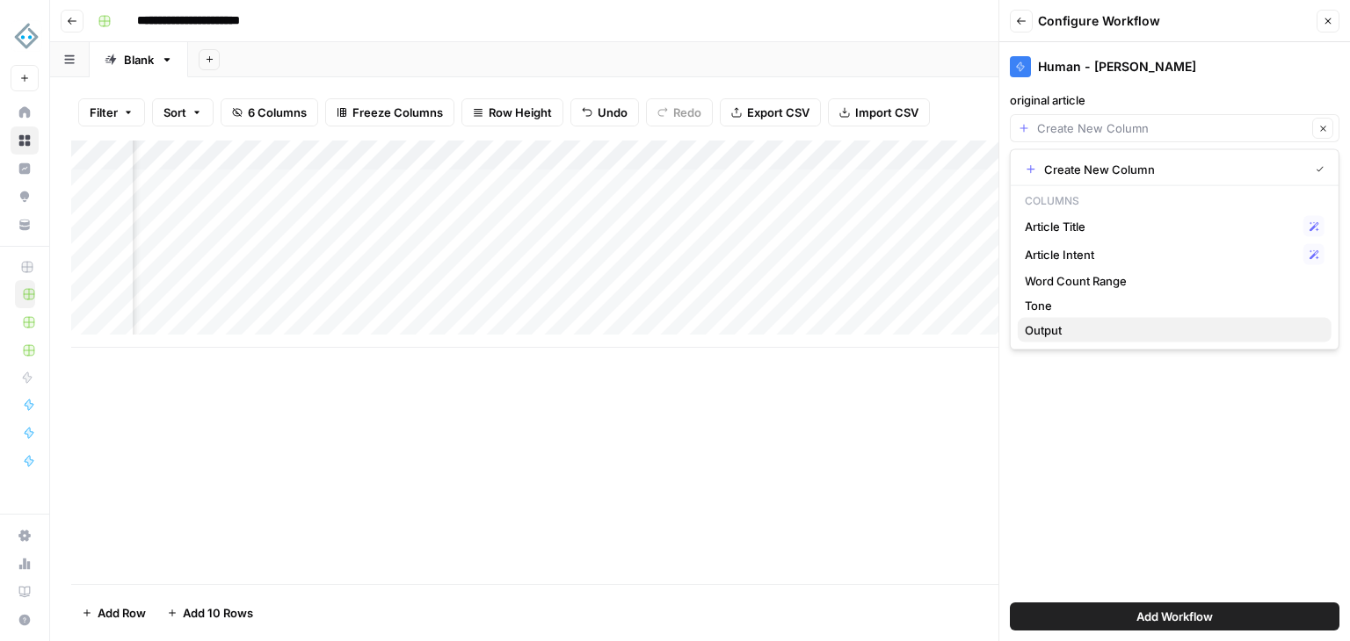
click at [1054, 328] on span "Output" at bounding box center [1171, 331] width 293 height 18
type input "Output"
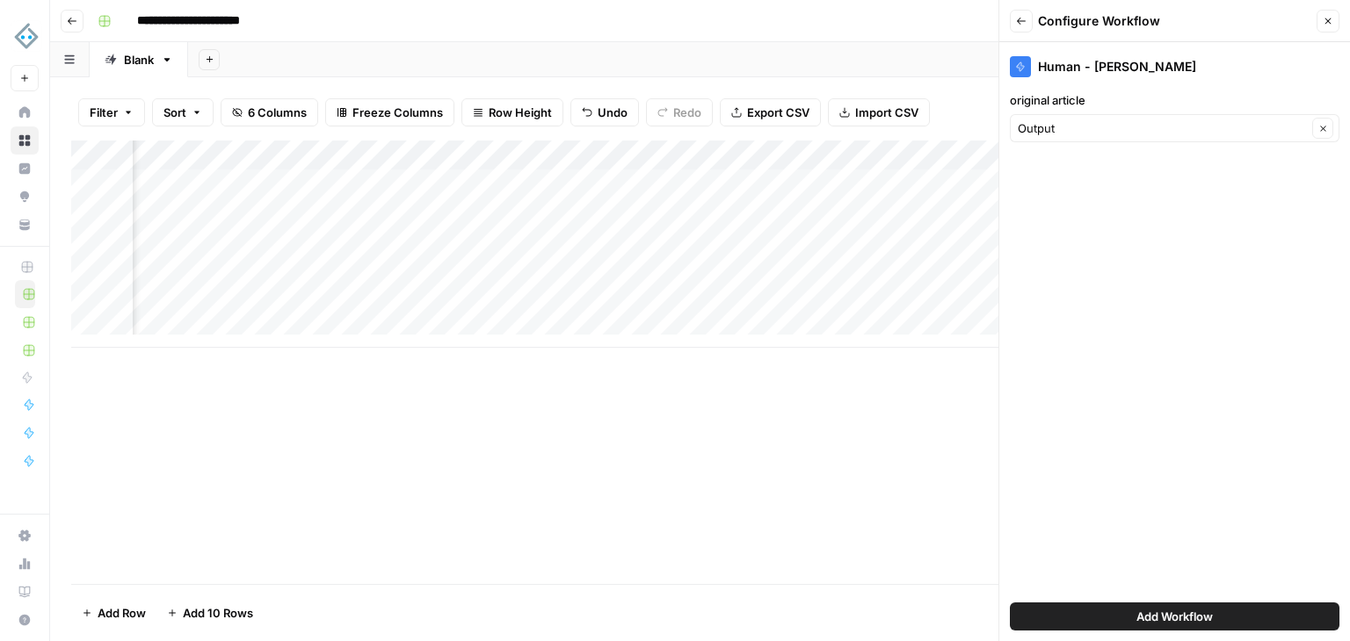
click at [1191, 619] on span "Add Workflow" at bounding box center [1174, 617] width 76 height 18
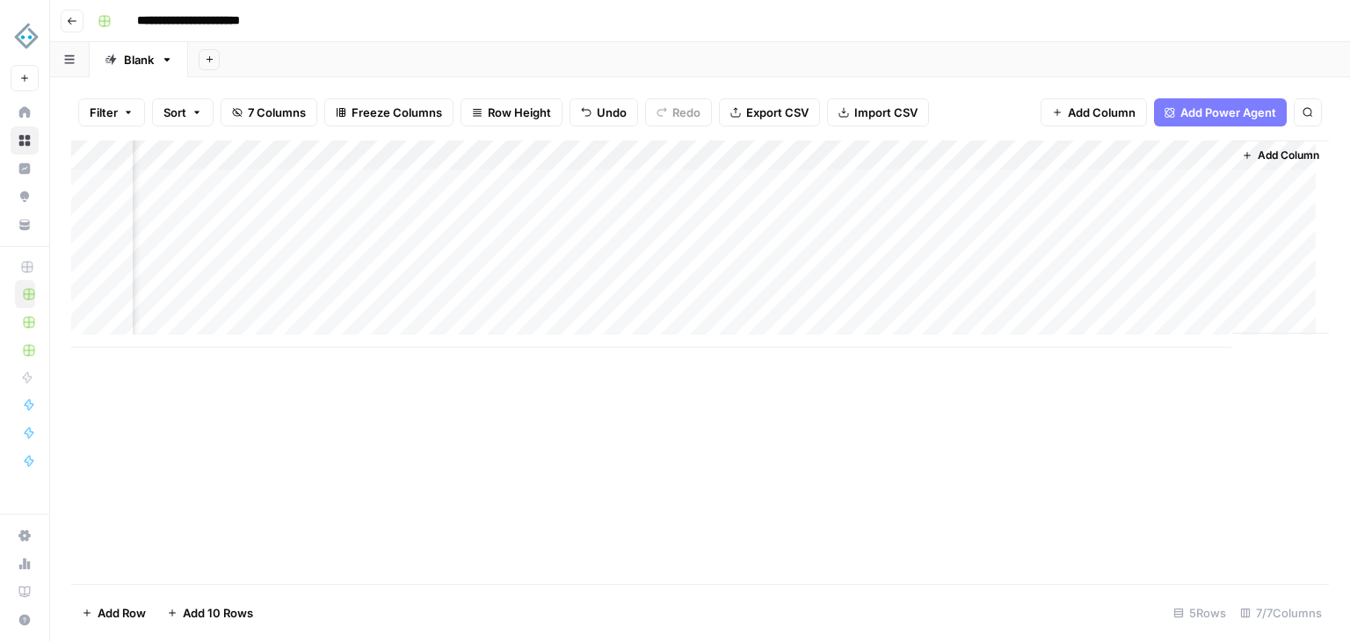
scroll to position [0, 417]
click at [1129, 183] on div "Add Column" at bounding box center [699, 244] width 1257 height 207
click at [1257, 154] on span "Add Column" at bounding box center [1288, 156] width 62 height 16
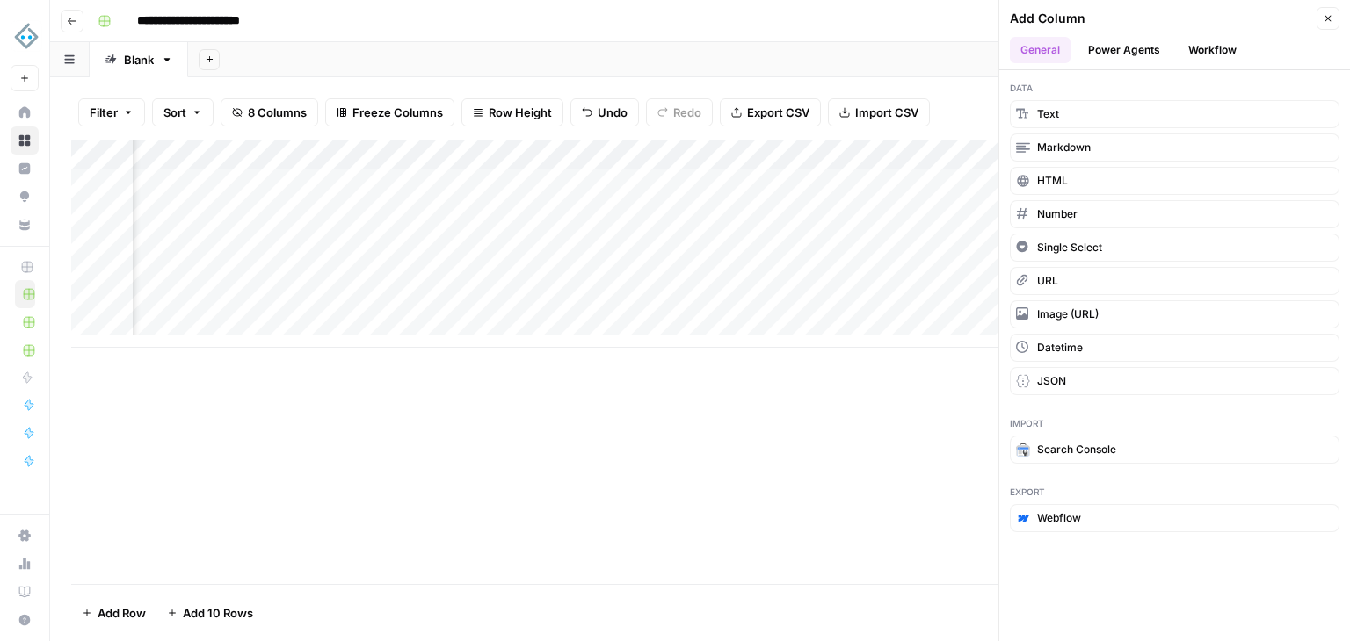
click at [1223, 54] on button "Workflow" at bounding box center [1211, 50] width 69 height 26
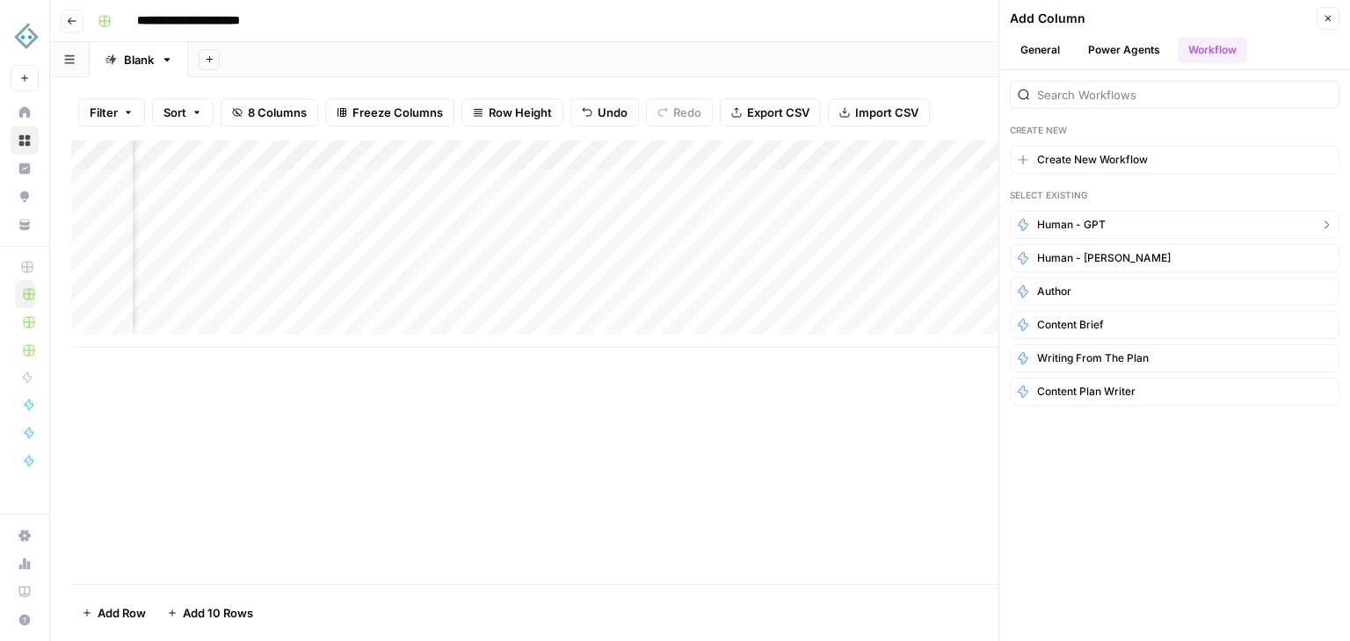
click at [1142, 220] on button "Human - GPT" at bounding box center [1175, 225] width 330 height 28
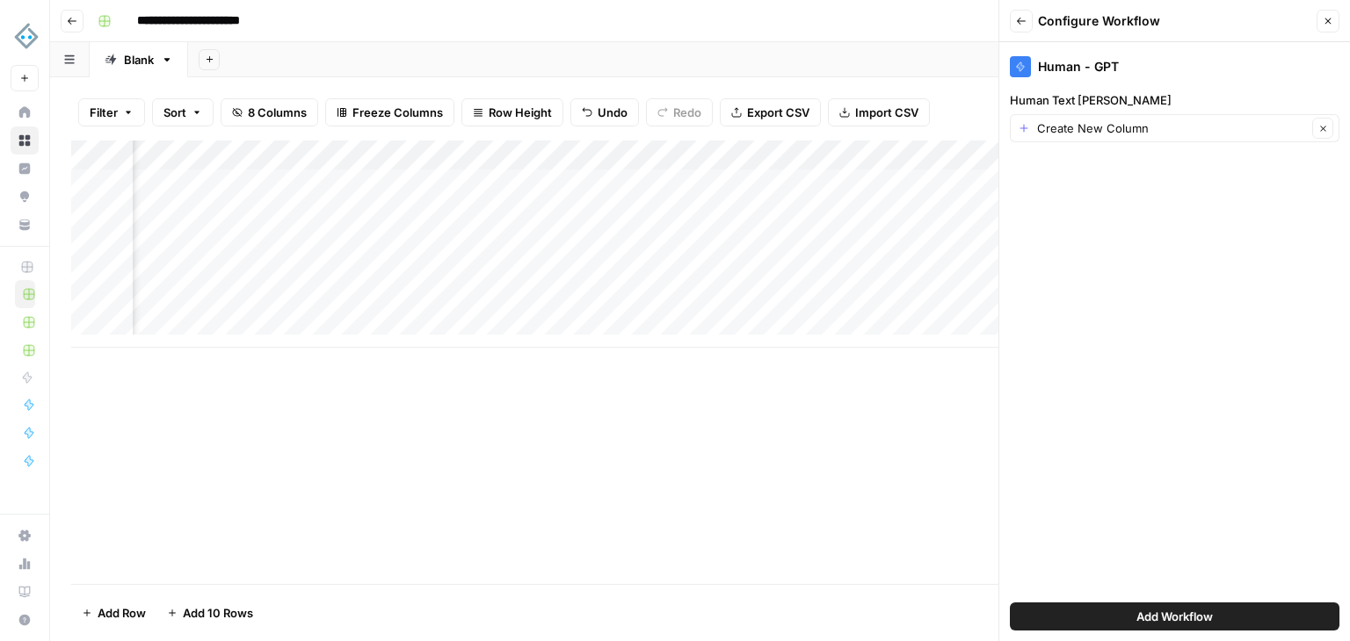
click at [1010, 24] on button "Back" at bounding box center [1021, 21] width 23 height 23
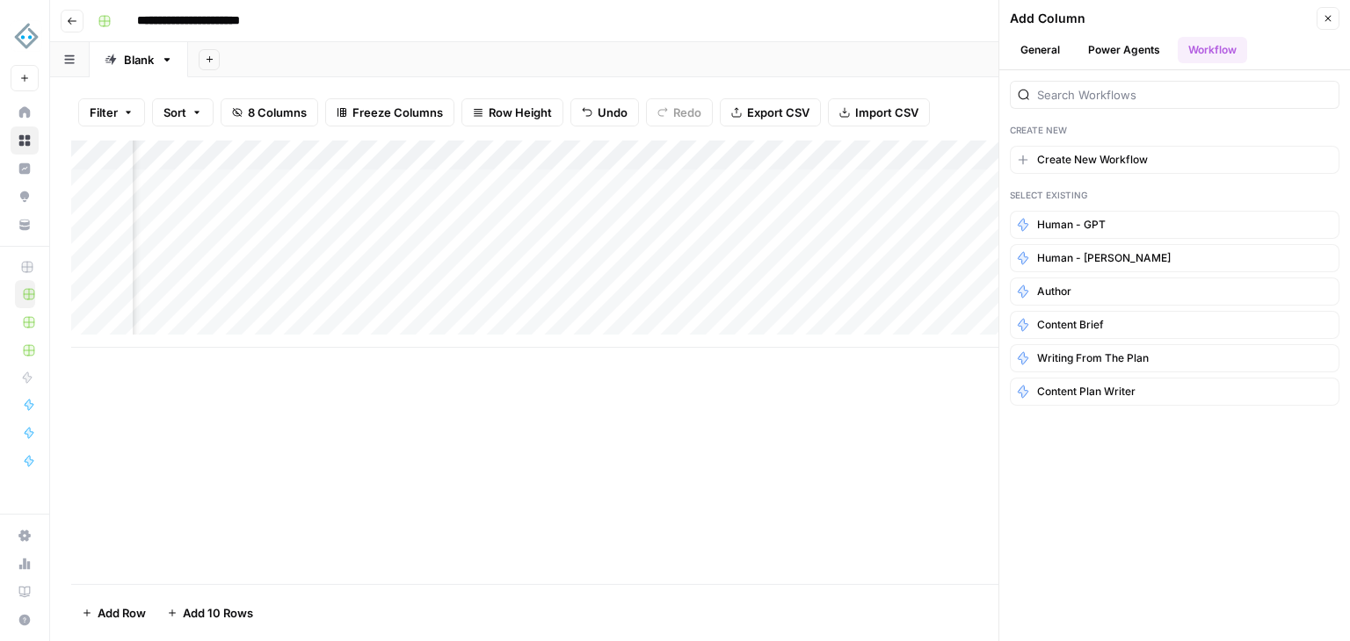
click at [1329, 19] on icon "button" at bounding box center [1327, 18] width 11 height 11
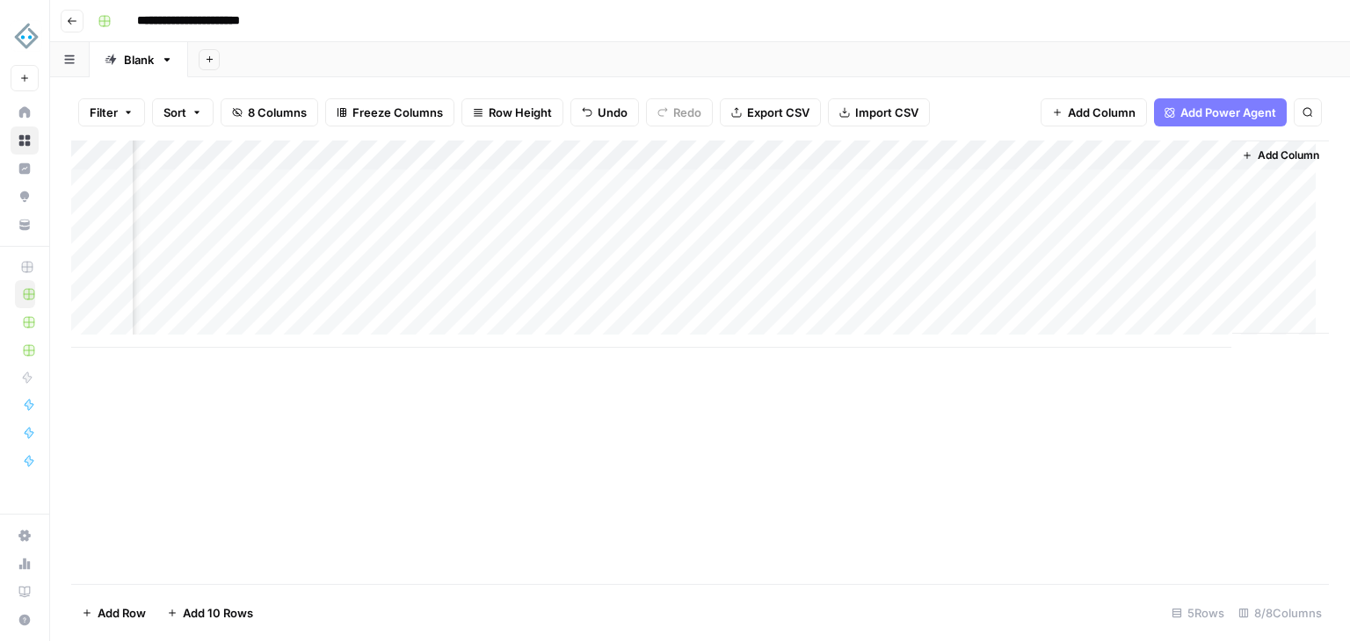
click at [1133, 156] on div "Add Column" at bounding box center [699, 244] width 1257 height 207
click at [769, 156] on div "Add Column" at bounding box center [699, 244] width 1257 height 207
click at [786, 194] on input "Output" at bounding box center [832, 198] width 178 height 18
type input "Output - Brief"
click at [1131, 148] on div "Add Column" at bounding box center [699, 244] width 1257 height 207
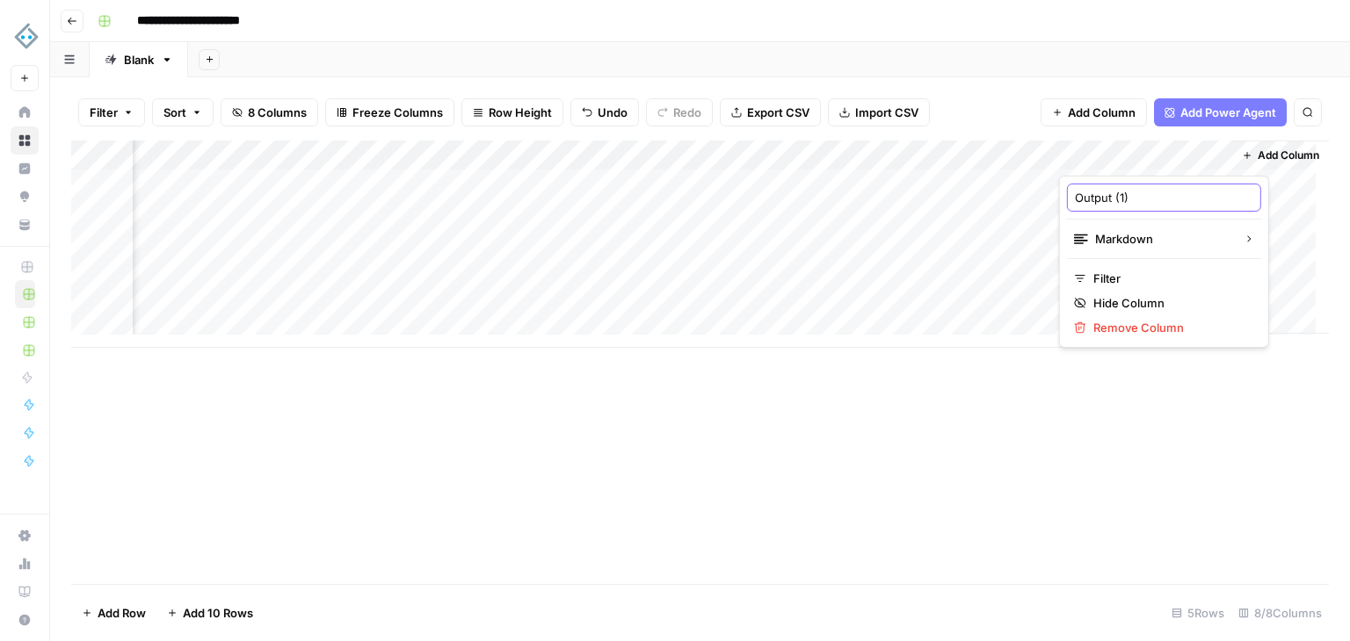
click at [1119, 198] on input "Output (1)" at bounding box center [1164, 198] width 178 height 18
type input "Output - Human #1"
click at [1283, 148] on span "Add Column" at bounding box center [1288, 156] width 62 height 16
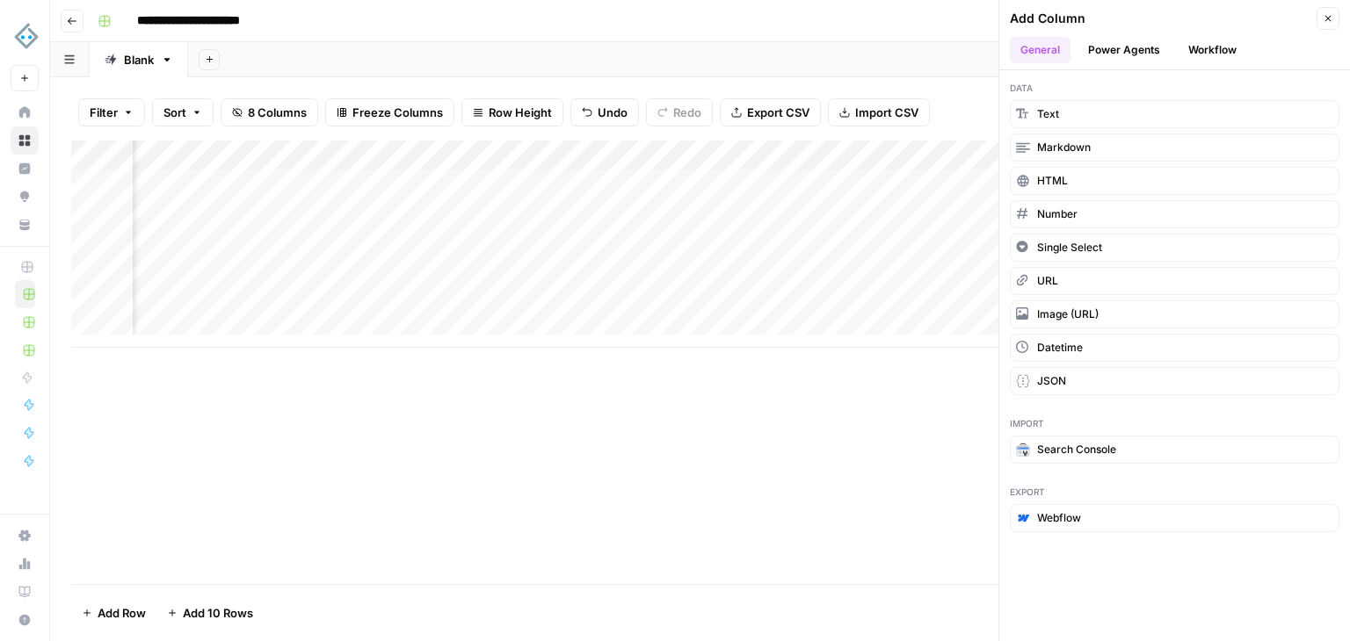
click at [1195, 56] on button "Workflow" at bounding box center [1211, 50] width 69 height 26
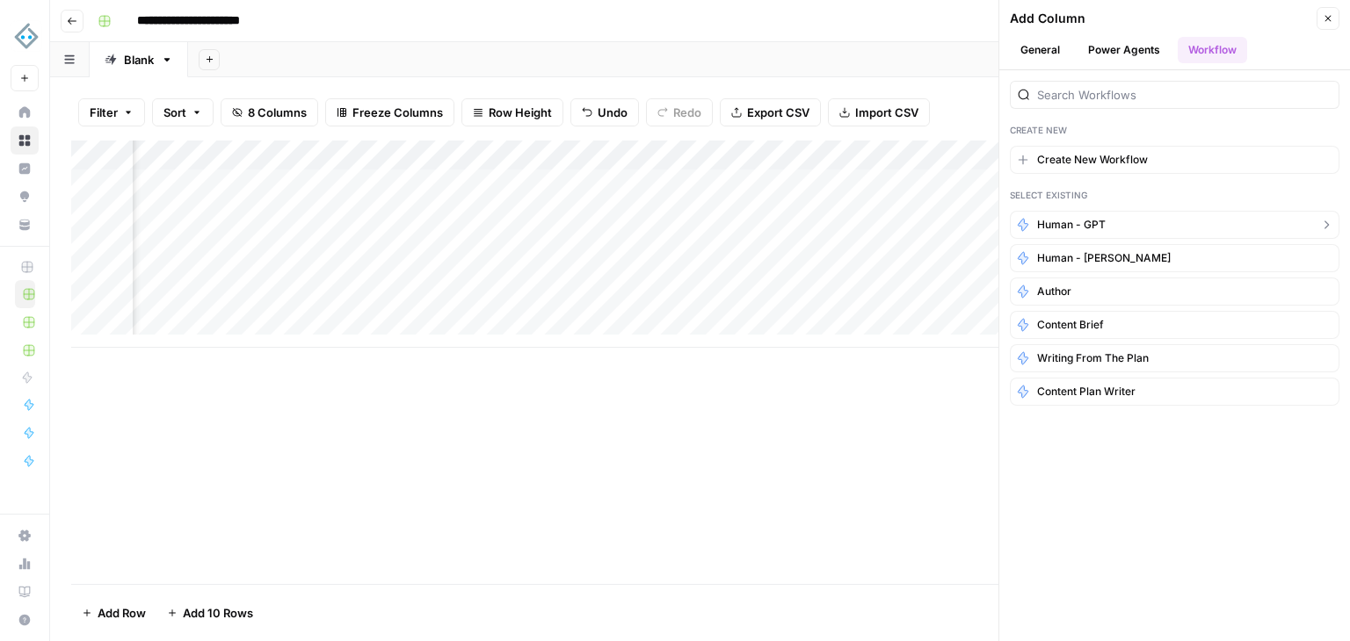
click at [1133, 227] on button "Human - GPT" at bounding box center [1175, 225] width 330 height 28
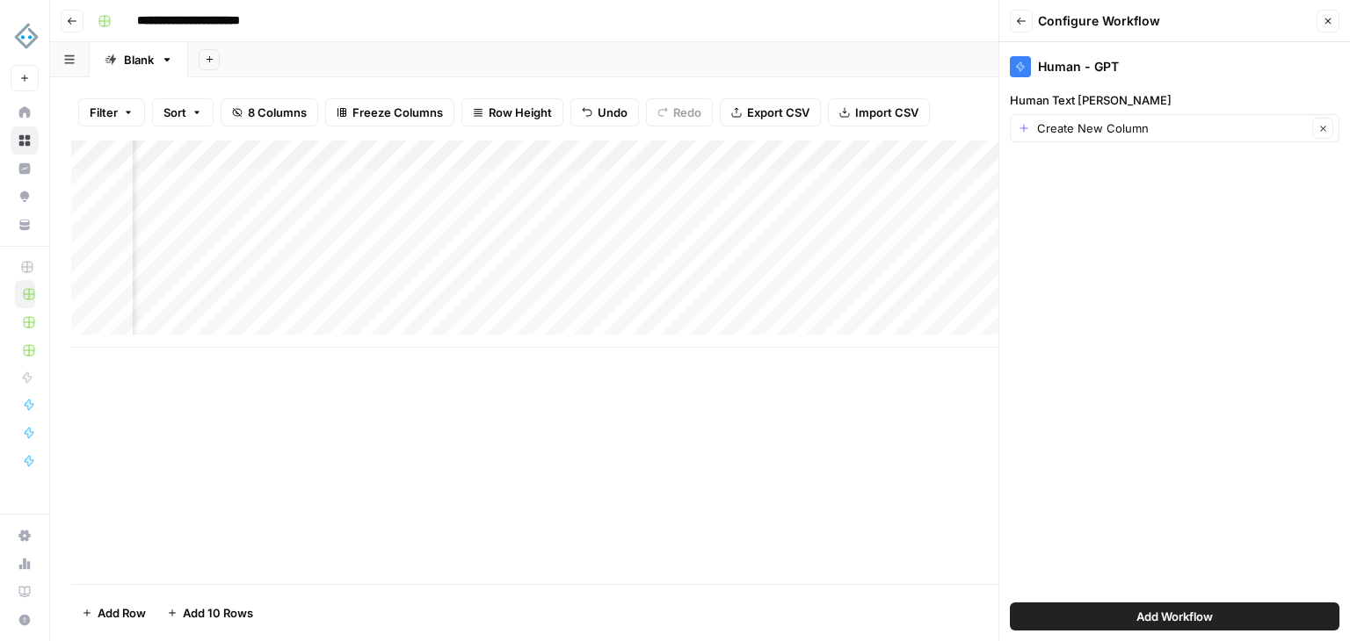
click at [1155, 138] on div "Create New Column Clear" at bounding box center [1175, 128] width 330 height 28
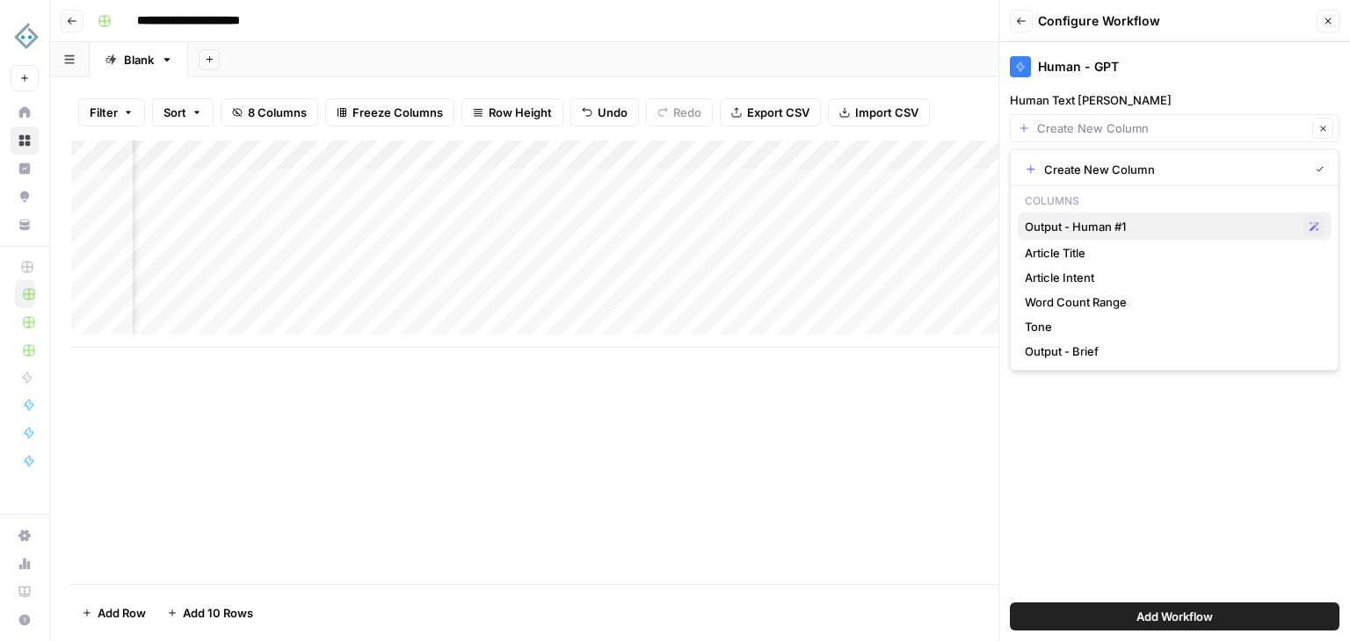
click at [1156, 223] on span "Output - Human #1" at bounding box center [1161, 227] width 272 height 18
type input "Output - Human #1"
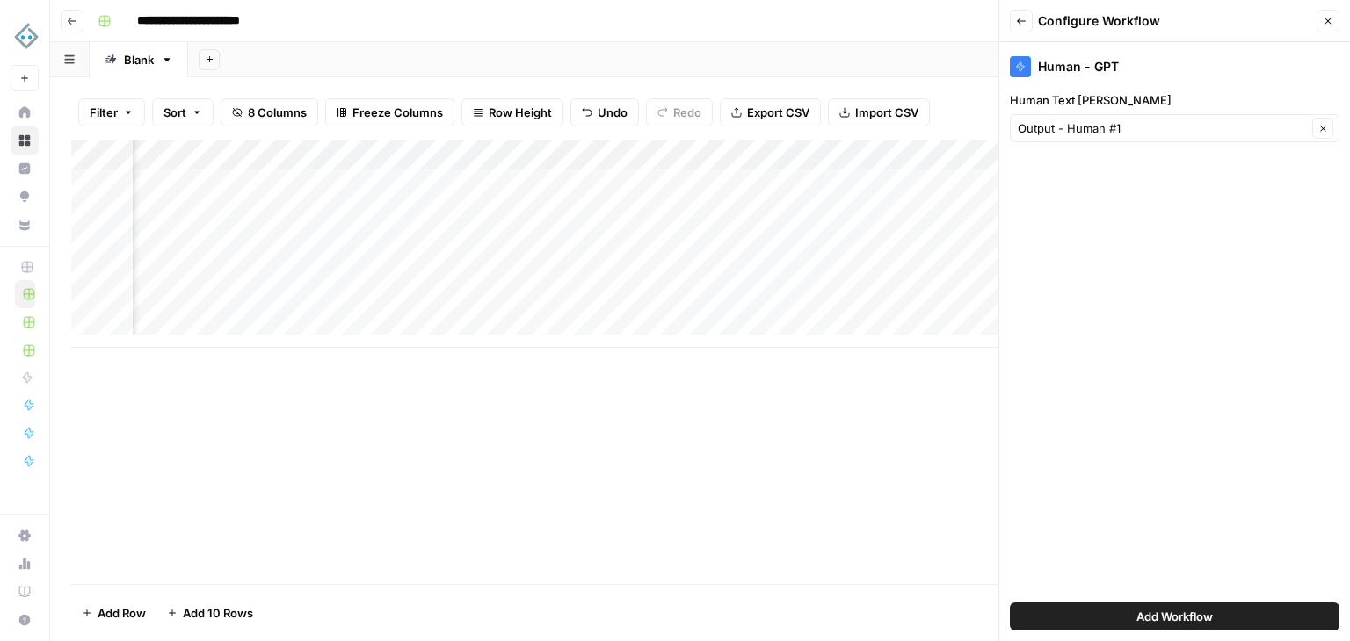
click at [1197, 612] on span "Add Workflow" at bounding box center [1174, 617] width 76 height 18
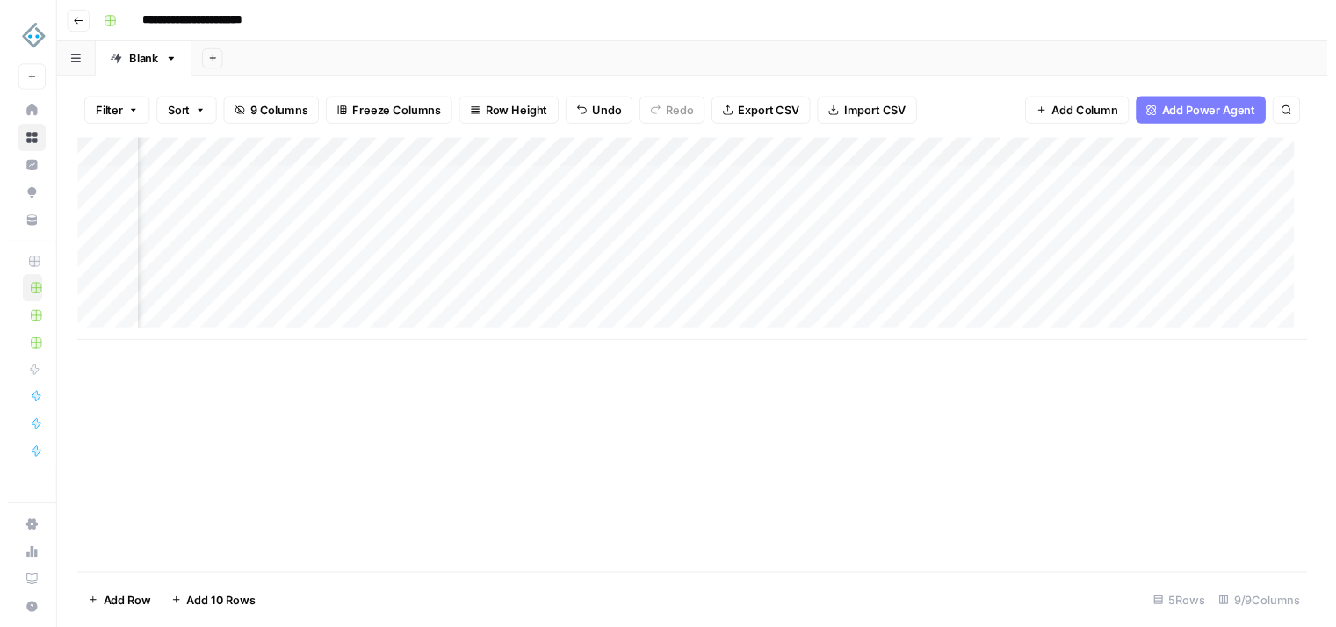
scroll to position [0, 734]
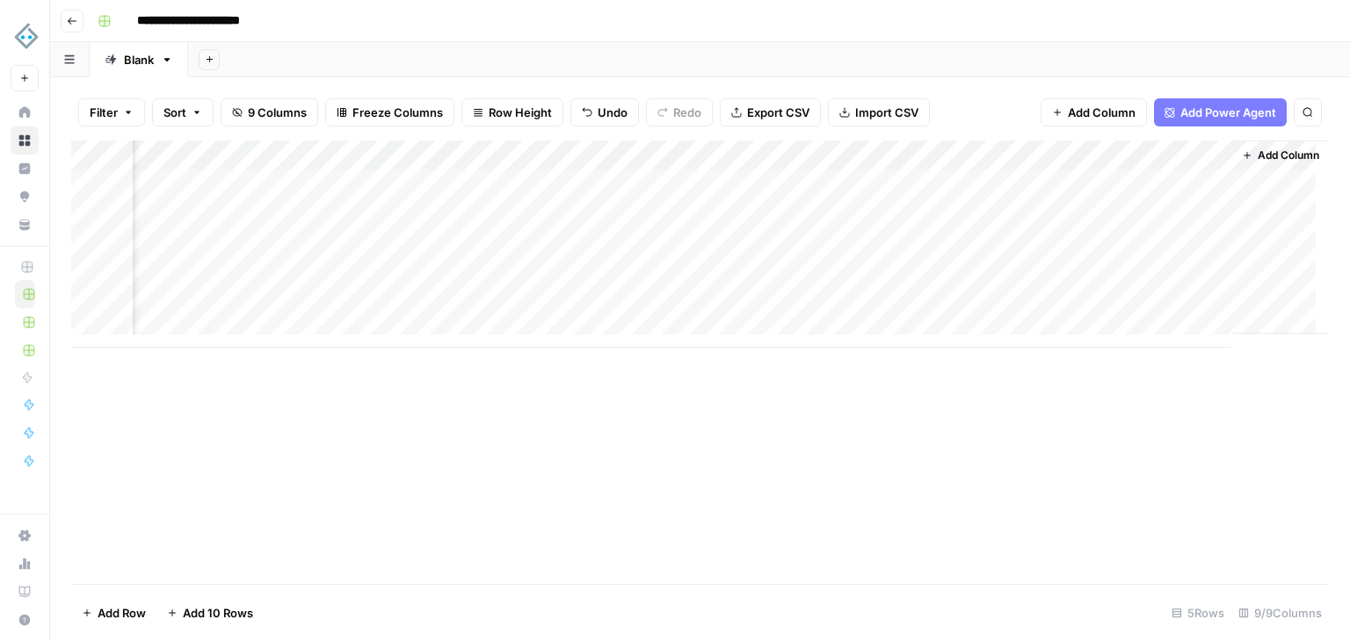
click at [1139, 185] on div "Add Column" at bounding box center [699, 244] width 1257 height 207
click at [1044, 183] on div "Add Column" at bounding box center [699, 244] width 1257 height 207
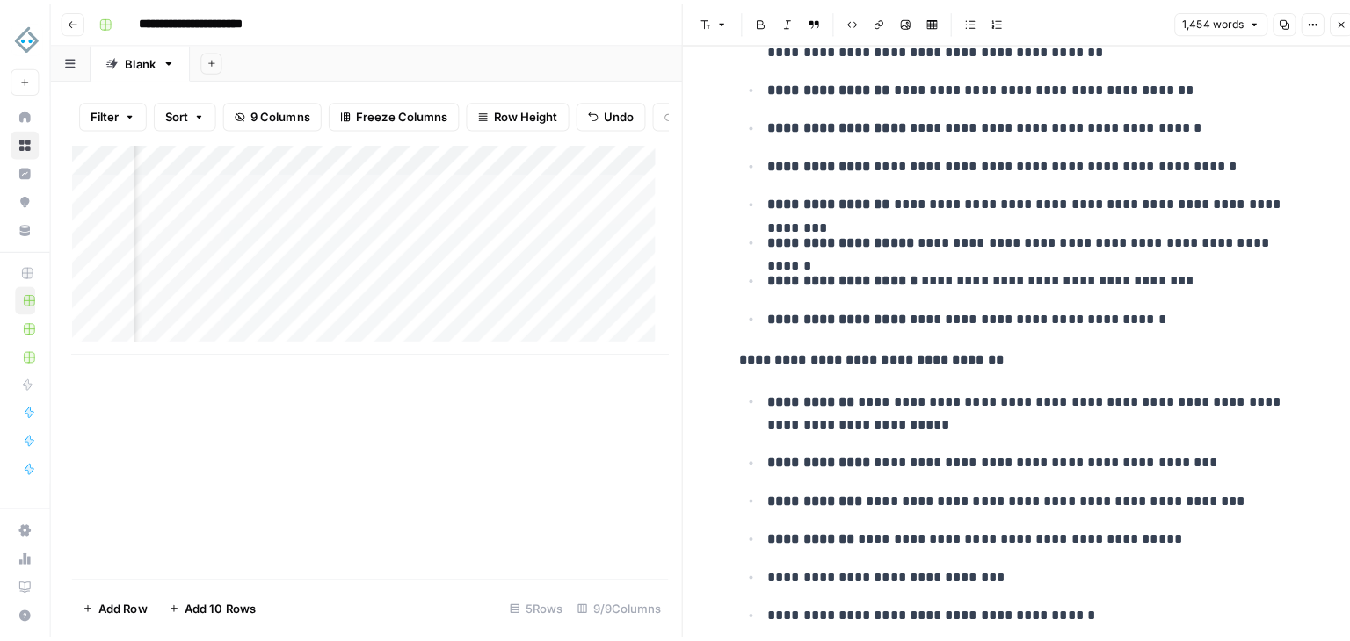
scroll to position [7492, 0]
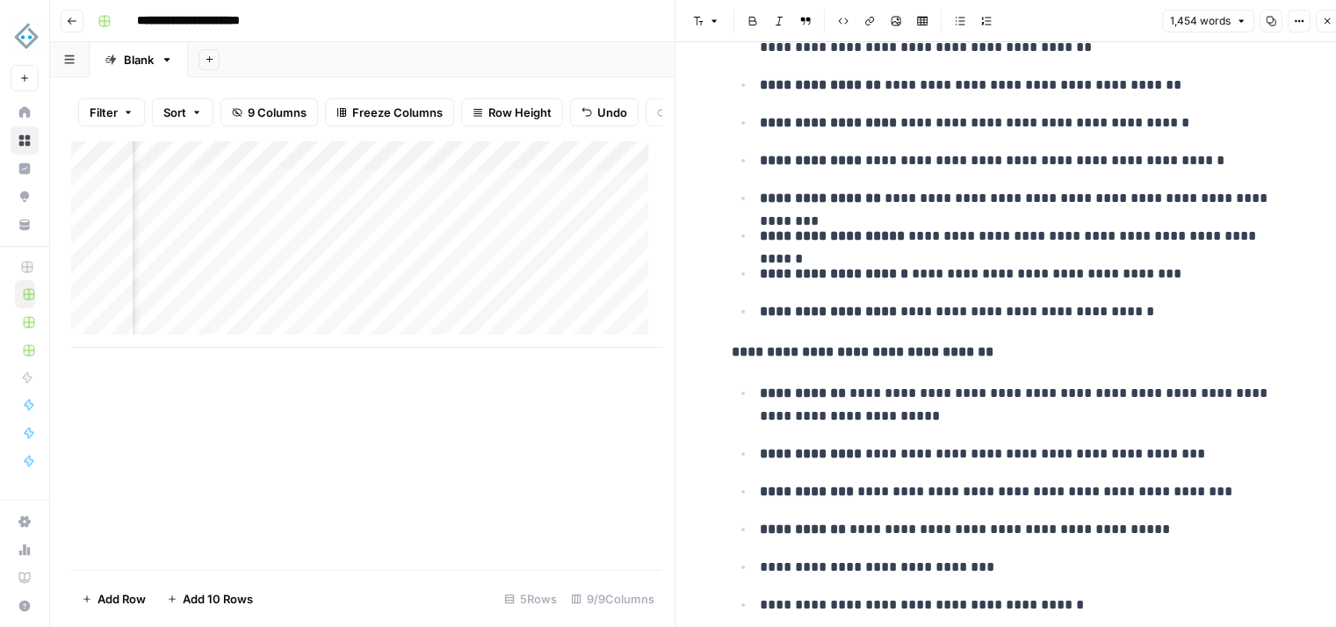
click at [1330, 16] on icon "button" at bounding box center [1327, 21] width 11 height 11
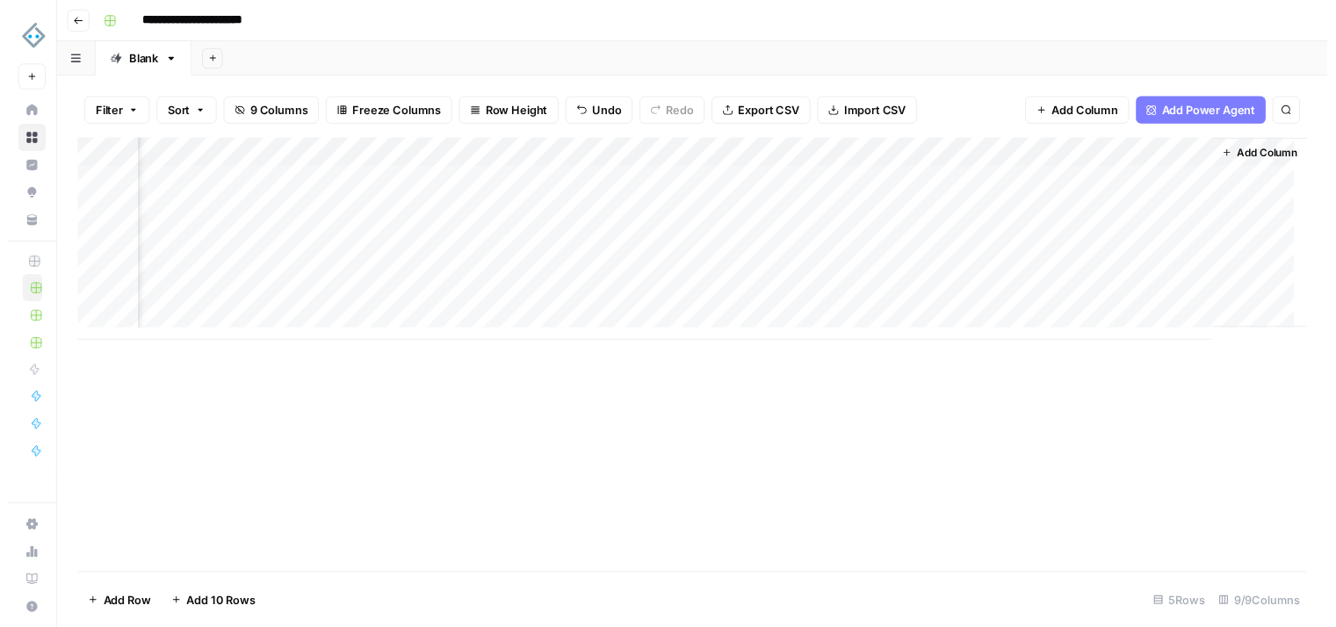
scroll to position [0, 734]
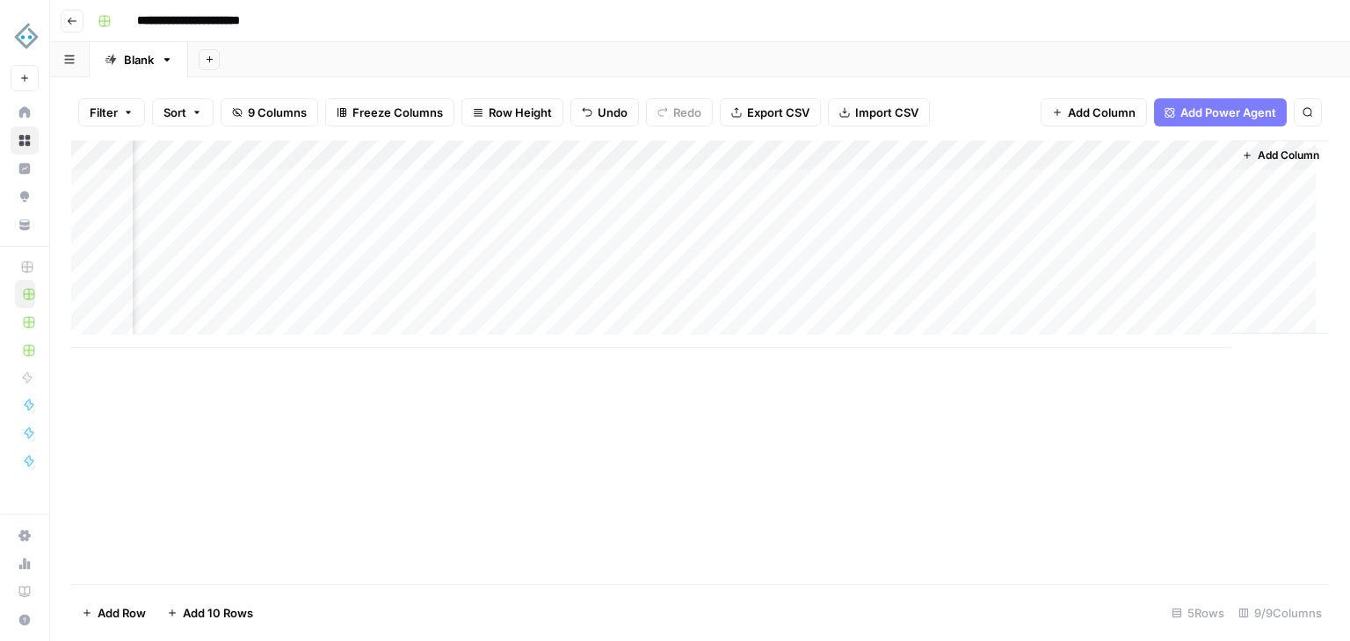
click at [998, 177] on div "Add Column" at bounding box center [699, 244] width 1257 height 207
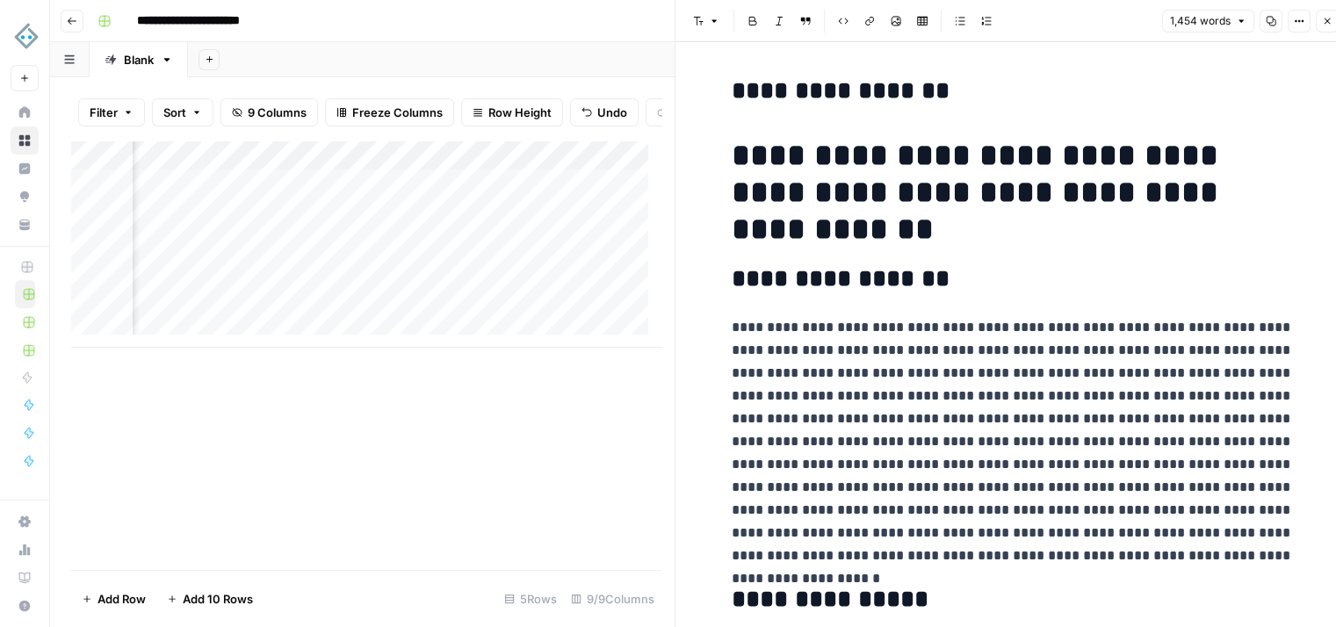
click at [732, 150] on h1 "**********" at bounding box center [1013, 192] width 562 height 111
drag, startPoint x: 729, startPoint y: 150, endPoint x: 1078, endPoint y: 465, distance: 469.7
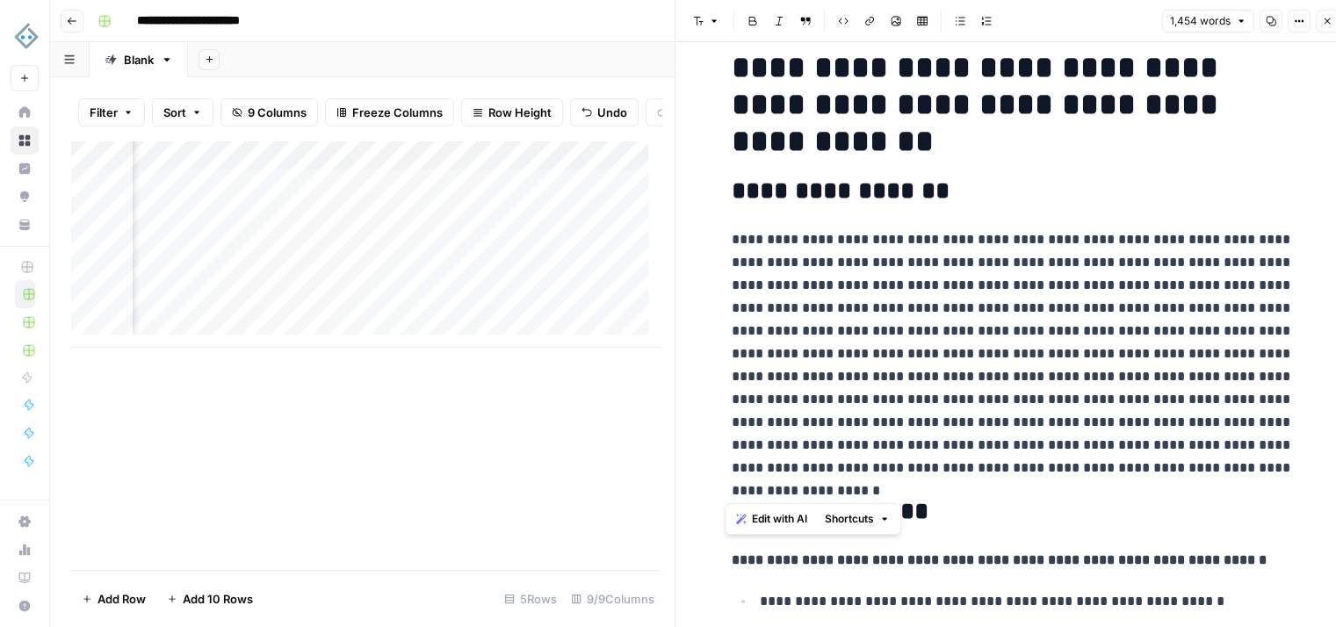
scroll to position [88, 0]
click at [1010, 257] on p "**********" at bounding box center [1013, 353] width 562 height 251
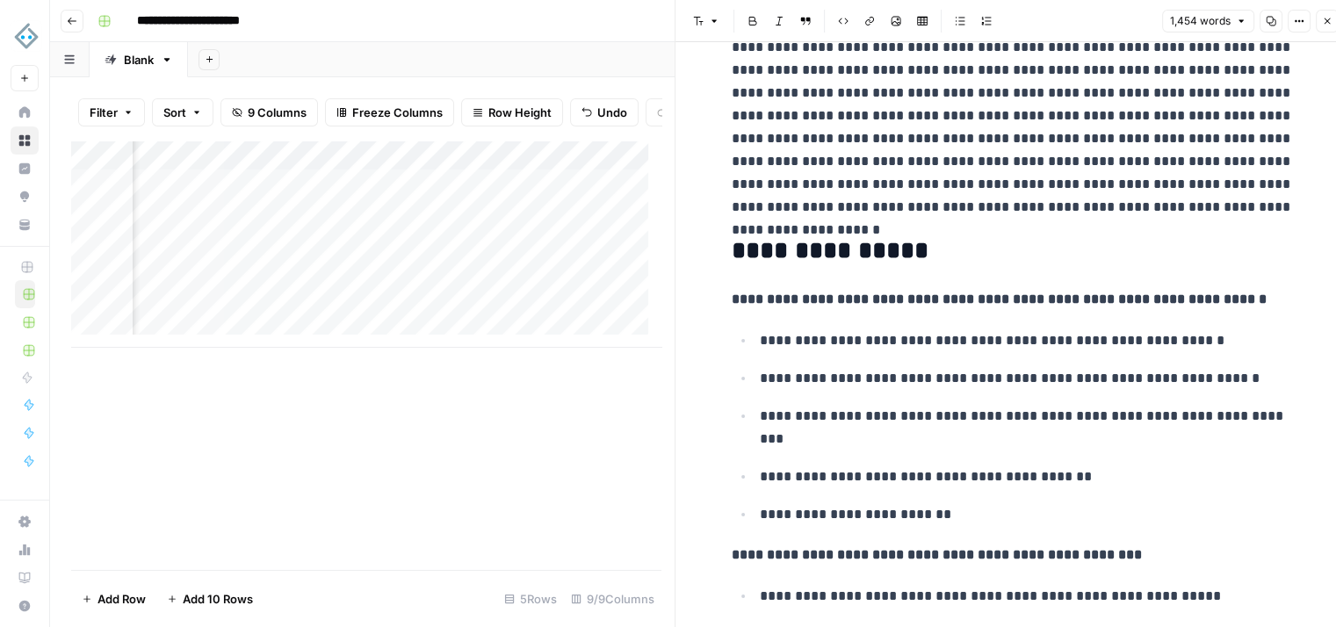
scroll to position [350, 0]
drag, startPoint x: 728, startPoint y: 299, endPoint x: 766, endPoint y: 317, distance: 42.8
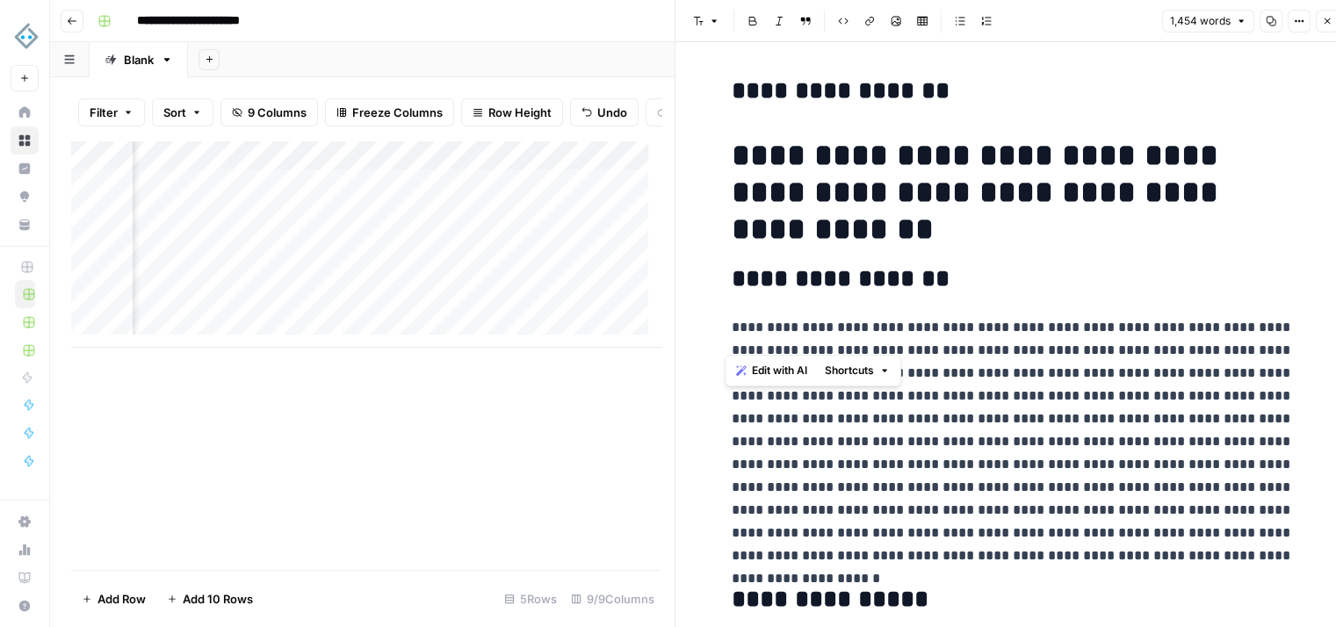
scroll to position [0, 910]
drag, startPoint x: 515, startPoint y: 366, endPoint x: 628, endPoint y: 380, distance: 114.2
click at [628, 380] on div "Add Column" at bounding box center [366, 356] width 590 height 430
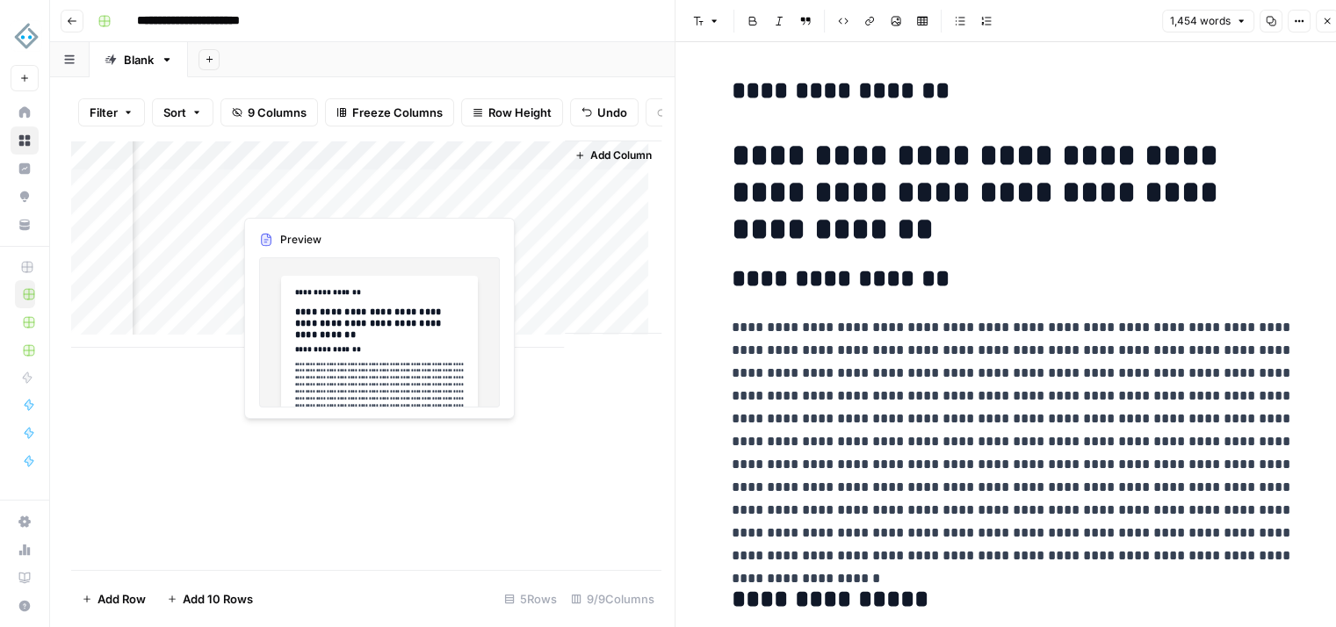
click at [299, 202] on div "Add Column" at bounding box center [366, 244] width 590 height 207
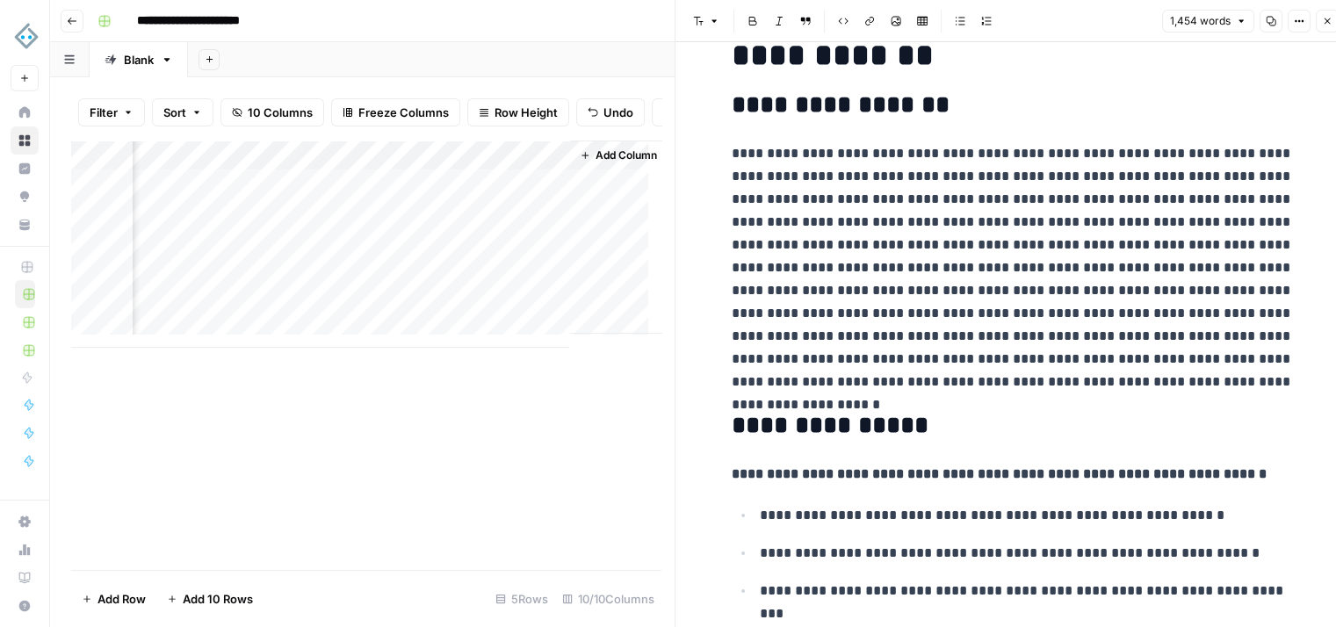
scroll to position [0, 1559]
click at [465, 198] on div "Add Column" at bounding box center [366, 244] width 590 height 207
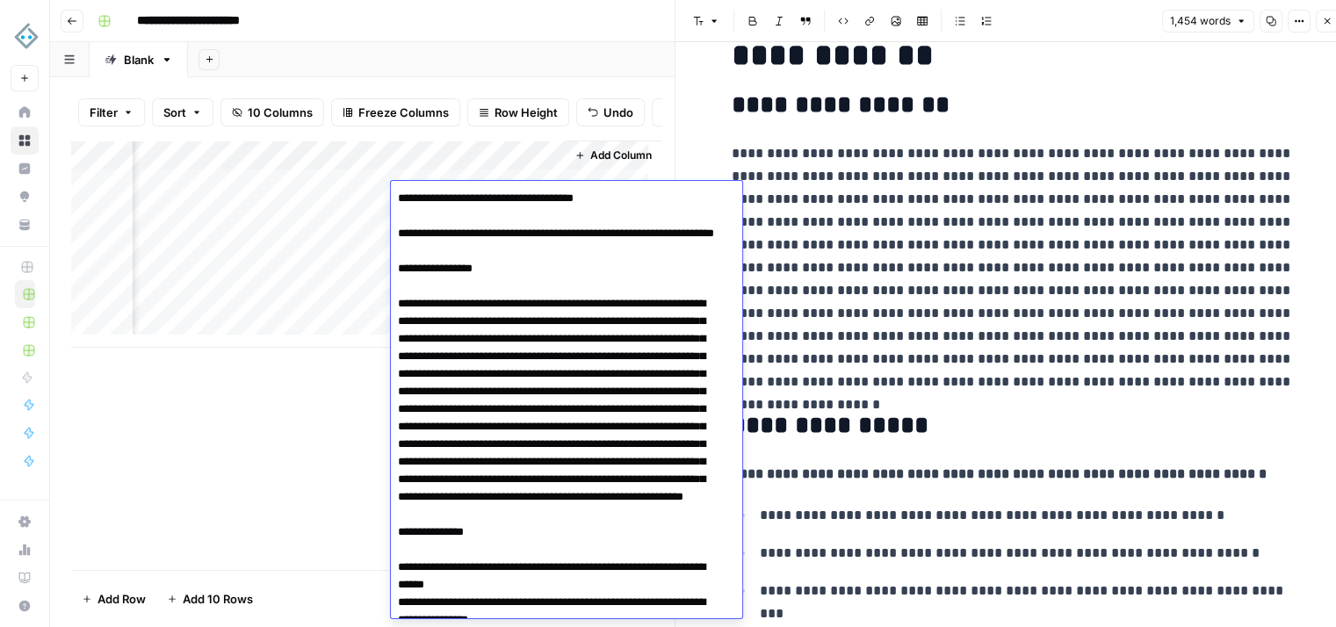
scroll to position [5799, 0]
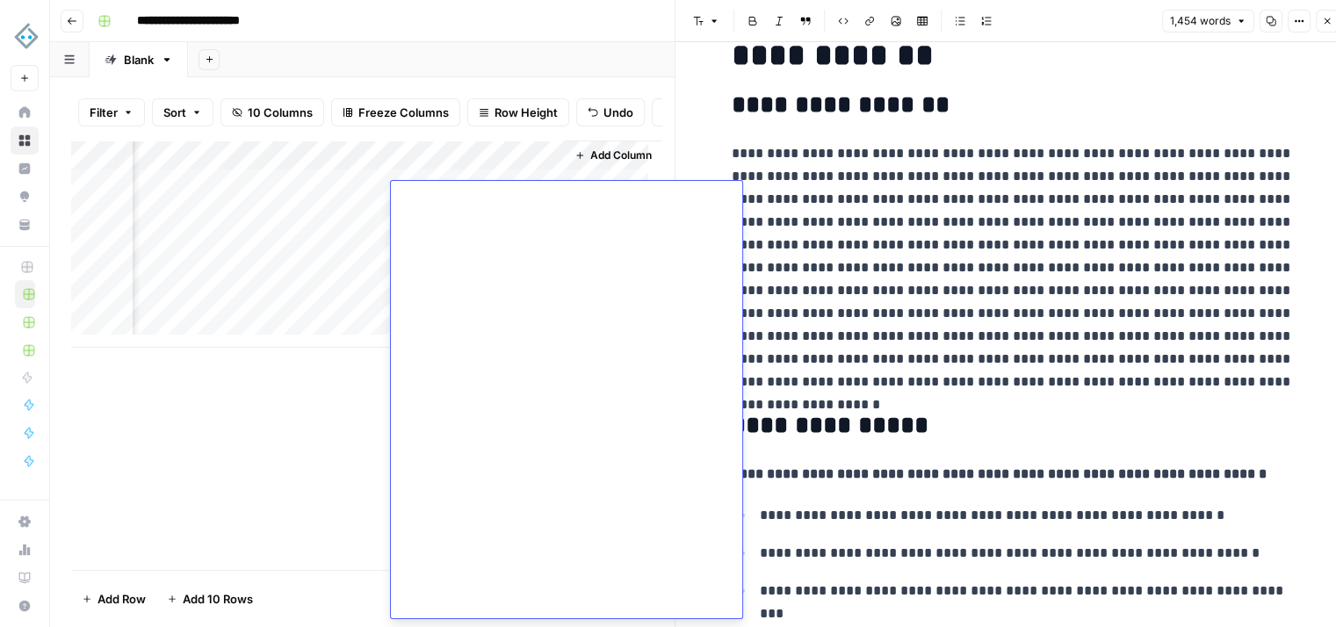
click at [932, 228] on p "**********" at bounding box center [1013, 267] width 562 height 251
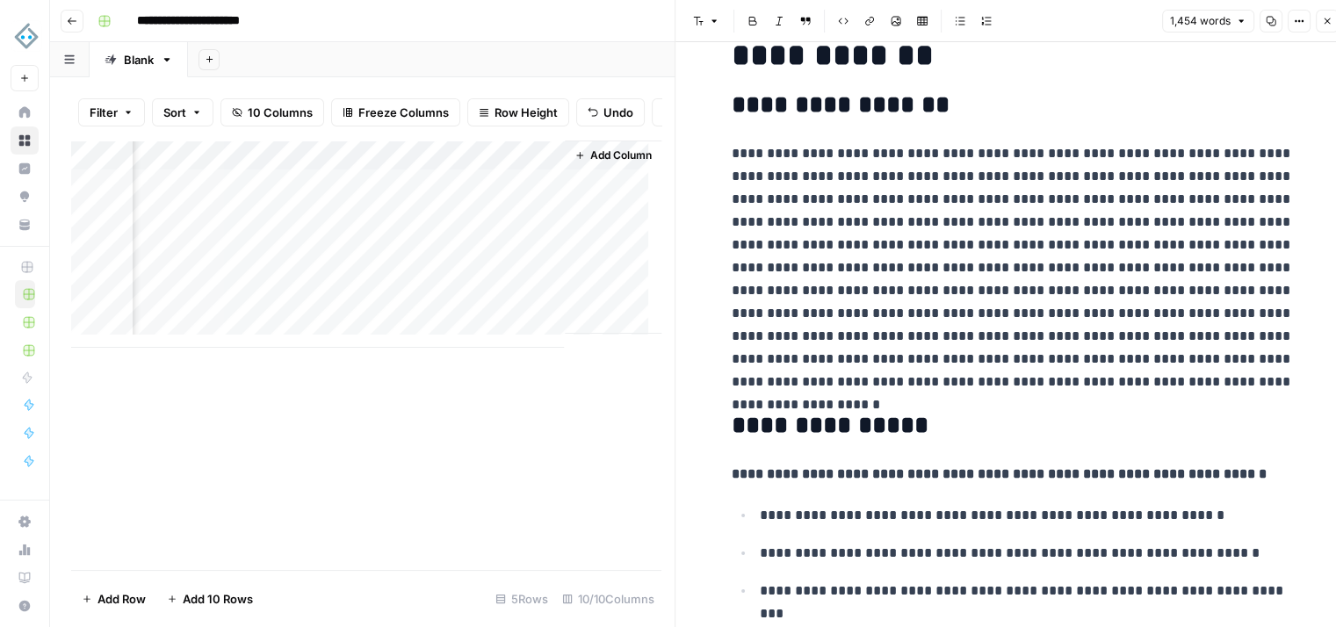
click at [500, 230] on div "Add Column" at bounding box center [366, 244] width 590 height 207
click at [423, 199] on div "Add Column" at bounding box center [366, 244] width 590 height 207
click at [375, 198] on div "Add Column" at bounding box center [366, 244] width 590 height 207
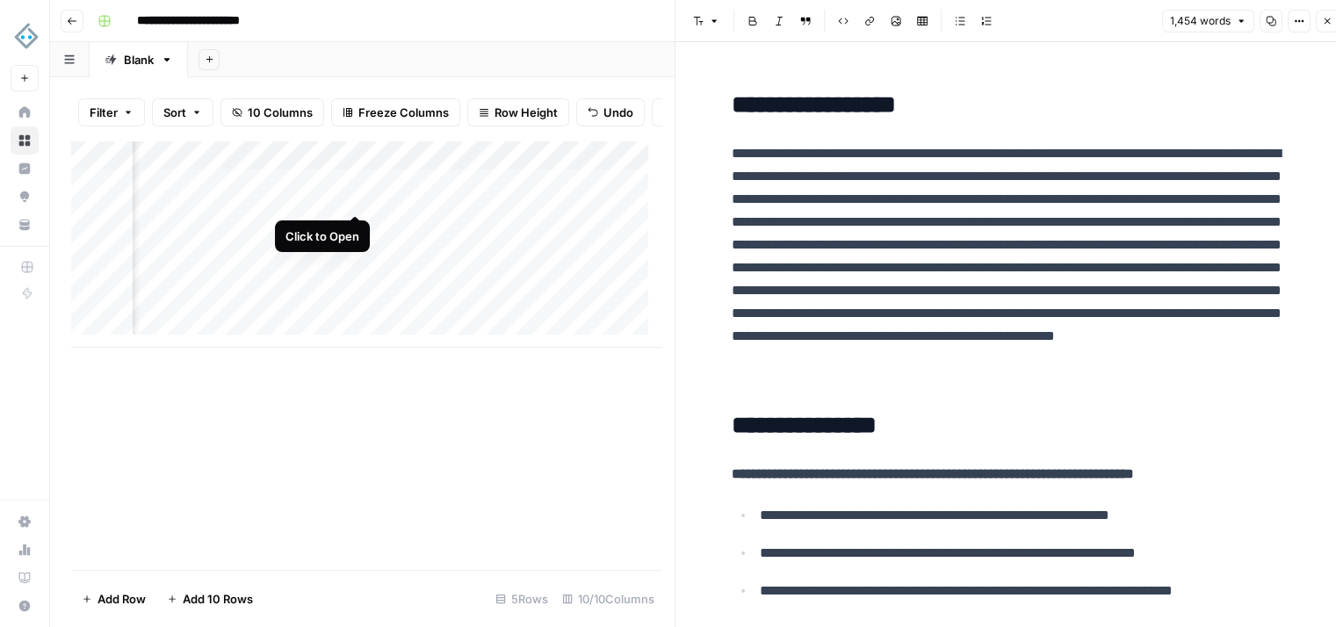
click at [355, 197] on div "Add Column" at bounding box center [366, 244] width 590 height 207
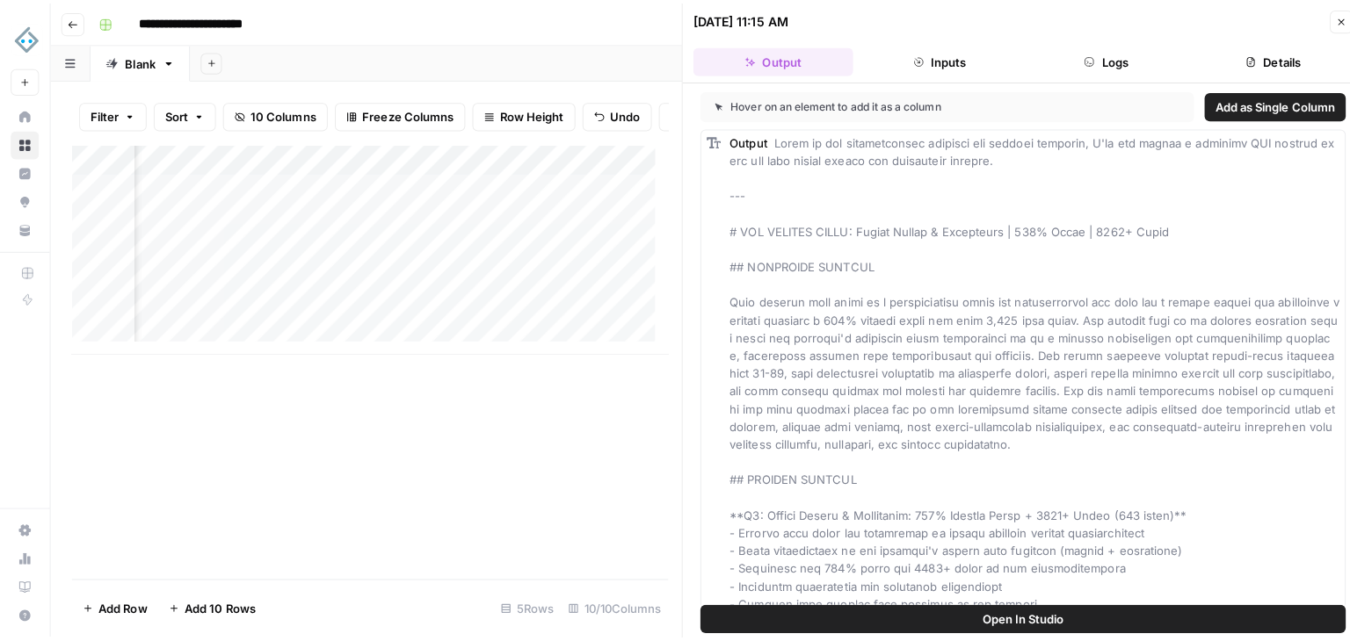
scroll to position [0, 1198]
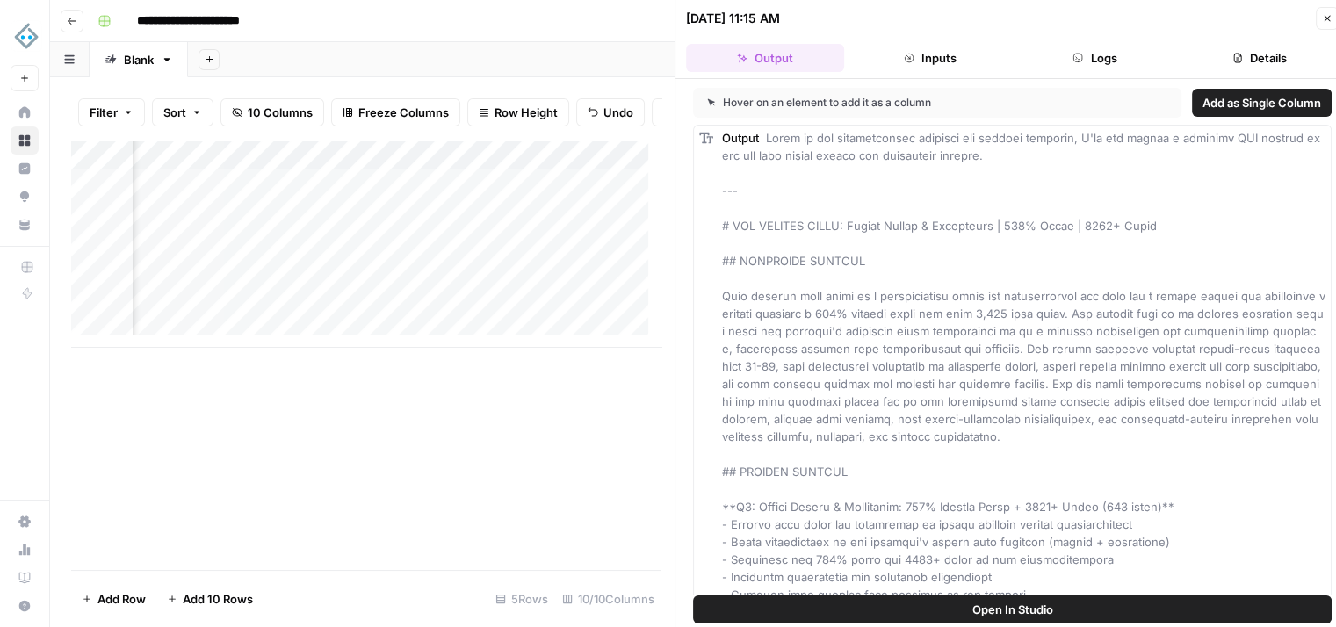
click at [1325, 25] on button "Close" at bounding box center [1327, 18] width 23 height 23
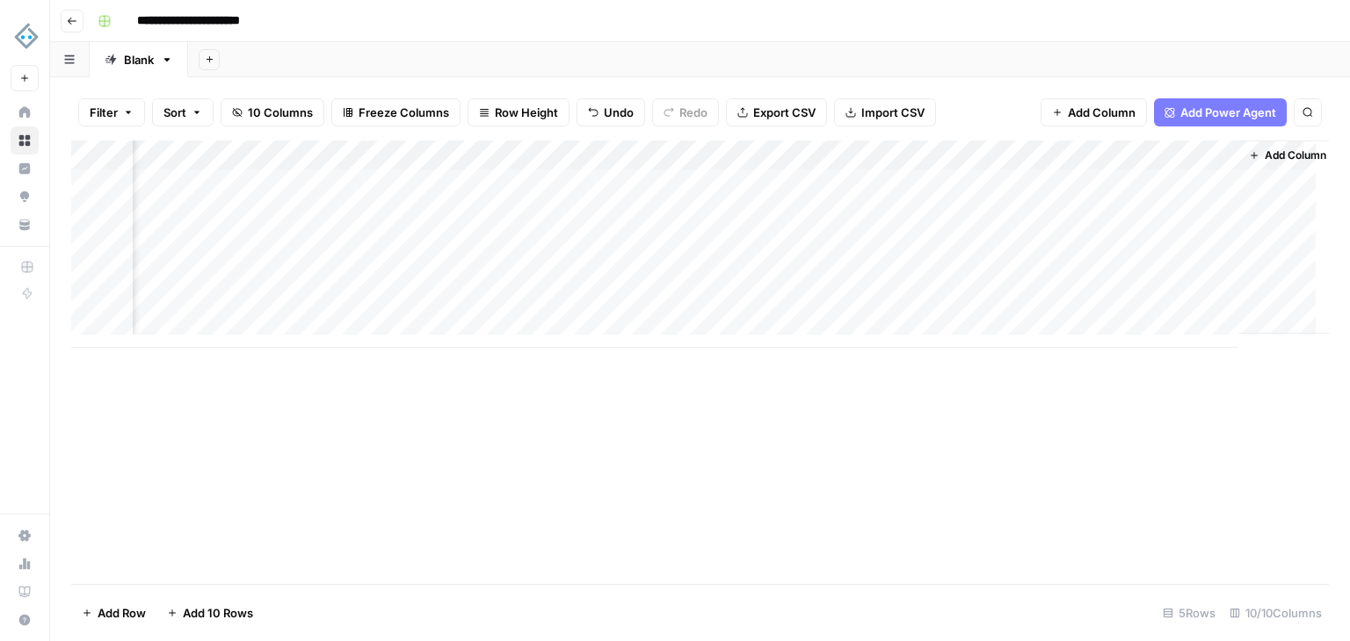
scroll to position [0, 871]
click at [1126, 185] on div "Add Column" at bounding box center [699, 244] width 1257 height 207
click at [1021, 184] on div "Add Column" at bounding box center [699, 244] width 1257 height 207
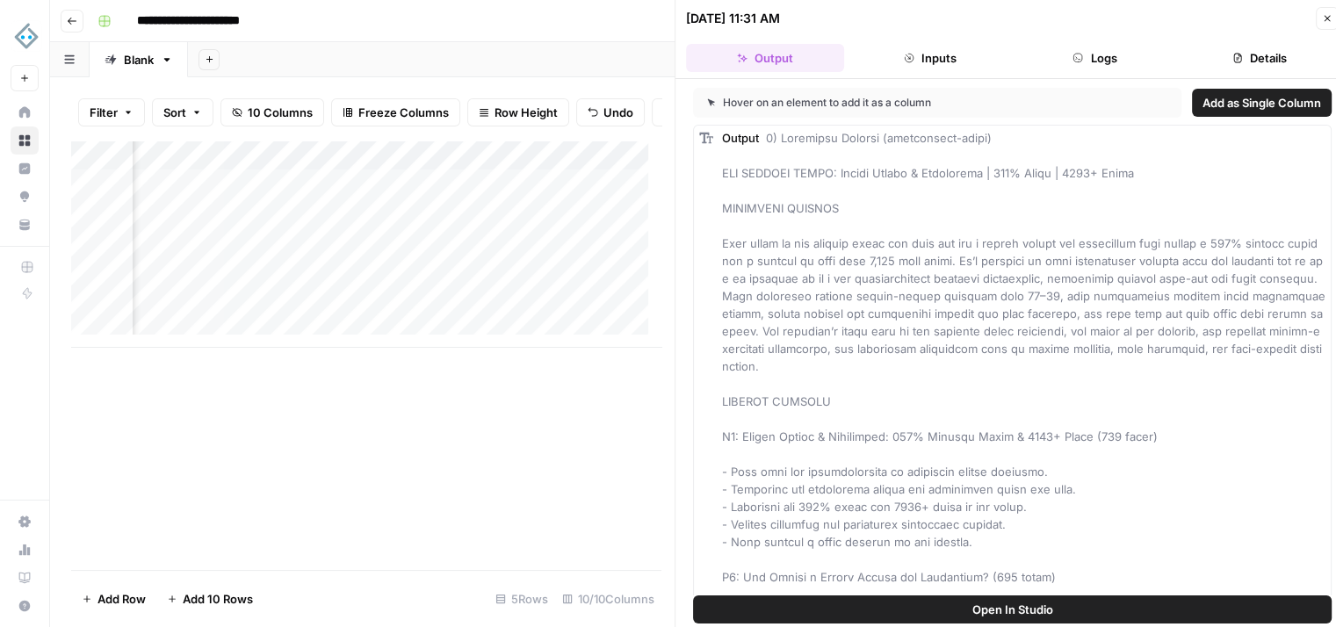
click at [1323, 21] on button "Close" at bounding box center [1327, 18] width 23 height 23
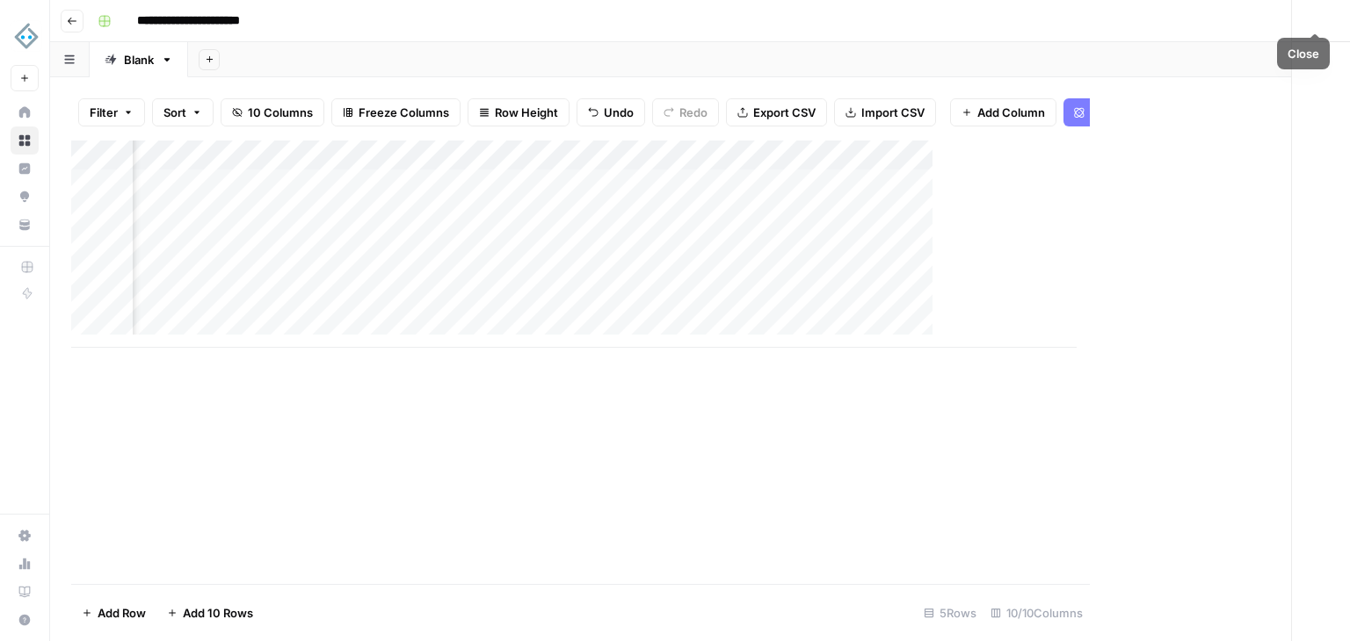
scroll to position [0, 871]
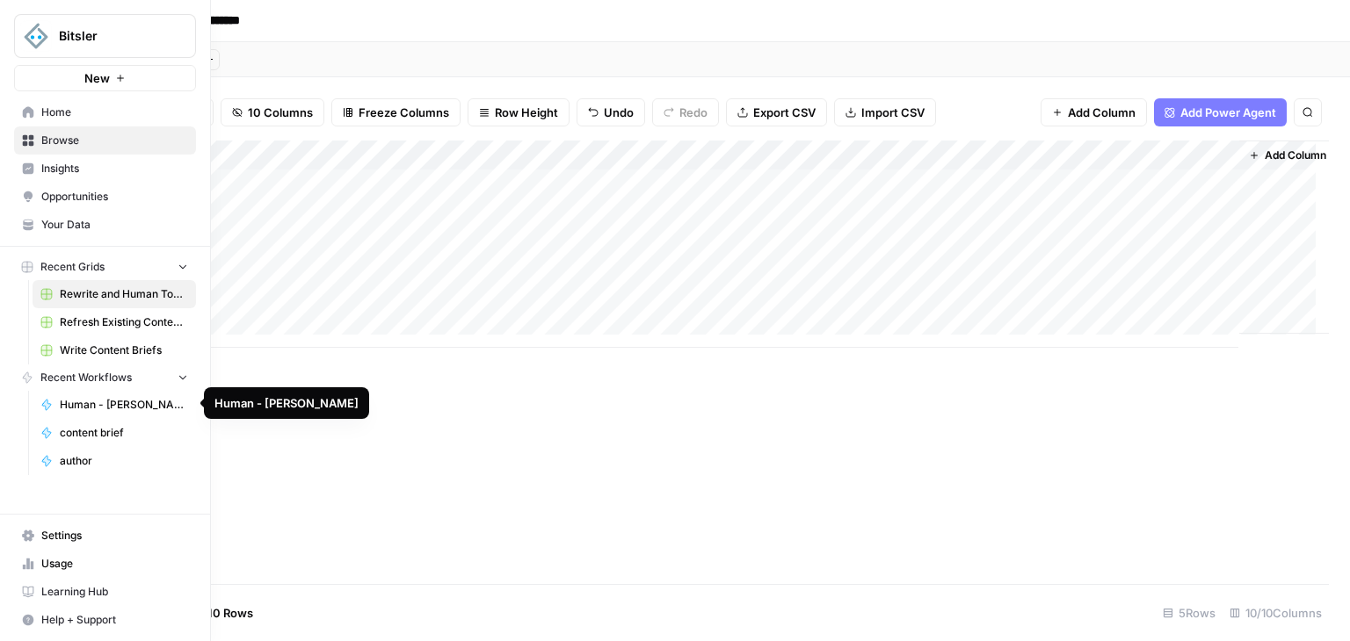
click at [138, 399] on span "Human - [PERSON_NAME]" at bounding box center [124, 405] width 128 height 16
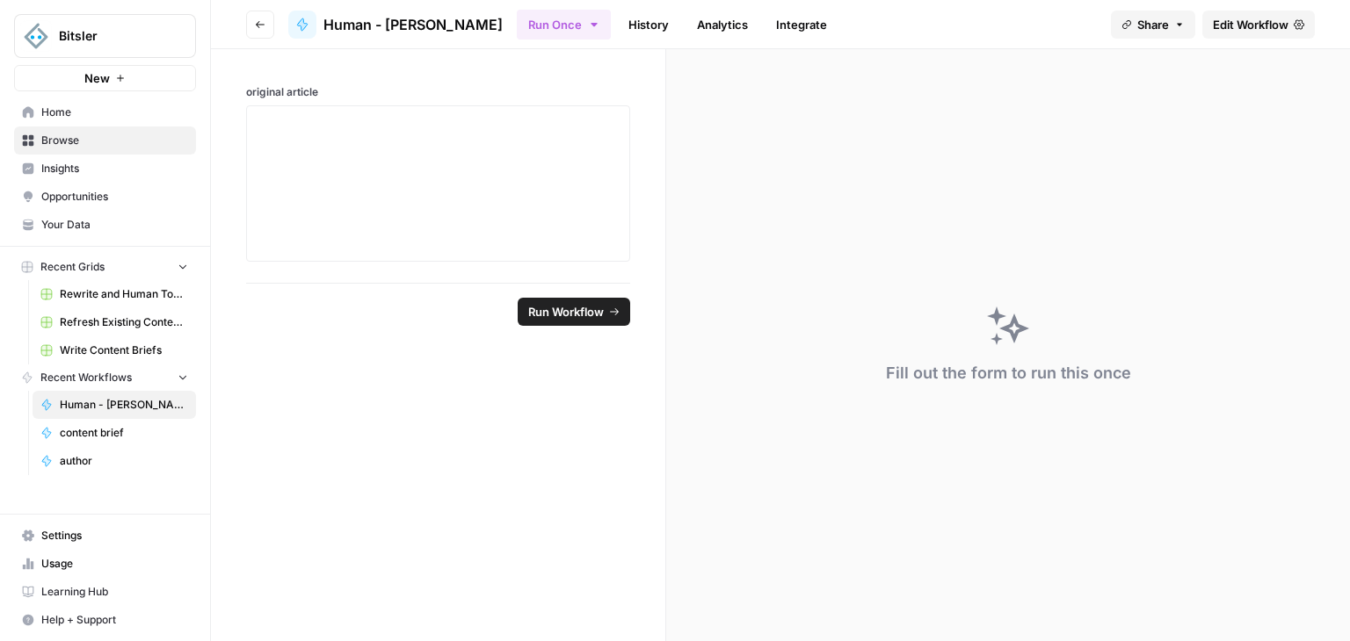
click at [1224, 33] on link "Edit Workflow" at bounding box center [1258, 25] width 112 height 28
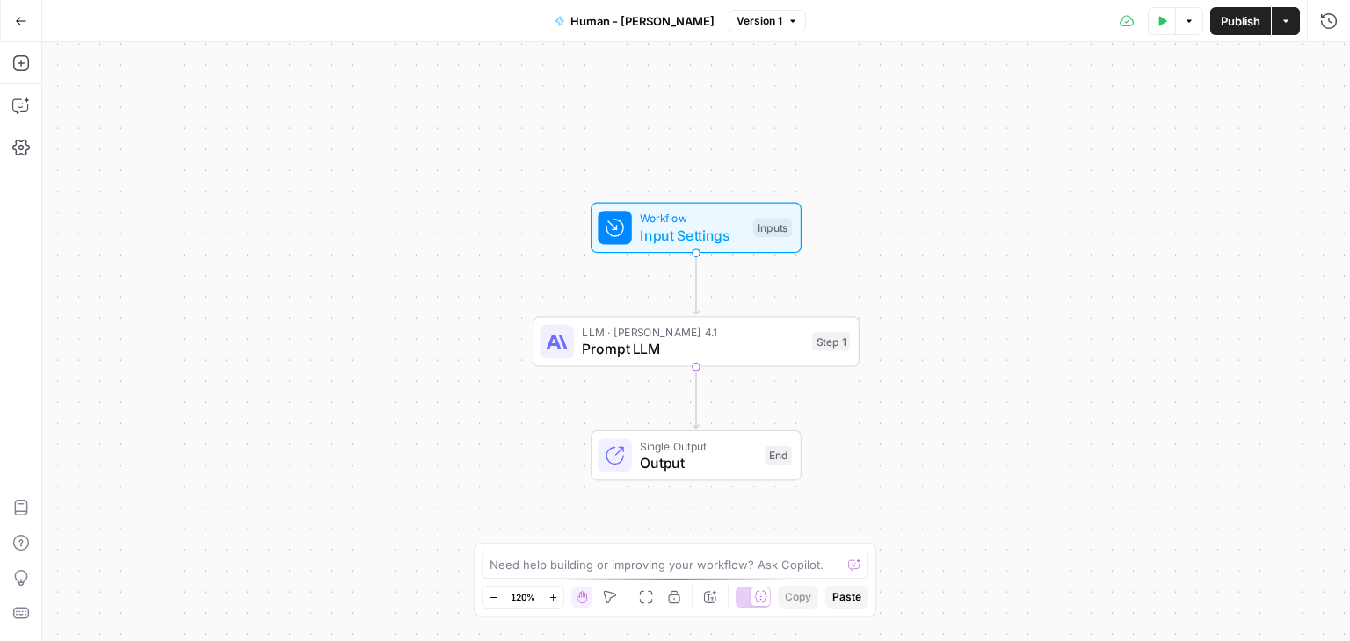
click at [677, 215] on span "Workflow" at bounding box center [692, 218] width 105 height 17
click at [647, 221] on span "Workflow" at bounding box center [692, 217] width 105 height 17
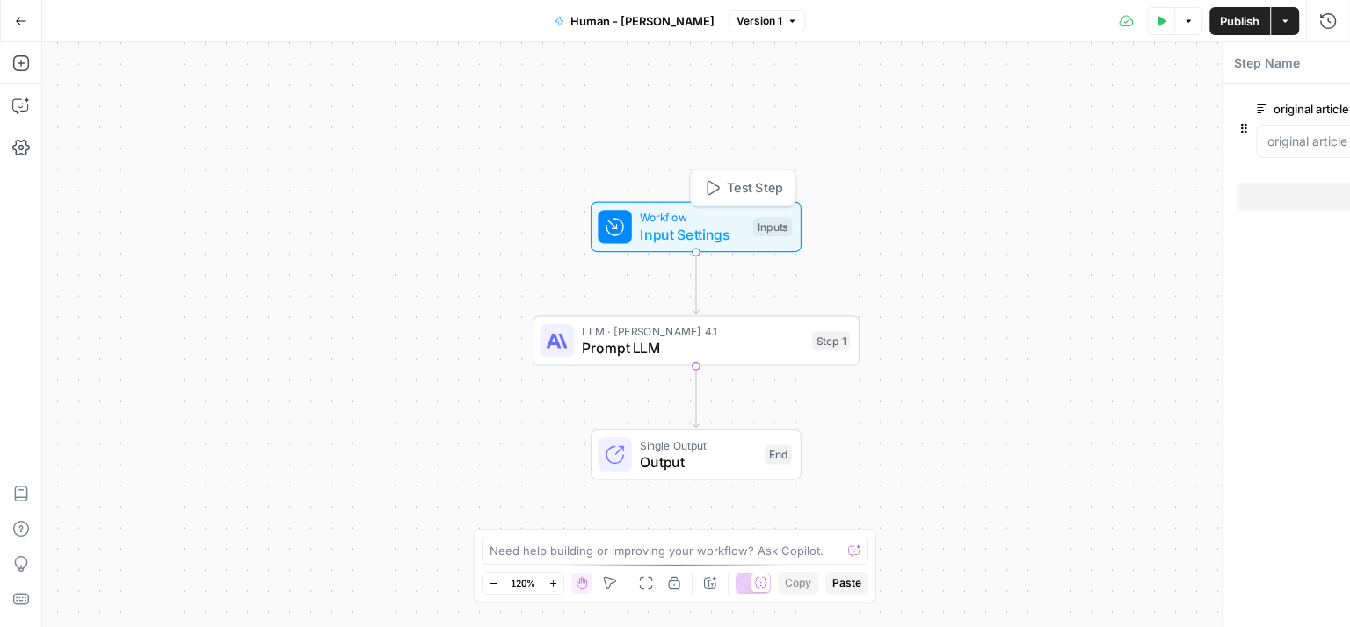
click at [647, 221] on span "Workflow" at bounding box center [692, 217] width 105 height 17
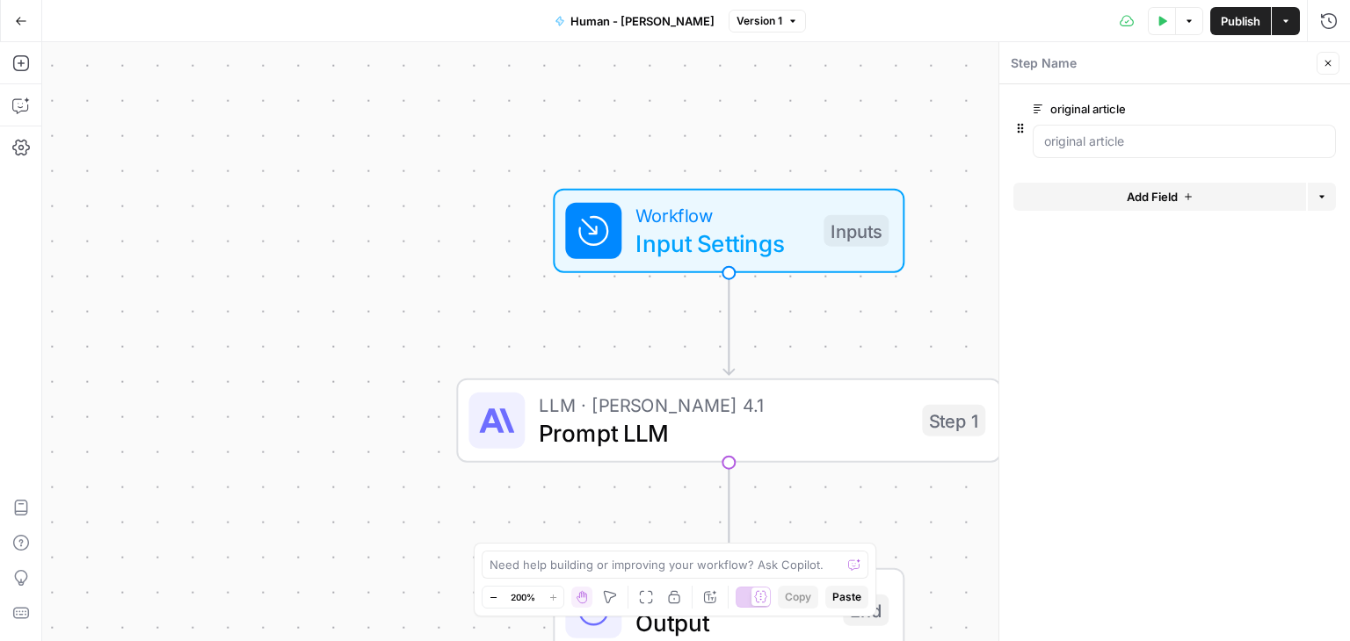
click at [534, 440] on div "LLM · Claude Opus 4.1 Prompt LLM Step 1 Copy step Delete step Add Note Test" at bounding box center [726, 421] width 517 height 60
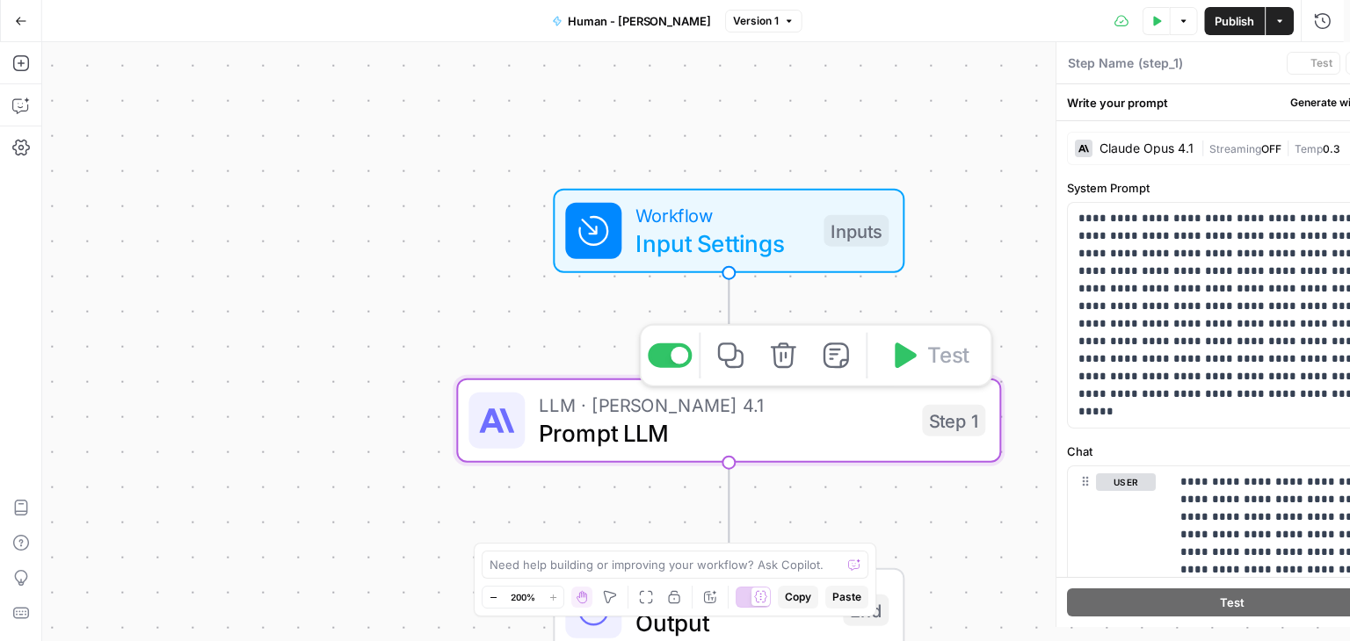
type textarea "Prompt LLM"
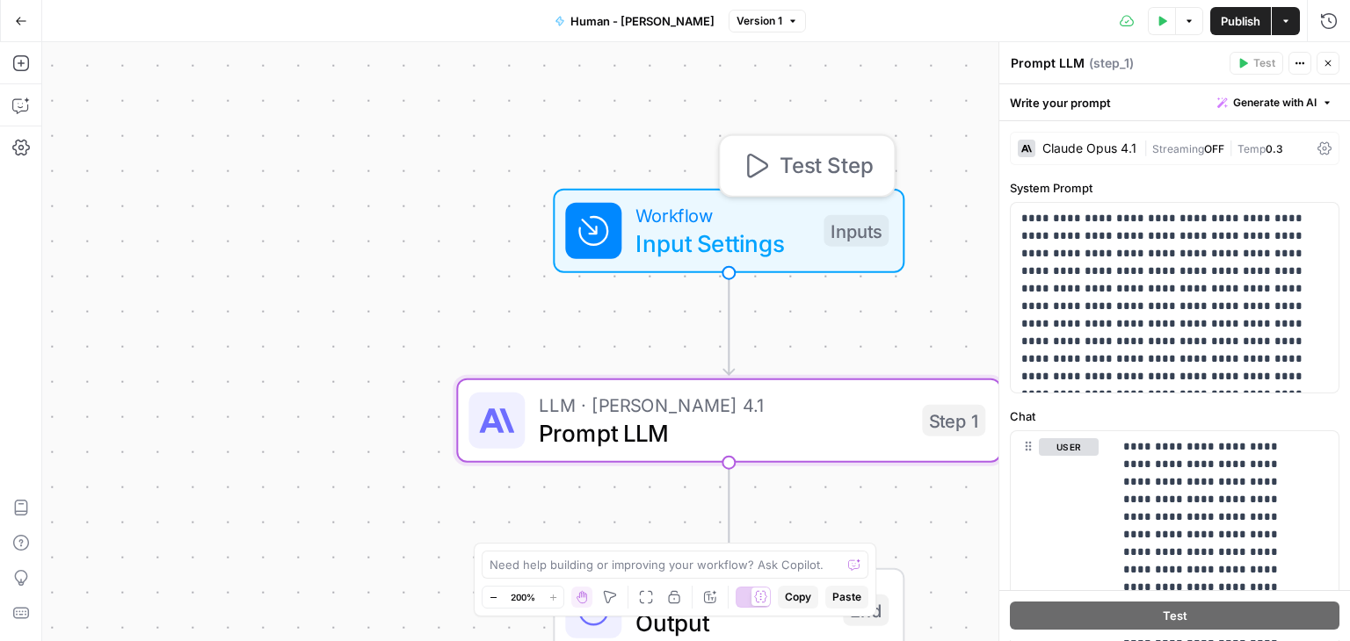
click at [751, 229] on span "Input Settings" at bounding box center [722, 243] width 174 height 35
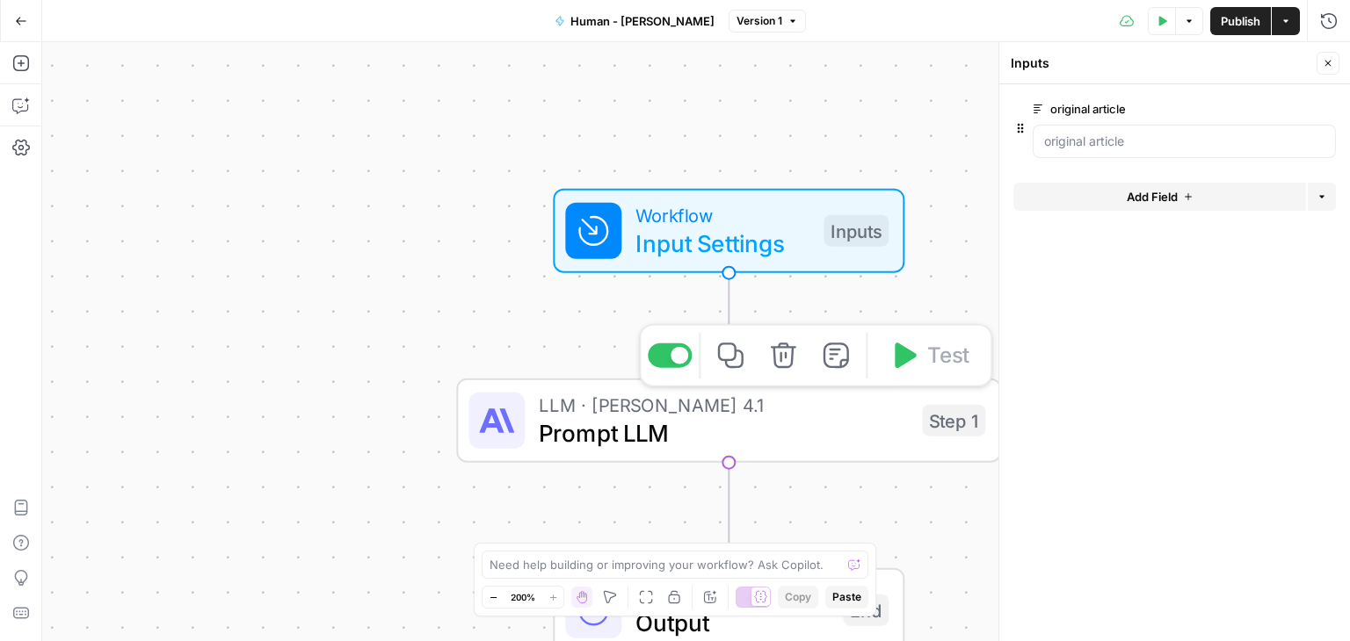
click at [773, 428] on span "Prompt LLM" at bounding box center [723, 433] width 369 height 35
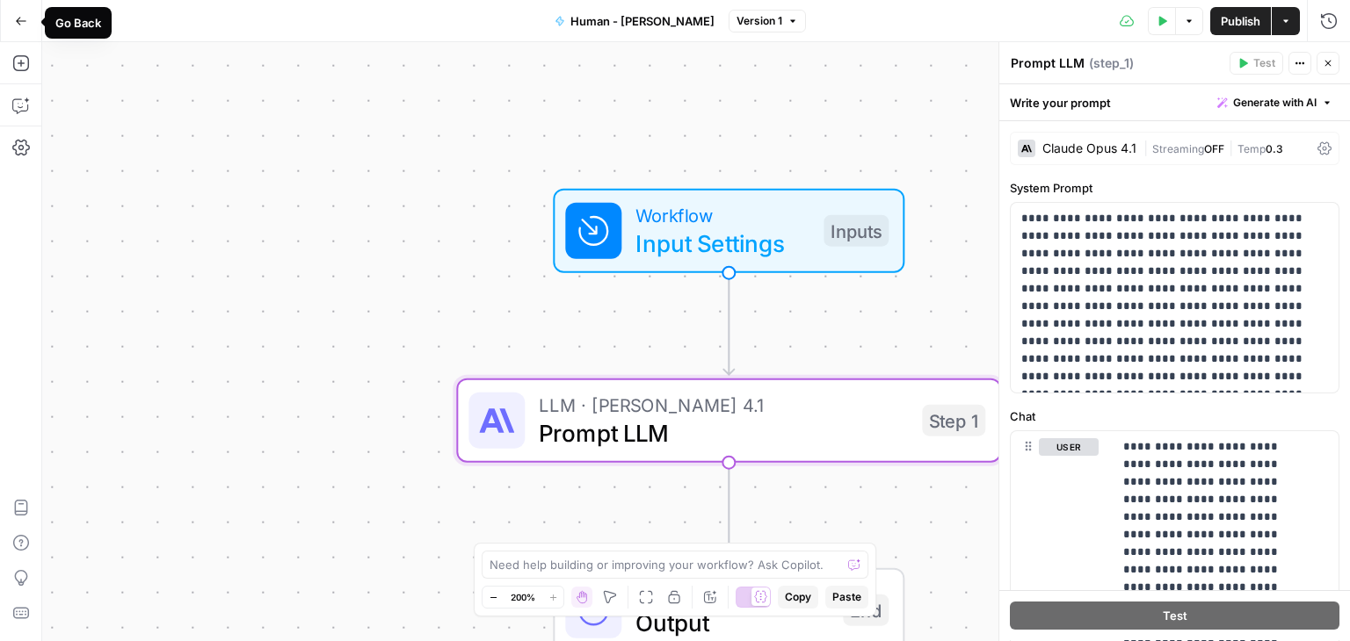
click at [25, 21] on icon "button" at bounding box center [21, 21] width 12 height 12
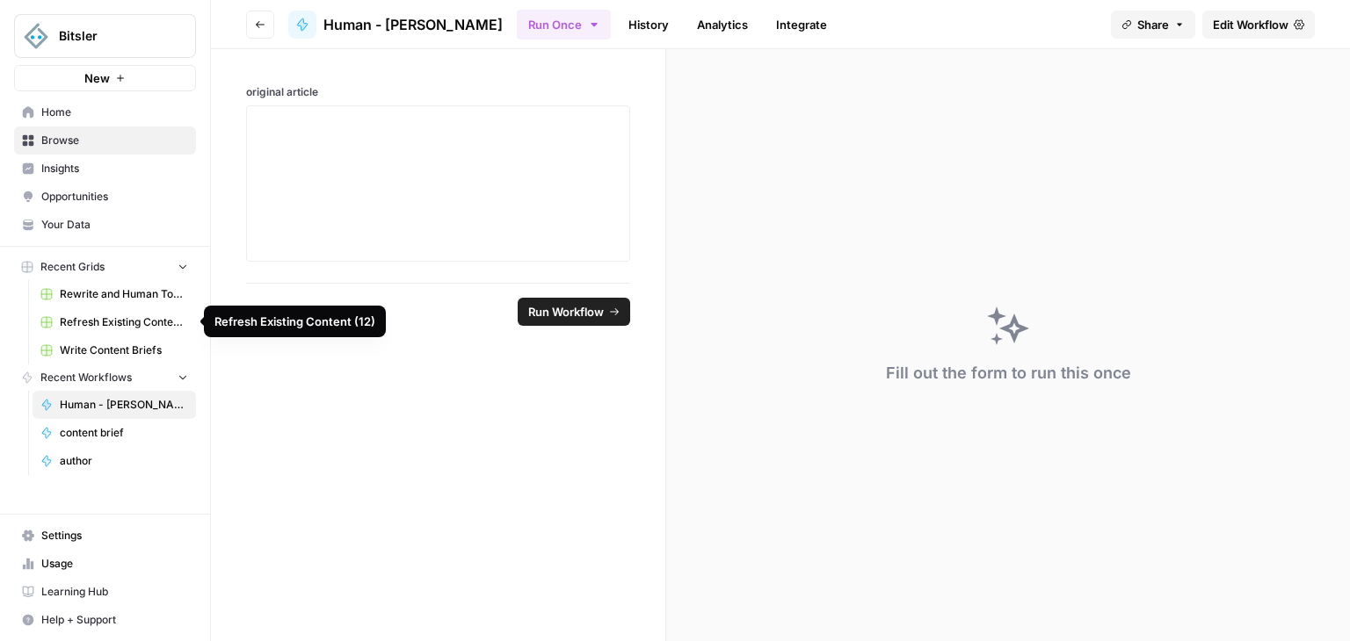
click at [133, 286] on span "Rewrite and Human Touch" at bounding box center [124, 294] width 128 height 16
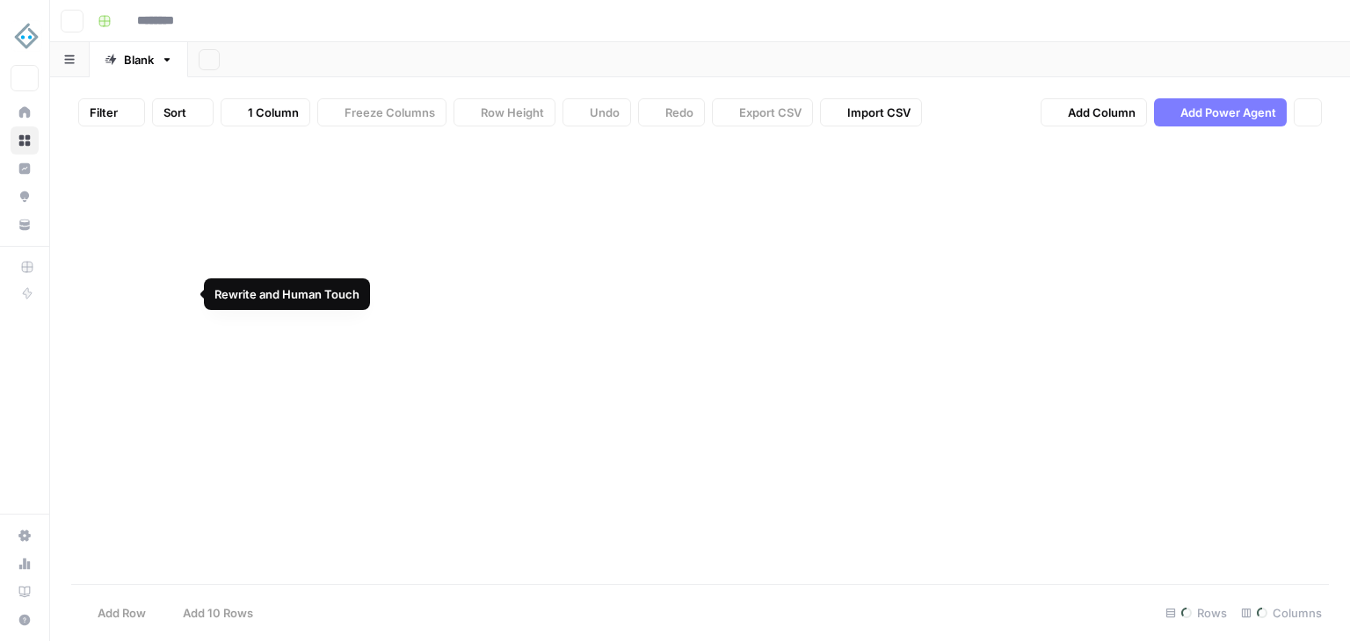
type input "**********"
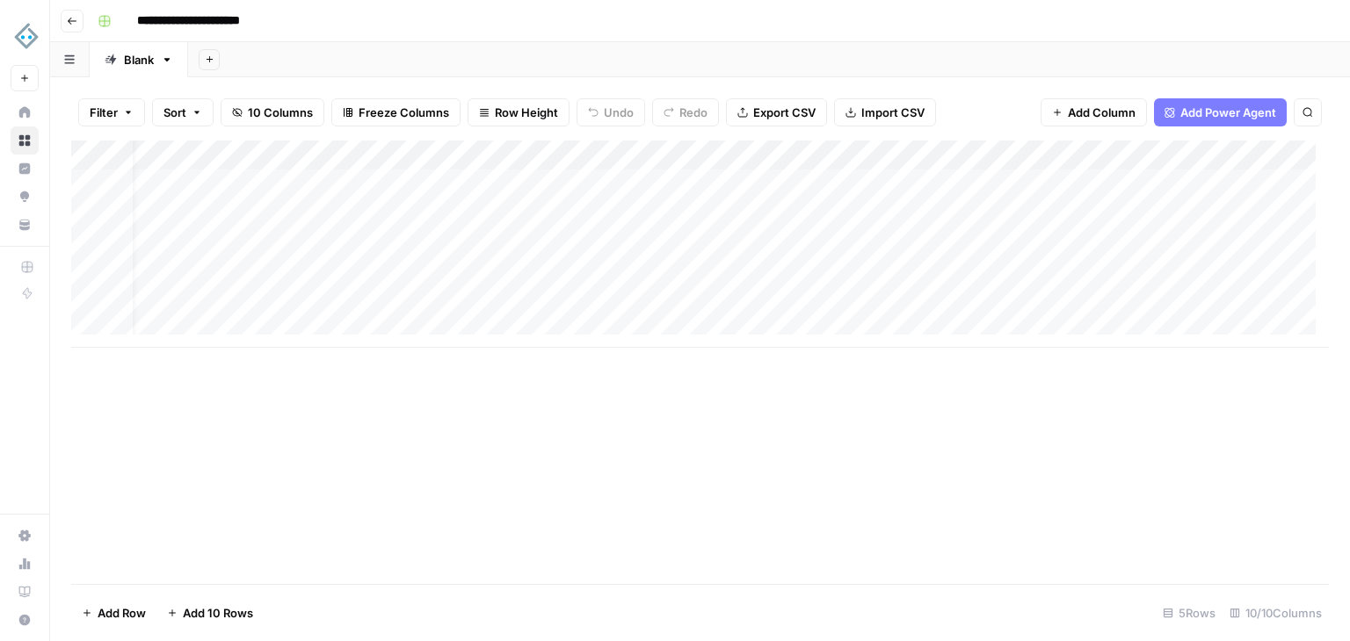
scroll to position [0, 892]
click at [295, 163] on div "Add Column" at bounding box center [699, 244] width 1257 height 207
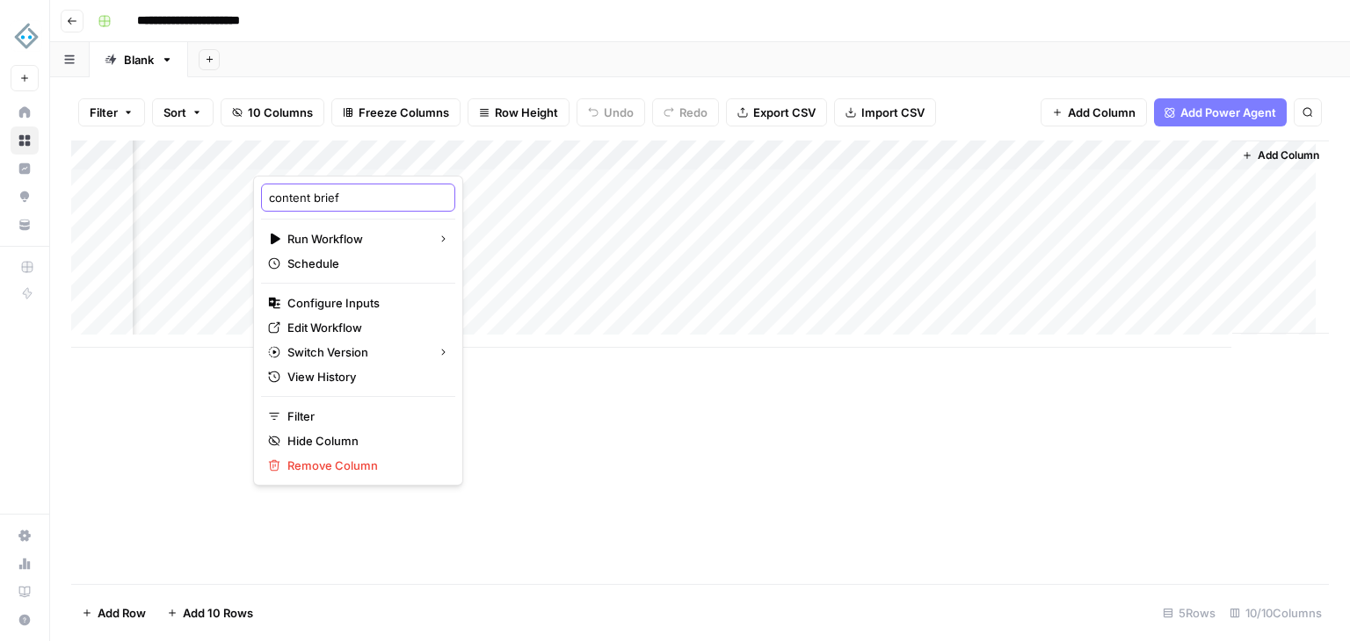
click at [367, 200] on input "content brief" at bounding box center [358, 198] width 178 height 18
type input "content brief maker"
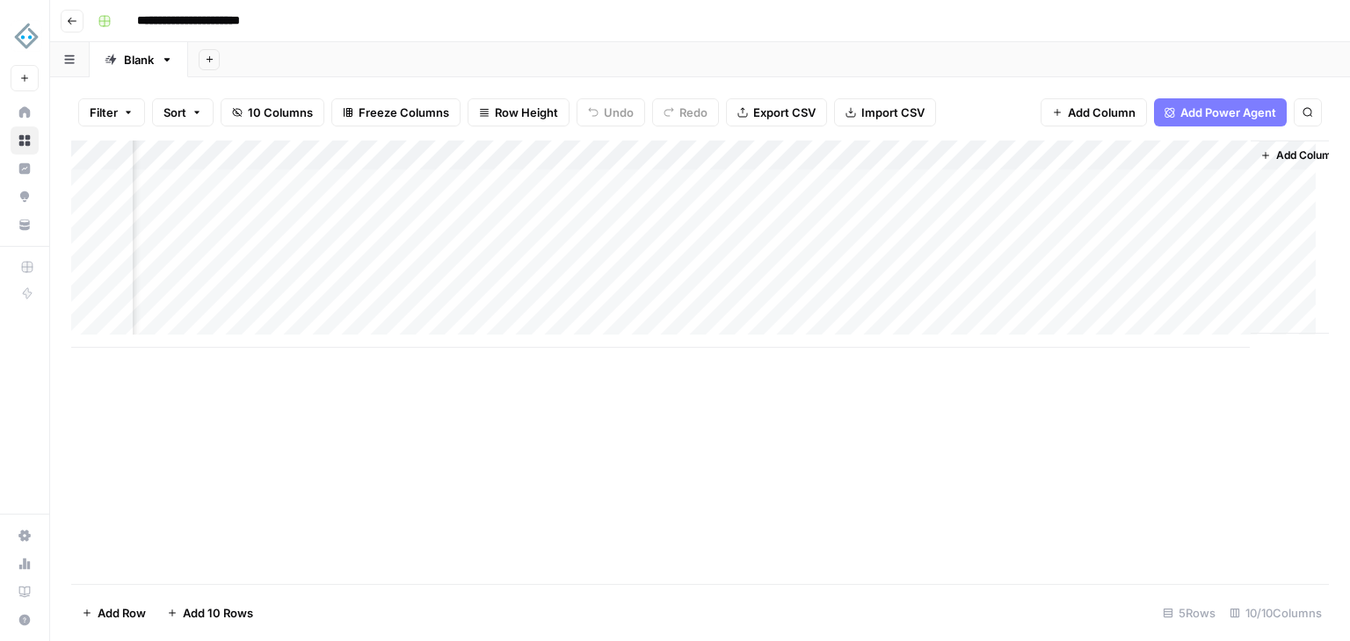
click at [710, 156] on div "Add Column" at bounding box center [699, 244] width 1257 height 207
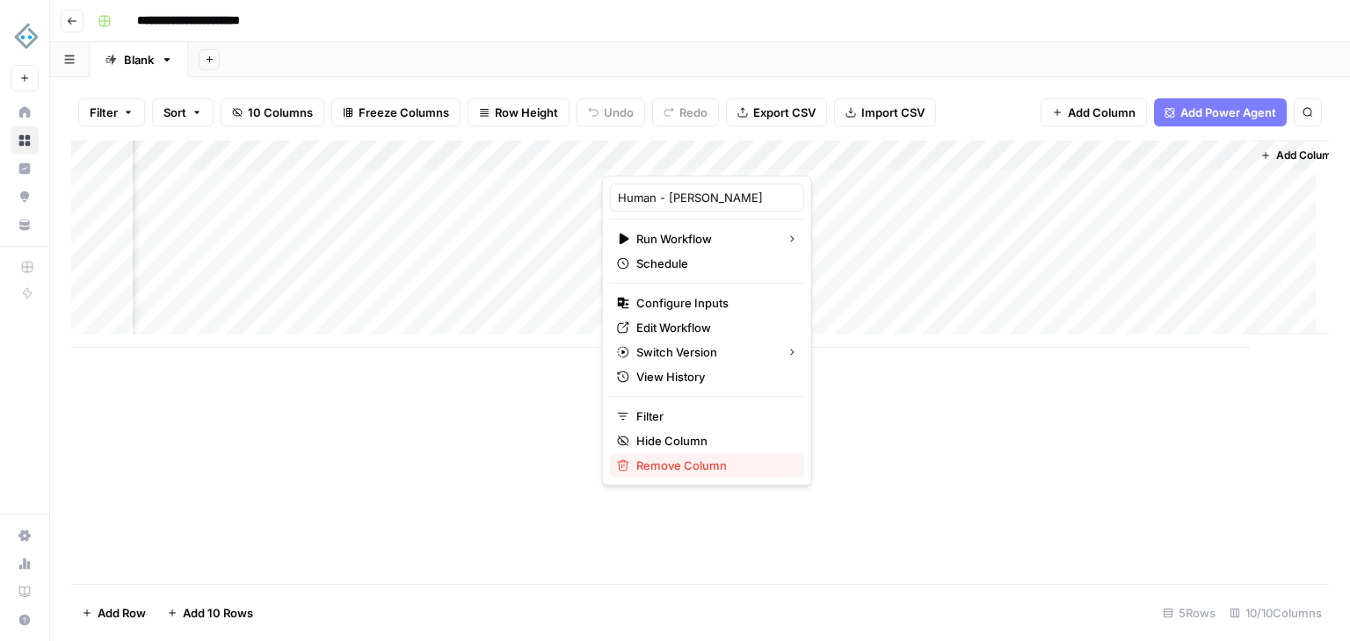
click at [673, 464] on span "Remove Column" at bounding box center [713, 466] width 154 height 18
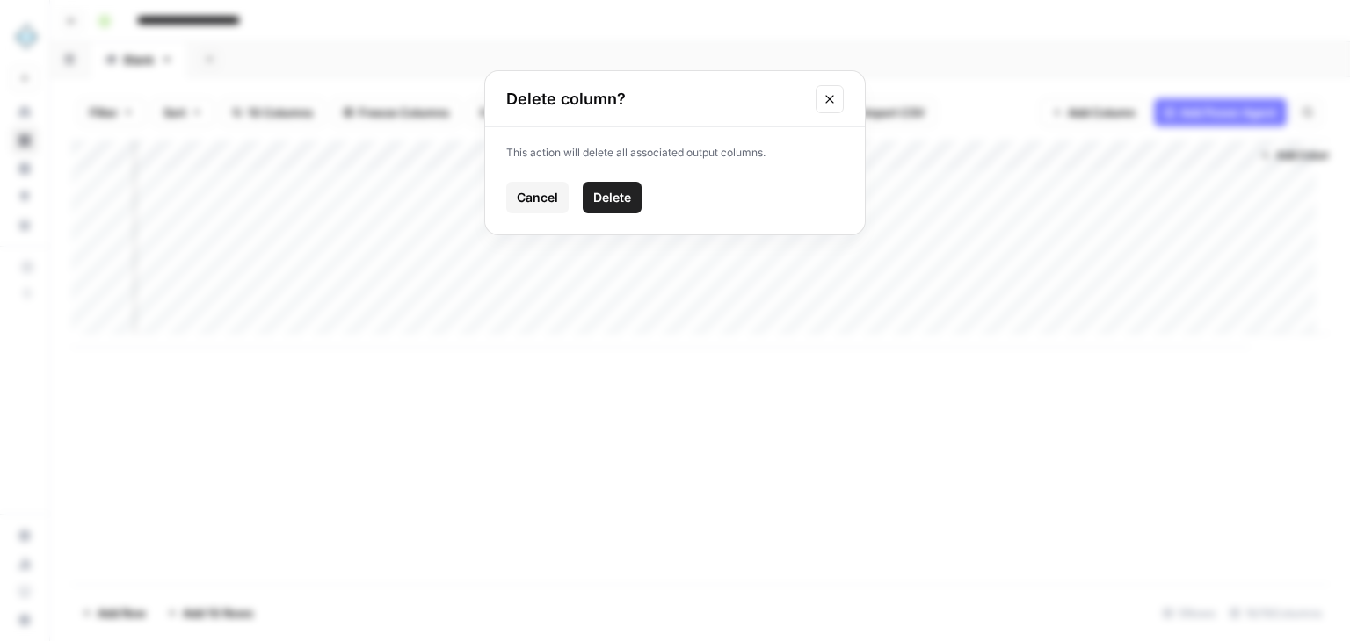
click at [618, 190] on span "Delete" at bounding box center [612, 198] width 38 height 18
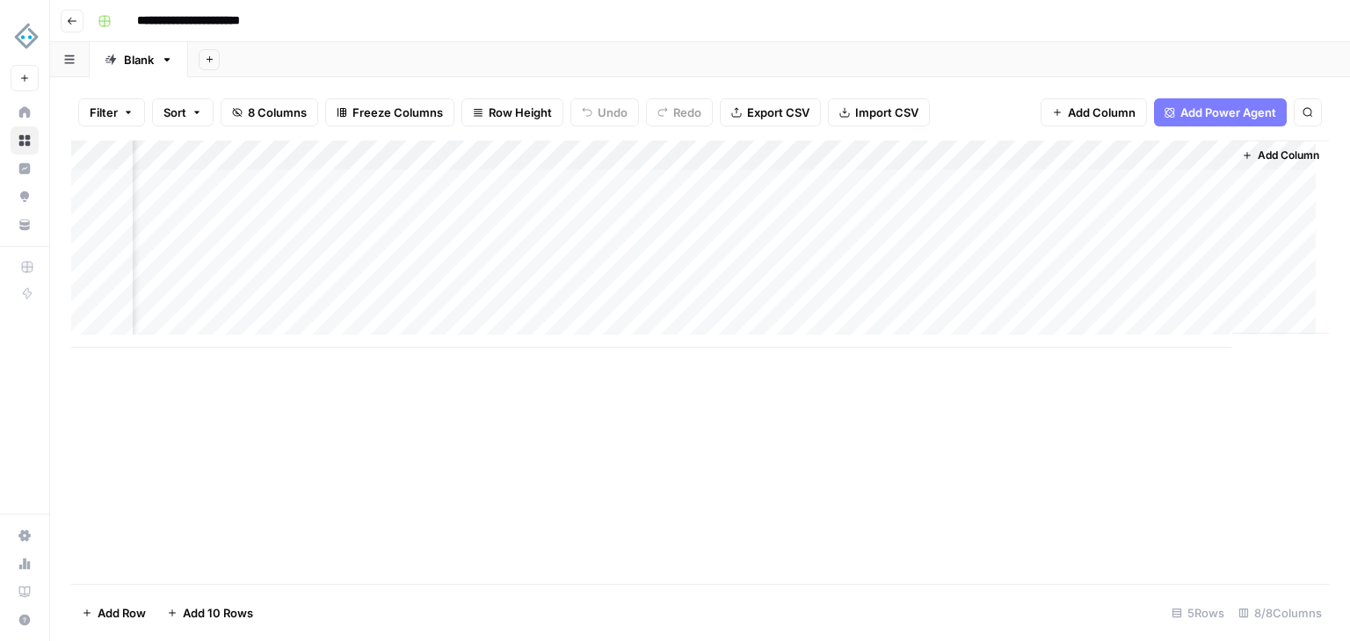
scroll to position [0, 593]
click at [1160, 156] on div "Add Column" at bounding box center [699, 244] width 1257 height 207
click at [1126, 335] on button "Remove Column" at bounding box center [1164, 327] width 194 height 25
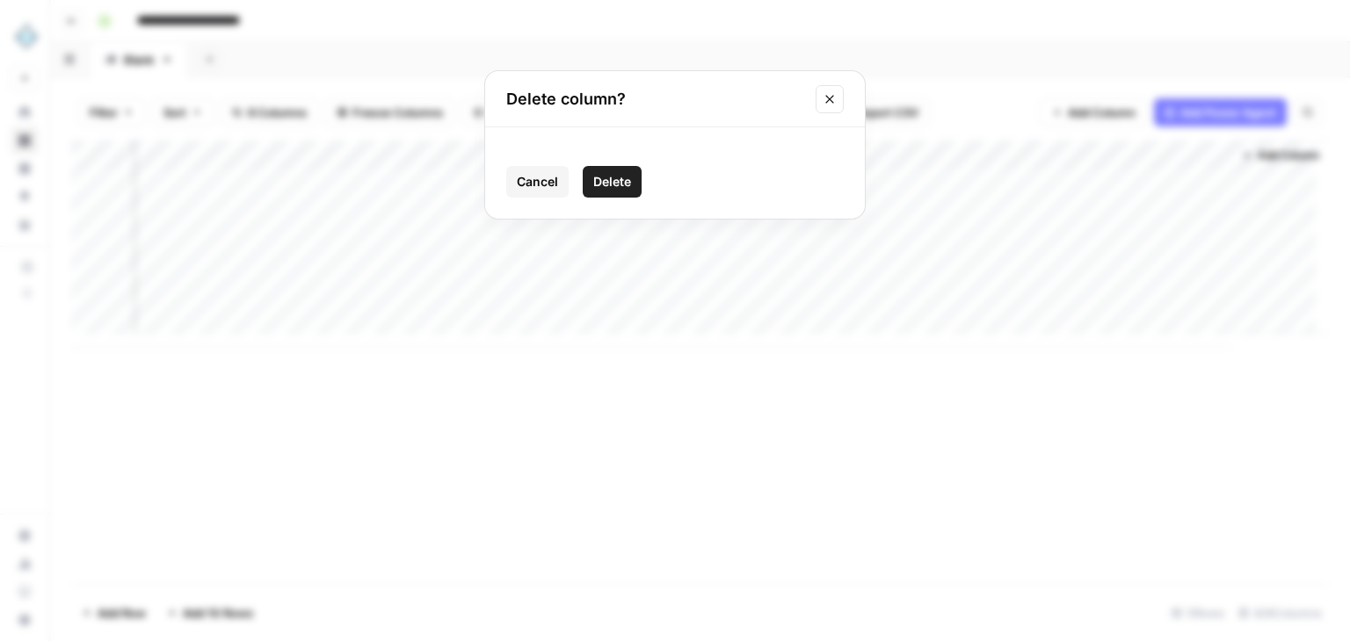
click at [616, 177] on span "Delete" at bounding box center [612, 182] width 38 height 18
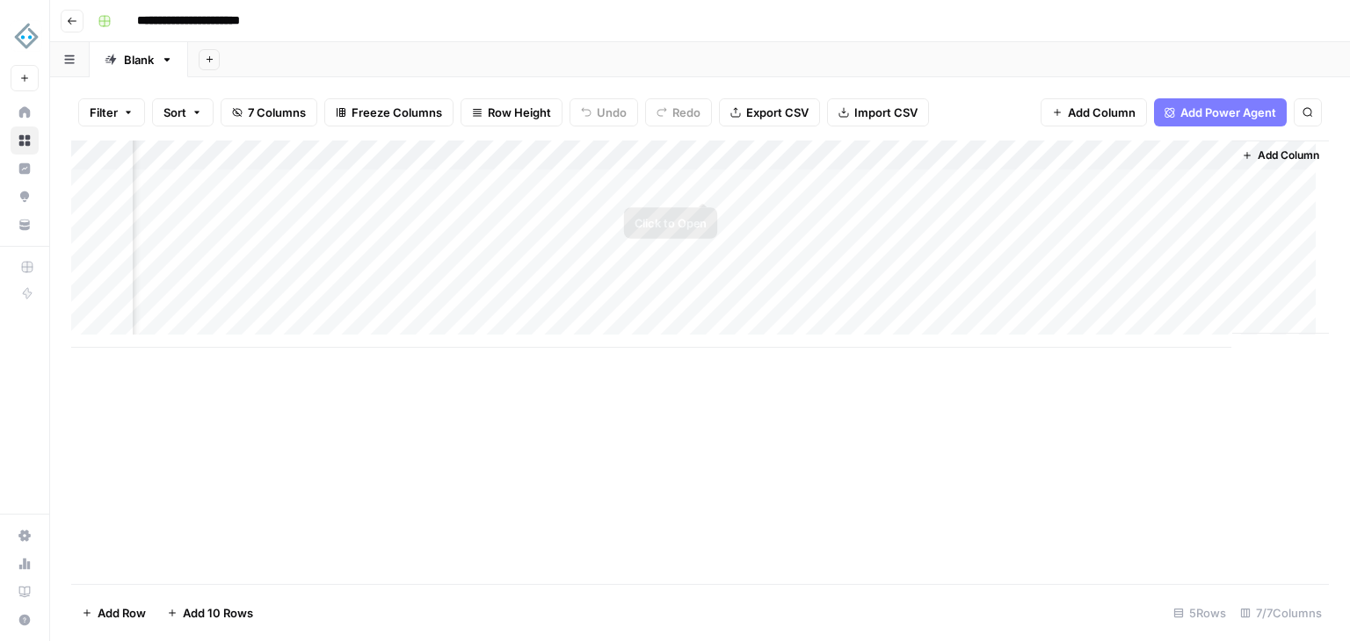
scroll to position [0, 435]
click at [1148, 161] on div "Add Column" at bounding box center [699, 244] width 1257 height 207
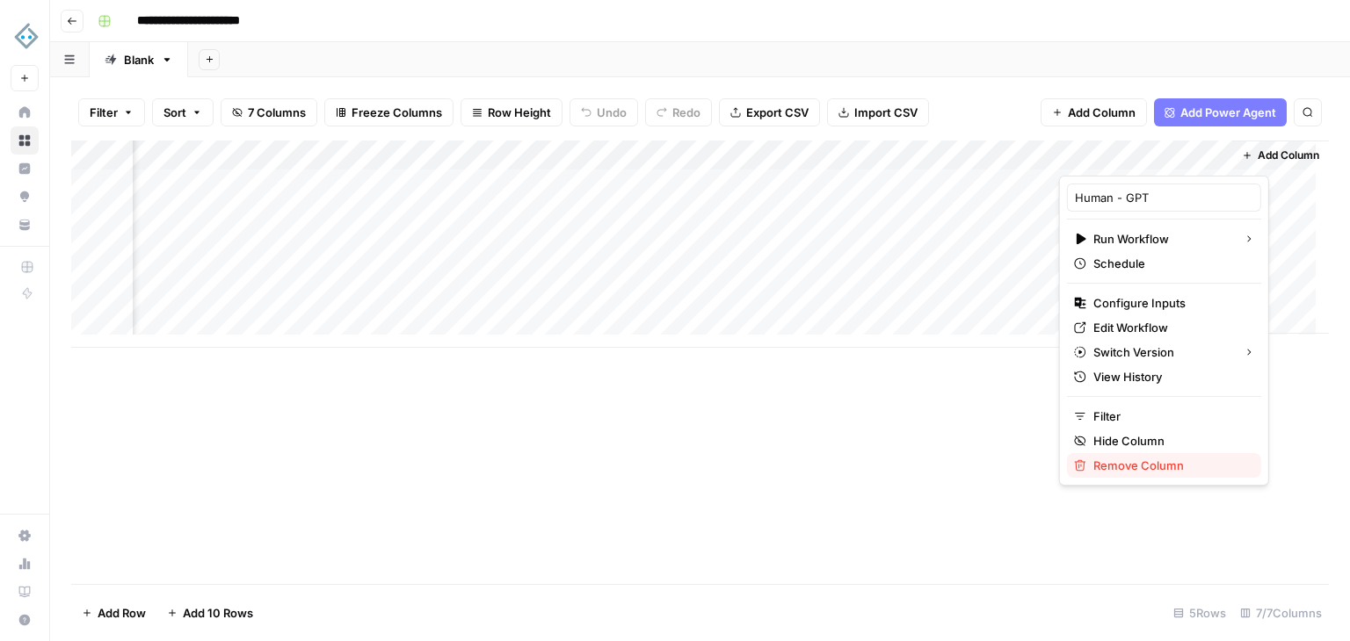
click at [1160, 461] on span "Remove Column" at bounding box center [1170, 466] width 154 height 18
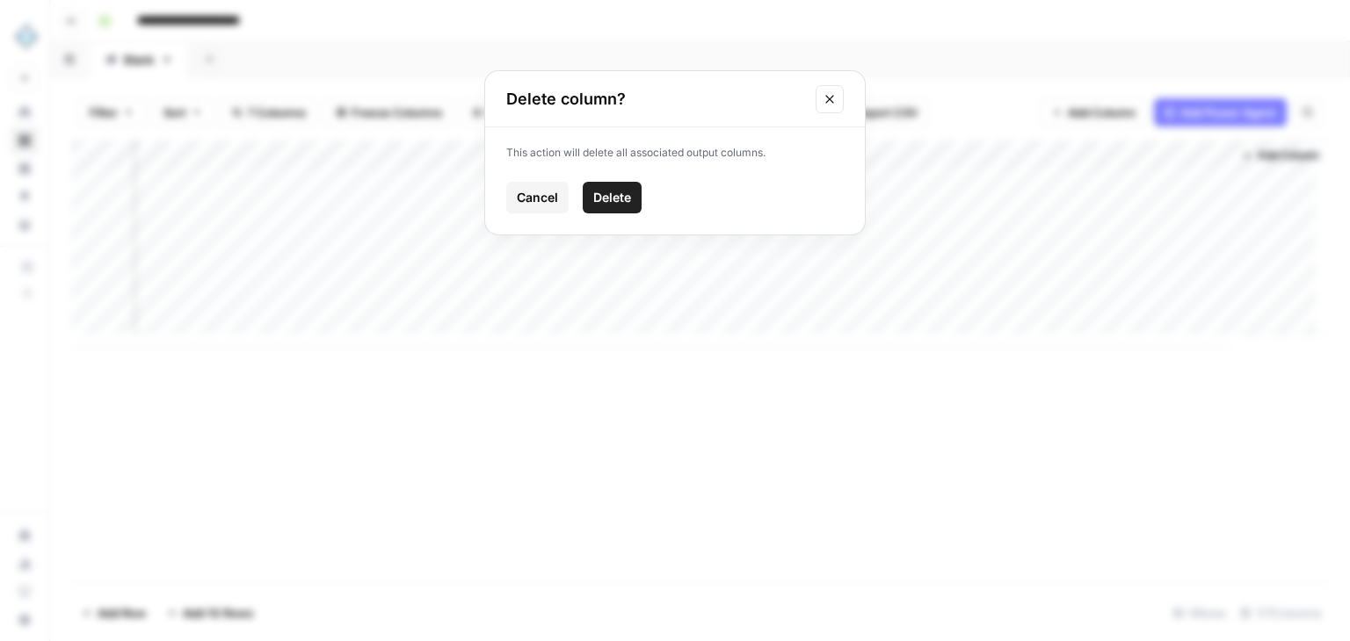
click at [636, 196] on button "Delete" at bounding box center [612, 198] width 59 height 32
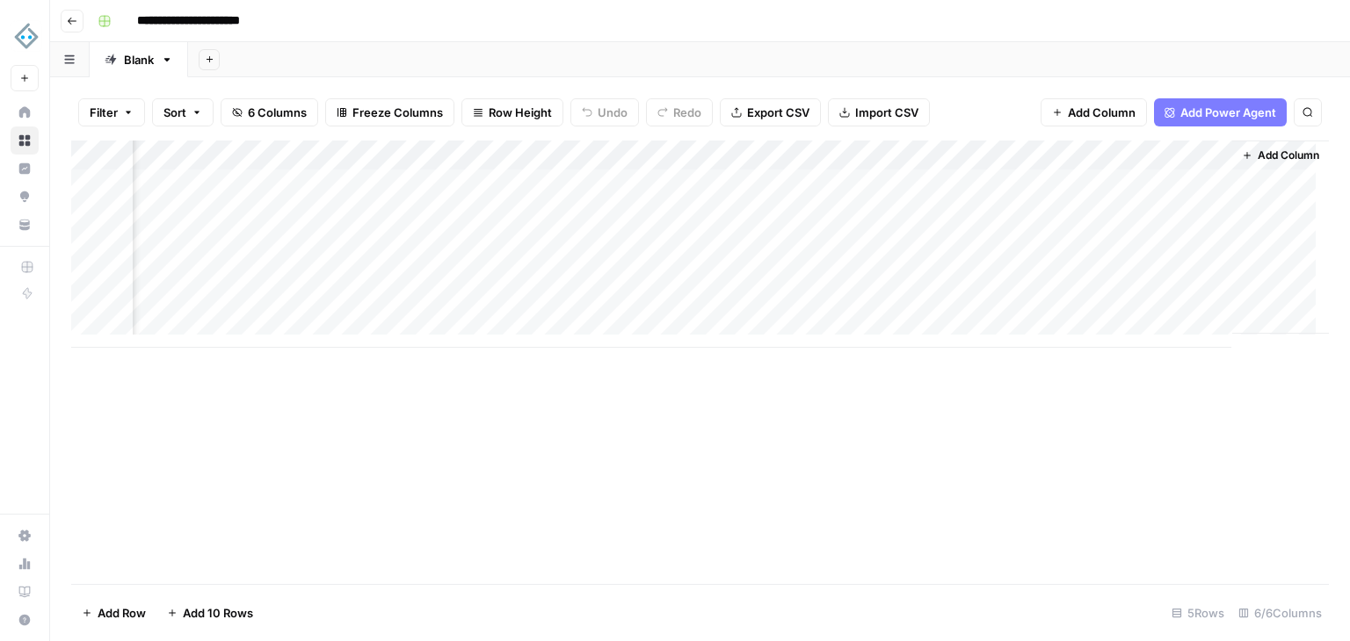
scroll to position [0, 277]
click at [1263, 161] on span "Add Column" at bounding box center [1288, 156] width 62 height 16
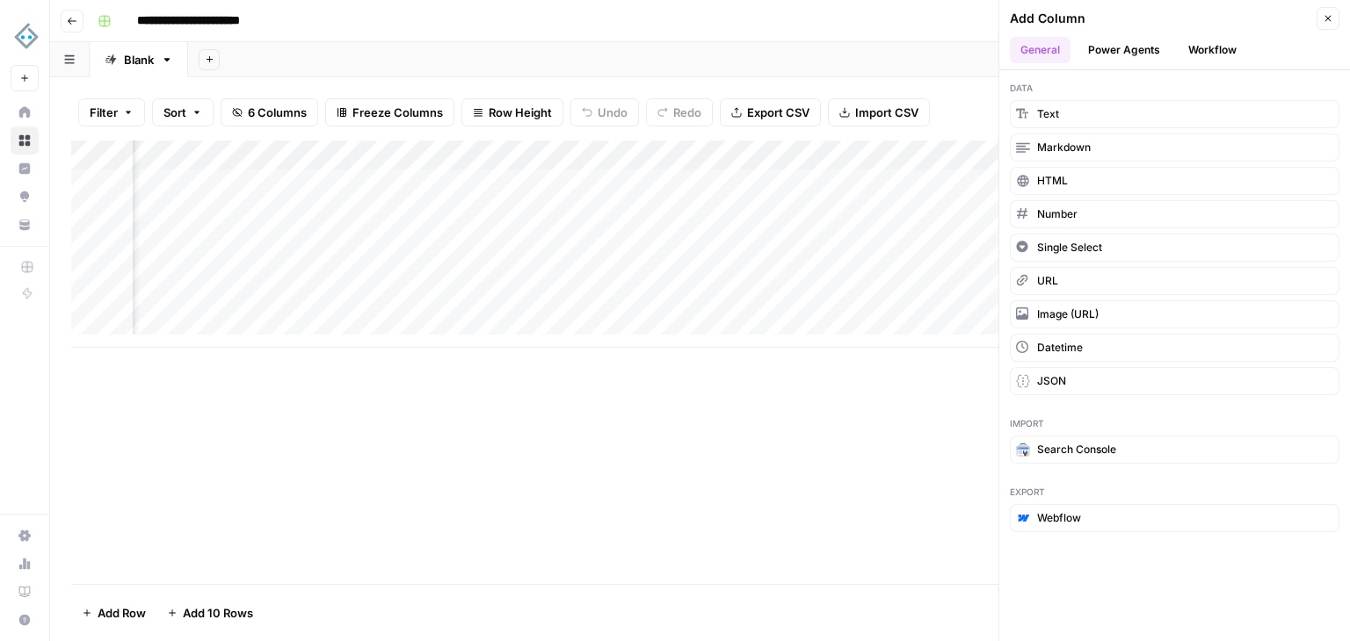
click at [1223, 54] on button "Workflow" at bounding box center [1211, 50] width 69 height 26
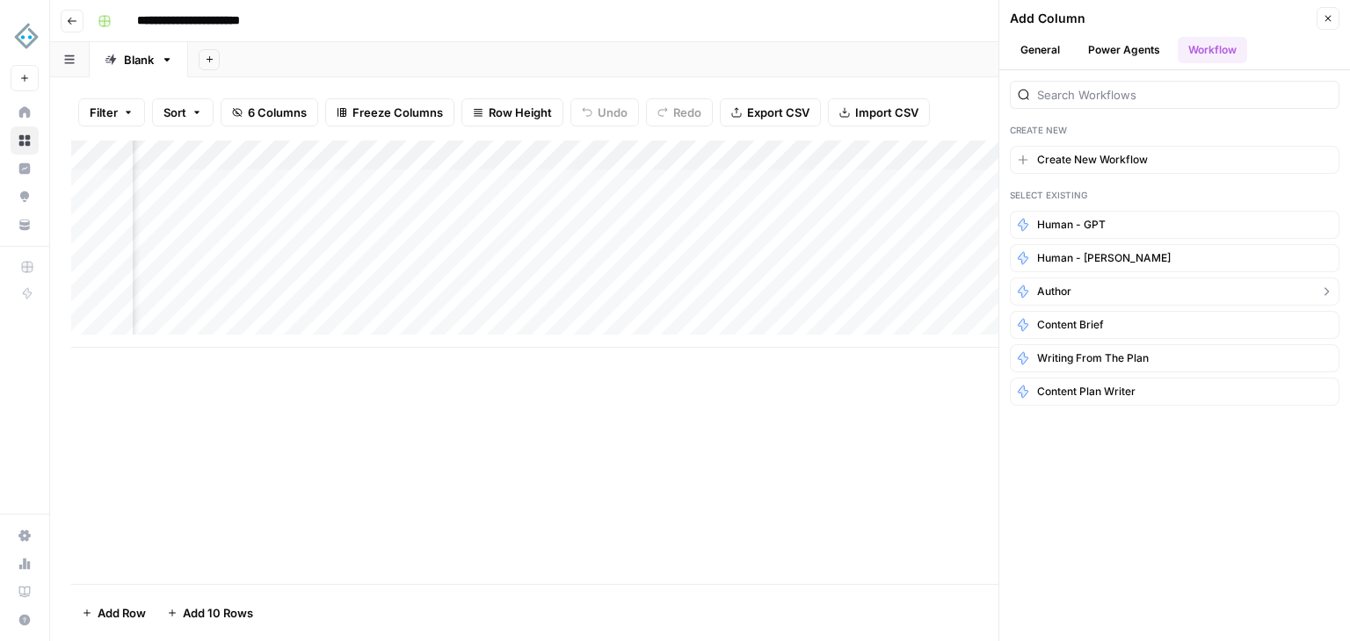
click at [1072, 289] on button "author" at bounding box center [1175, 292] width 330 height 28
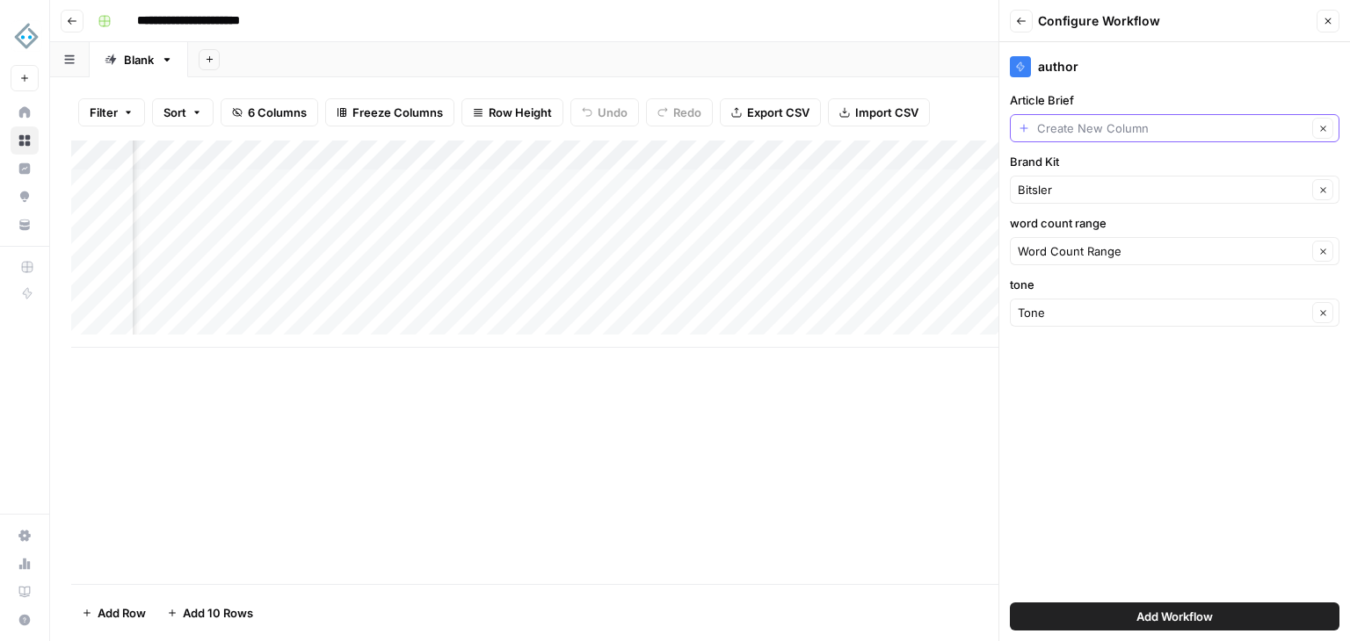
click at [1043, 132] on input "Article Brief" at bounding box center [1172, 128] width 270 height 18
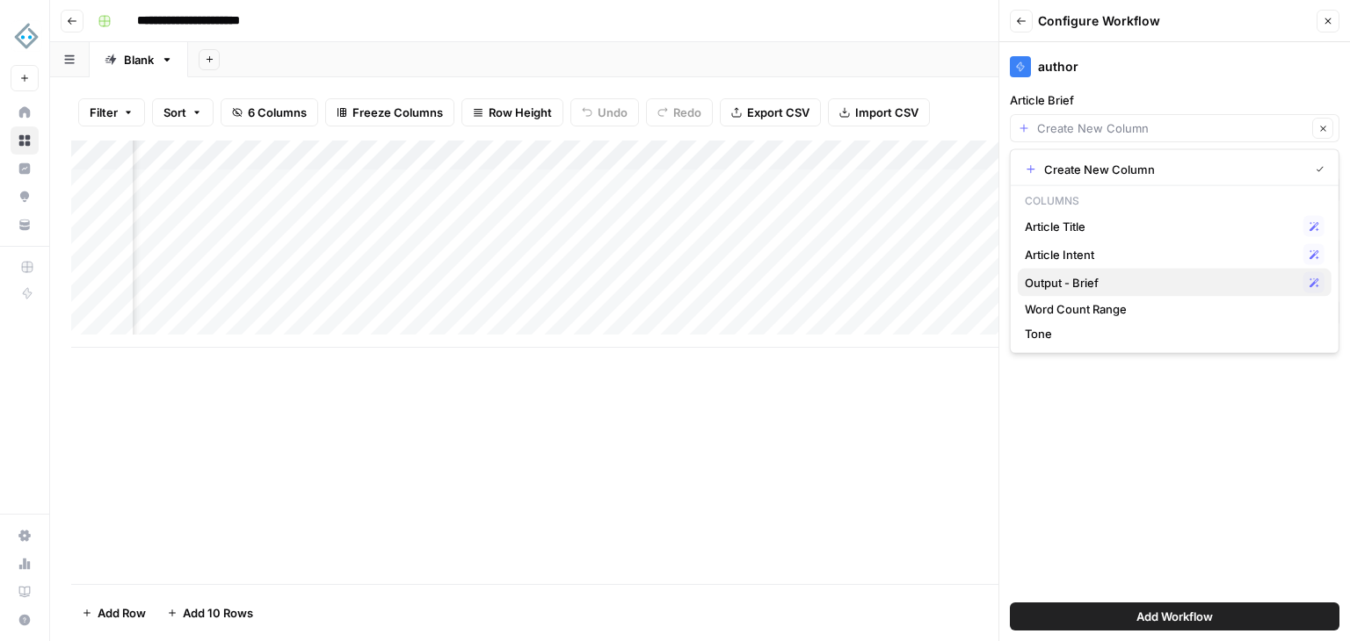
click at [1098, 281] on span "Output - Brief" at bounding box center [1161, 283] width 272 height 18
type input "Output - Brief"
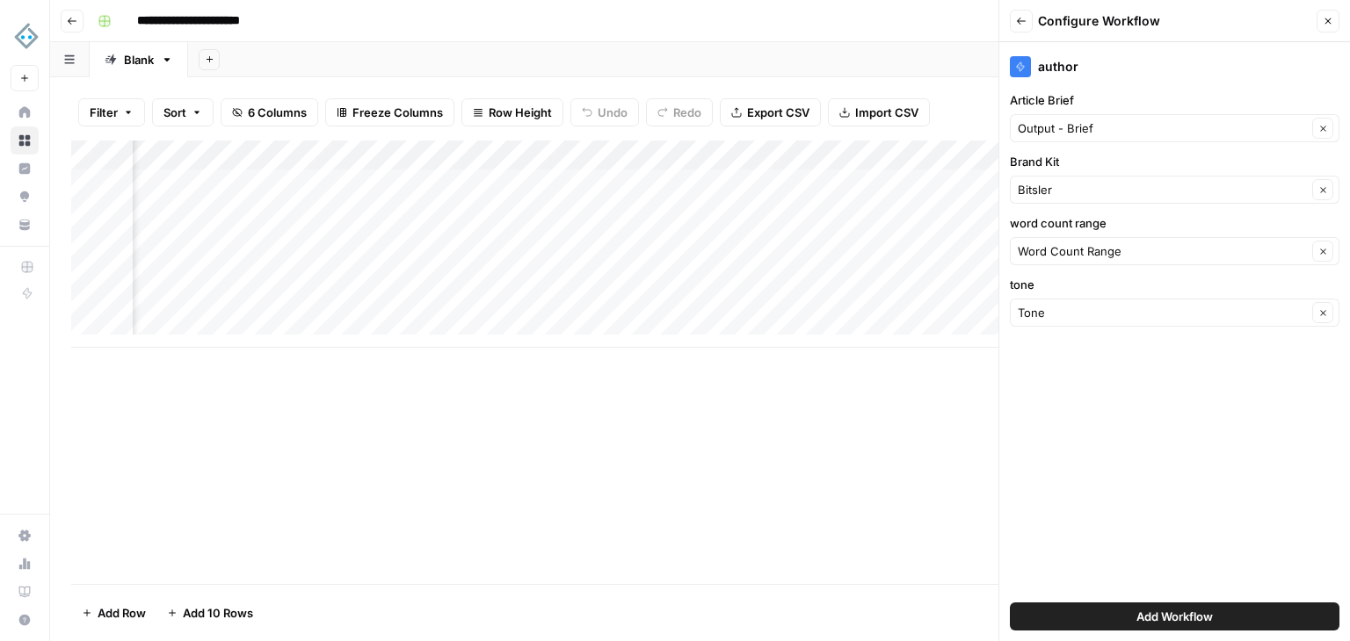
click at [1191, 610] on span "Add Workflow" at bounding box center [1174, 617] width 76 height 18
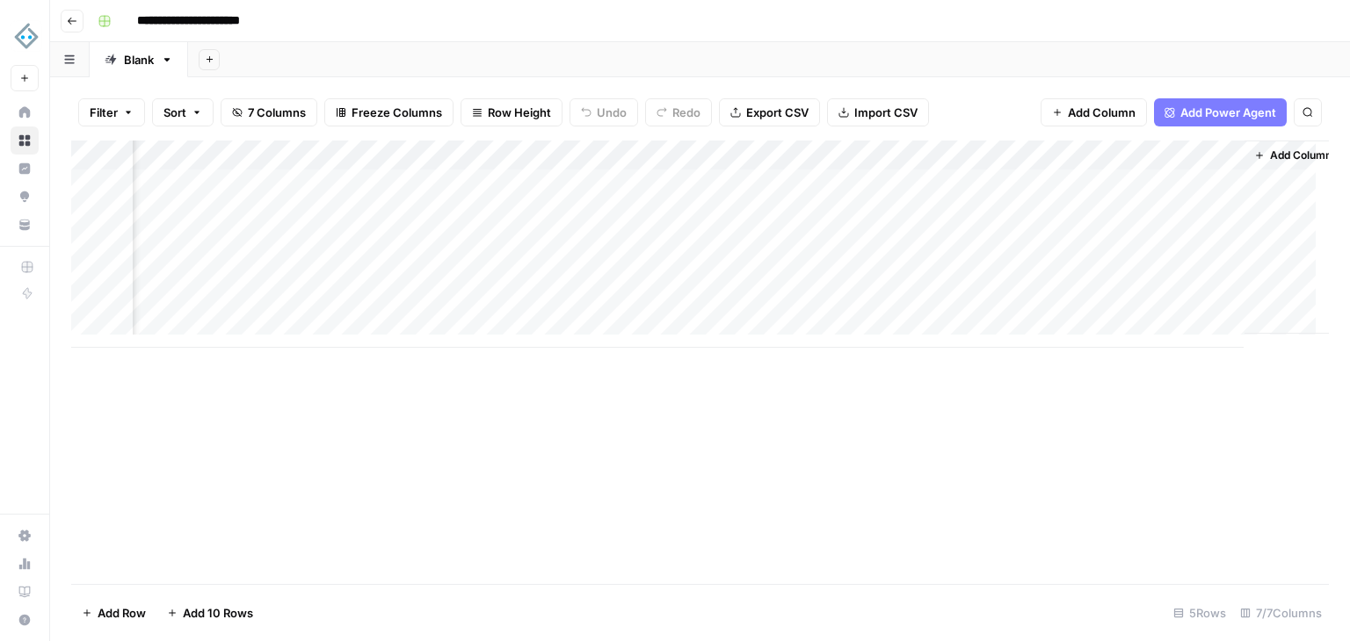
scroll to position [0, 435]
click at [1128, 180] on div "Add Column" at bounding box center [699, 244] width 1257 height 207
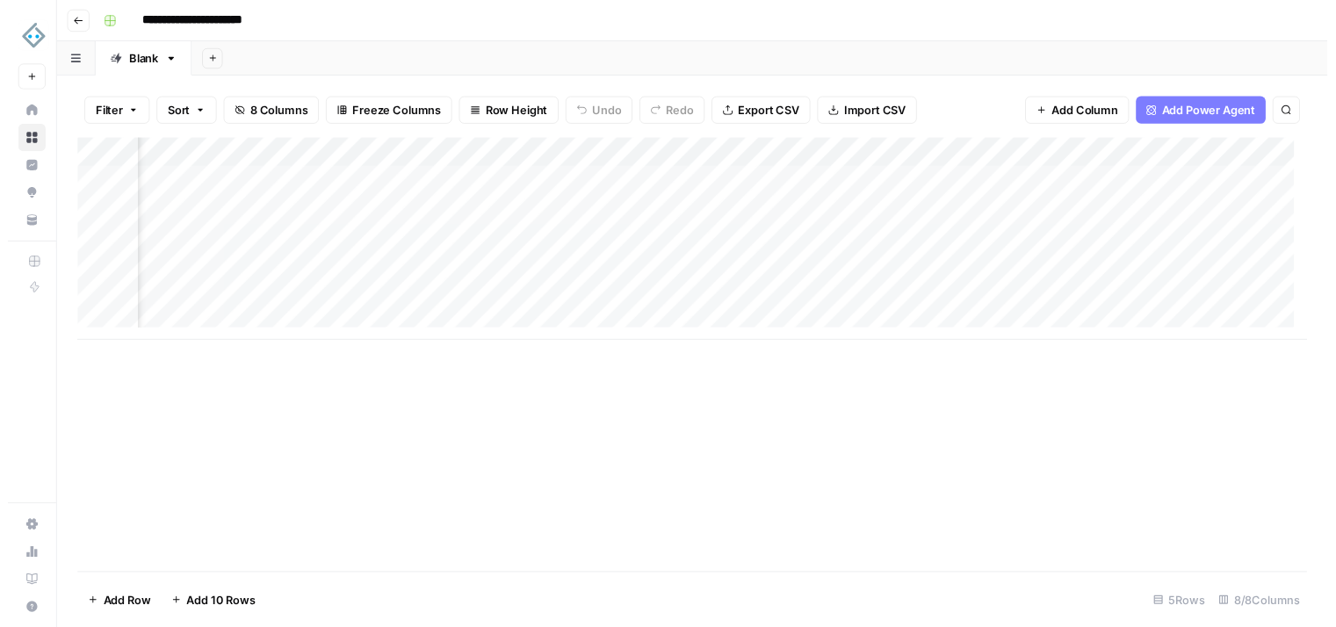
scroll to position [0, 545]
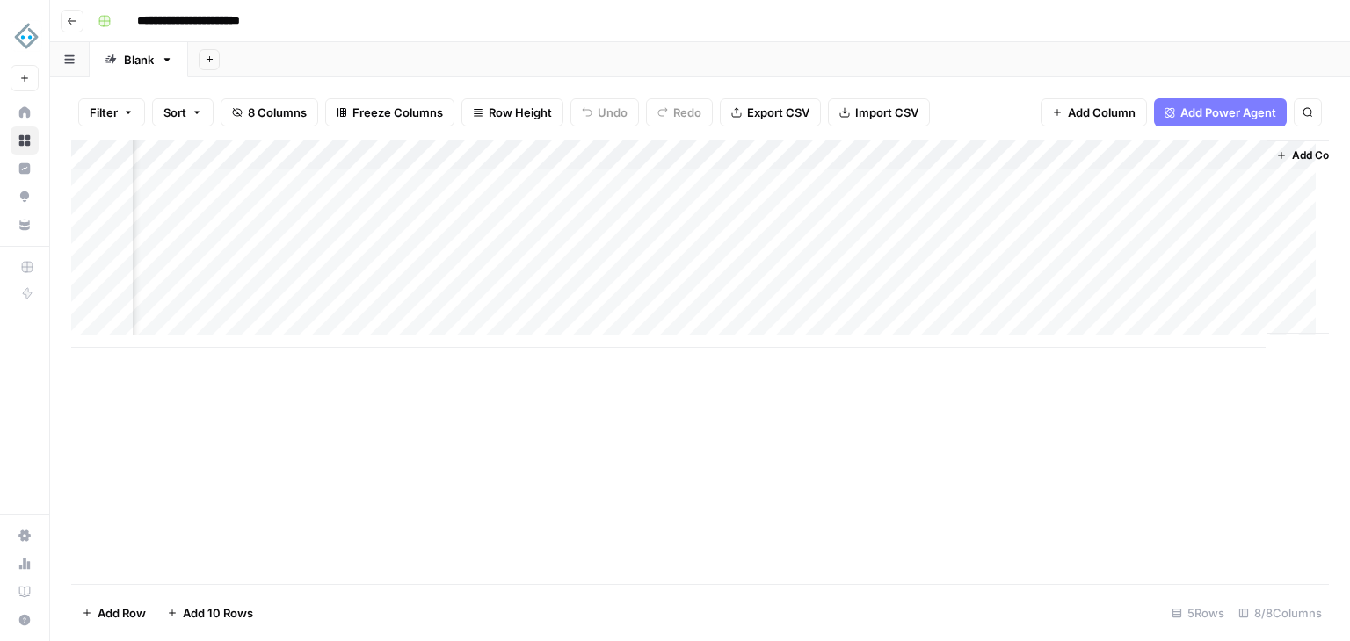
click at [1150, 349] on div "Add Column" at bounding box center [699, 363] width 1257 height 444
click at [1167, 349] on div "Add Column" at bounding box center [699, 363] width 1257 height 444
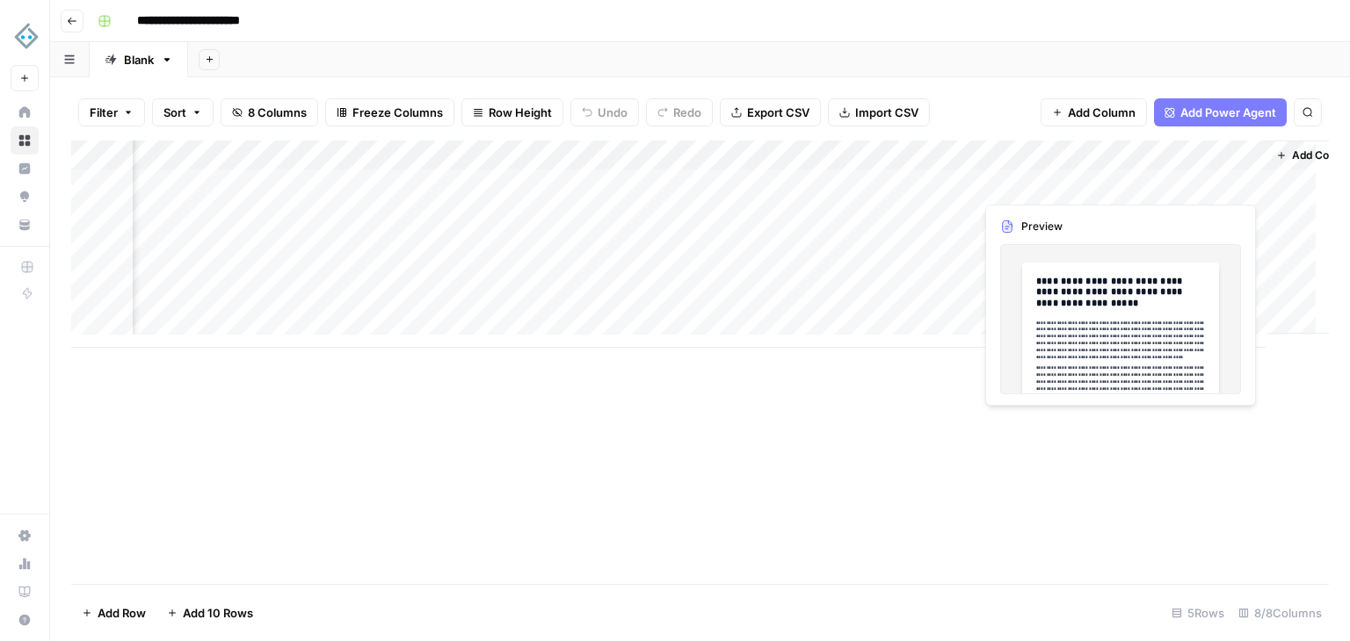
click at [1206, 182] on div "Add Column" at bounding box center [699, 244] width 1257 height 207
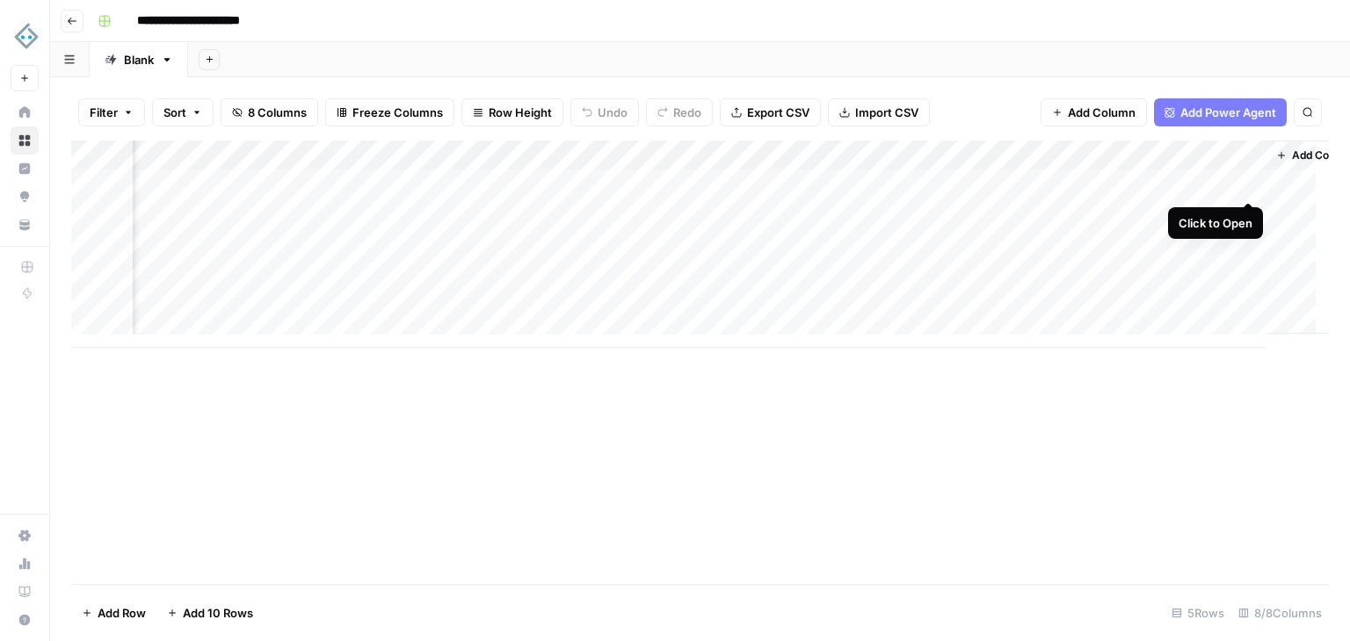
click at [1252, 181] on div "Add Column" at bounding box center [699, 244] width 1257 height 207
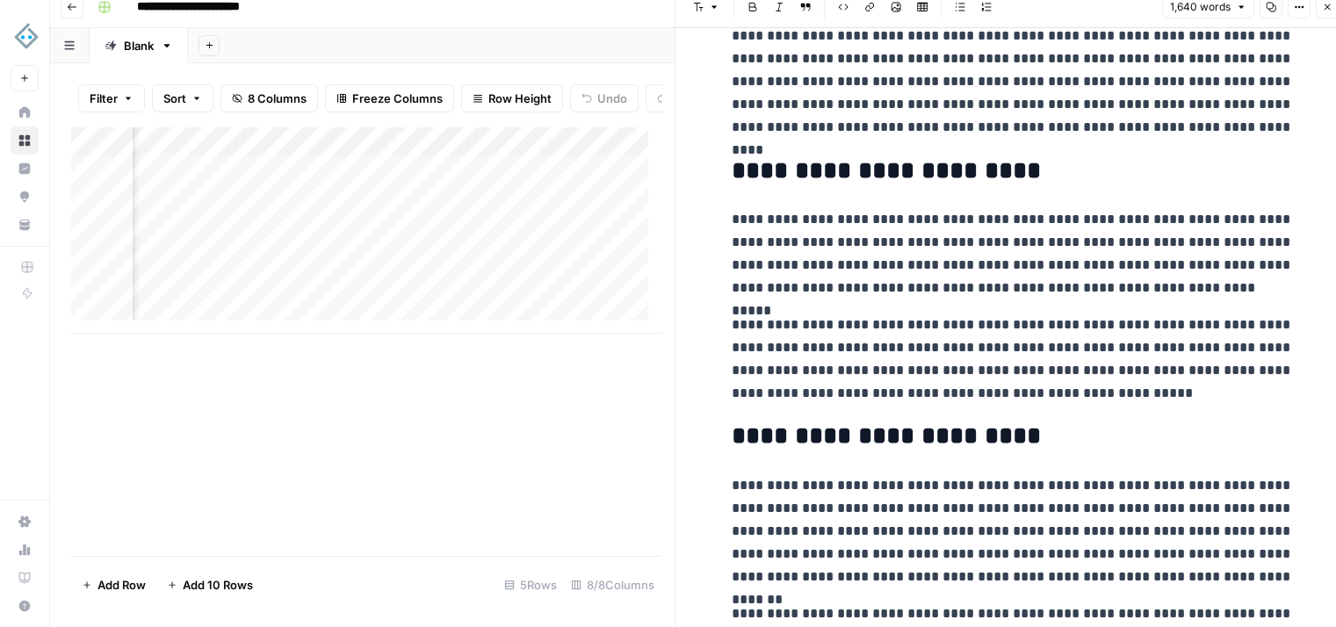
scroll to position [3567, 0]
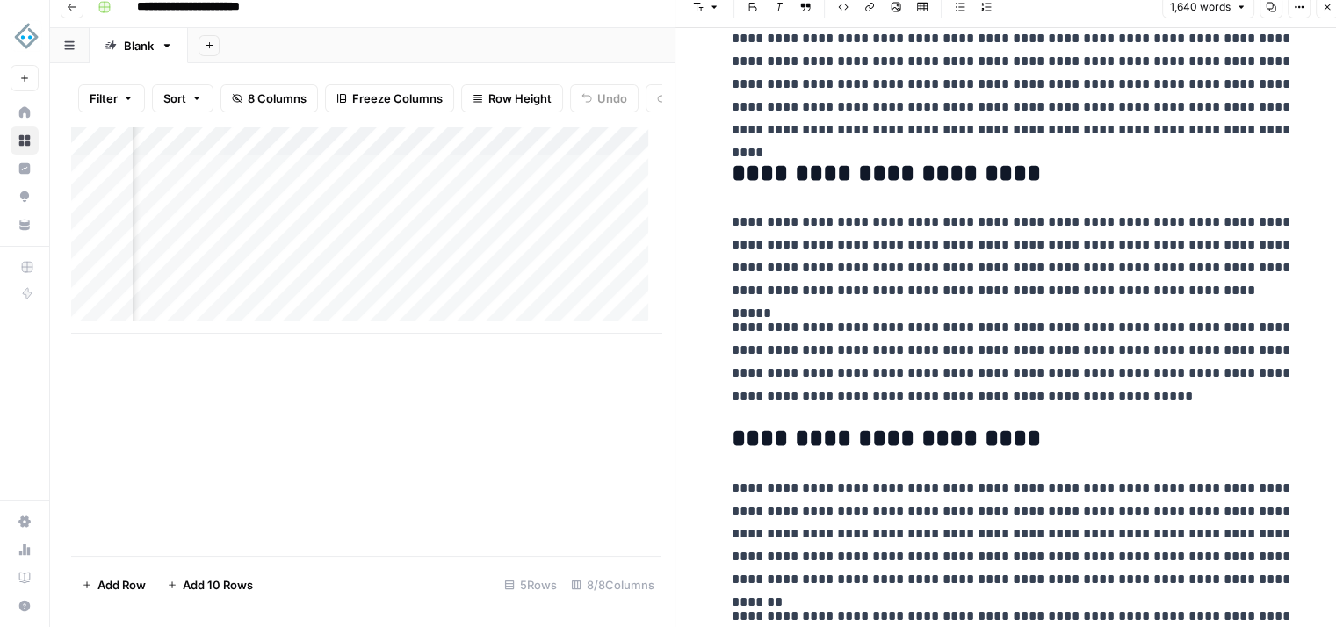
click at [1072, 294] on p "**********" at bounding box center [1013, 256] width 562 height 91
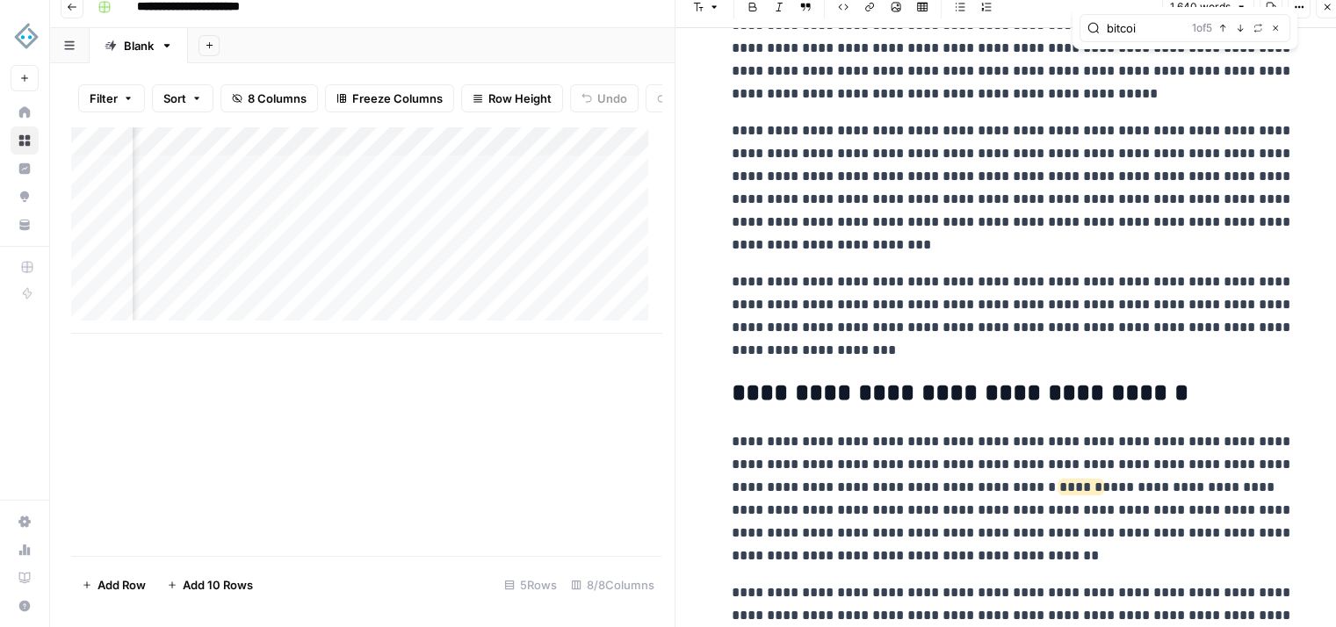
scroll to position [546, 0]
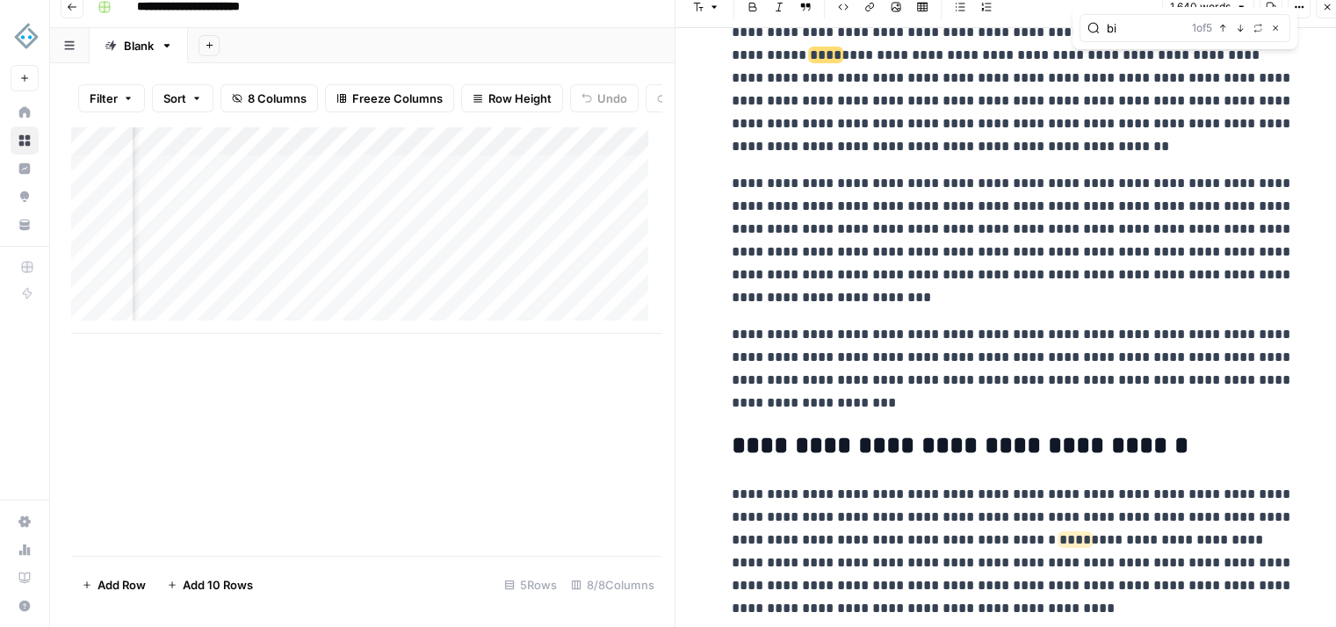
type input "b"
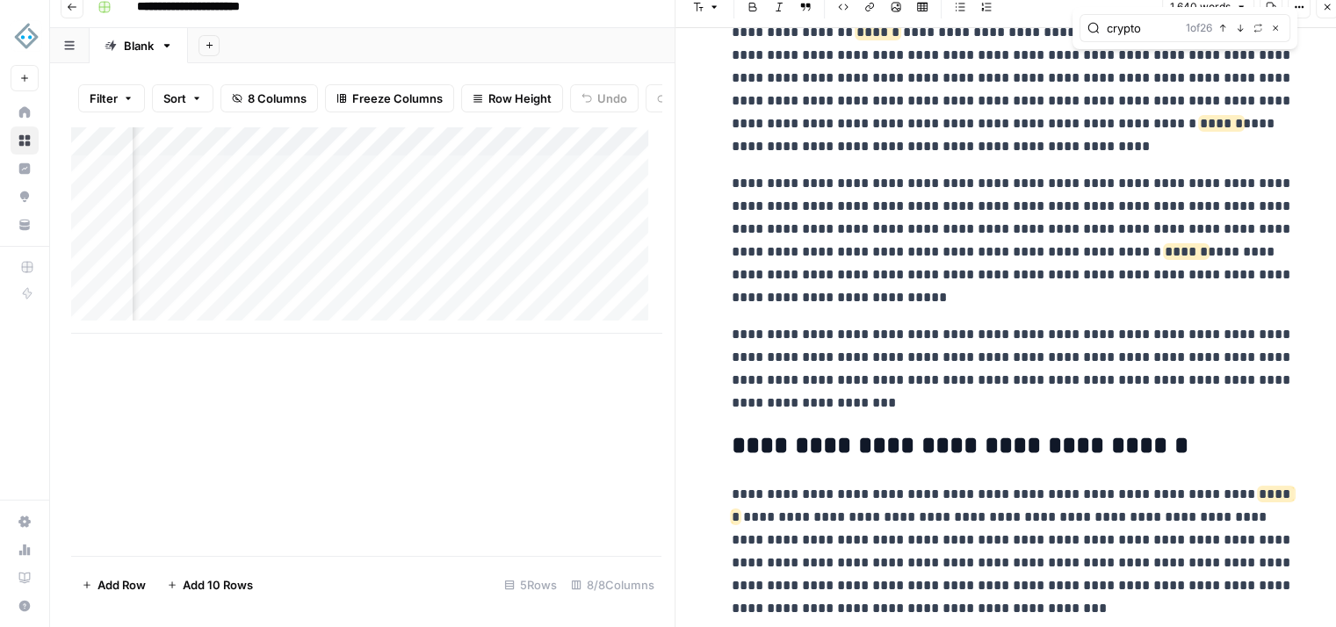
type input "crypto"
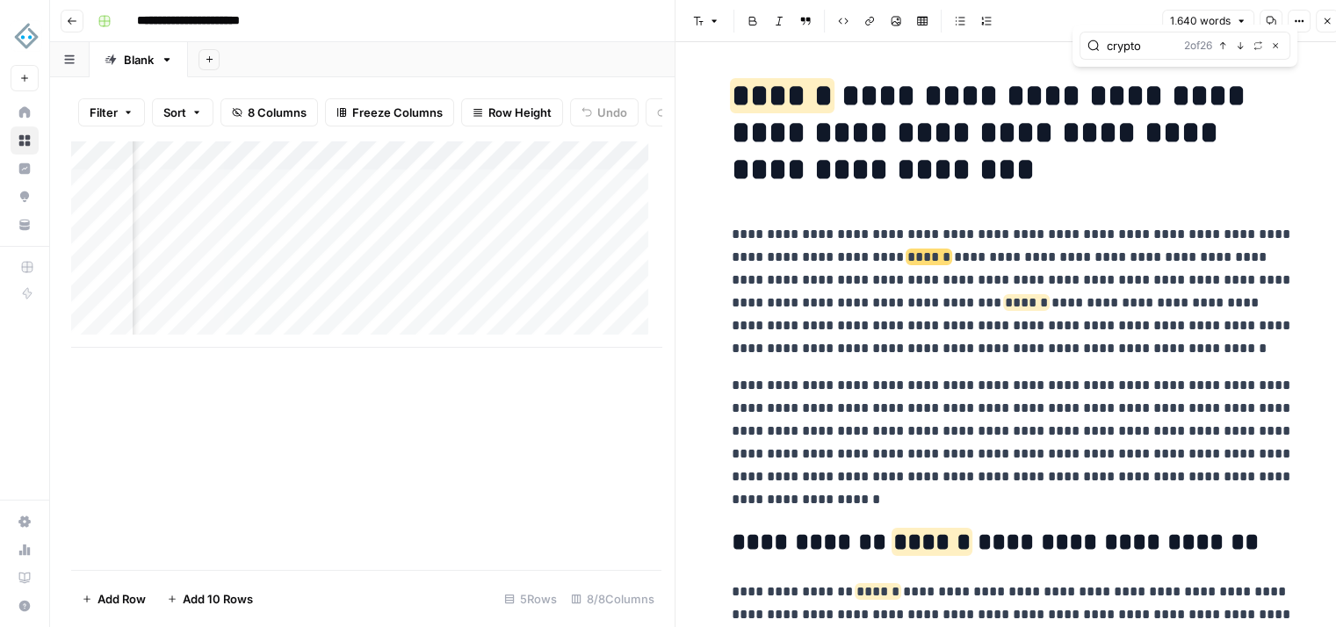
scroll to position [0, 0]
click at [1244, 47] on icon "button" at bounding box center [1240, 45] width 9 height 9
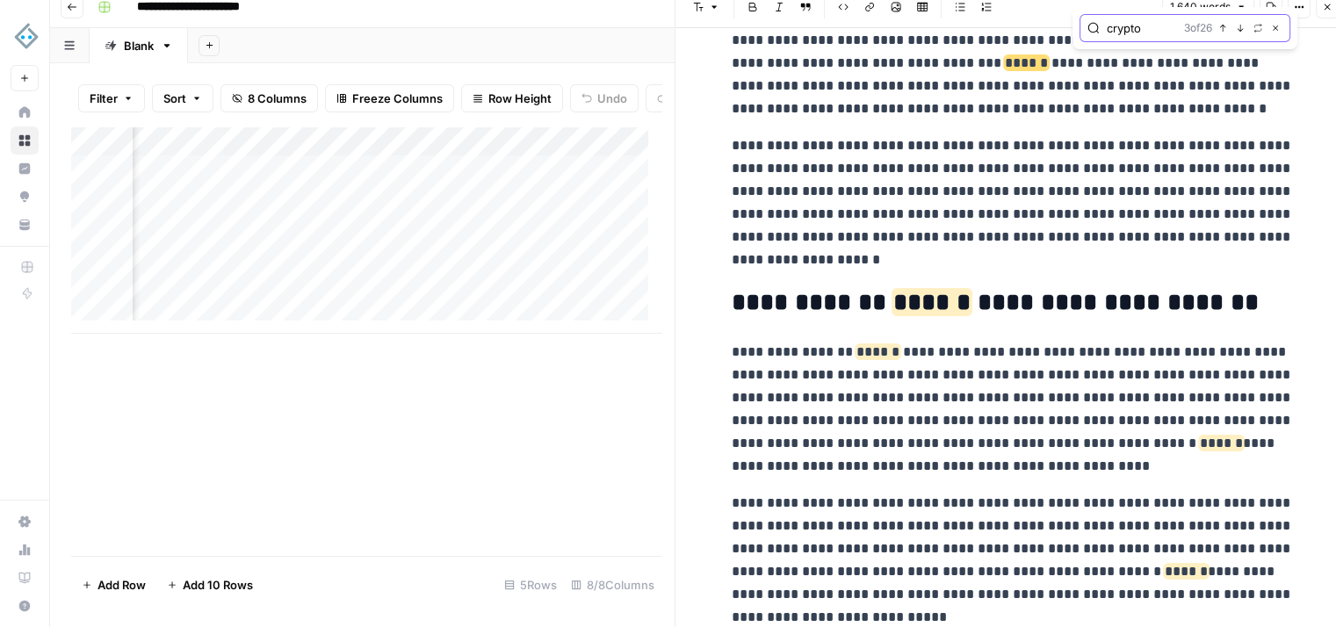
scroll to position [235, 0]
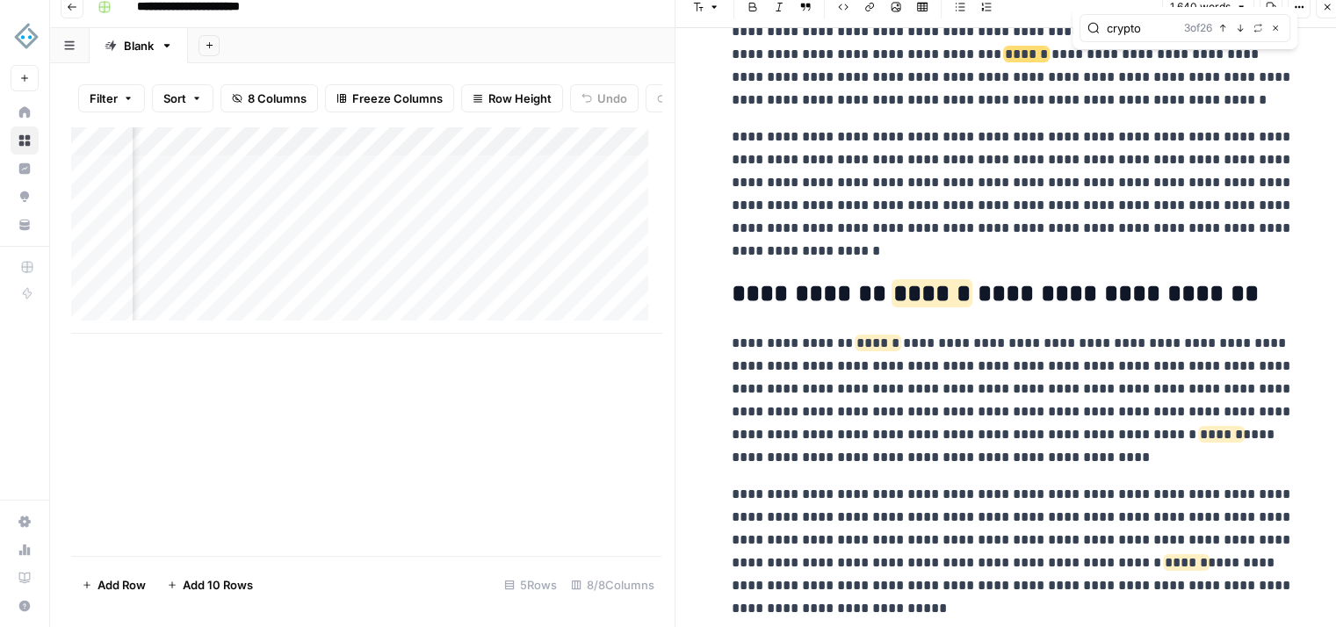
click at [1244, 47] on div "crypto 3 of 26 Previous match Next Match Replace Close" at bounding box center [1185, 28] width 225 height 42
click at [1236, 31] on icon "button" at bounding box center [1240, 28] width 9 height 9
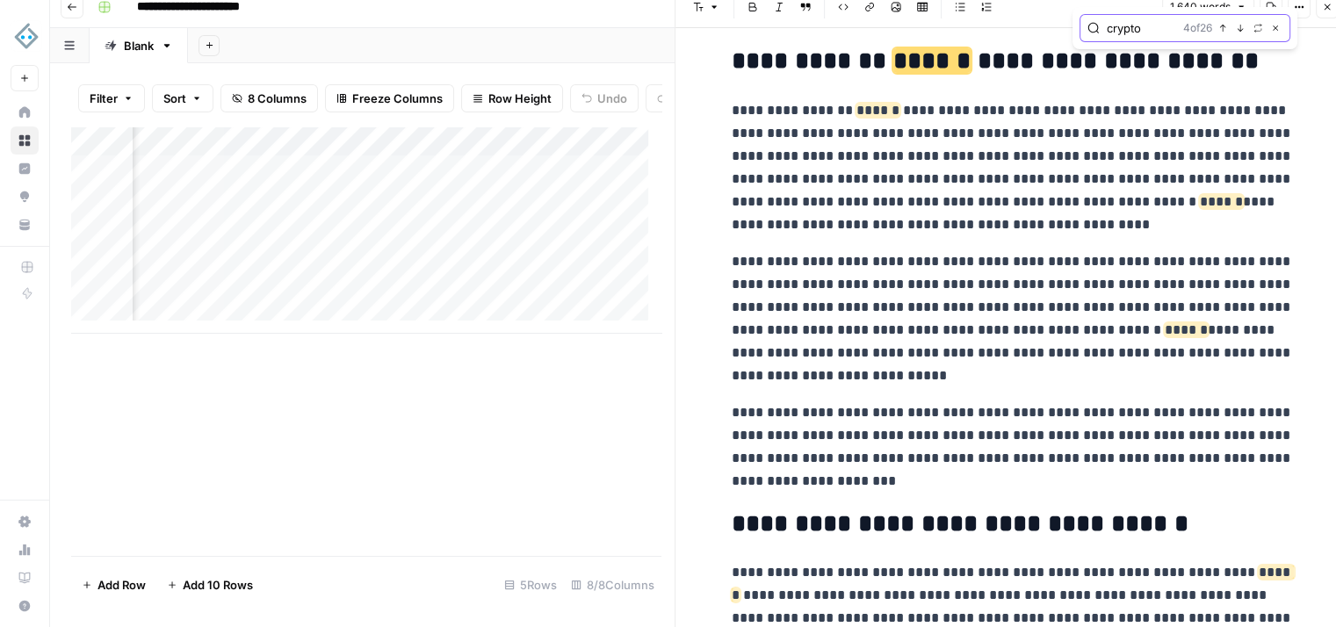
click at [1236, 31] on icon "button" at bounding box center [1240, 28] width 9 height 9
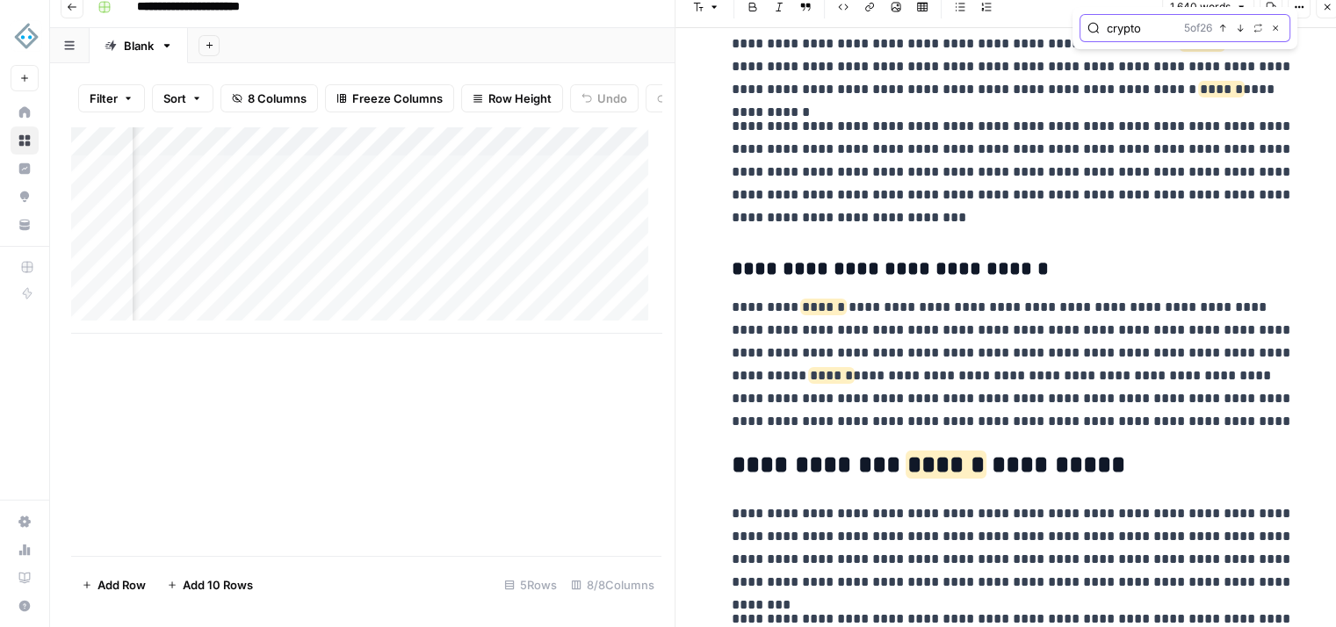
scroll to position [1810, 0]
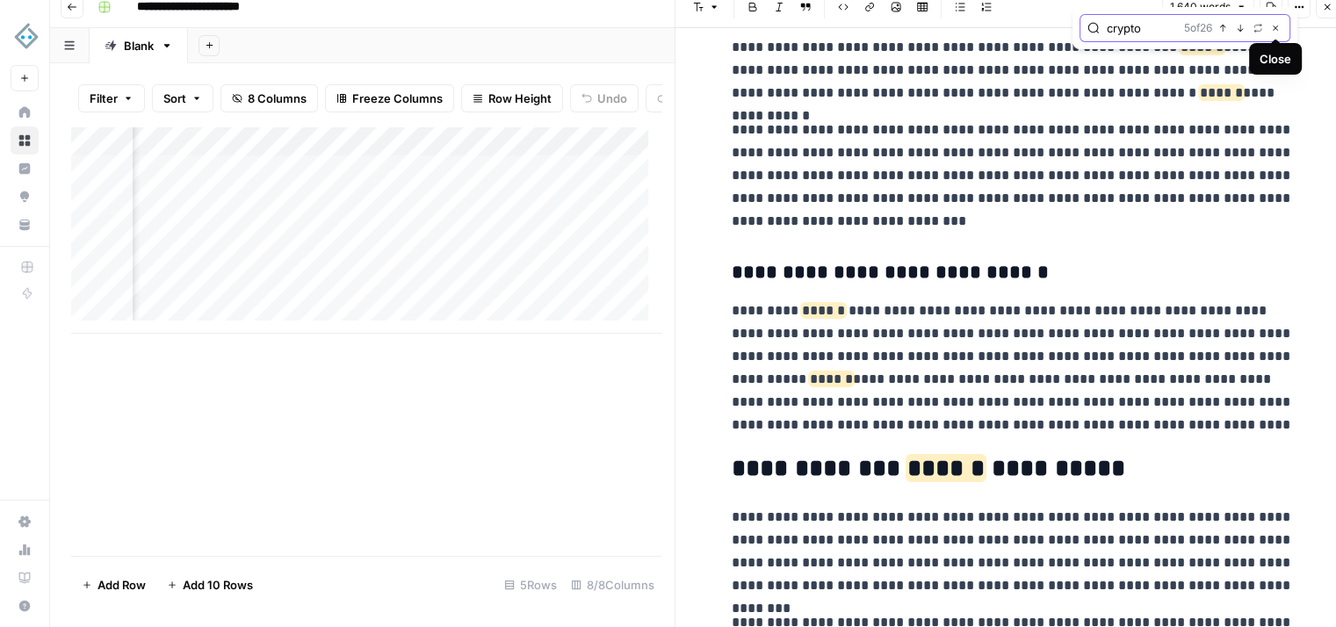
click at [1278, 28] on icon "button" at bounding box center [1275, 28] width 9 height 9
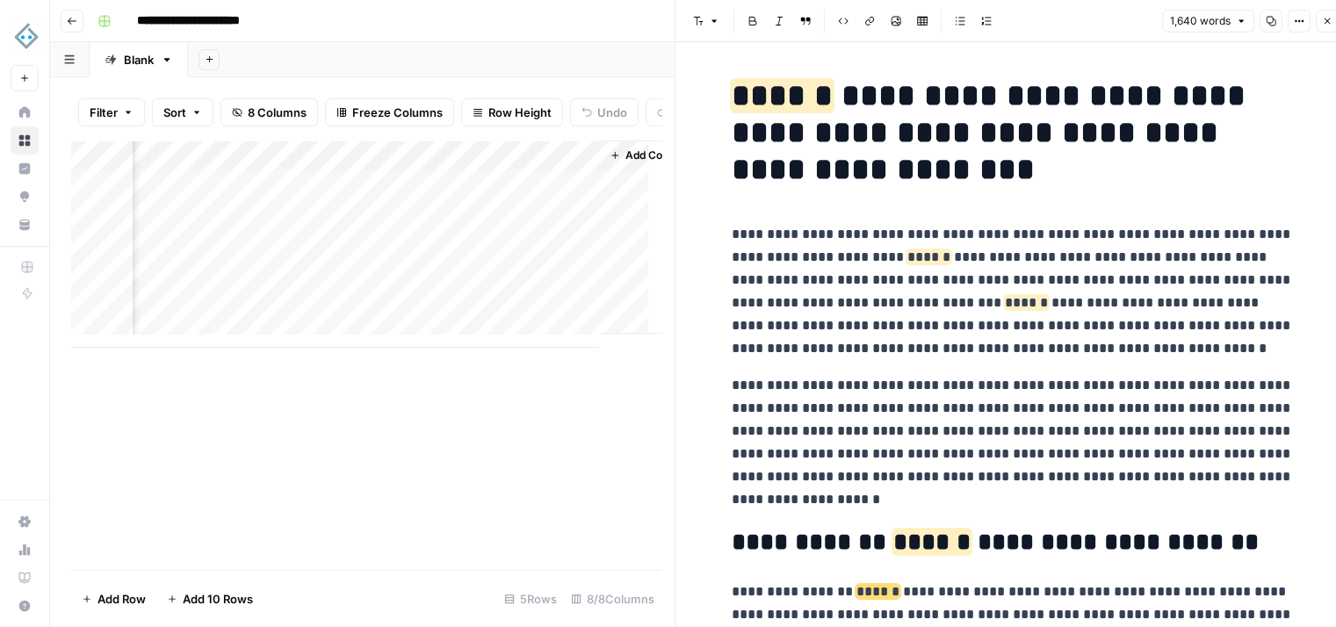
scroll to position [0, 1260]
click at [601, 163] on span "Add Column" at bounding box center [621, 156] width 62 height 16
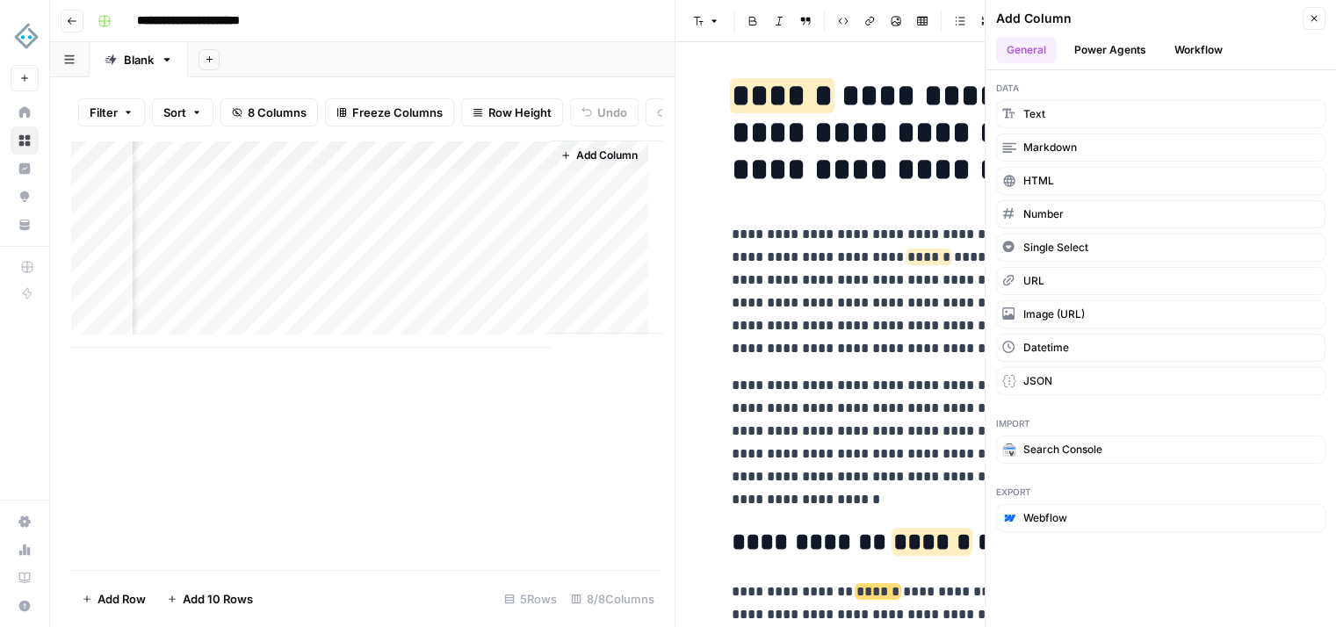
click at [1193, 53] on button "Workflow" at bounding box center [1198, 50] width 69 height 26
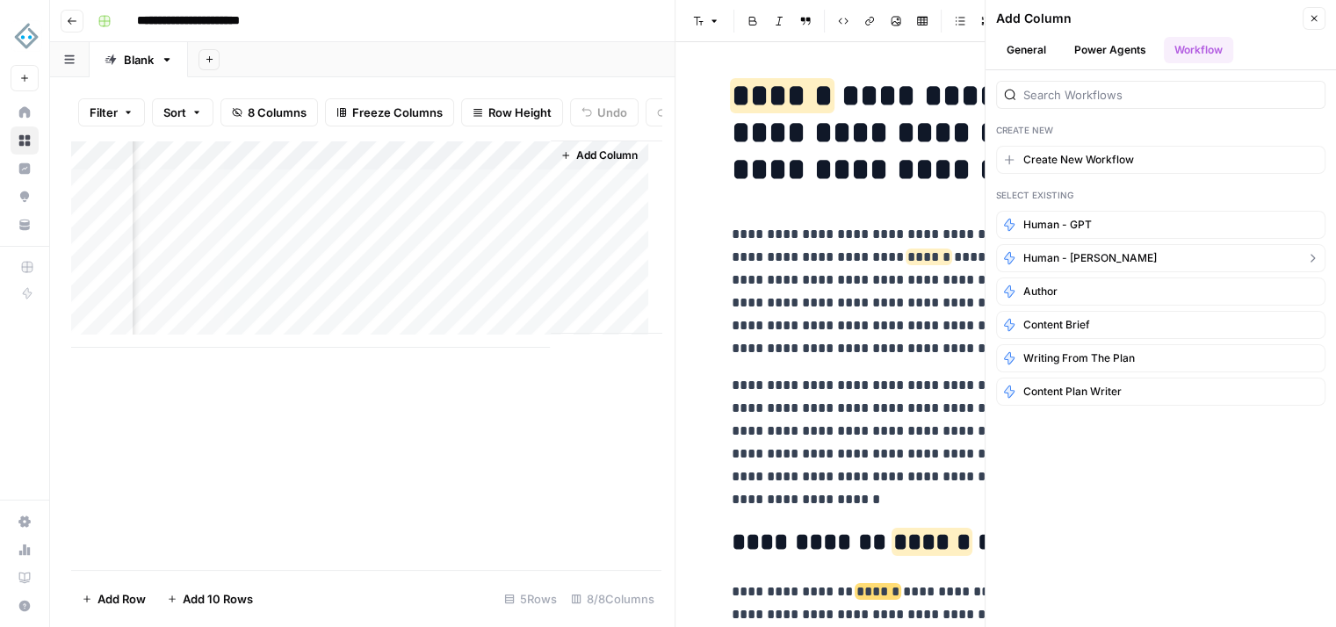
click at [1105, 257] on button "Human - [PERSON_NAME]" at bounding box center [1161, 258] width 330 height 28
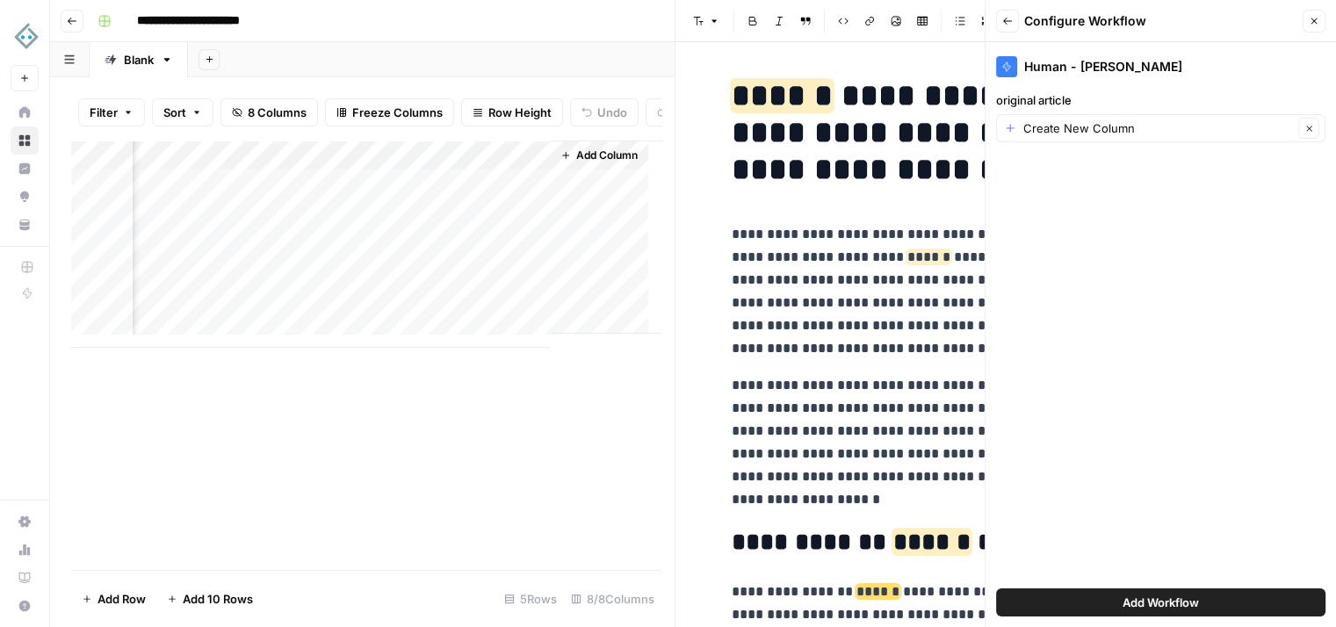
click at [466, 175] on div "Add Column" at bounding box center [366, 244] width 590 height 207
click at [465, 223] on div "Output" at bounding box center [497, 211] width 194 height 28
click at [1318, 25] on icon "button" at bounding box center [1314, 21] width 11 height 11
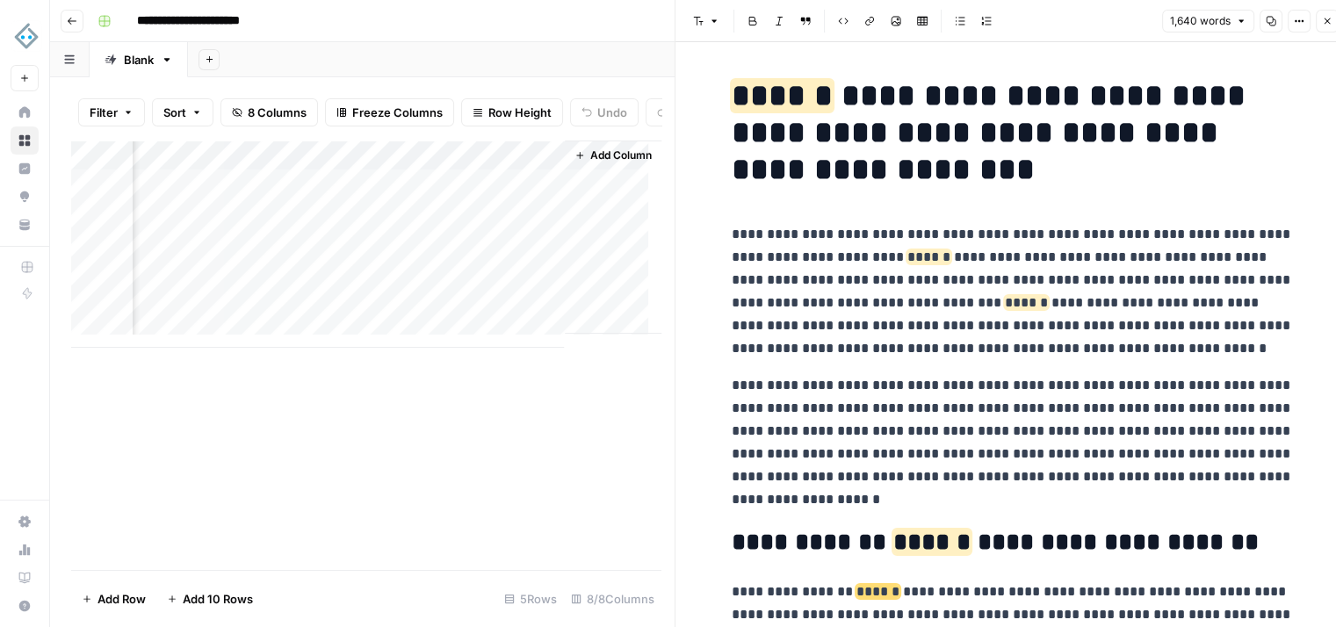
click at [480, 159] on div "Add Column" at bounding box center [366, 244] width 590 height 207
click at [469, 219] on div "Output" at bounding box center [497, 211] width 194 height 28
type input "Output Original"
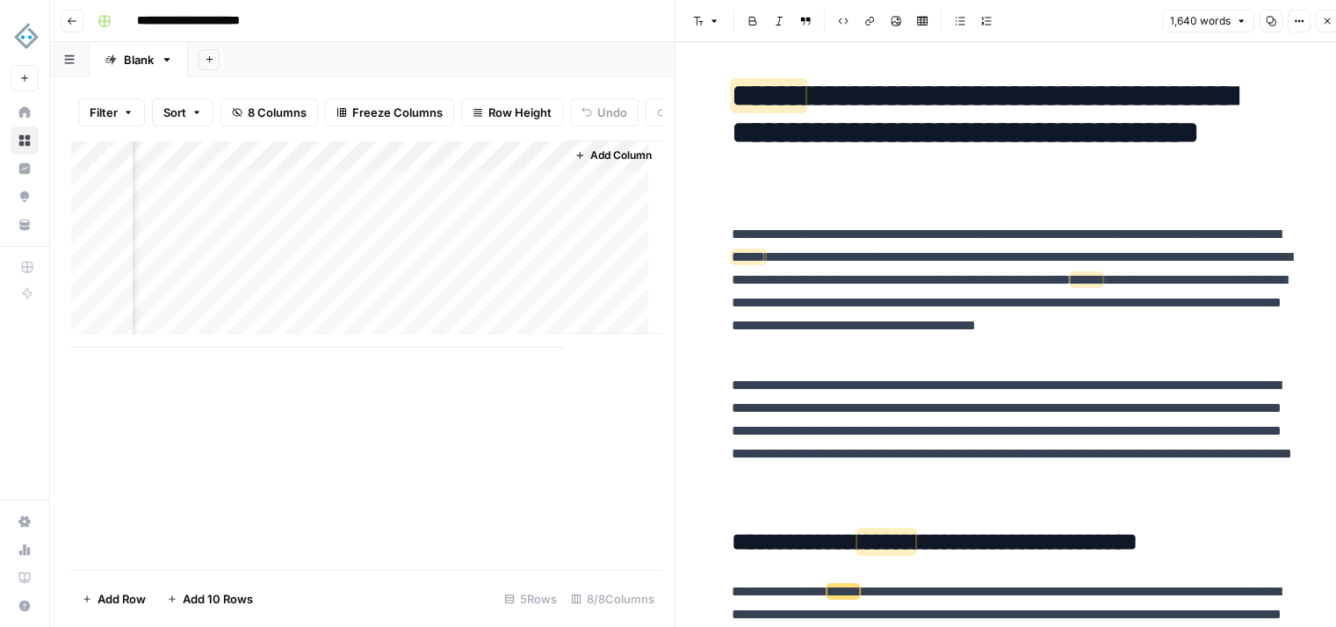
click at [600, 157] on button "Add Column" at bounding box center [613, 155] width 91 height 23
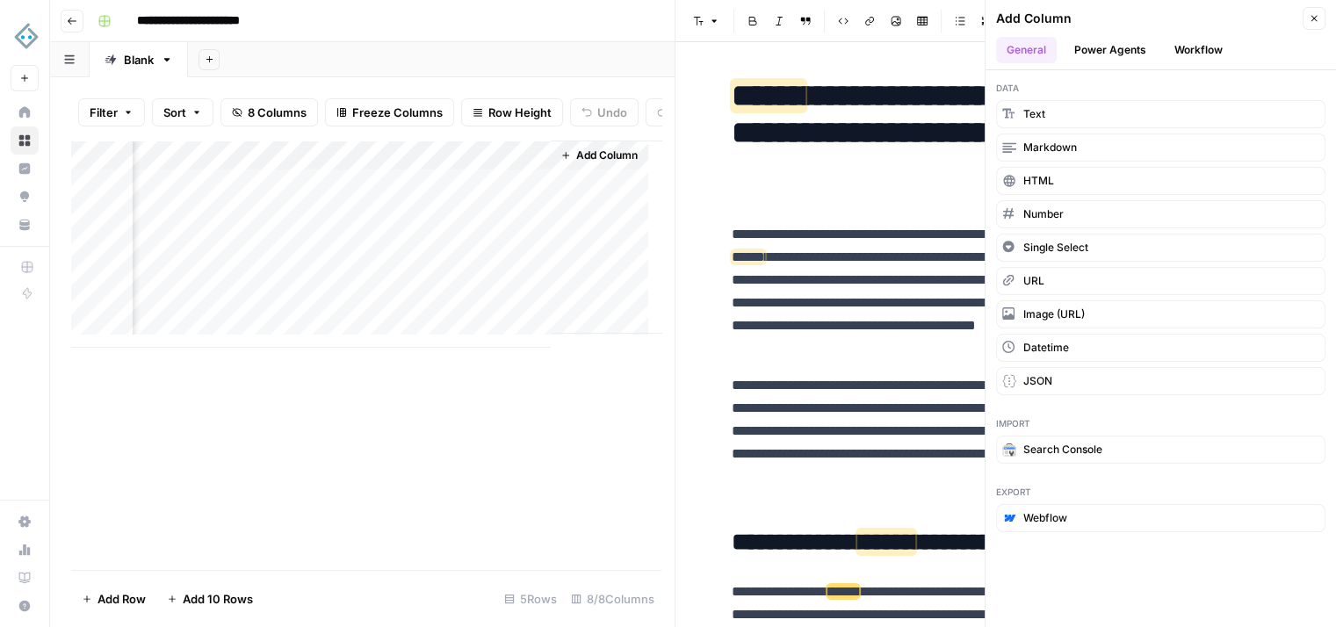
click at [1211, 46] on button "Workflow" at bounding box center [1198, 50] width 69 height 26
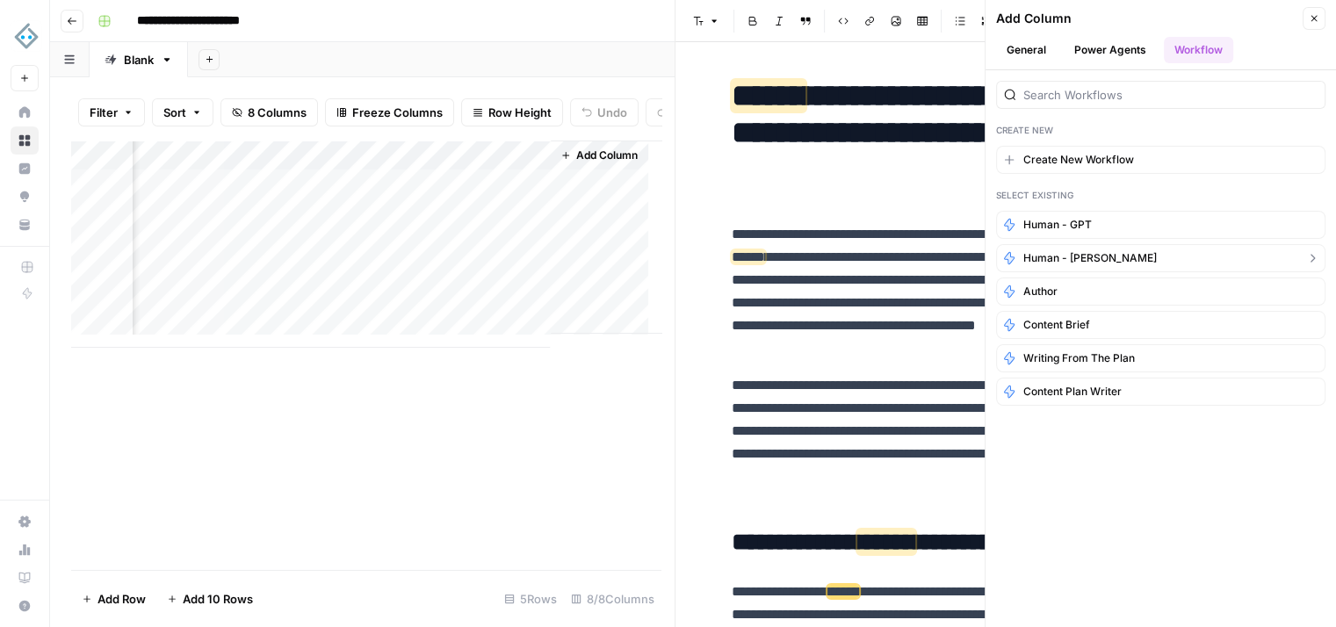
click at [1124, 250] on button "Human - [PERSON_NAME]" at bounding box center [1161, 258] width 330 height 28
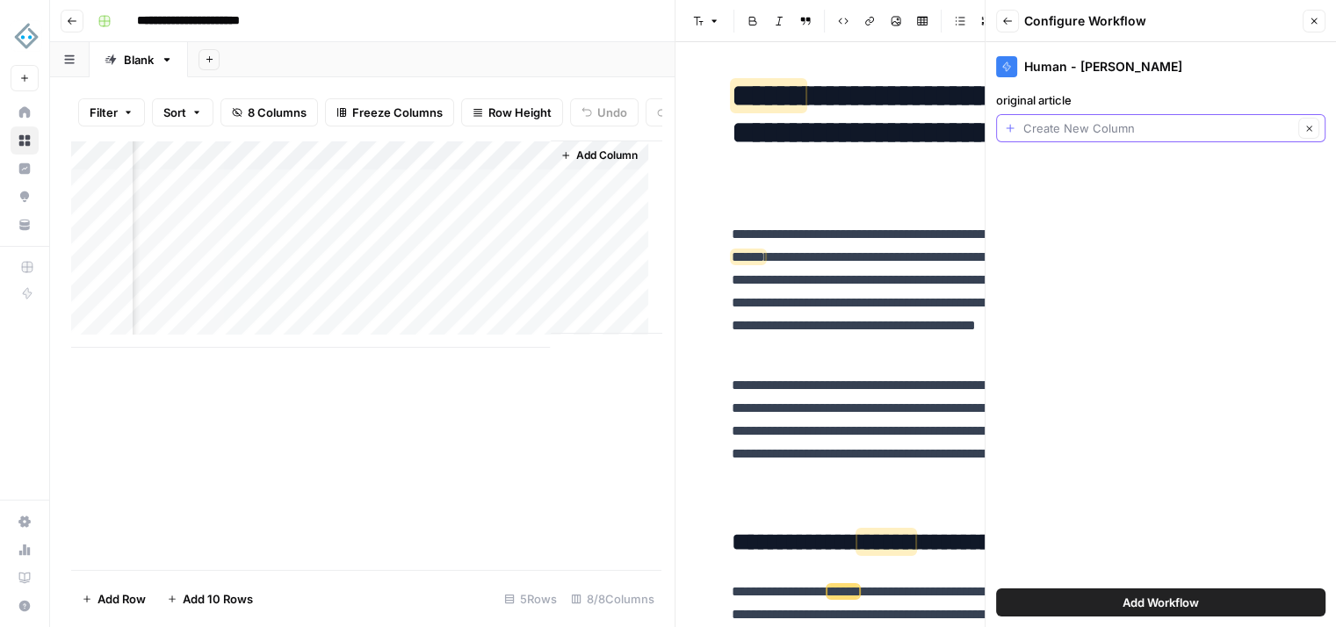
click at [1132, 134] on input "original article" at bounding box center [1159, 128] width 270 height 18
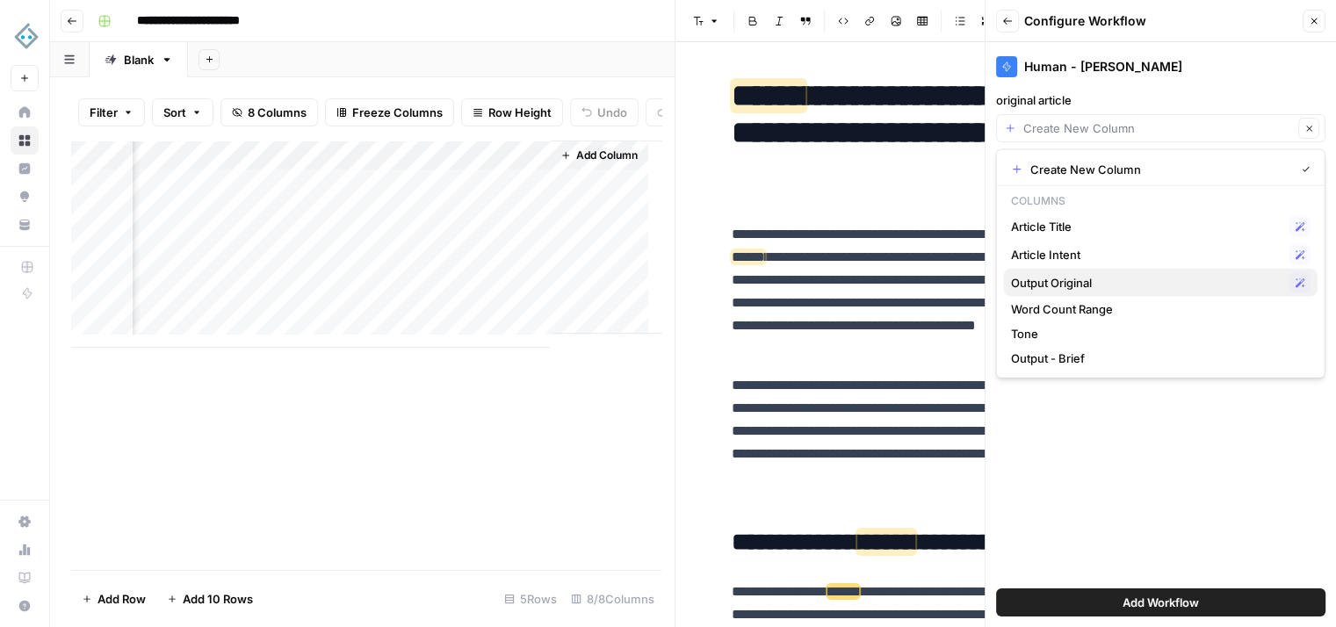
click at [1149, 282] on span "Output Original" at bounding box center [1147, 283] width 272 height 18
type input "Output Original"
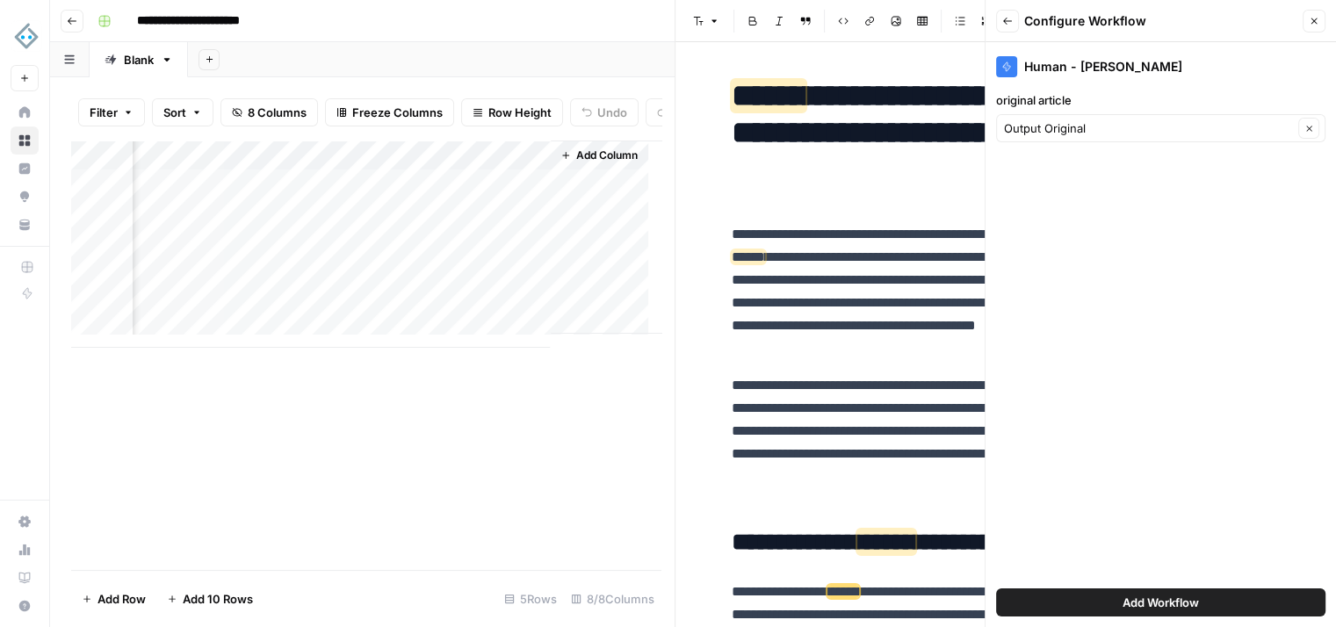
click at [1170, 598] on span "Add Workflow" at bounding box center [1161, 603] width 76 height 18
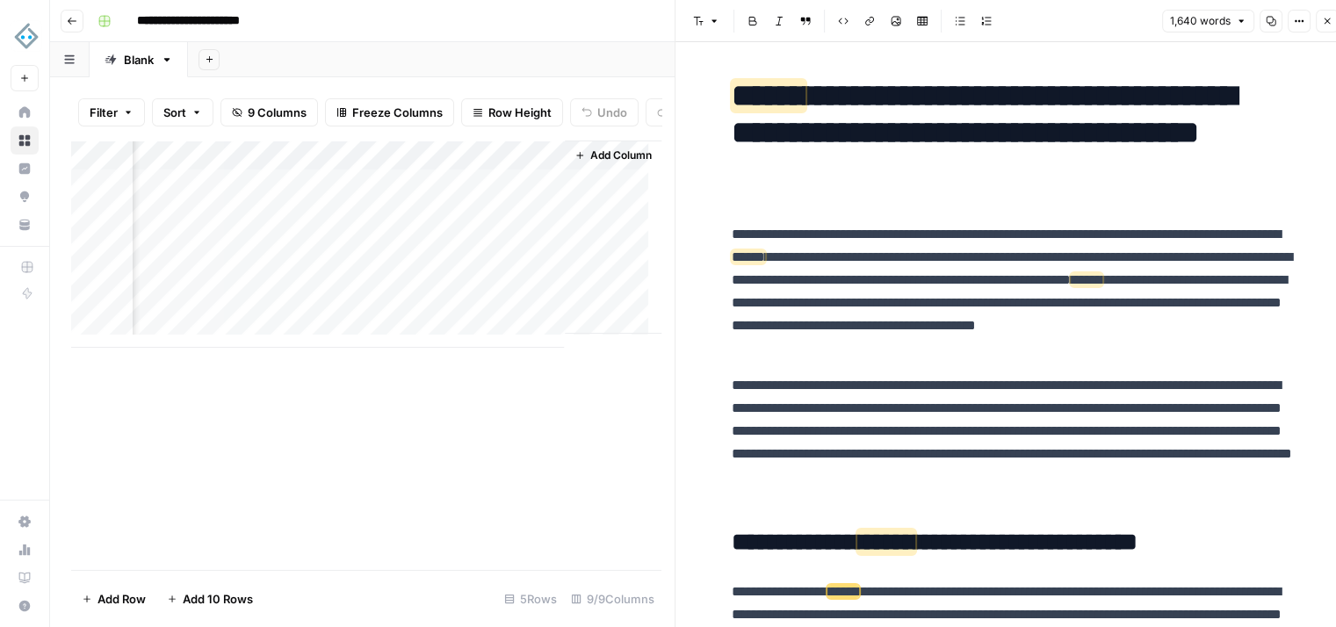
scroll to position [0, 1433]
click at [460, 200] on div "Add Column" at bounding box center [366, 244] width 590 height 207
click at [595, 163] on span "Add Column" at bounding box center [621, 156] width 62 height 16
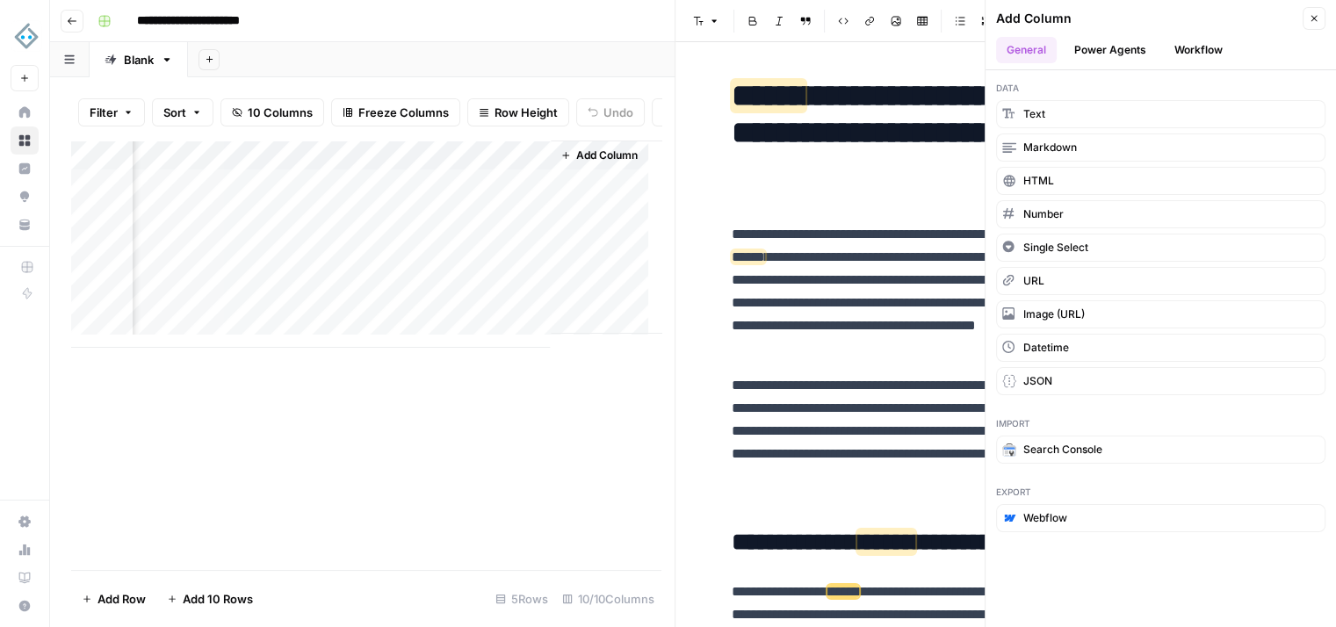
click at [1197, 47] on button "Workflow" at bounding box center [1198, 50] width 69 height 26
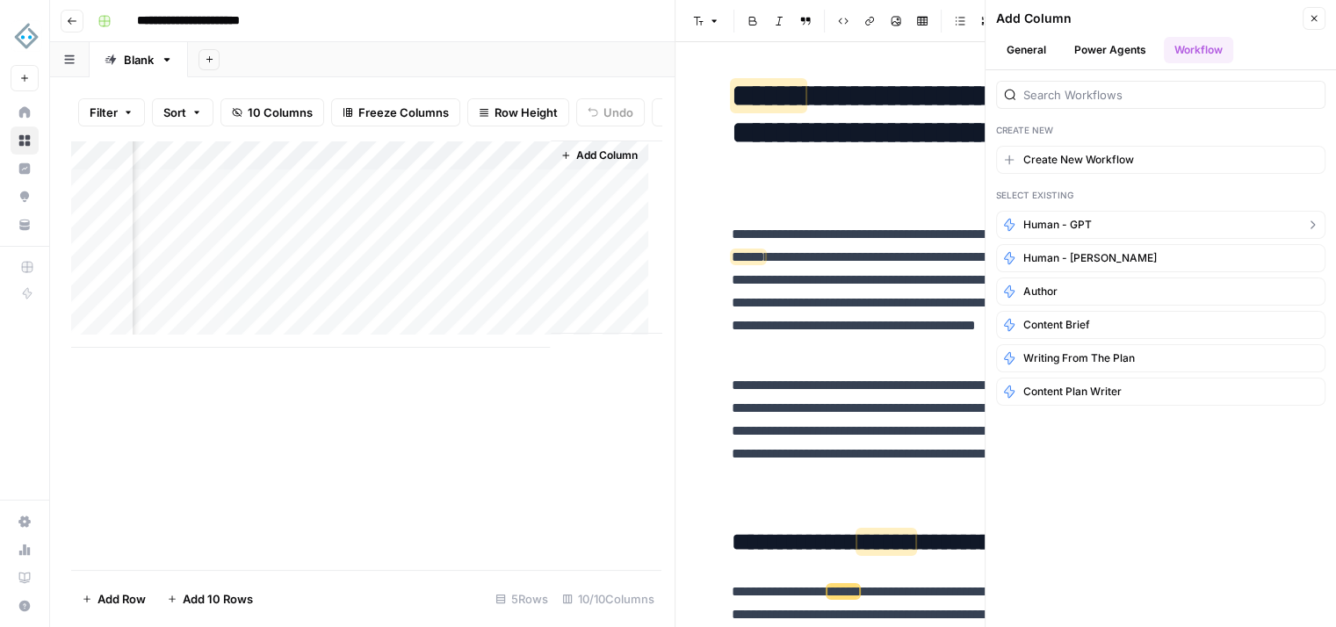
click at [1076, 229] on span "Human - GPT" at bounding box center [1058, 225] width 69 height 16
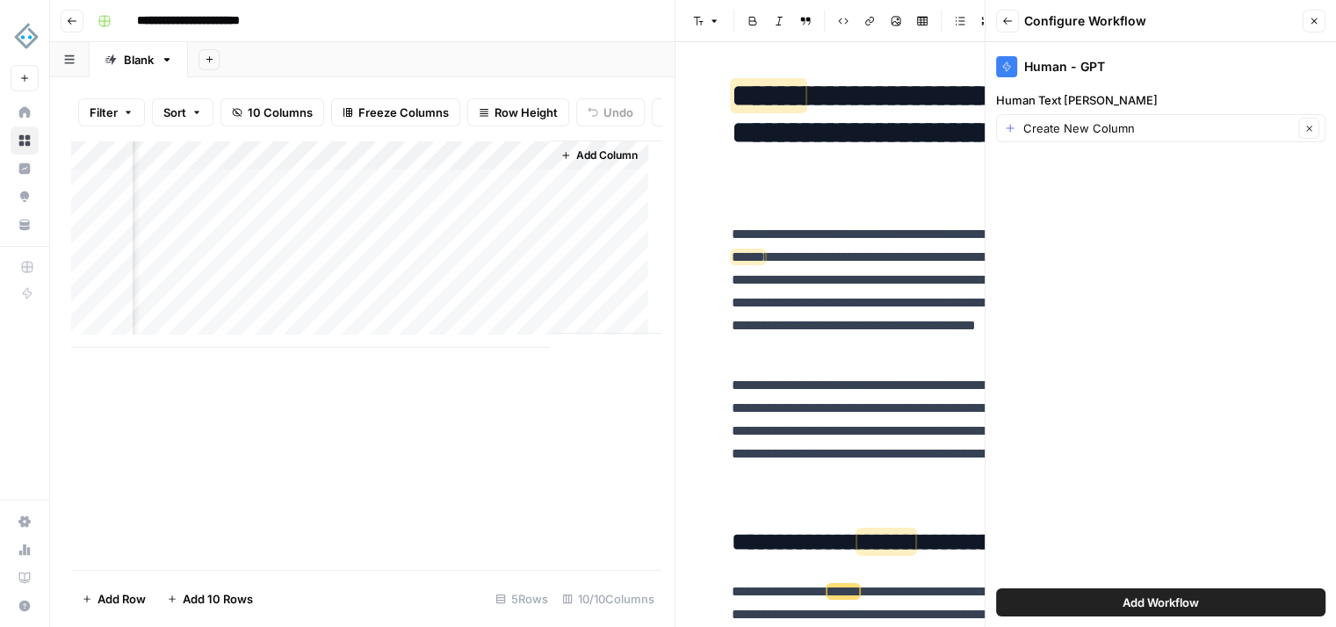
click at [452, 176] on div "Add Column" at bounding box center [366, 244] width 590 height 207
click at [472, 219] on input "Output" at bounding box center [497, 211] width 178 height 18
type input "Output - Human #1"
click at [1142, 129] on input "Human Text Claude" at bounding box center [1159, 128] width 270 height 18
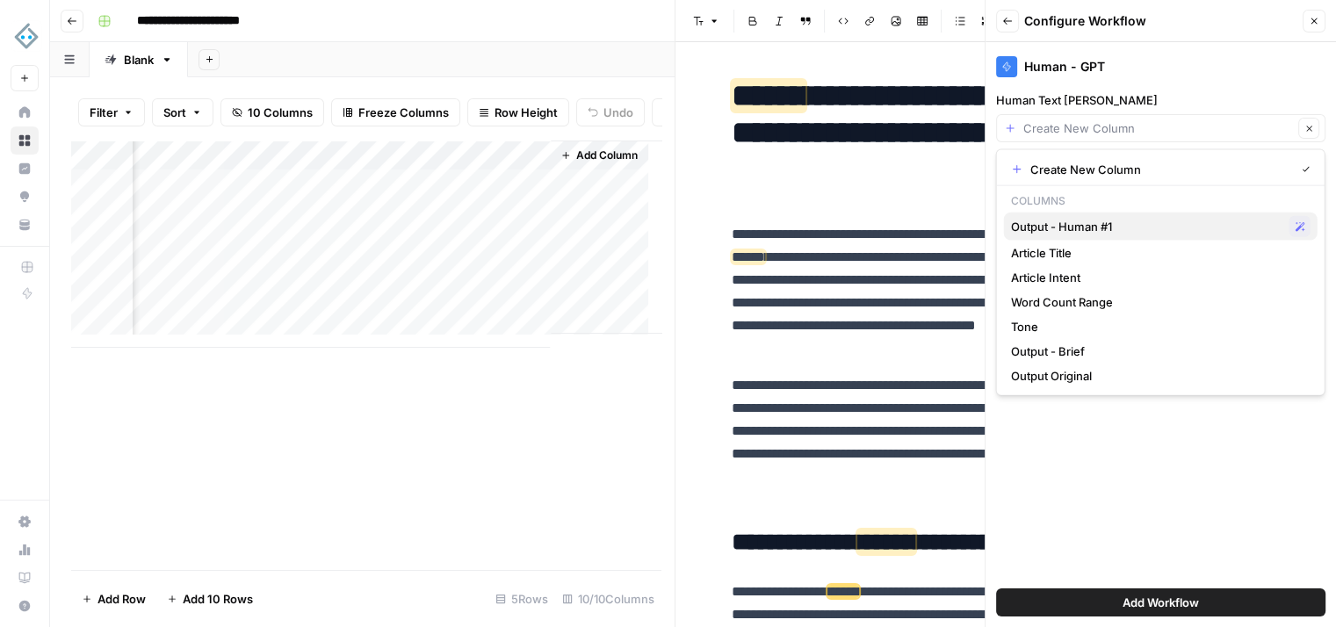
click at [1141, 229] on span "Output - Human #1" at bounding box center [1147, 227] width 272 height 18
type input "Output - Human #1"
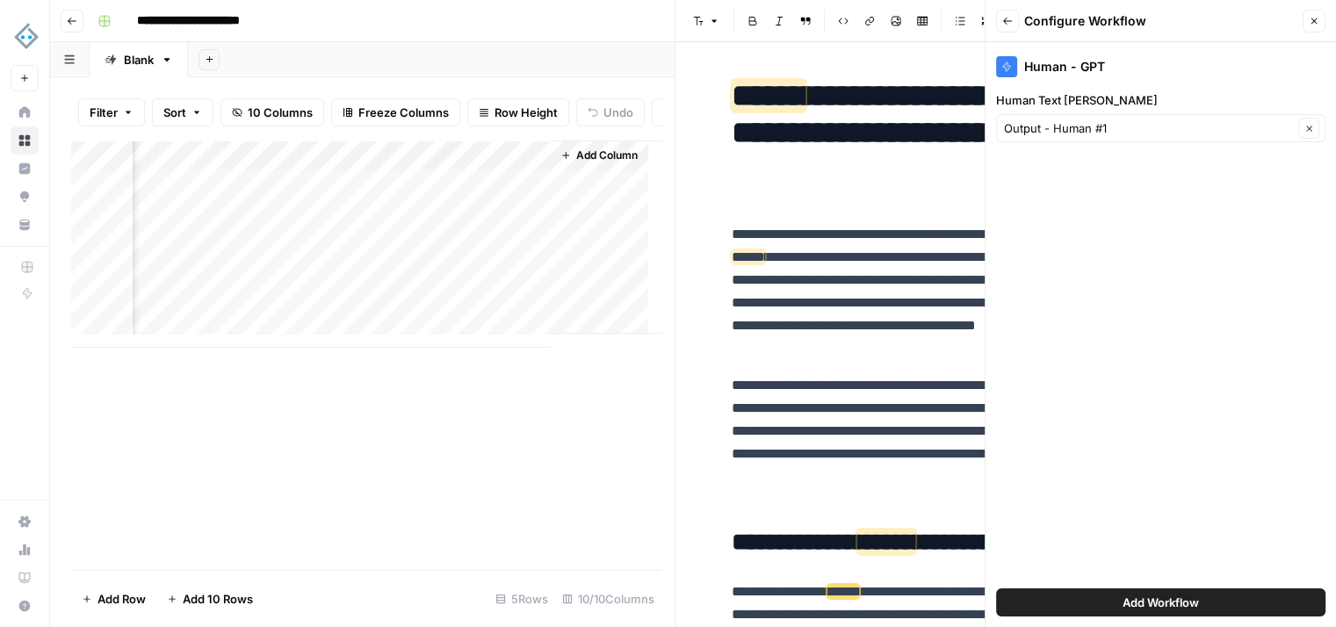
click at [1216, 598] on button "Add Workflow" at bounding box center [1161, 603] width 330 height 28
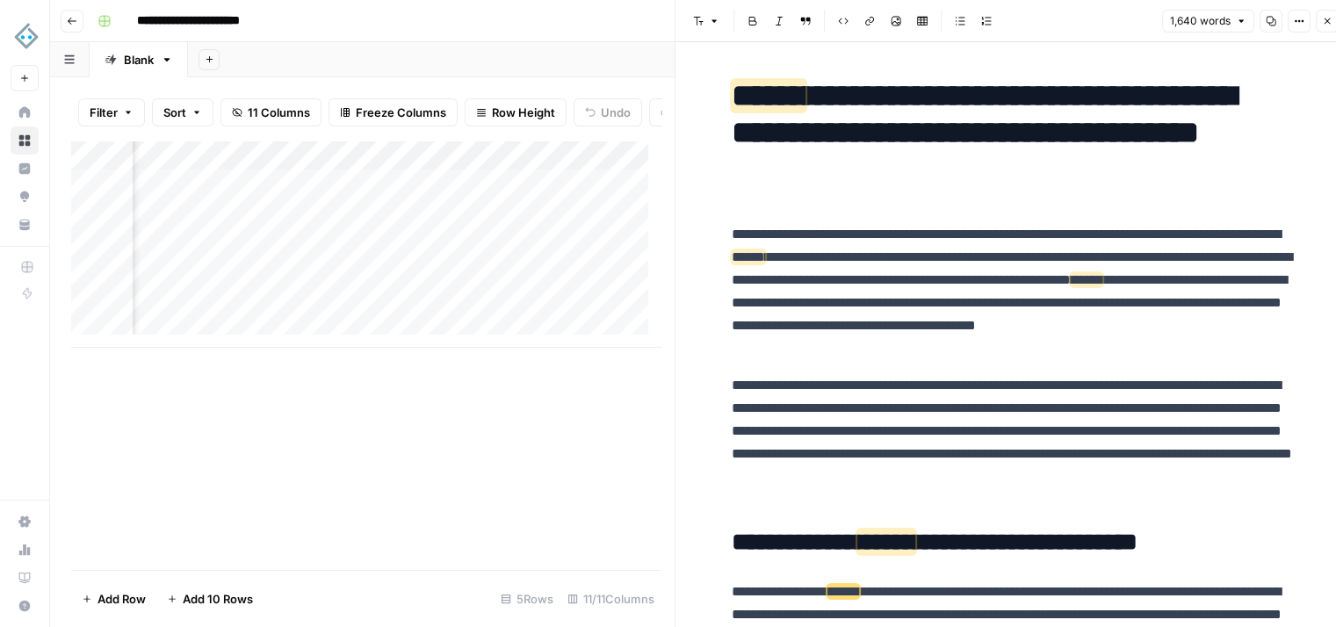
scroll to position [0, 1749]
click at [471, 194] on div "Add Column" at bounding box center [366, 244] width 590 height 207
click at [374, 197] on div "Add Column" at bounding box center [366, 244] width 590 height 207
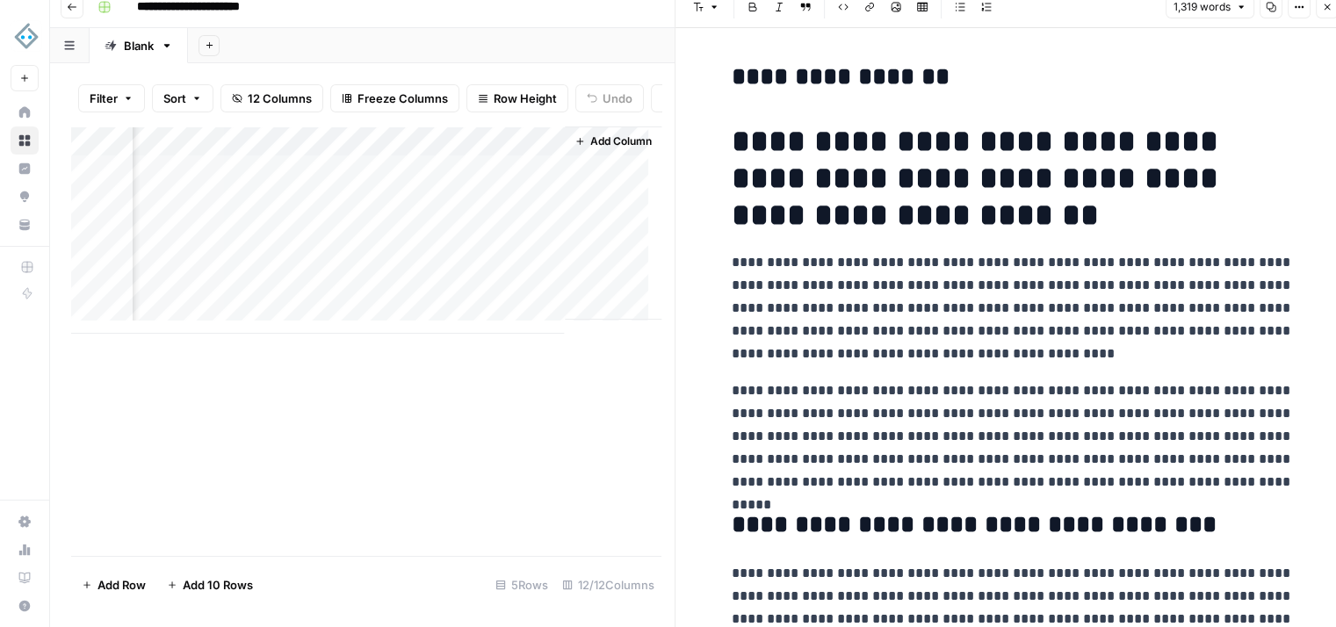
scroll to position [0, 1908]
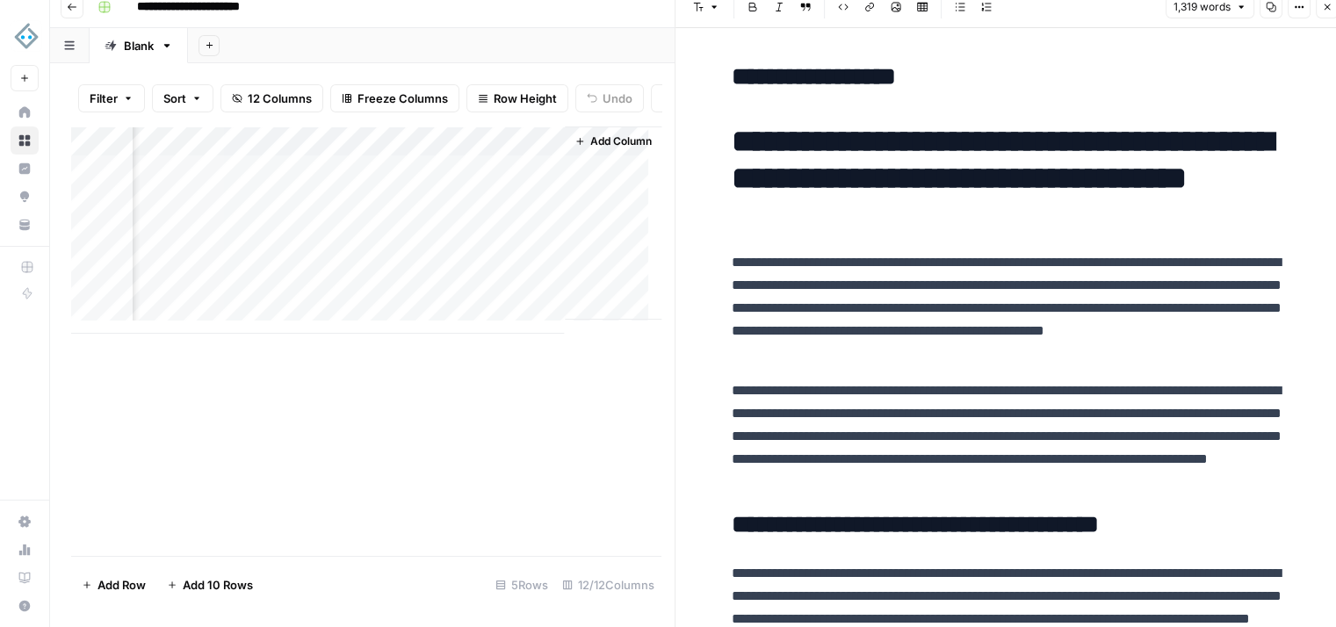
click at [535, 181] on div "Add Column" at bounding box center [366, 230] width 590 height 207
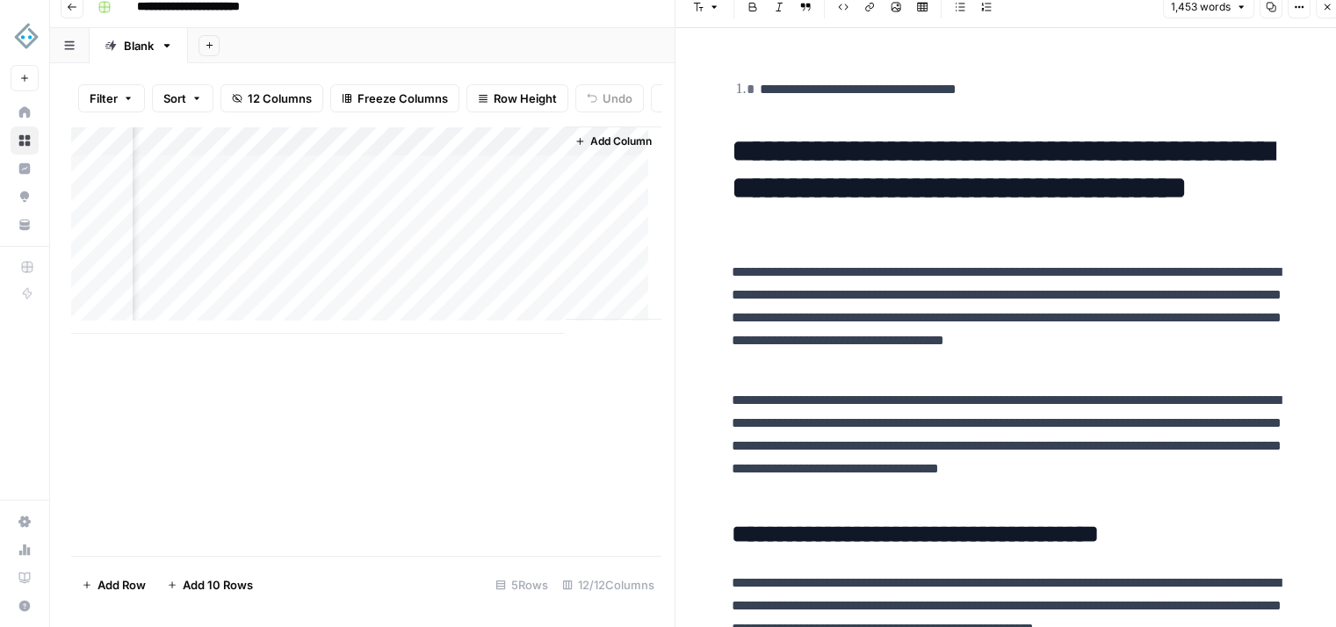
click at [454, 160] on div "Add Column" at bounding box center [366, 230] width 590 height 207
click at [470, 178] on input "Output" at bounding box center [497, 183] width 178 height 18
type input "Output - Human #2"
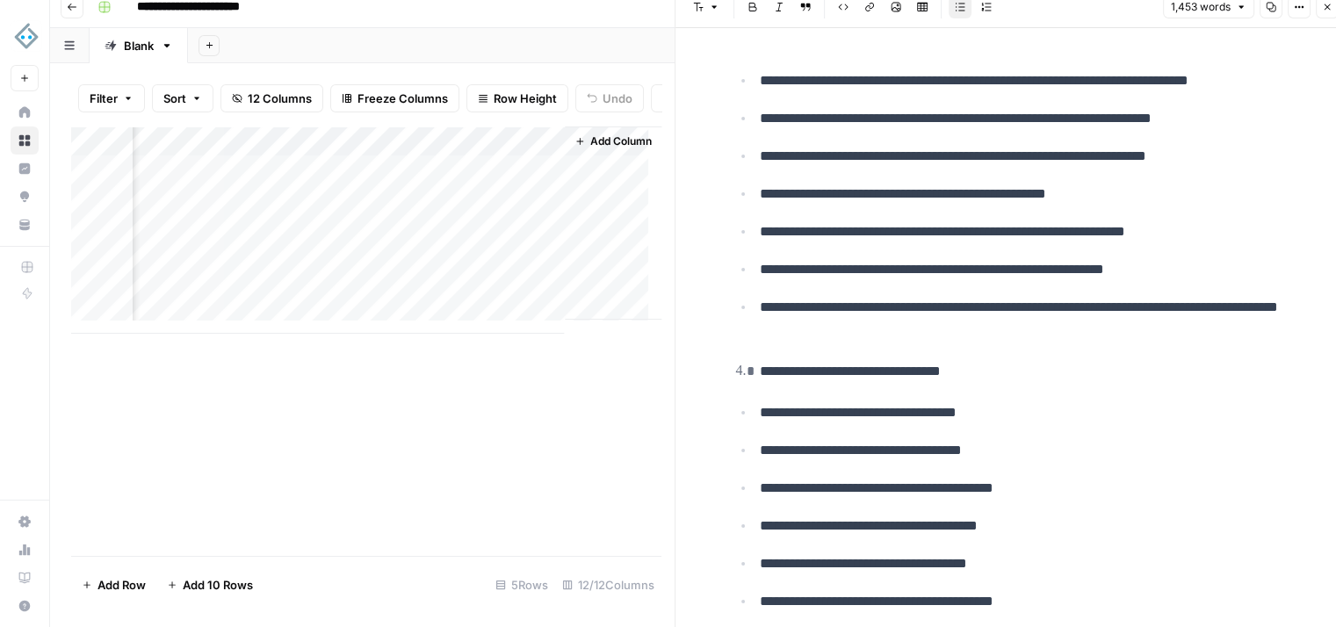
scroll to position [4129, 0]
click at [1241, 11] on icon "button" at bounding box center [1241, 7] width 11 height 11
click at [1040, 257] on p "**********" at bounding box center [1027, 268] width 534 height 23
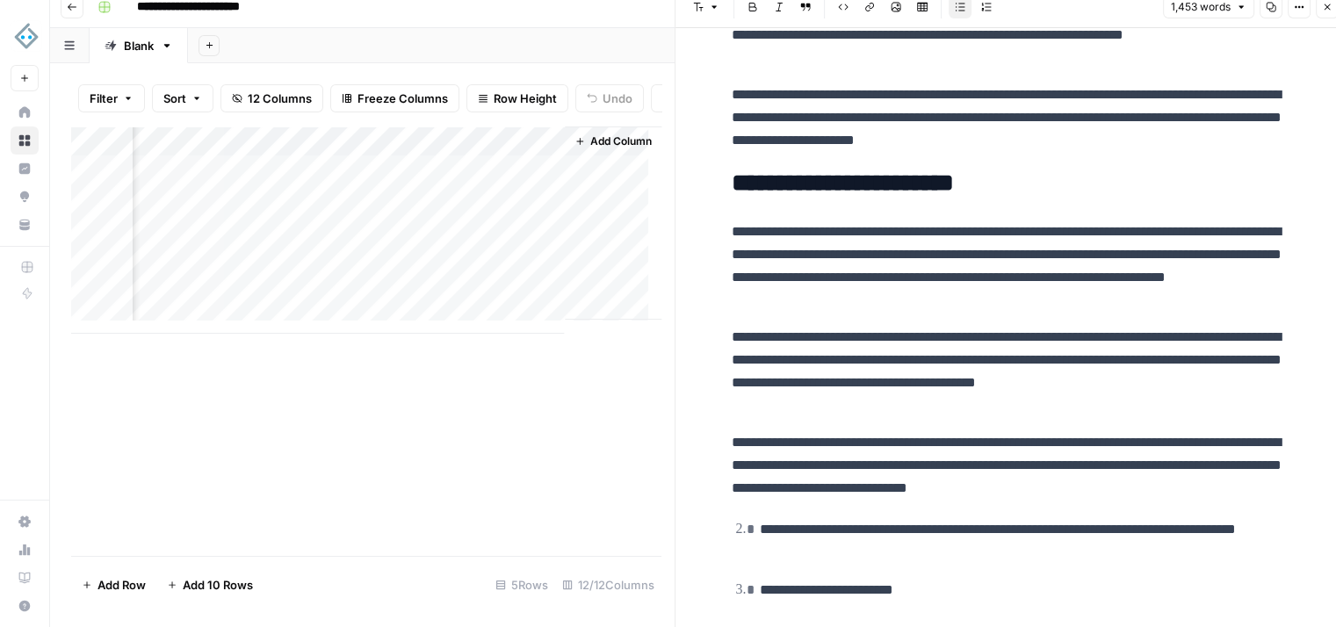
scroll to position [3516, 0]
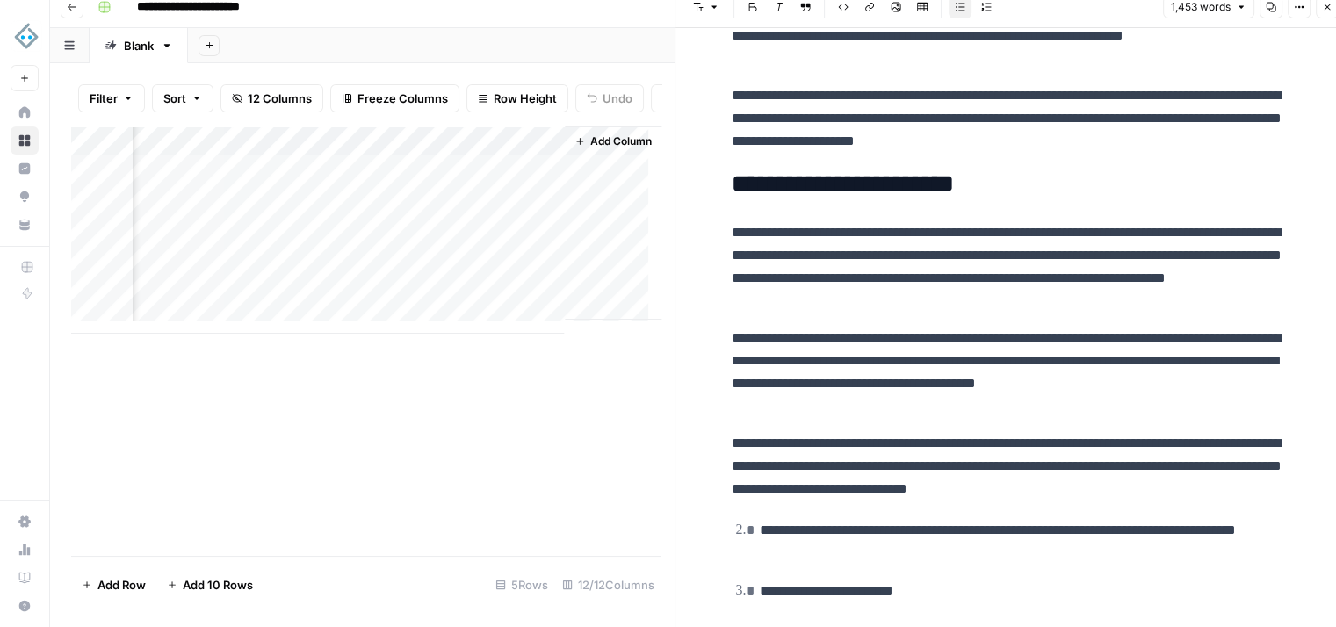
click at [1185, 496] on p "**********" at bounding box center [1013, 466] width 562 height 69
click at [931, 338] on p "**********" at bounding box center [1013, 372] width 562 height 91
drag, startPoint x: 797, startPoint y: 225, endPoint x: 759, endPoint y: 189, distance: 52.2
click at [1184, 490] on p "**********" at bounding box center [1013, 466] width 562 height 69
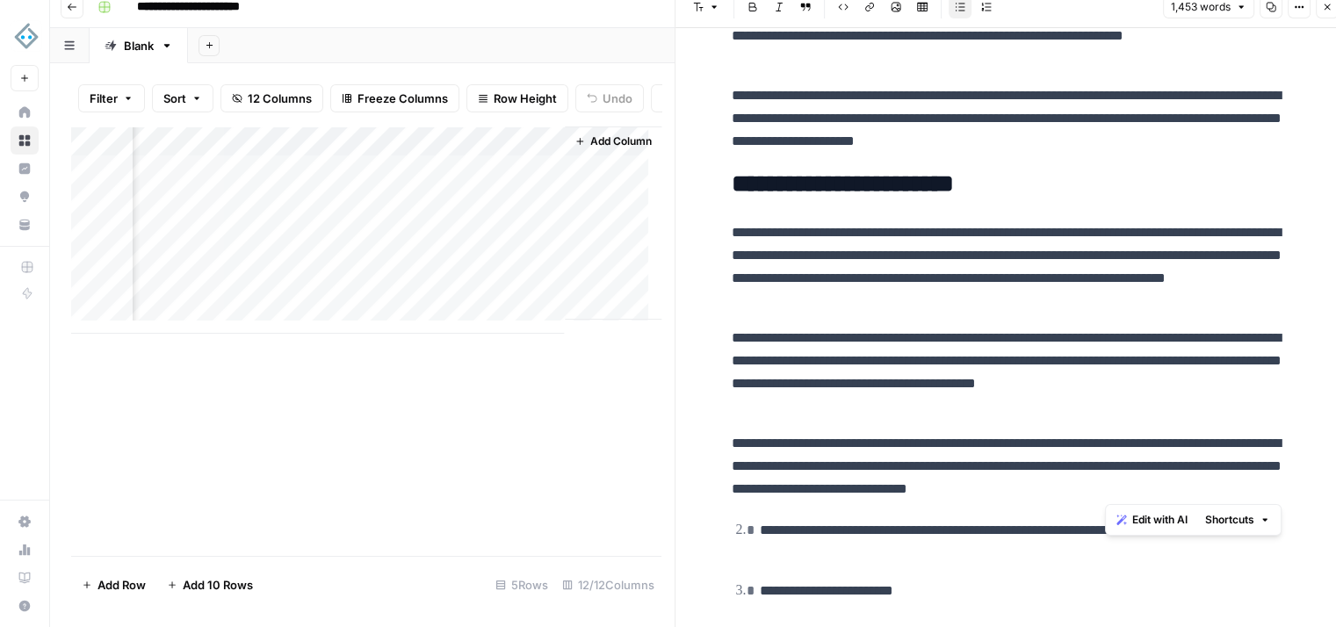
drag, startPoint x: 1175, startPoint y: 495, endPoint x: 1054, endPoint y: 444, distance: 130.7
click at [1066, 448] on p "**********" at bounding box center [1013, 466] width 562 height 69
drag, startPoint x: 1034, startPoint y: 433, endPoint x: 891, endPoint y: 149, distance: 317.9
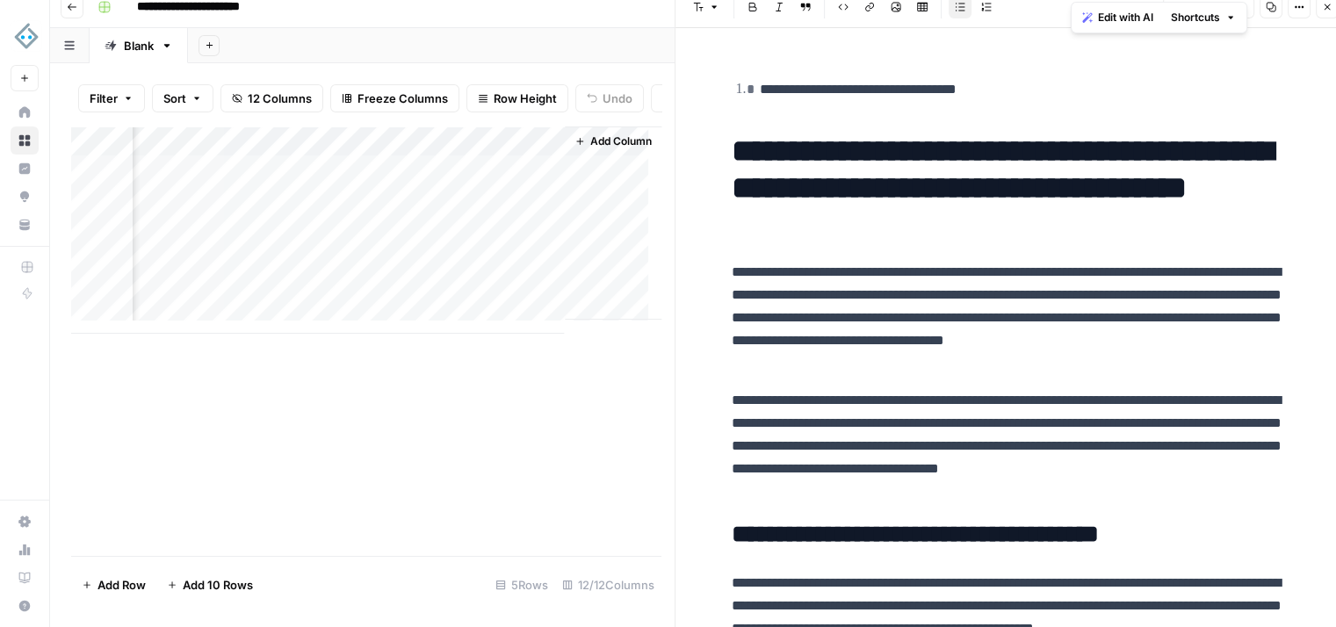
scroll to position [0, 0]
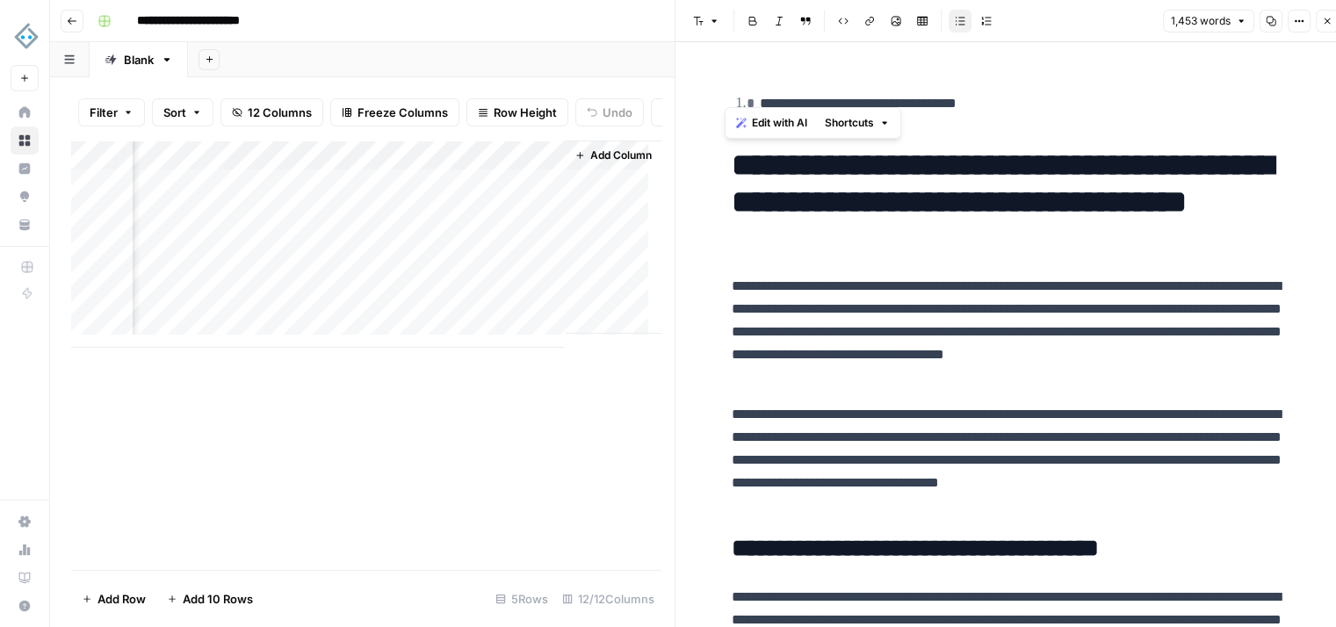
drag, startPoint x: 1168, startPoint y: 484, endPoint x: 722, endPoint y: 167, distance: 546.9
copy div "**********"
click at [1068, 245] on h1 "**********" at bounding box center [1013, 202] width 562 height 111
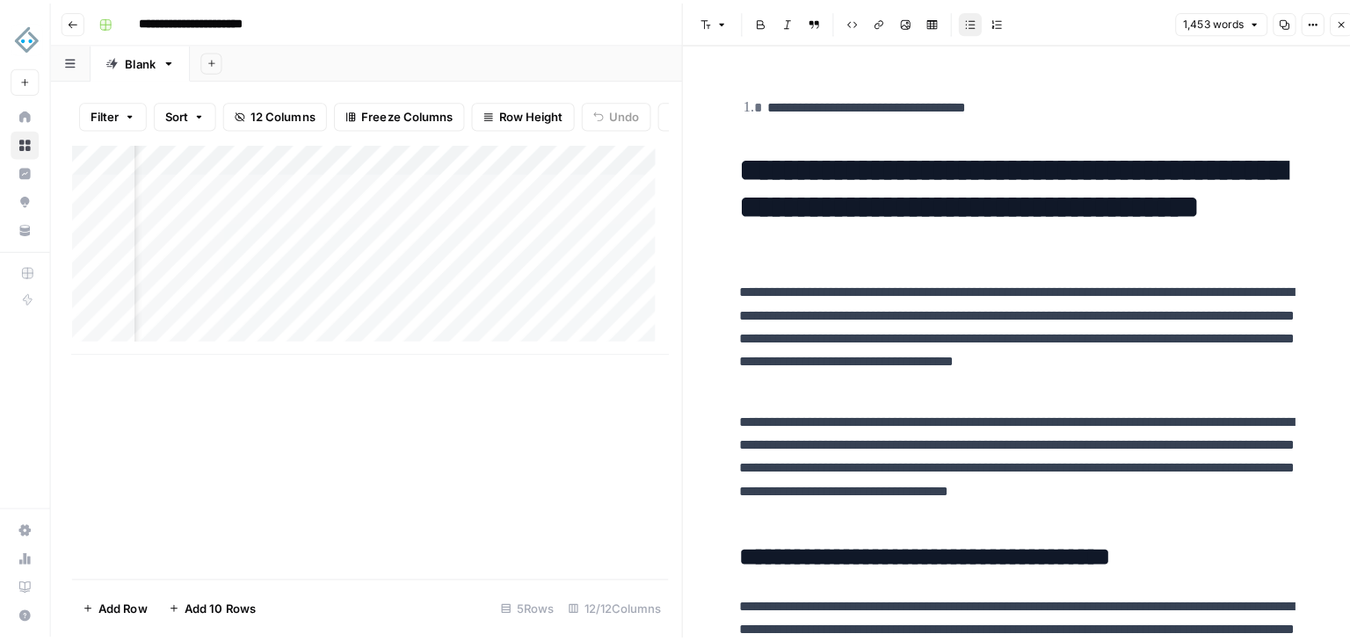
scroll to position [0, 1294]
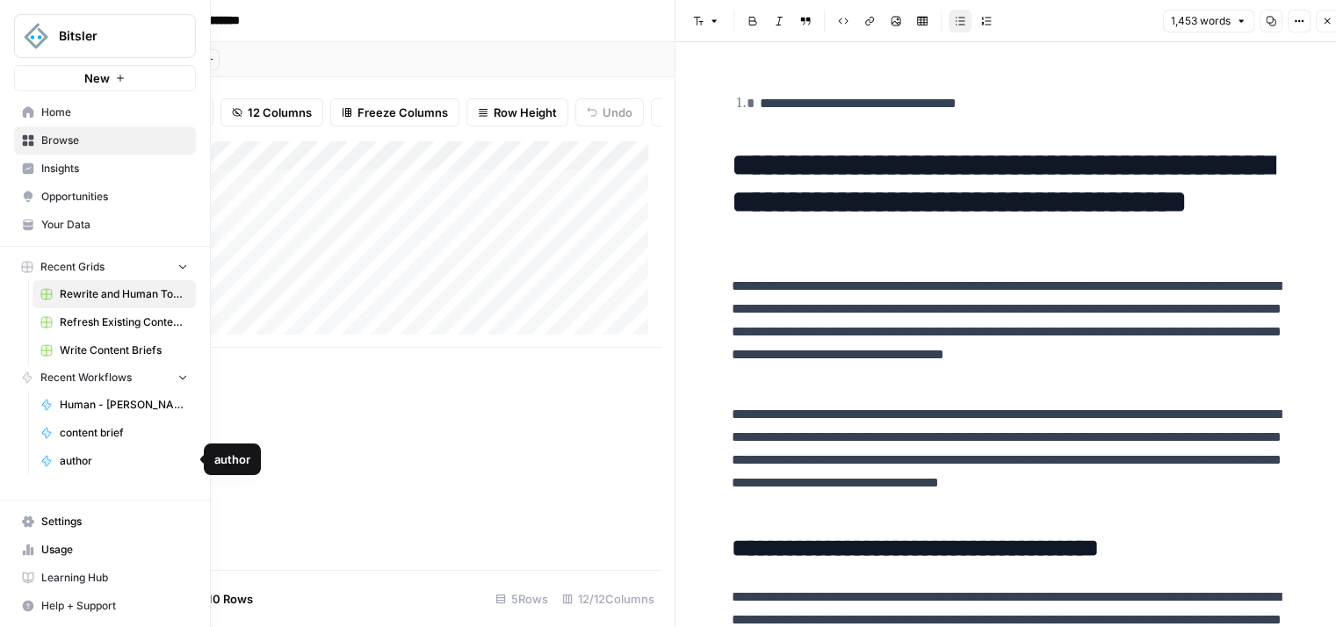
click at [123, 455] on span "author" at bounding box center [124, 461] width 128 height 16
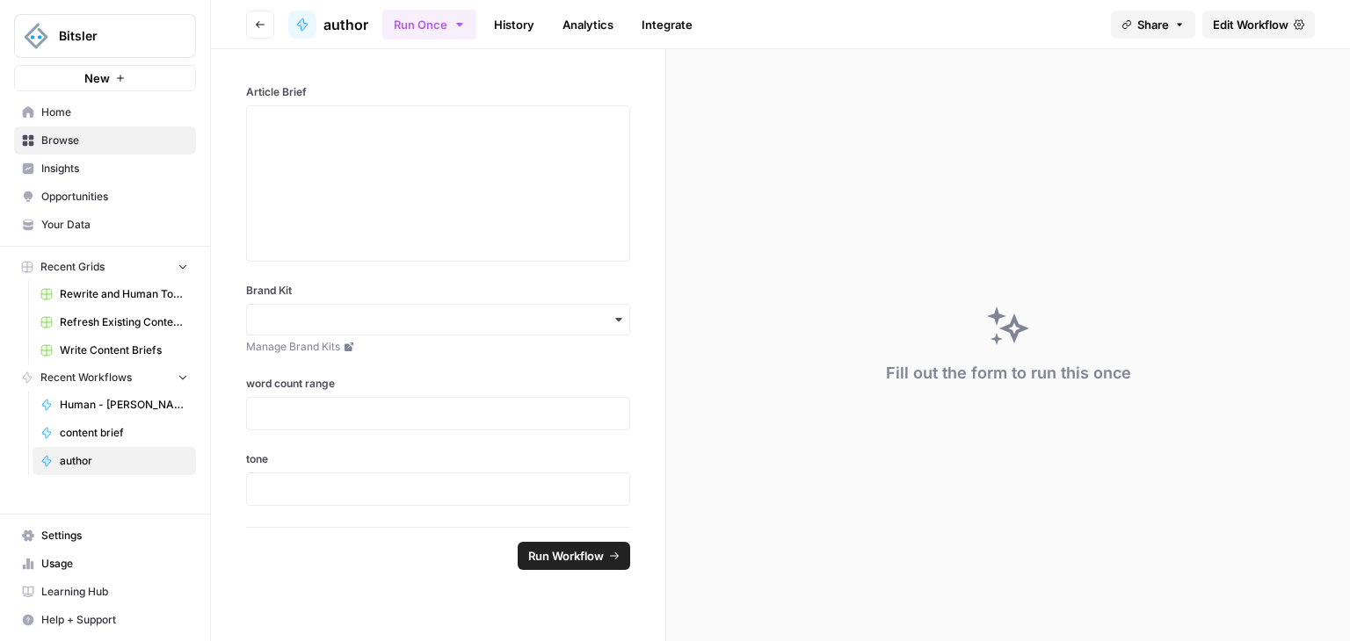
click at [1228, 29] on span "Edit Workflow" at bounding box center [1251, 25] width 76 height 18
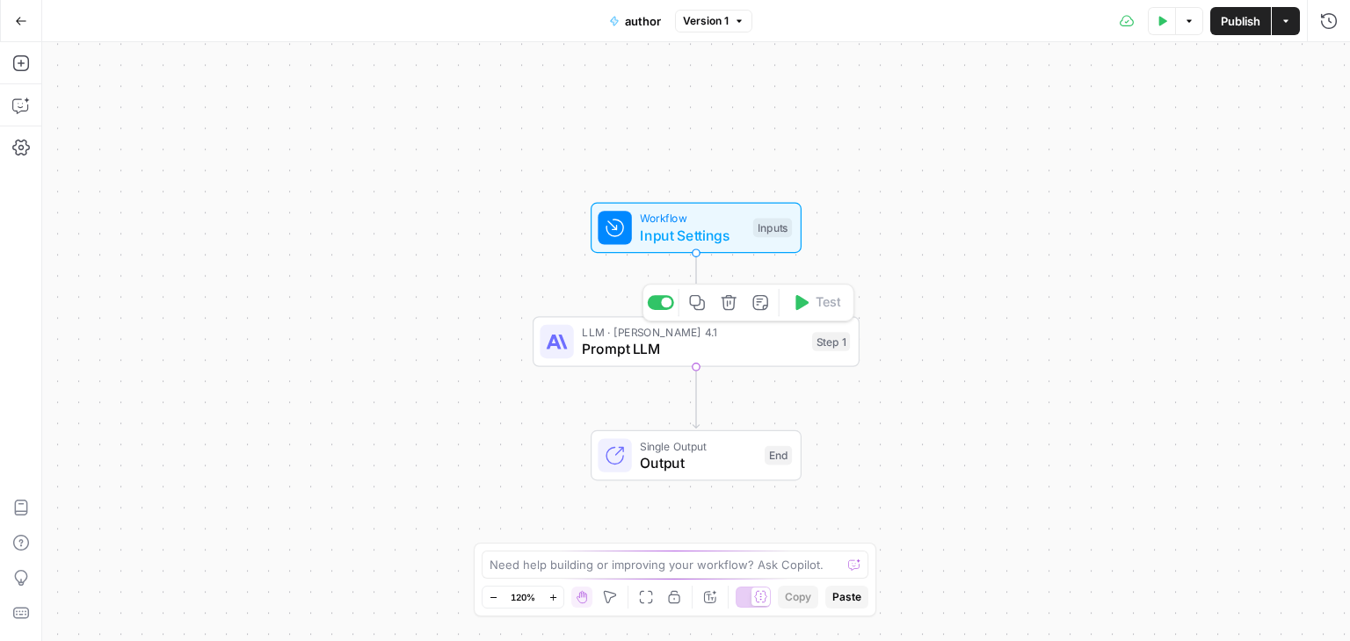
click at [670, 355] on span "Prompt LLM" at bounding box center [692, 348] width 221 height 21
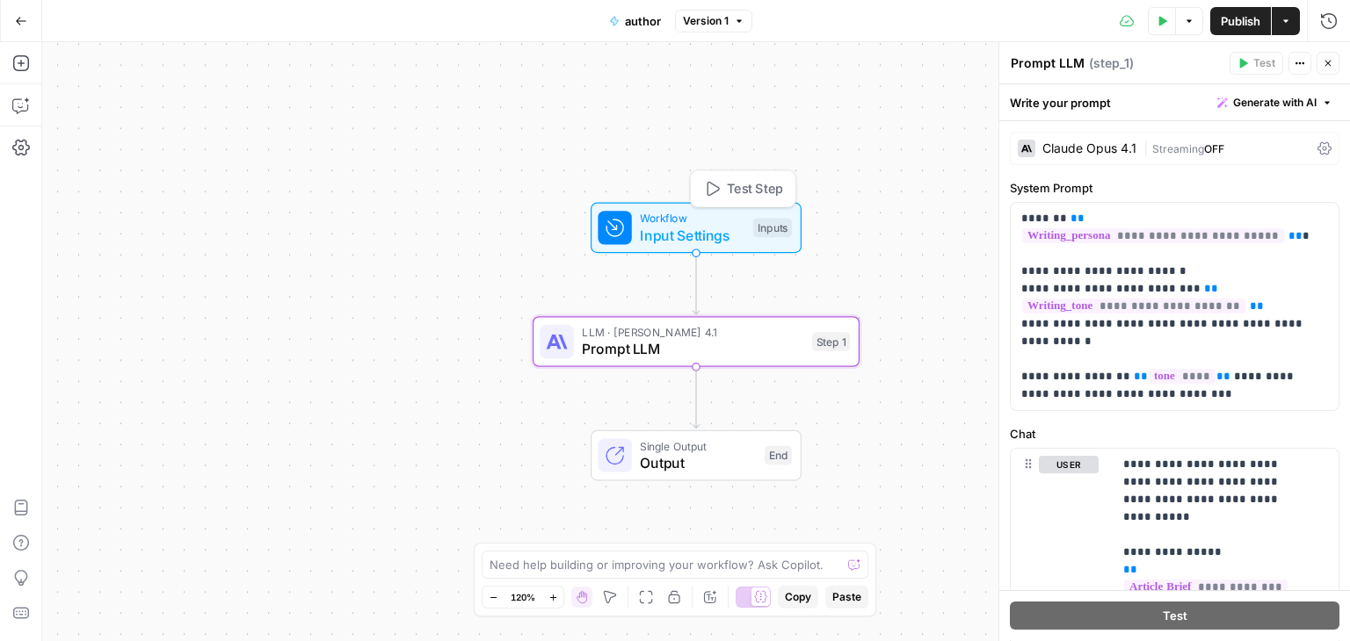
click at [678, 233] on span "Input Settings" at bounding box center [692, 235] width 105 height 21
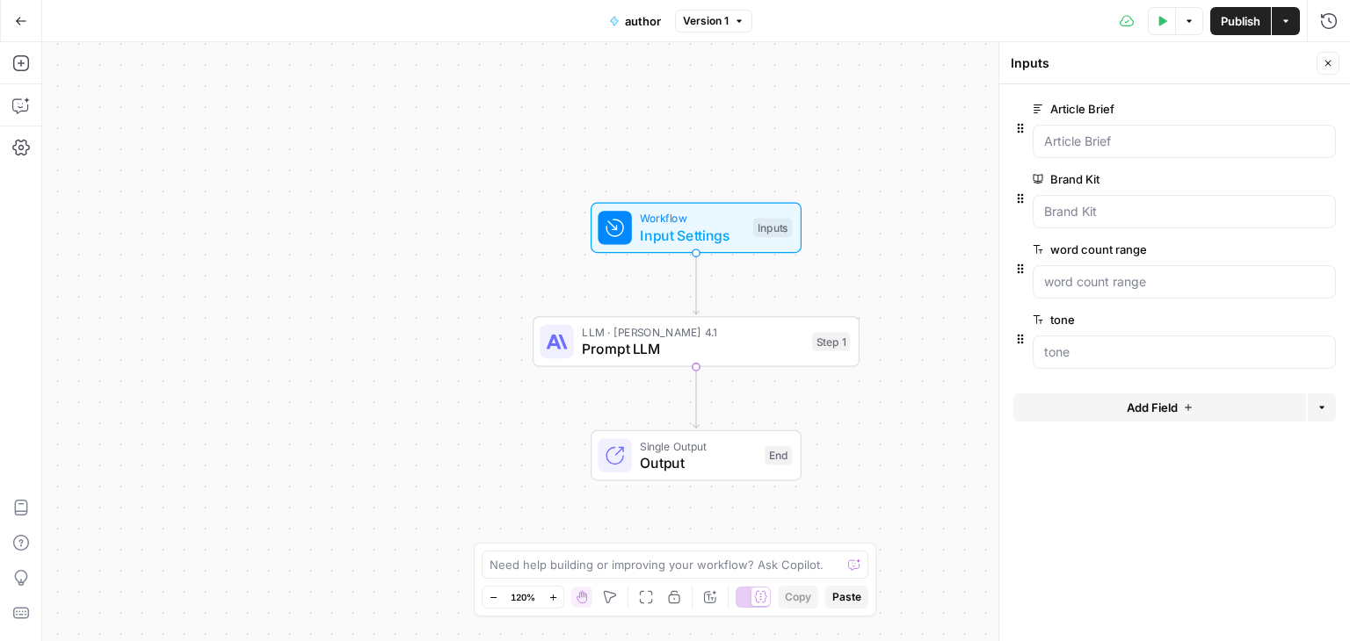
click at [16, 22] on icon "button" at bounding box center [21, 21] width 12 height 12
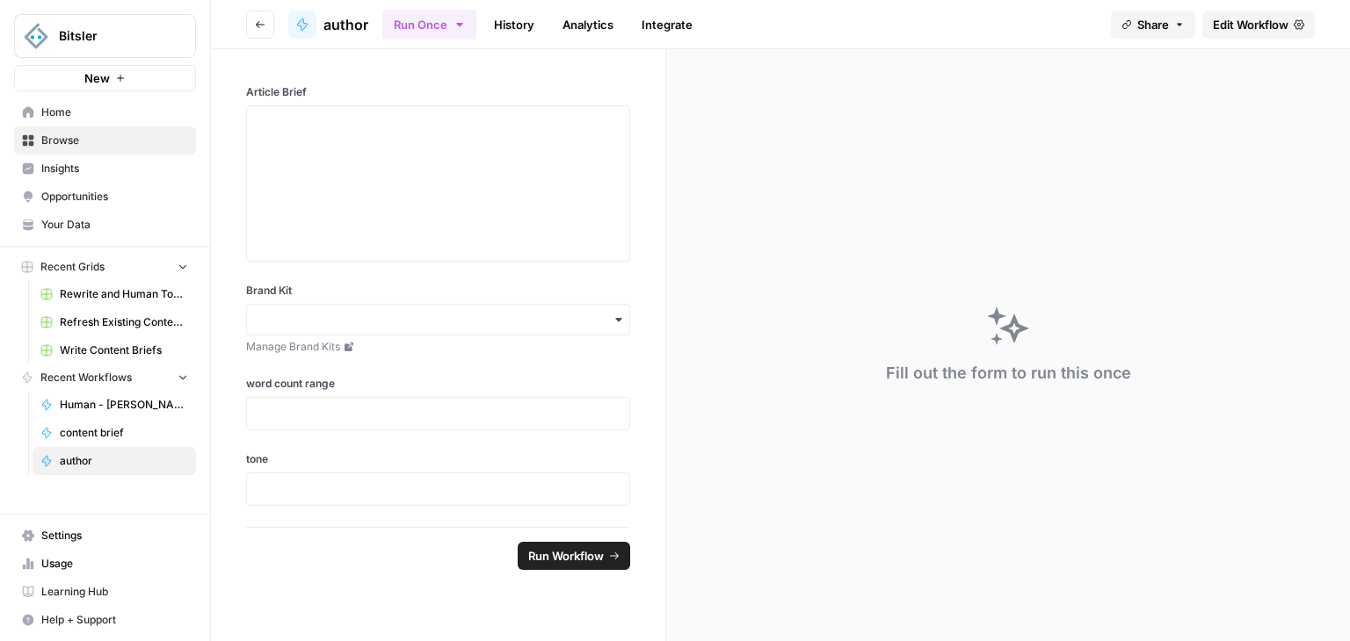
click at [141, 438] on span "content brief" at bounding box center [124, 433] width 128 height 16
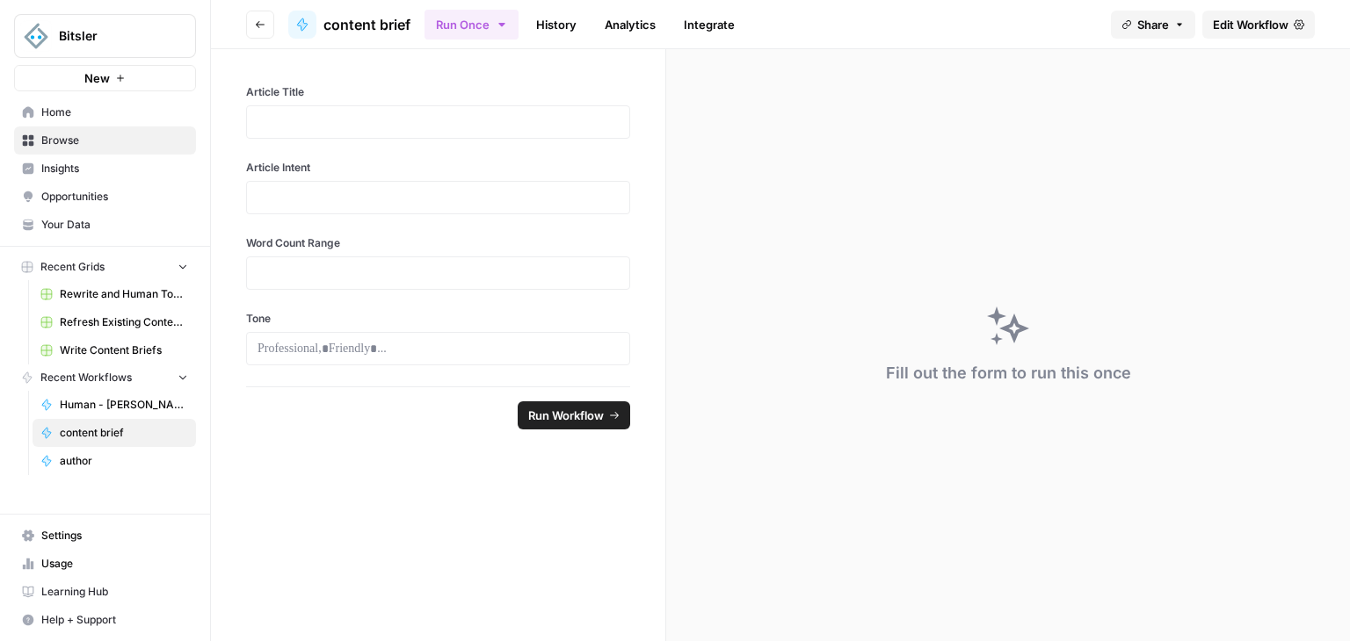
click at [1236, 33] on link "Edit Workflow" at bounding box center [1258, 25] width 112 height 28
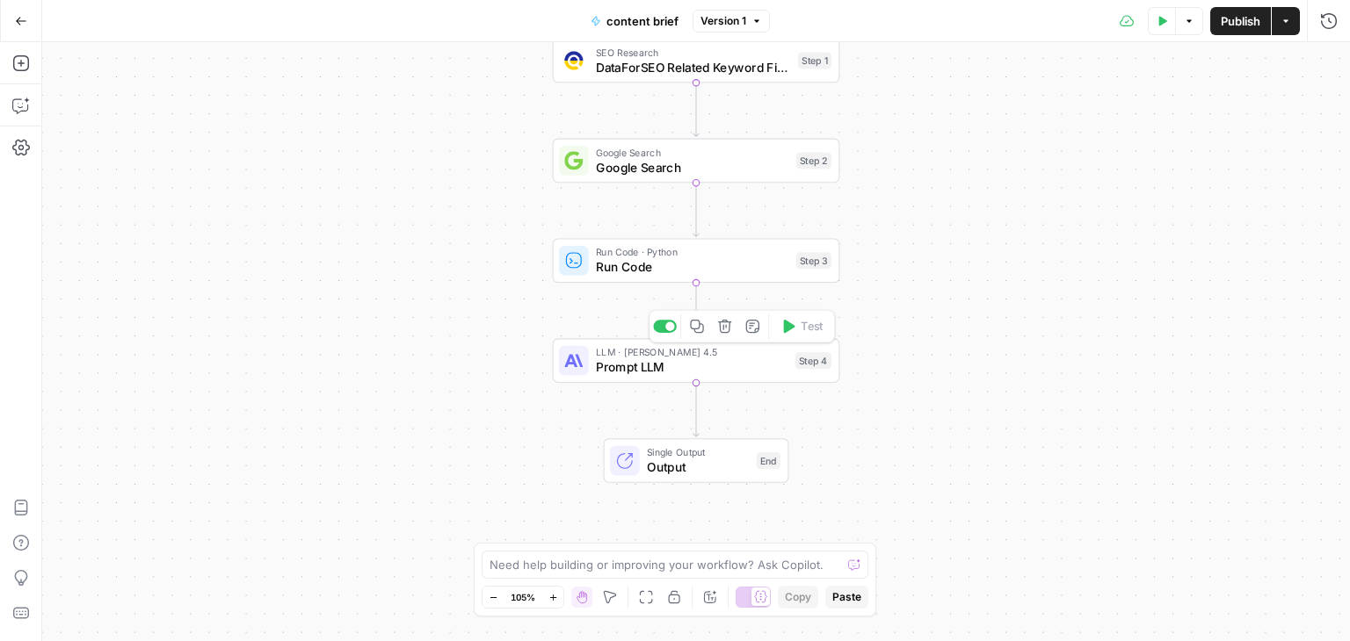
click at [606, 368] on span "Prompt LLM" at bounding box center [692, 367] width 192 height 18
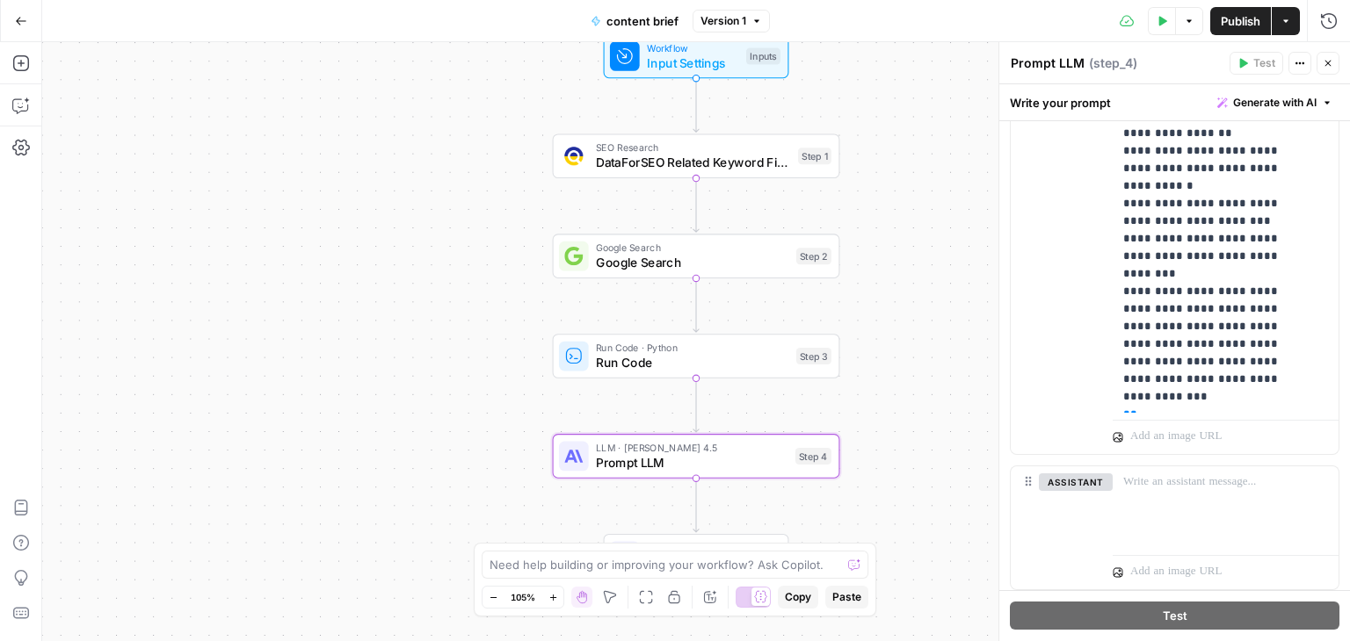
scroll to position [703, 0]
click at [1219, 286] on p "**********" at bounding box center [1212, 319] width 178 height 2636
click at [1239, 344] on p "**********" at bounding box center [1212, 354] width 178 height 2706
click at [1135, 314] on p "**********" at bounding box center [1212, 363] width 178 height 2724
click at [1129, 312] on p "**********" at bounding box center [1212, 363] width 178 height 2724
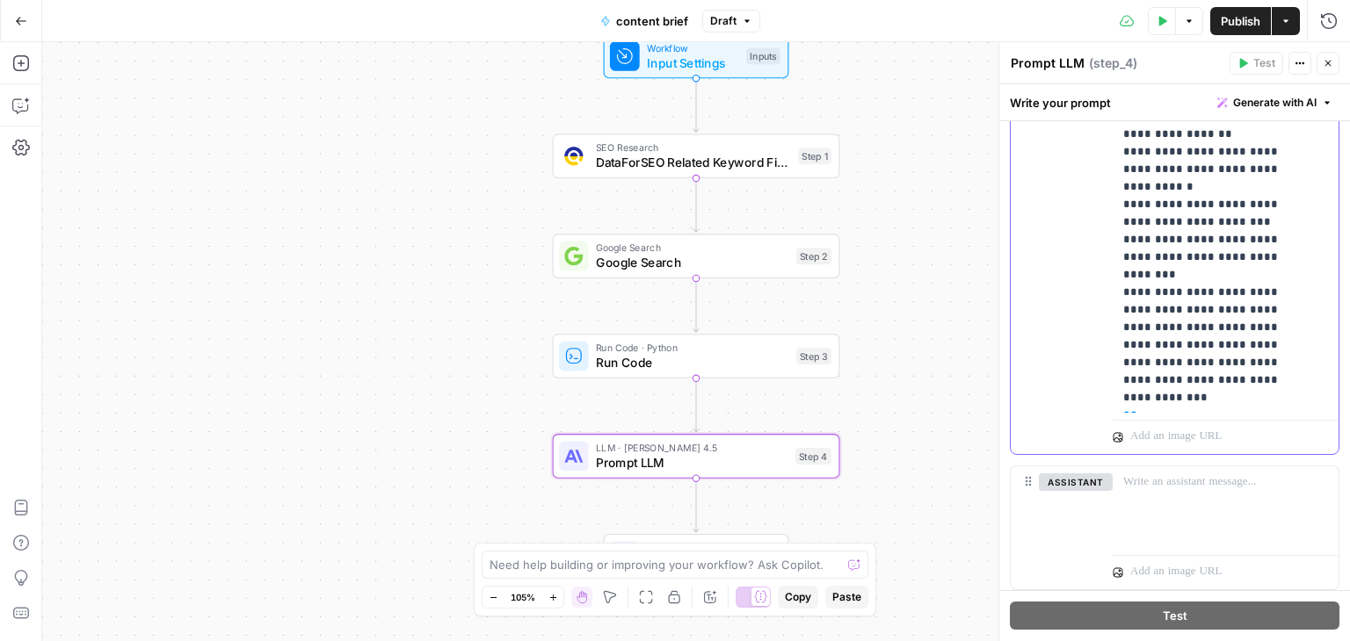
click at [1154, 316] on p "**********" at bounding box center [1212, 371] width 178 height 2741
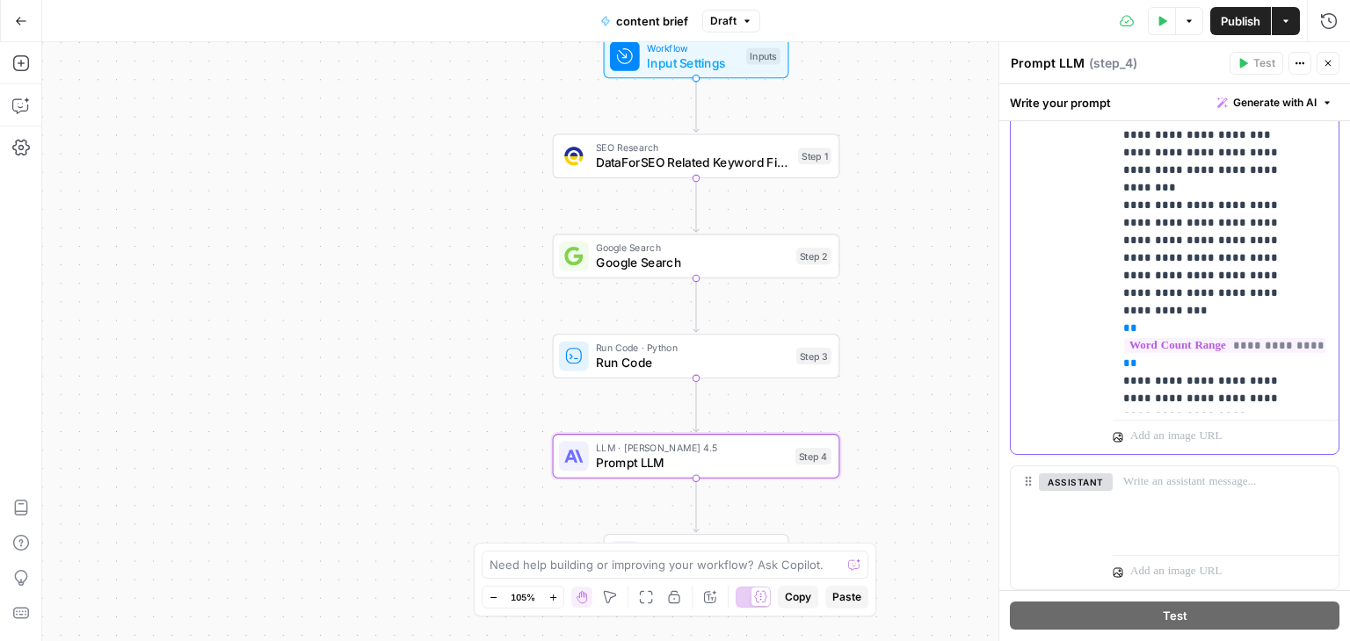
scroll to position [791, 0]
click at [1288, 300] on p "**********" at bounding box center [1212, 275] width 178 height 2724
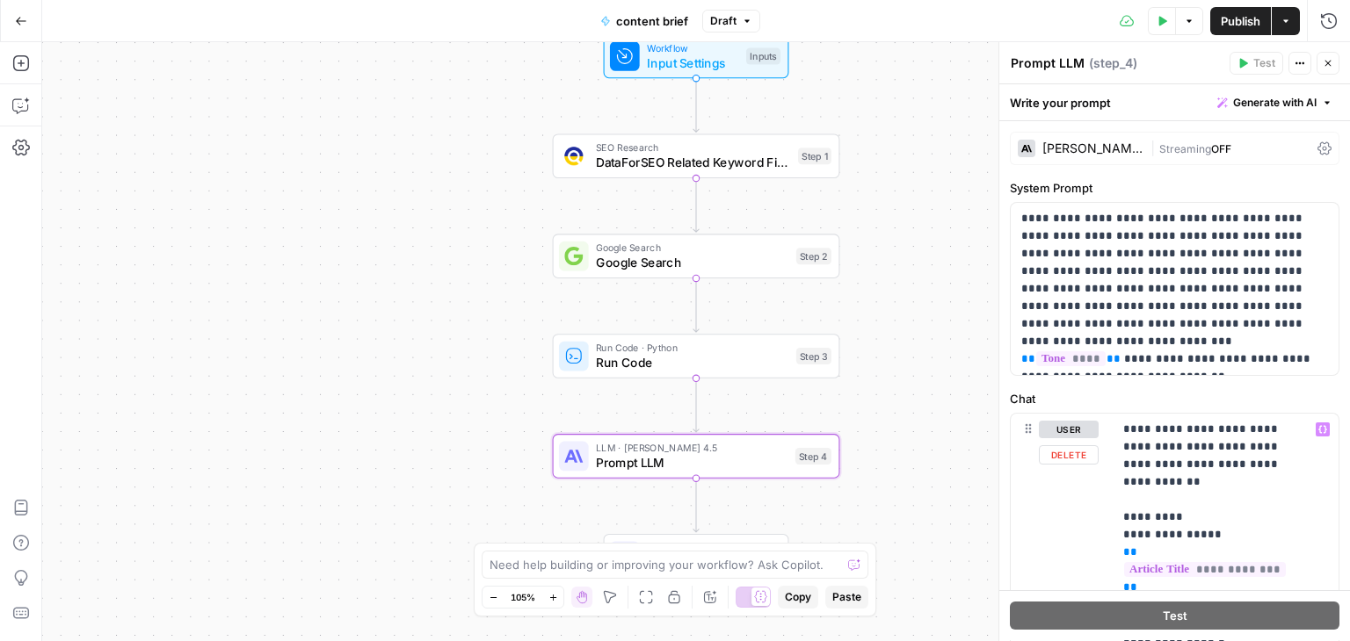
scroll to position [791, 0]
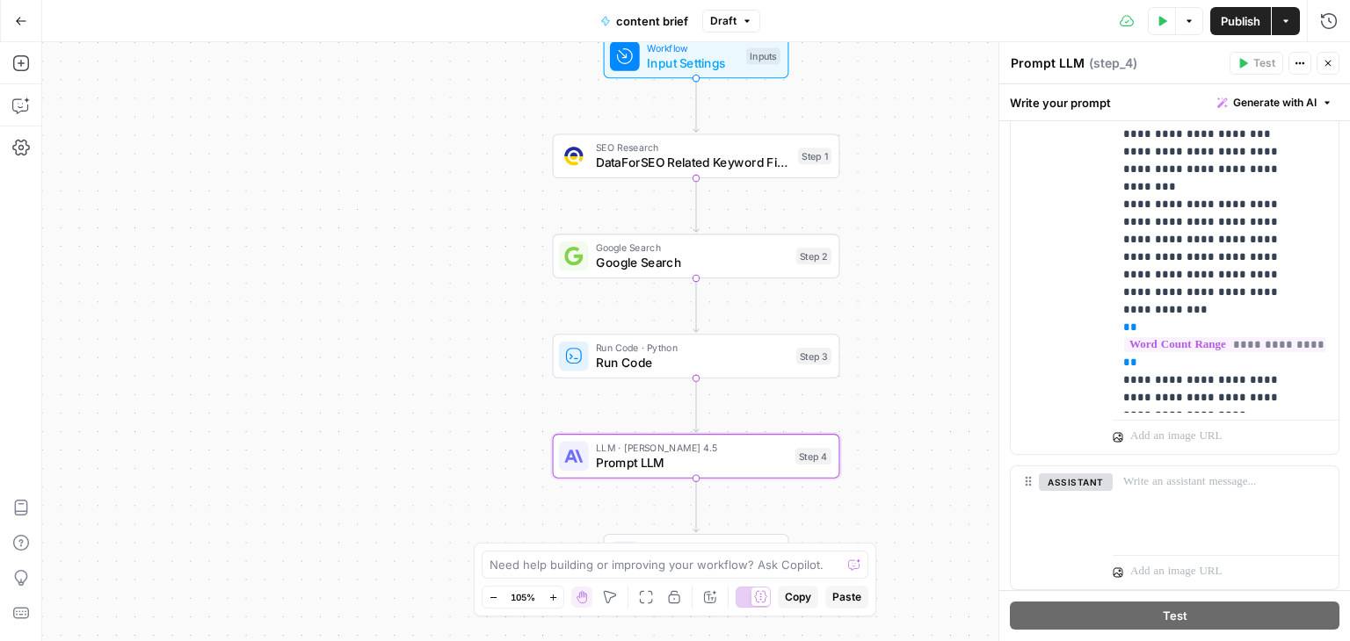
click at [1199, 329] on p "**********" at bounding box center [1212, 292] width 178 height 2759
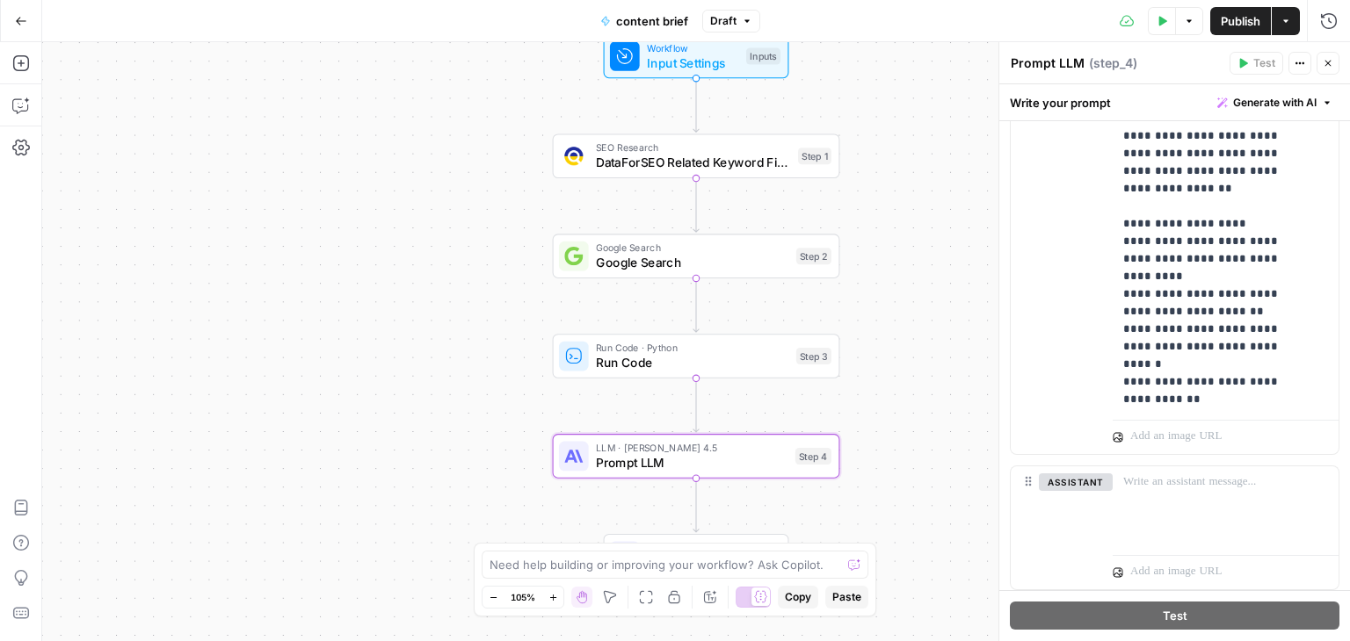
scroll to position [1844, 0]
click at [1241, 22] on span "Publish" at bounding box center [1240, 21] width 40 height 18
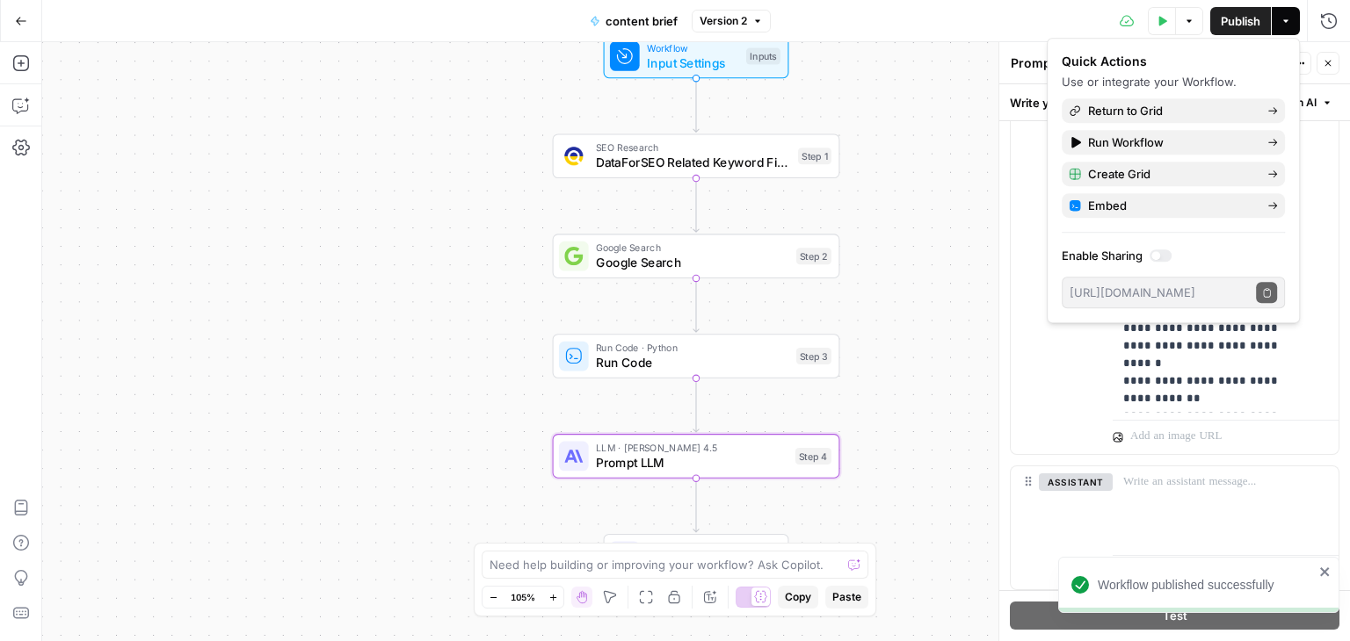
click at [23, 15] on icon "button" at bounding box center [21, 21] width 12 height 12
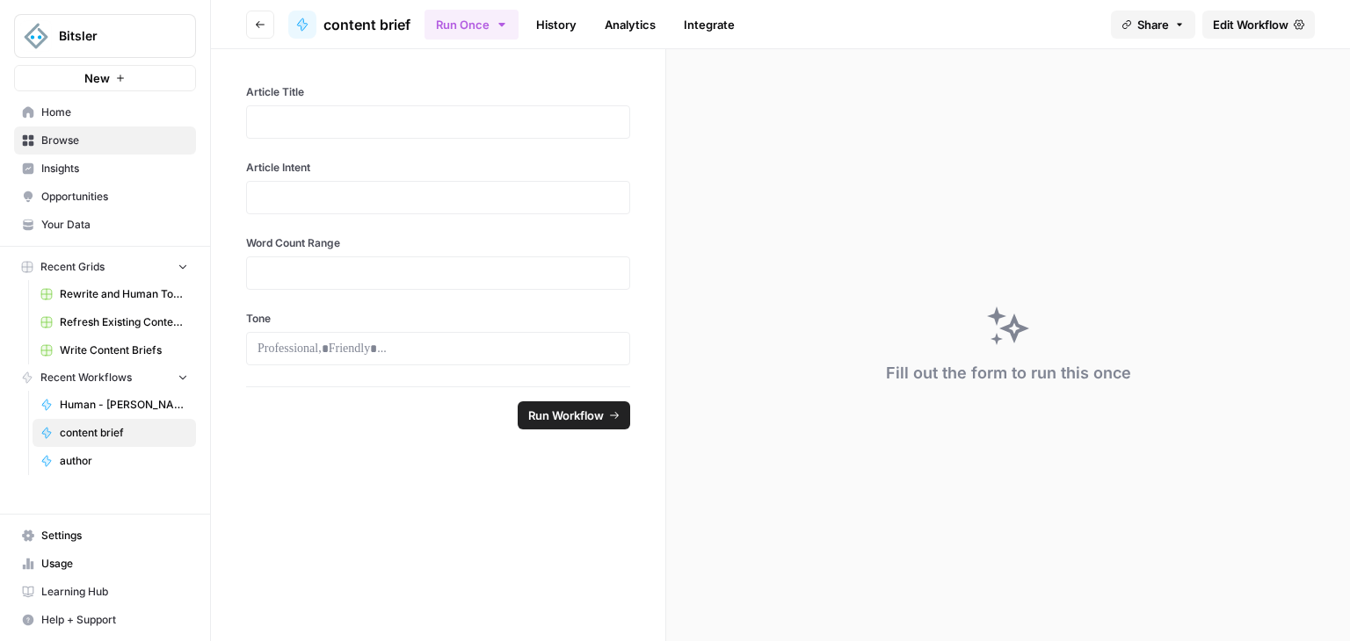
click at [80, 531] on span "Settings" at bounding box center [114, 536] width 147 height 16
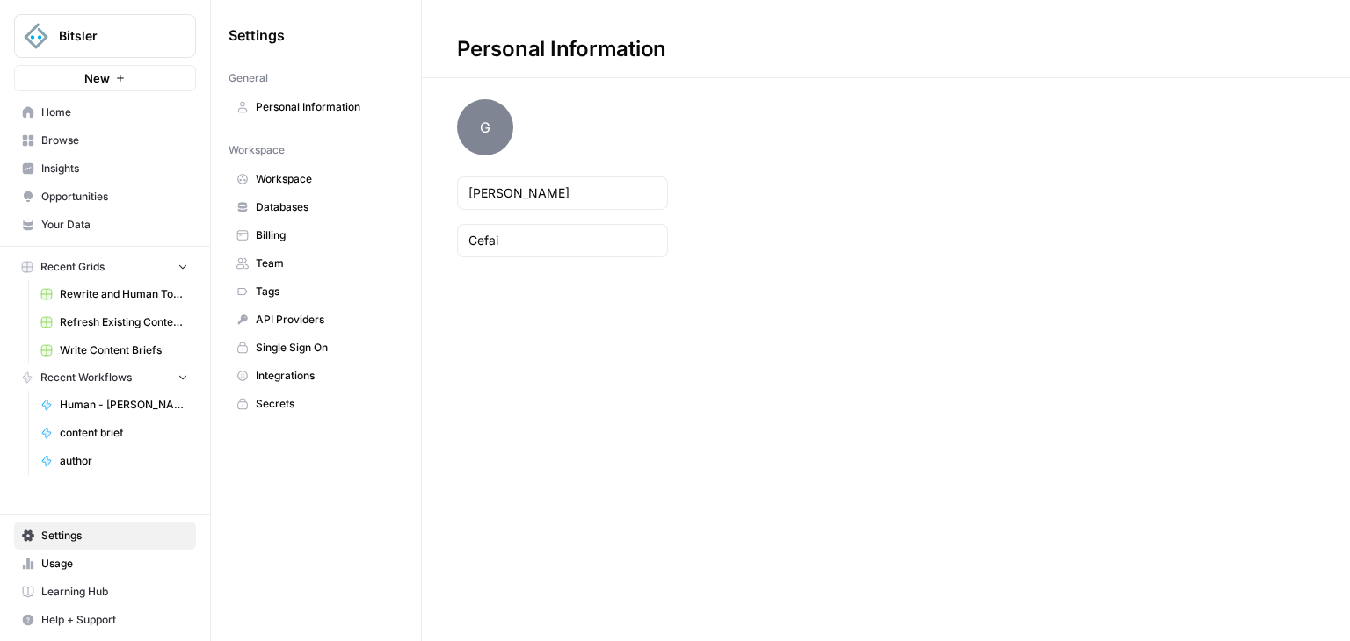
click at [283, 212] on span "Databases" at bounding box center [326, 207] width 140 height 16
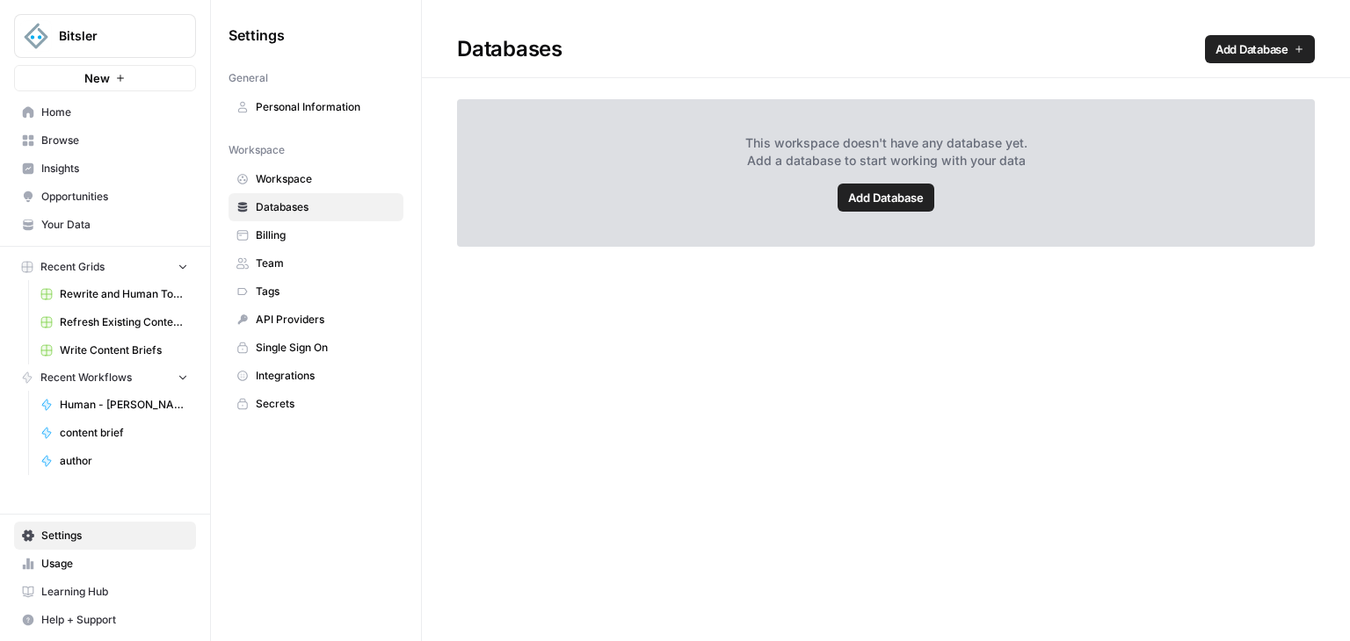
click at [295, 312] on span "API Providers" at bounding box center [326, 320] width 140 height 16
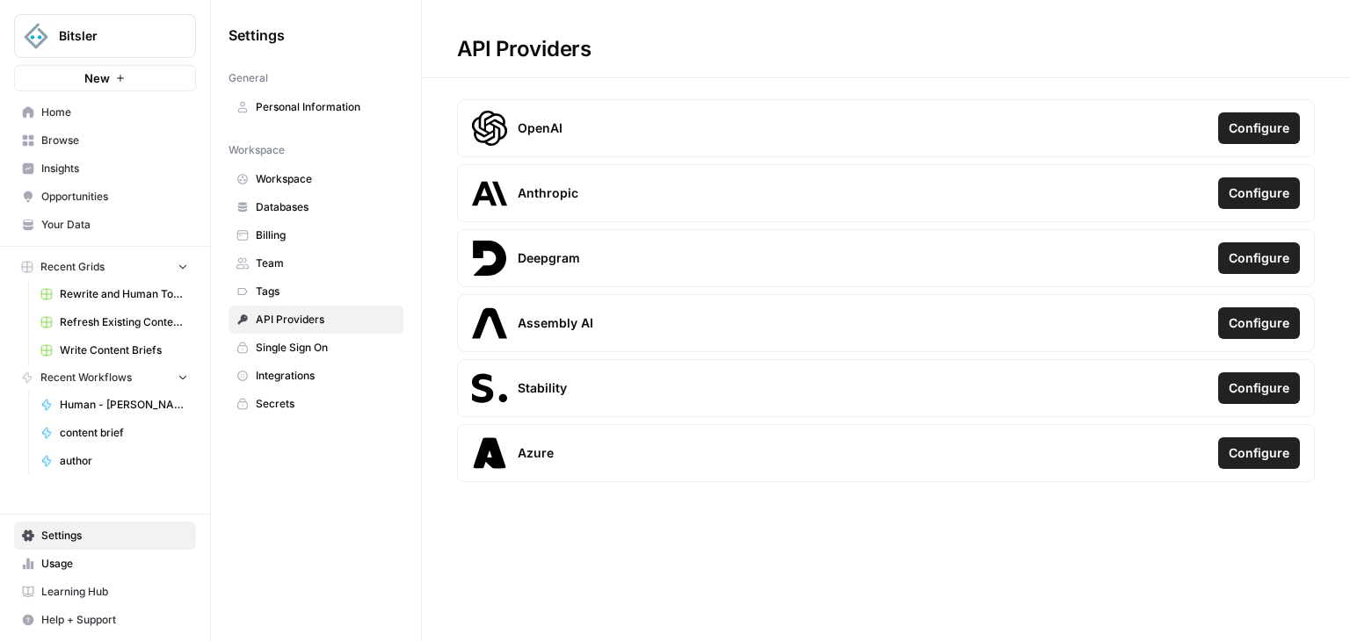
click at [293, 234] on span "Billing" at bounding box center [326, 236] width 140 height 16
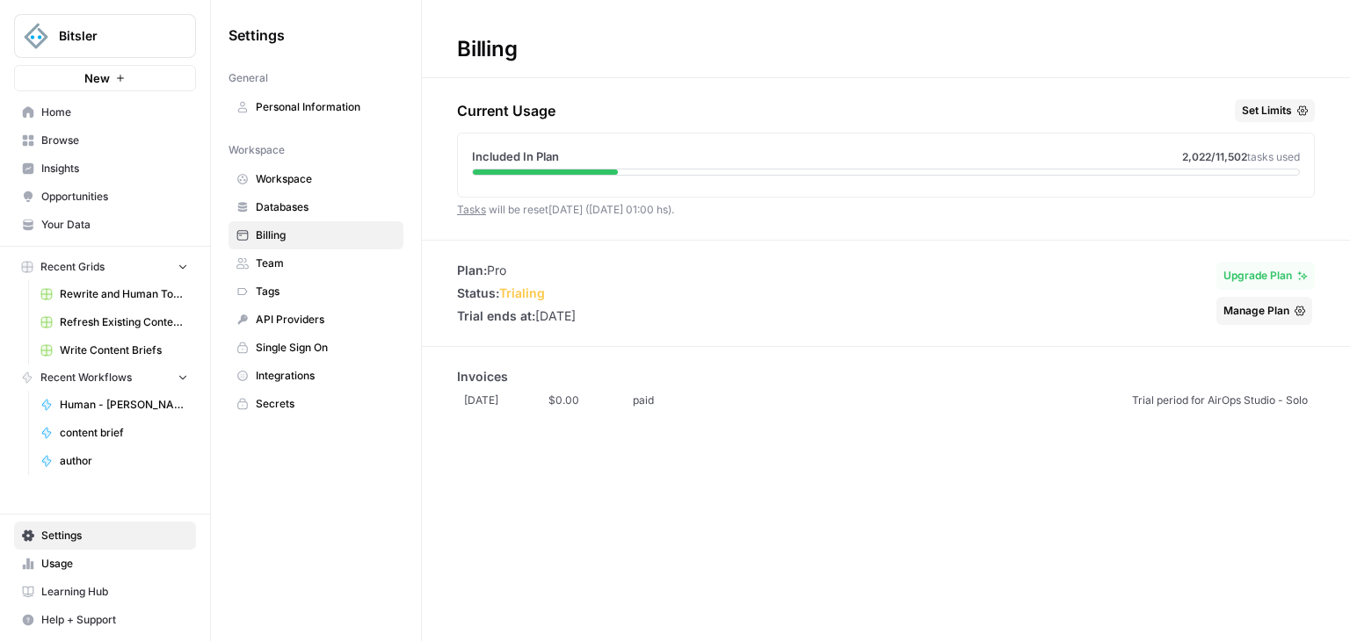
click at [288, 184] on span "Workspace" at bounding box center [326, 179] width 140 height 16
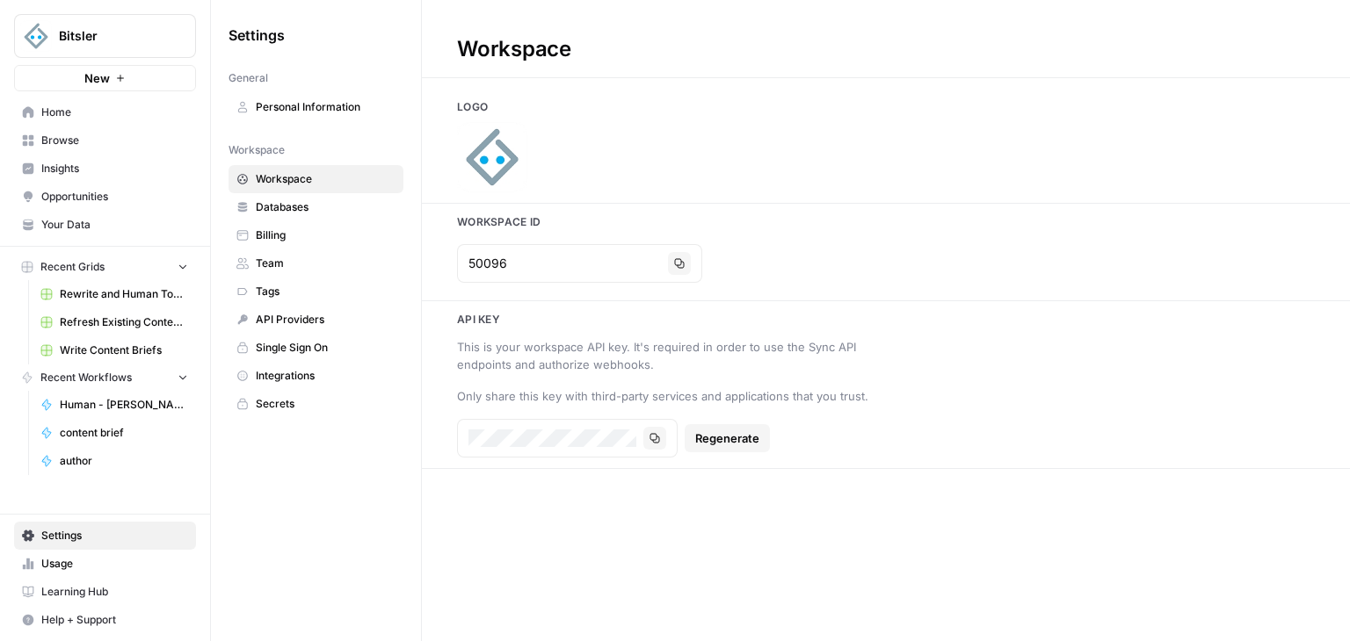
click at [330, 373] on span "Integrations" at bounding box center [326, 376] width 140 height 16
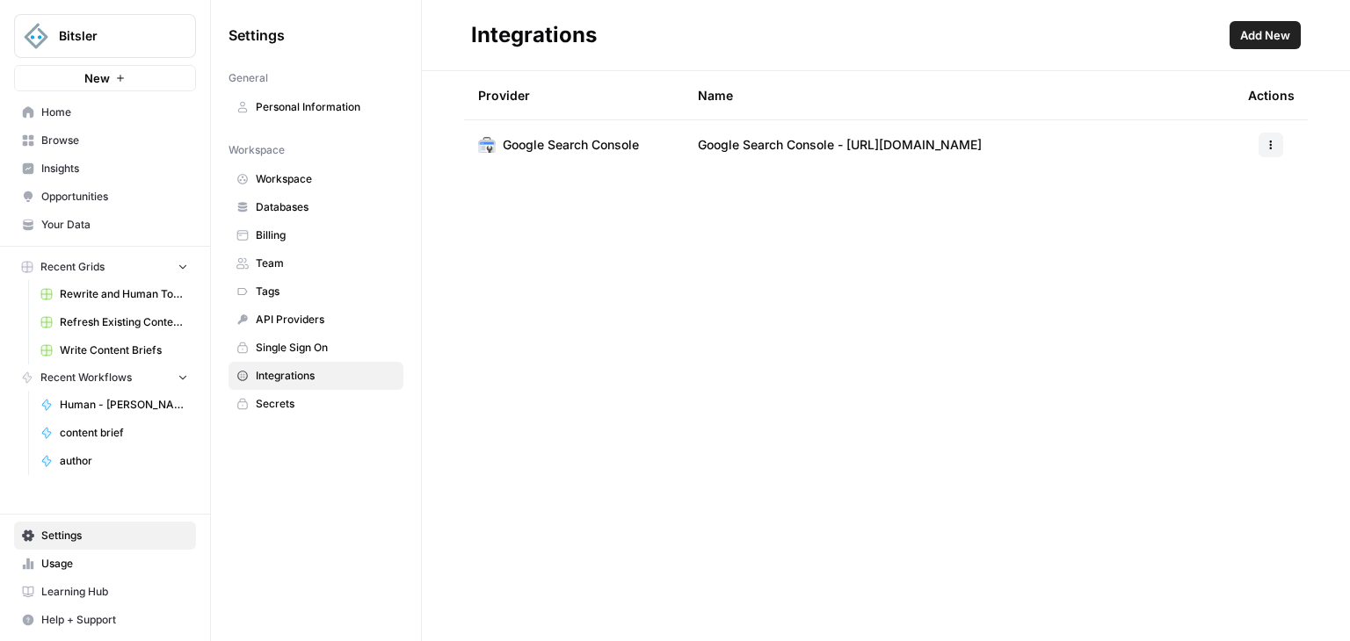
click at [302, 267] on span "Team" at bounding box center [326, 264] width 140 height 16
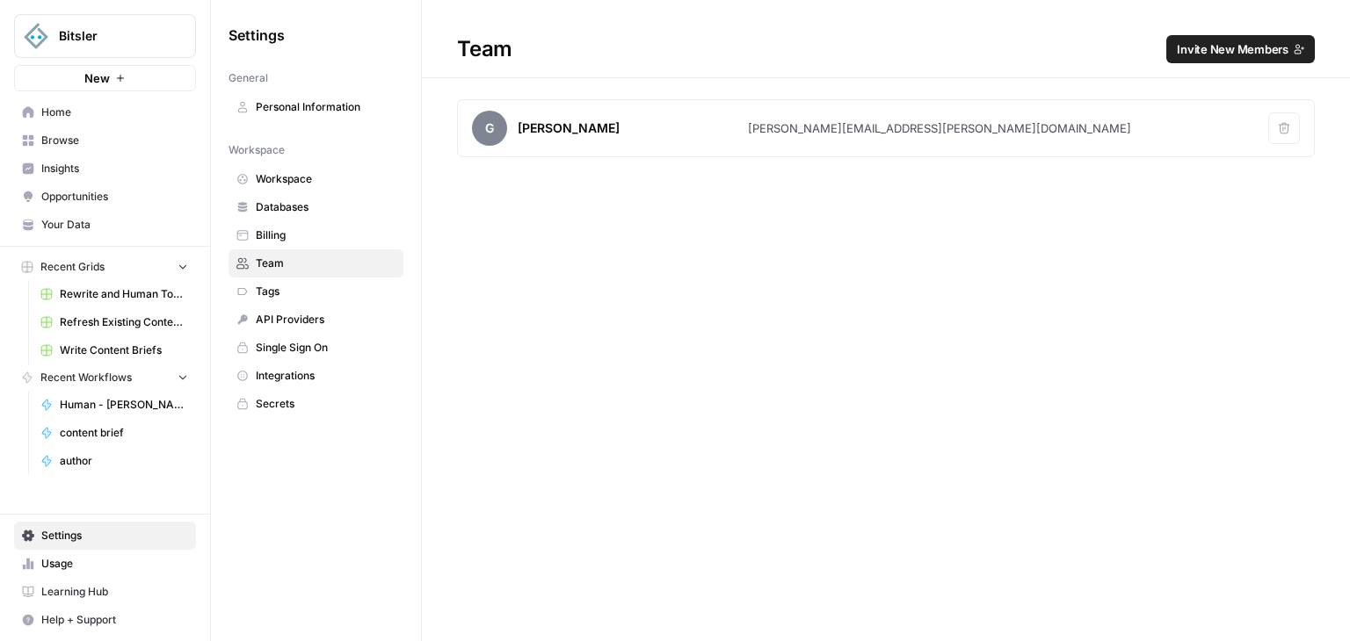
click at [326, 240] on span "Billing" at bounding box center [326, 236] width 140 height 16
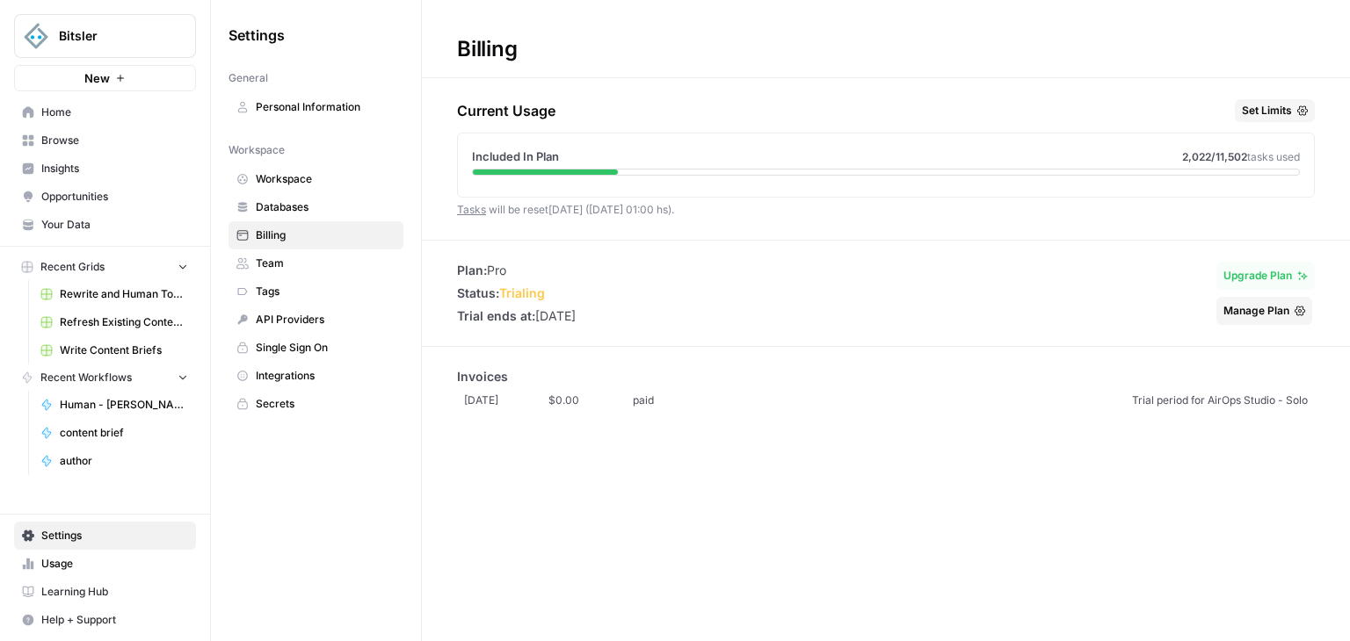
click at [319, 204] on span "Databases" at bounding box center [326, 207] width 140 height 16
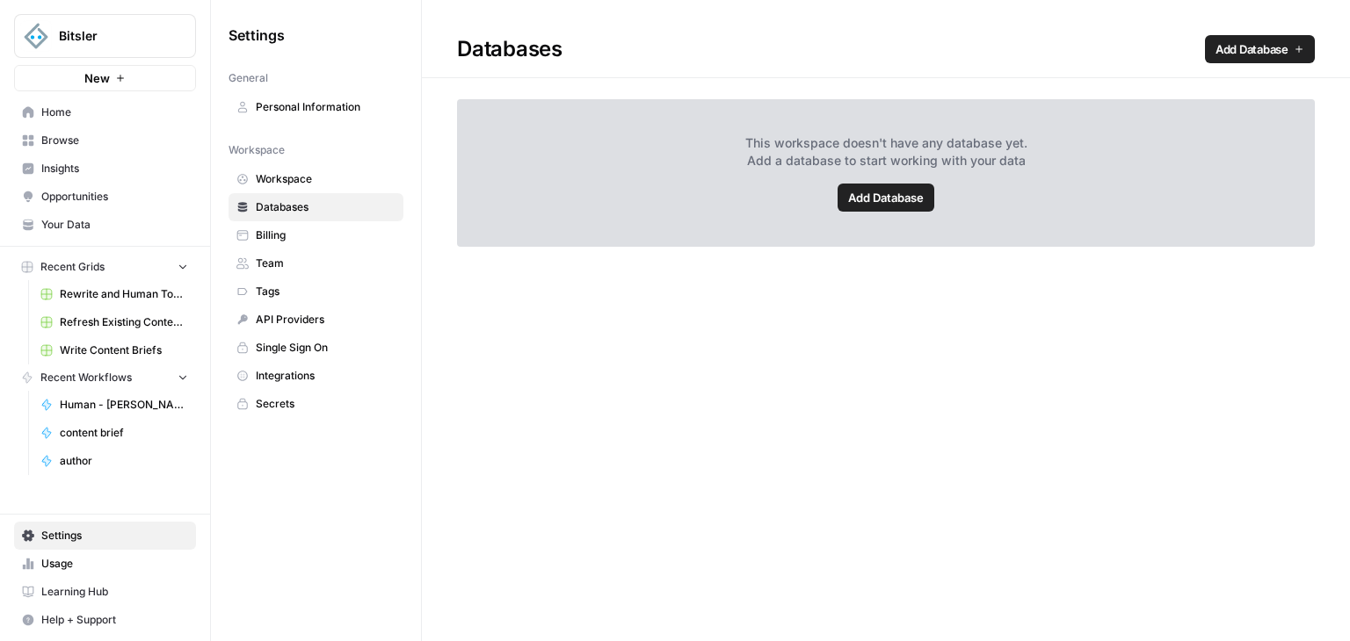
click at [301, 179] on span "Workspace" at bounding box center [326, 179] width 140 height 16
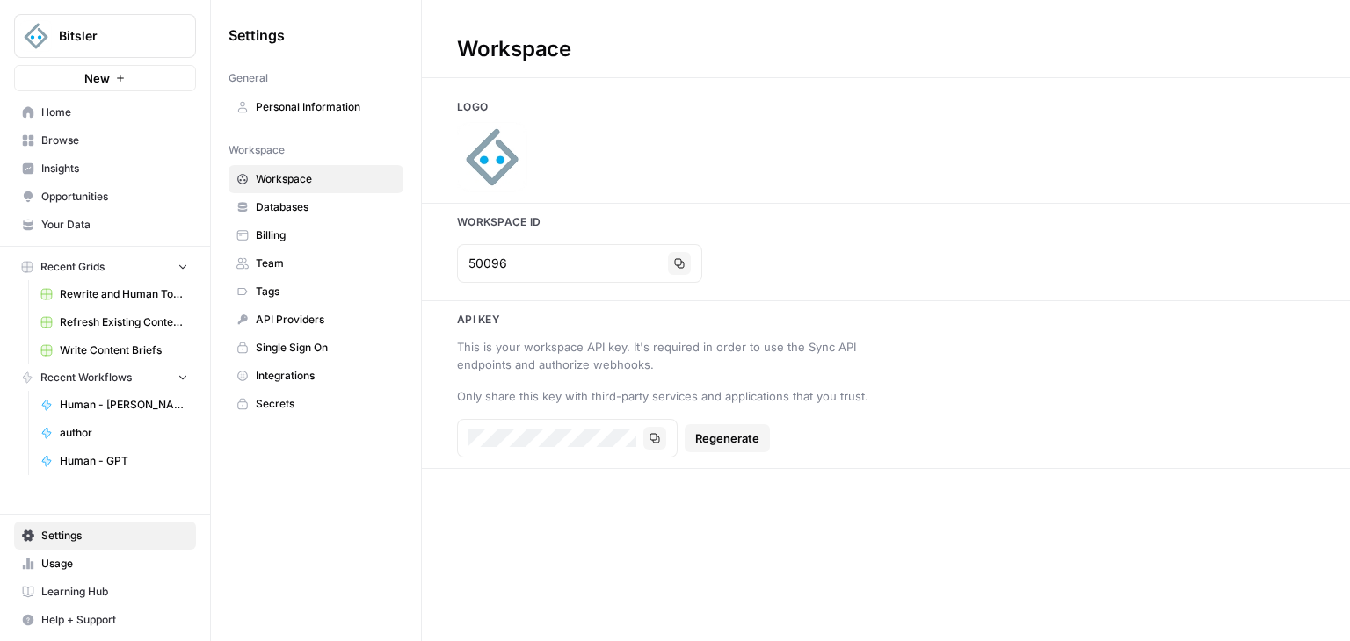
click at [130, 217] on span "Your Data" at bounding box center [114, 225] width 147 height 16
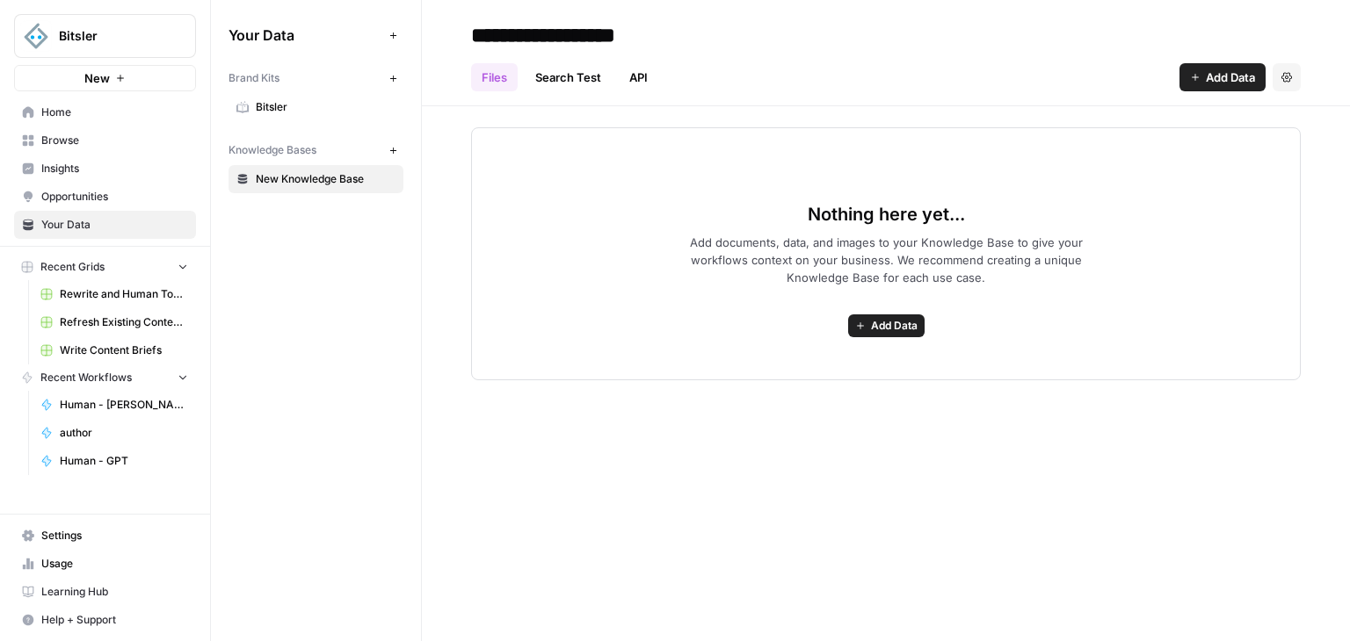
click at [298, 110] on span "Bitsler" at bounding box center [326, 107] width 140 height 16
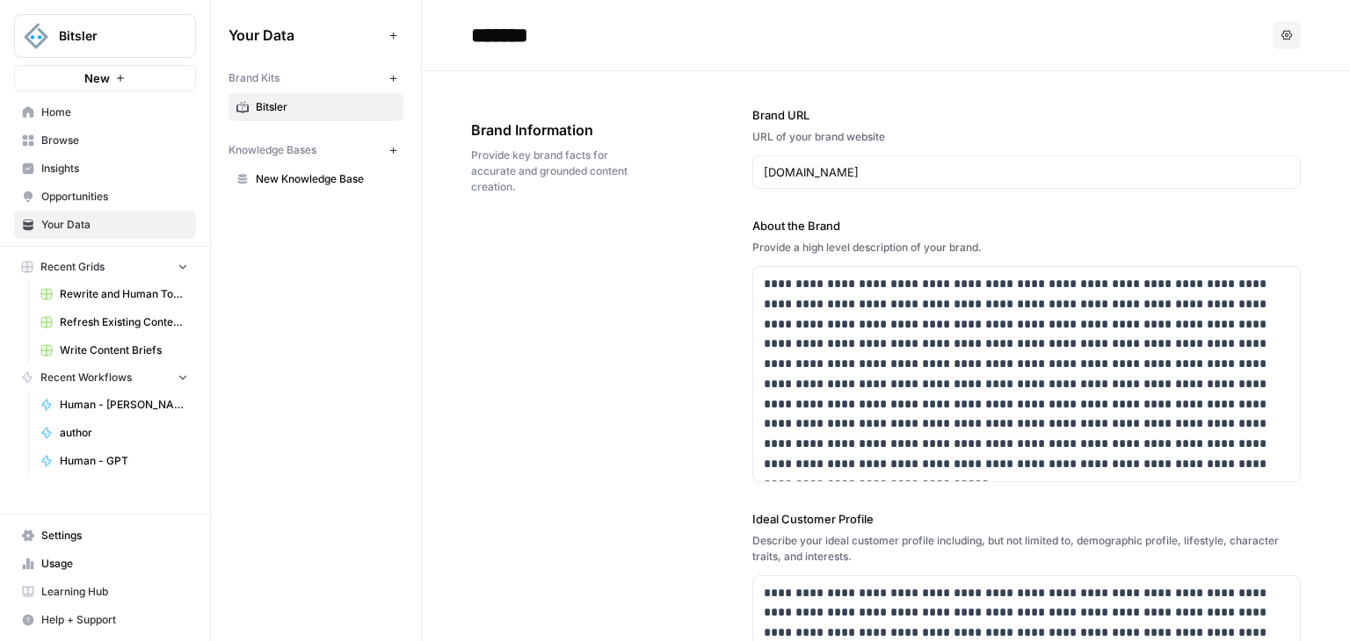
click at [102, 541] on span "Settings" at bounding box center [114, 536] width 147 height 16
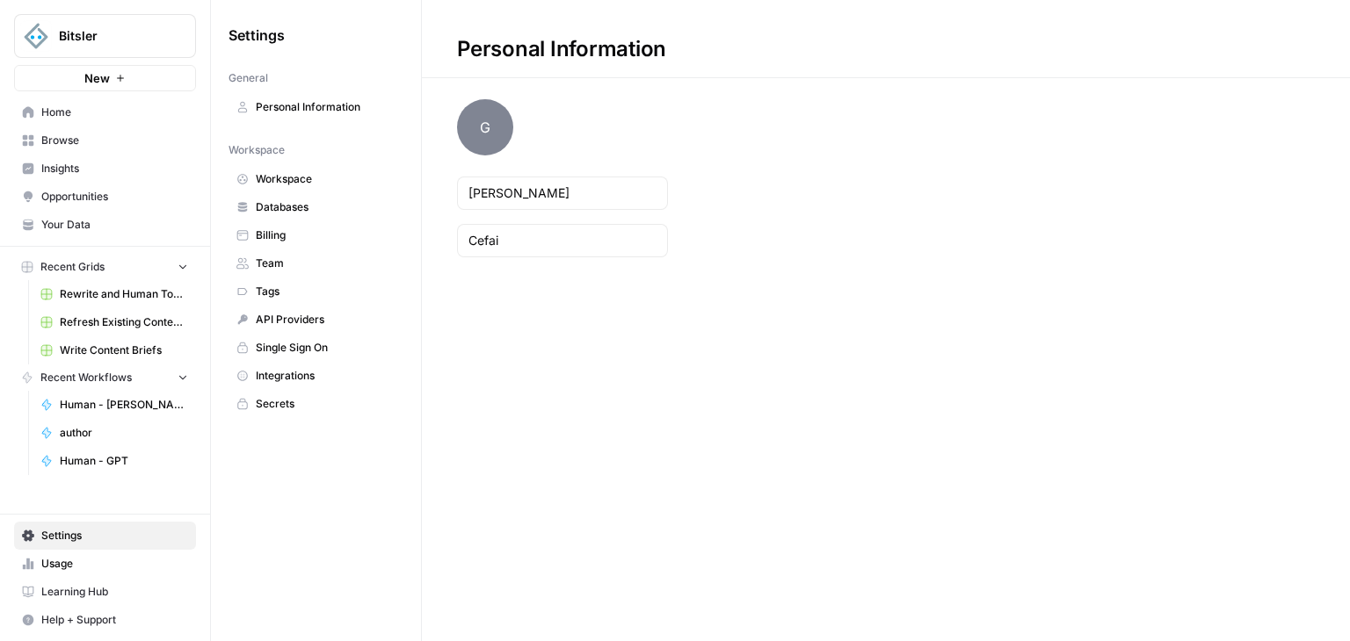
click at [98, 573] on link "Usage" at bounding box center [105, 564] width 182 height 28
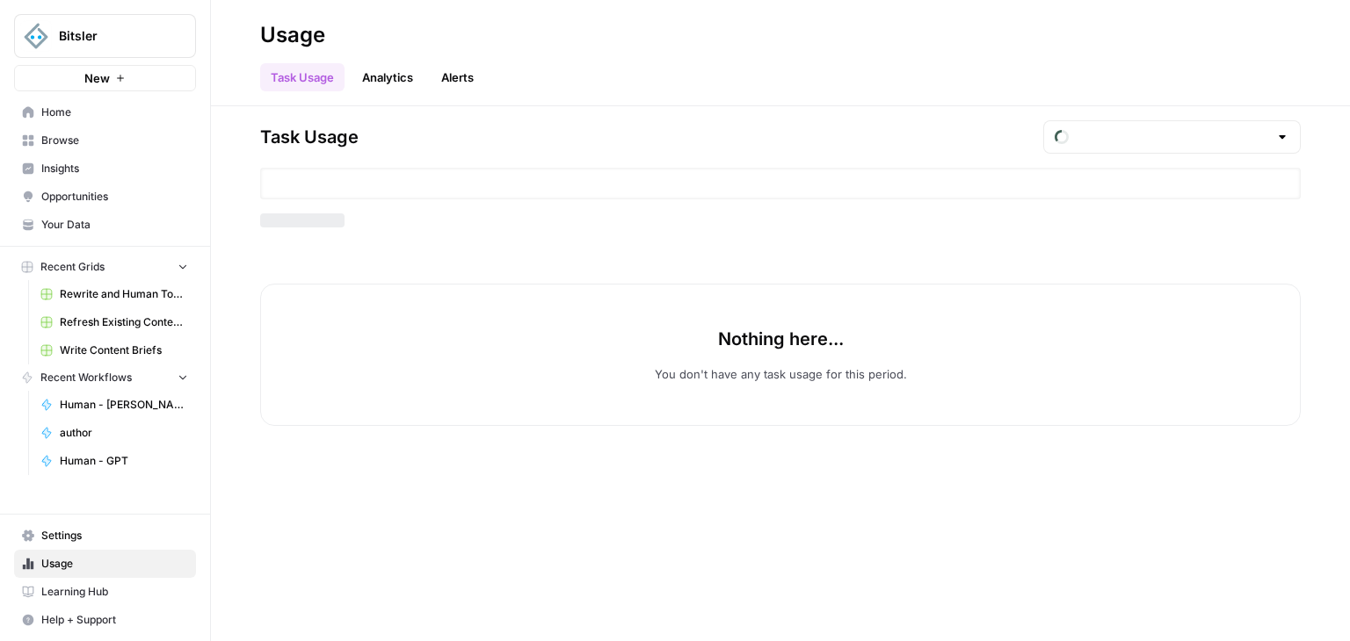
type input "October Included Tasks"
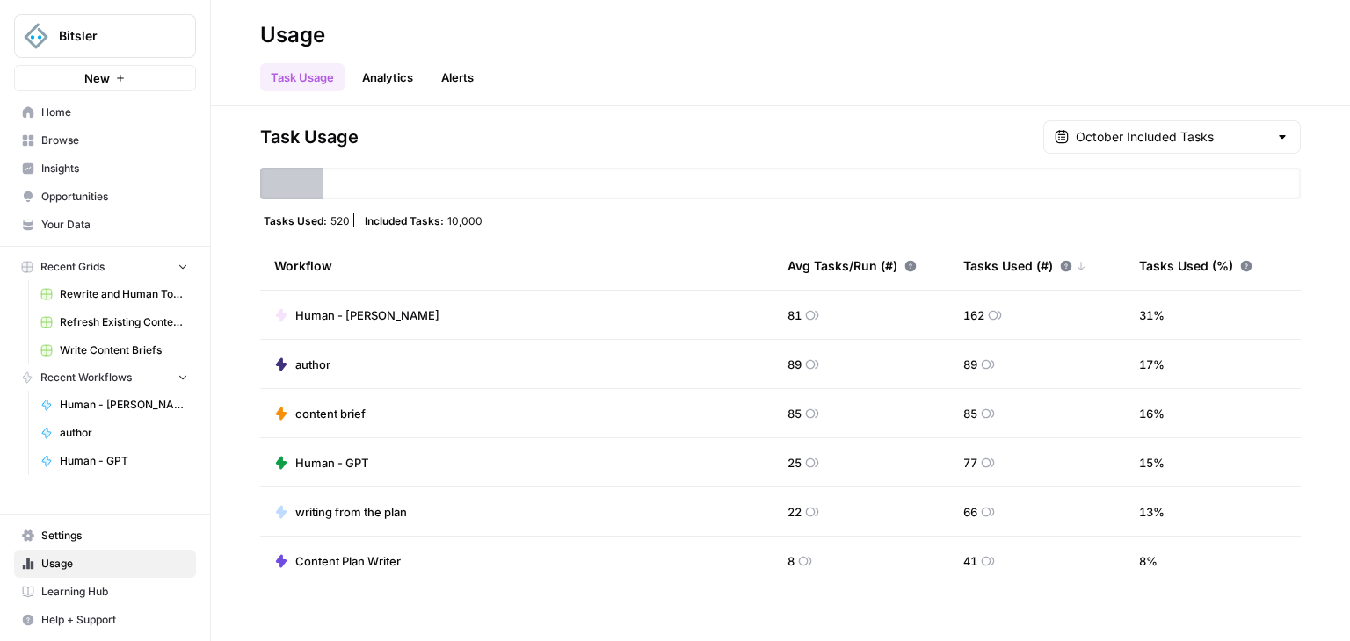
click at [70, 120] on link "Home" at bounding box center [105, 112] width 182 height 28
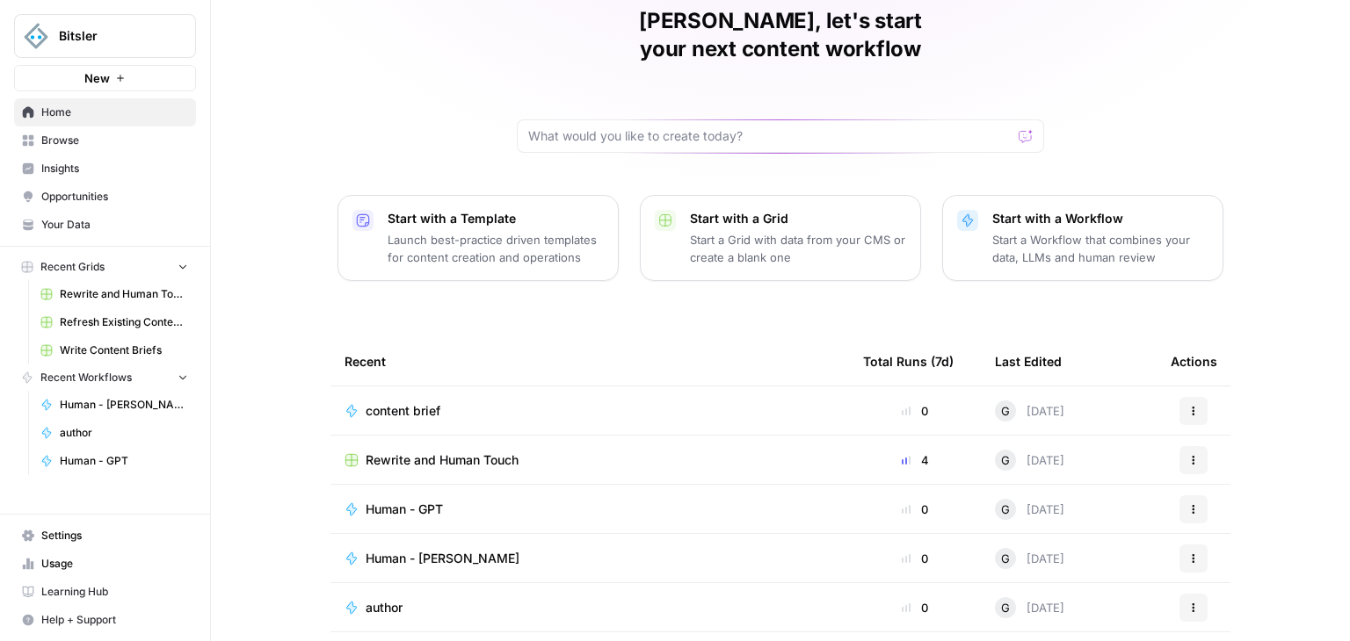
scroll to position [166, 0]
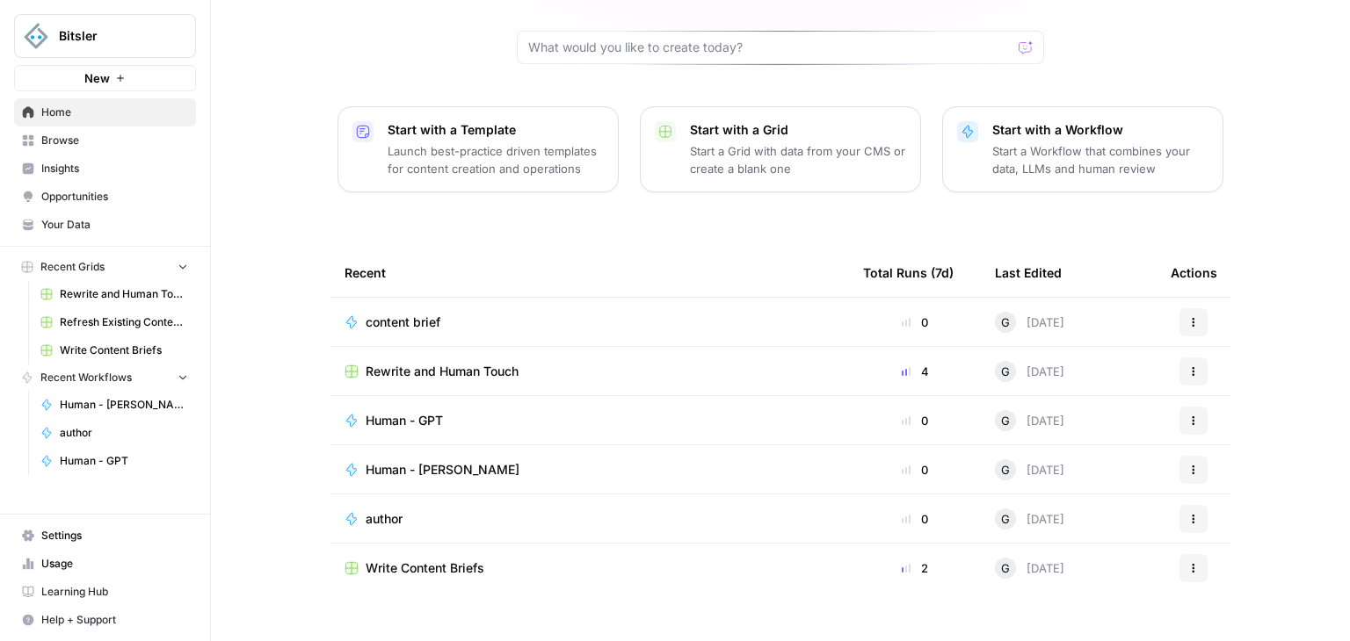
click at [137, 298] on span "Rewrite and Human Touch" at bounding box center [124, 294] width 128 height 16
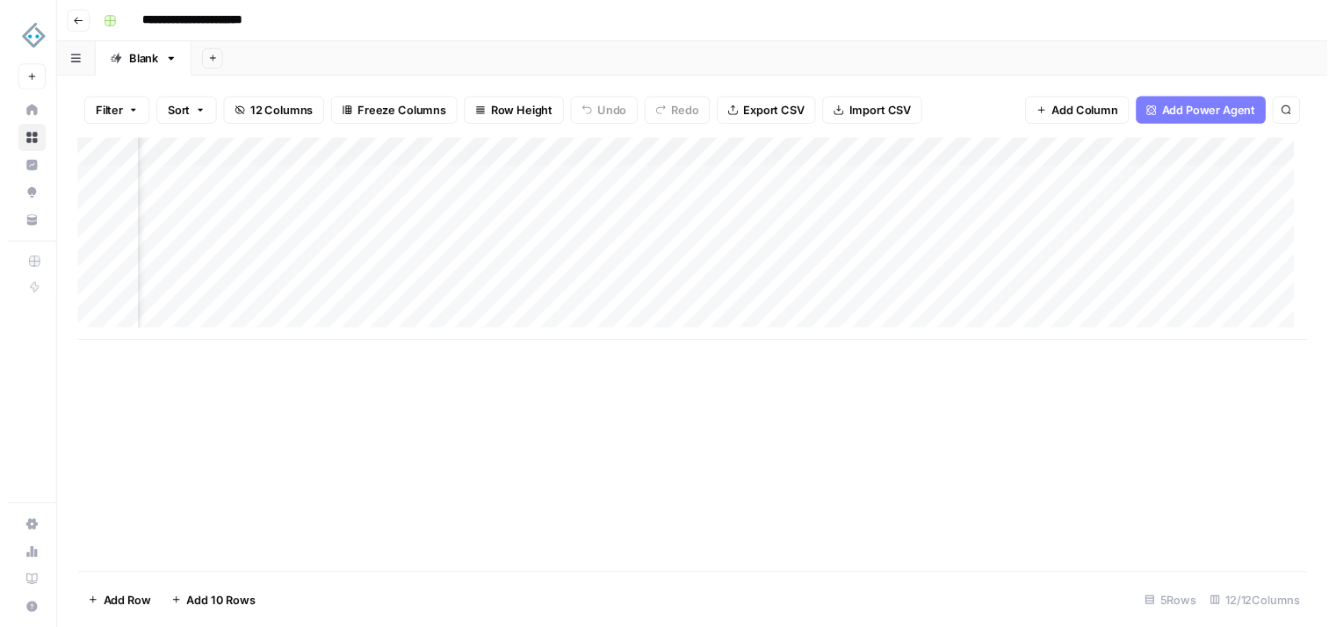
scroll to position [0, 1241]
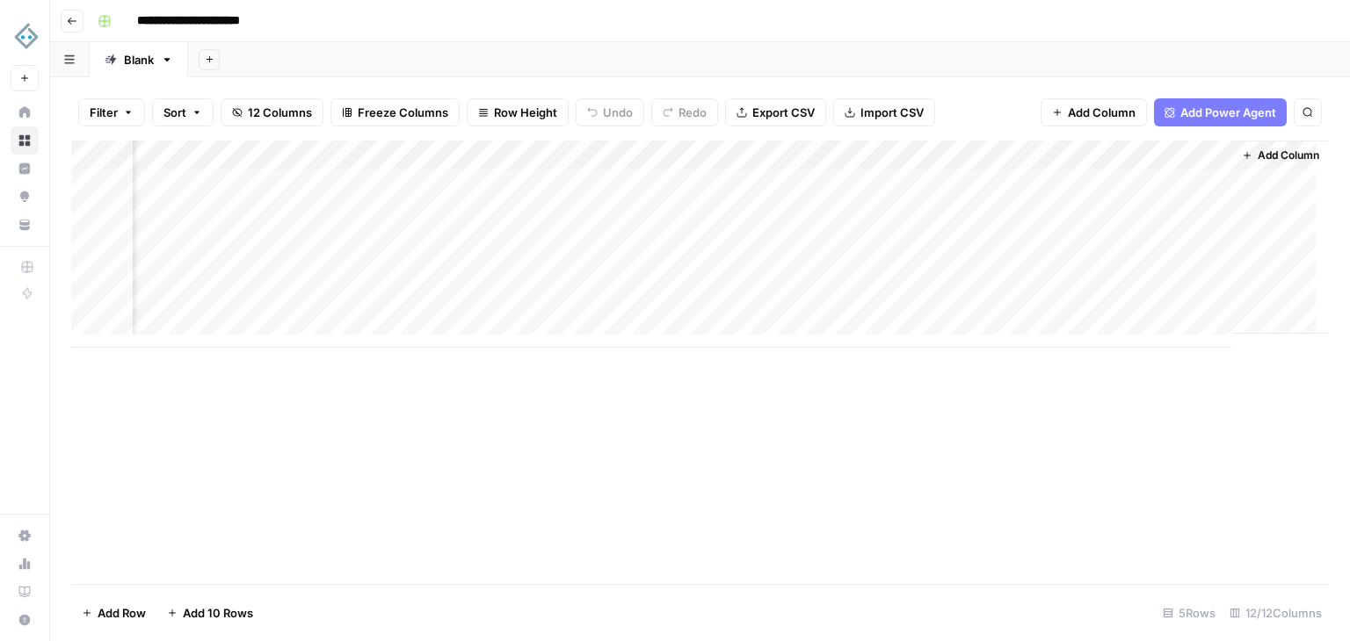
click at [1195, 186] on div "Add Column" at bounding box center [699, 244] width 1257 height 207
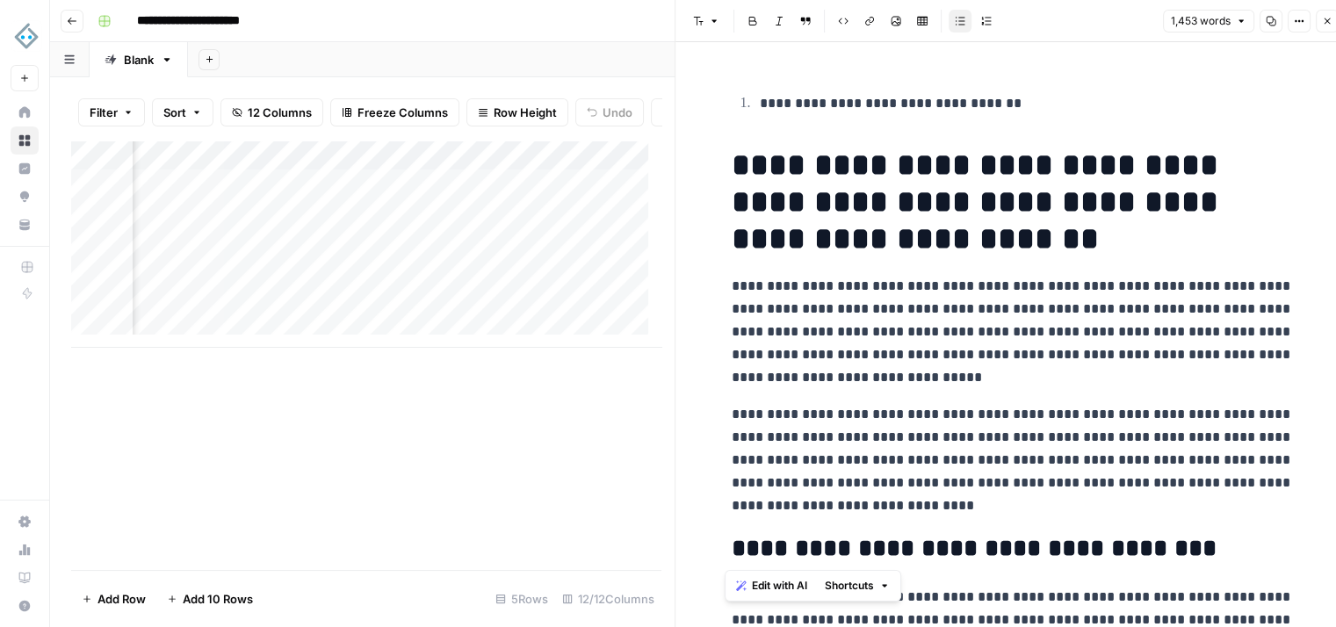
drag, startPoint x: 729, startPoint y: 163, endPoint x: 945, endPoint y: 540, distance: 433.8
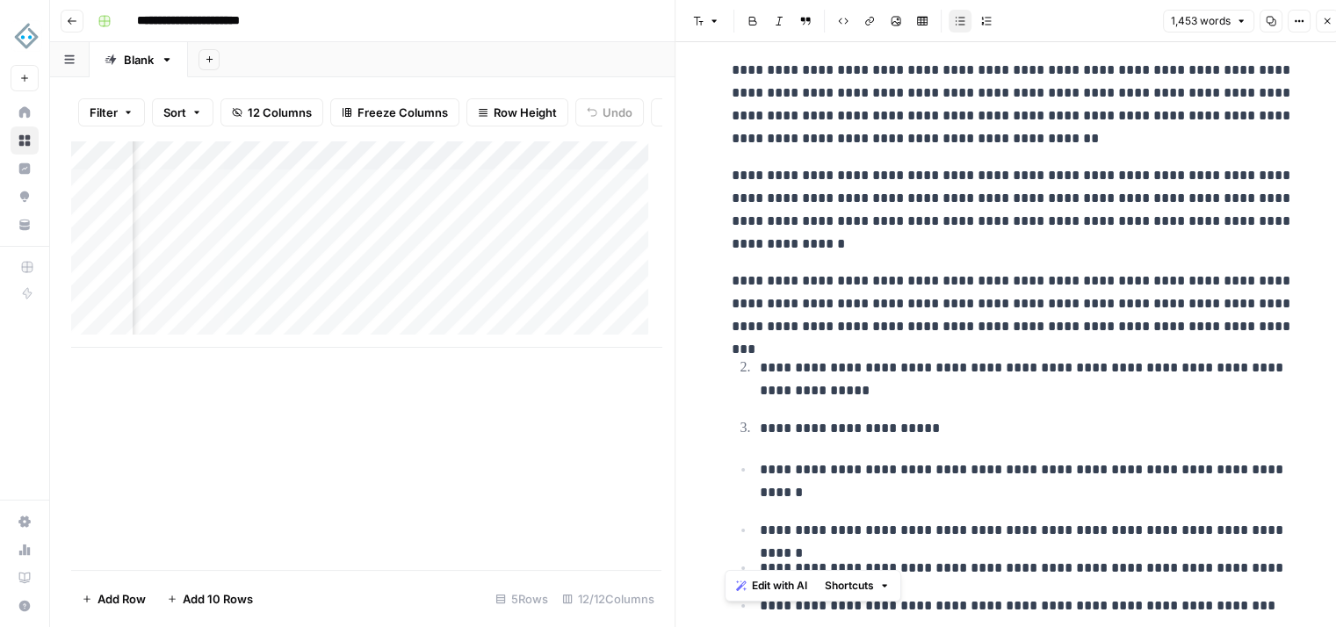
scroll to position [3691, 0]
click at [1206, 324] on p "**********" at bounding box center [1013, 305] width 562 height 69
copy div "**********"
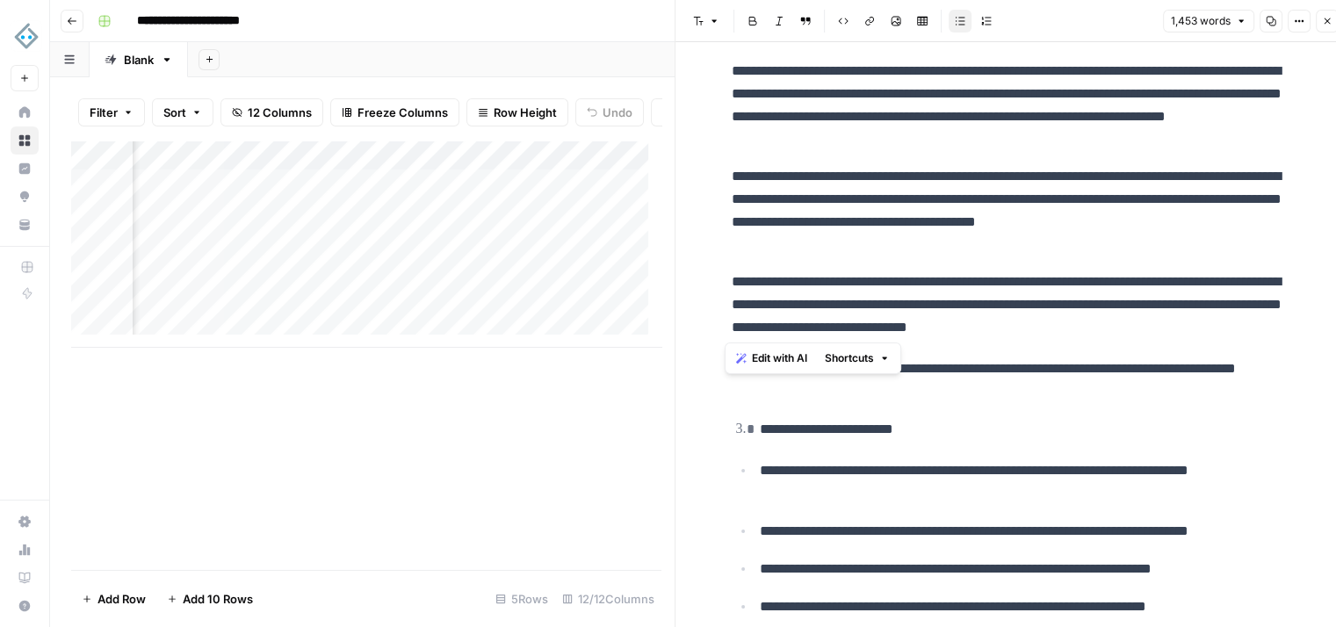
click at [164, 343] on div "Add Column" at bounding box center [366, 244] width 590 height 207
drag, startPoint x: 391, startPoint y: 397, endPoint x: 418, endPoint y: 400, distance: 27.4
click at [418, 399] on div "Add Column" at bounding box center [366, 356] width 590 height 430
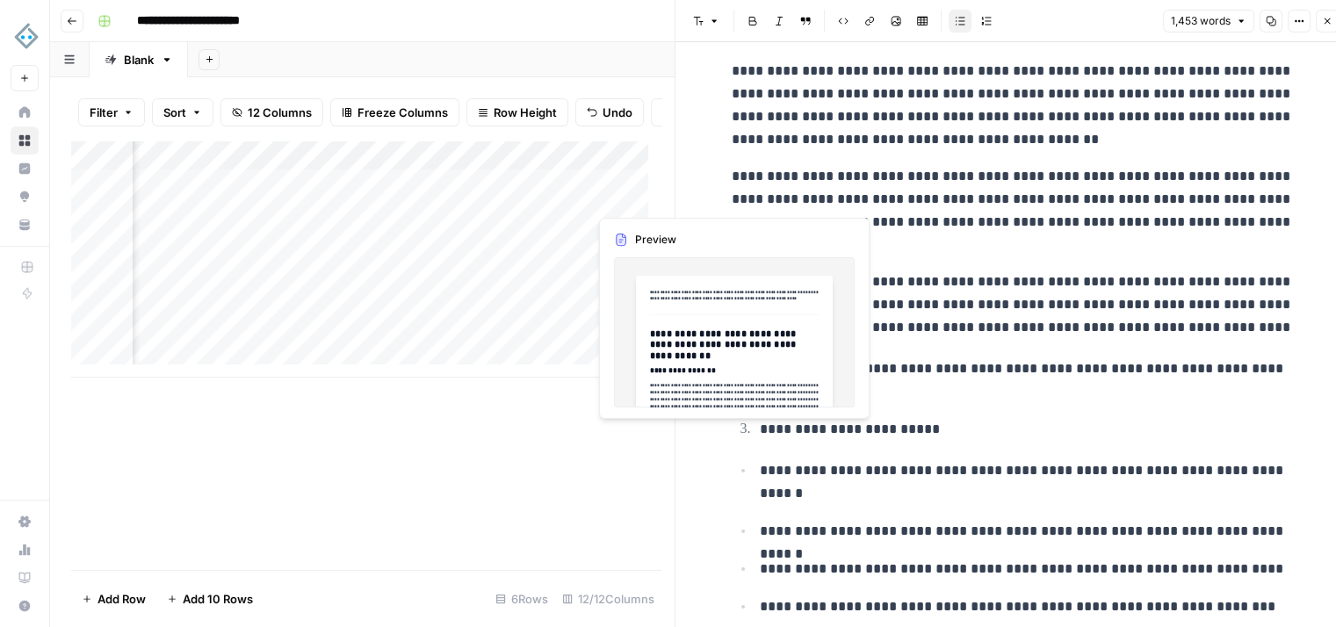
click at [618, 193] on div "Add Column" at bounding box center [366, 259] width 590 height 237
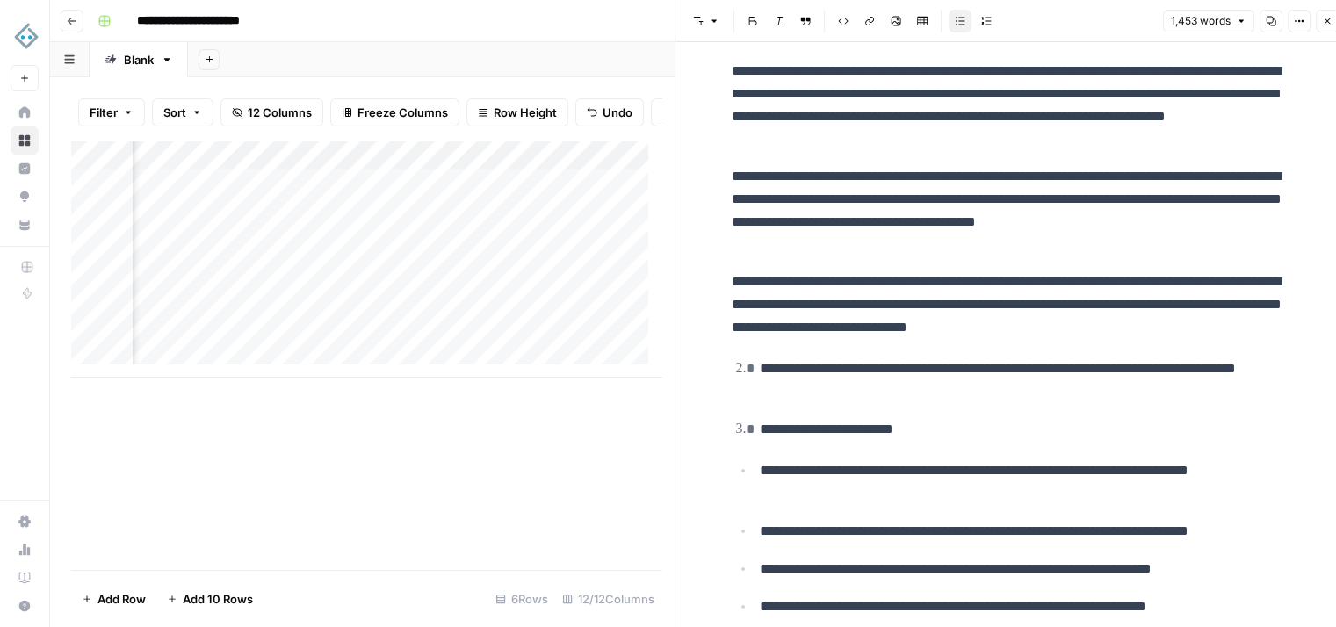
scroll to position [0, 994]
click at [460, 198] on div "Add Column" at bounding box center [366, 259] width 590 height 237
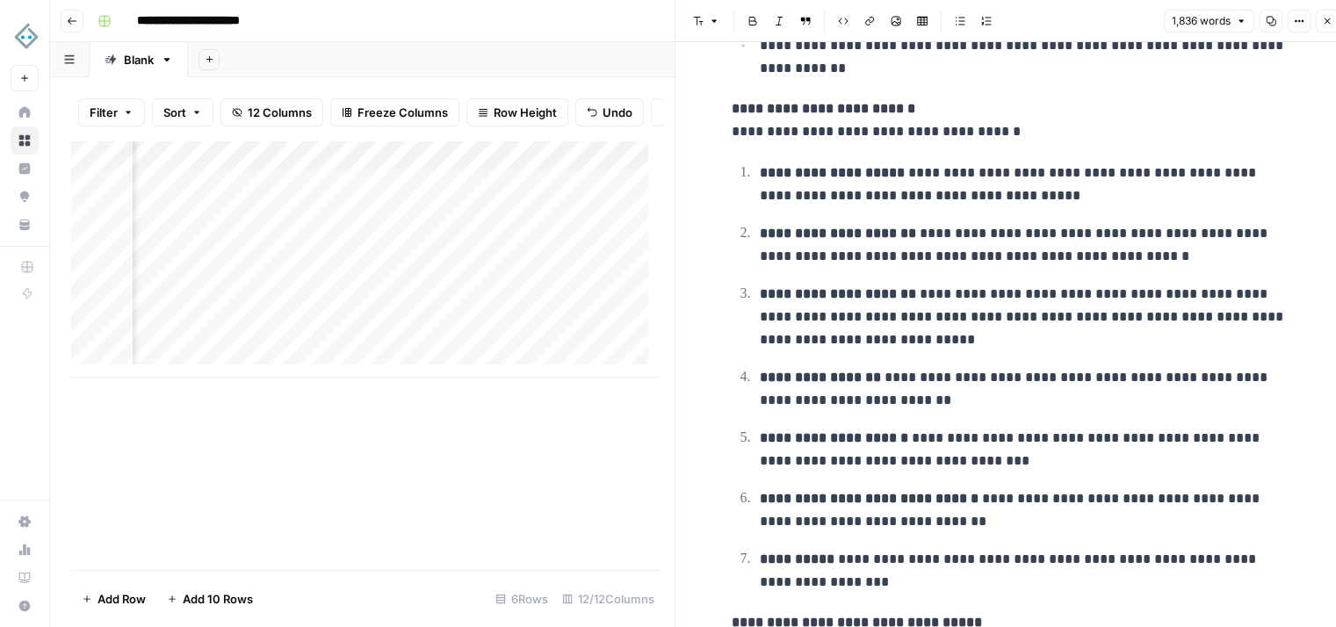
scroll to position [8608, 0]
